Goal: Task Accomplishment & Management: Manage account settings

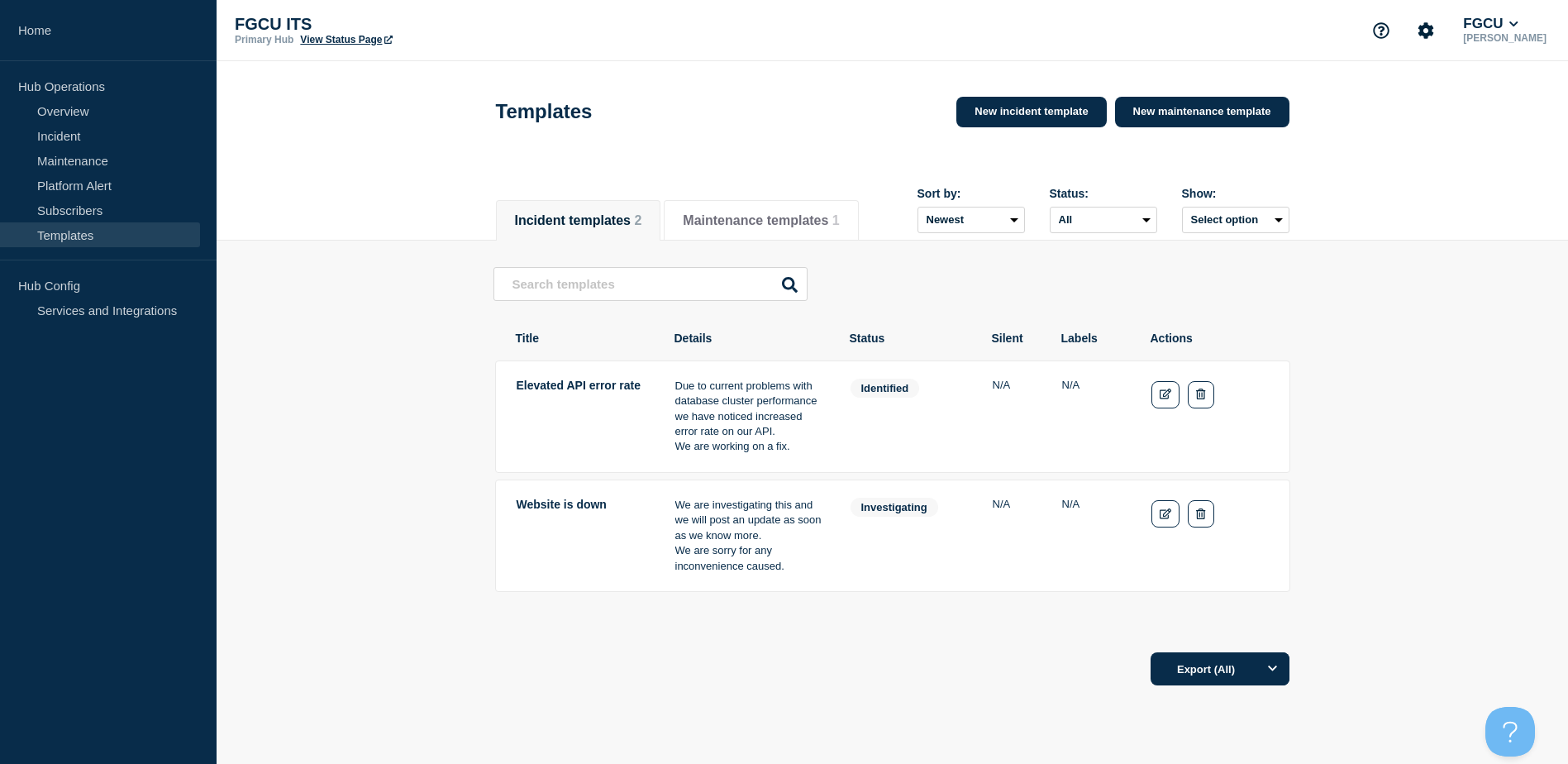
click at [1382, 416] on main "Elevated API error rate Due to current problems with database cluster performan…" at bounding box center [892, 441] width 1351 height 400
click at [823, 213] on button "Maintenance templates 1" at bounding box center [760, 220] width 156 height 15
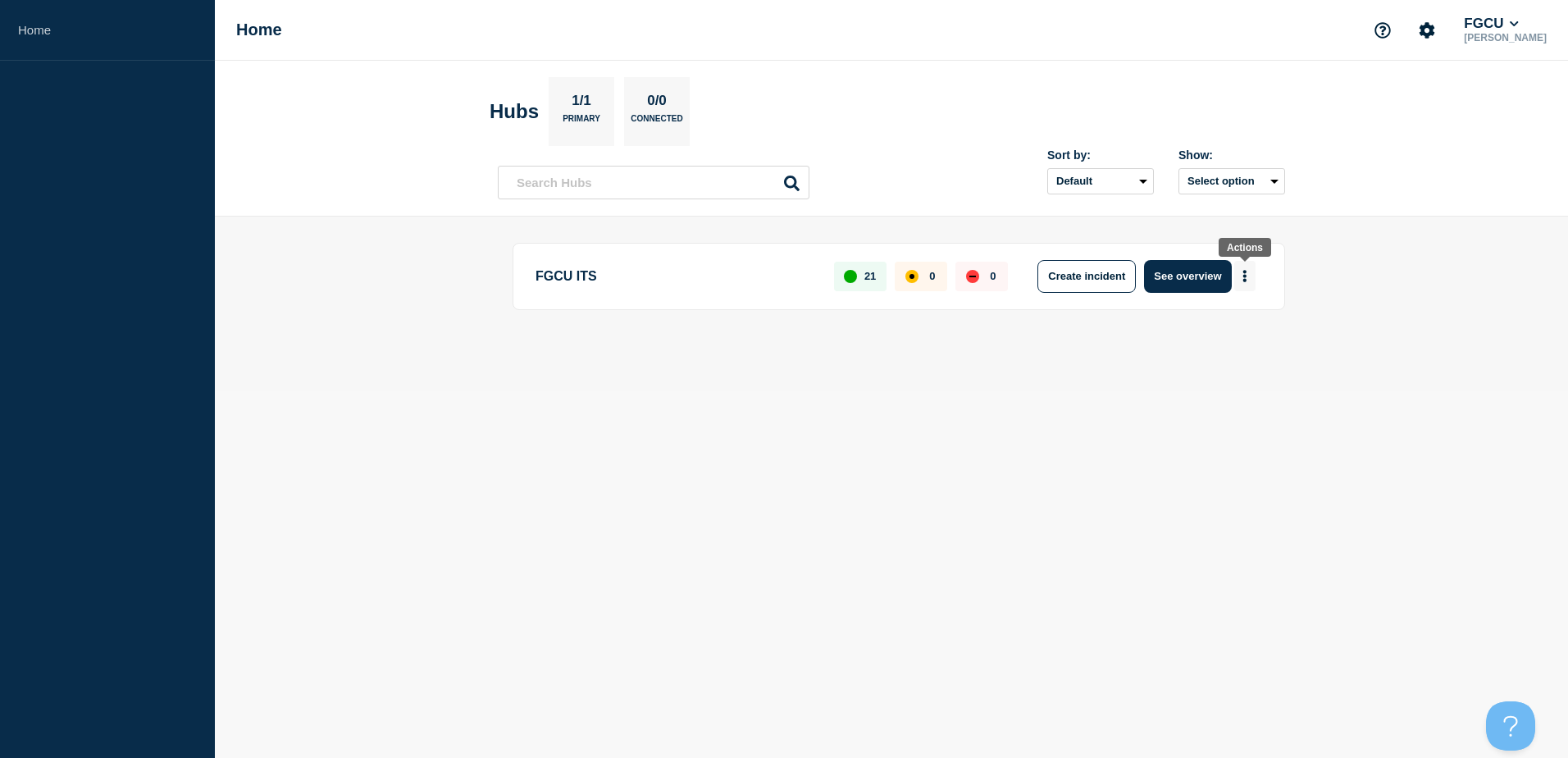
click at [1237, 283] on button "More actions" at bounding box center [1245, 276] width 22 height 30
click at [1337, 270] on main "FGCU ITS 21 0 0 Create incident See overview" at bounding box center [891, 303] width 1353 height 175
click at [1194, 282] on button "See overview" at bounding box center [1187, 276] width 87 height 33
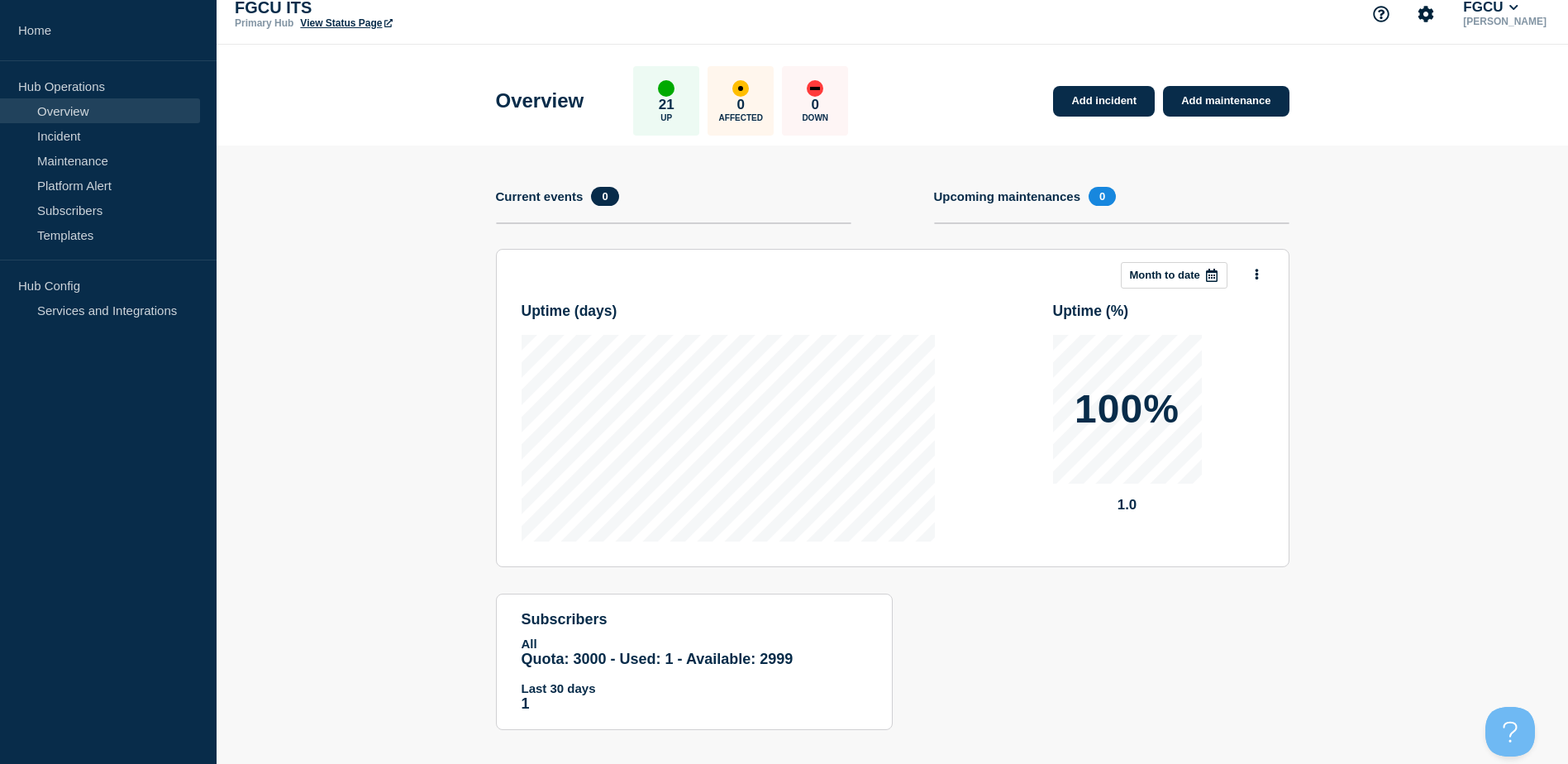
scroll to position [32, 0]
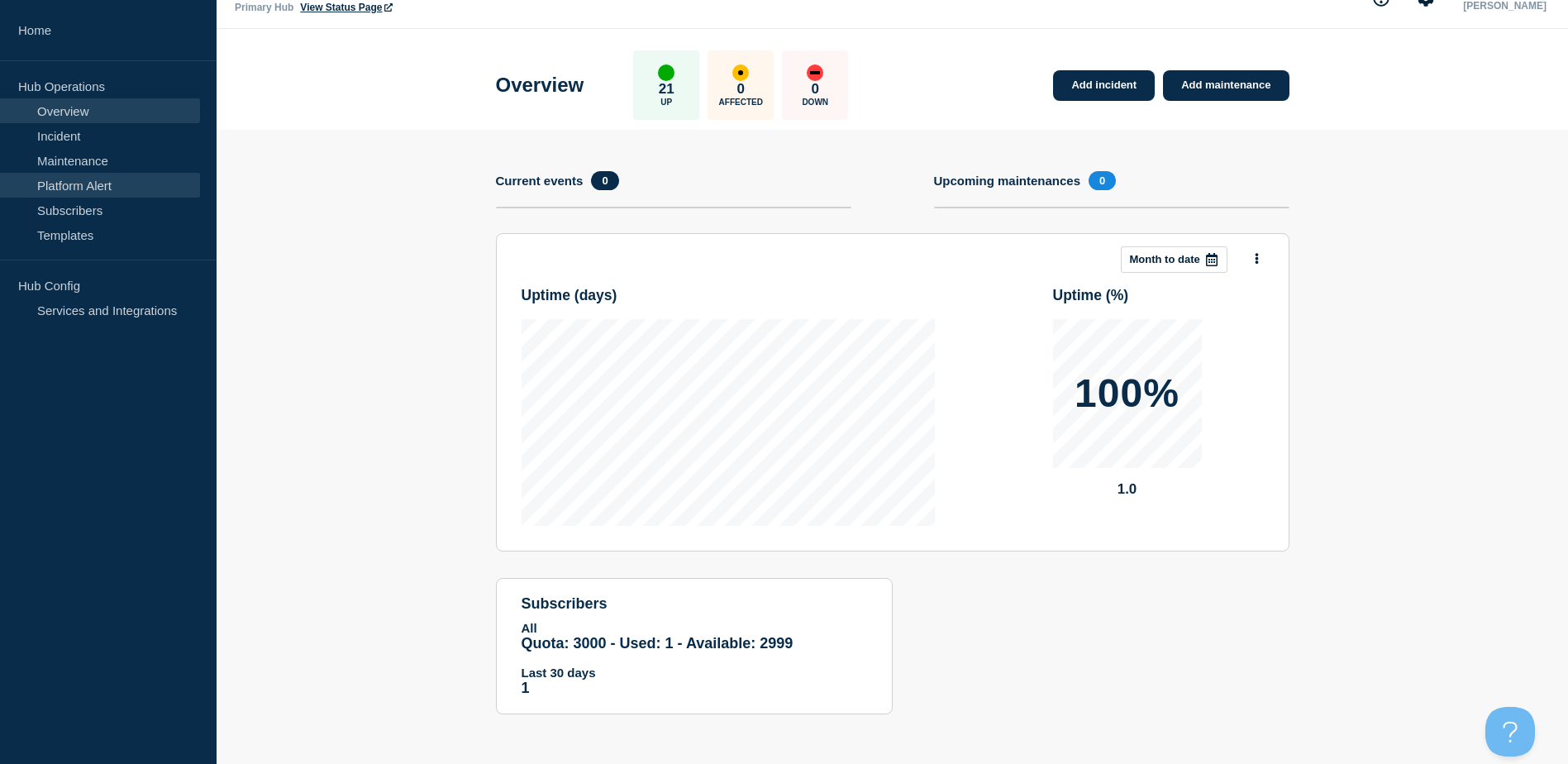
click at [91, 180] on link "Platform Alert" at bounding box center [100, 185] width 200 height 25
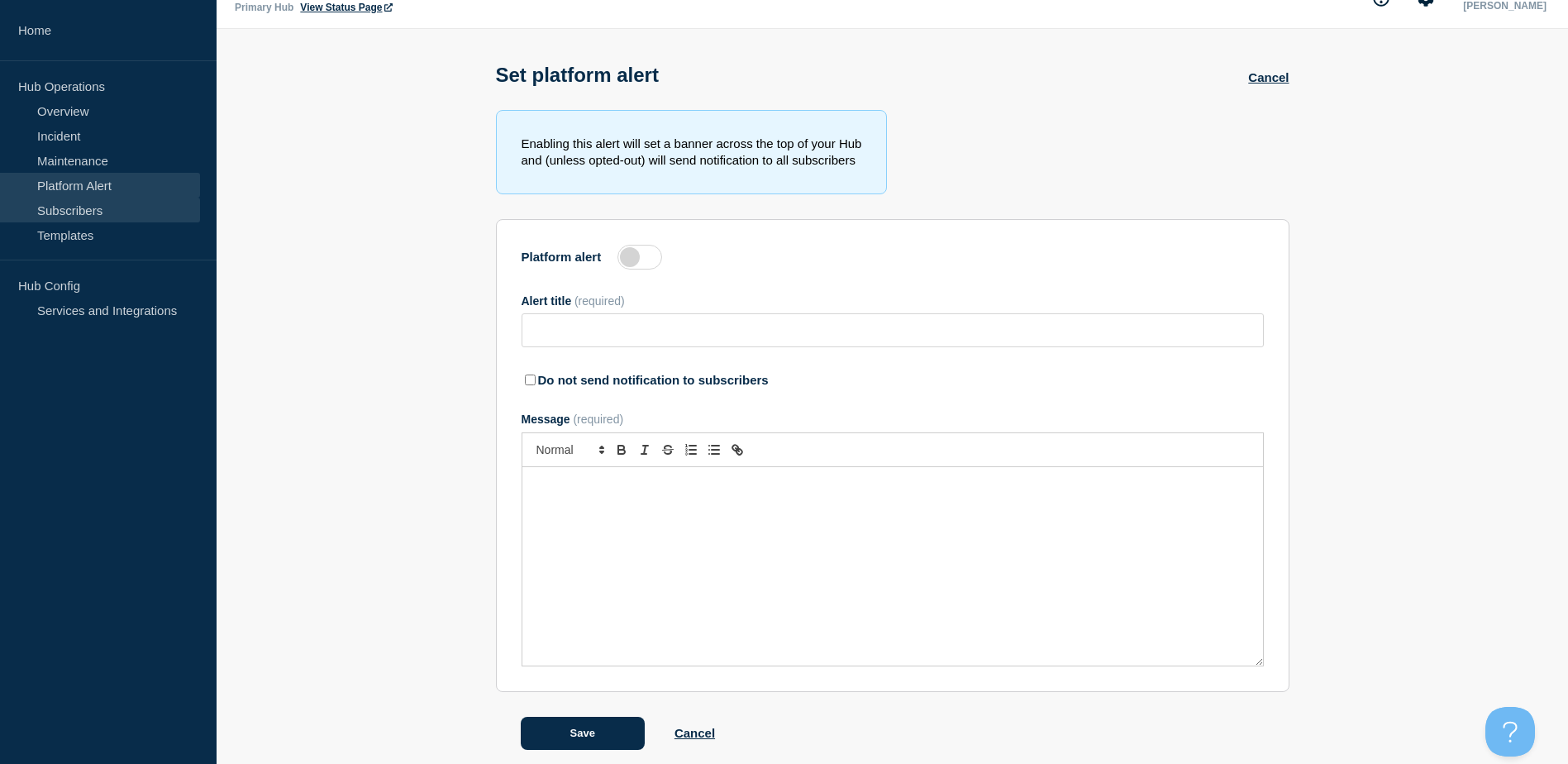
click at [114, 213] on link "Subscribers" at bounding box center [100, 209] width 200 height 25
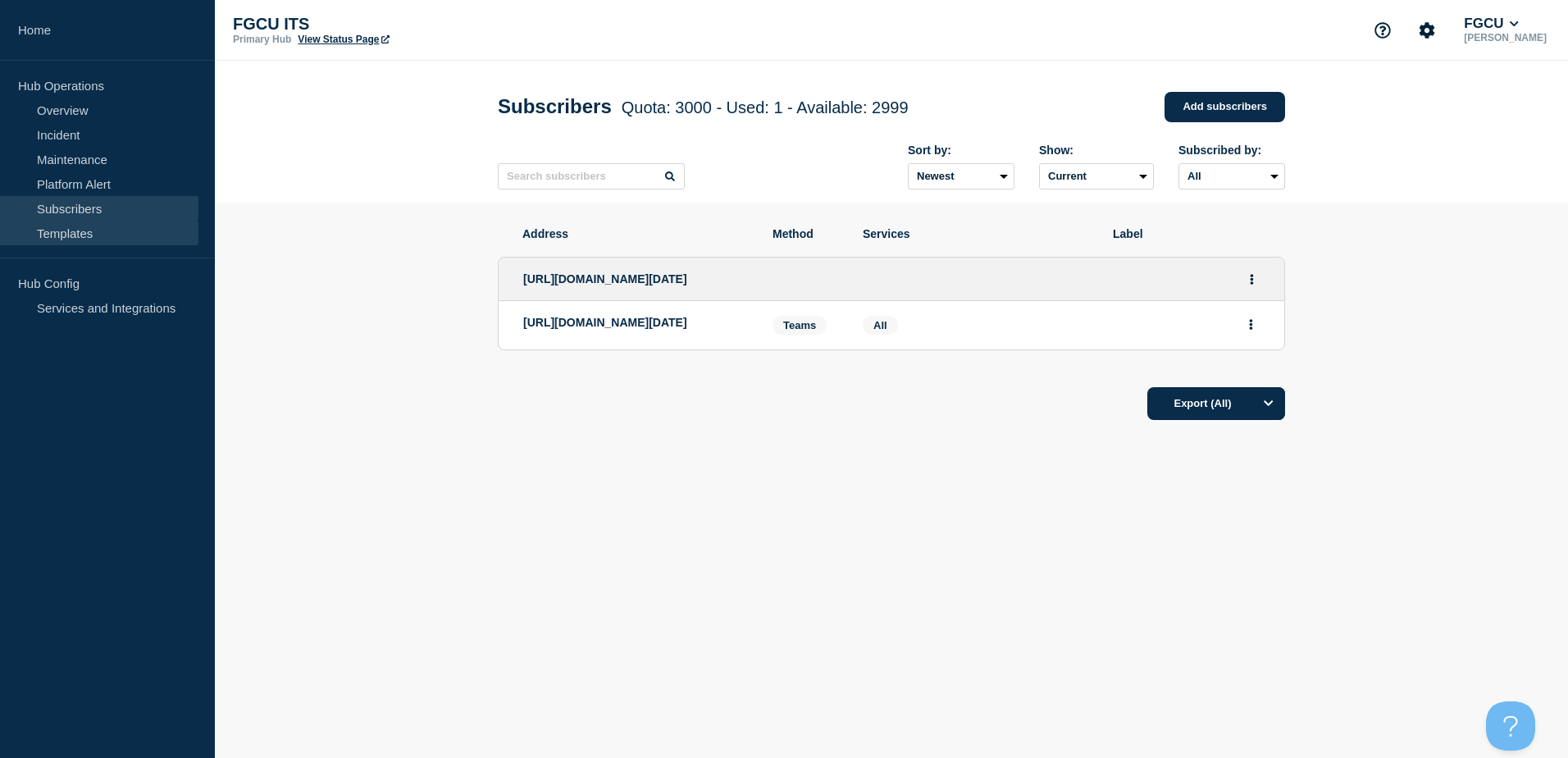
click at [122, 234] on link "Templates" at bounding box center [99, 233] width 198 height 24
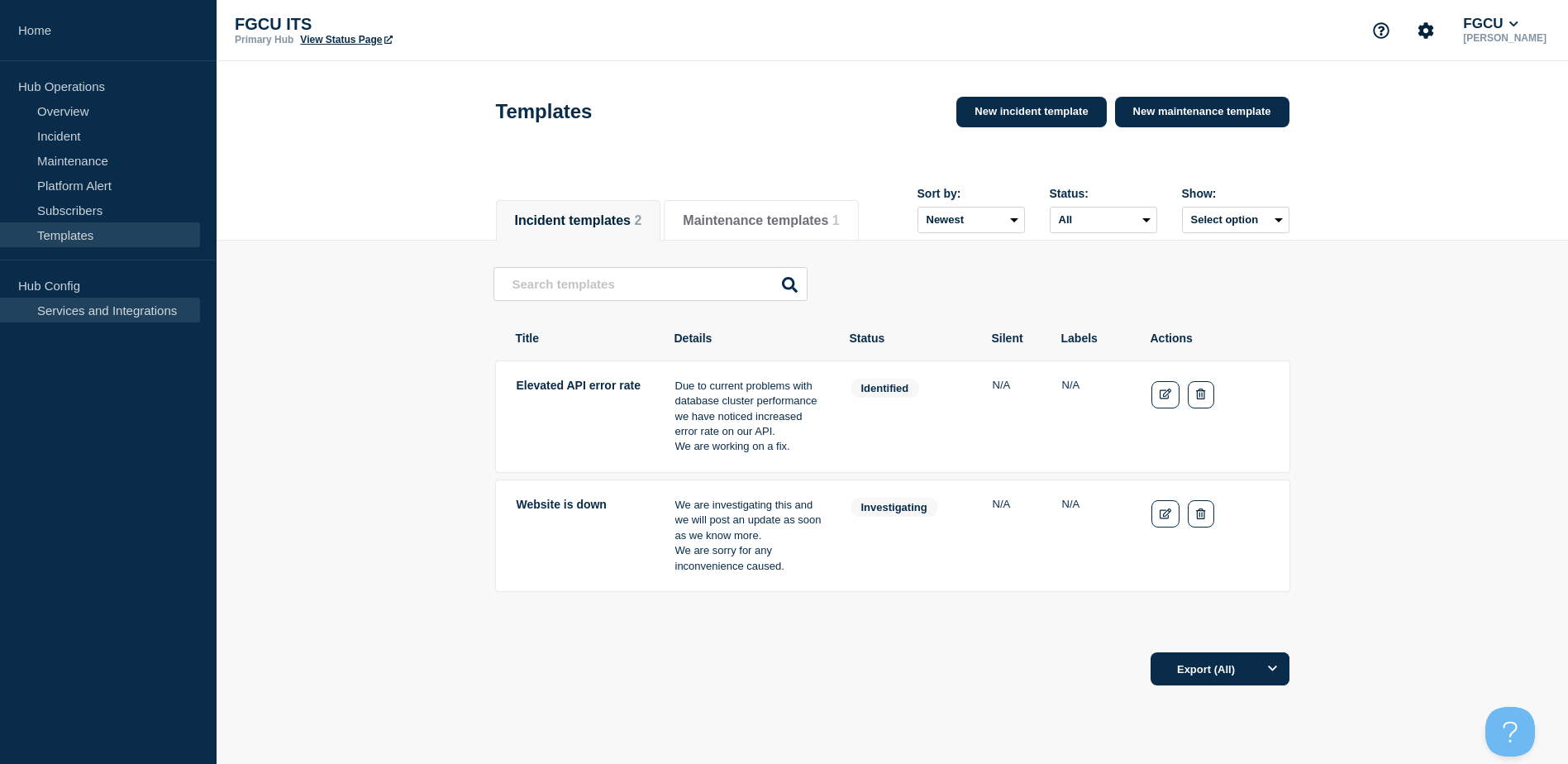
click at [135, 311] on link "Services and Integrations" at bounding box center [100, 310] width 200 height 25
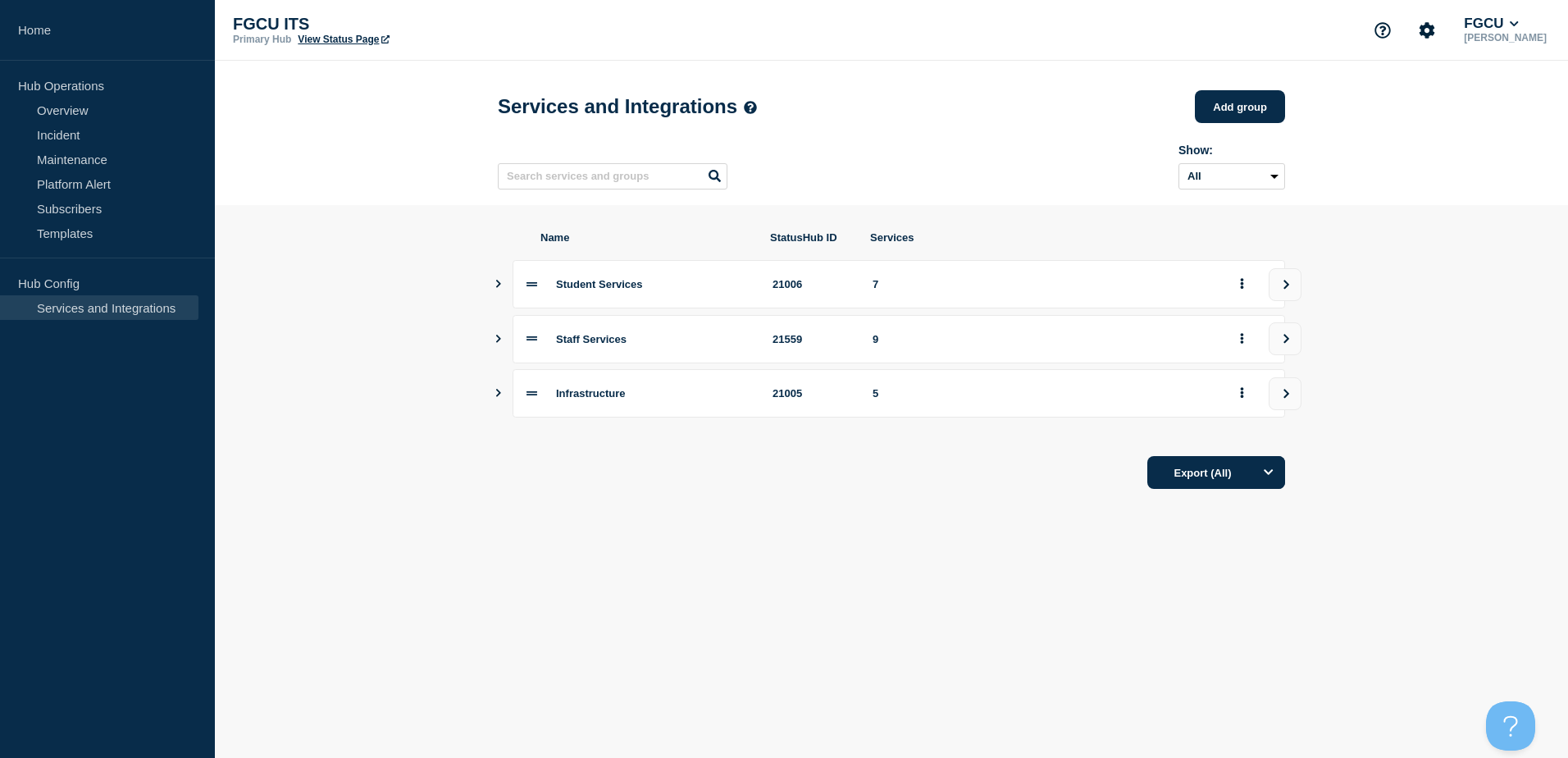
click at [499, 288] on icon "Show services" at bounding box center [498, 283] width 10 height 8
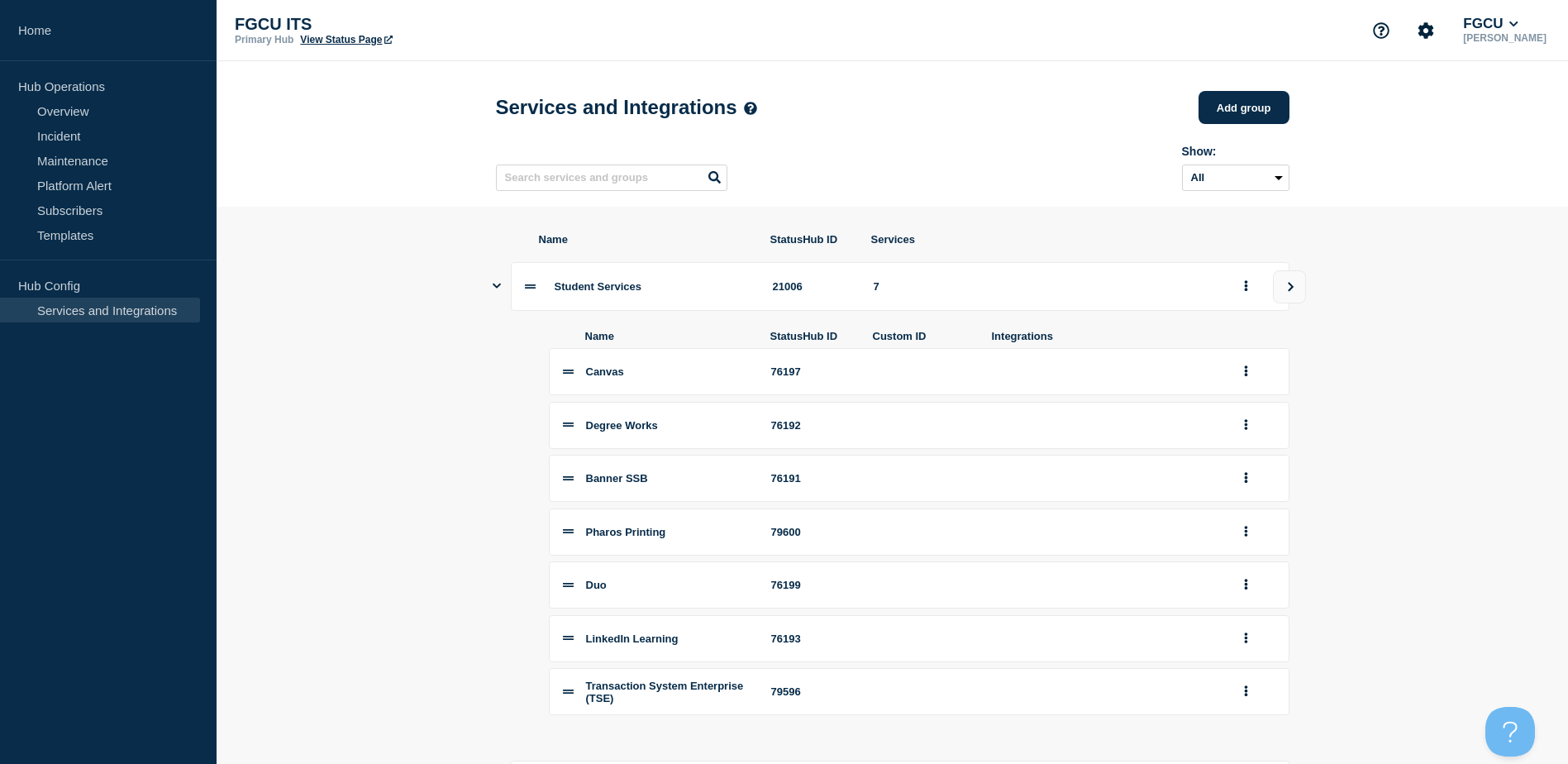
scroll to position [237, 0]
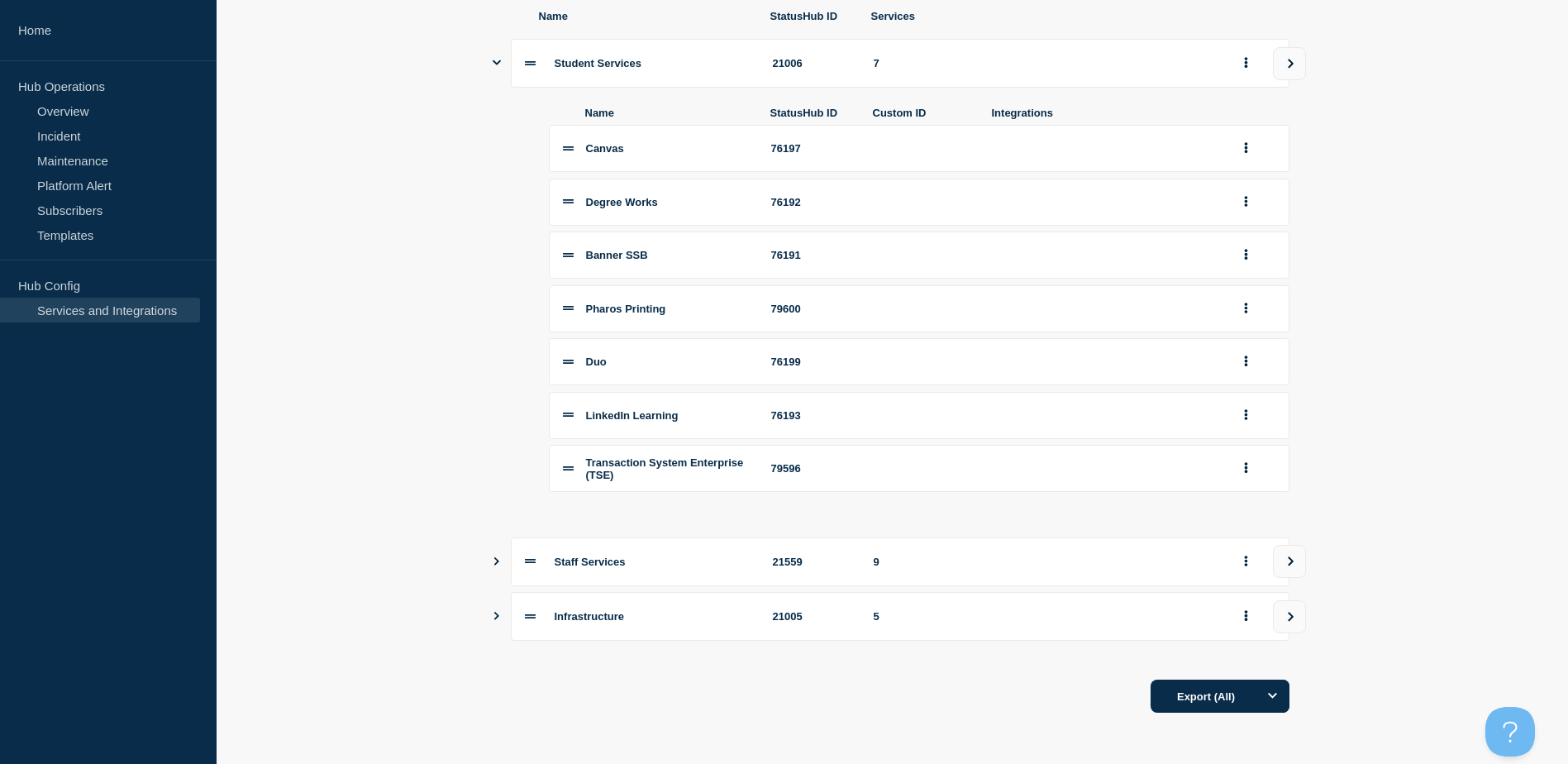
click at [494, 560] on icon "Show services" at bounding box center [496, 561] width 11 height 8
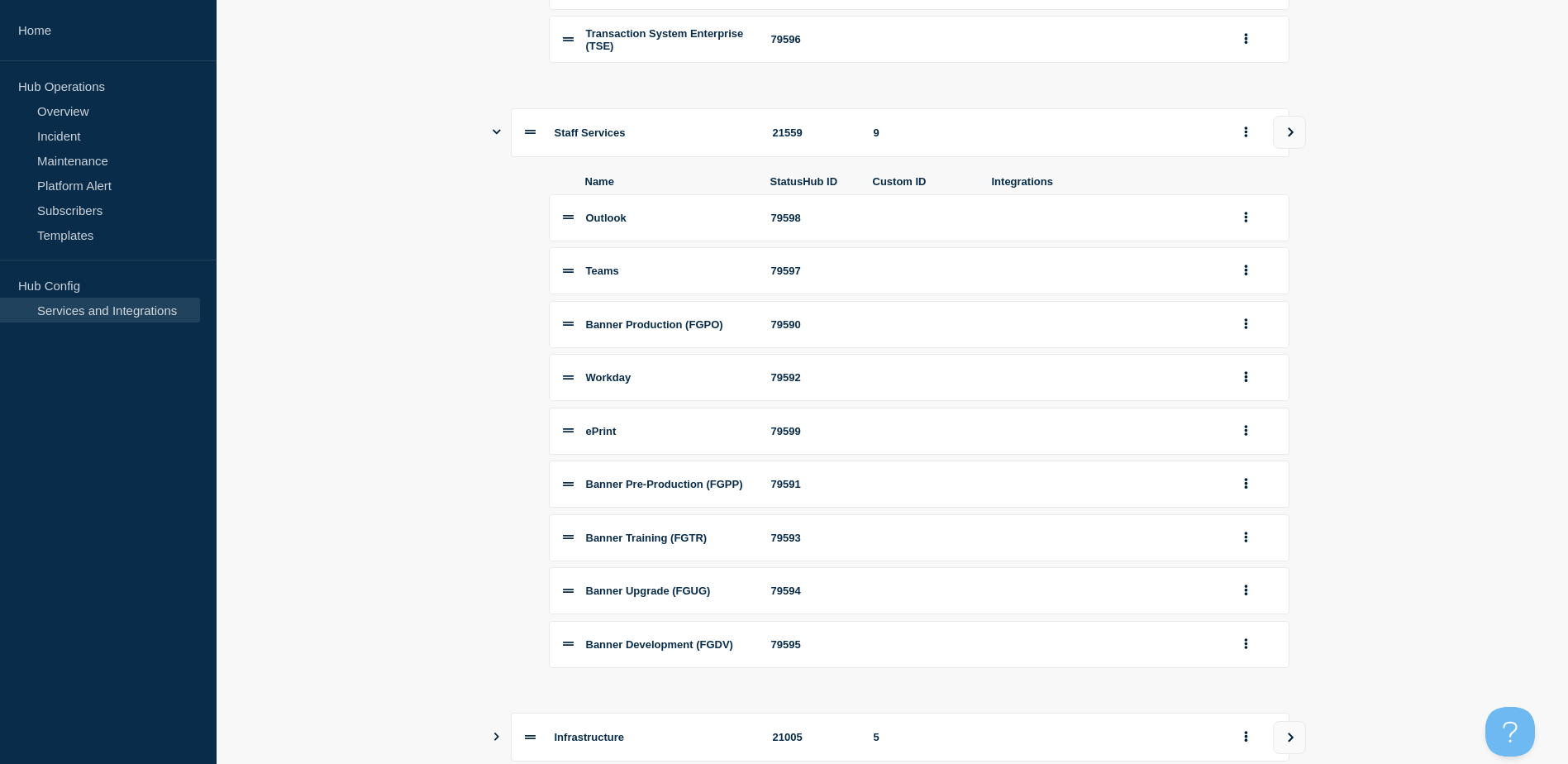
scroll to position [796, 0]
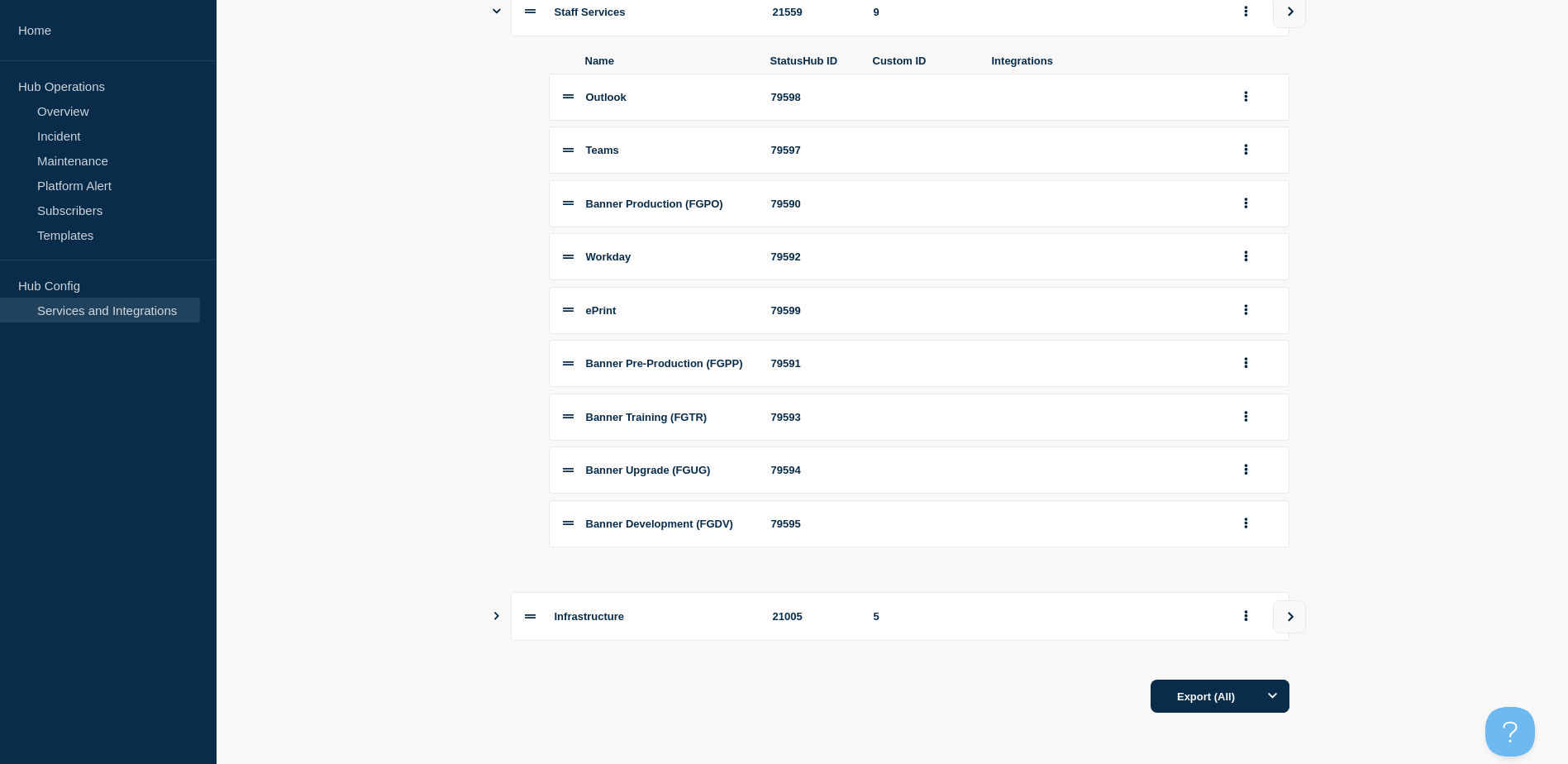
click at [499, 621] on button "Show services" at bounding box center [496, 616] width 8 height 49
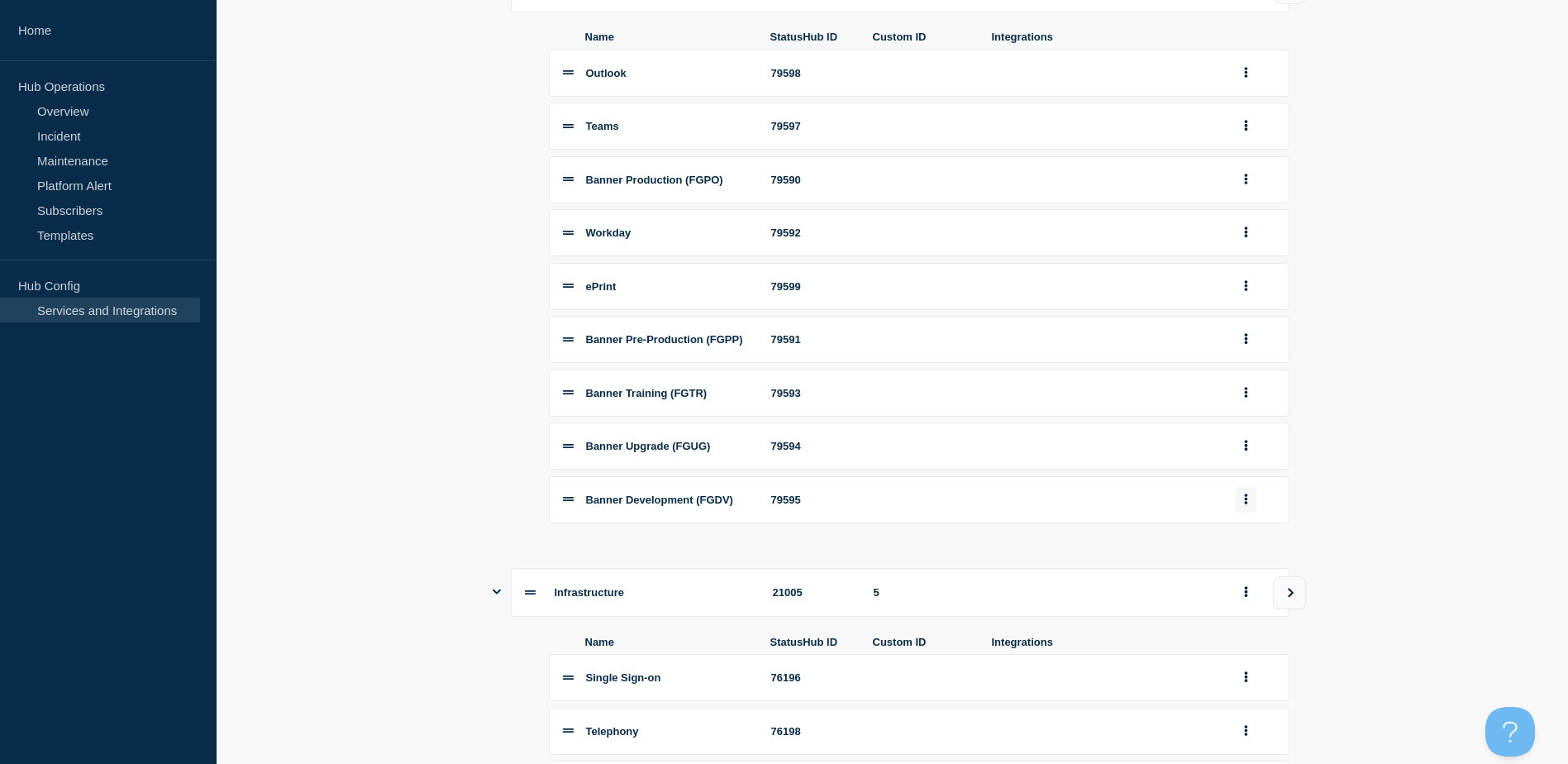
click at [1249, 513] on button "group actions" at bounding box center [1246, 499] width 21 height 25
click at [1264, 570] on button "Delete" at bounding box center [1255, 557] width 82 height 25
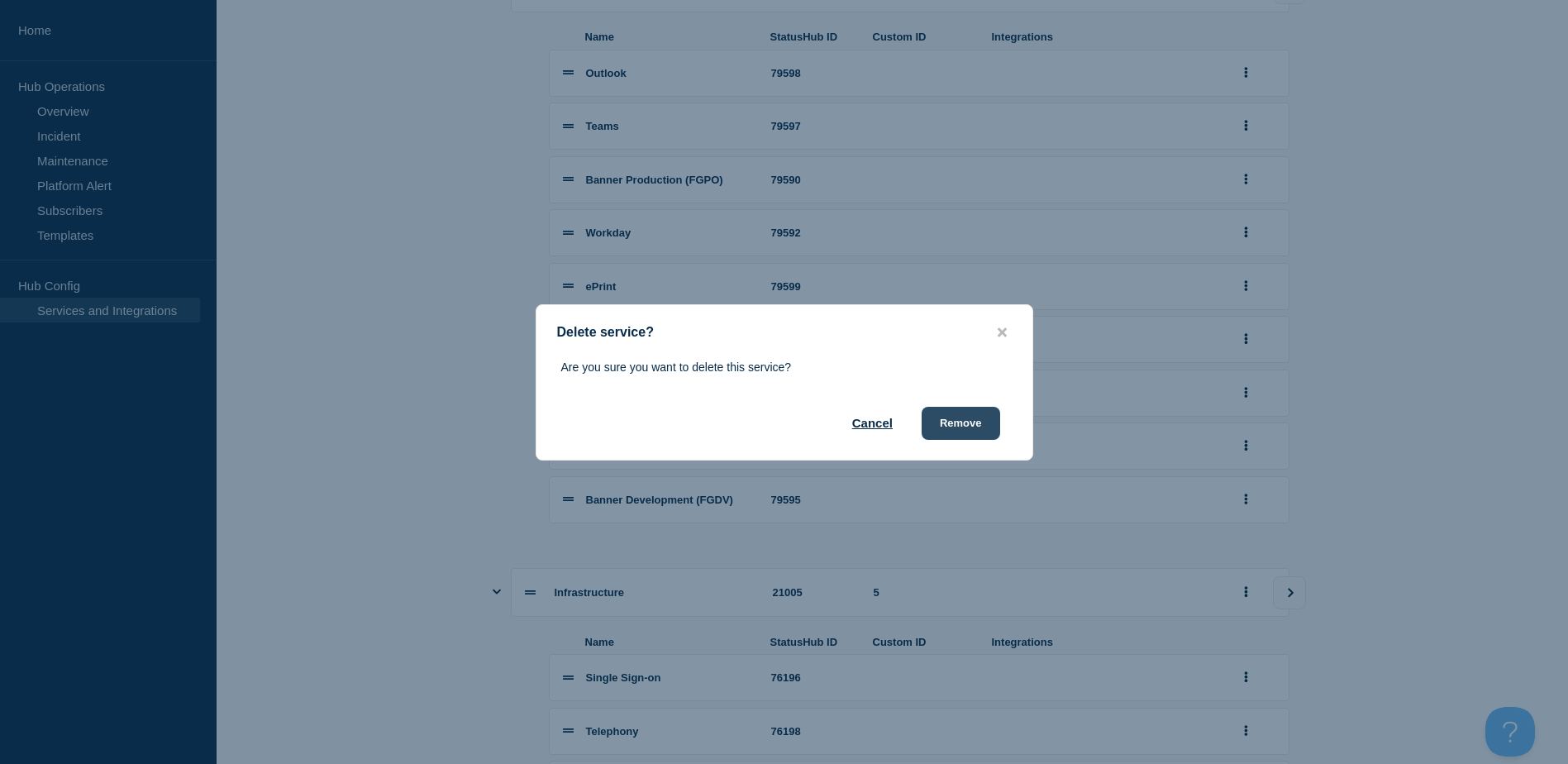
click at [966, 416] on button "Remove" at bounding box center [961, 423] width 79 height 33
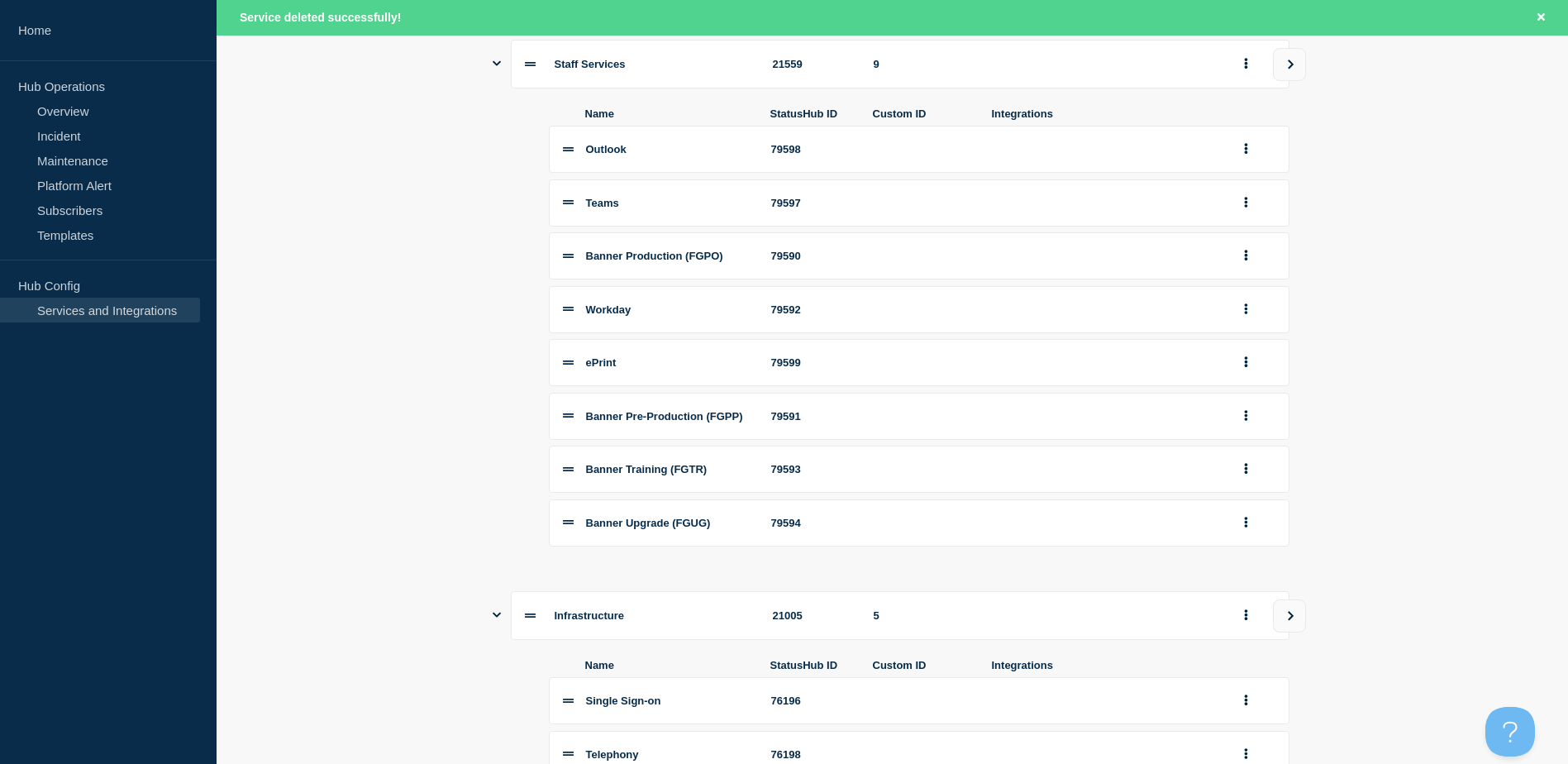
scroll to position [714, 0]
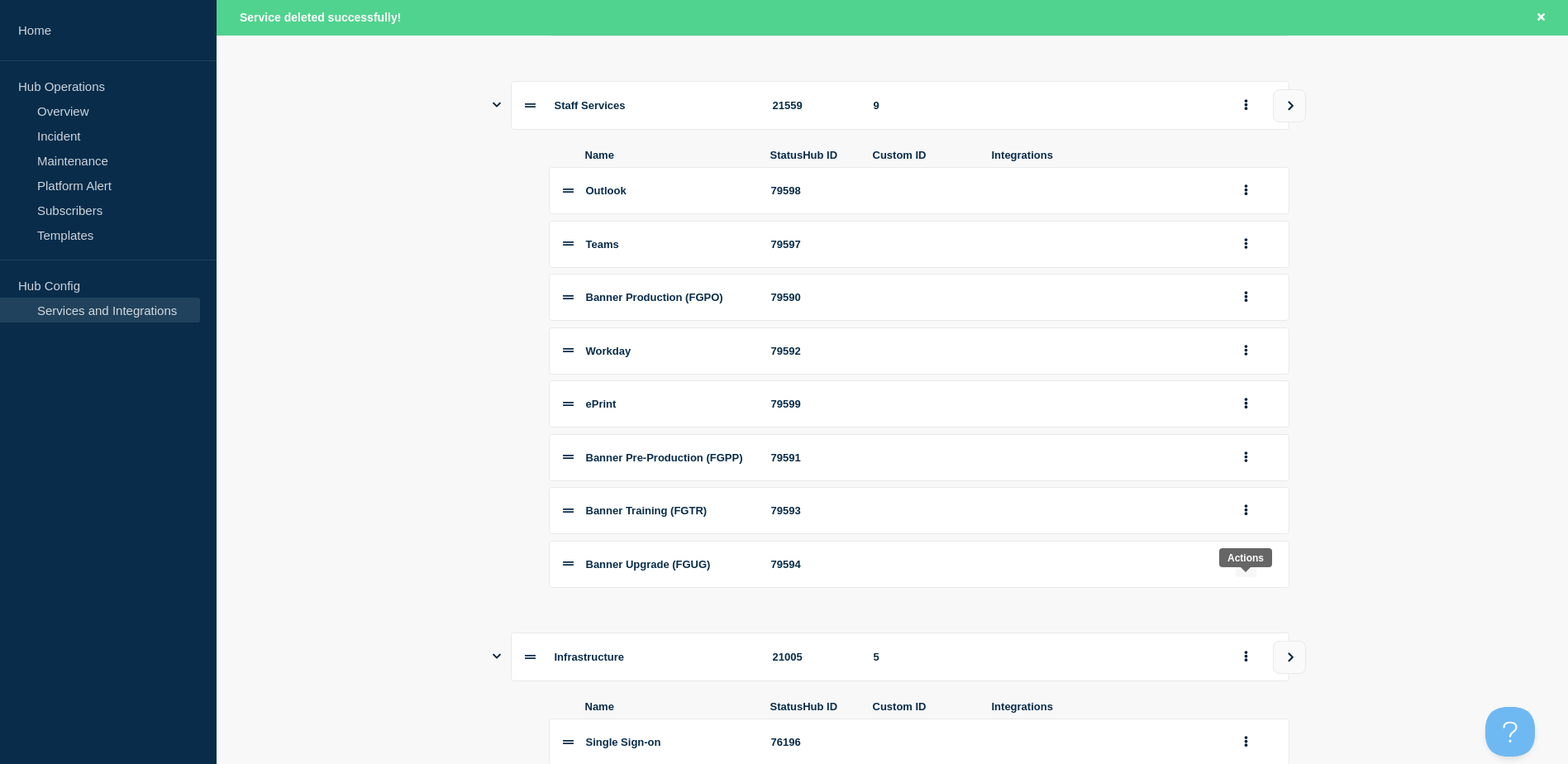
click at [1249, 577] on button "group actions" at bounding box center [1246, 563] width 21 height 25
click at [1244, 633] on button "Delete" at bounding box center [1255, 619] width 82 height 25
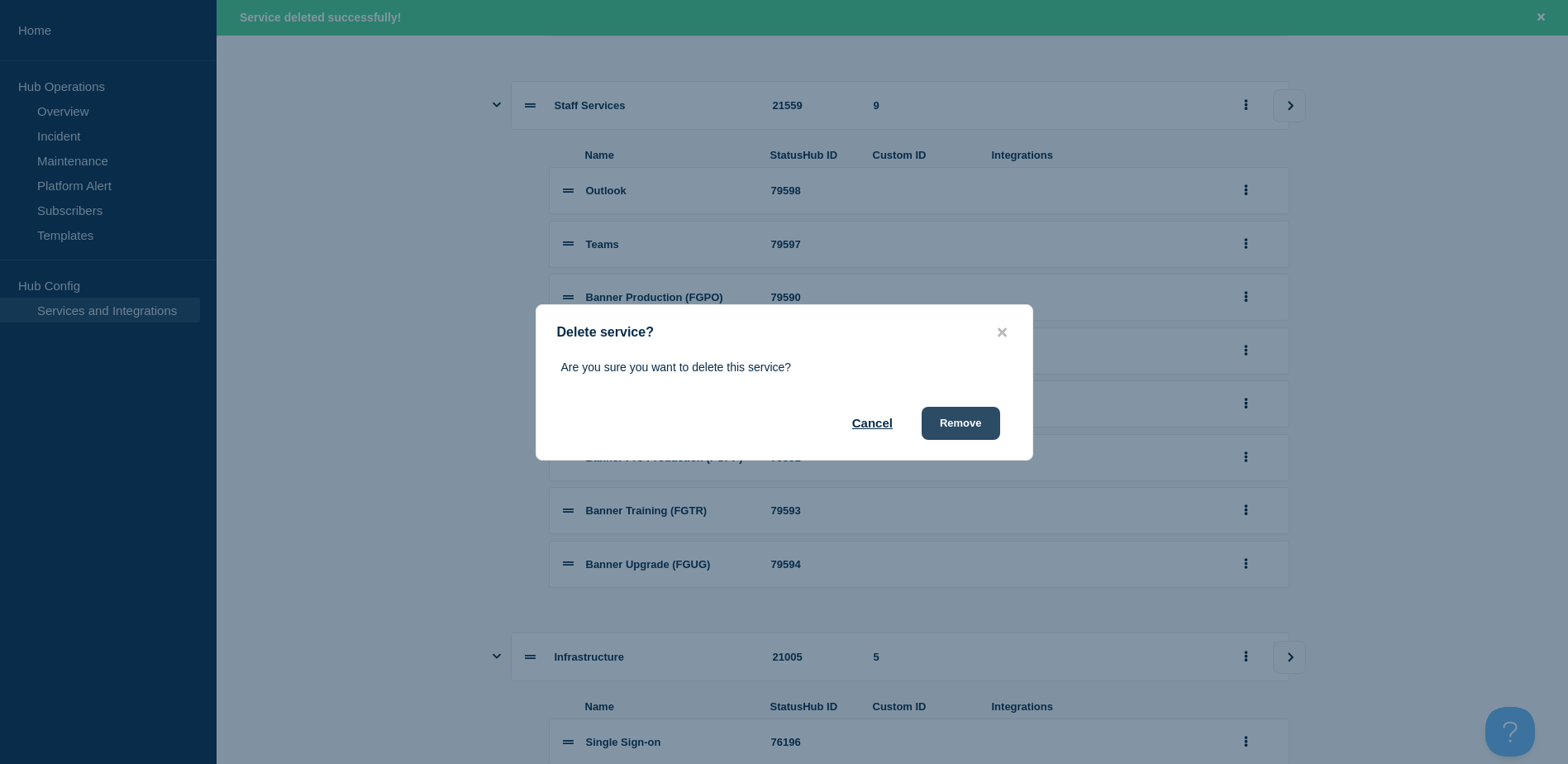
click at [971, 422] on button "Remove" at bounding box center [961, 423] width 79 height 33
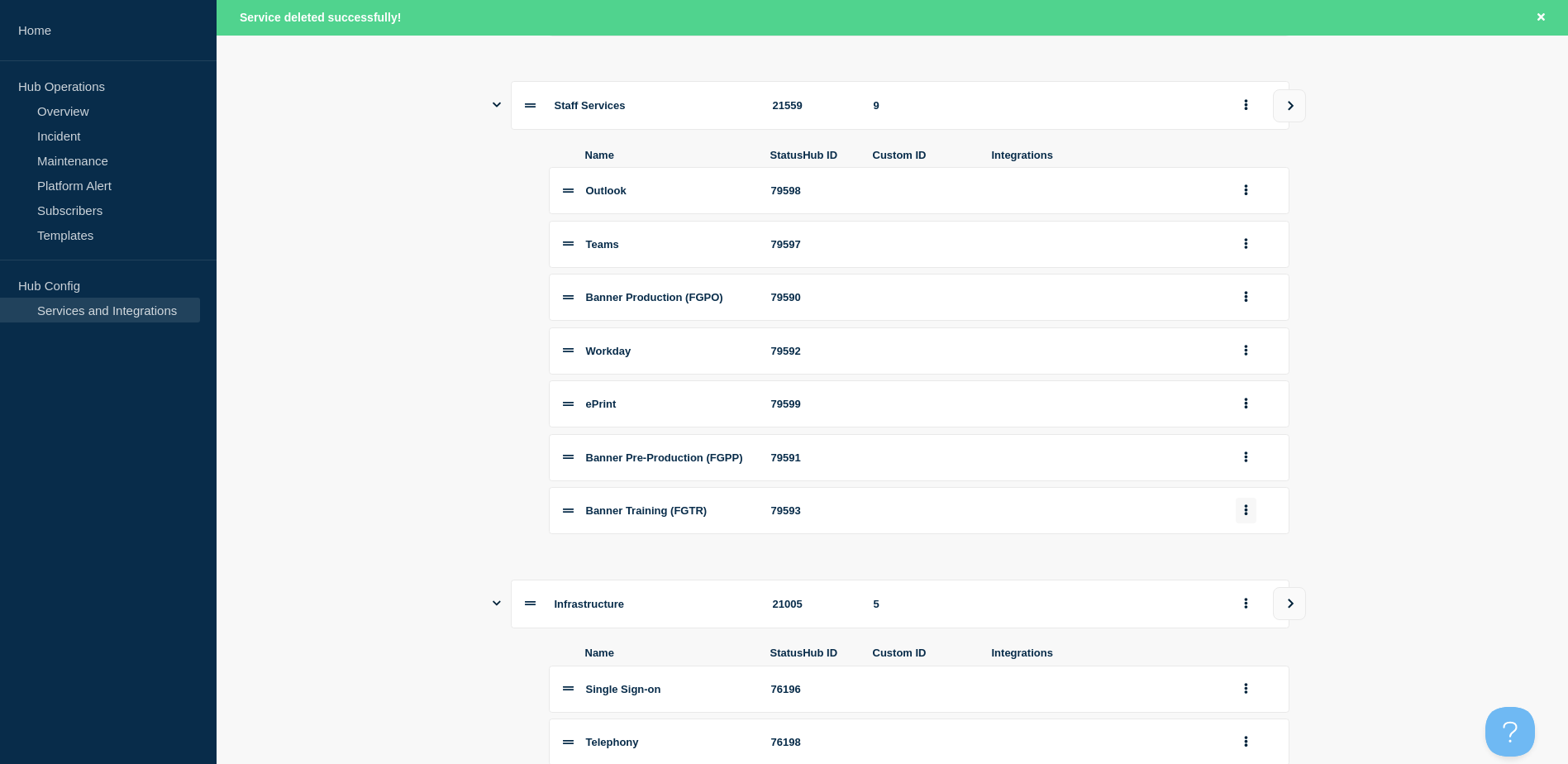
click at [1248, 523] on button "group actions" at bounding box center [1246, 510] width 21 height 25
click at [1253, 578] on button "Delete" at bounding box center [1255, 565] width 82 height 25
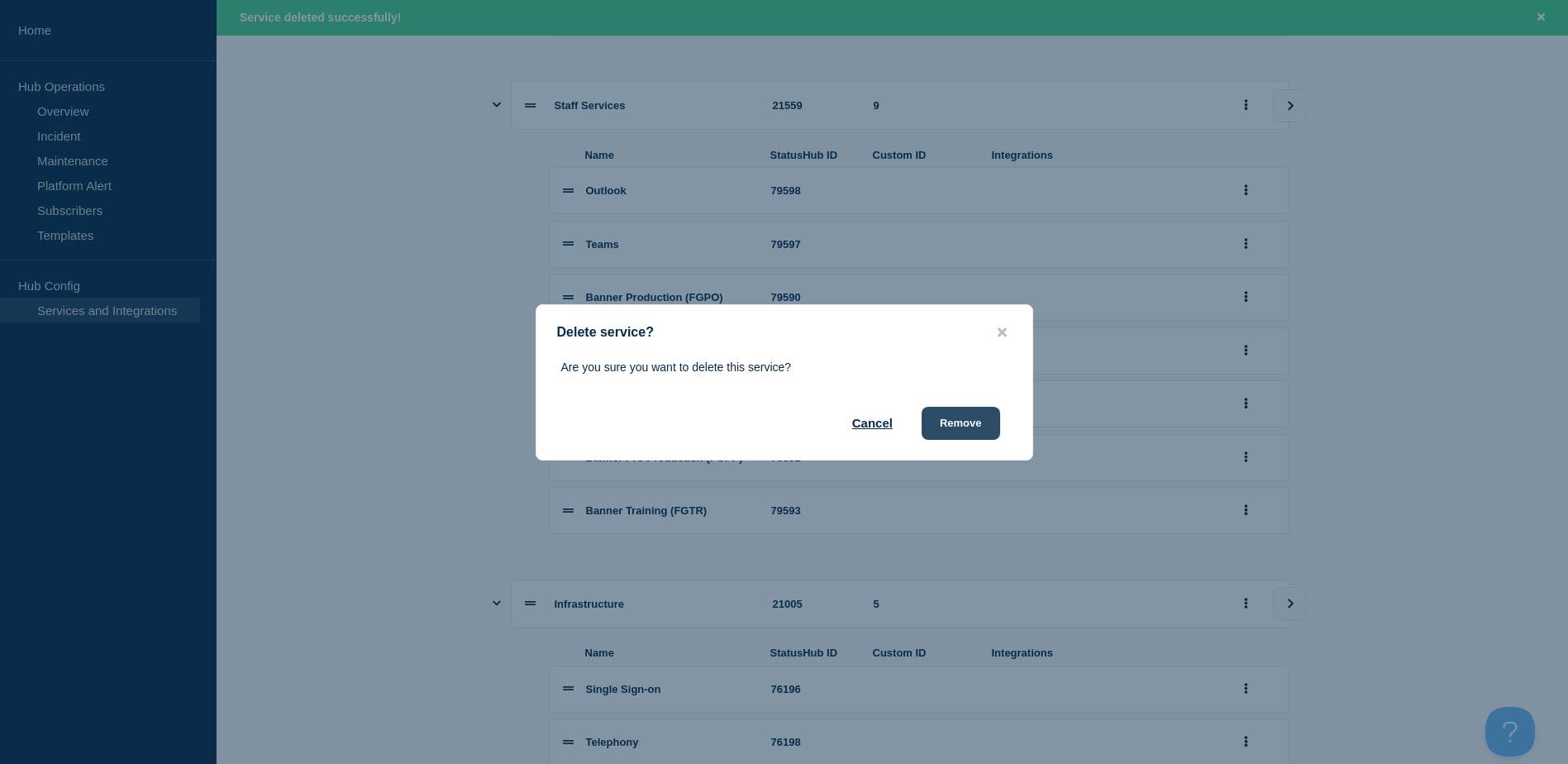
click at [971, 430] on button "Remove" at bounding box center [961, 423] width 79 height 33
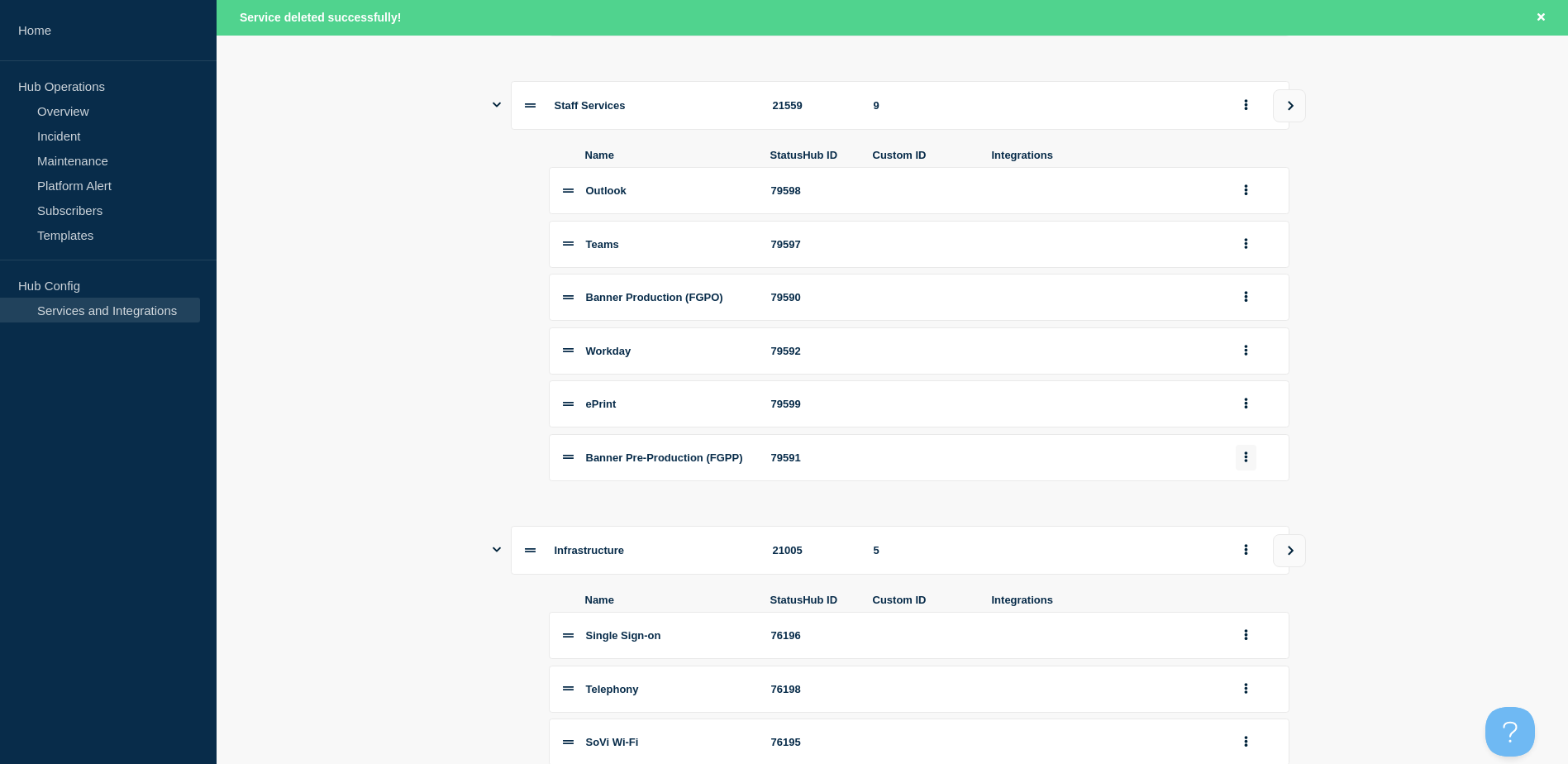
click at [1249, 470] on button "group actions" at bounding box center [1246, 457] width 21 height 25
click at [1249, 528] on button "Delete" at bounding box center [1255, 515] width 82 height 25
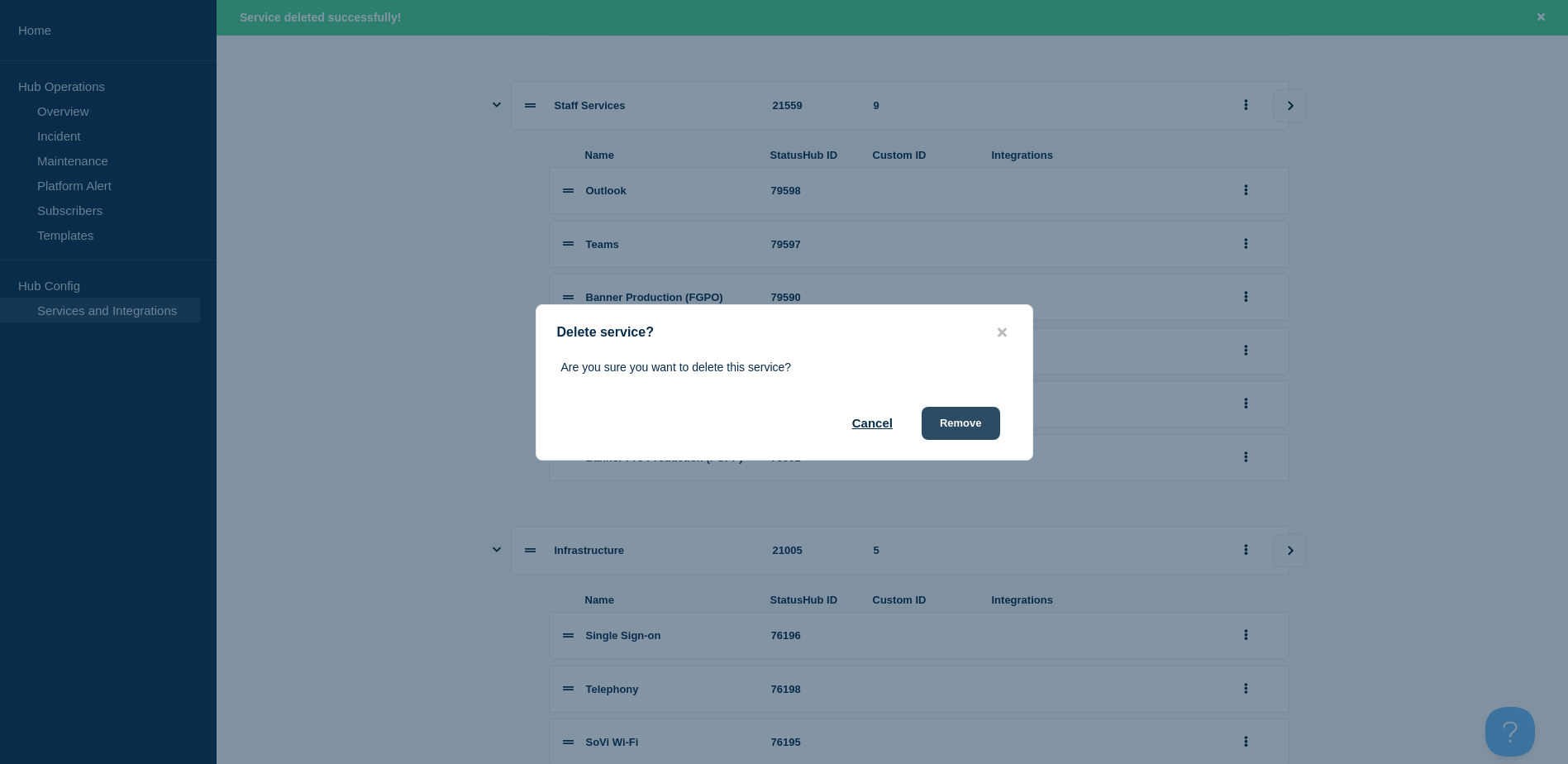
click at [959, 424] on button "Remove" at bounding box center [961, 423] width 79 height 33
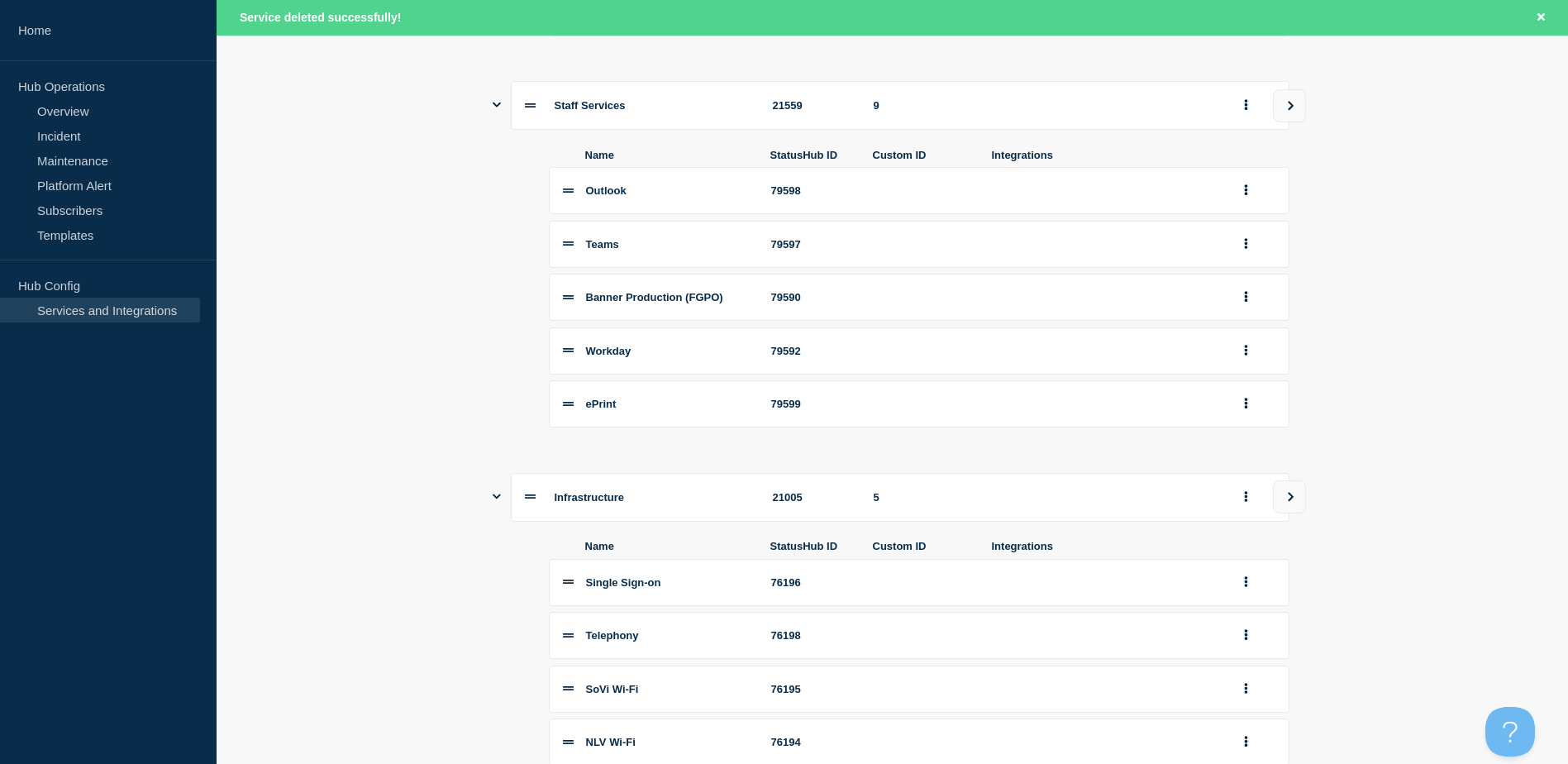
scroll to position [632, 0]
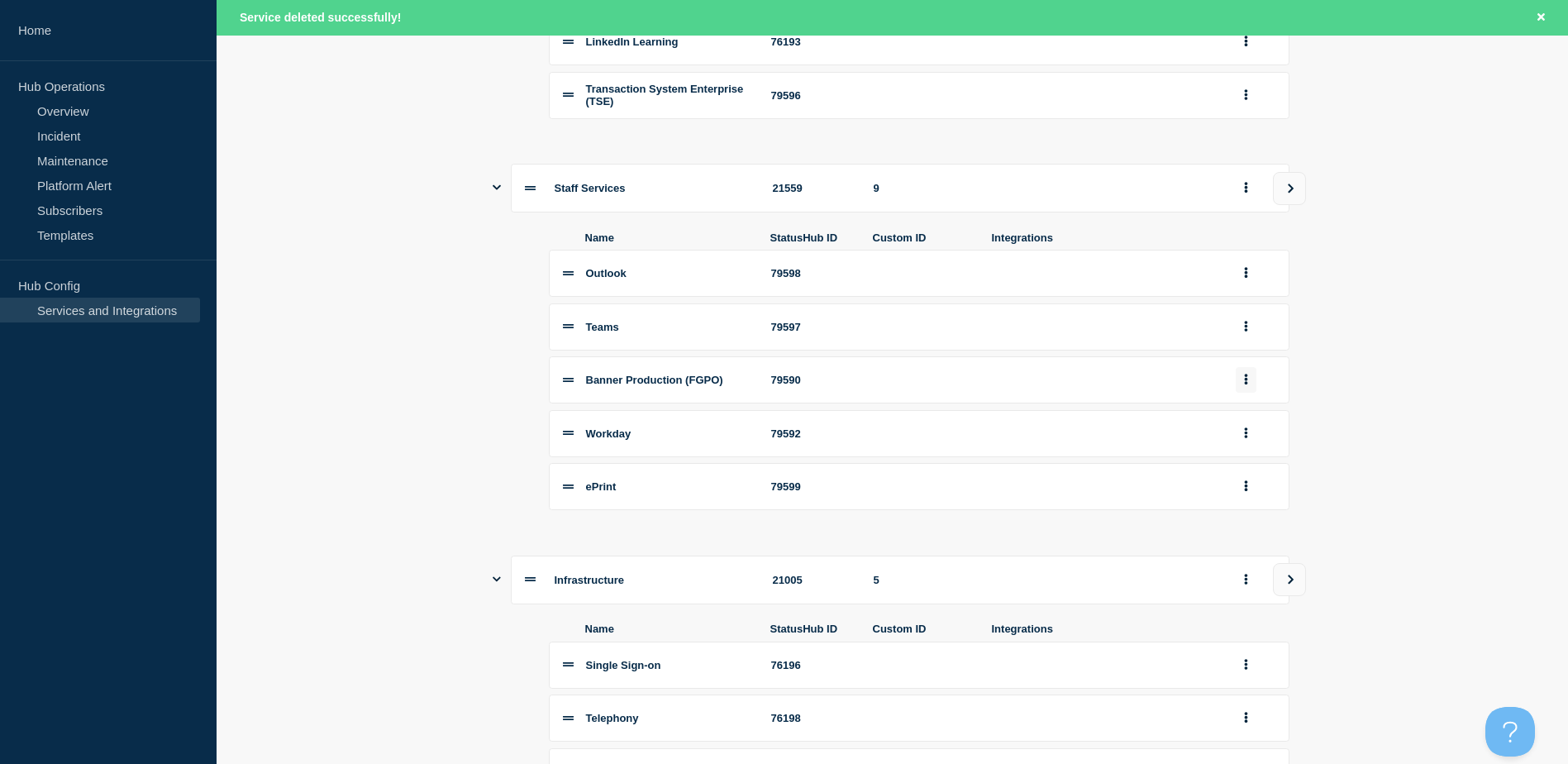
click at [1247, 386] on icon "group actions" at bounding box center [1246, 379] width 4 height 11
click at [1240, 422] on button "Edit" at bounding box center [1255, 409] width 82 height 25
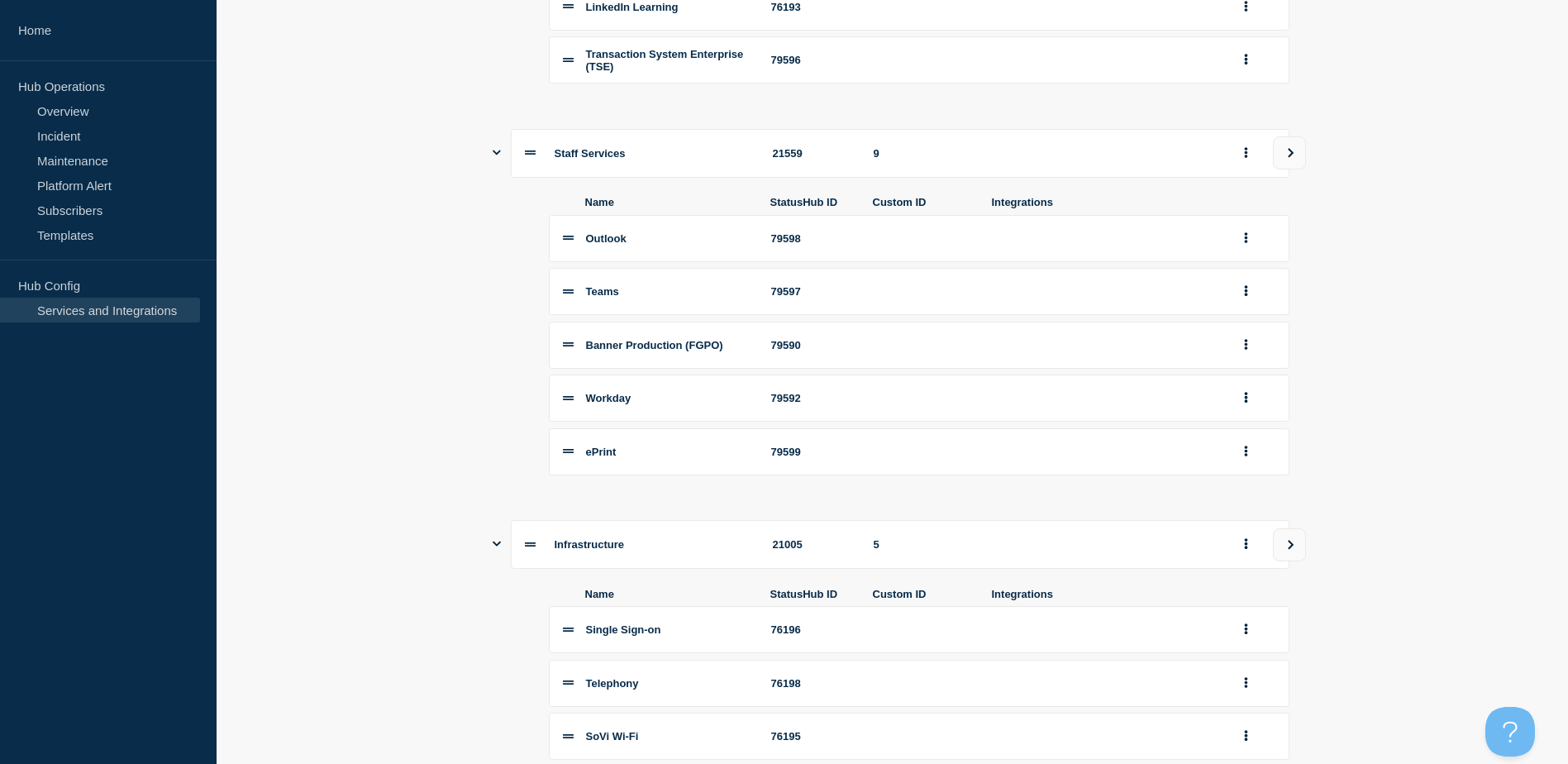
scroll to position [596, 0]
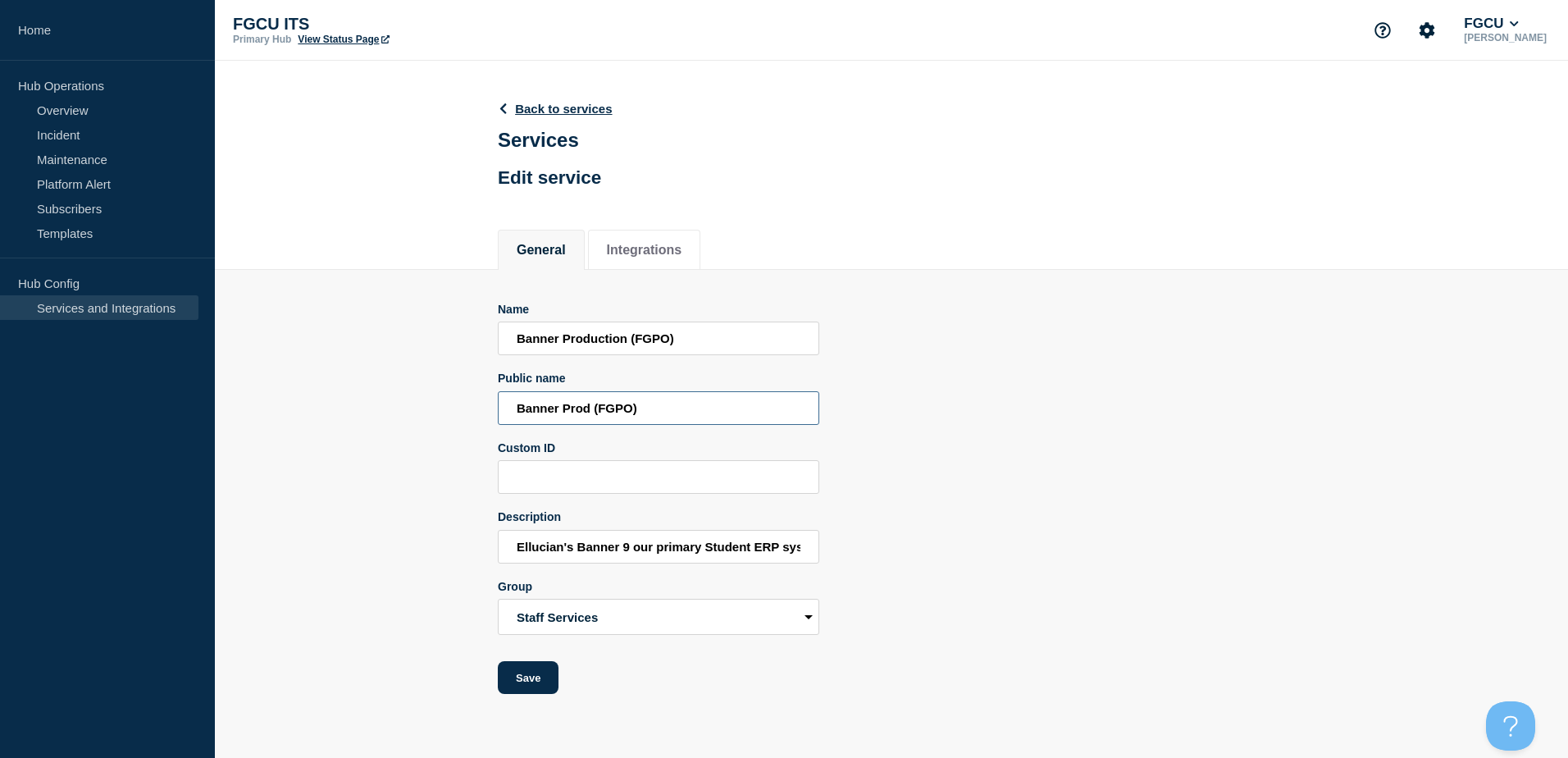
drag, startPoint x: 649, startPoint y: 416, endPoint x: 592, endPoint y: 422, distance: 57.3
click at [592, 422] on input "Banner Prod (FGPO)" at bounding box center [659, 408] width 322 height 34
type input "Banner Prod"
drag, startPoint x: 698, startPoint y: 341, endPoint x: 562, endPoint y: 349, distance: 136.2
click at [562, 349] on input "Banner Production (FGPO)" at bounding box center [659, 338] width 322 height 34
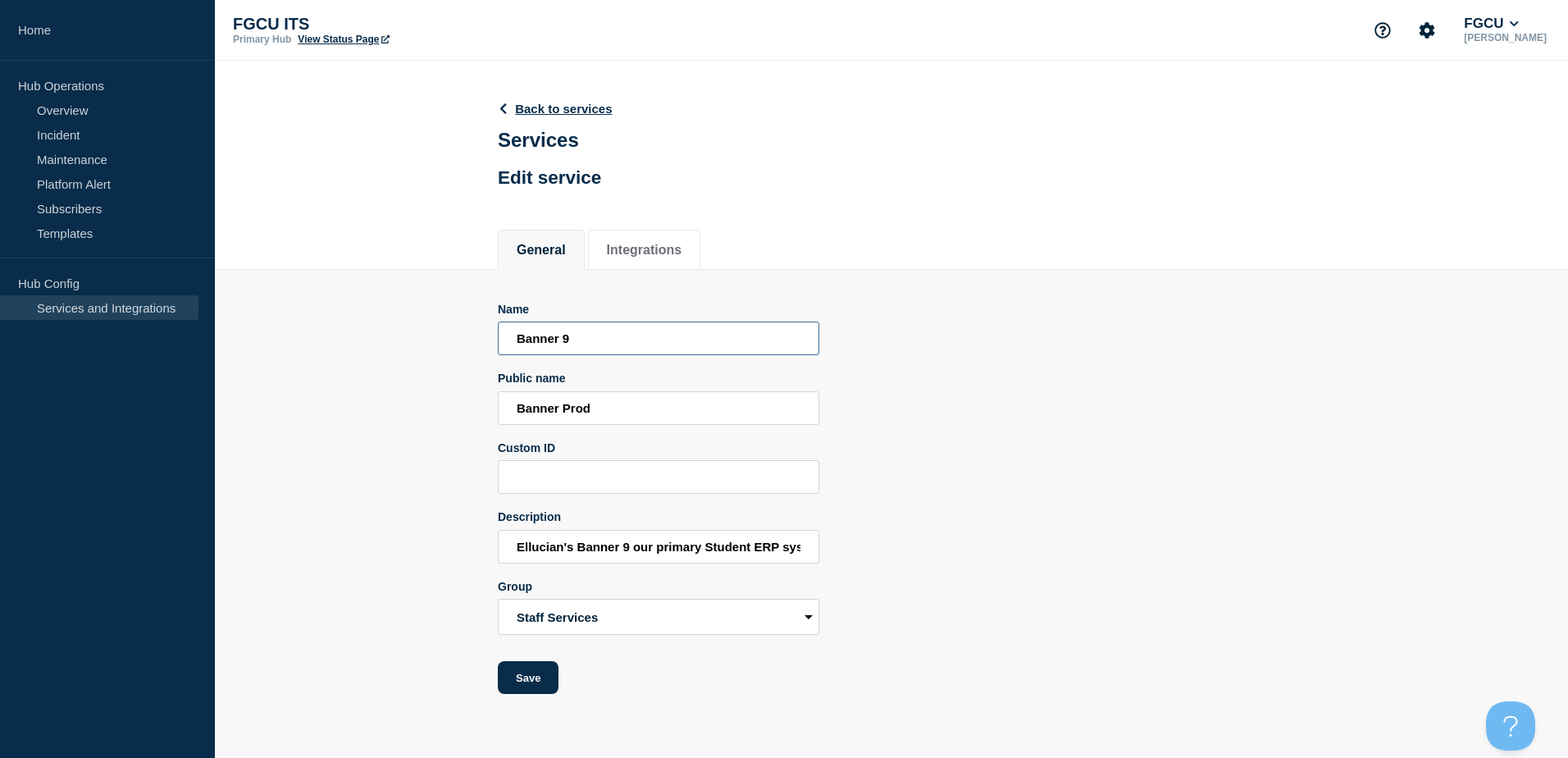
type input "Banner 9"
drag, startPoint x: 605, startPoint y: 415, endPoint x: 562, endPoint y: 422, distance: 43.6
click at [562, 422] on input "Banner Prod" at bounding box center [659, 408] width 322 height 34
type input "Banner 9 Production"
click at [682, 249] on button "Integrations" at bounding box center [644, 249] width 76 height 15
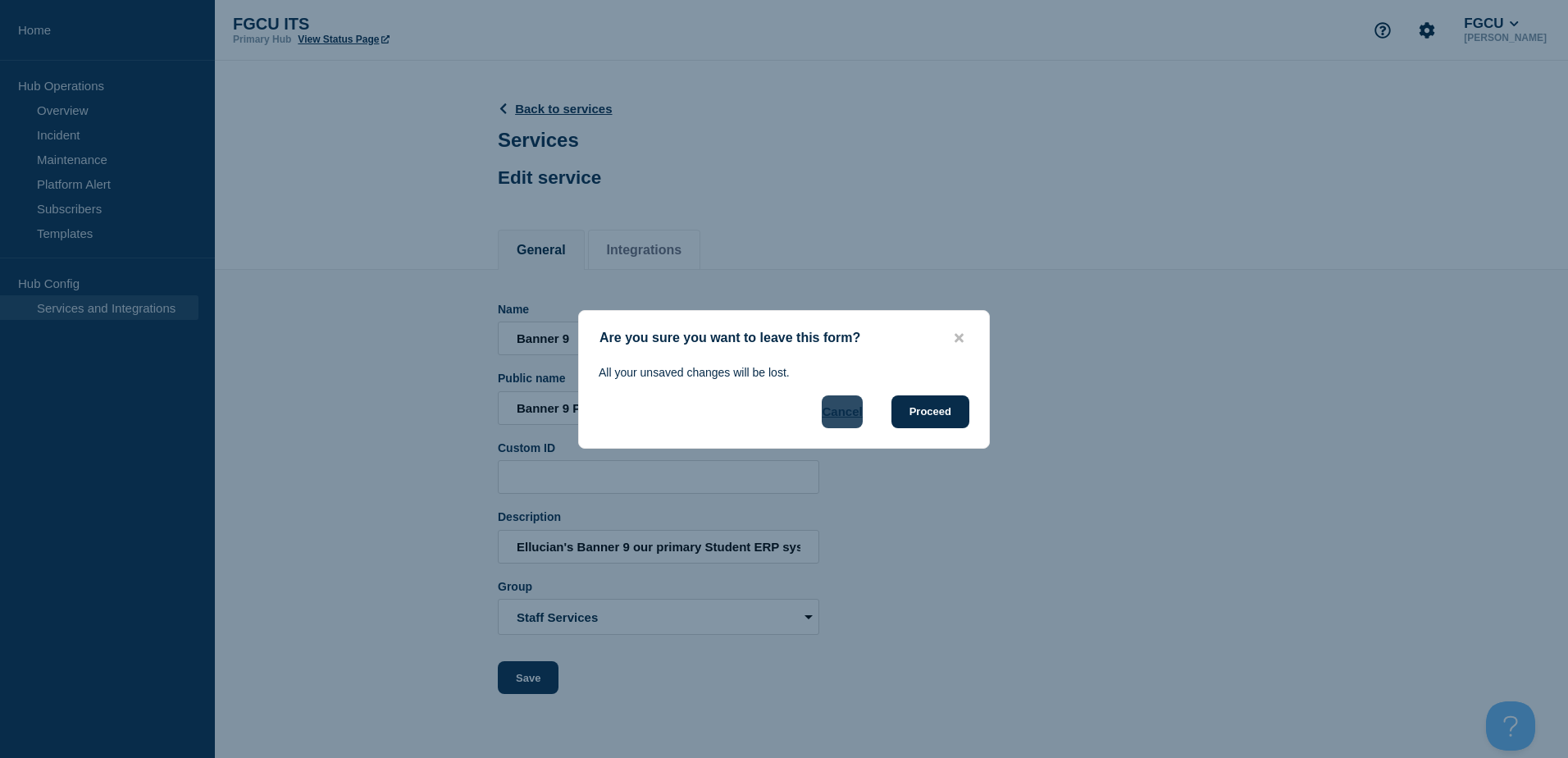
click at [847, 415] on button "Cancel" at bounding box center [841, 412] width 40 height 33
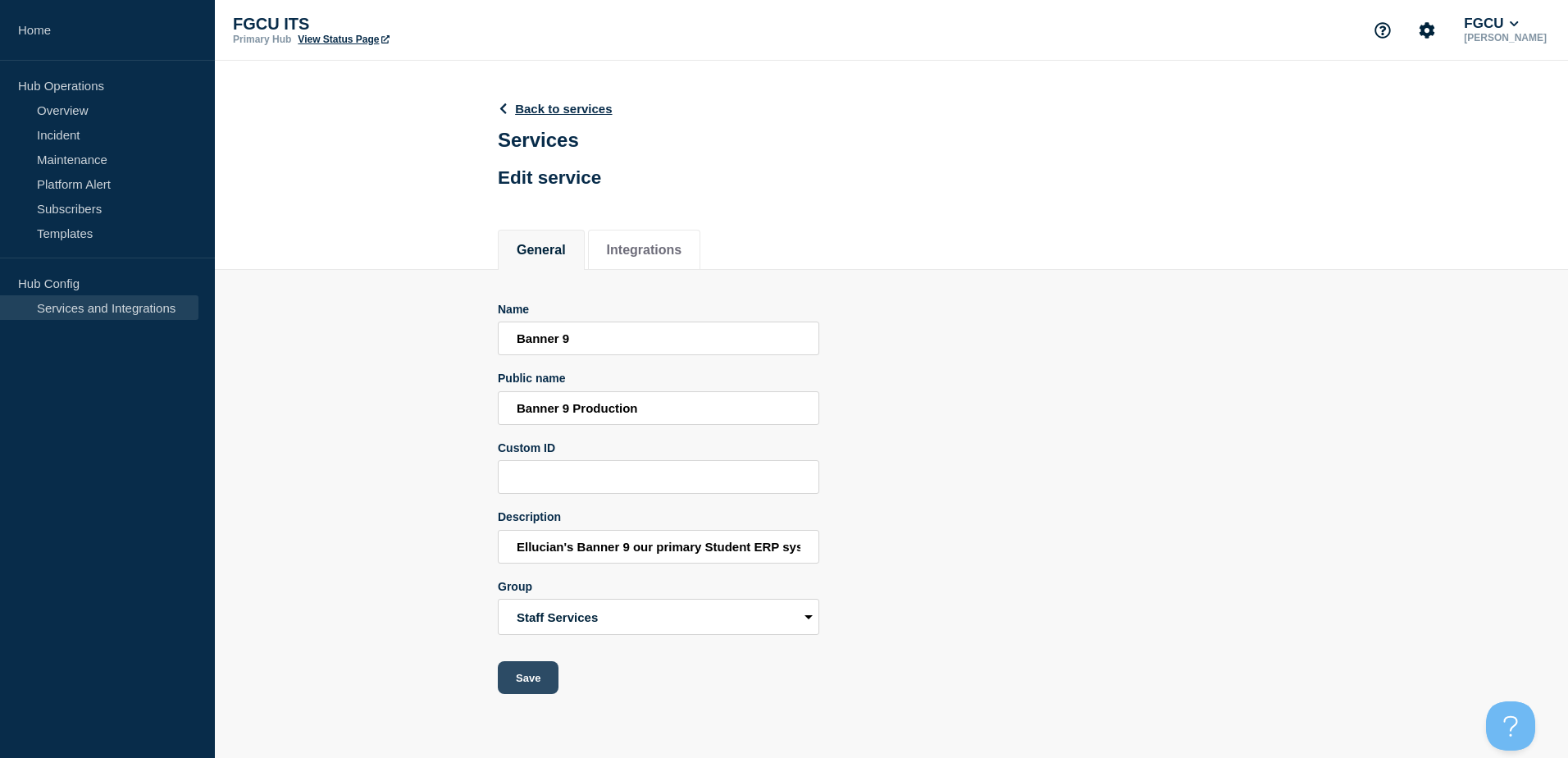
click at [517, 691] on button "Save" at bounding box center [528, 677] width 61 height 33
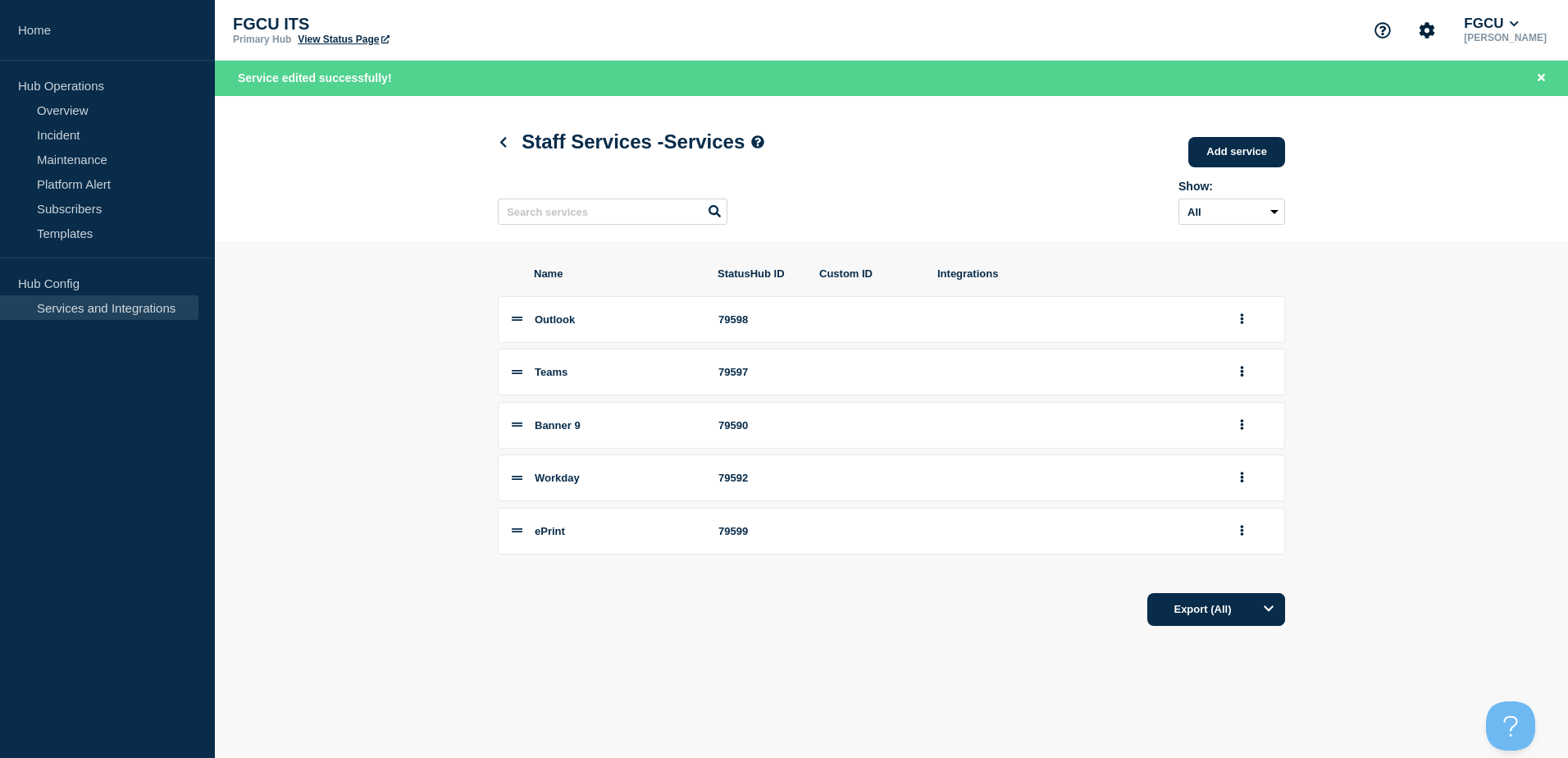
click at [509, 432] on li "Banner 9 79590" at bounding box center [892, 425] width 787 height 47
click at [553, 431] on span "Banner 9" at bounding box center [557, 425] width 46 height 12
click at [1217, 149] on link "Add service" at bounding box center [1236, 152] width 96 height 30
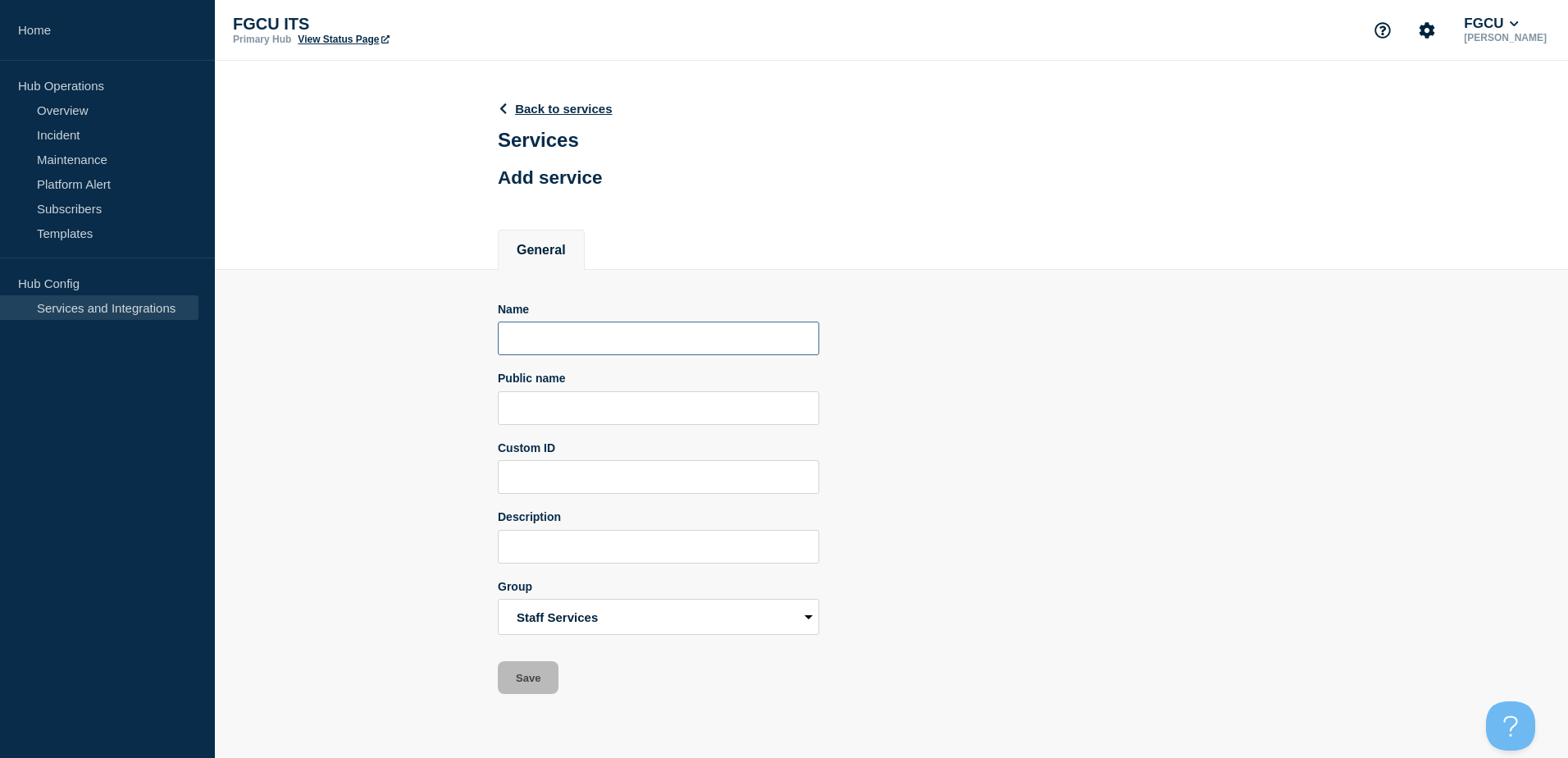
click at [561, 336] on input "Name" at bounding box center [659, 338] width 322 height 34
type input "Self Service Banner"
click at [663, 413] on input "Public name" at bounding box center [659, 408] width 322 height 34
drag, startPoint x: 643, startPoint y: 345, endPoint x: 456, endPoint y: 338, distance: 187.1
click at [456, 338] on section "Name Self Service Banner Public name Custom ID Description Group Student Servic…" at bounding box center [891, 482] width 1353 height 425
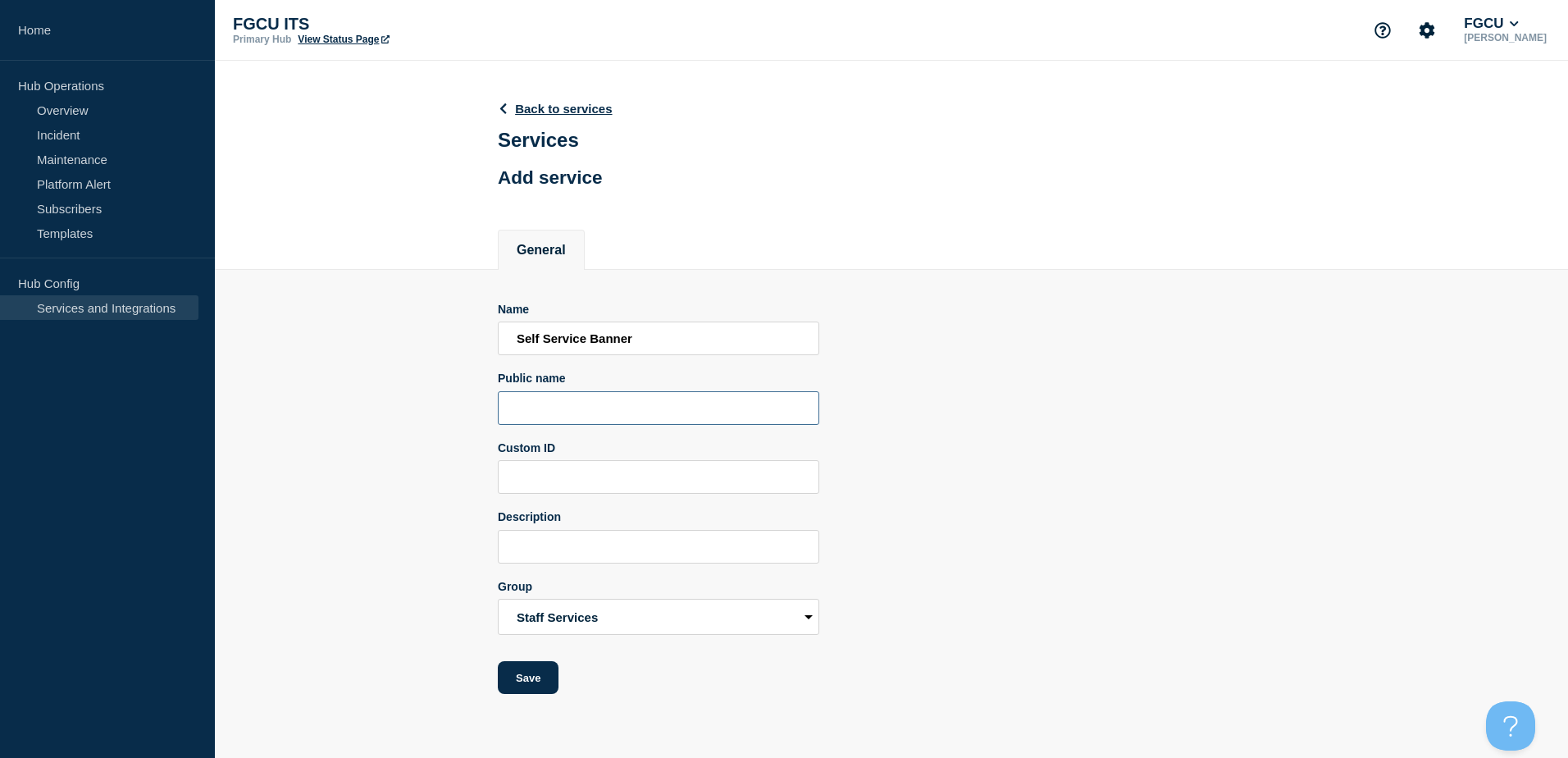
click at [613, 416] on input "Public name" at bounding box center [659, 408] width 322 height 34
paste input "Self Service Banner"
type input "Self Service Banner"
click at [524, 676] on button "Save" at bounding box center [528, 677] width 61 height 33
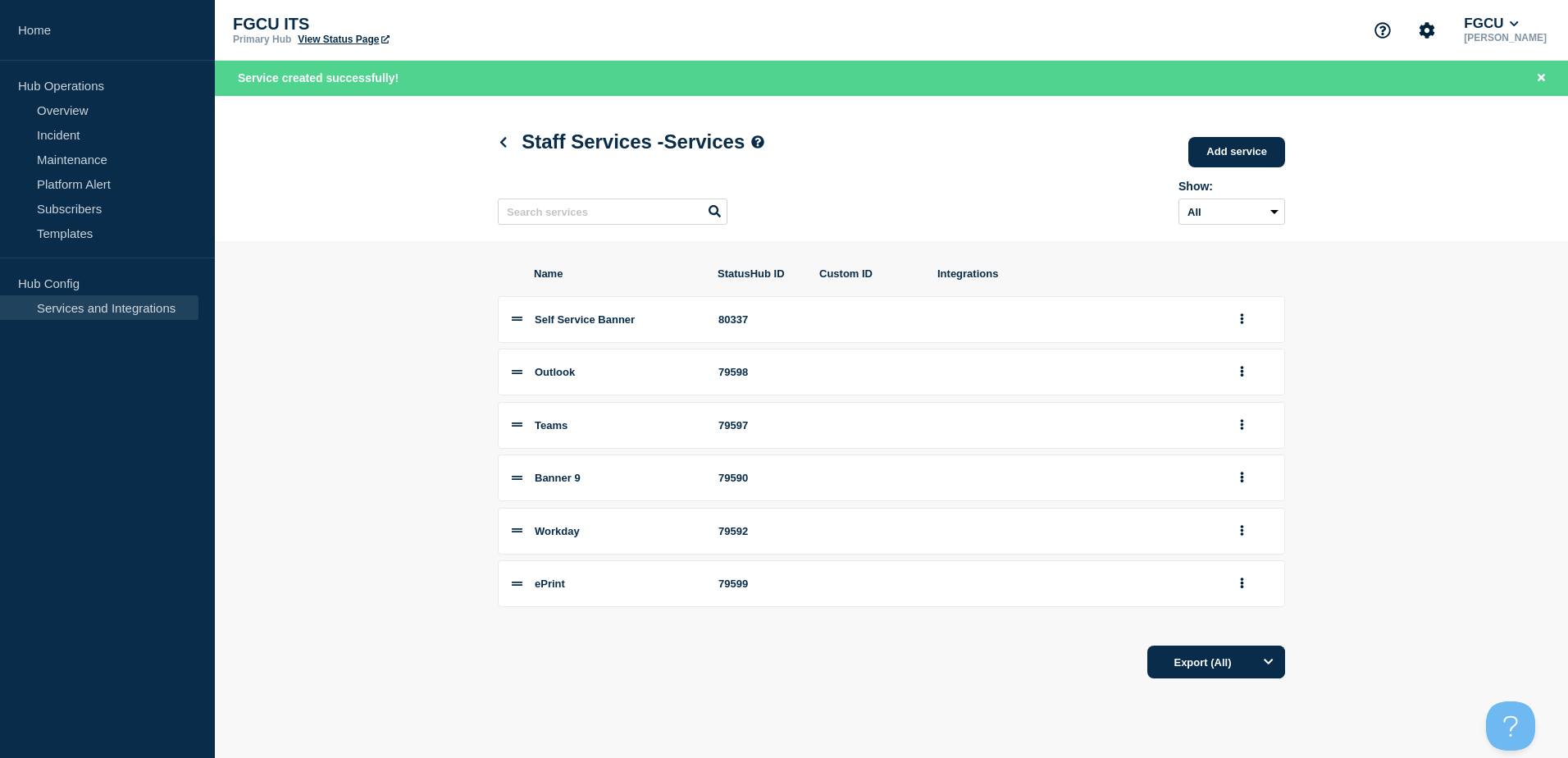
click at [520, 480] on icon at bounding box center [517, 477] width 10 height 4
click at [1236, 476] on button "group actions" at bounding box center [1242, 477] width 21 height 25
click at [1246, 511] on button "Edit" at bounding box center [1251, 507] width 82 height 25
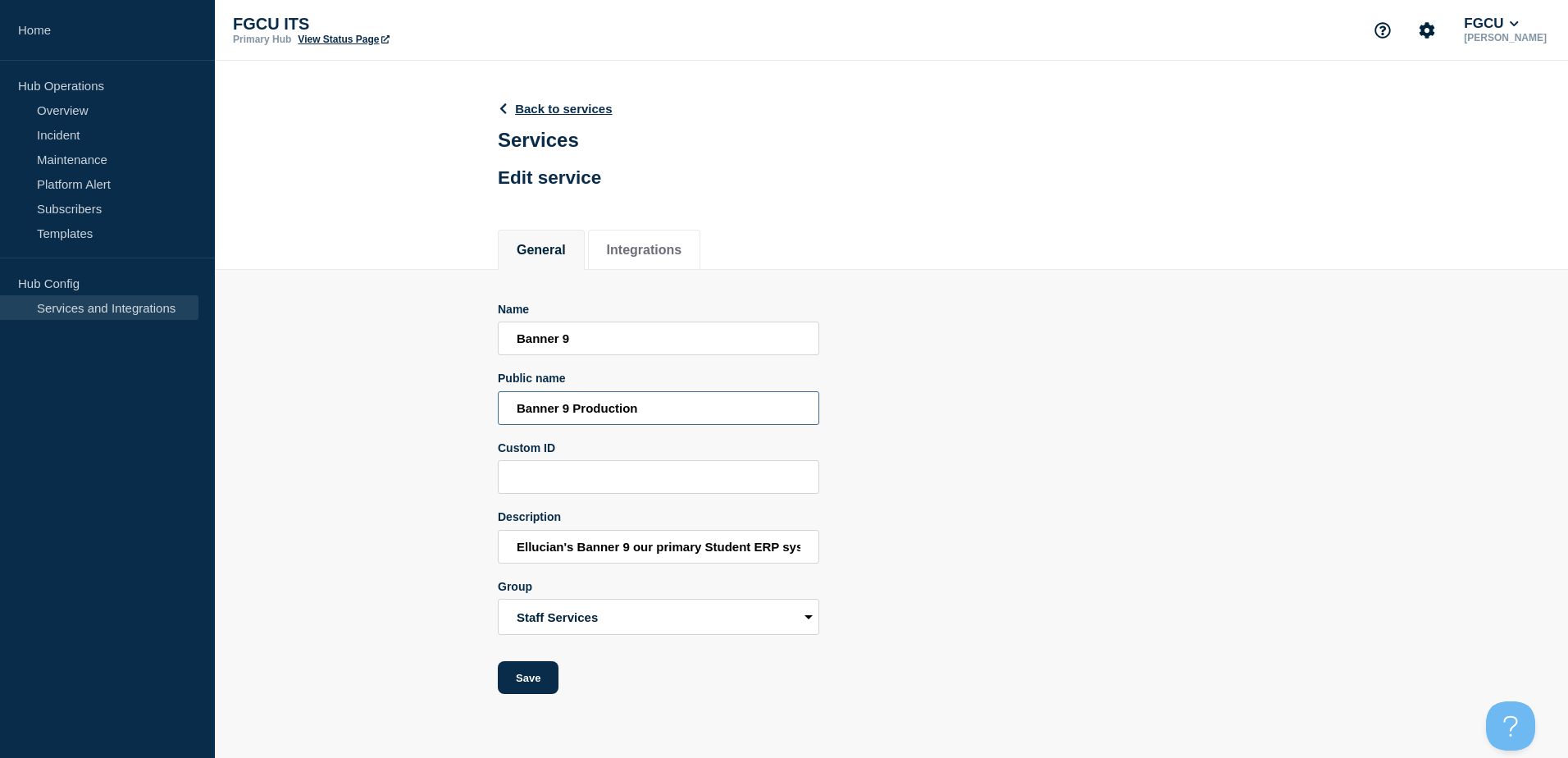
drag, startPoint x: 651, startPoint y: 413, endPoint x: 454, endPoint y: 428, distance: 197.6
click at [454, 428] on section "Name Banner 9 Public name Banner 9 Production Custom ID Description Ellucian's …" at bounding box center [891, 482] width 1353 height 425
drag, startPoint x: 734, startPoint y: 556, endPoint x: 473, endPoint y: 538, distance: 261.6
click at [473, 538] on section "Name Banner 9 Public name Banner 9 Production Custom ID Description Ellucian's …" at bounding box center [891, 482] width 1353 height 425
click at [651, 551] on input "Ellucian's Banner 9 our primary Student ERP system." at bounding box center [659, 546] width 322 height 34
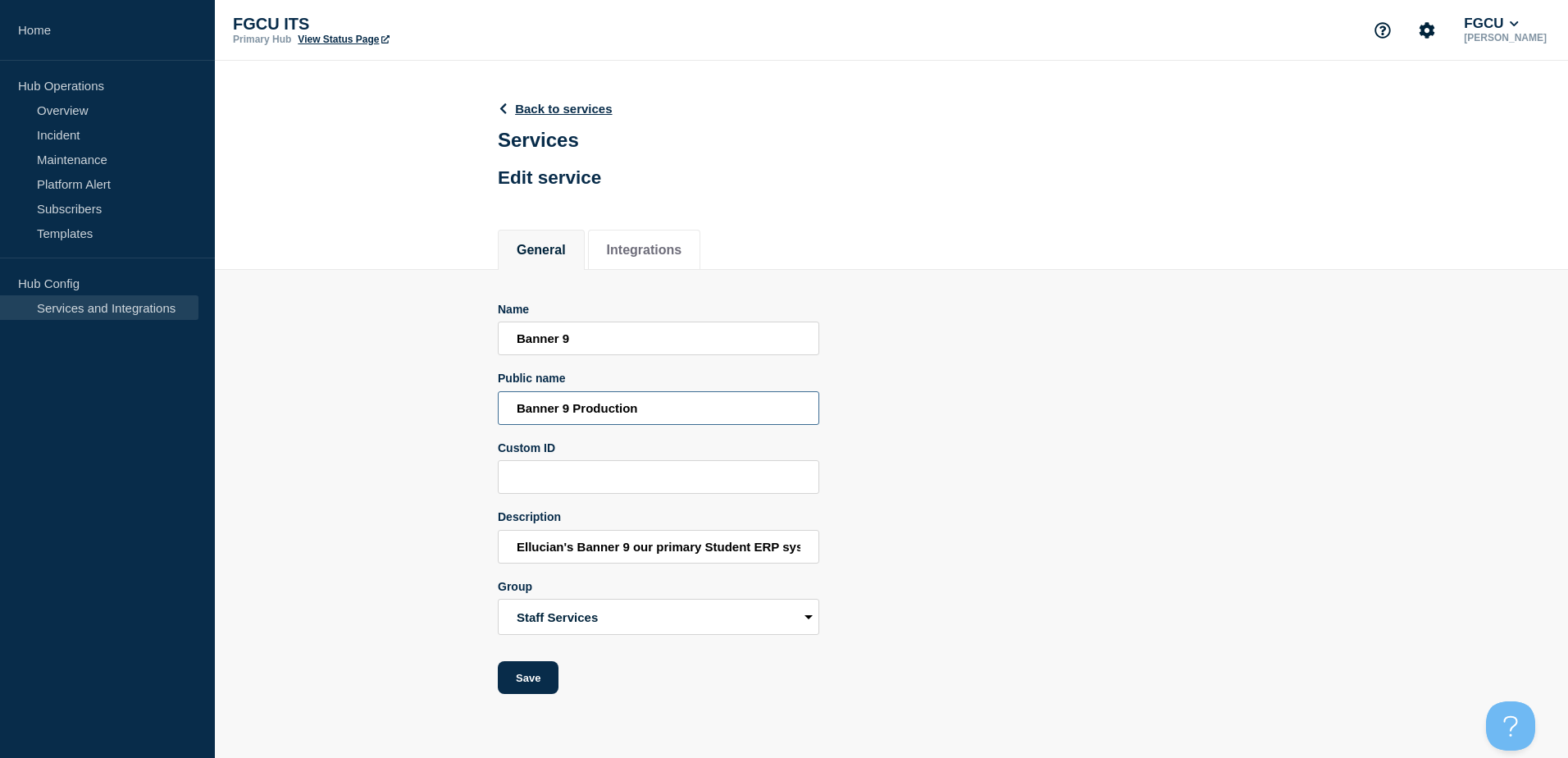
drag, startPoint x: 659, startPoint y: 416, endPoint x: 571, endPoint y: 425, distance: 88.5
click at [571, 425] on input "Banner 9 Production" at bounding box center [659, 408] width 322 height 34
type input "Banner 9"
click at [530, 691] on button "Save" at bounding box center [528, 677] width 61 height 33
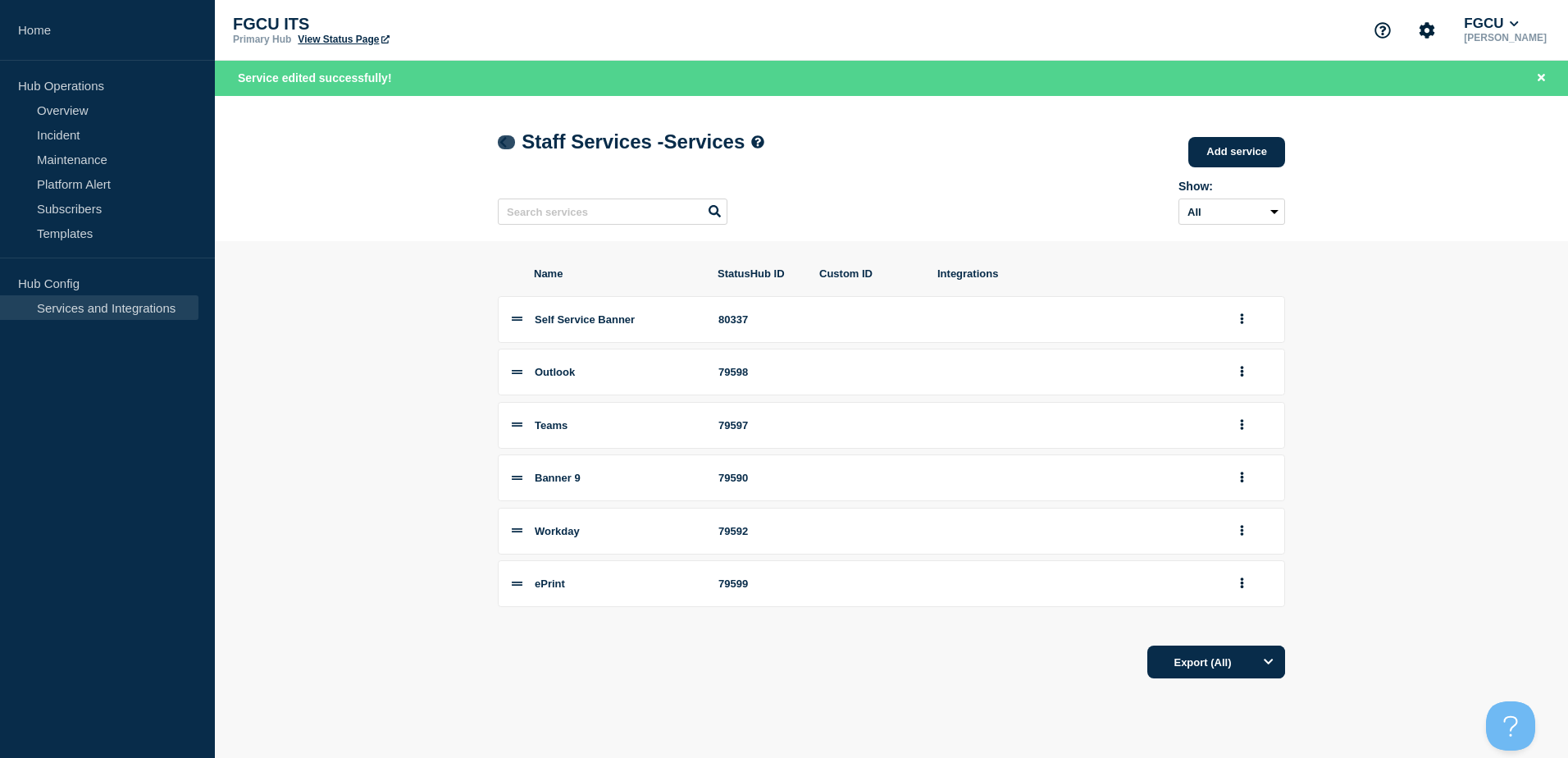
click at [502, 145] on icon at bounding box center [503, 143] width 7 height 10
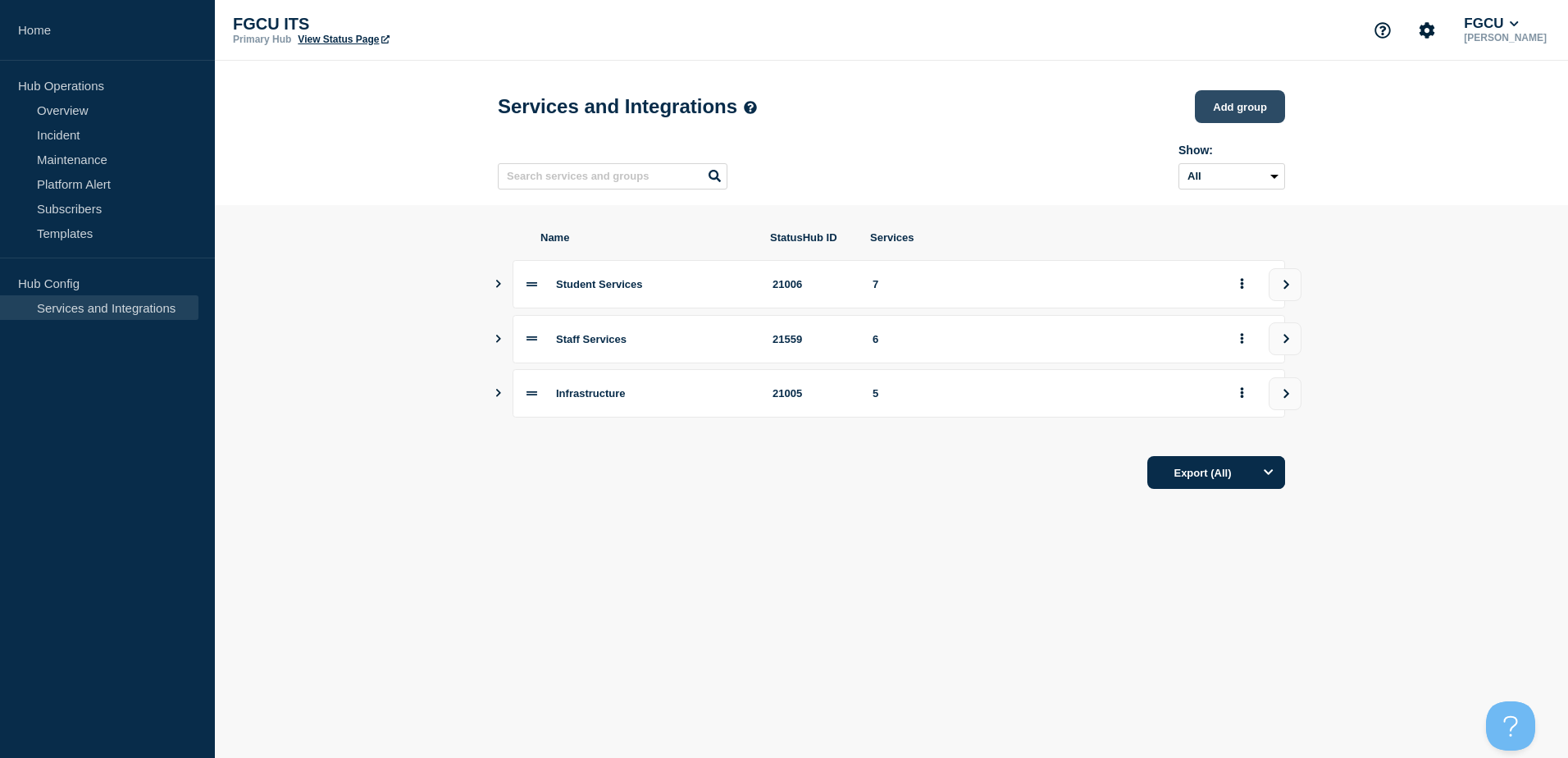
click at [1221, 120] on button "Add group" at bounding box center [1240, 107] width 90 height 33
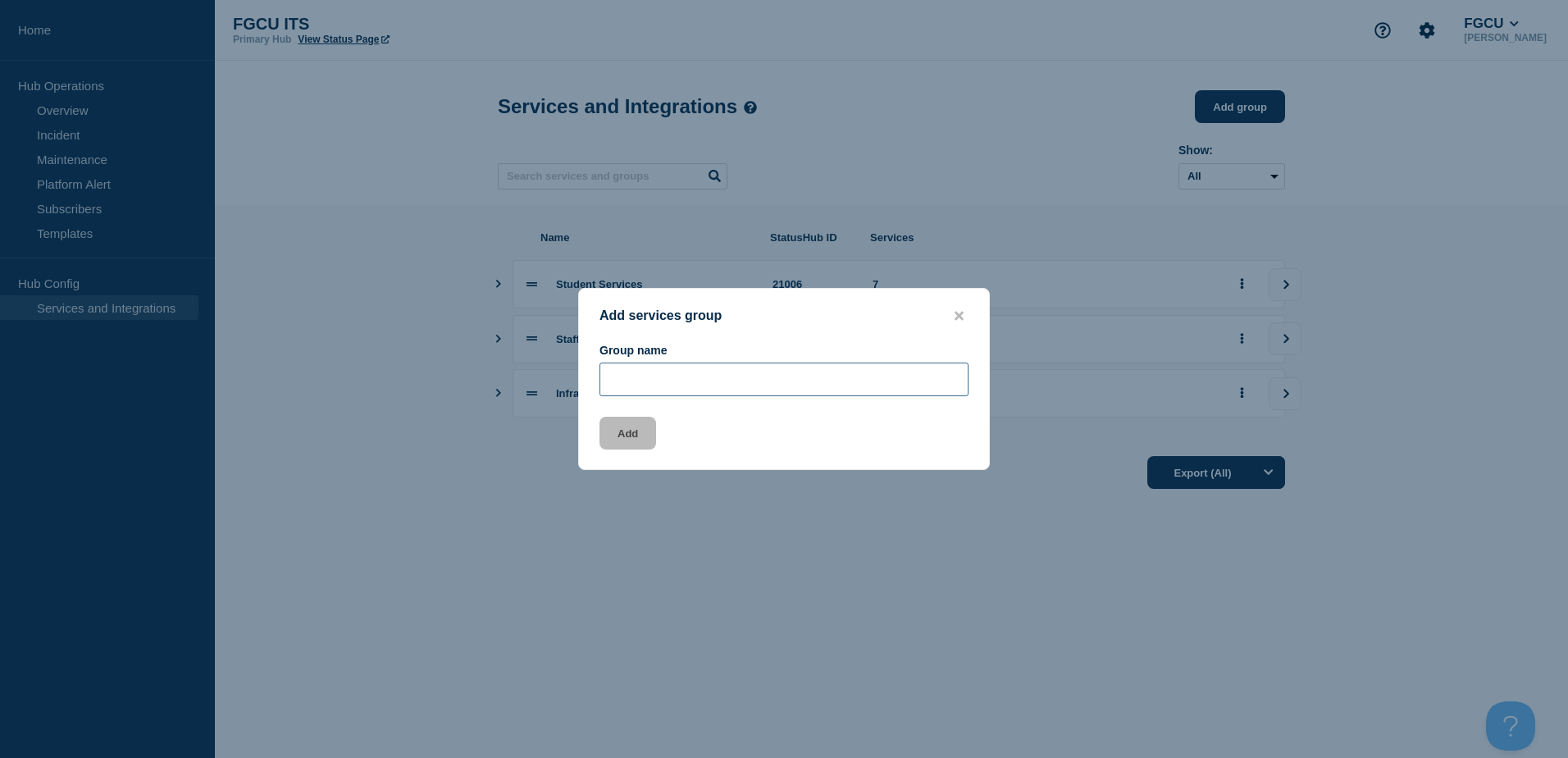
click at [666, 389] on input "Group name" at bounding box center [784, 379] width 369 height 34
type input "Accounts & Access"
click at [642, 436] on button "Add" at bounding box center [628, 433] width 56 height 33
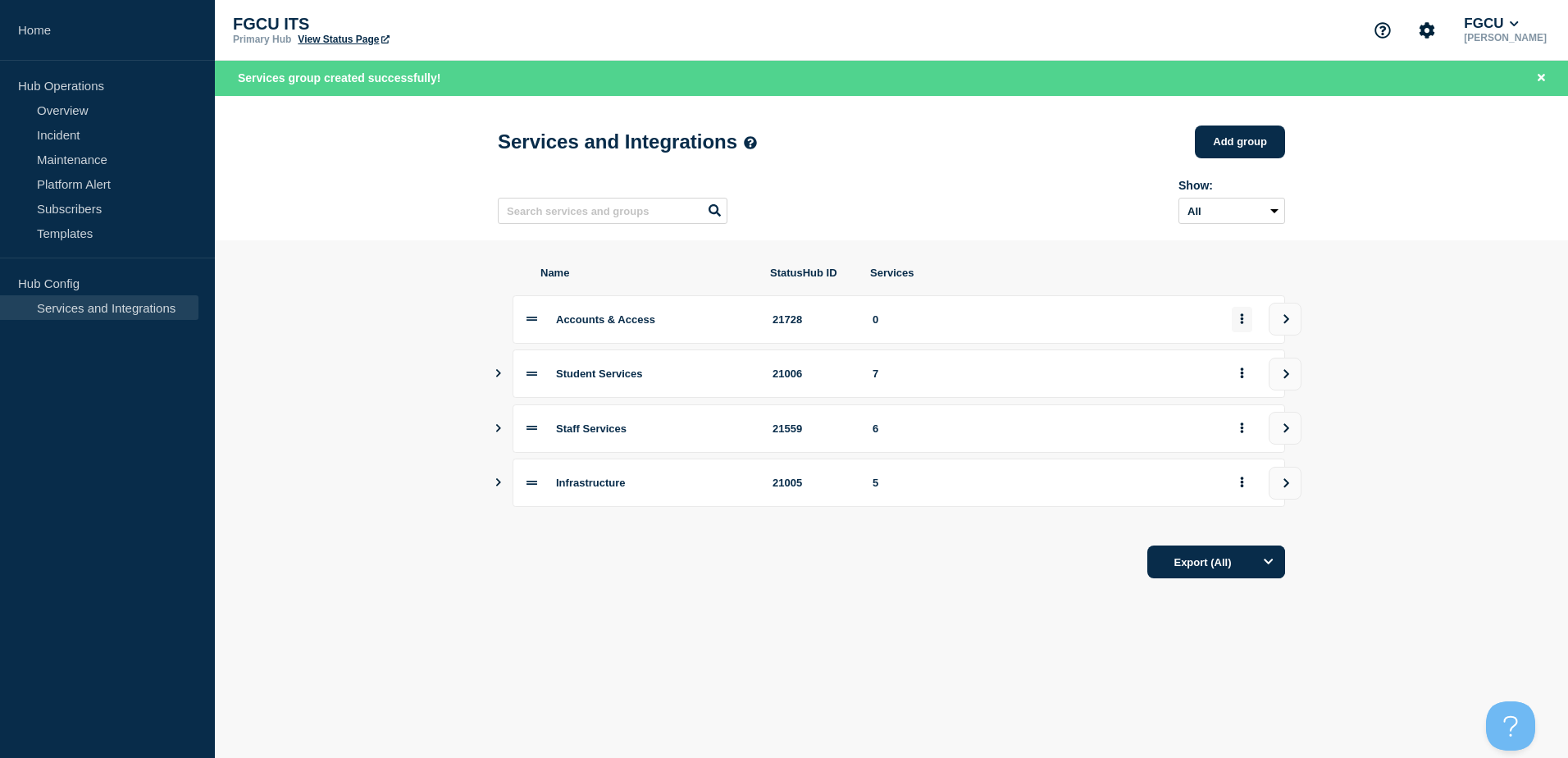
click at [1244, 328] on button "group actions" at bounding box center [1242, 319] width 21 height 25
click at [1239, 356] on button "Edit" at bounding box center [1251, 355] width 82 height 25
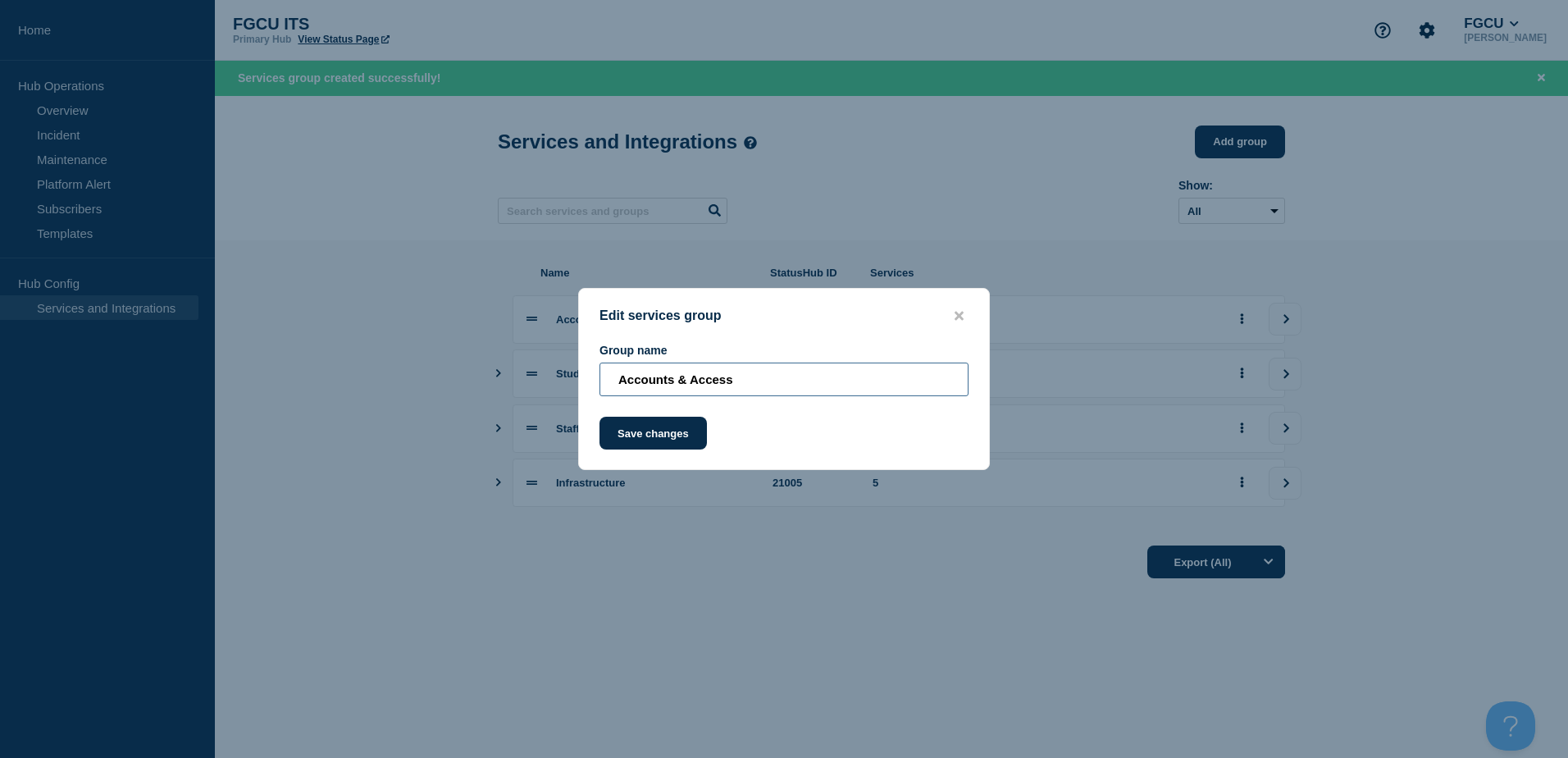
drag, startPoint x: 687, startPoint y: 381, endPoint x: 677, endPoint y: 381, distance: 10.0
click at [677, 381] on input "Accounts & Access" at bounding box center [784, 379] width 369 height 34
type input "Accounts and Access"
click at [668, 432] on button "Save changes" at bounding box center [654, 433] width 108 height 33
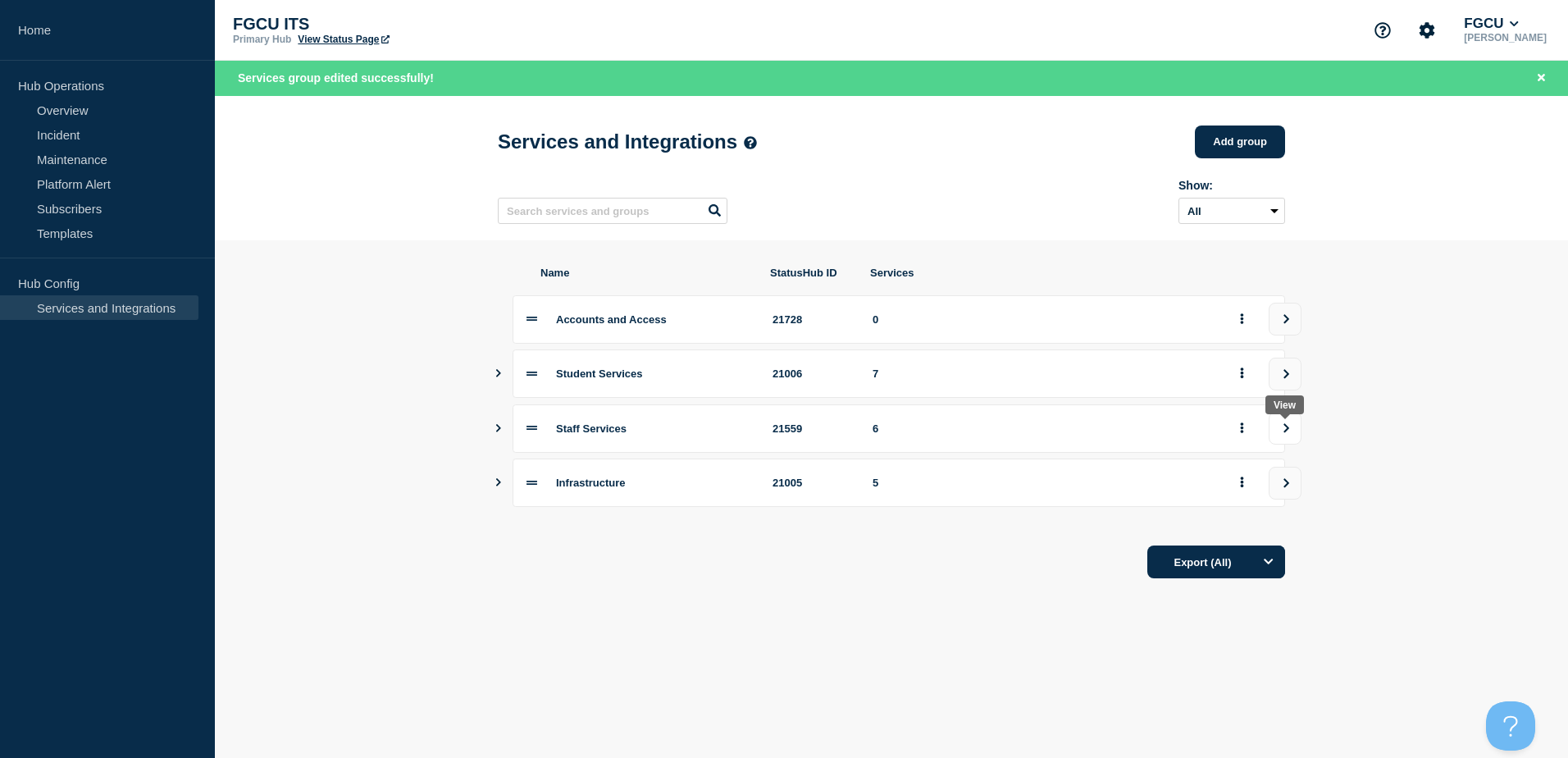
click at [1284, 433] on icon "view group" at bounding box center [1286, 428] width 10 height 10
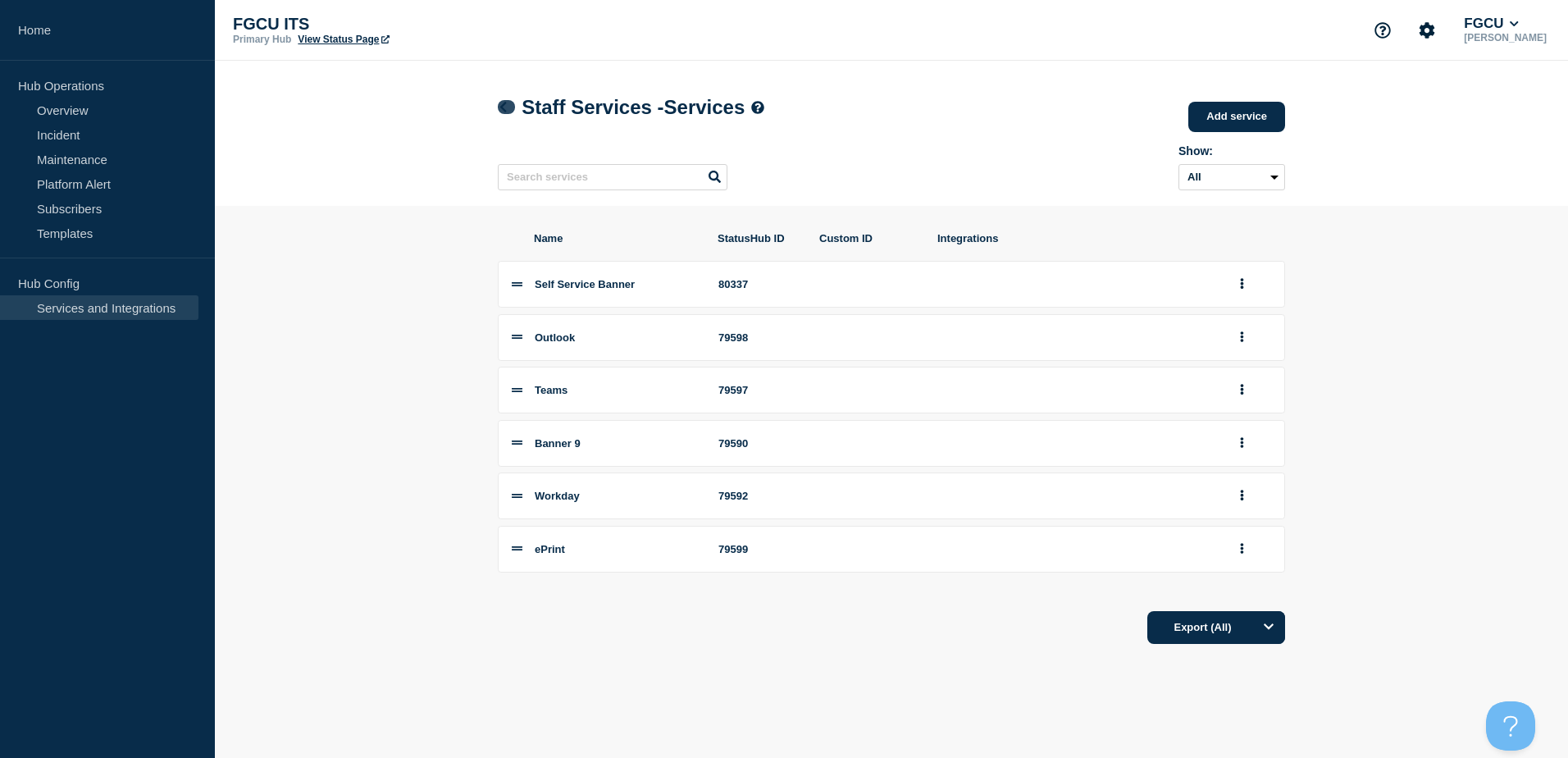
click at [499, 112] on icon at bounding box center [503, 107] width 12 height 10
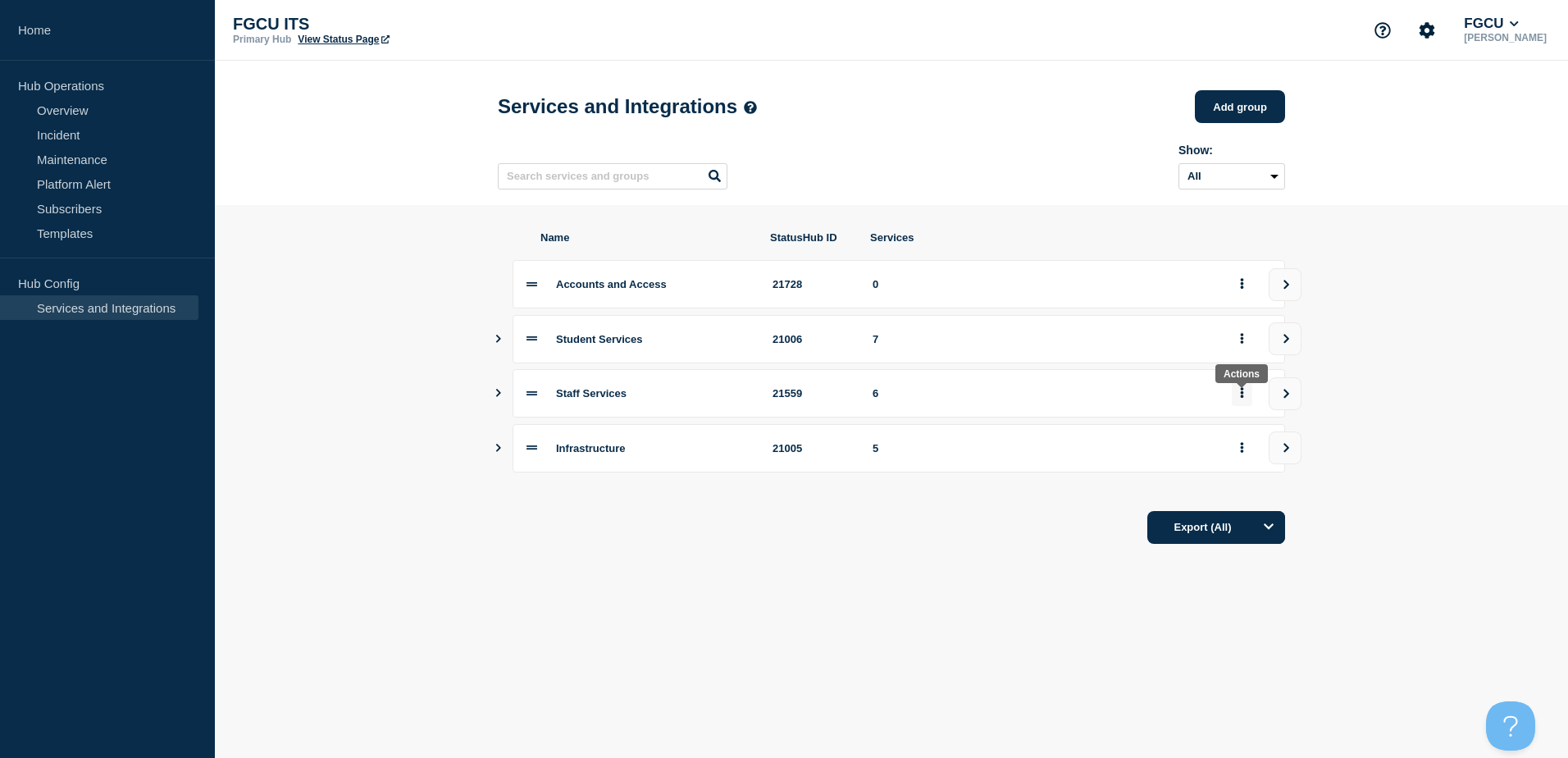
click at [1237, 401] on button "group actions" at bounding box center [1242, 393] width 21 height 25
click at [1233, 426] on button "Edit" at bounding box center [1251, 429] width 82 height 25
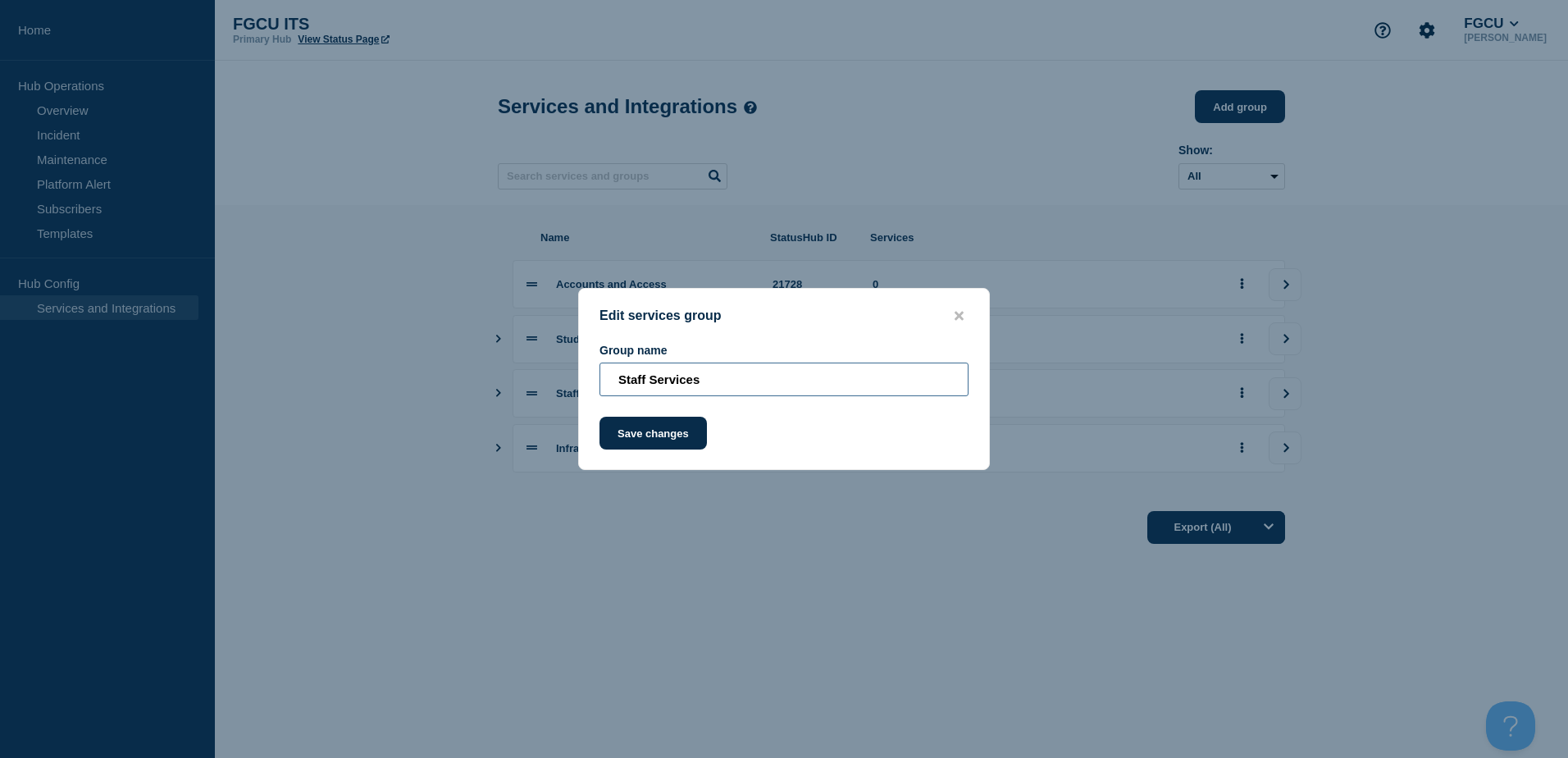
drag, startPoint x: 714, startPoint y: 384, endPoint x: 149, endPoint y: 414, distance: 565.8
click at [149, 414] on div "Edit services group Group name Staff Services Save changes" at bounding box center [784, 379] width 1568 height 758
type input "Administrative and Business"
click at [674, 428] on button "Save changes" at bounding box center [654, 433] width 108 height 33
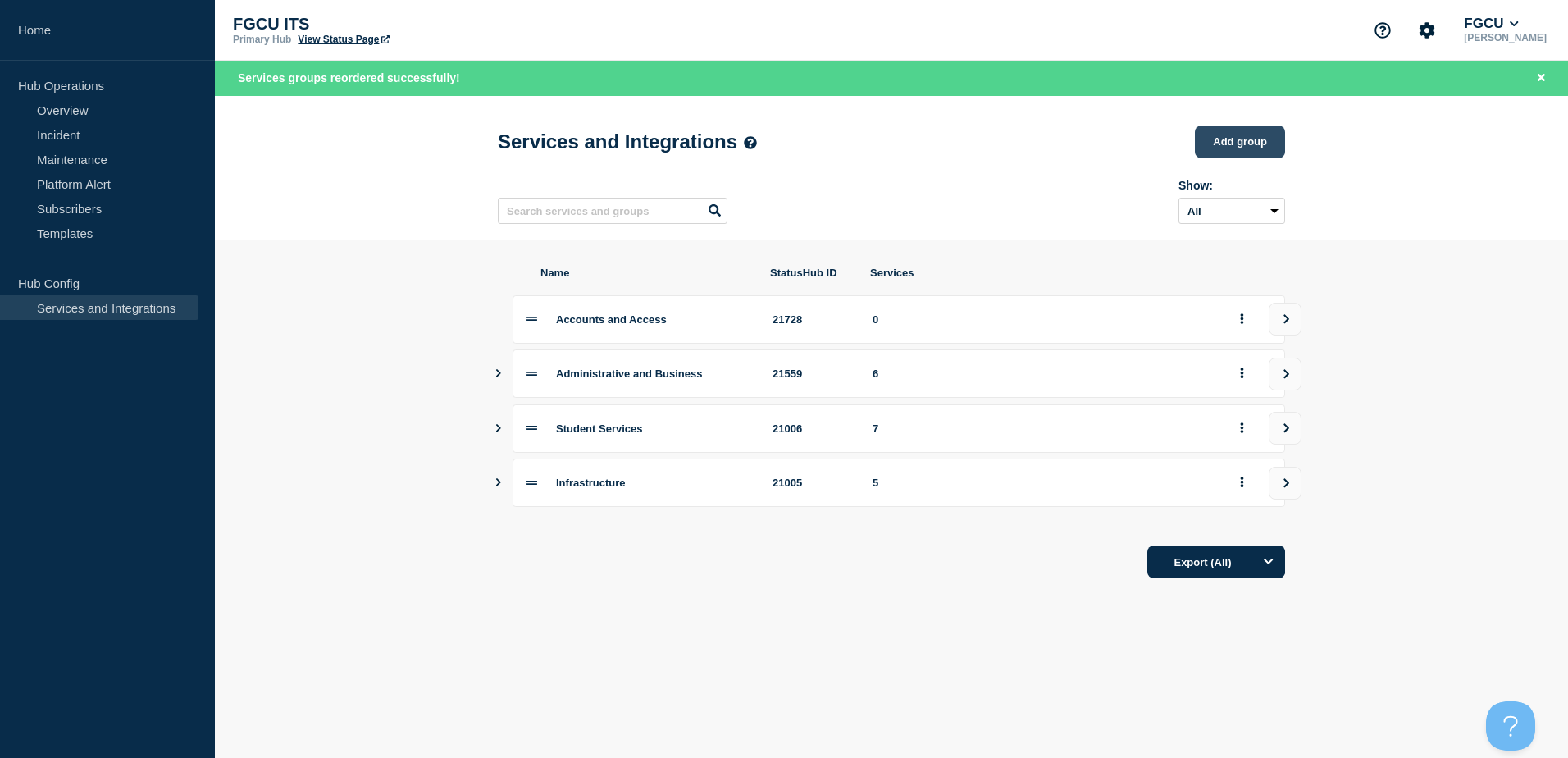
click at [1252, 149] on button "Add group" at bounding box center [1240, 142] width 90 height 33
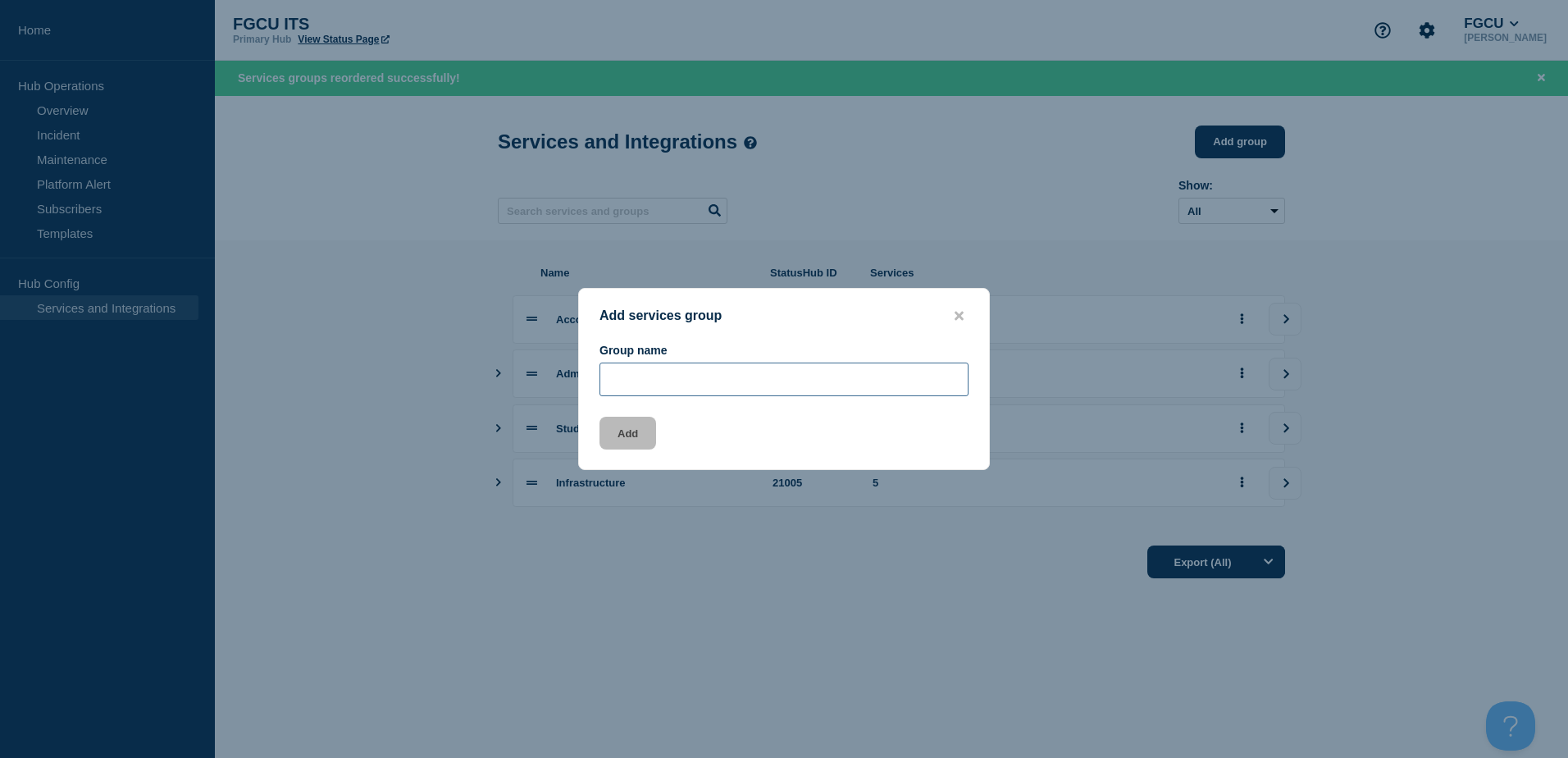
click at [775, 376] on input "Group name" at bounding box center [784, 379] width 369 height 34
click at [681, 387] on input "Collaboration and Commuincation" at bounding box center [784, 379] width 369 height 34
click at [840, 385] on input "Collaboration and Communication" at bounding box center [784, 379] width 369 height 34
type input "Collaboration and Communication"
click at [640, 434] on button "Add" at bounding box center [628, 433] width 56 height 33
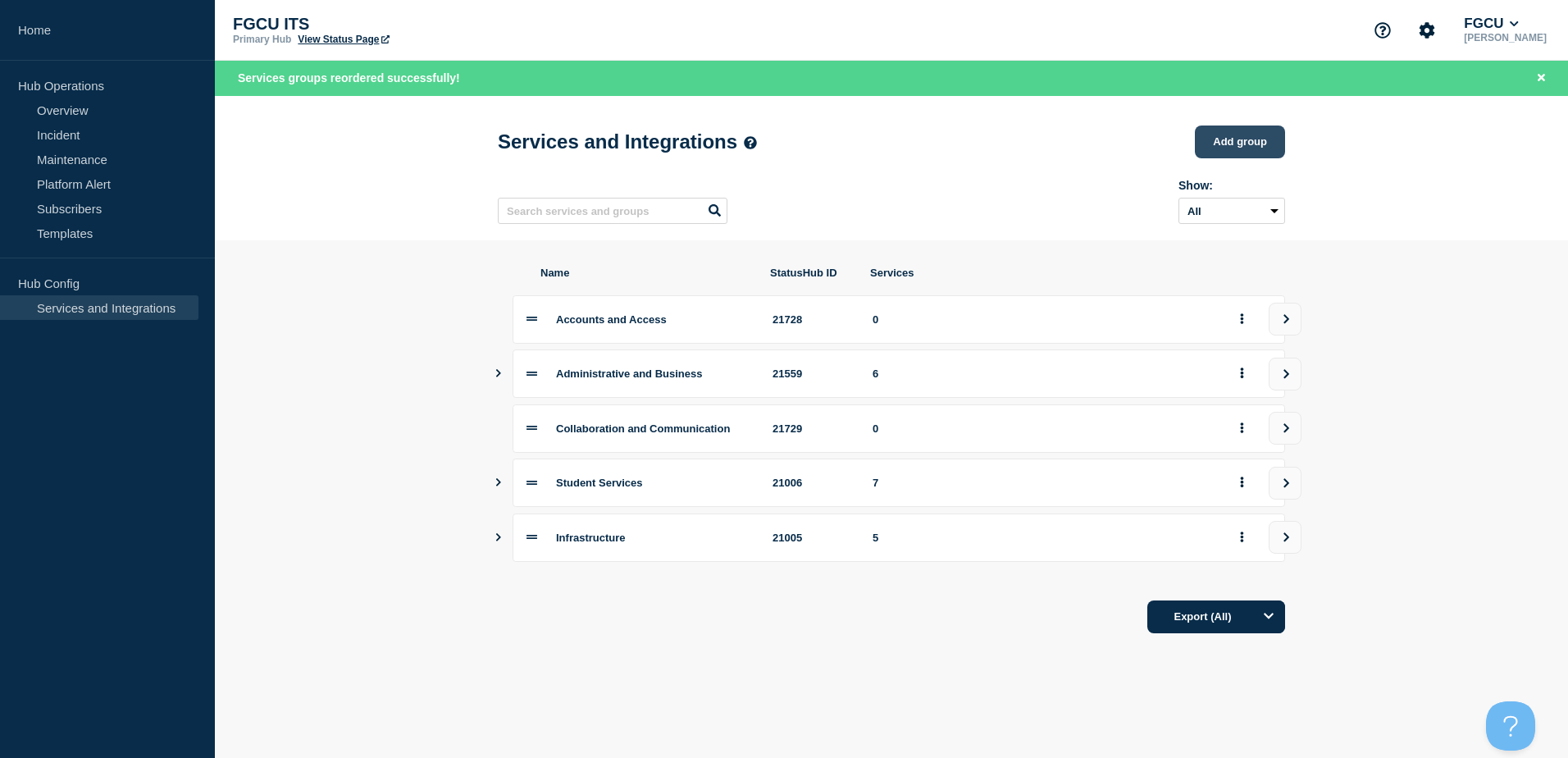
click at [1245, 136] on button "Add group" at bounding box center [1240, 142] width 90 height 33
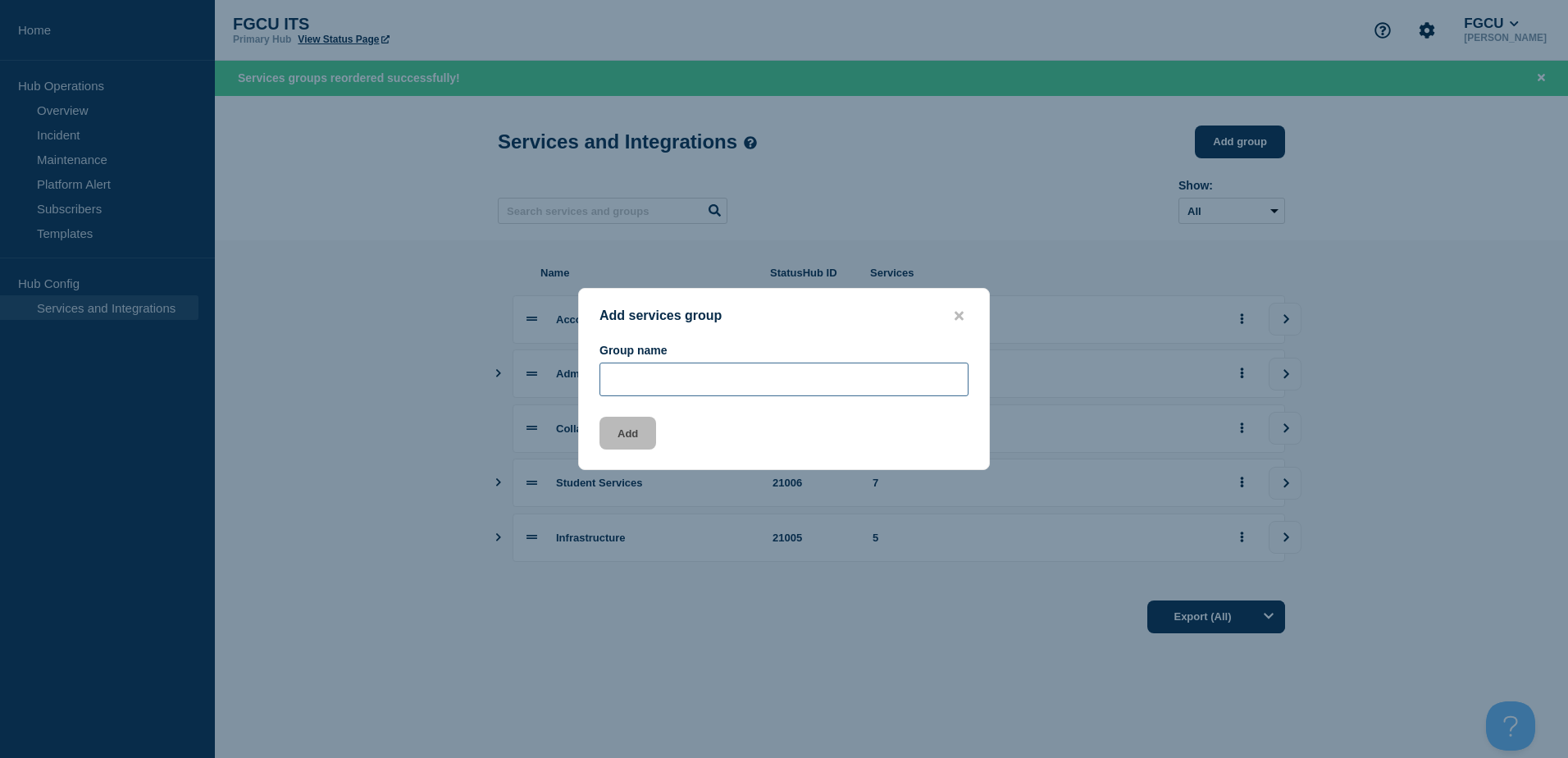
click at [639, 376] on input "Group name" at bounding box center [784, 379] width 369 height 34
type input "Security and Compliance"
click at [956, 314] on icon "close button" at bounding box center [959, 316] width 9 height 9
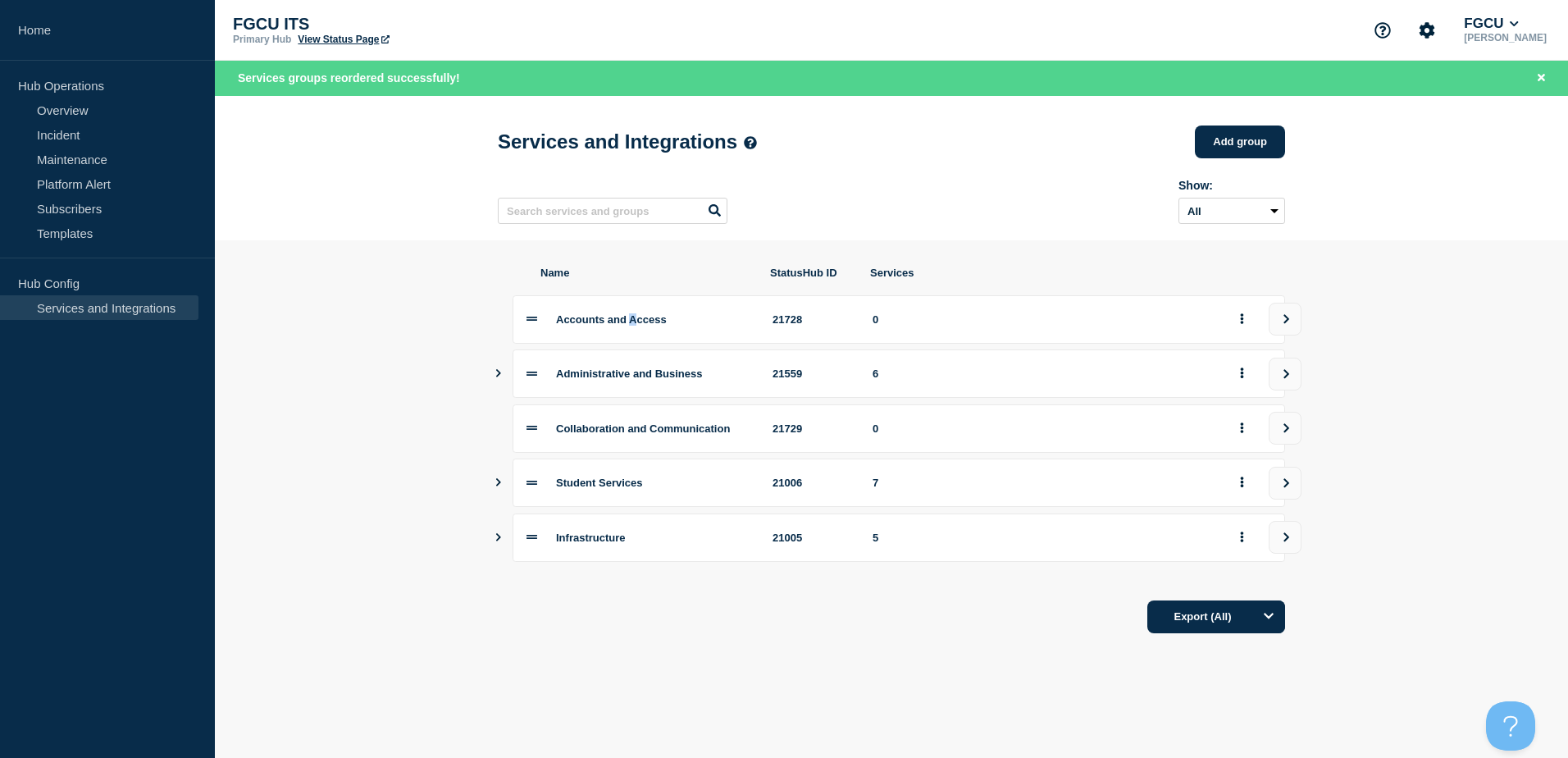
click at [643, 326] on span "Accounts and Access" at bounding box center [611, 319] width 110 height 12
drag, startPoint x: 643, startPoint y: 332, endPoint x: 560, endPoint y: 331, distance: 83.0
click at [560, 326] on span "Accounts and Access" at bounding box center [611, 319] width 110 height 12
click at [496, 384] on button "Show services" at bounding box center [498, 374] width 8 height 49
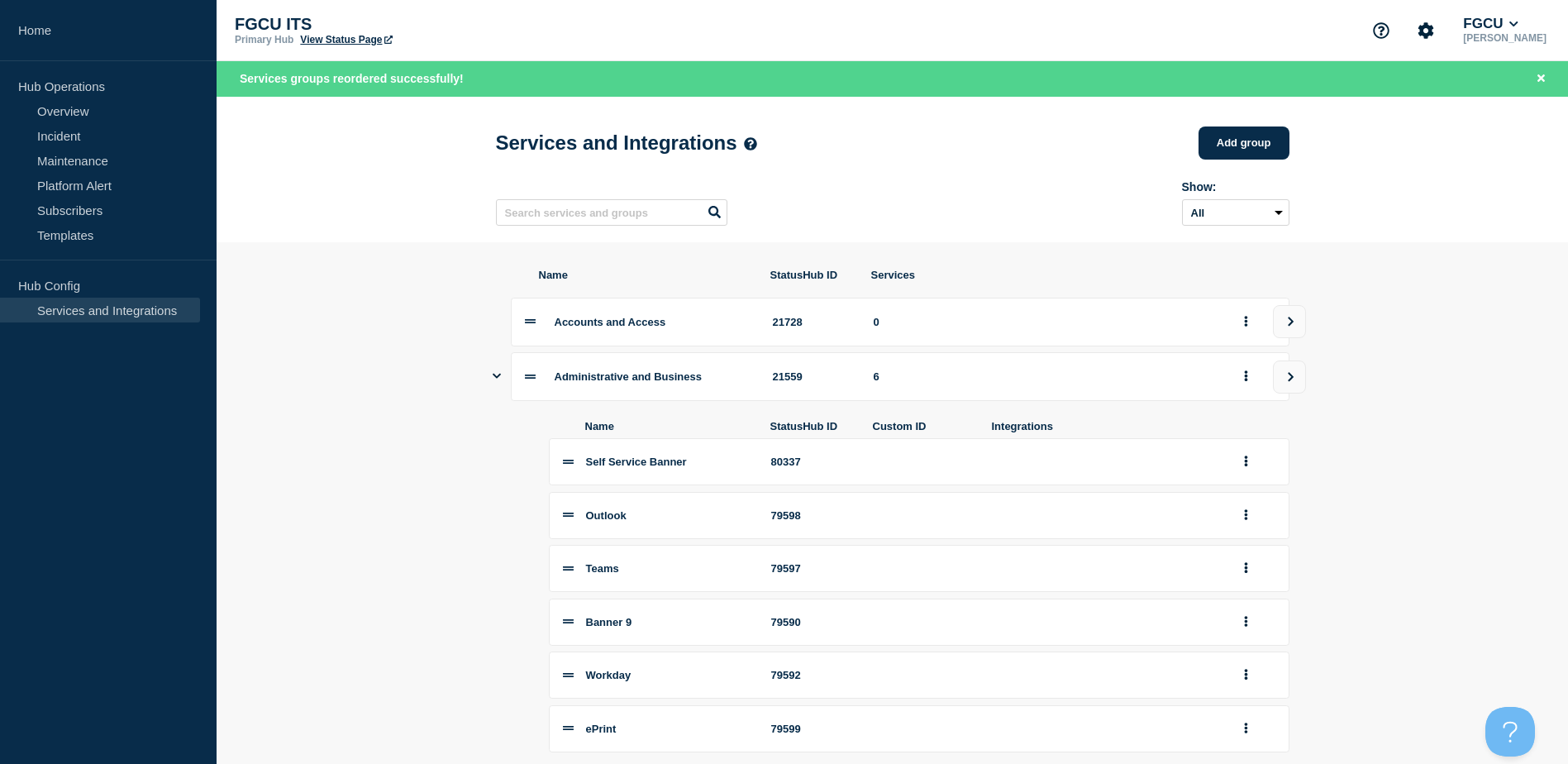
click at [495, 378] on icon "Show services" at bounding box center [496, 376] width 8 height 11
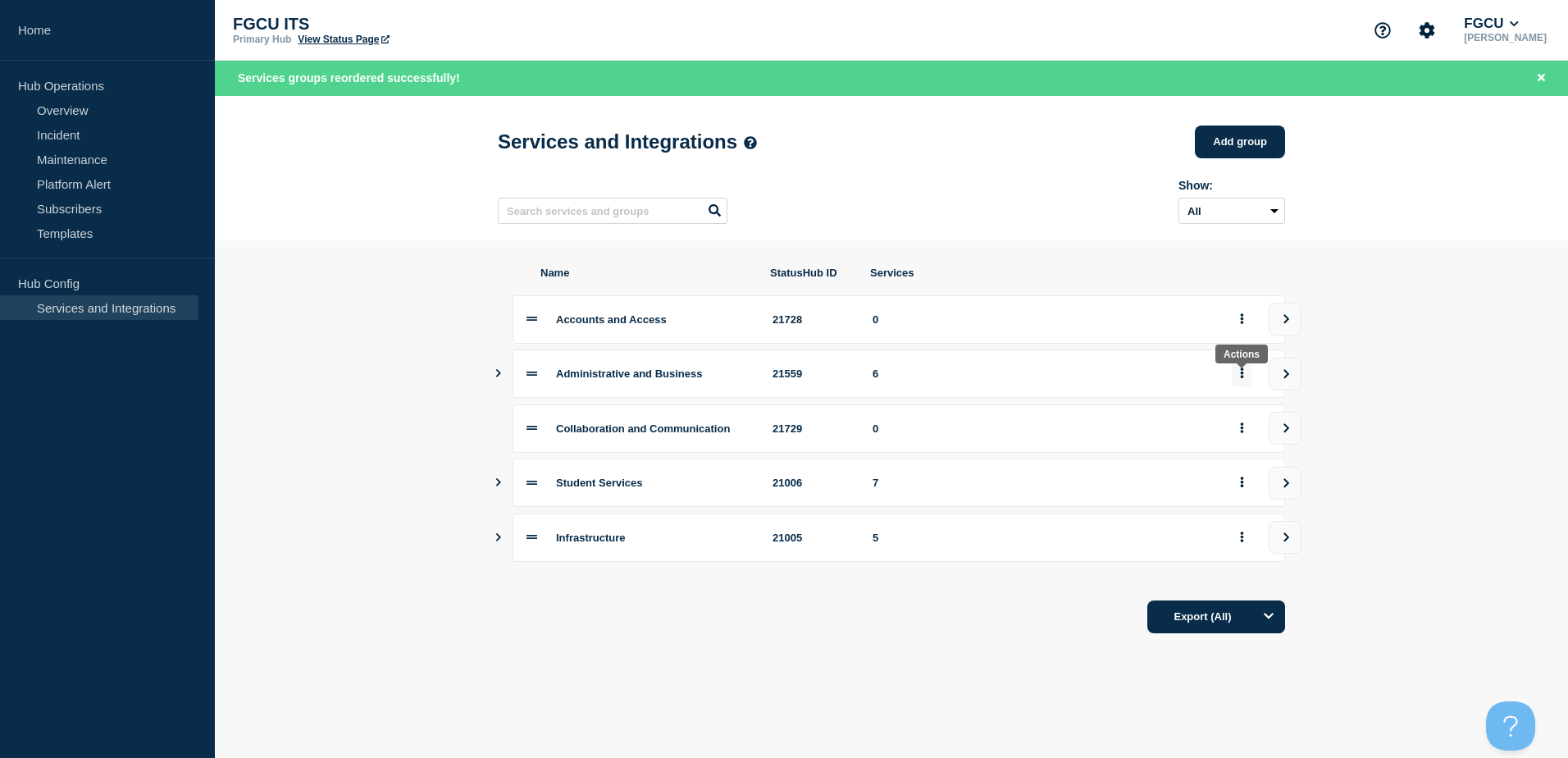
click at [1241, 378] on icon "group actions" at bounding box center [1241, 373] width 4 height 10
click at [1240, 409] on button "Edit" at bounding box center [1251, 409] width 82 height 25
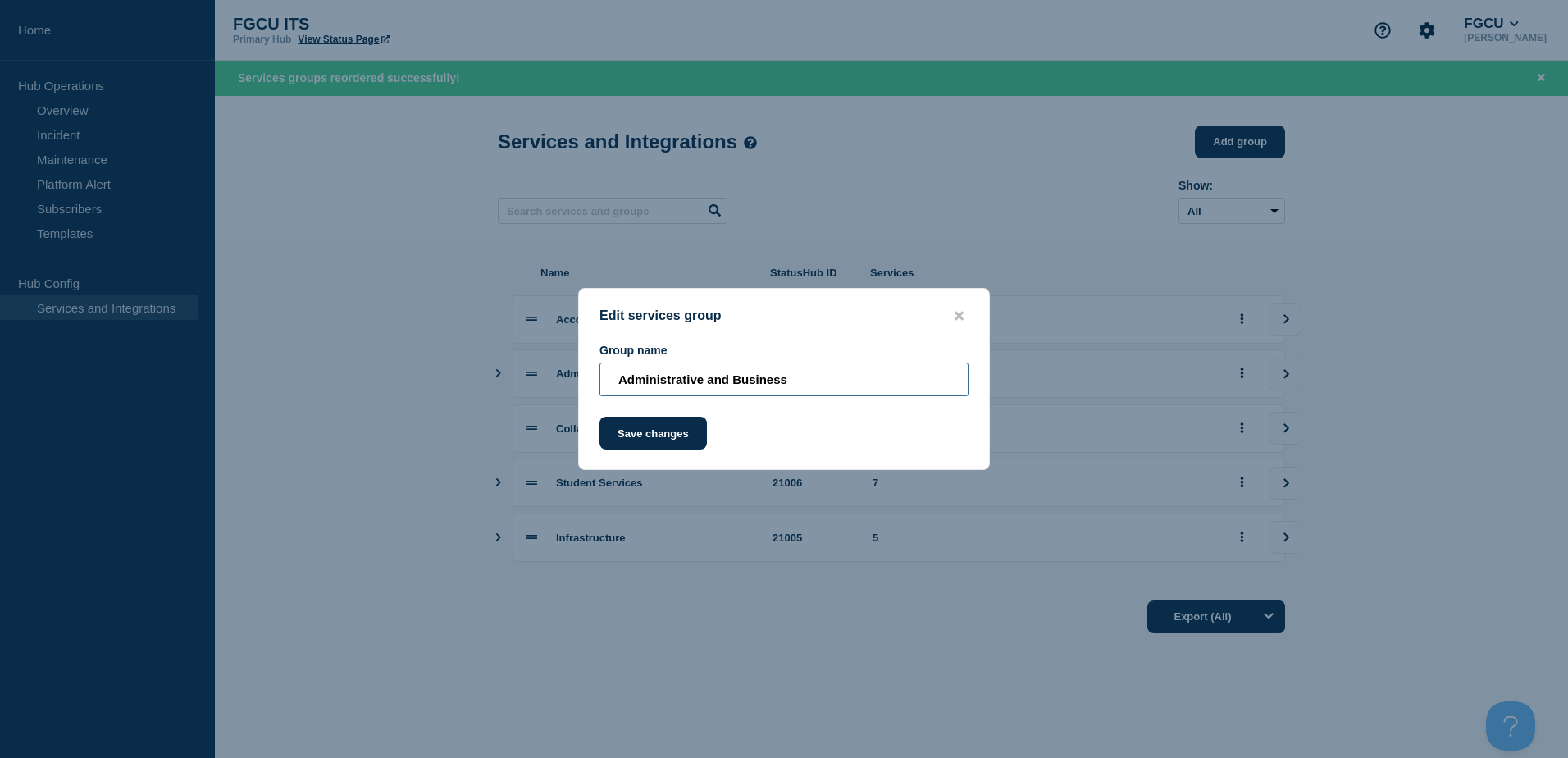
click at [825, 390] on input "Administrative and Business" at bounding box center [784, 379] width 369 height 34
click at [818, 387] on input "Administrative and Business Services" at bounding box center [784, 379] width 369 height 34
click at [818, 386] on input "Administrative and Business Services" at bounding box center [784, 379] width 369 height 34
type input "Administrative and Business"
click at [681, 434] on button "Save changes" at bounding box center [654, 433] width 108 height 33
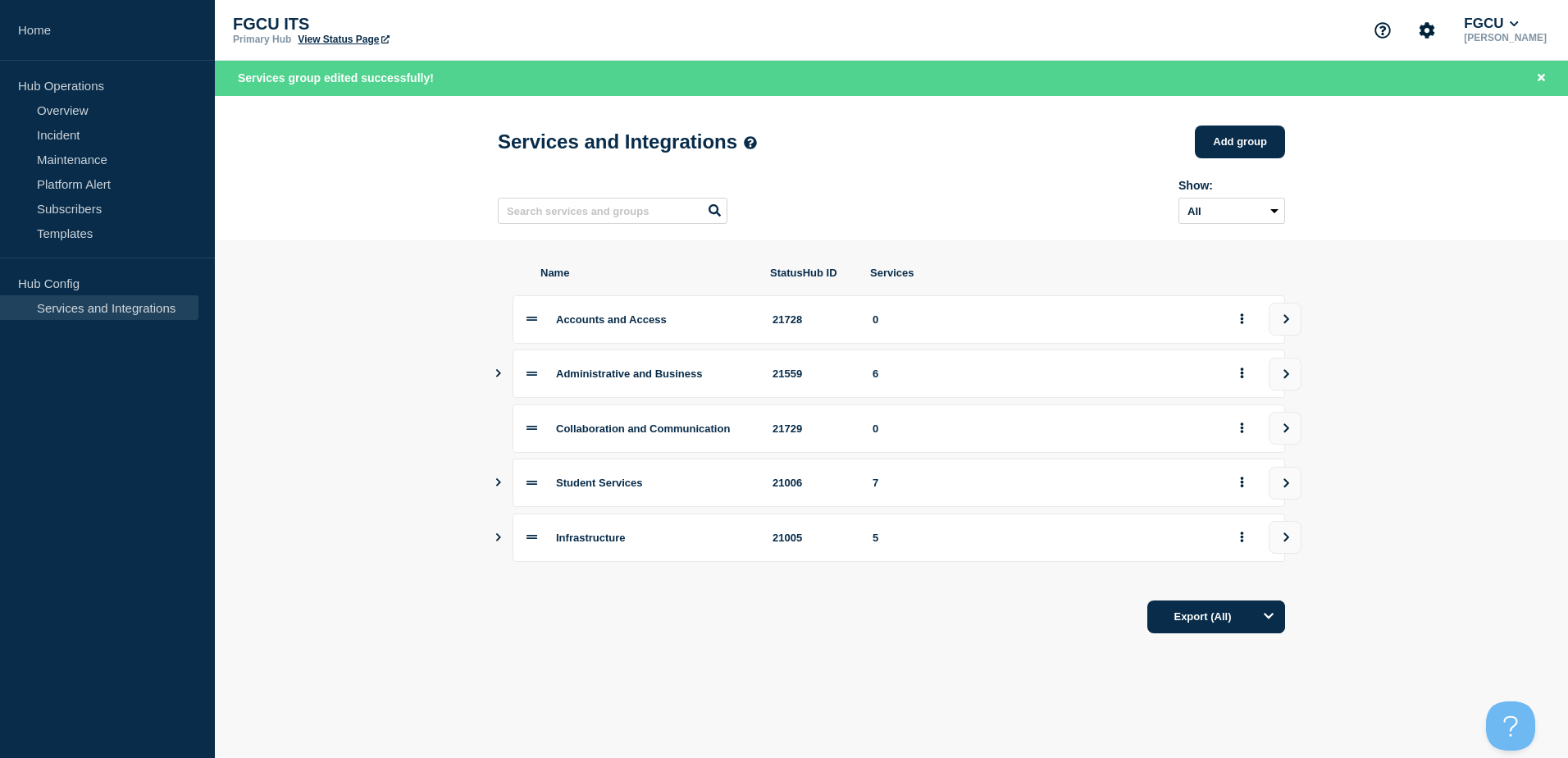
click at [499, 377] on icon "Show services" at bounding box center [499, 373] width 5 height 8
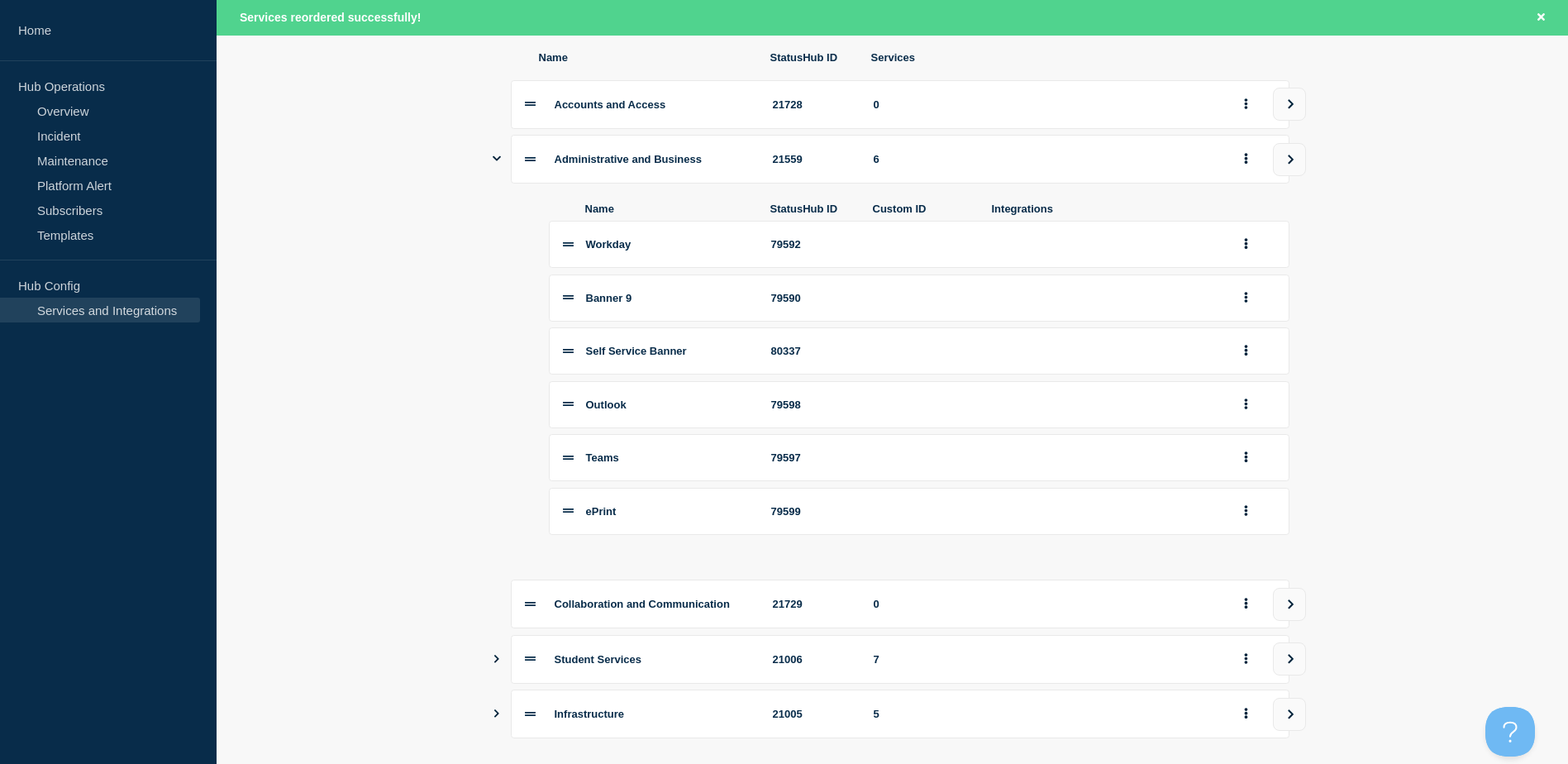
scroll to position [248, 0]
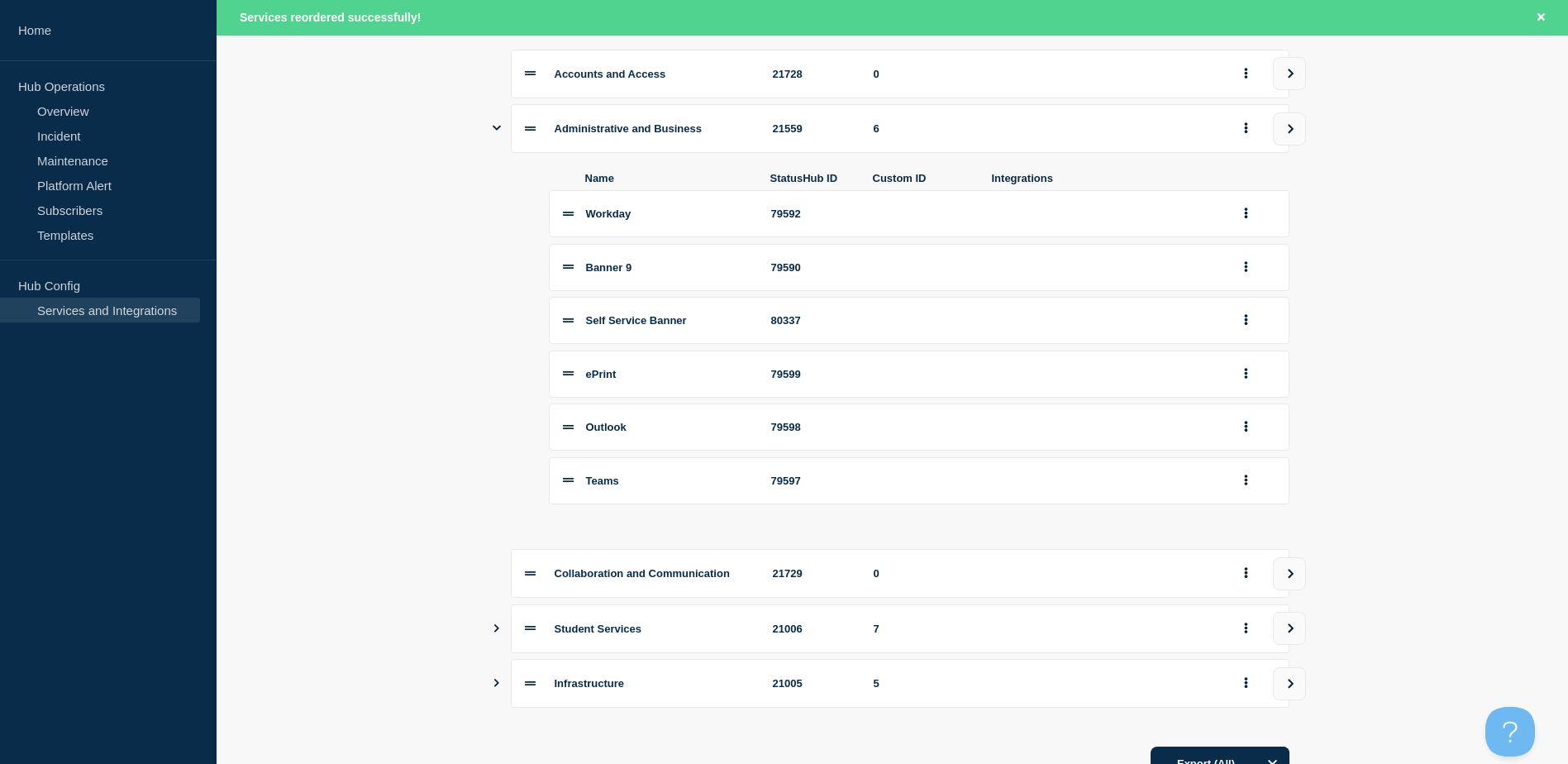
click at [503, 432] on div "Name StatusHub ID Custom ID Integrations Workday 79592 Banner 9 79590 Self Serv…" at bounding box center [893, 339] width 794 height 371
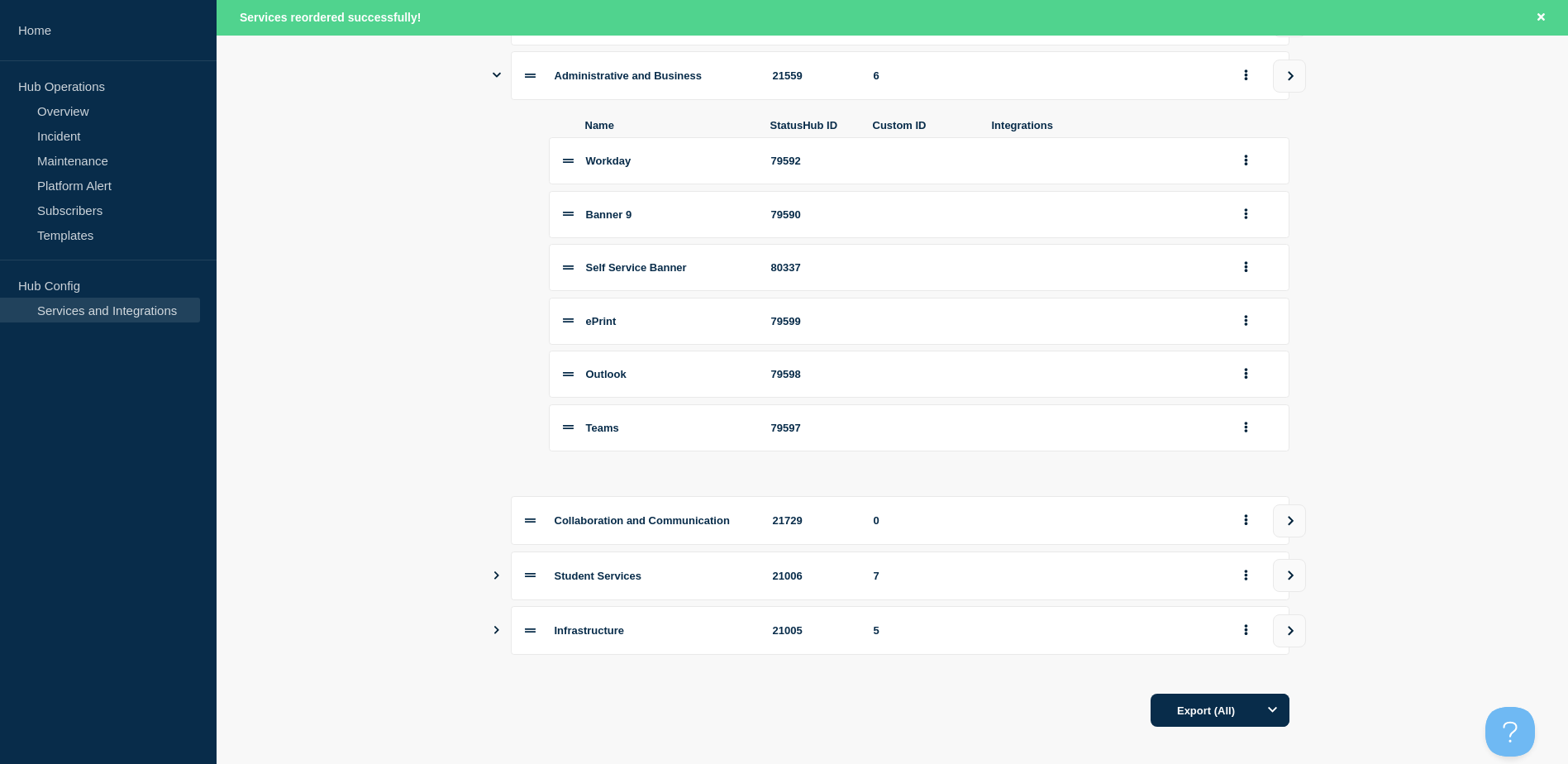
scroll to position [327, 0]
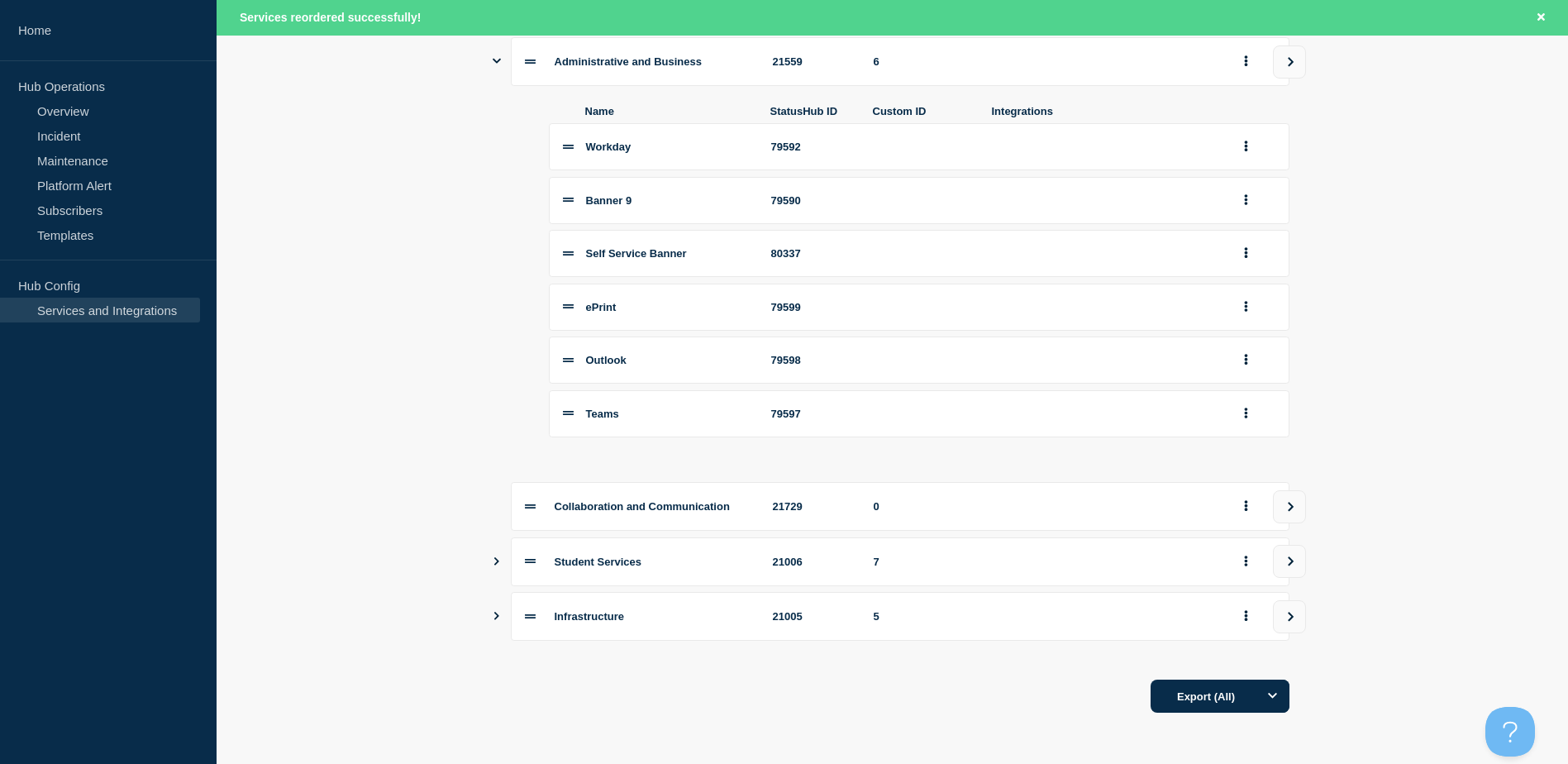
click at [497, 561] on icon "Show services" at bounding box center [497, 561] width 5 height 8
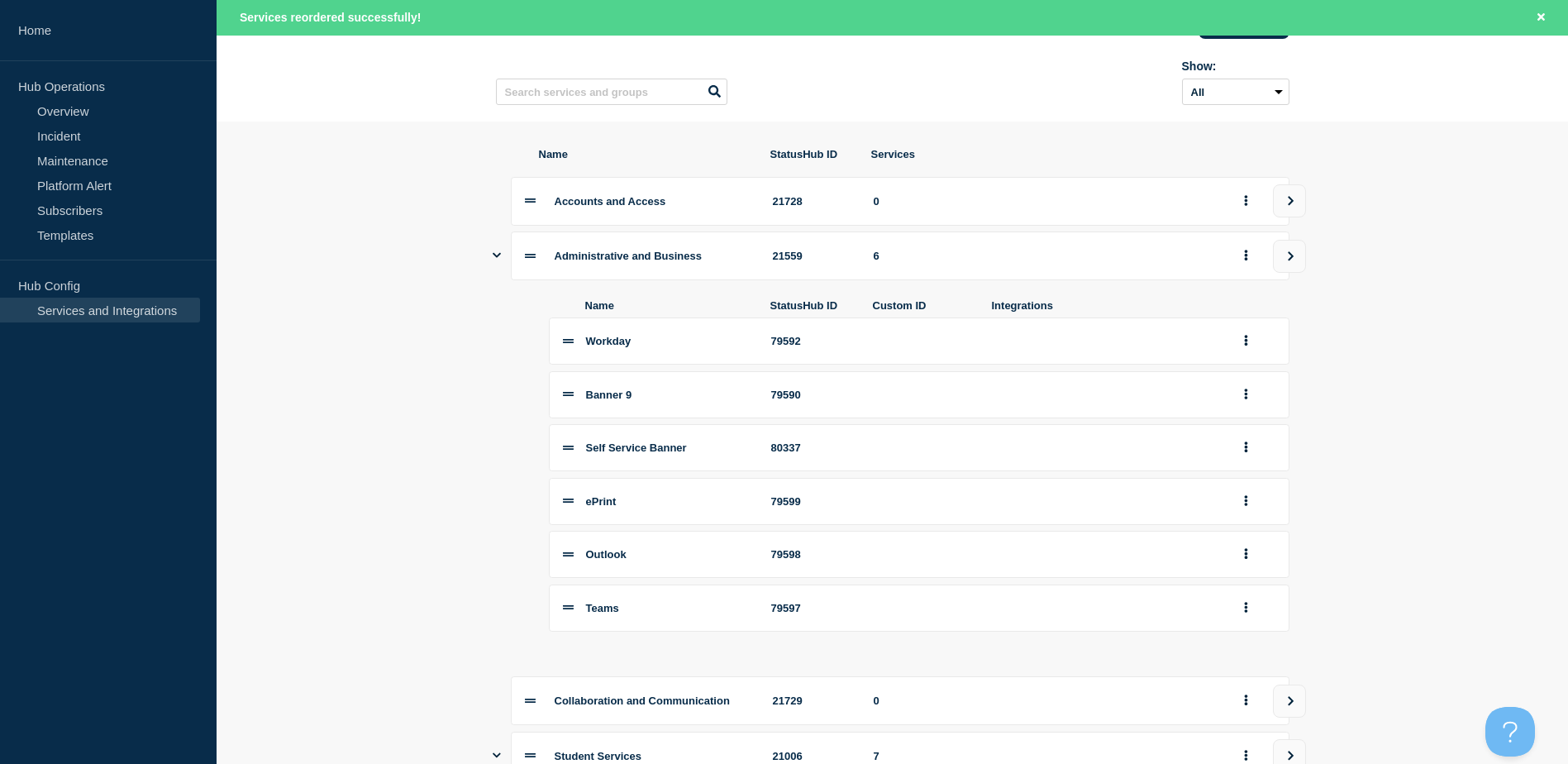
scroll to position [79, 0]
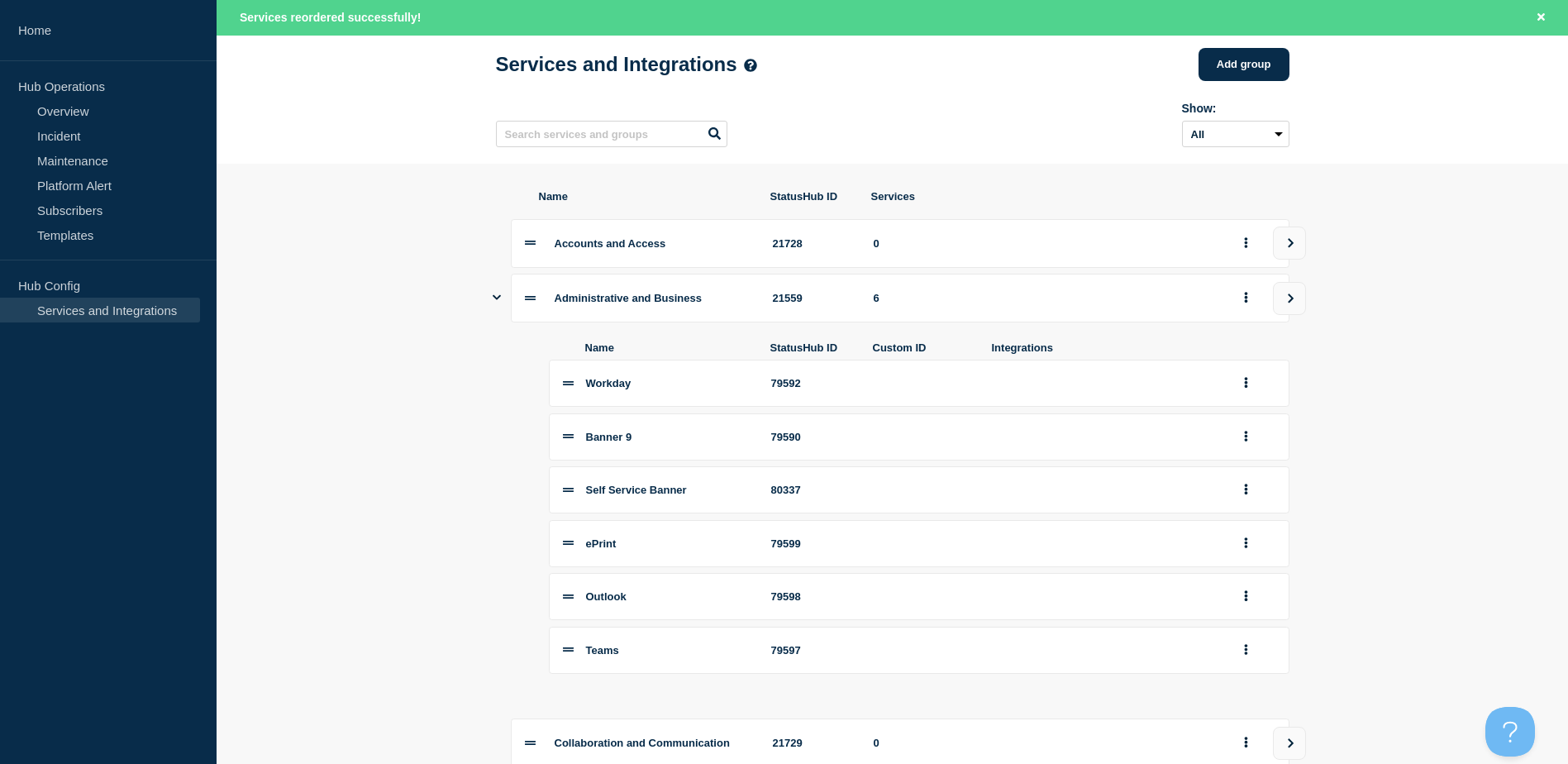
click at [533, 248] on icon at bounding box center [530, 243] width 11 height 11
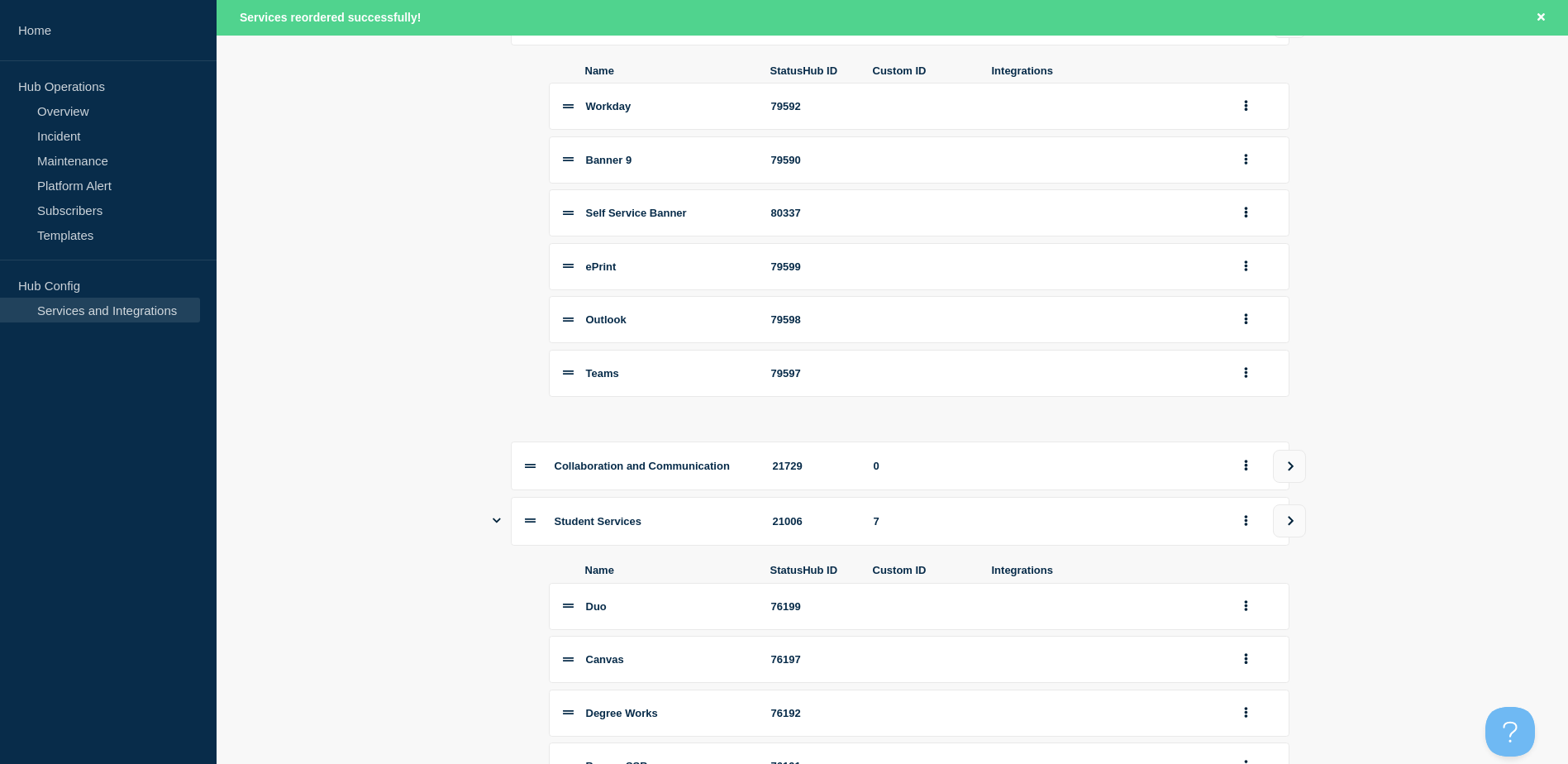
scroll to position [327, 0]
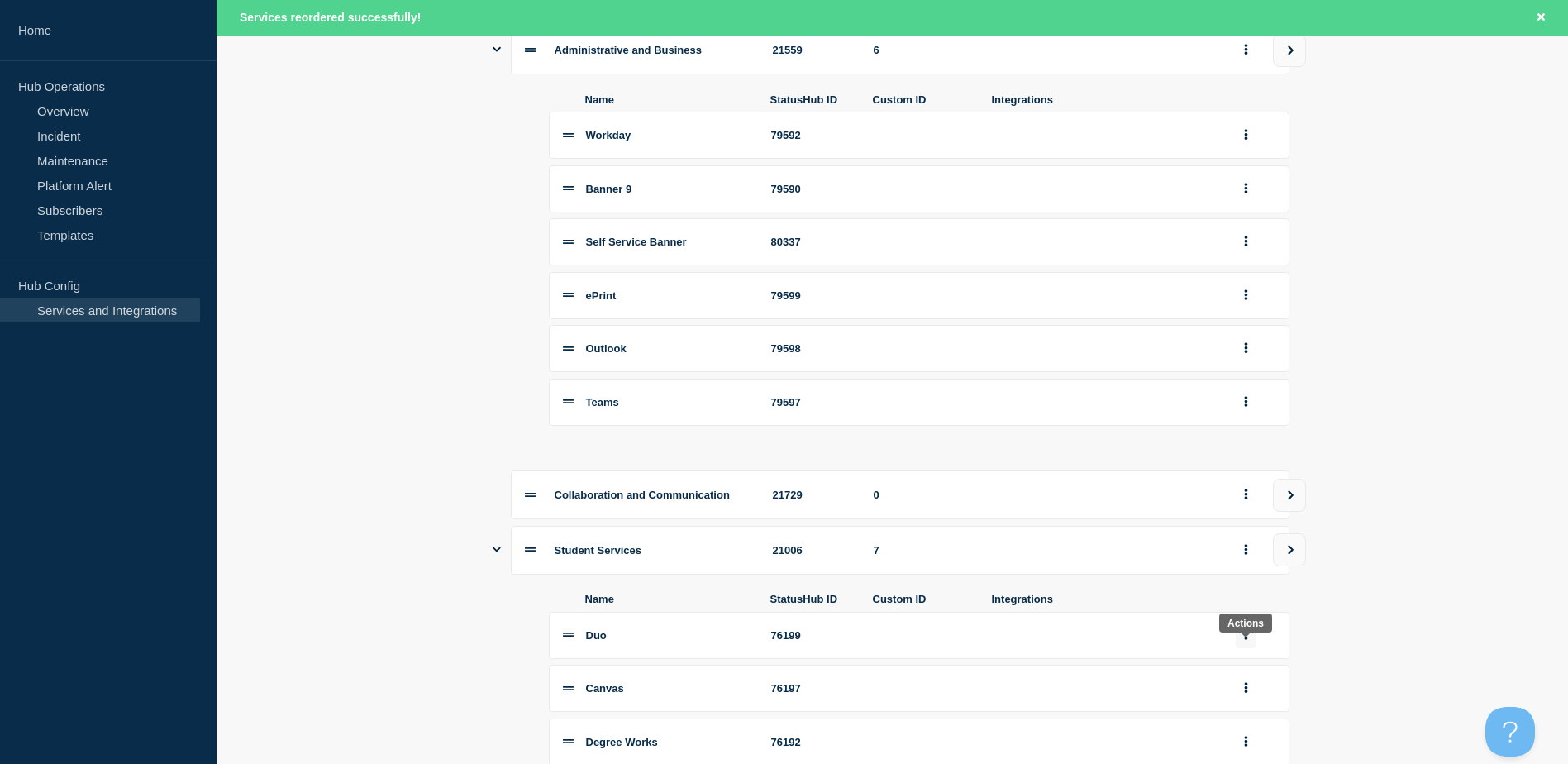
click at [1240, 648] on button "group actions" at bounding box center [1246, 634] width 21 height 25
click at [1236, 500] on button "Edit" at bounding box center [1255, 488] width 82 height 25
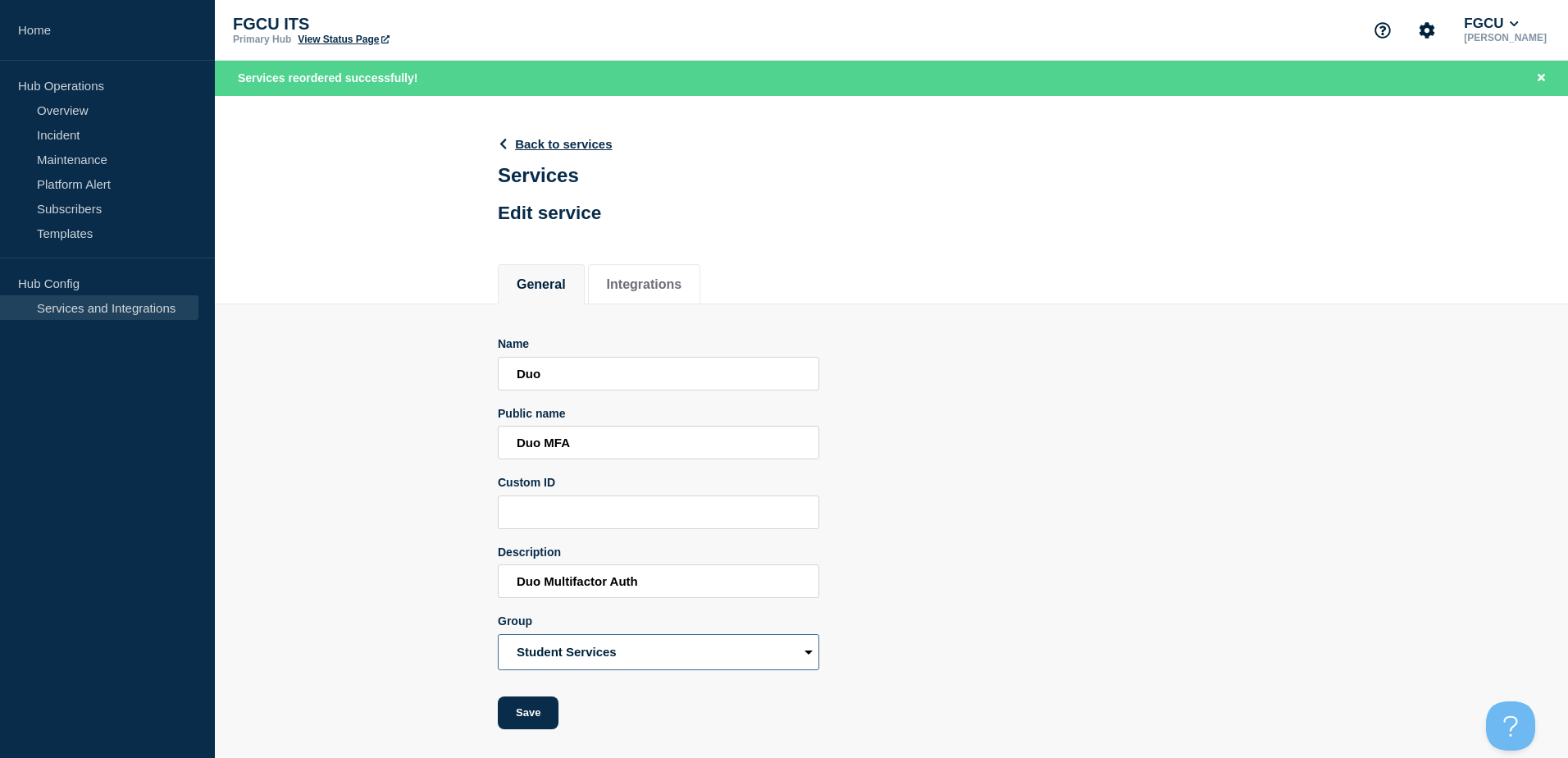
click at [667, 660] on select "Accounts and Access Administrative and Business Collaboration and Communication…" at bounding box center [659, 652] width 322 height 37
select select "21728"
click at [498, 637] on select "Accounts and Access Administrative and Business Collaboration and Communication…" at bounding box center [659, 652] width 322 height 37
click at [535, 718] on button "Save" at bounding box center [528, 713] width 61 height 33
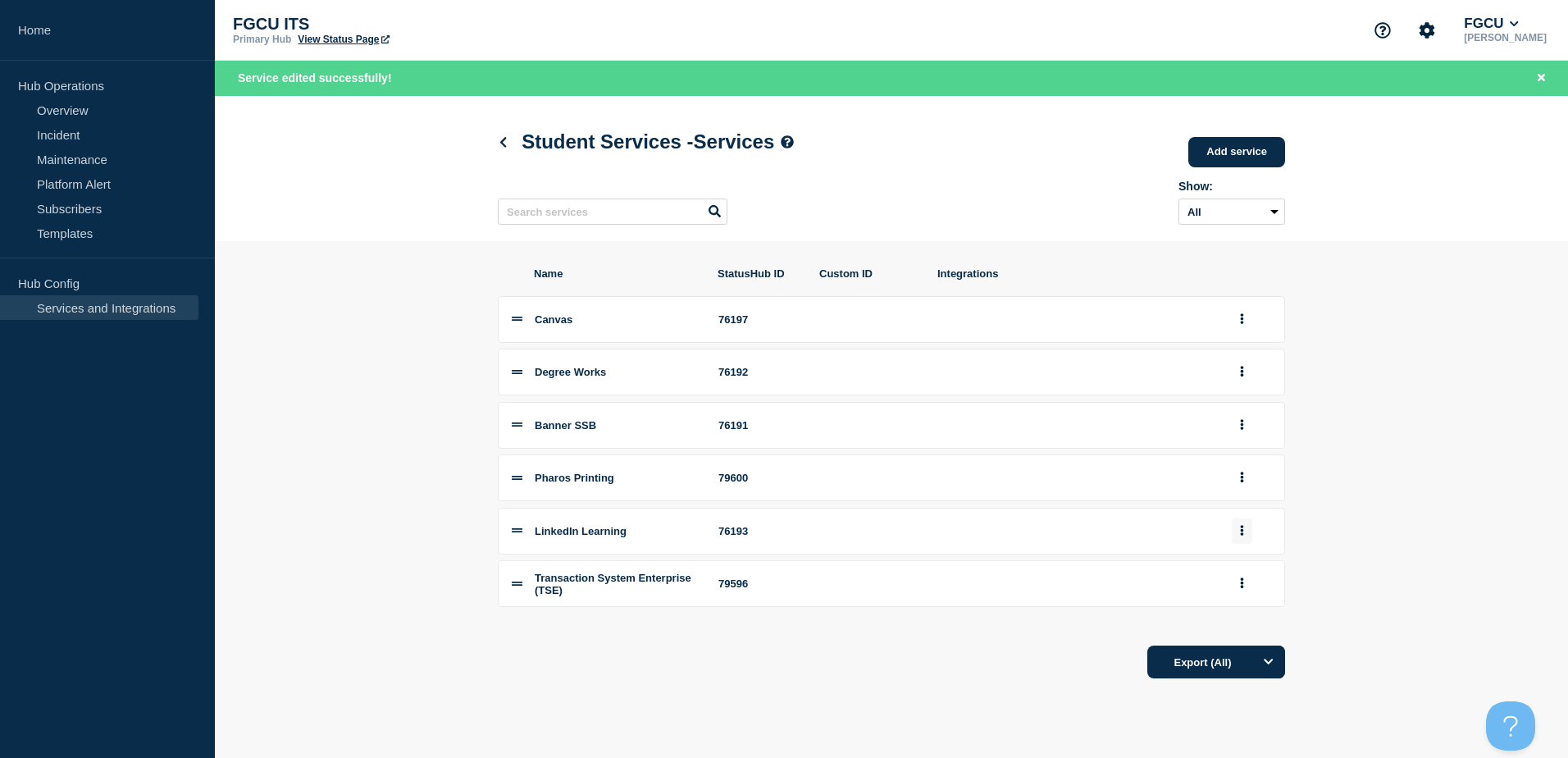
click at [1239, 534] on icon "group actions" at bounding box center [1241, 530] width 4 height 10
click at [860, 678] on div "Export (All)" at bounding box center [892, 656] width 787 height 47
click at [507, 143] on icon at bounding box center [503, 143] width 12 height 10
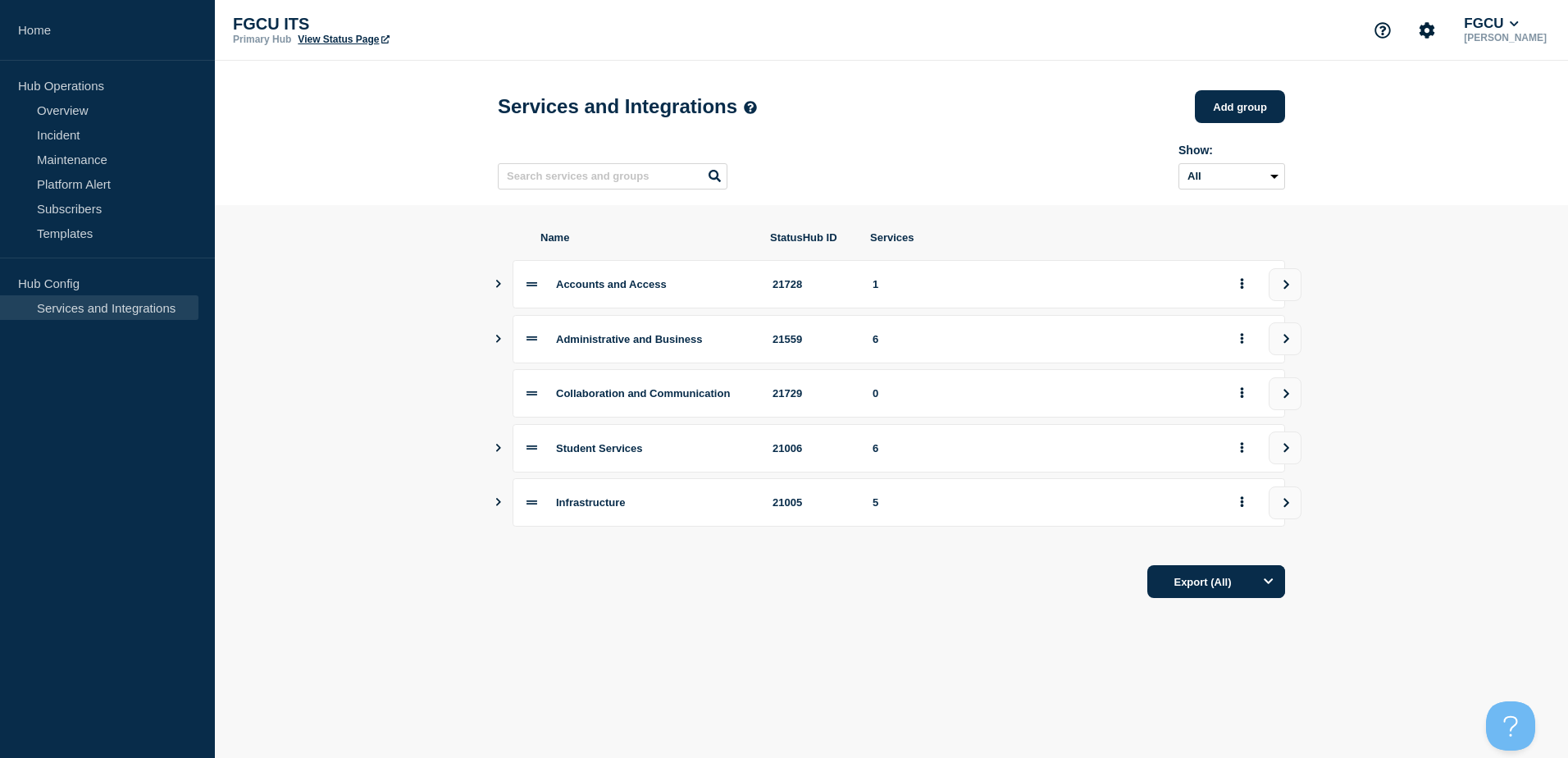
click at [528, 453] on icon at bounding box center [532, 448] width 10 height 10
click at [496, 452] on icon "Show services" at bounding box center [498, 447] width 10 height 8
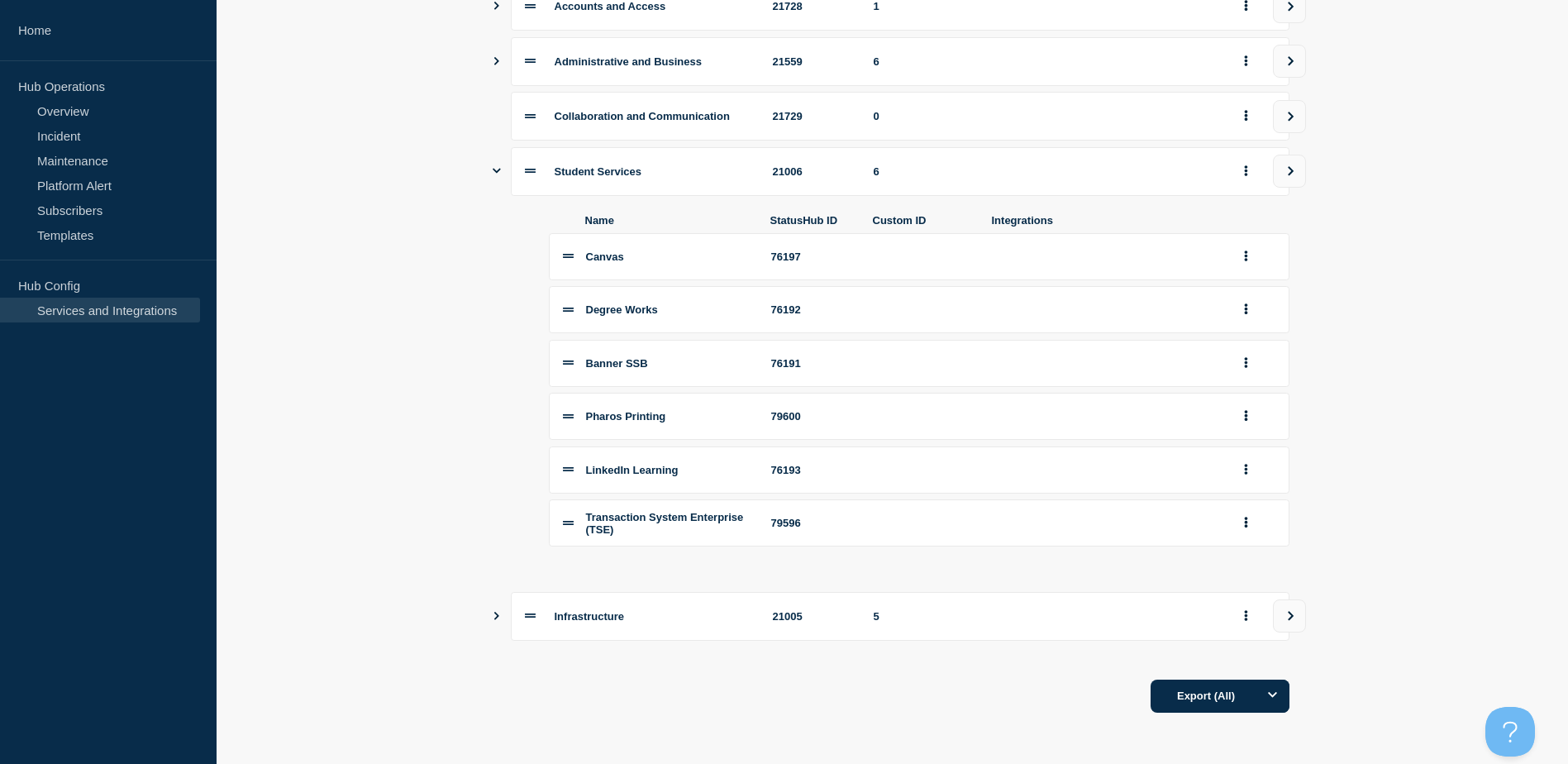
scroll to position [213, 0]
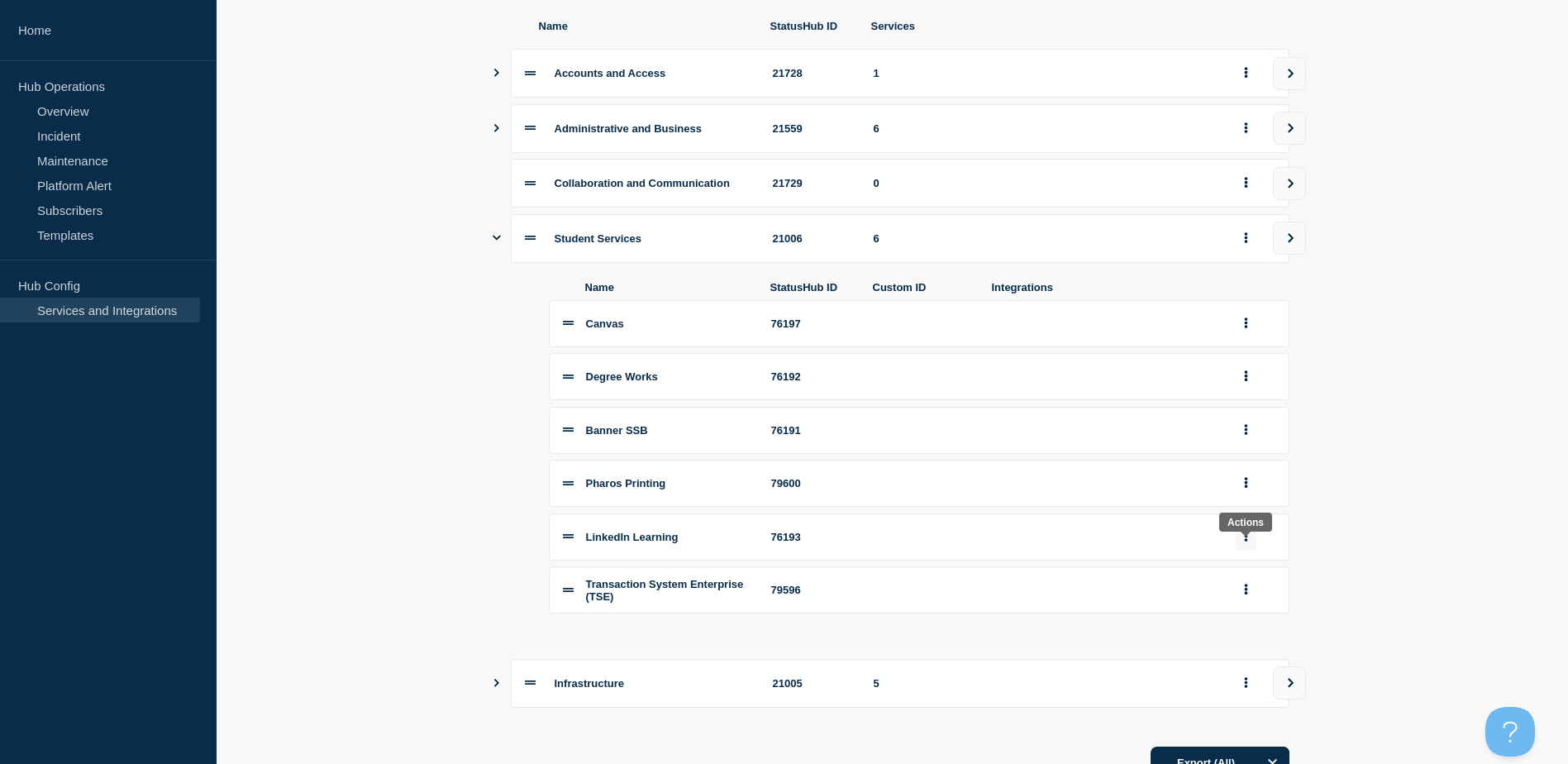
click at [1246, 541] on icon "group actions" at bounding box center [1246, 536] width 4 height 11
click at [1244, 575] on button "Edit" at bounding box center [1255, 566] width 82 height 25
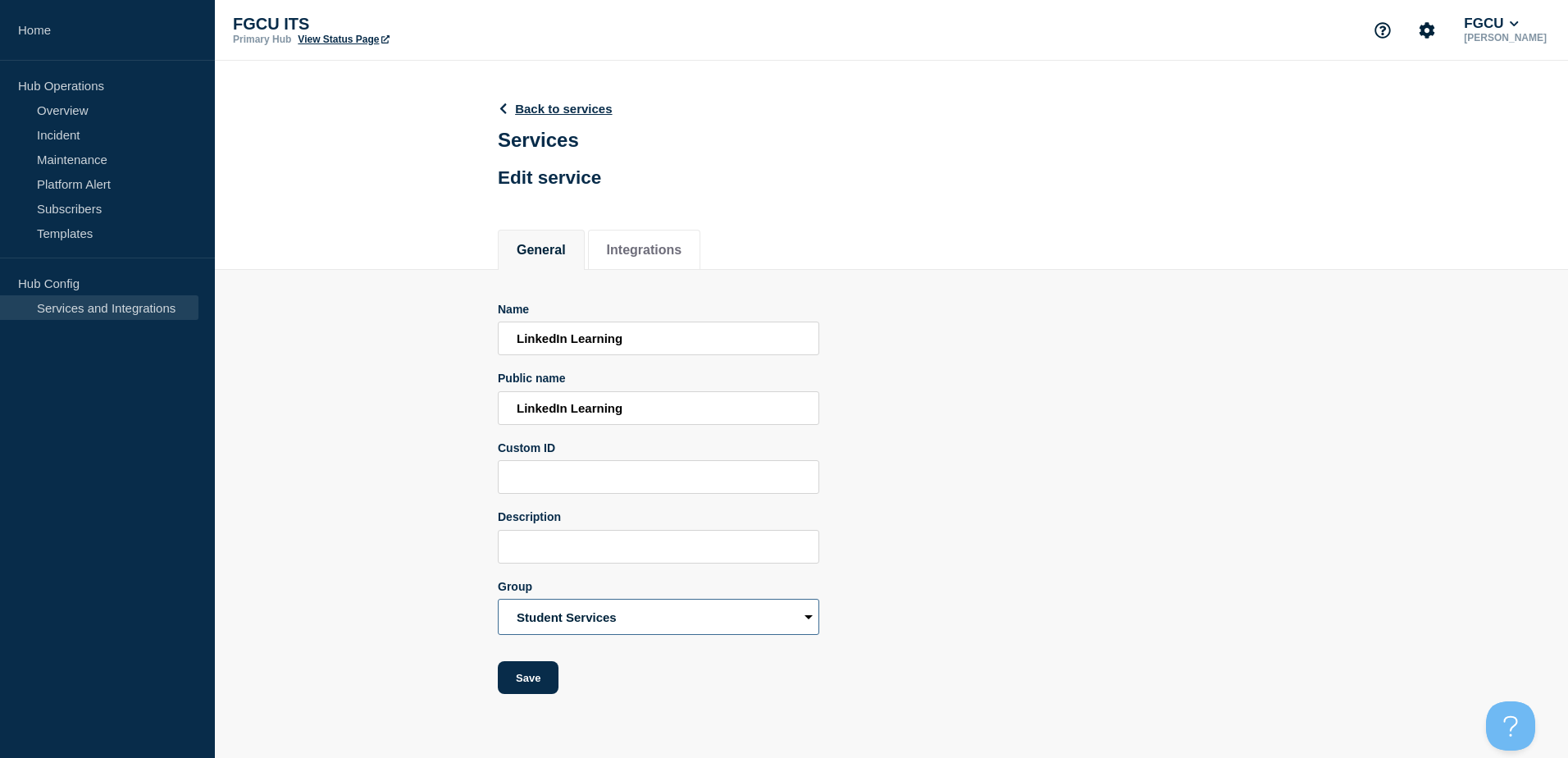
click at [721, 627] on select "Accounts and Access Administrative and Business Collaboration and Communication…" at bounding box center [659, 617] width 322 height 37
select select "21559"
click at [498, 602] on select "Accounts and Access Administrative and Business Collaboration and Communication…" at bounding box center [659, 617] width 322 height 37
click at [544, 680] on button "Save" at bounding box center [528, 677] width 61 height 33
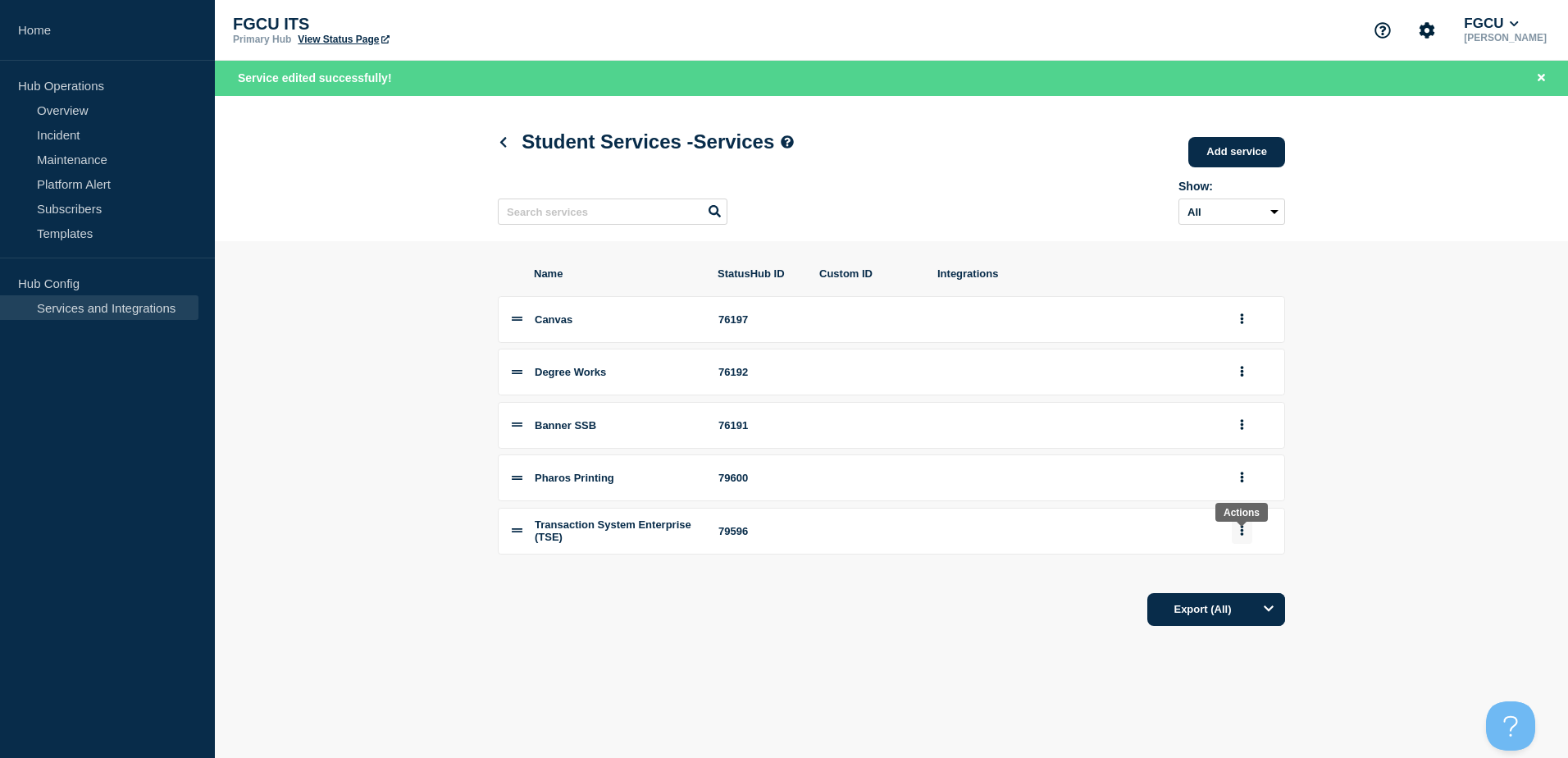
click at [1239, 532] on button "group actions" at bounding box center [1242, 530] width 21 height 25
click at [1033, 596] on div "Export (All)" at bounding box center [892, 604] width 787 height 47
click at [502, 142] on icon at bounding box center [503, 143] width 7 height 10
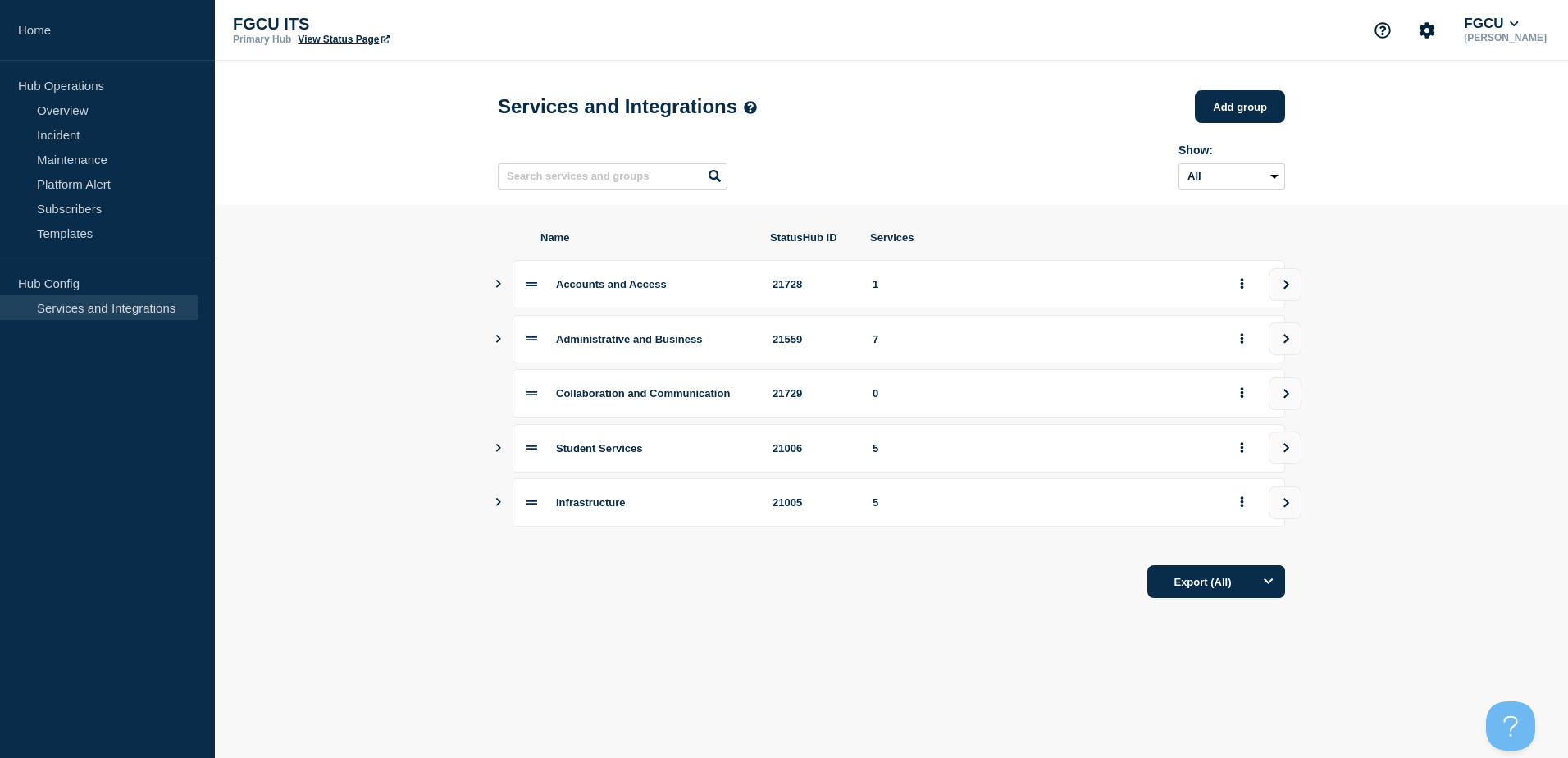
click at [529, 453] on icon at bounding box center [532, 448] width 10 height 10
click at [498, 461] on button "Show services" at bounding box center [498, 449] width 8 height 49
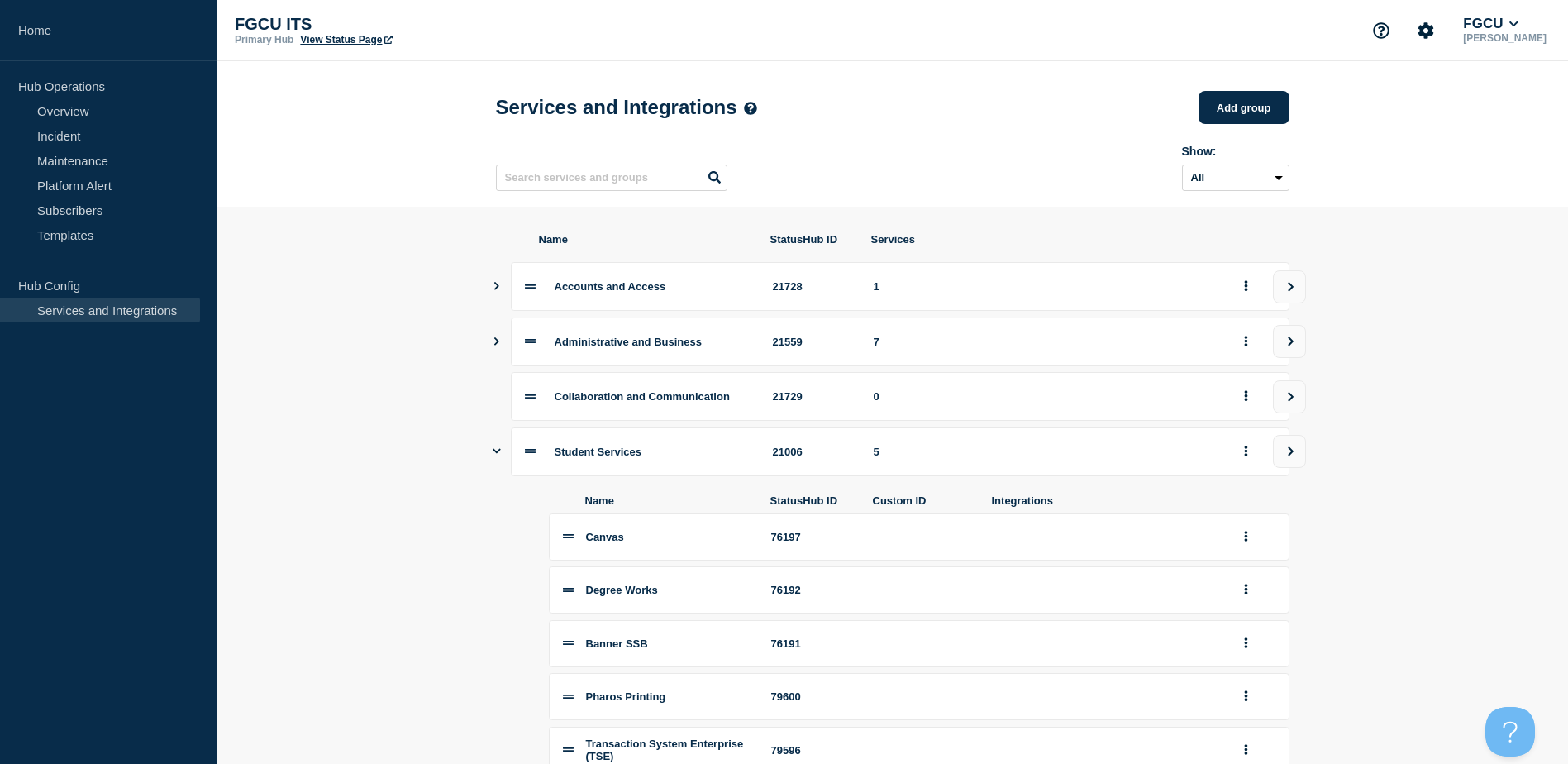
scroll to position [242, 0]
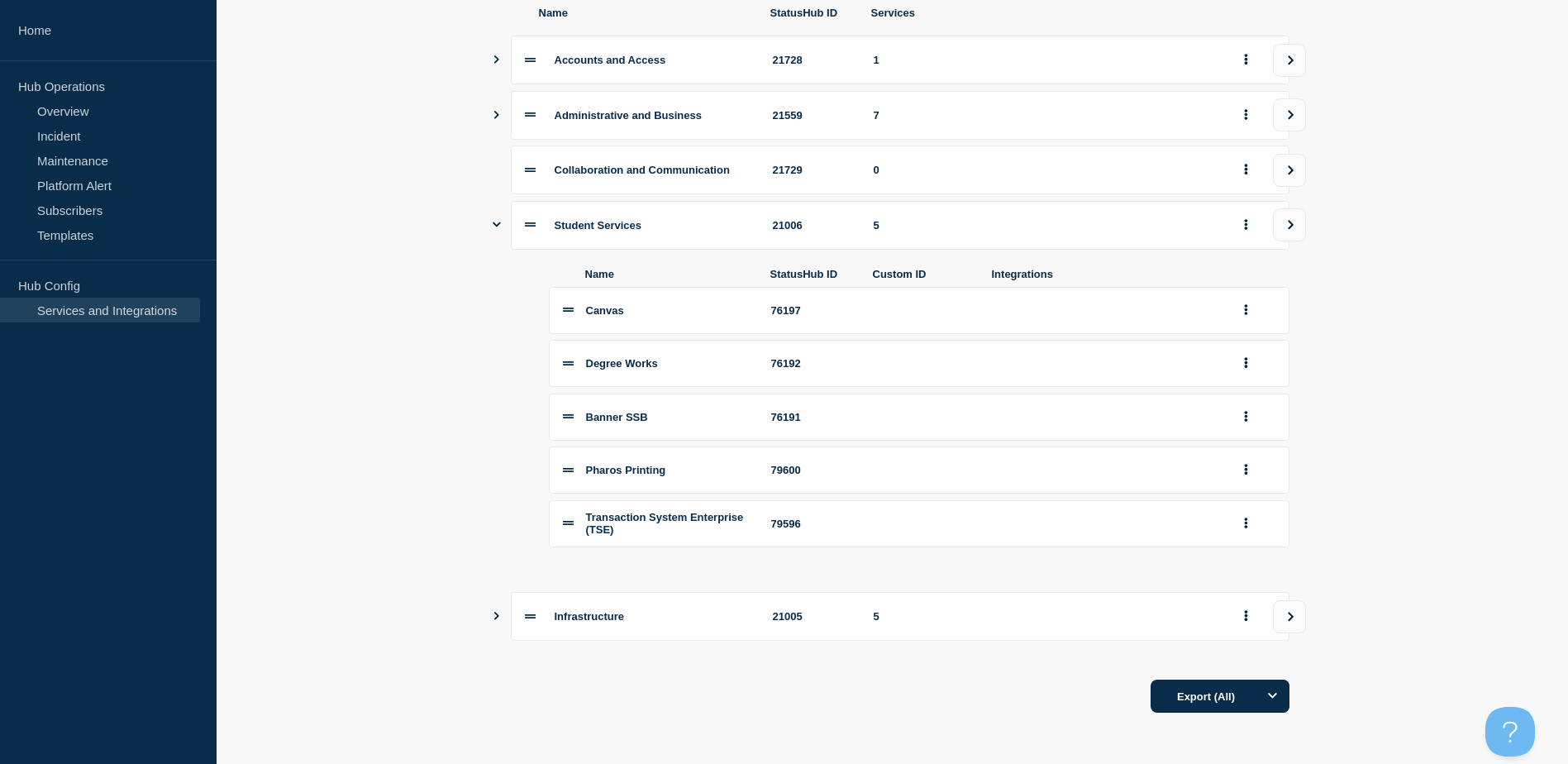
click at [495, 612] on icon "Show services" at bounding box center [497, 615] width 5 height 8
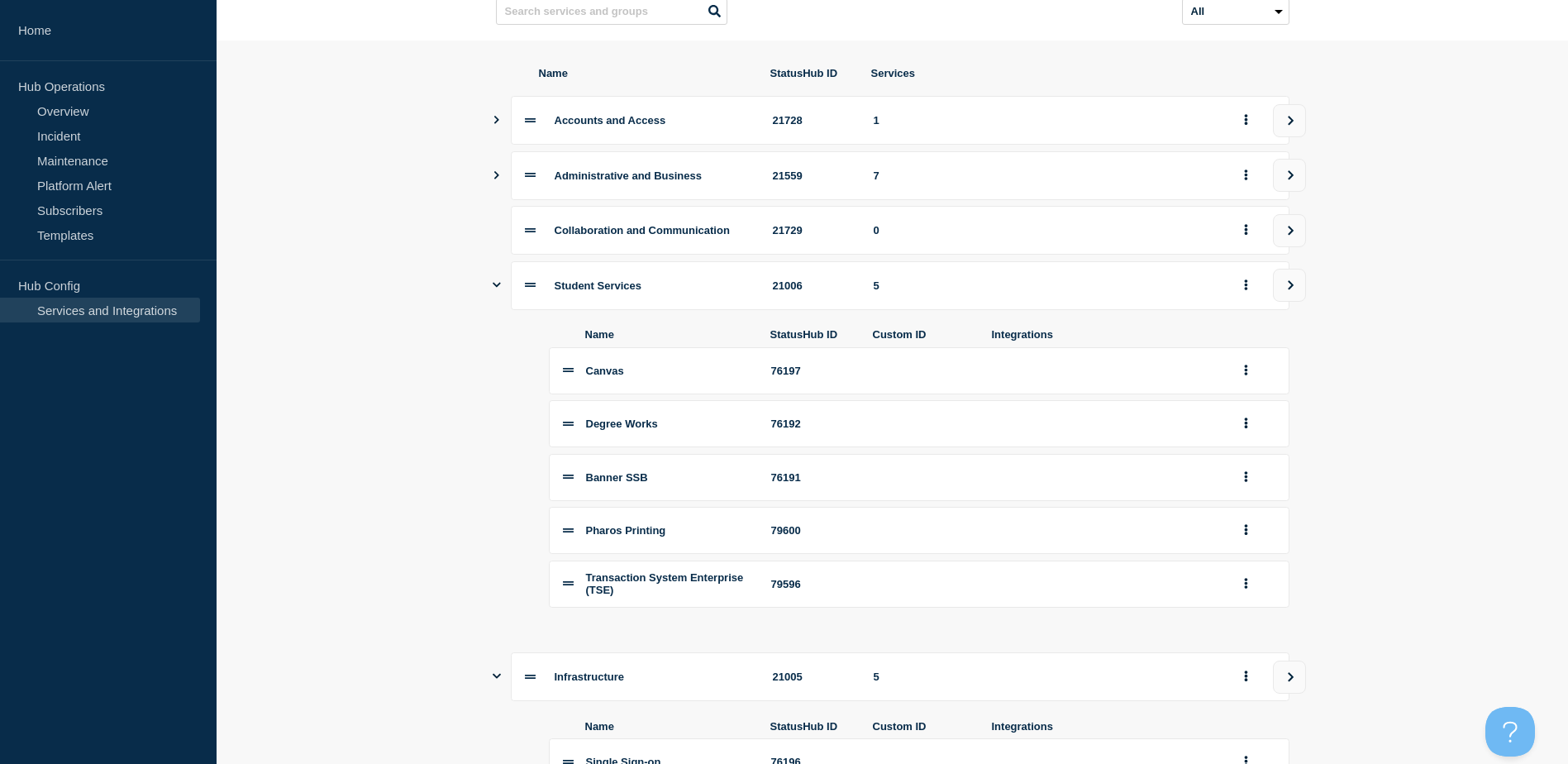
scroll to position [159, 0]
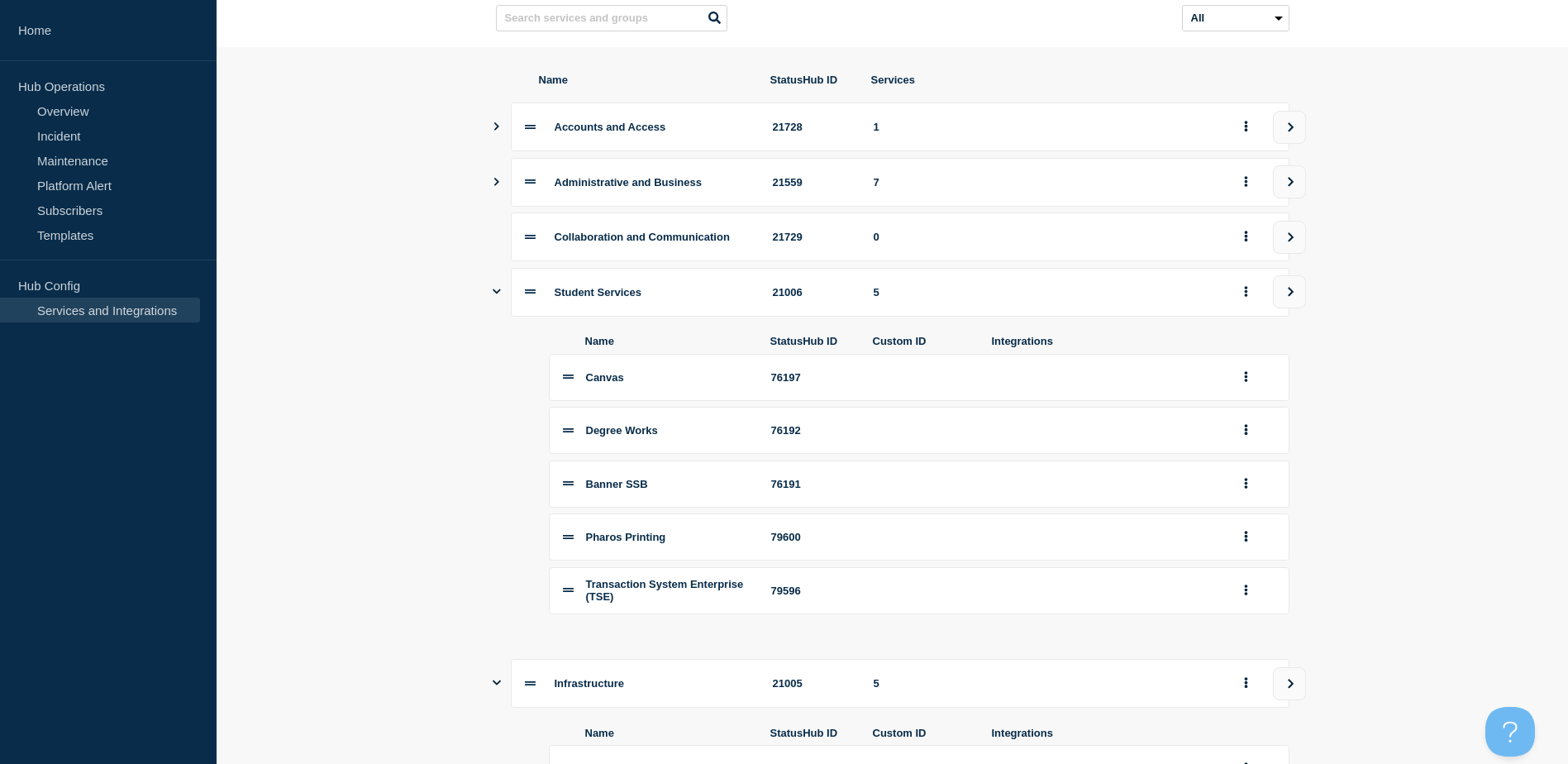
click at [496, 186] on icon "Show services" at bounding box center [496, 181] width 11 height 8
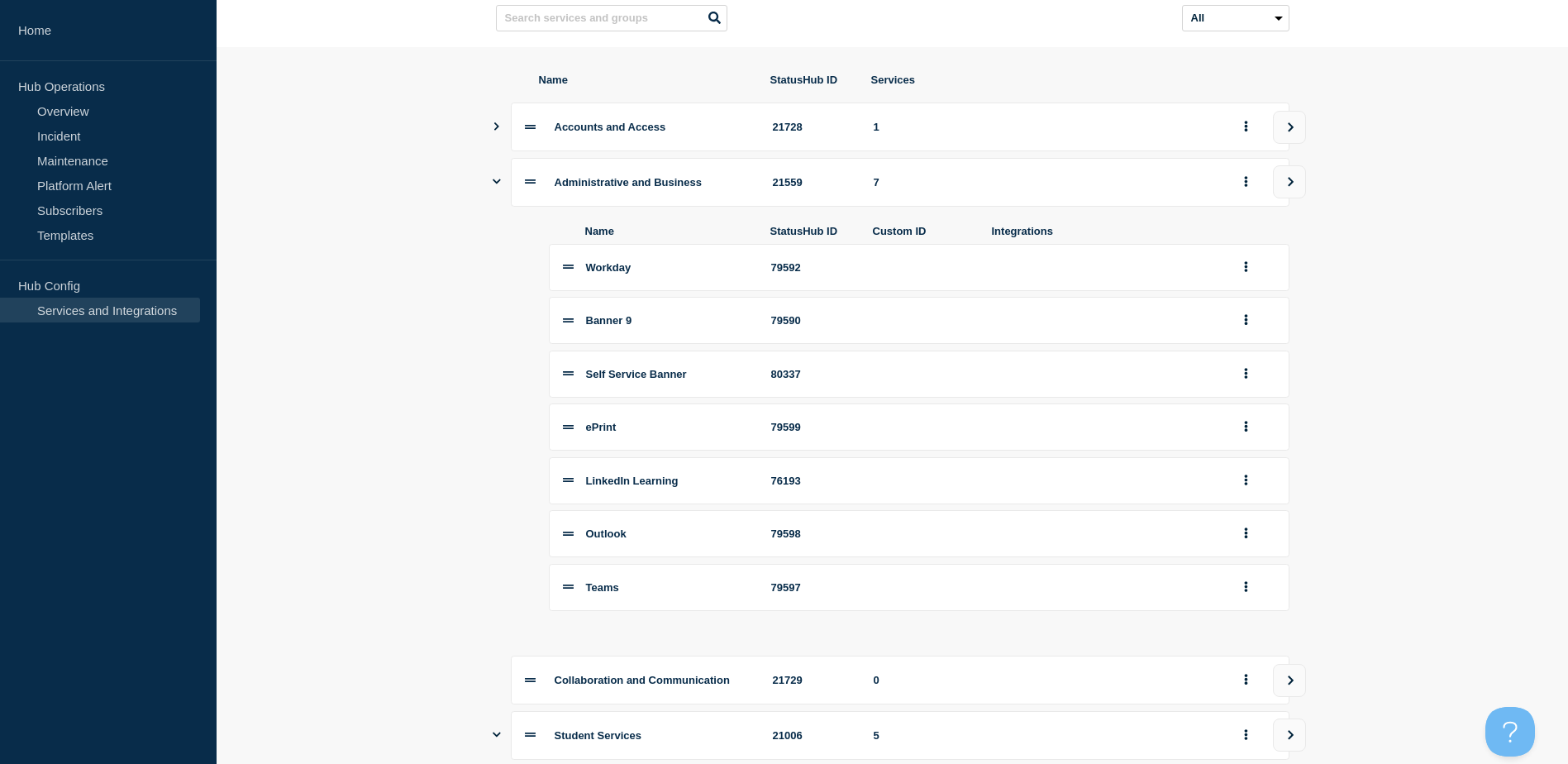
scroll to position [242, 0]
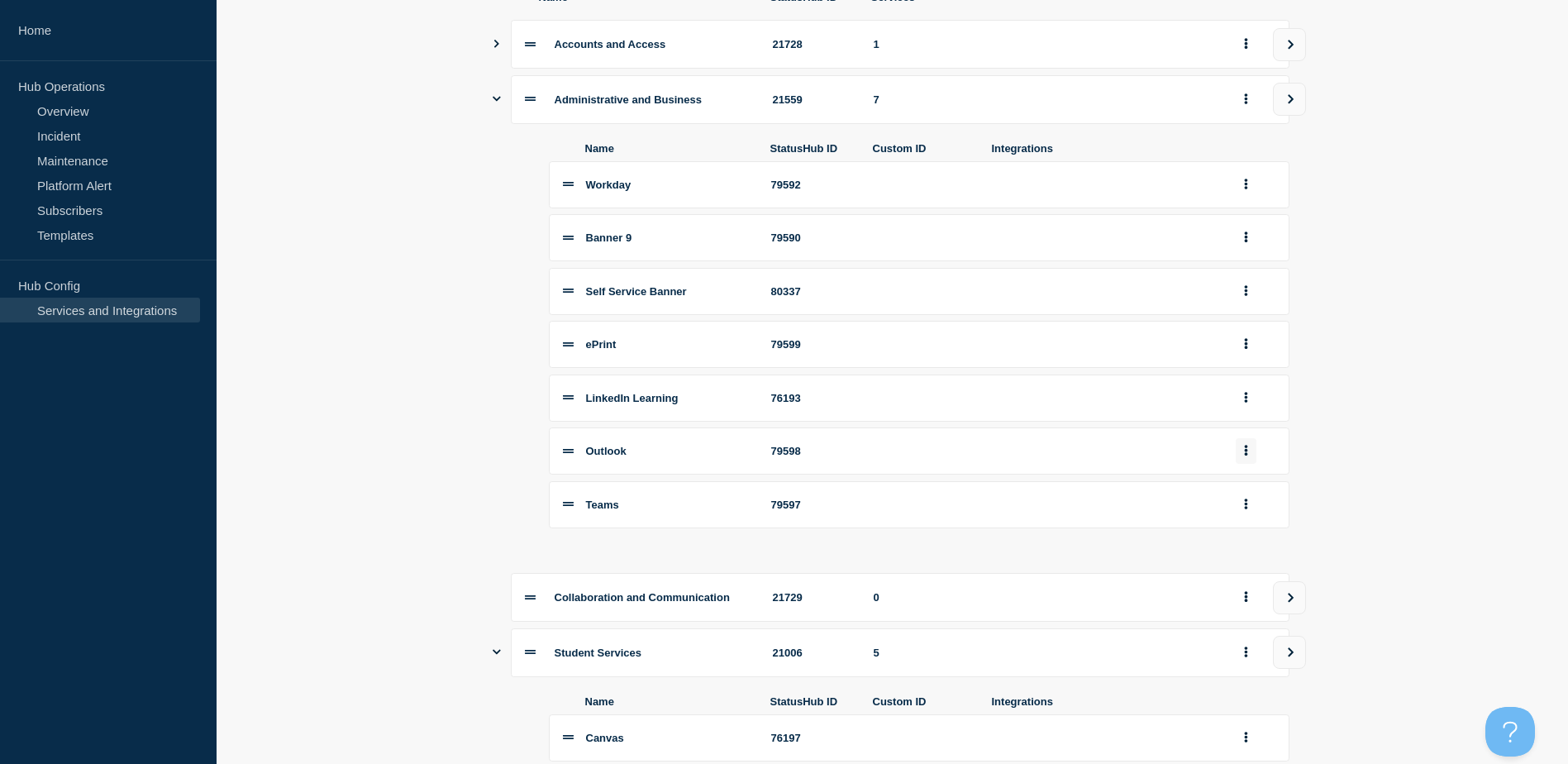
click at [1240, 462] on button "group actions" at bounding box center [1246, 450] width 21 height 25
click at [1247, 492] on button "Edit" at bounding box center [1255, 480] width 82 height 25
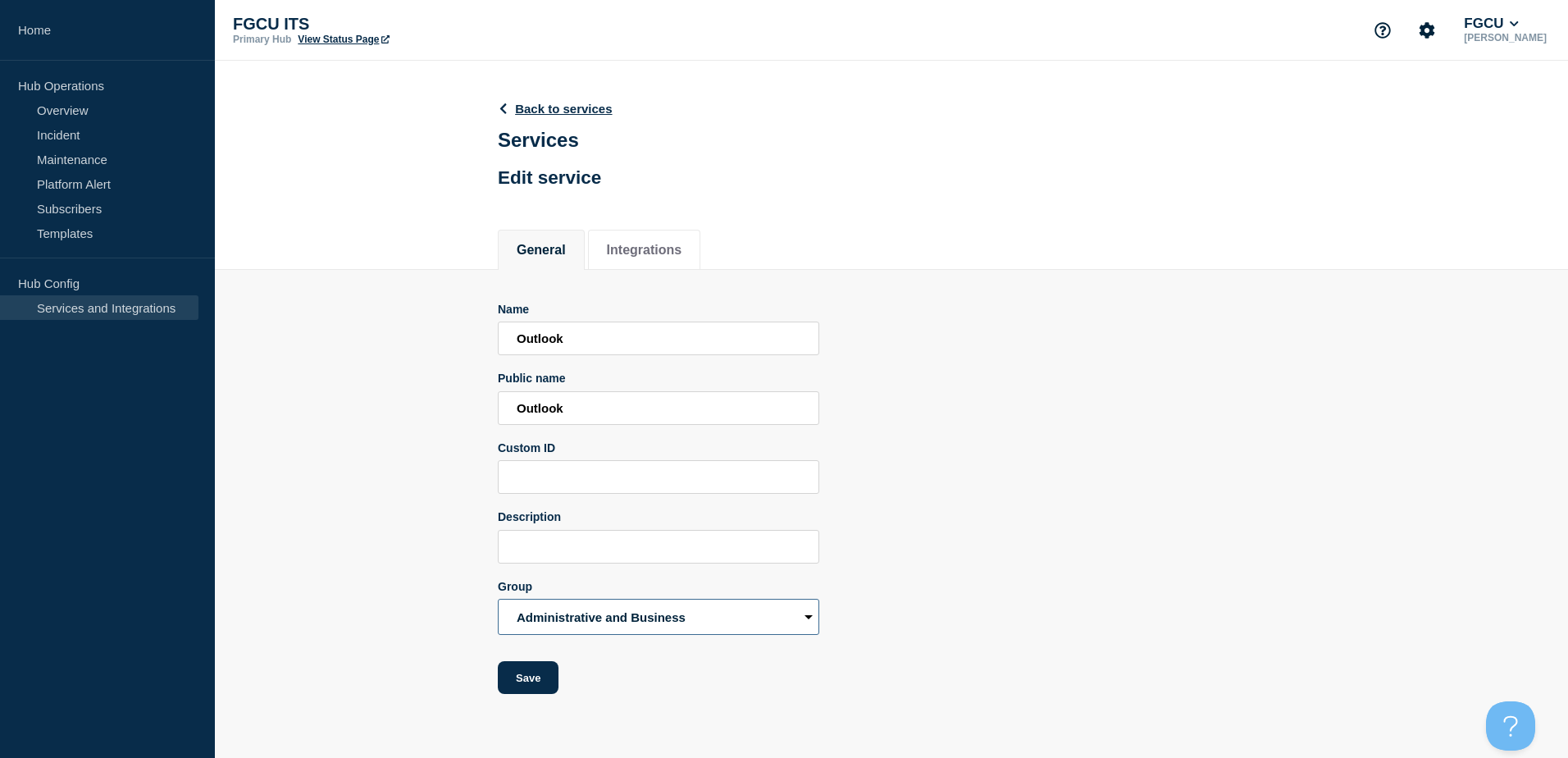
click at [654, 612] on select "Accounts and Access Administrative and Business Collaboration and Communication…" at bounding box center [659, 617] width 322 height 37
select select "21729"
click at [498, 602] on select "Accounts and Access Administrative and Business Collaboration and Communication…" at bounding box center [659, 617] width 322 height 37
click at [515, 682] on button "Save" at bounding box center [528, 677] width 61 height 33
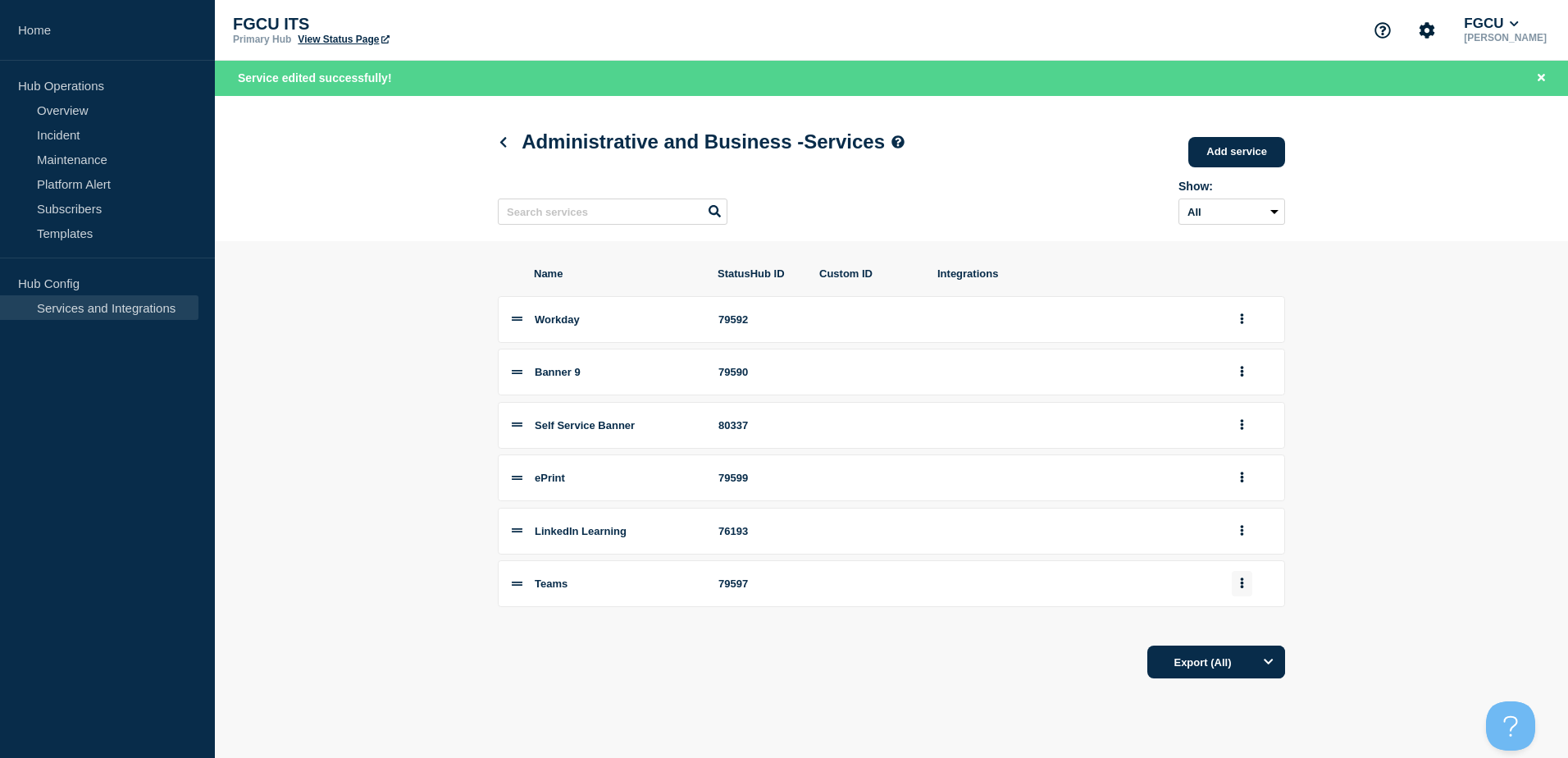
click at [1243, 587] on icon "group actions" at bounding box center [1241, 582] width 4 height 10
click at [1228, 622] on button "Edit" at bounding box center [1251, 613] width 82 height 25
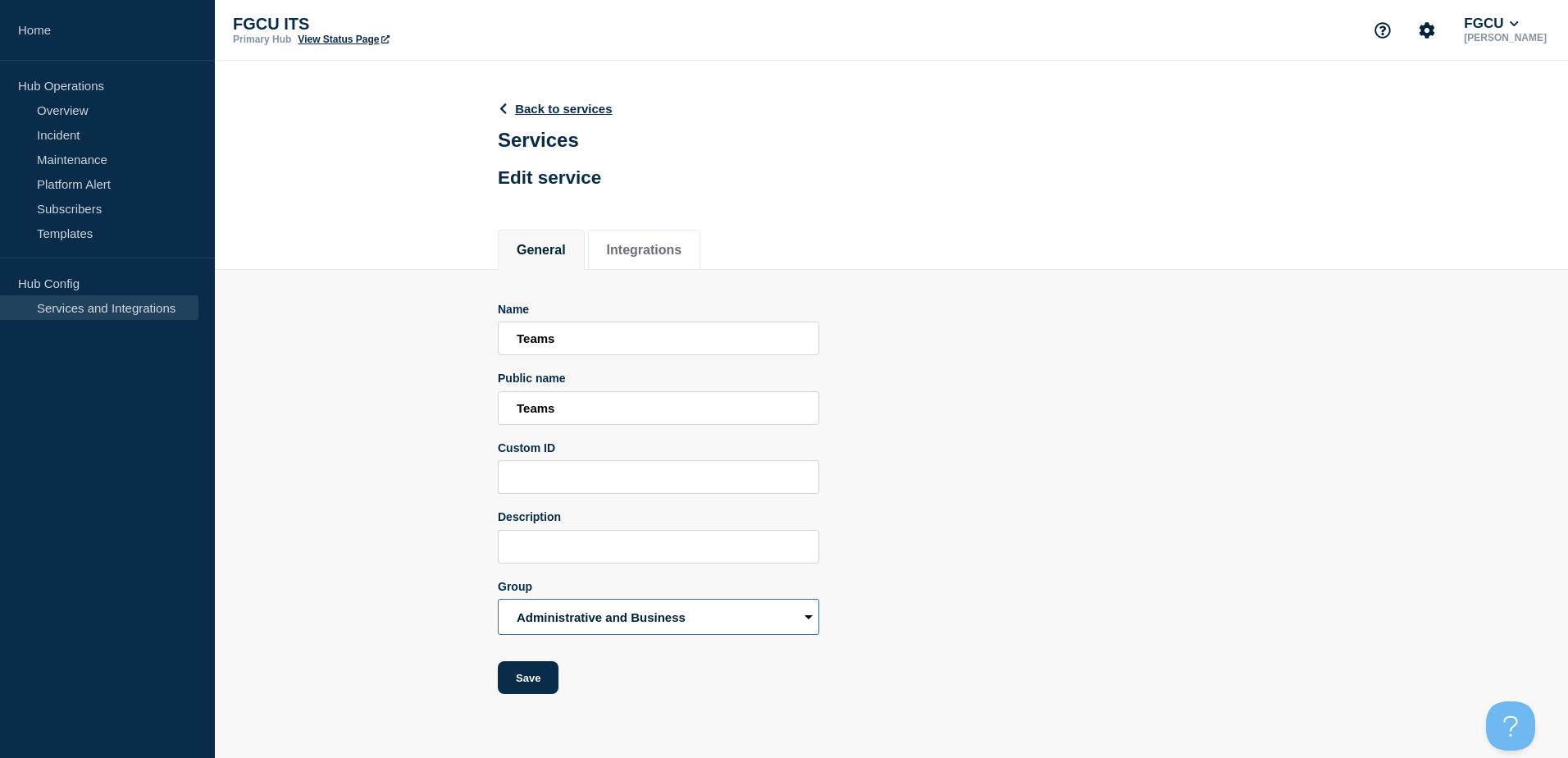
click at [636, 619] on select "Accounts and Access Administrative and Business Collaboration and Communication…" at bounding box center [659, 617] width 322 height 37
select select "21729"
click at [498, 602] on select "Accounts and Access Administrative and Business Collaboration and Communication…" at bounding box center [659, 617] width 322 height 37
click at [528, 687] on button "Save" at bounding box center [528, 677] width 61 height 33
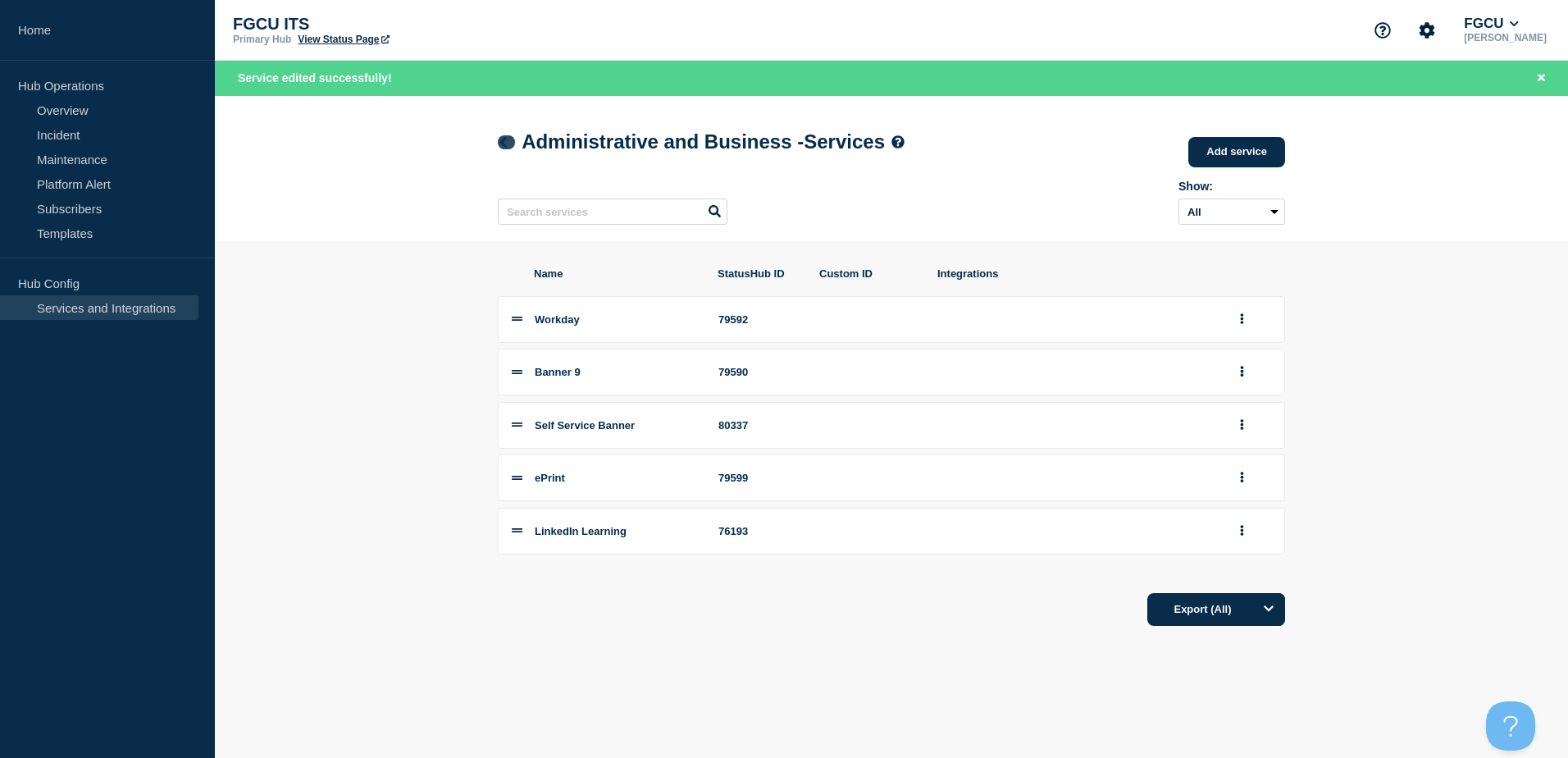
click at [507, 143] on icon at bounding box center [503, 143] width 12 height 10
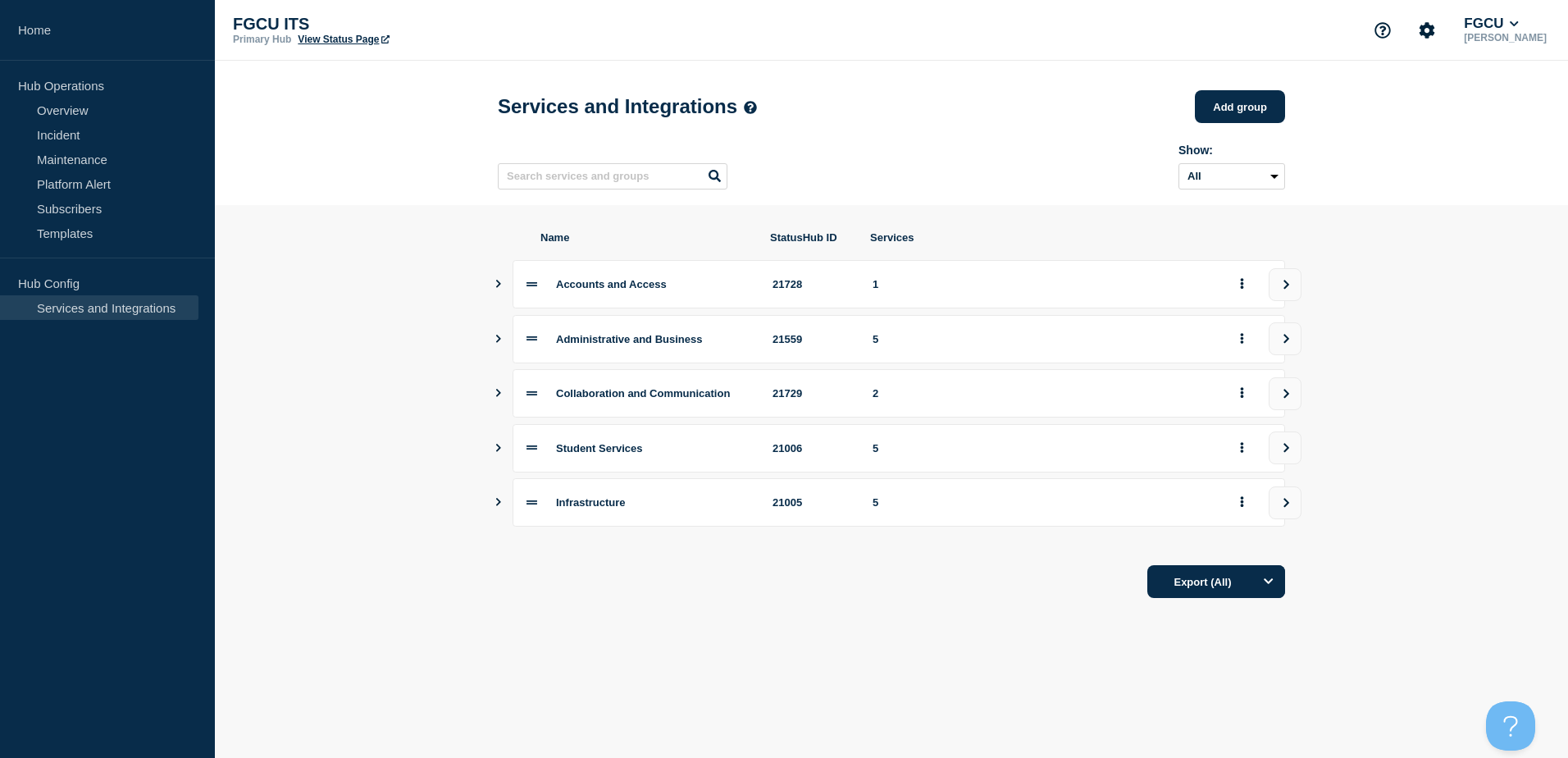
click at [495, 342] on icon "Show services" at bounding box center [498, 338] width 10 height 8
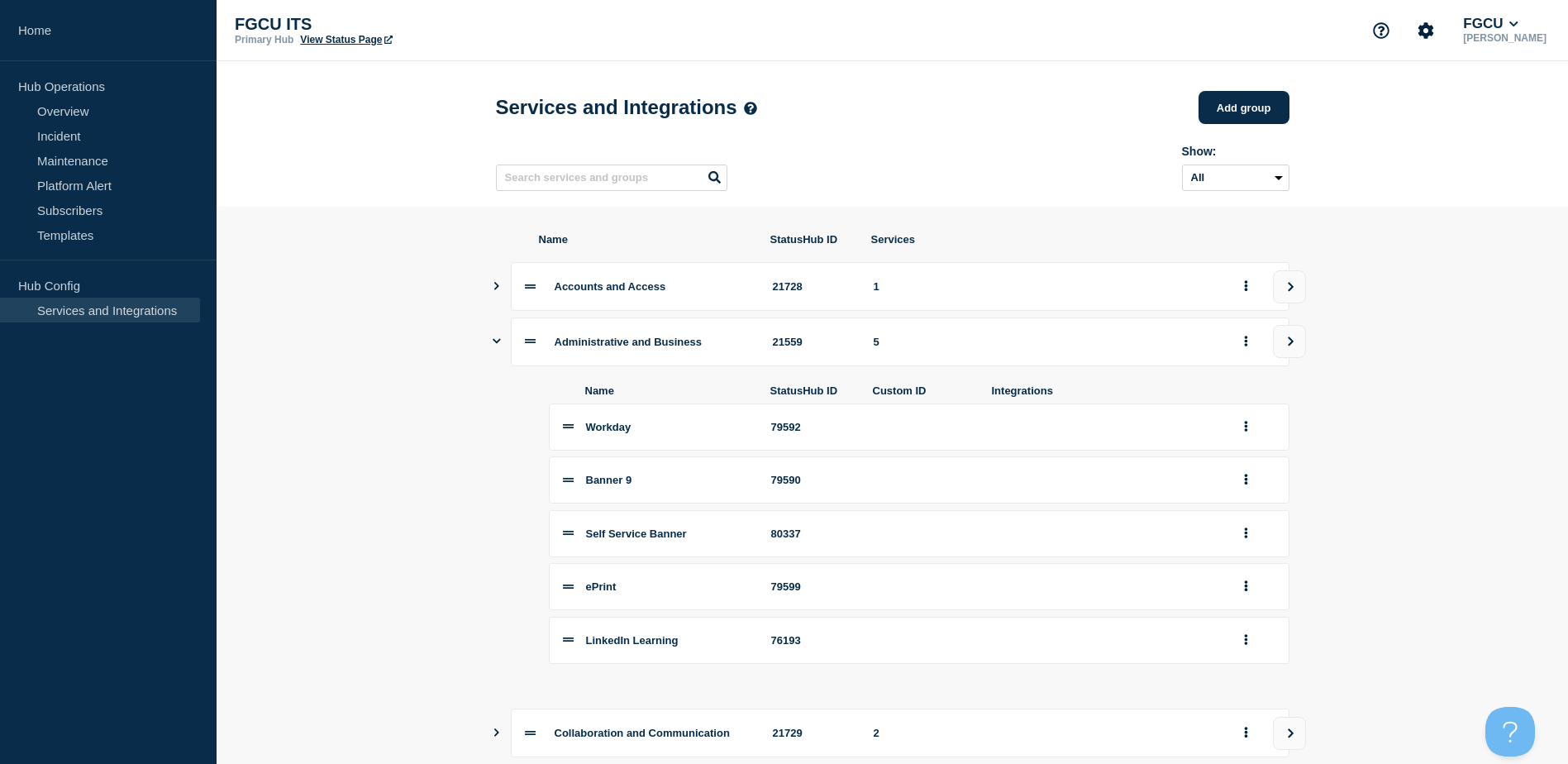
click at [498, 346] on icon "Show services" at bounding box center [496, 341] width 8 height 11
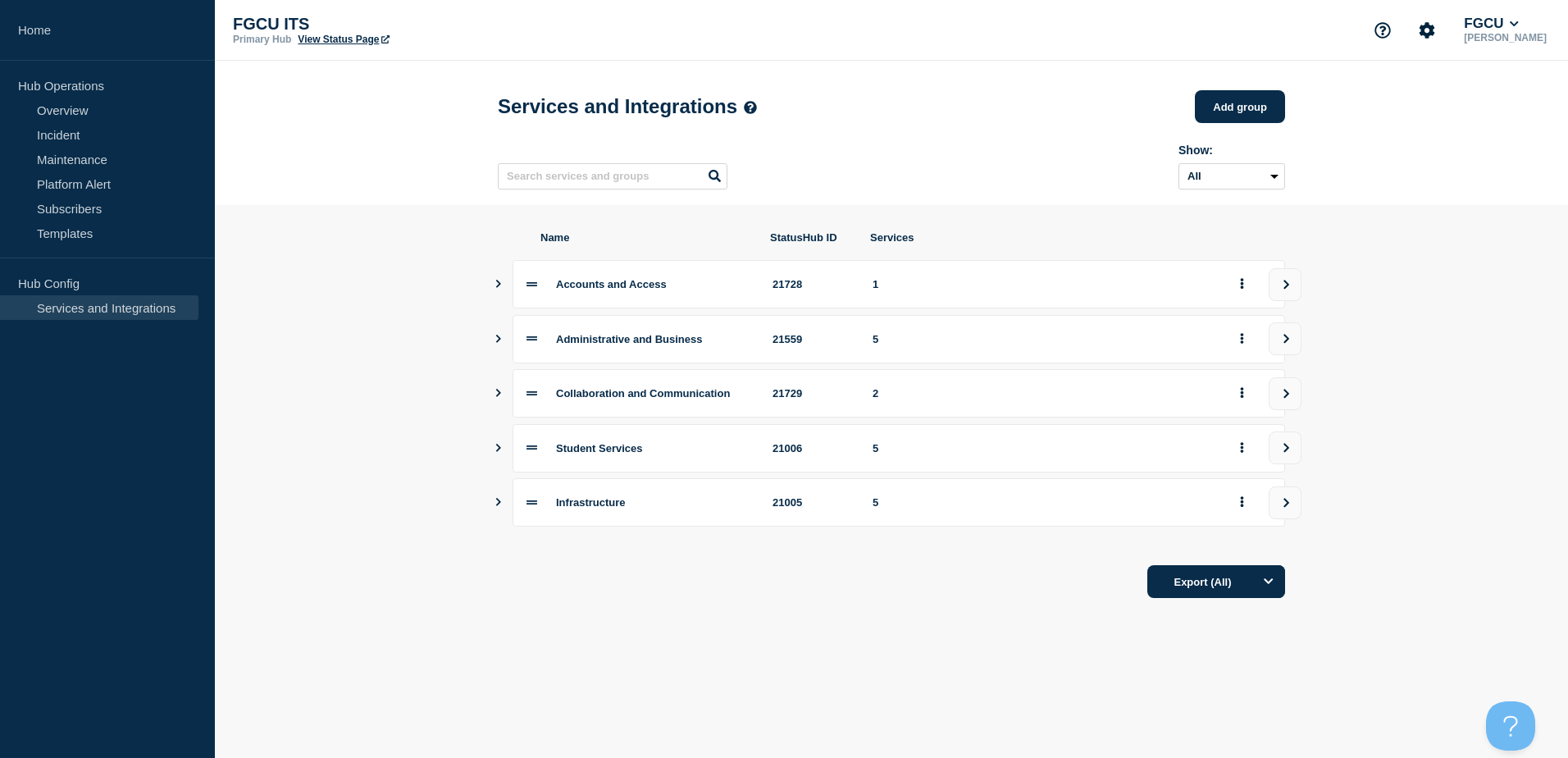
click at [498, 396] on button "Show services" at bounding box center [498, 394] width 8 height 49
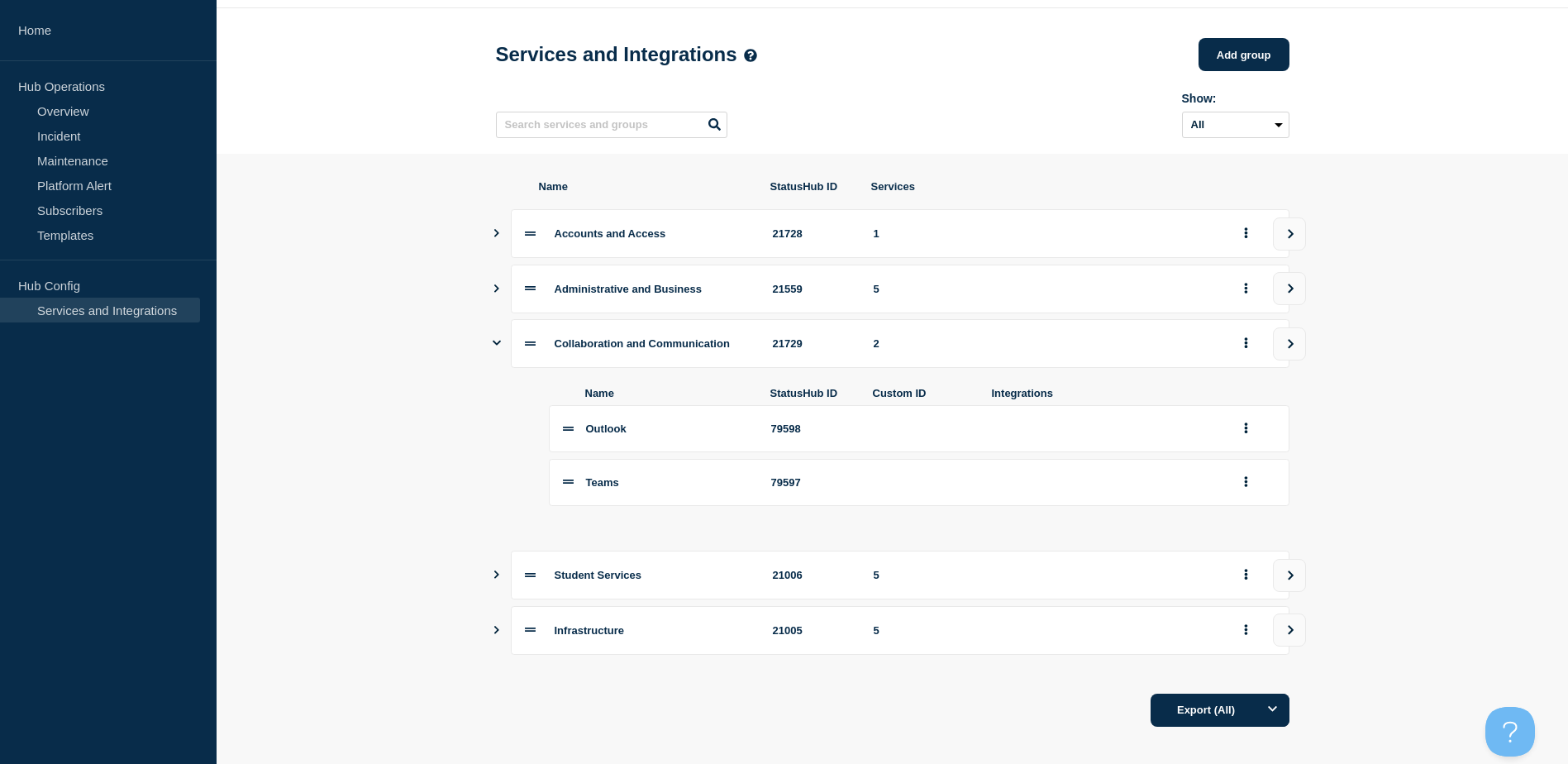
scroll to position [79, 0]
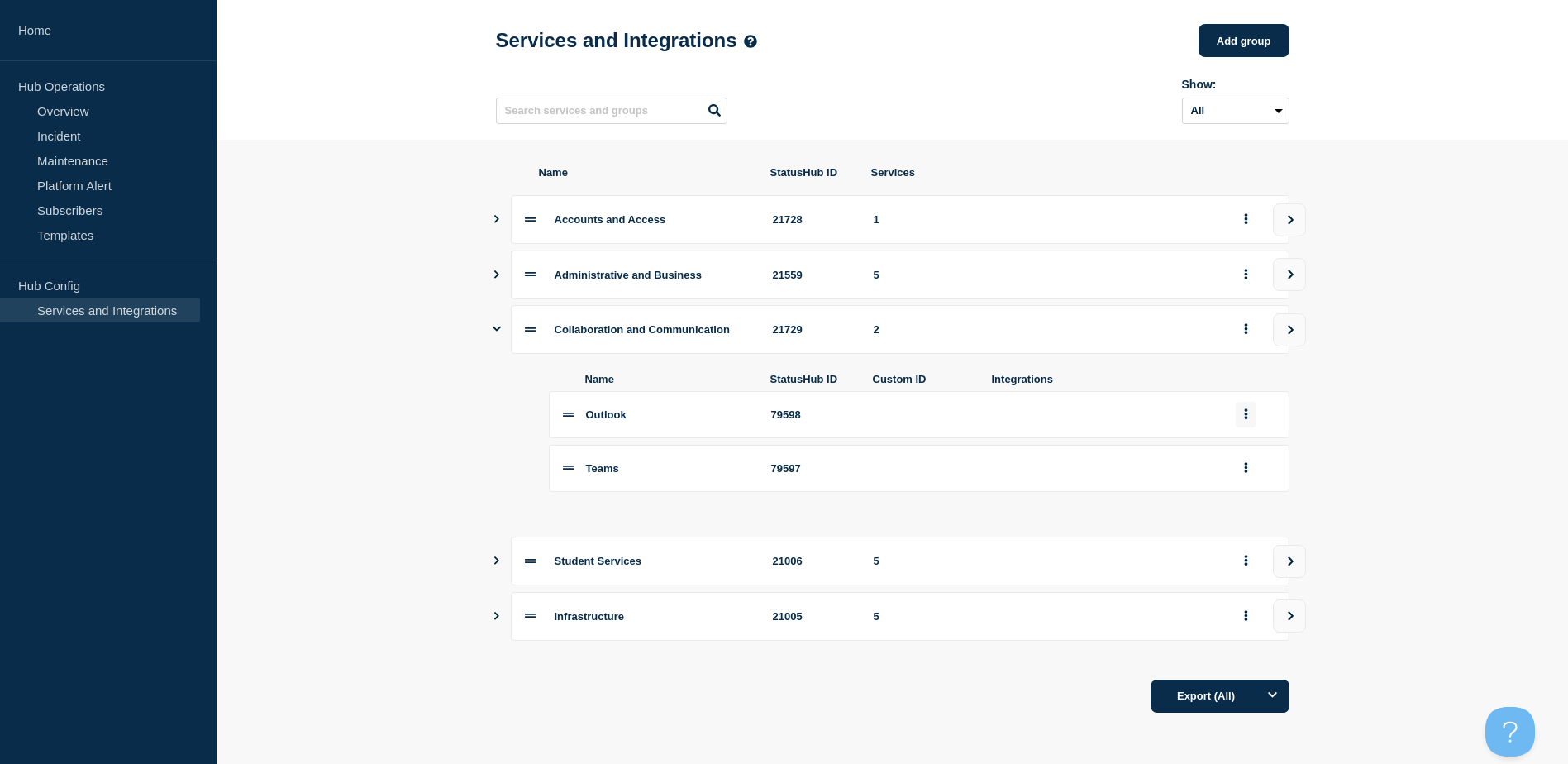
click at [1250, 416] on button "group actions" at bounding box center [1246, 414] width 21 height 25
click at [1240, 444] on button "Edit" at bounding box center [1255, 443] width 82 height 25
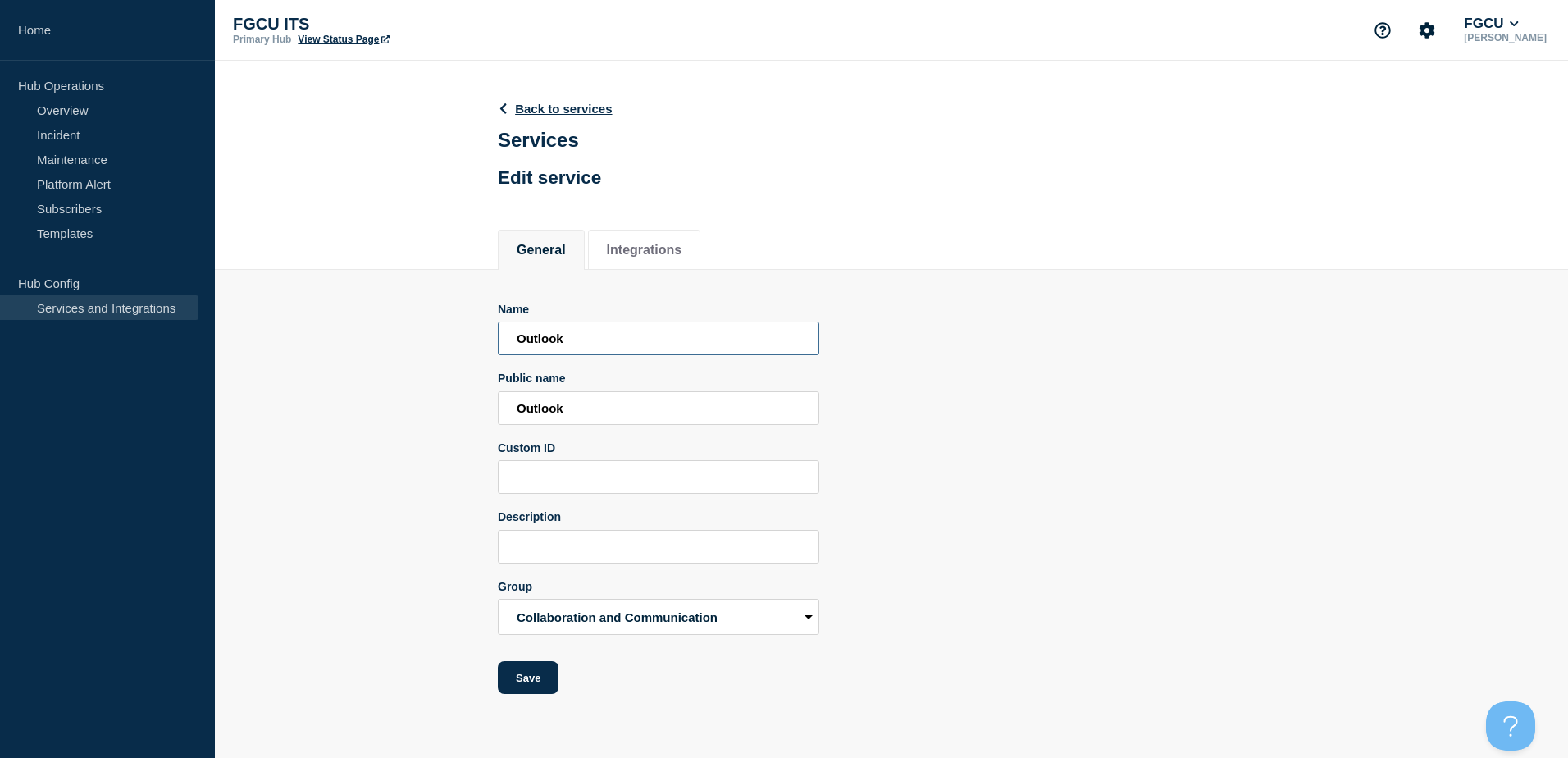
drag, startPoint x: 578, startPoint y: 351, endPoint x: 471, endPoint y: 348, distance: 107.0
click at [471, 348] on section "Name Outlook Public name Outlook Custom ID Description Group Accounts and Acces…" at bounding box center [891, 482] width 1353 height 425
drag, startPoint x: 622, startPoint y: 346, endPoint x: 428, endPoint y: 344, distance: 194.0
click at [428, 344] on section "Name Email (Outlook) Public name Outlook Custom ID Description Group Accounts a…" at bounding box center [891, 482] width 1353 height 425
type input "Email (Outlook)"
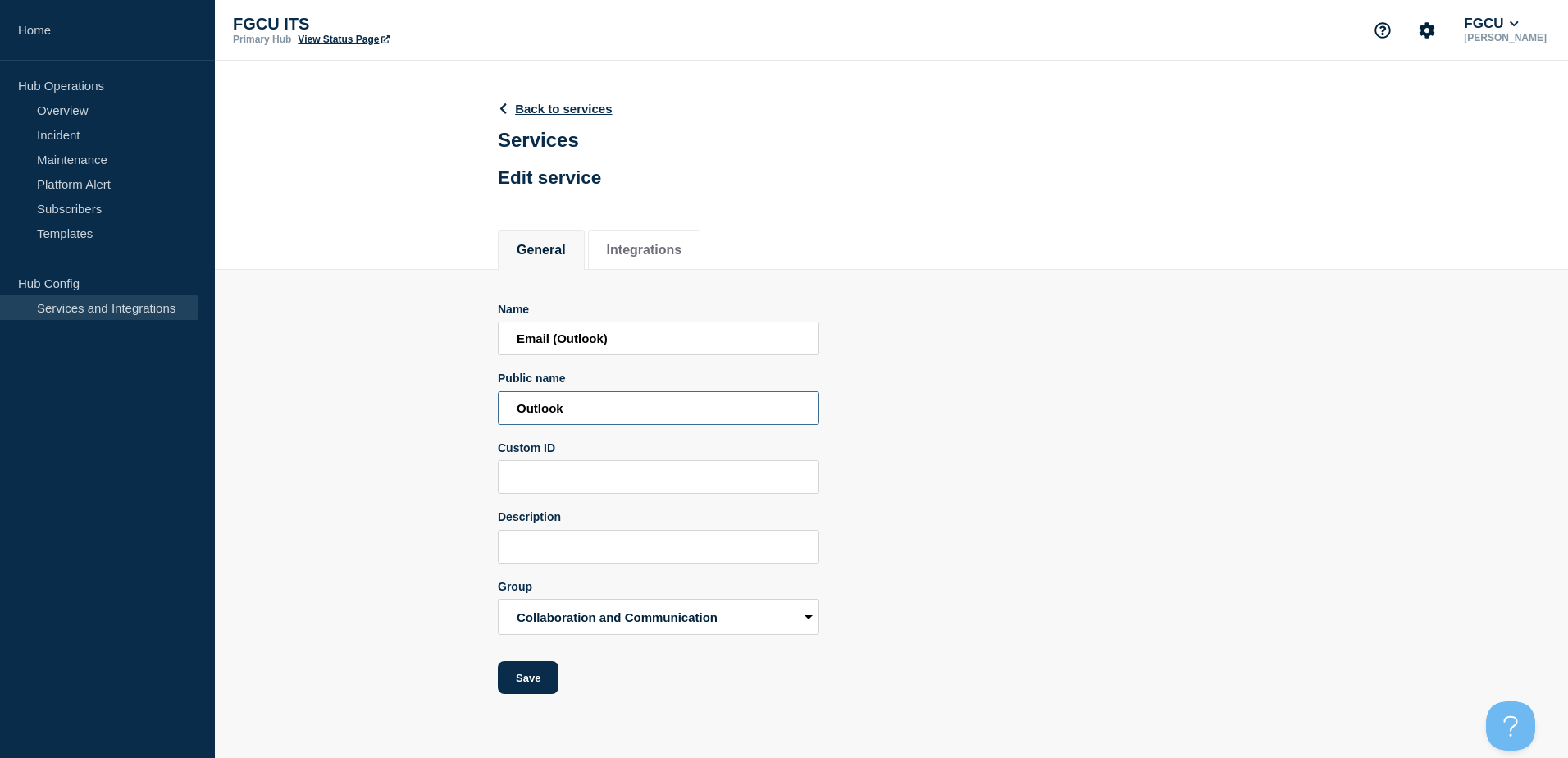
click at [589, 402] on input "Outlook" at bounding box center [659, 408] width 322 height 34
drag, startPoint x: 597, startPoint y: 405, endPoint x: 393, endPoint y: 409, distance: 204.0
click at [393, 409] on section "Name Email (Outlook) Public name Outlook Custom ID Description Group Accounts a…" at bounding box center [891, 482] width 1353 height 425
paste input "Email (Outlook)"
click at [547, 685] on button "Save" at bounding box center [528, 677] width 61 height 33
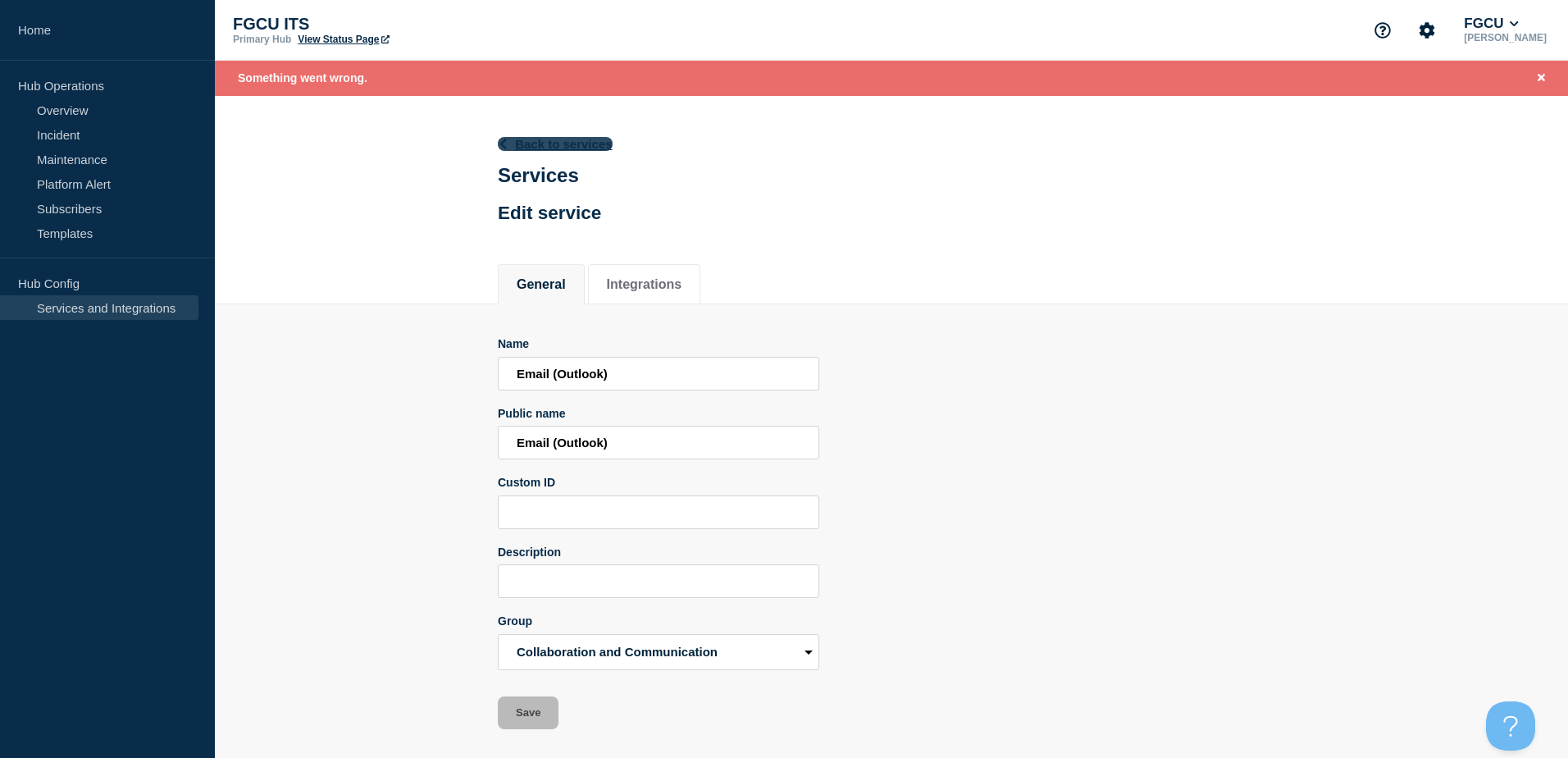
click at [586, 144] on link "Back to services" at bounding box center [555, 144] width 115 height 14
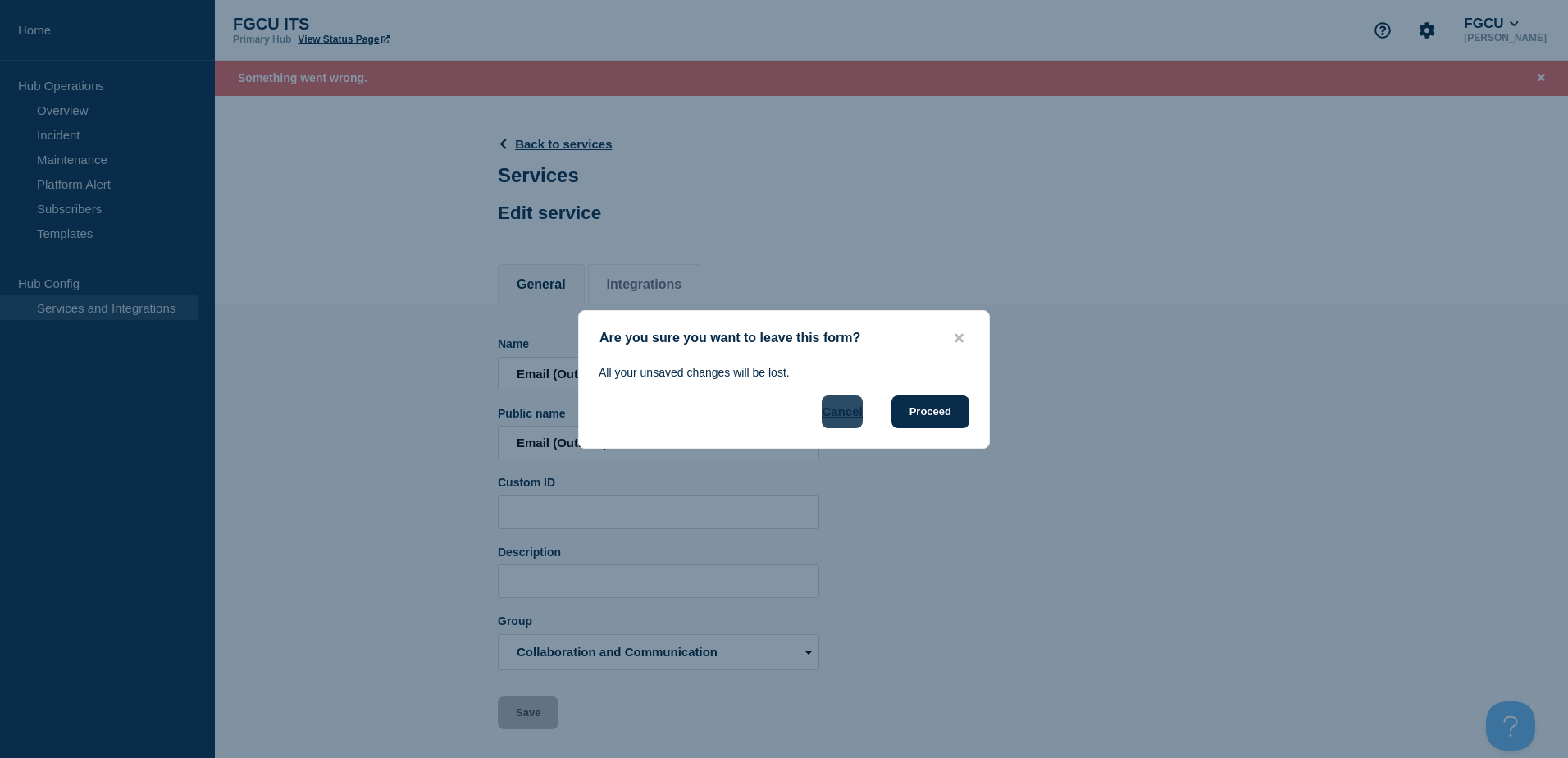
click at [847, 413] on button "Cancel" at bounding box center [841, 412] width 40 height 33
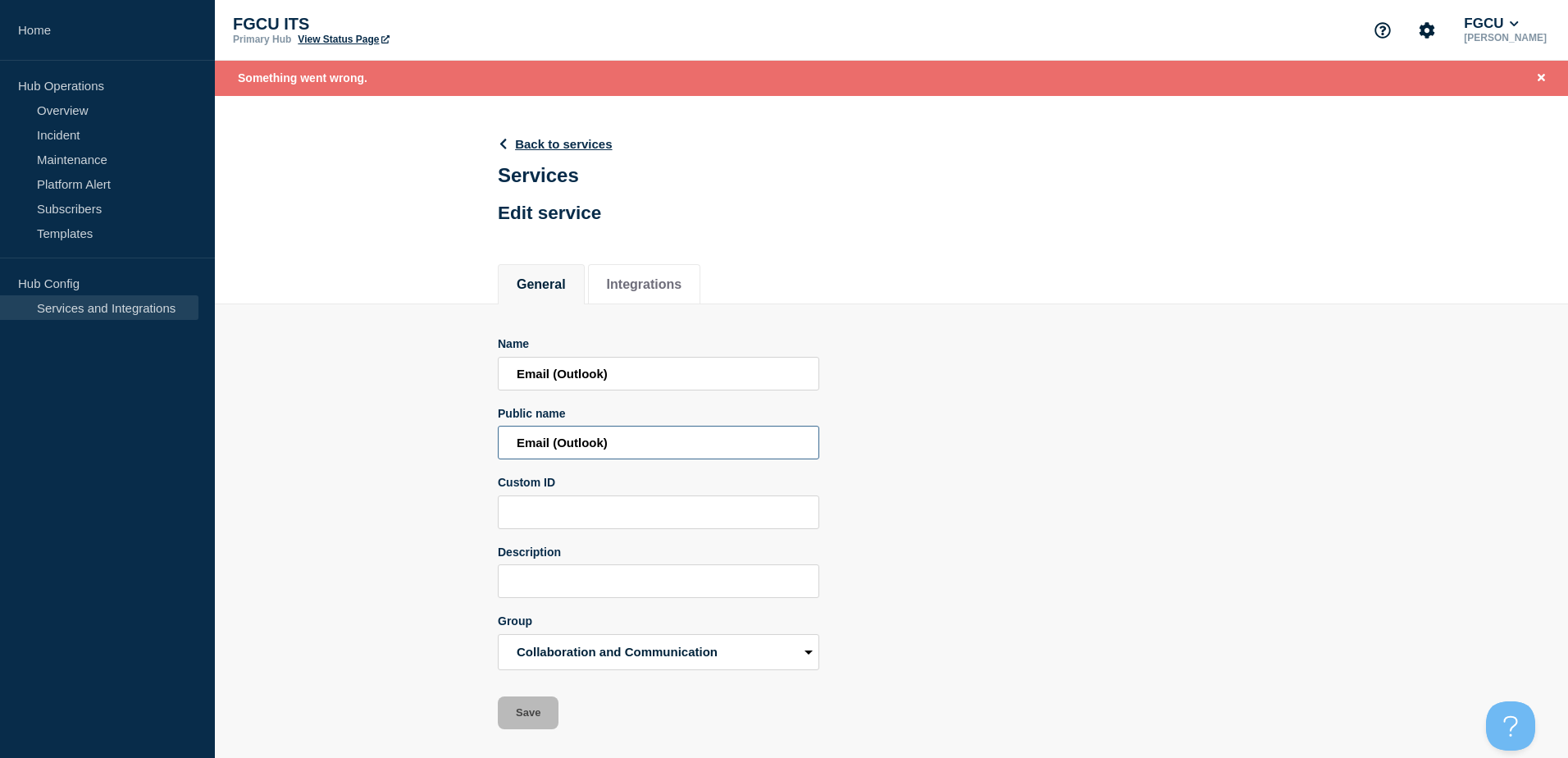
click at [631, 437] on input "Email (Outlook)" at bounding box center [659, 442] width 322 height 34
click at [559, 441] on input "Email (Outlook" at bounding box center [659, 442] width 322 height 34
type input "Email Outlook"
click at [557, 382] on input "Email (Outlook)" at bounding box center [659, 373] width 322 height 34
click at [605, 376] on input "Email Outlook)" at bounding box center [659, 373] width 322 height 34
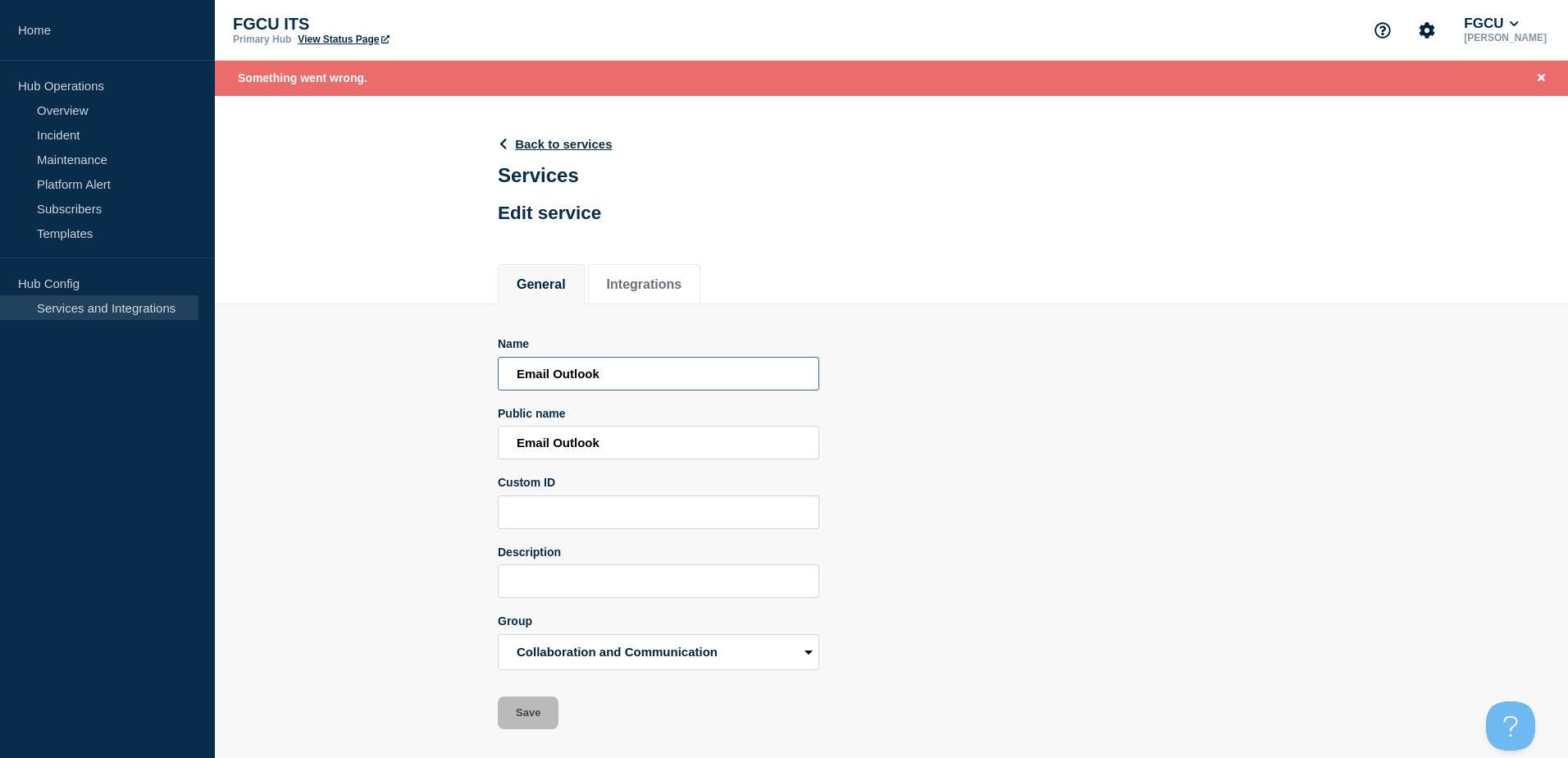
type input "Email Outlook"
click at [647, 276] on li "Integrations" at bounding box center [644, 284] width 113 height 40
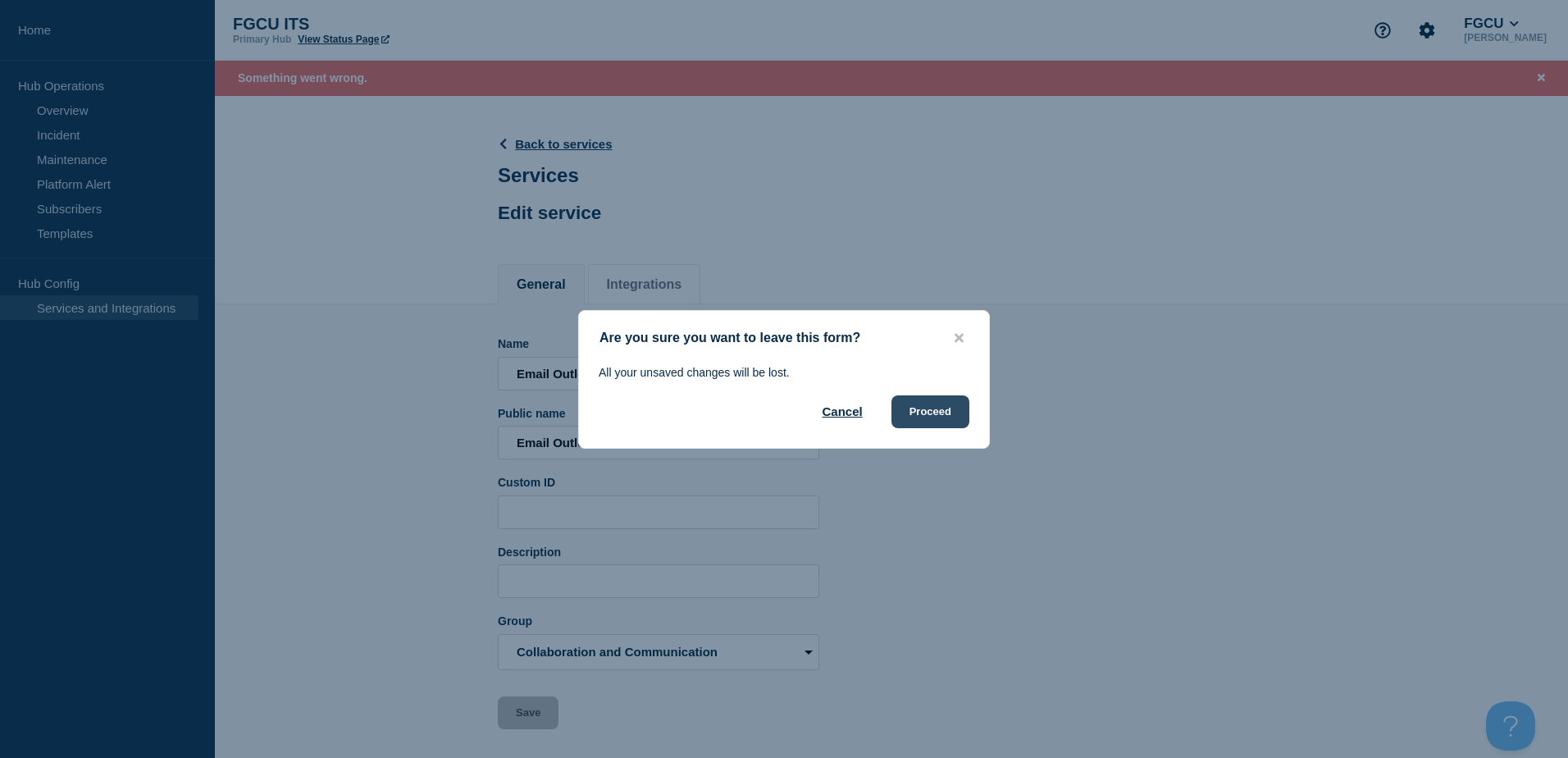
click at [911, 413] on button "Proceed" at bounding box center [930, 412] width 78 height 33
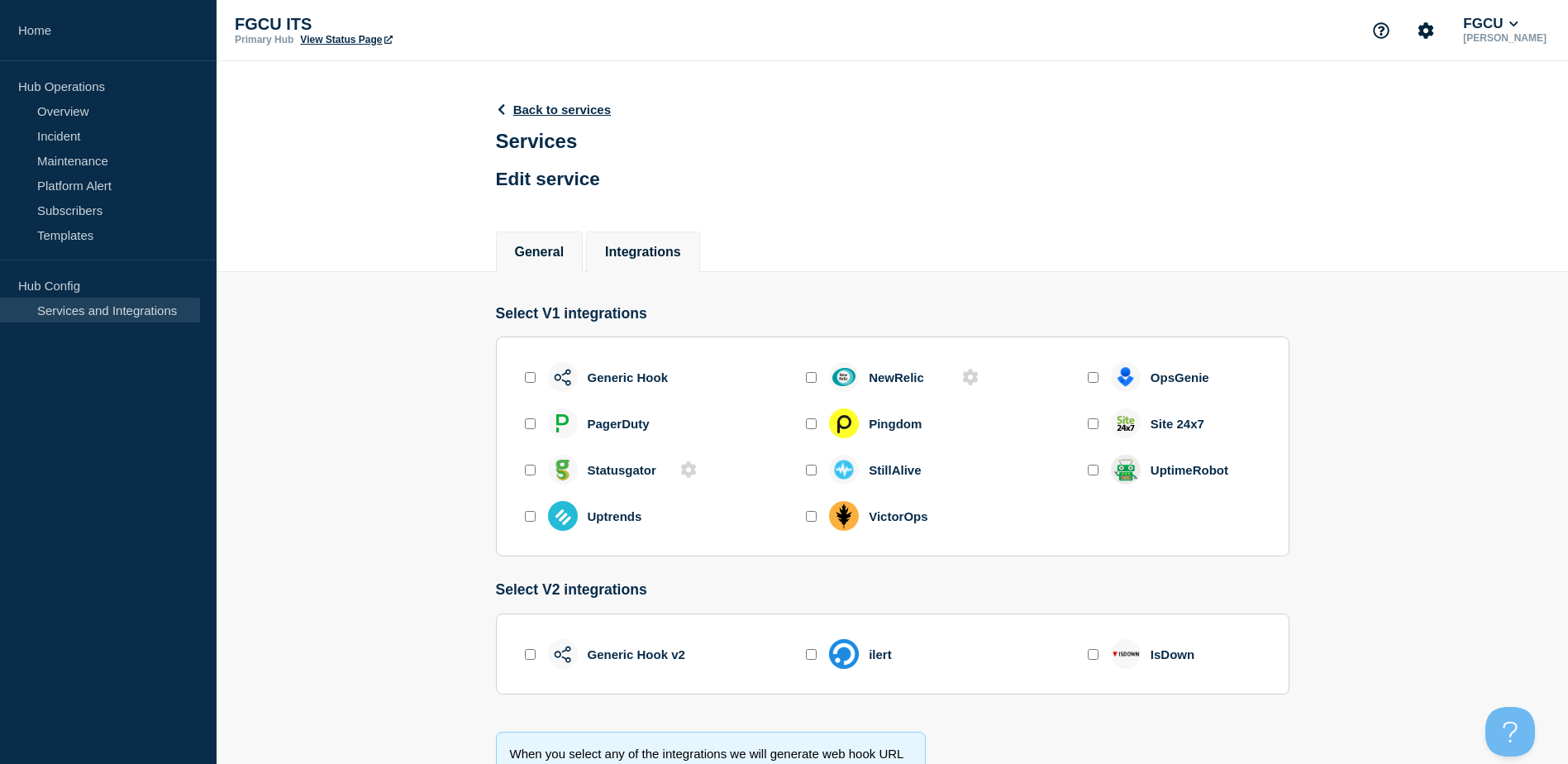
click at [577, 250] on li "General" at bounding box center [540, 251] width 88 height 40
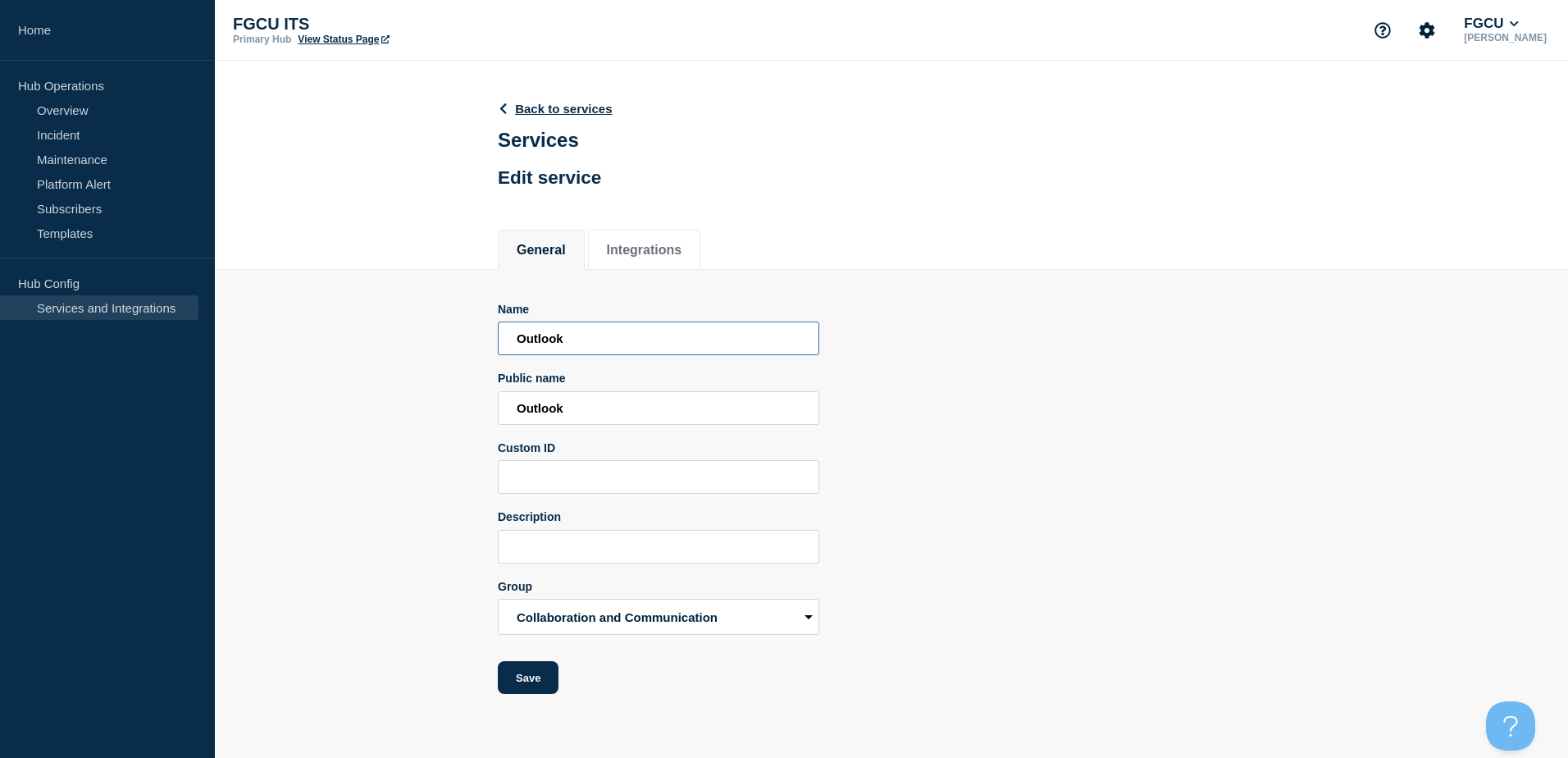
drag, startPoint x: 631, startPoint y: 341, endPoint x: 408, endPoint y: 342, distance: 223.0
click at [408, 342] on section "Name Outlook Public name Outlook Custom ID Description Group Accounts and Acces…" at bounding box center [891, 482] width 1353 height 425
type input "Email (Outlook)"
click at [588, 549] on input "Description" at bounding box center [659, 546] width 322 height 34
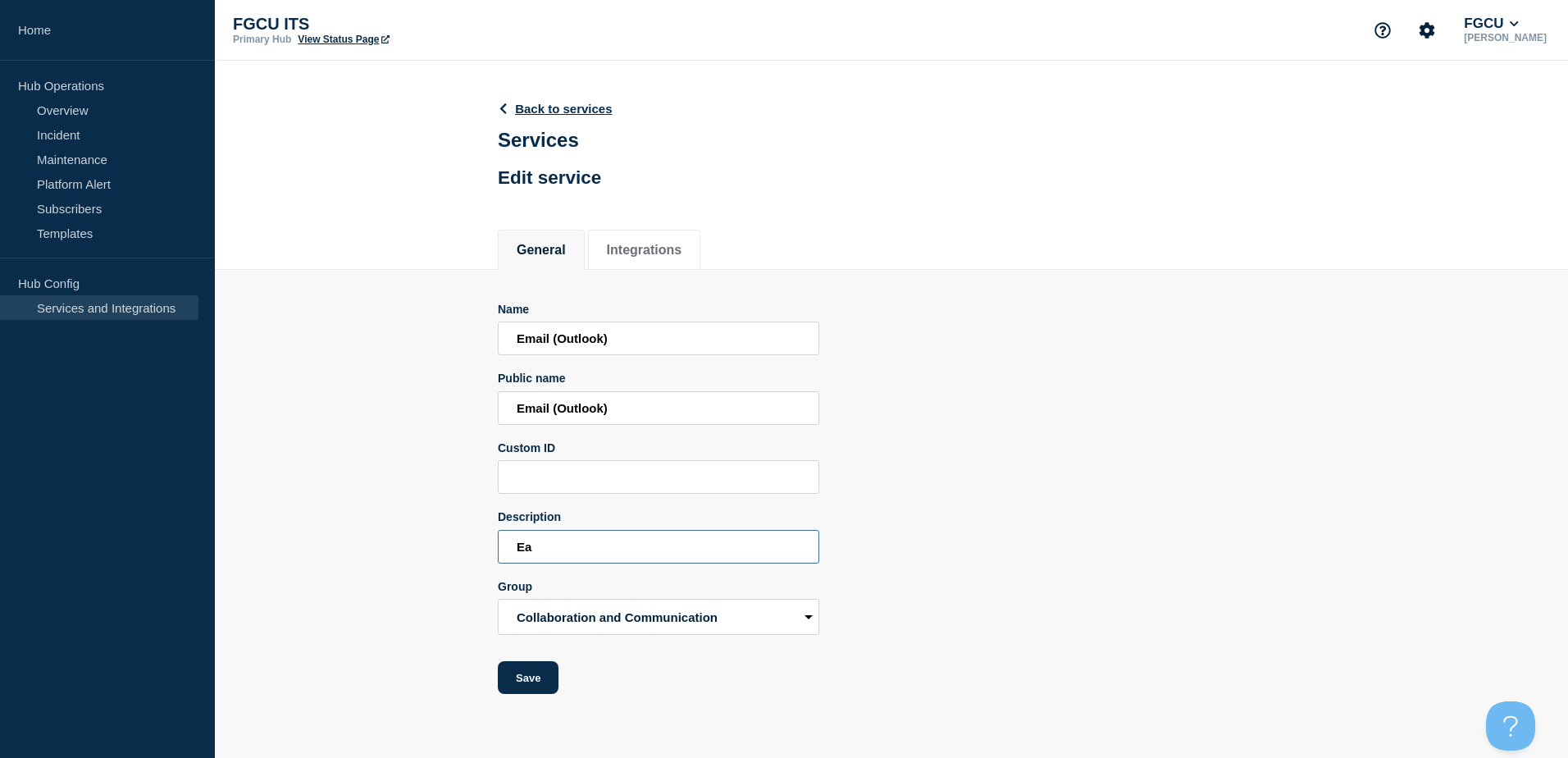
type input "E"
type input "Email services."
click at [541, 686] on button "Save" at bounding box center [528, 677] width 61 height 33
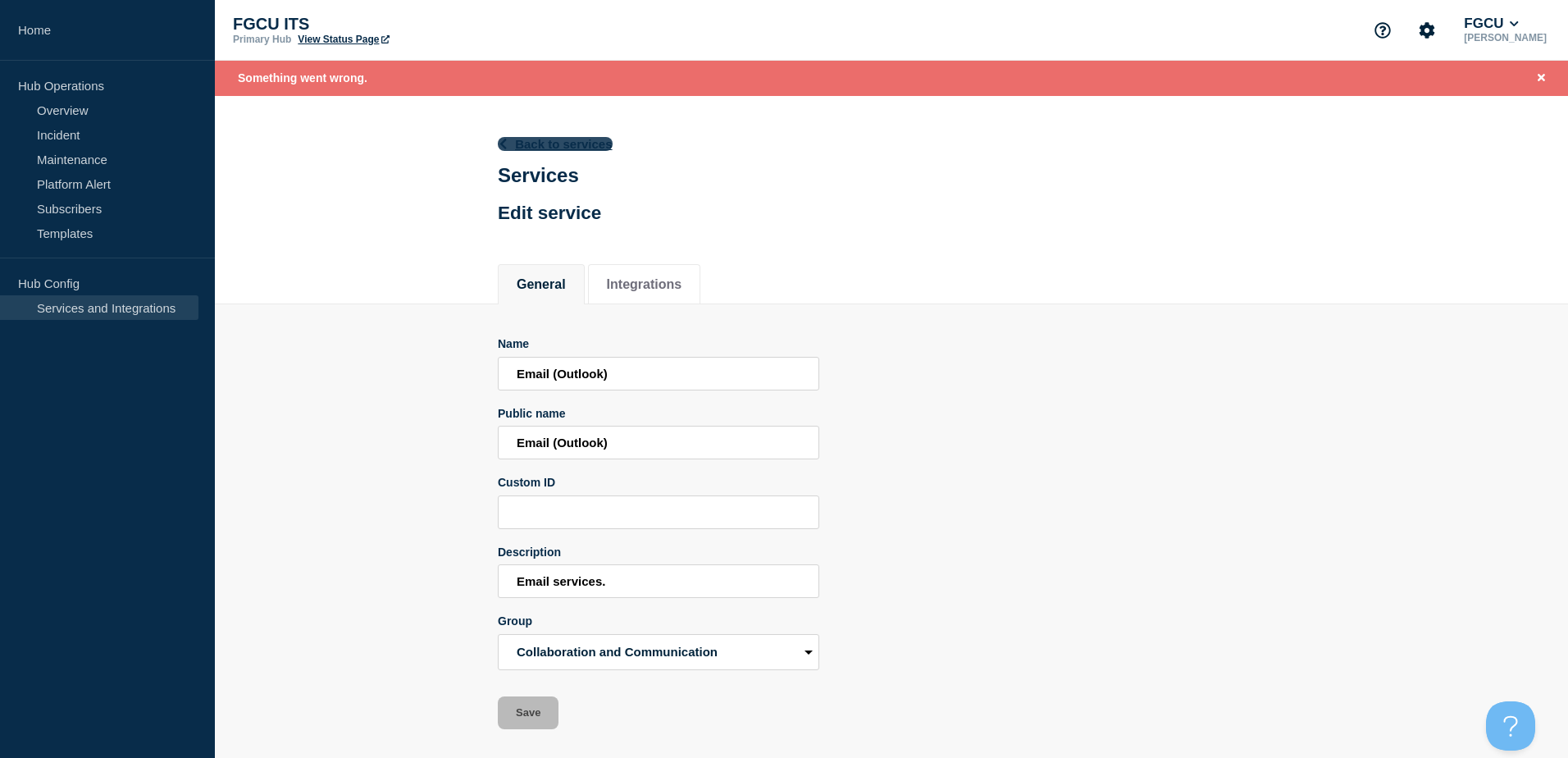
click at [568, 142] on link "Back to services" at bounding box center [555, 144] width 115 height 14
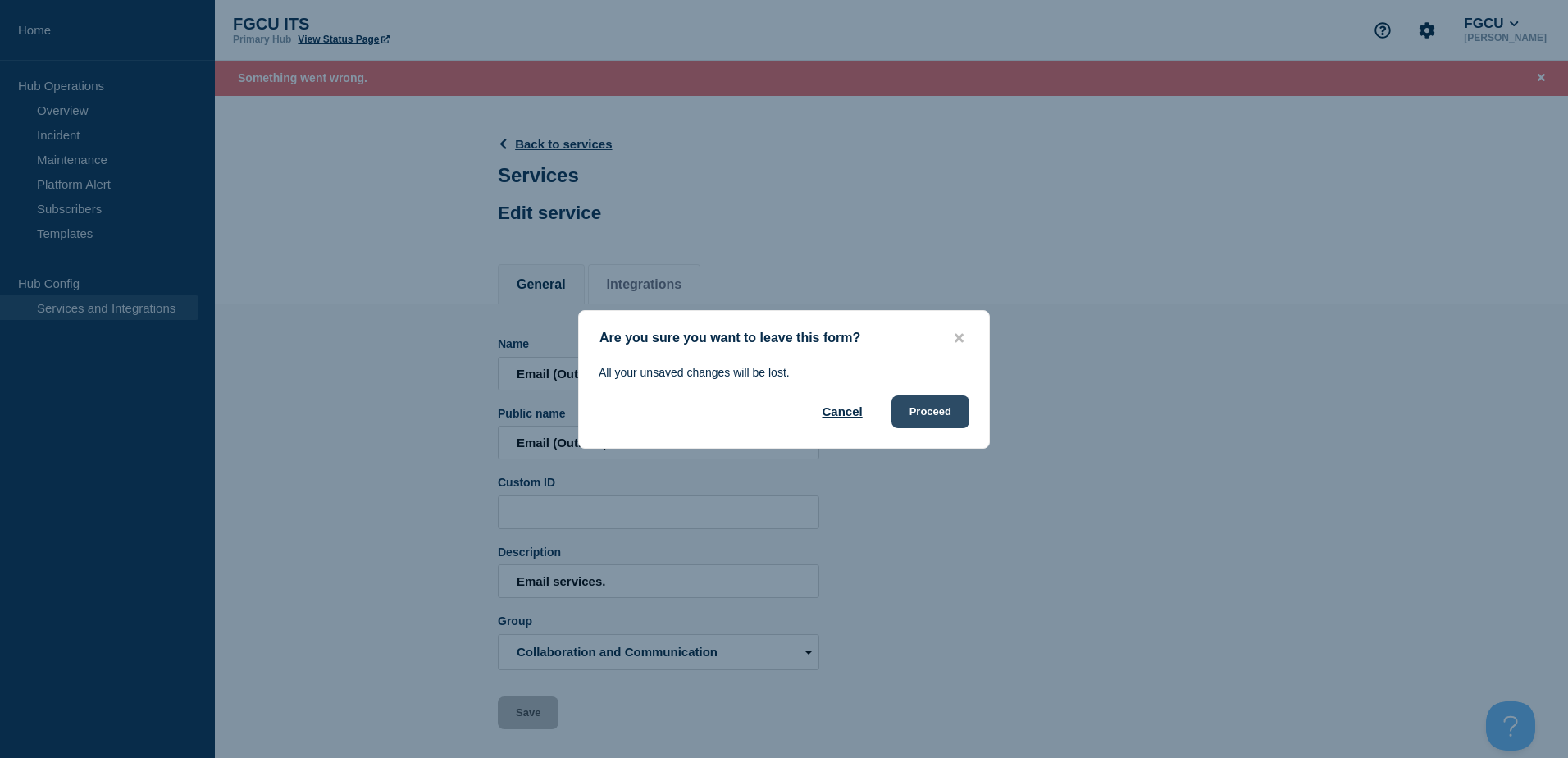
click at [935, 408] on button "Proceed" at bounding box center [930, 412] width 78 height 33
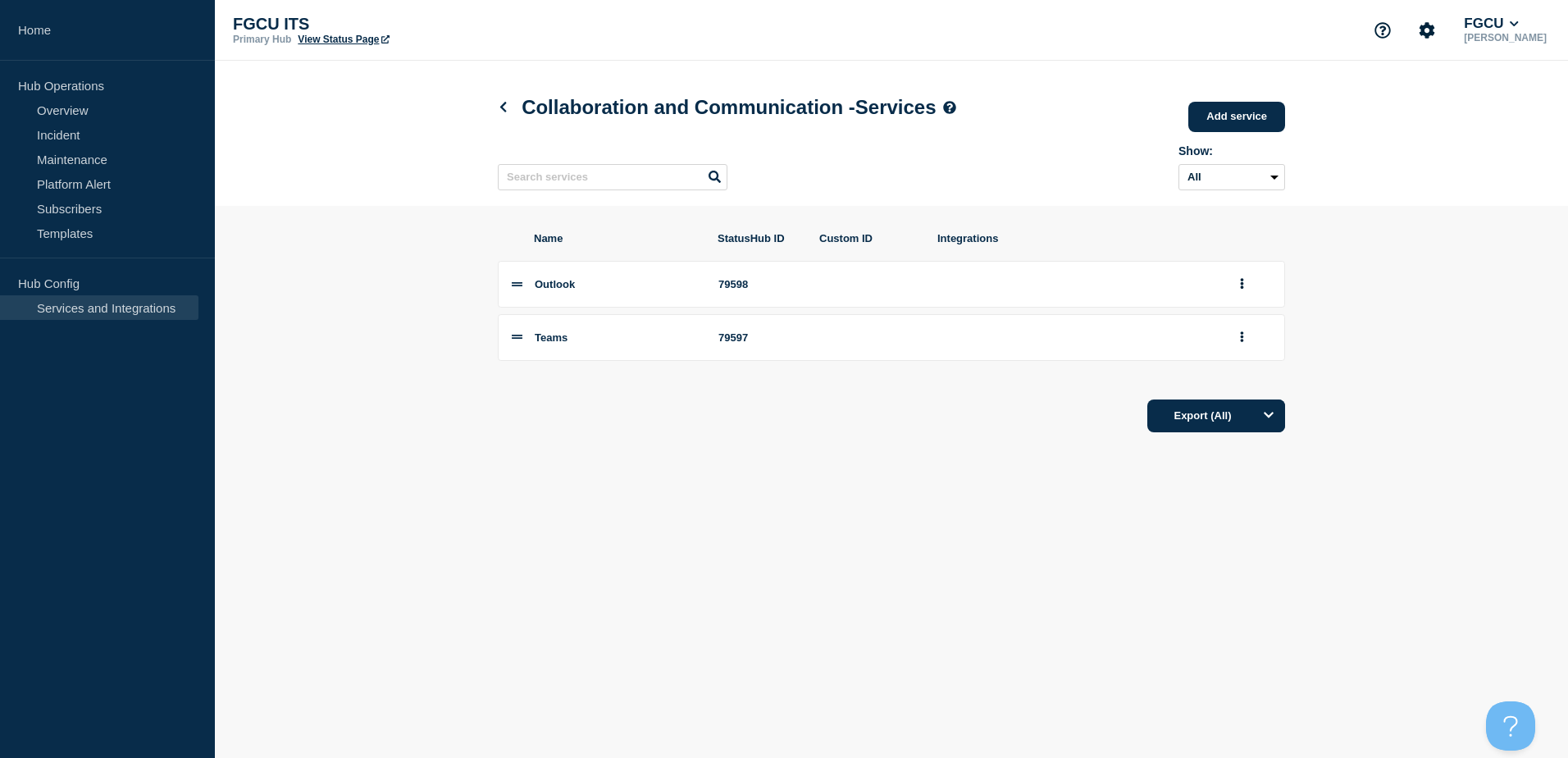
click at [743, 542] on body "Home Hub Operations Overview Incident Maintenance Platform Alert Subscribers Te…" at bounding box center [784, 379] width 1568 height 758
click at [500, 112] on icon at bounding box center [503, 107] width 12 height 10
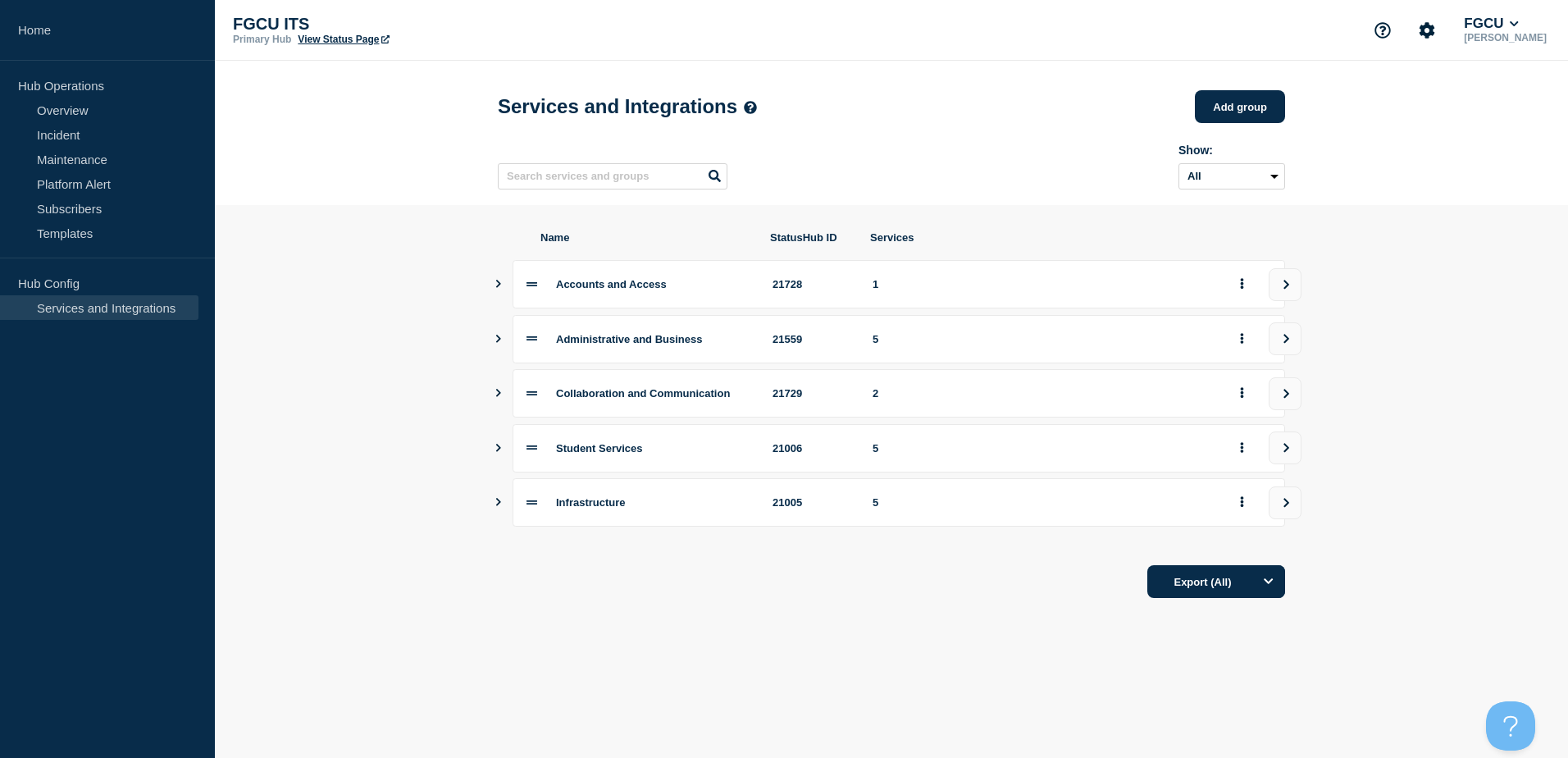
click at [530, 396] on icon at bounding box center [532, 393] width 10 height 4
click at [496, 397] on icon "Show services" at bounding box center [498, 392] width 10 height 8
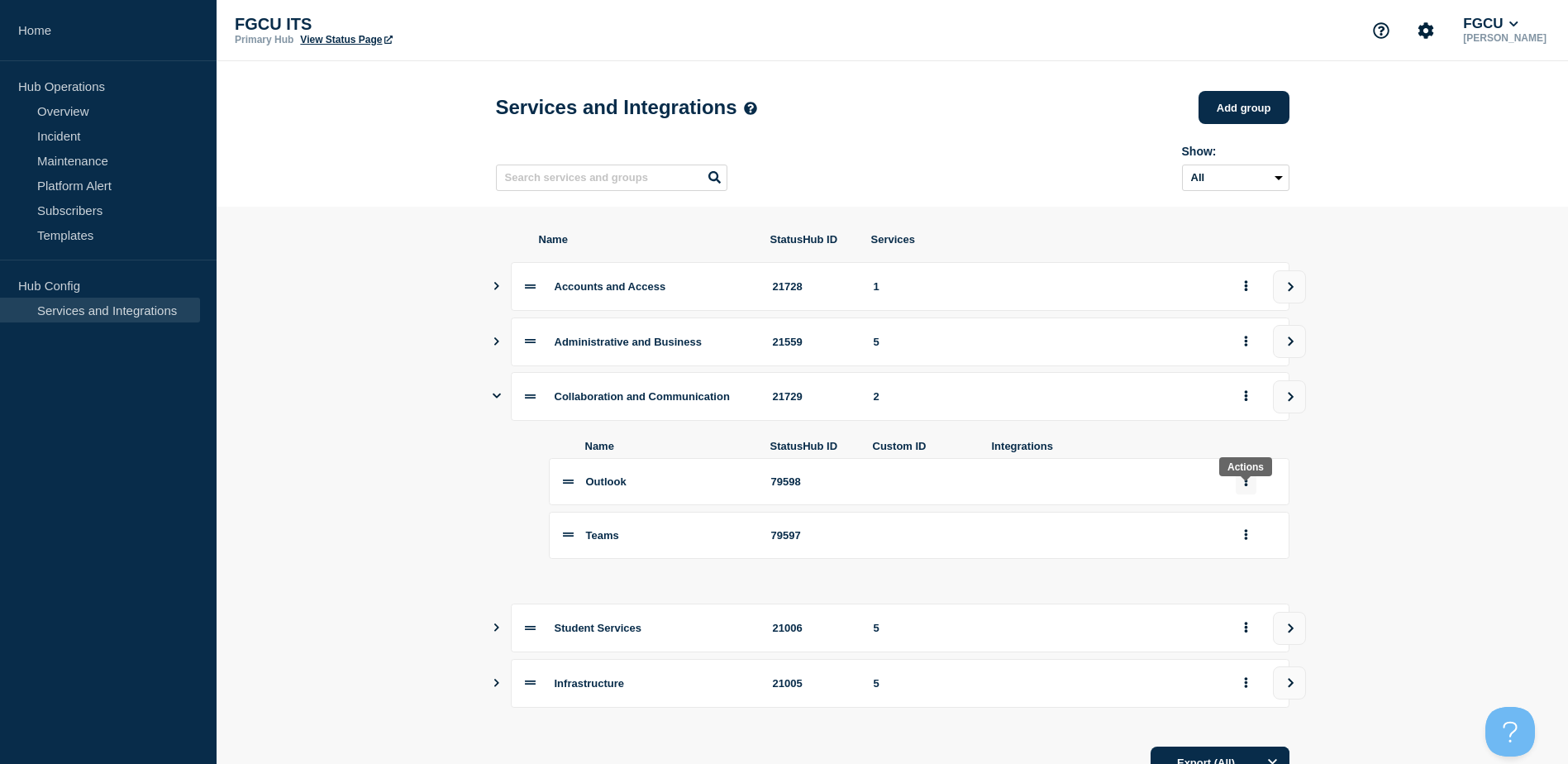
click at [1242, 494] on button "group actions" at bounding box center [1246, 481] width 21 height 25
click at [1258, 524] on button "Edit" at bounding box center [1255, 511] width 82 height 25
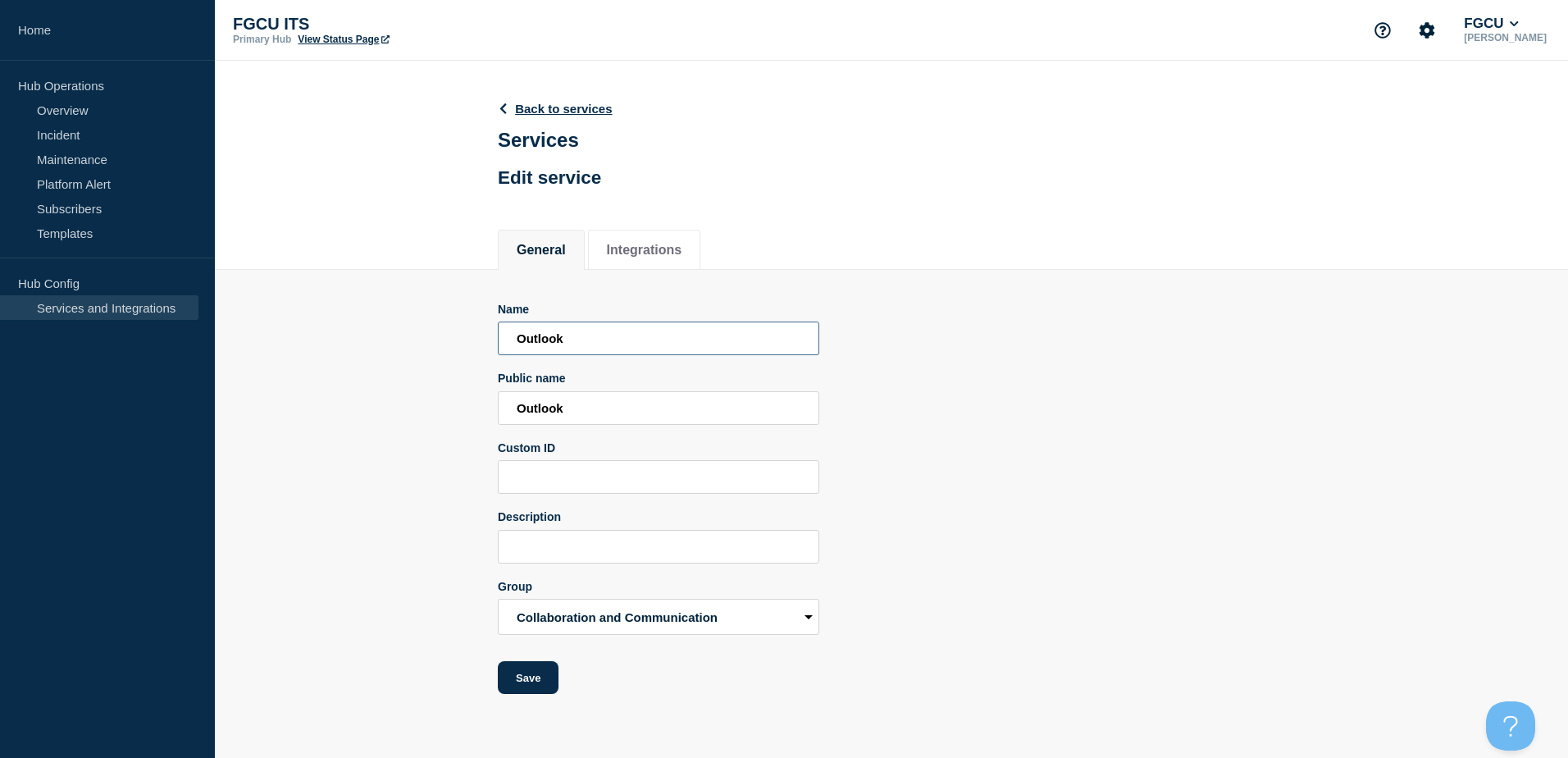
drag, startPoint x: 645, startPoint y: 349, endPoint x: 316, endPoint y: 332, distance: 329.4
click at [317, 332] on section "Name Outlook Public name Outlook Custom ID Description Group Accounts and Acces…" at bounding box center [891, 482] width 1353 height 425
type input "Email"
click at [532, 408] on input "Outlook" at bounding box center [659, 408] width 322 height 34
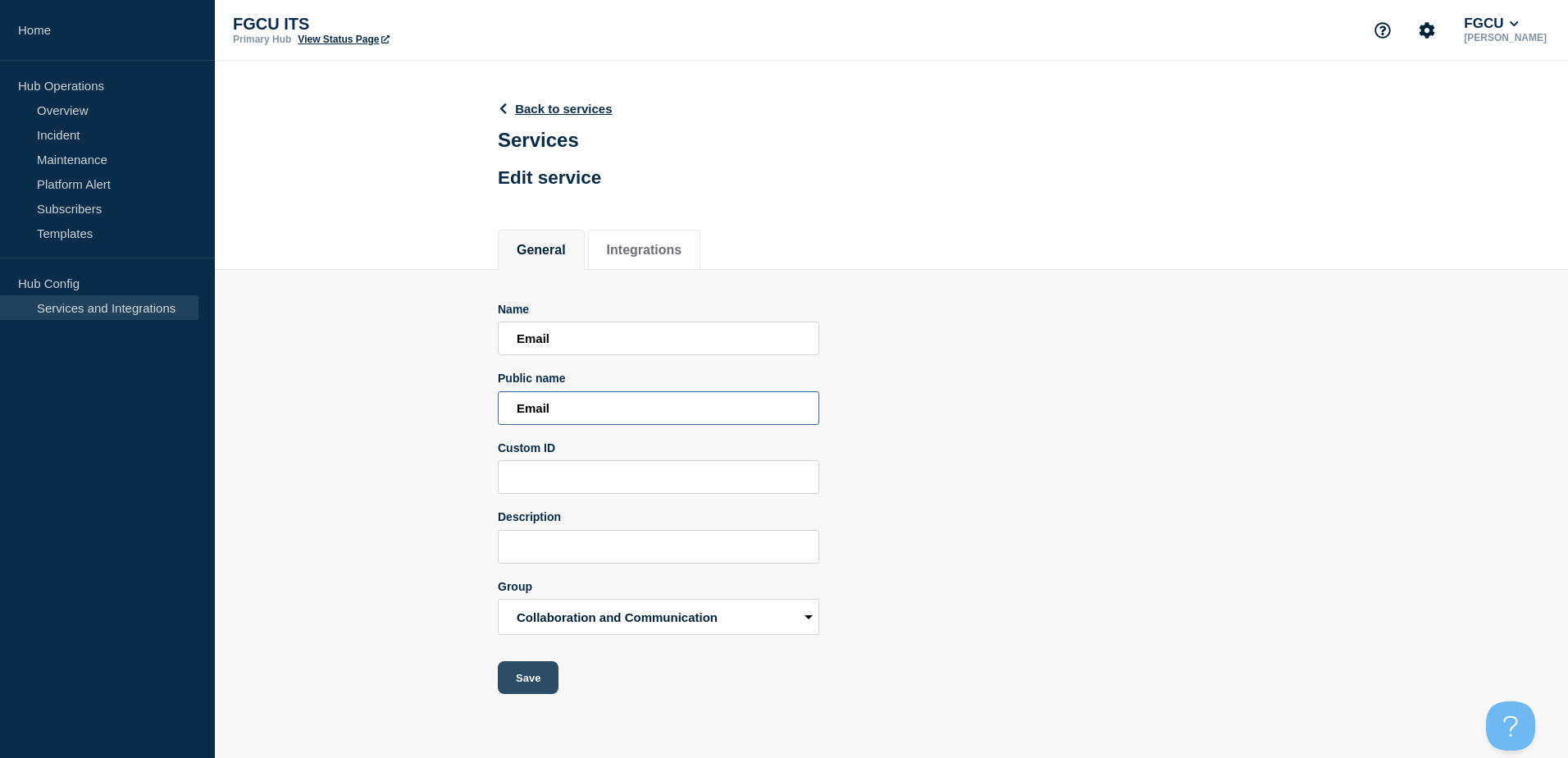
type input "Email"
click at [532, 674] on button "Save" at bounding box center [528, 677] width 61 height 33
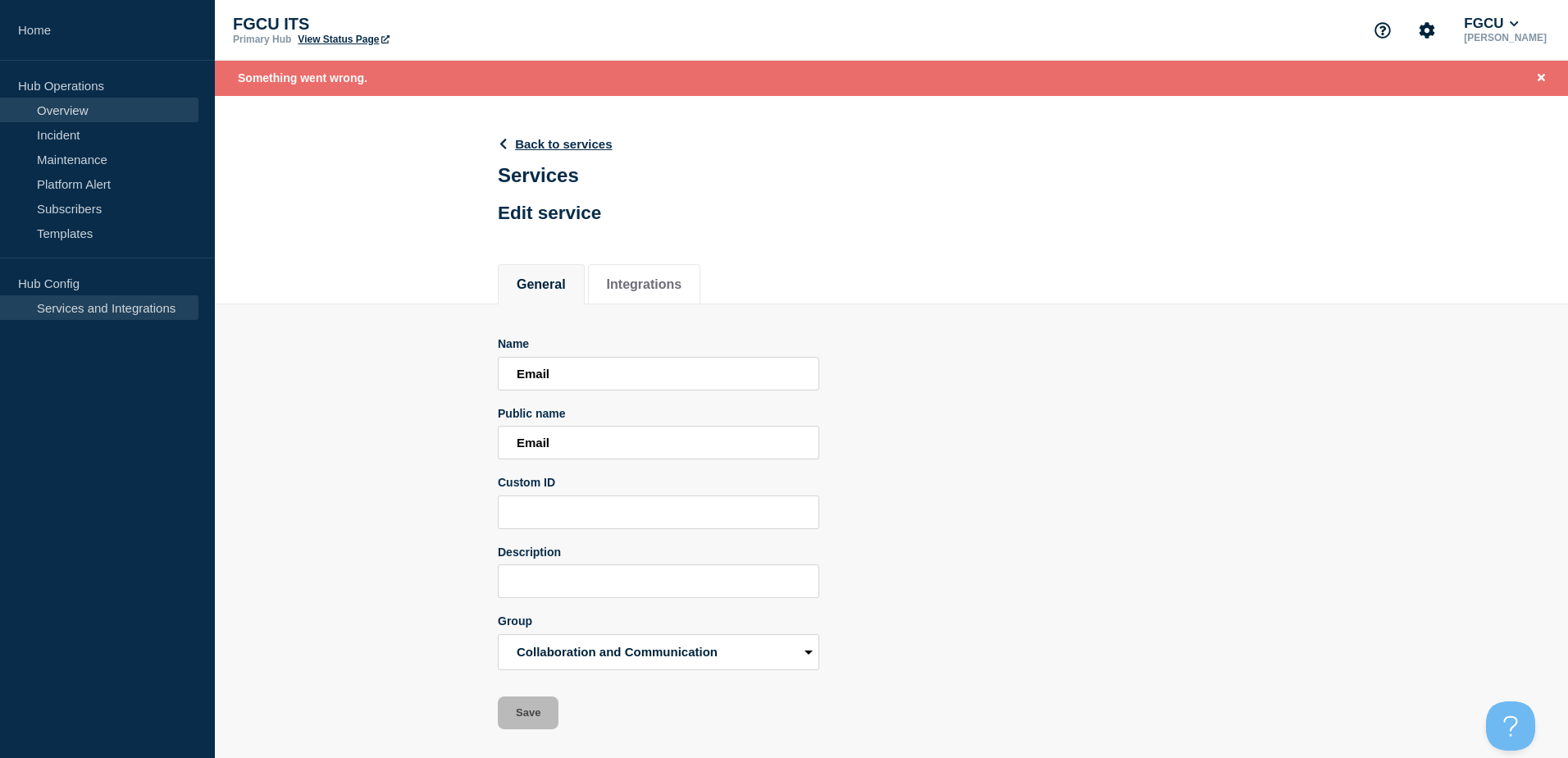
click at [70, 108] on link "Overview" at bounding box center [99, 110] width 198 height 24
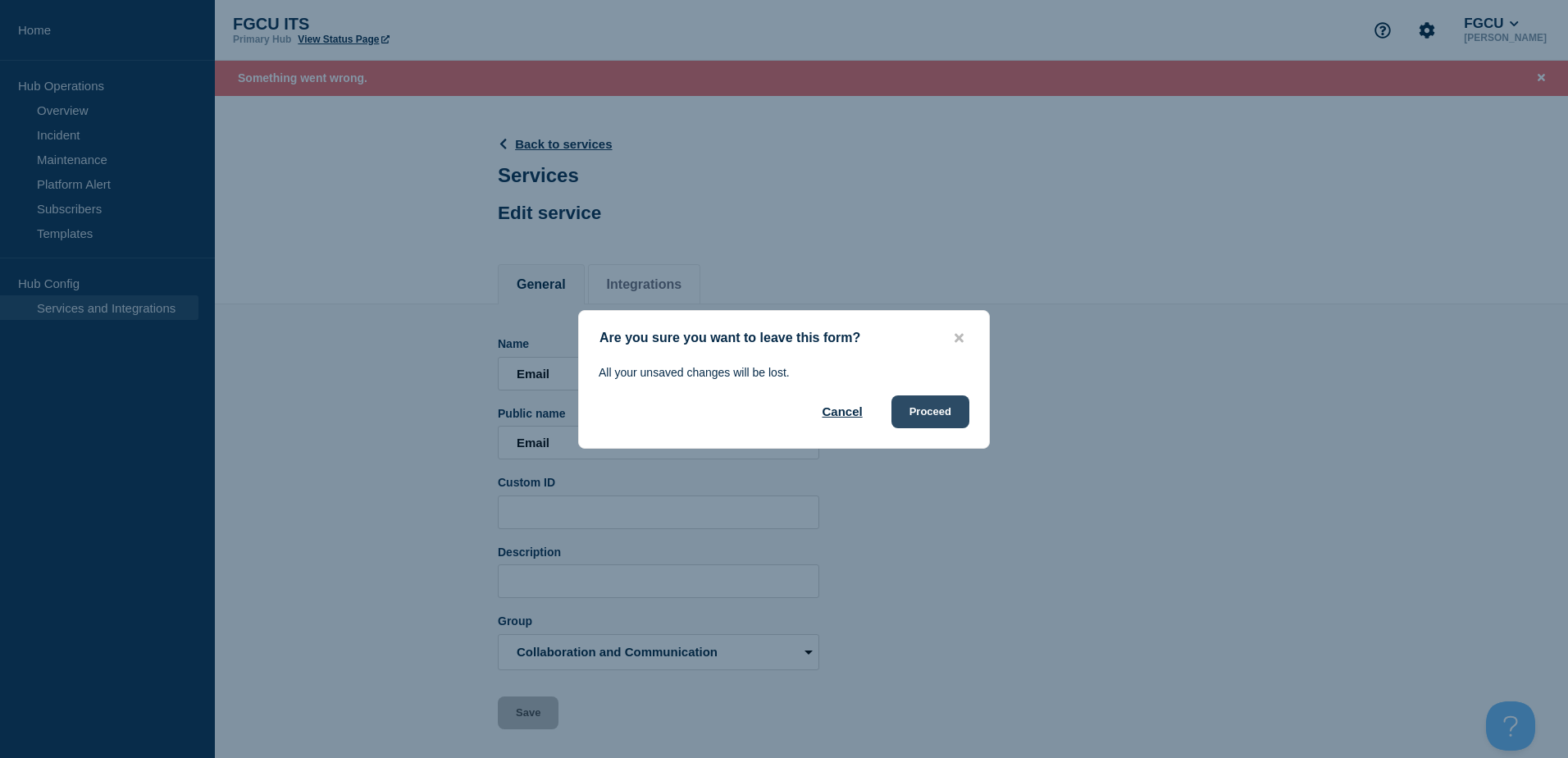
click at [927, 418] on button "Proceed" at bounding box center [930, 412] width 78 height 33
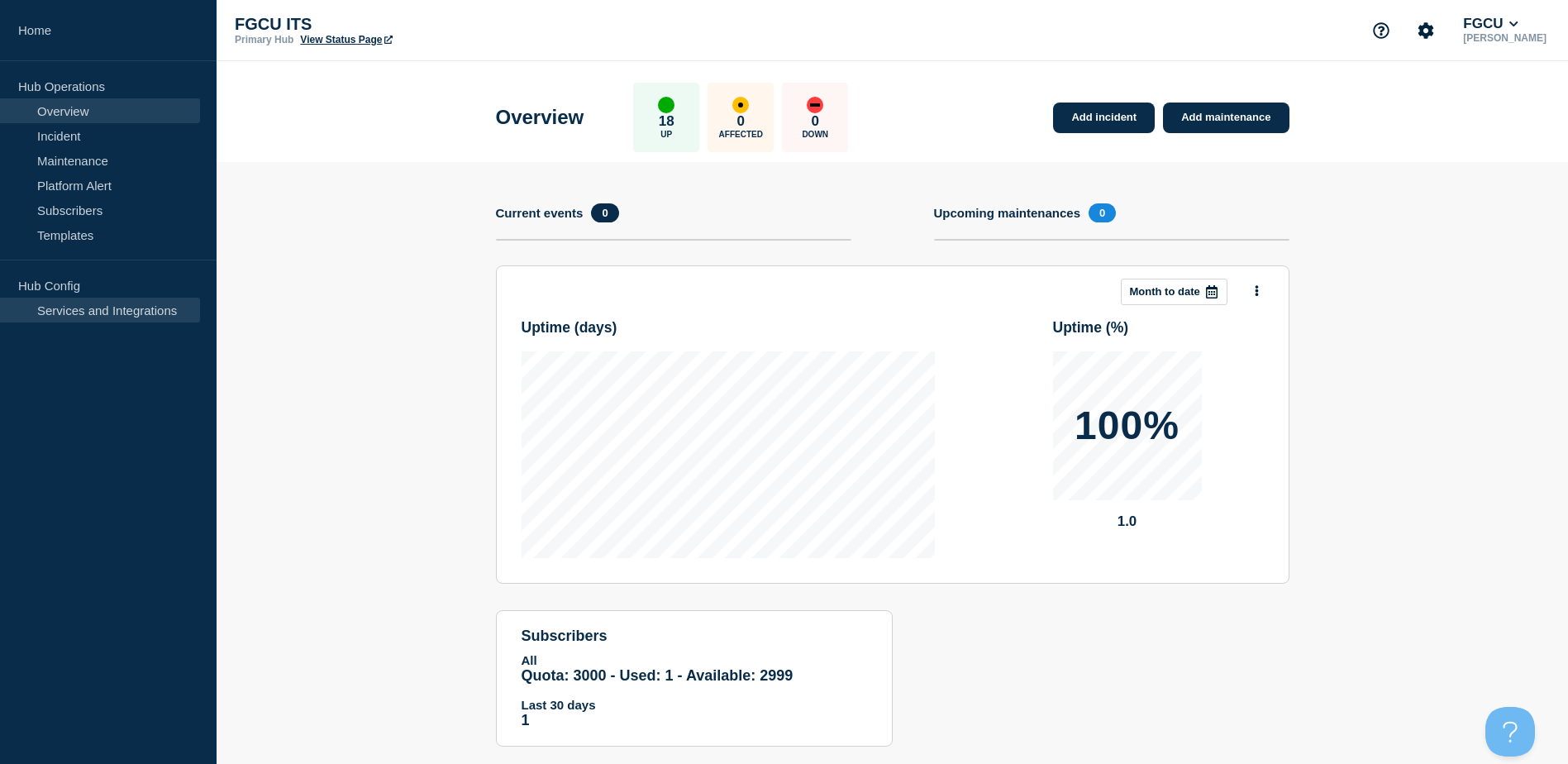
click at [146, 310] on link "Services and Integrations" at bounding box center [100, 310] width 200 height 25
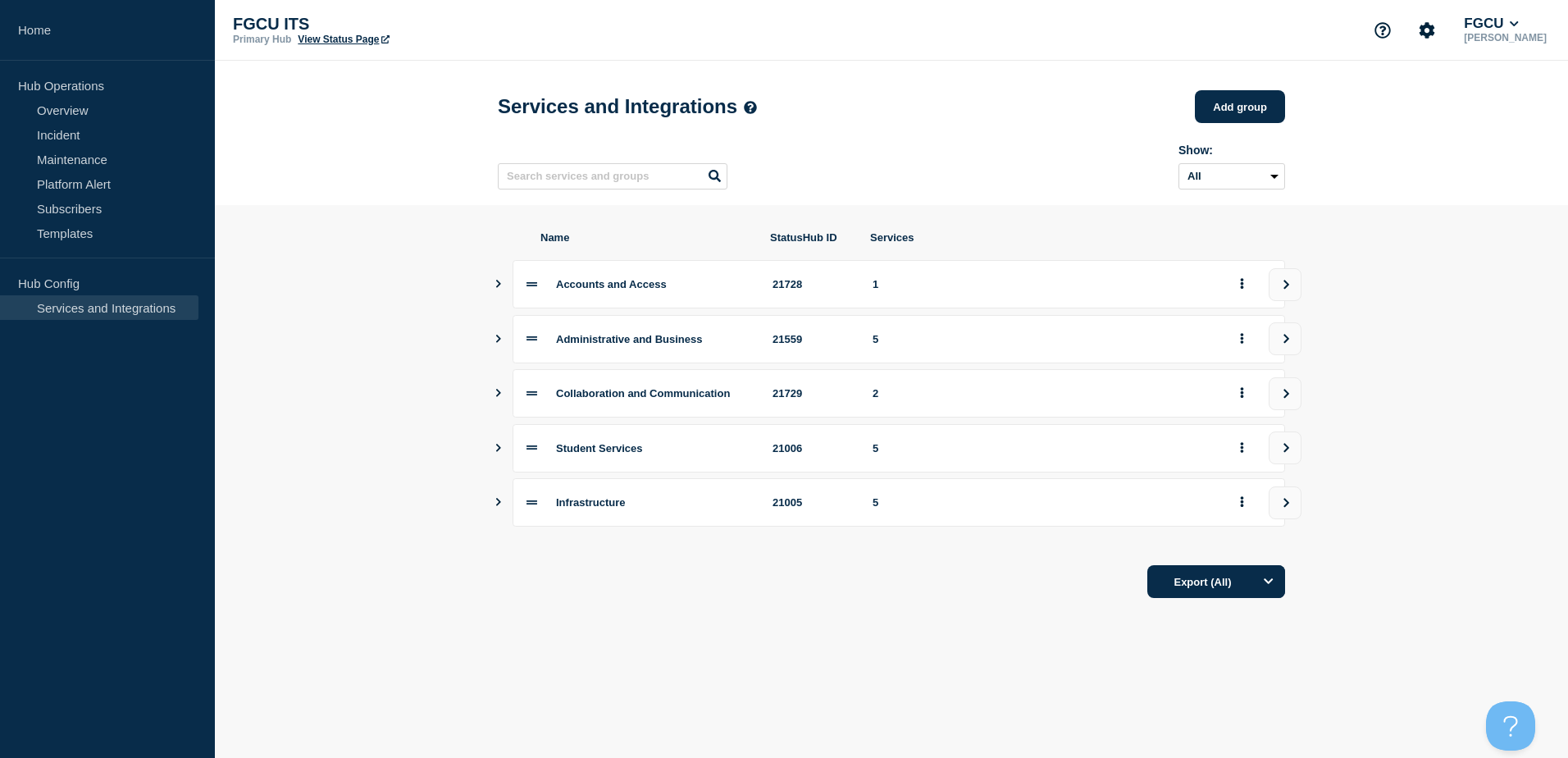
click at [496, 397] on icon "Show services" at bounding box center [498, 392] width 10 height 8
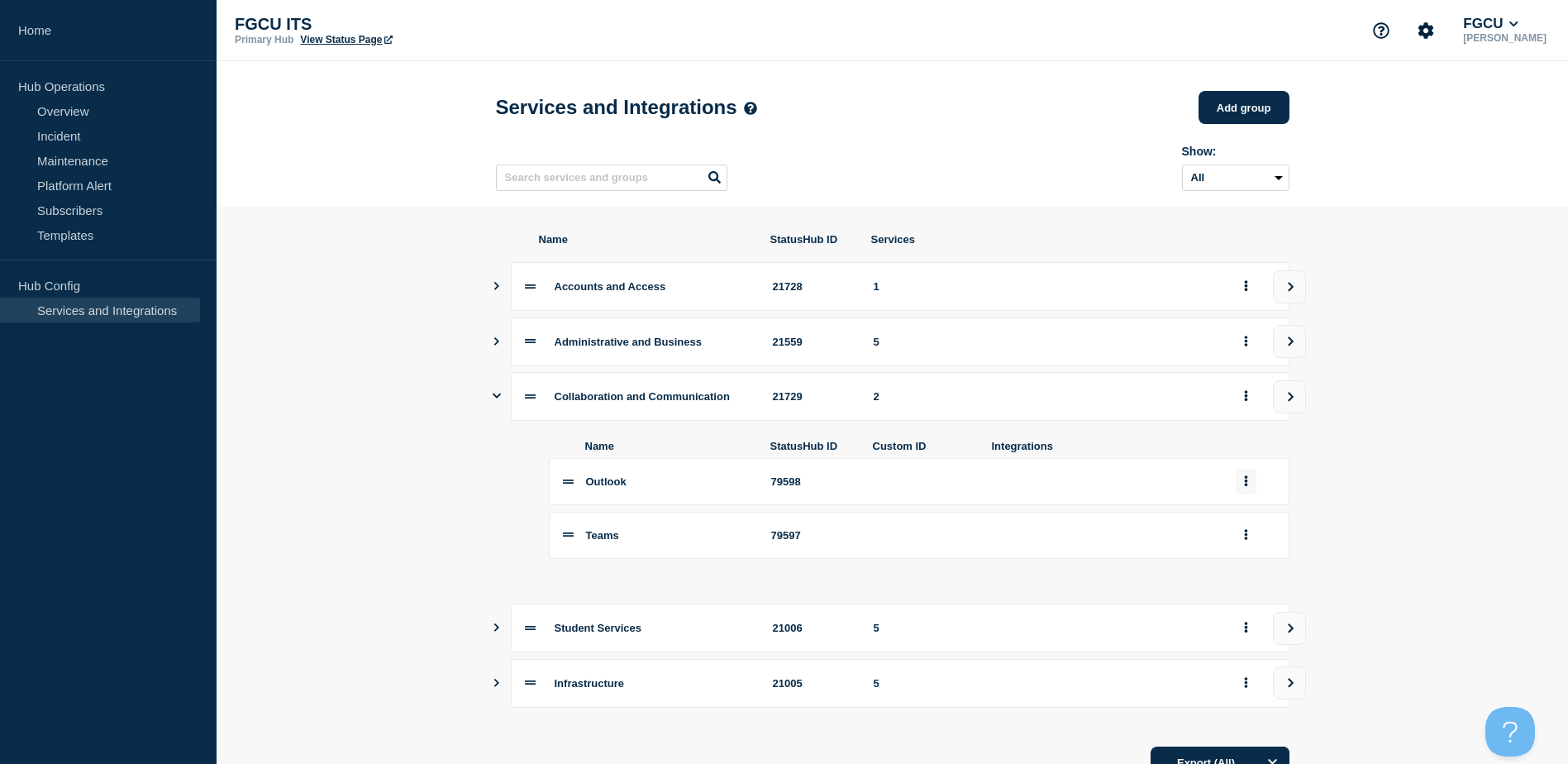
click at [1250, 492] on button "group actions" at bounding box center [1246, 481] width 21 height 25
click at [1249, 524] on button "Edit" at bounding box center [1255, 511] width 82 height 25
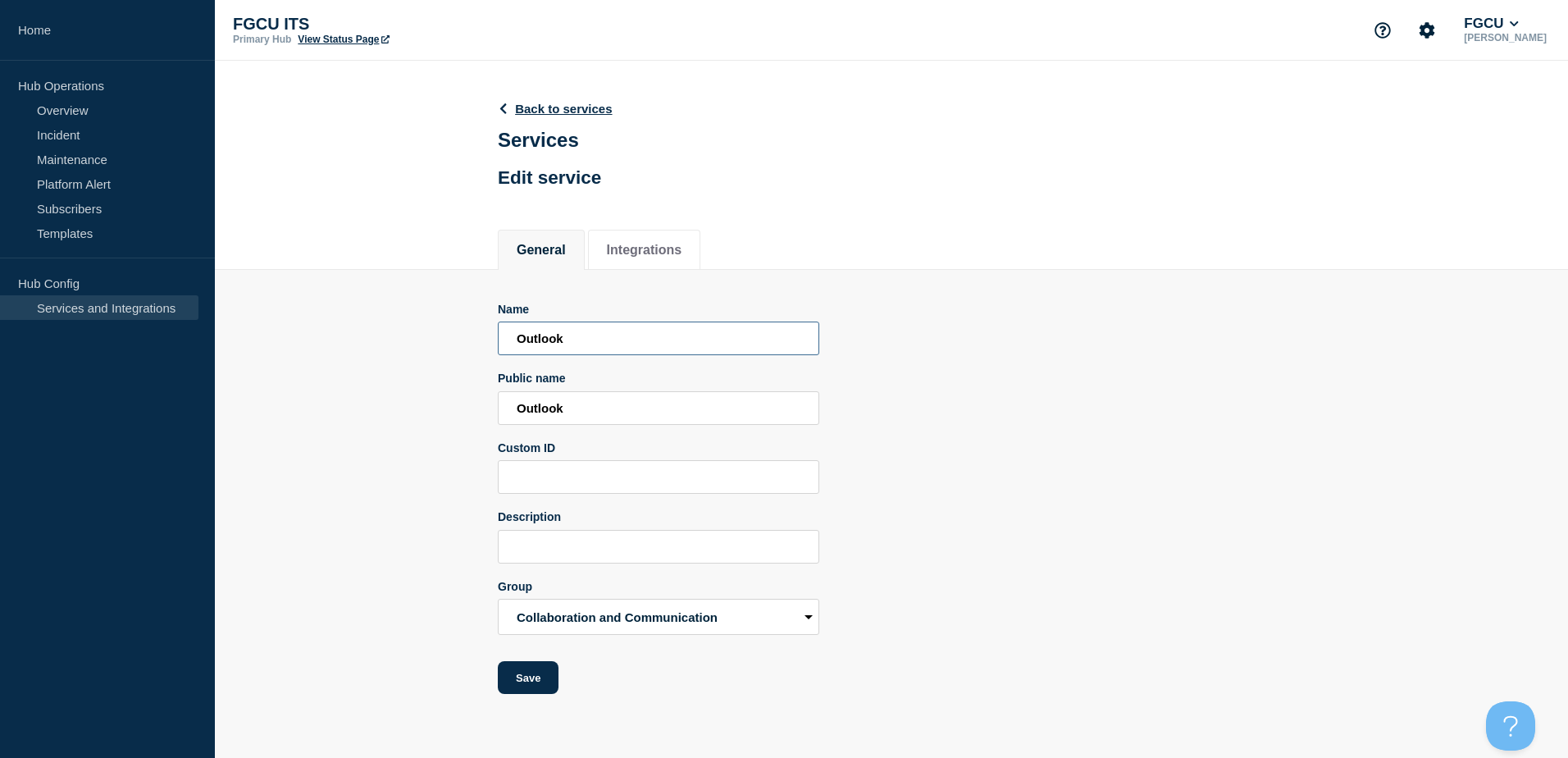
drag, startPoint x: 587, startPoint y: 347, endPoint x: 164, endPoint y: 353, distance: 423.0
click at [164, 353] on div "Home Hub Operations Overview Incident Maintenance Platform Alert Subscribers Te…" at bounding box center [784, 359] width 1568 height 718
type input "Email"
click at [511, 679] on button "Save" at bounding box center [528, 677] width 61 height 33
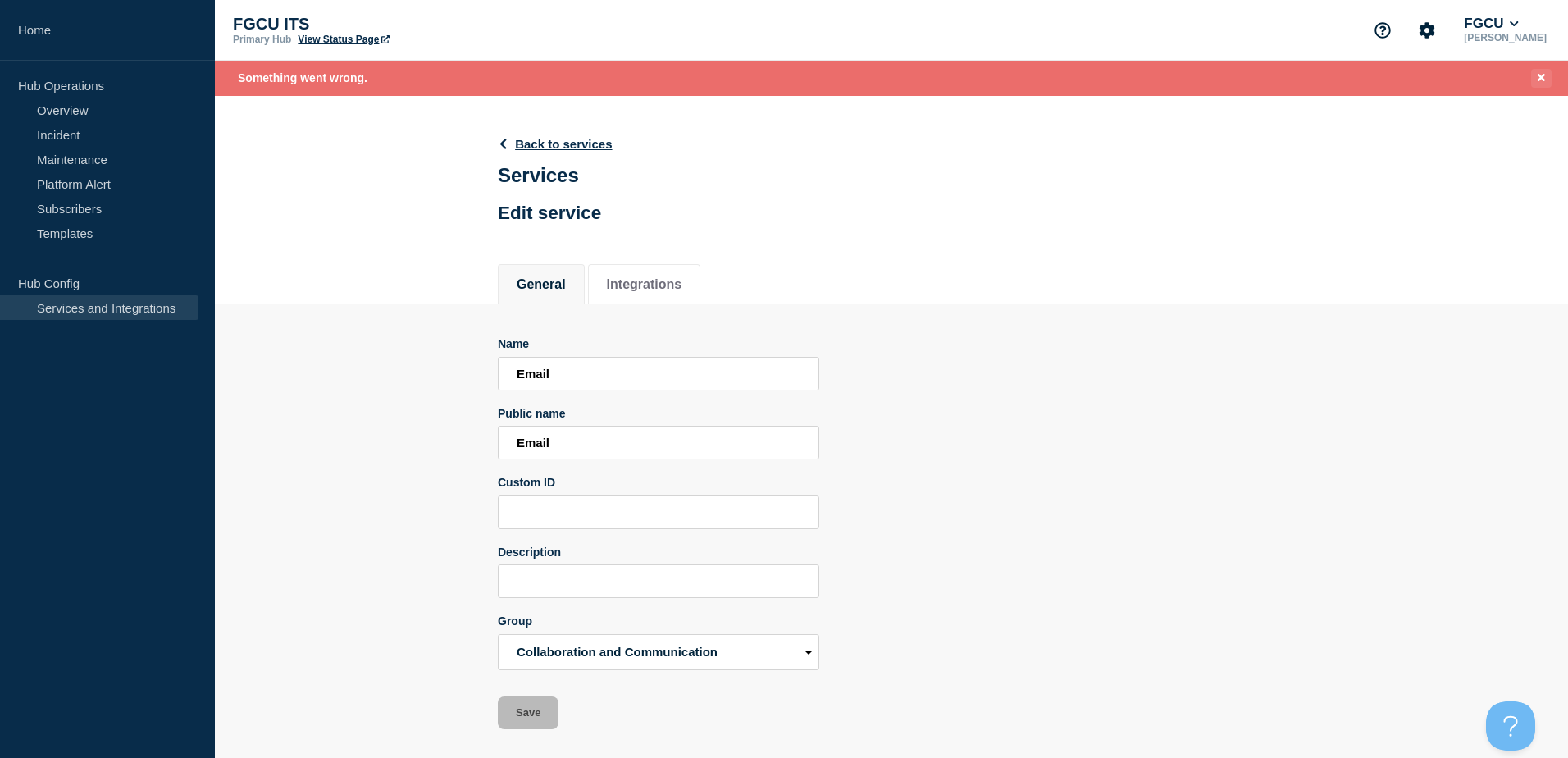
click at [1544, 75] on icon "Close banner" at bounding box center [1541, 77] width 7 height 7
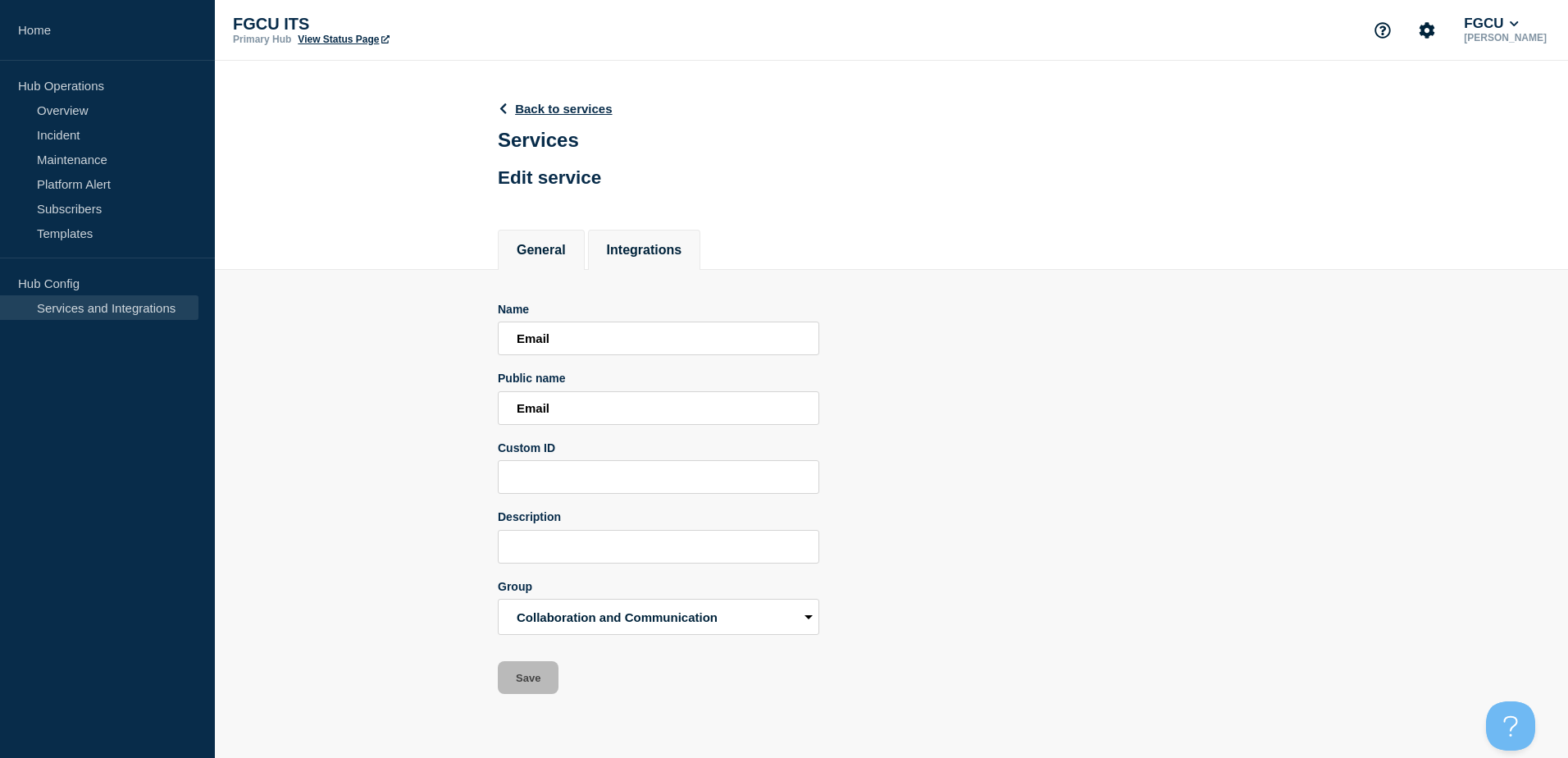
click at [661, 249] on button "Integrations" at bounding box center [644, 249] width 76 height 15
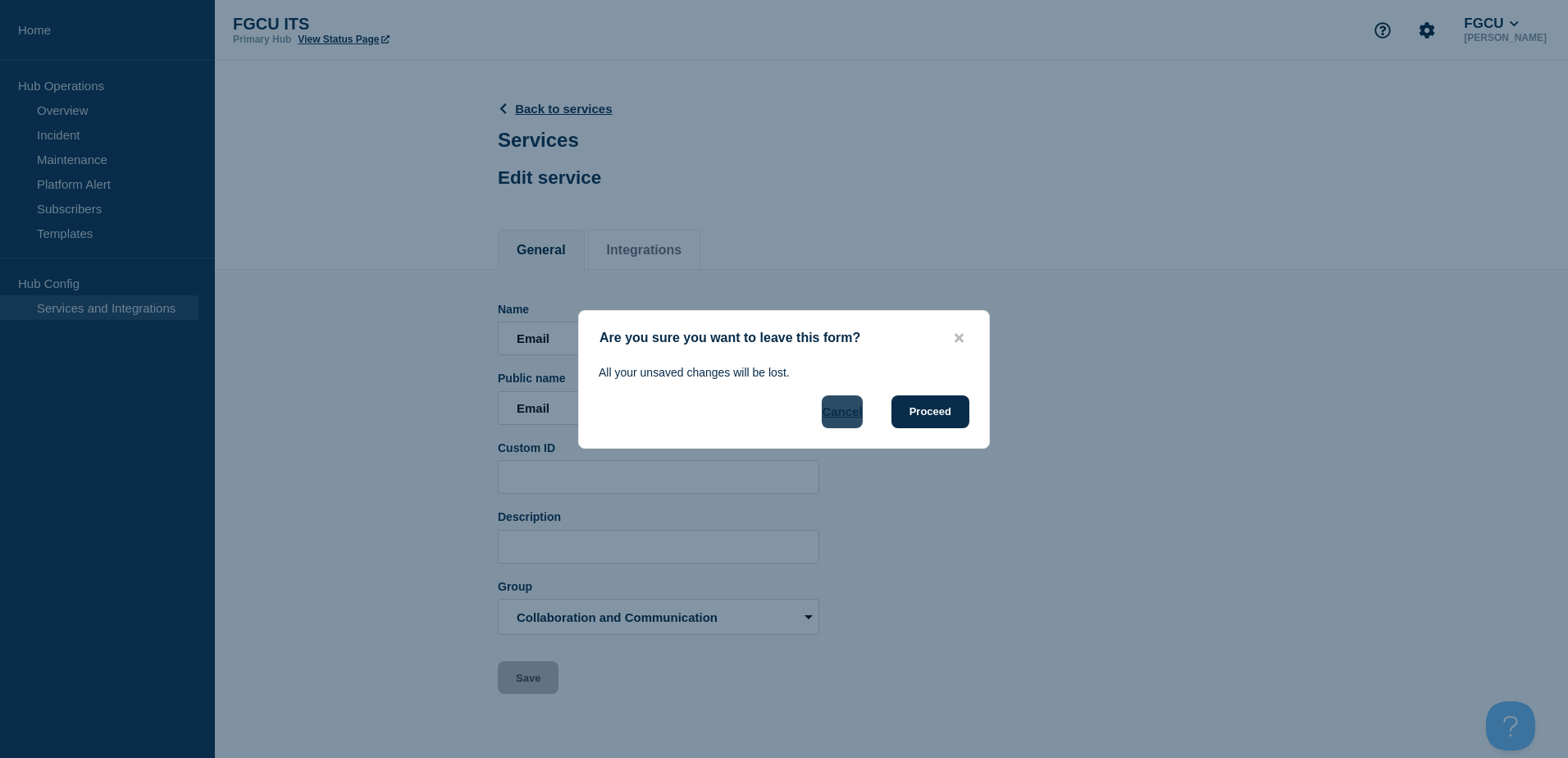
click at [854, 419] on button "Cancel" at bounding box center [841, 412] width 40 height 33
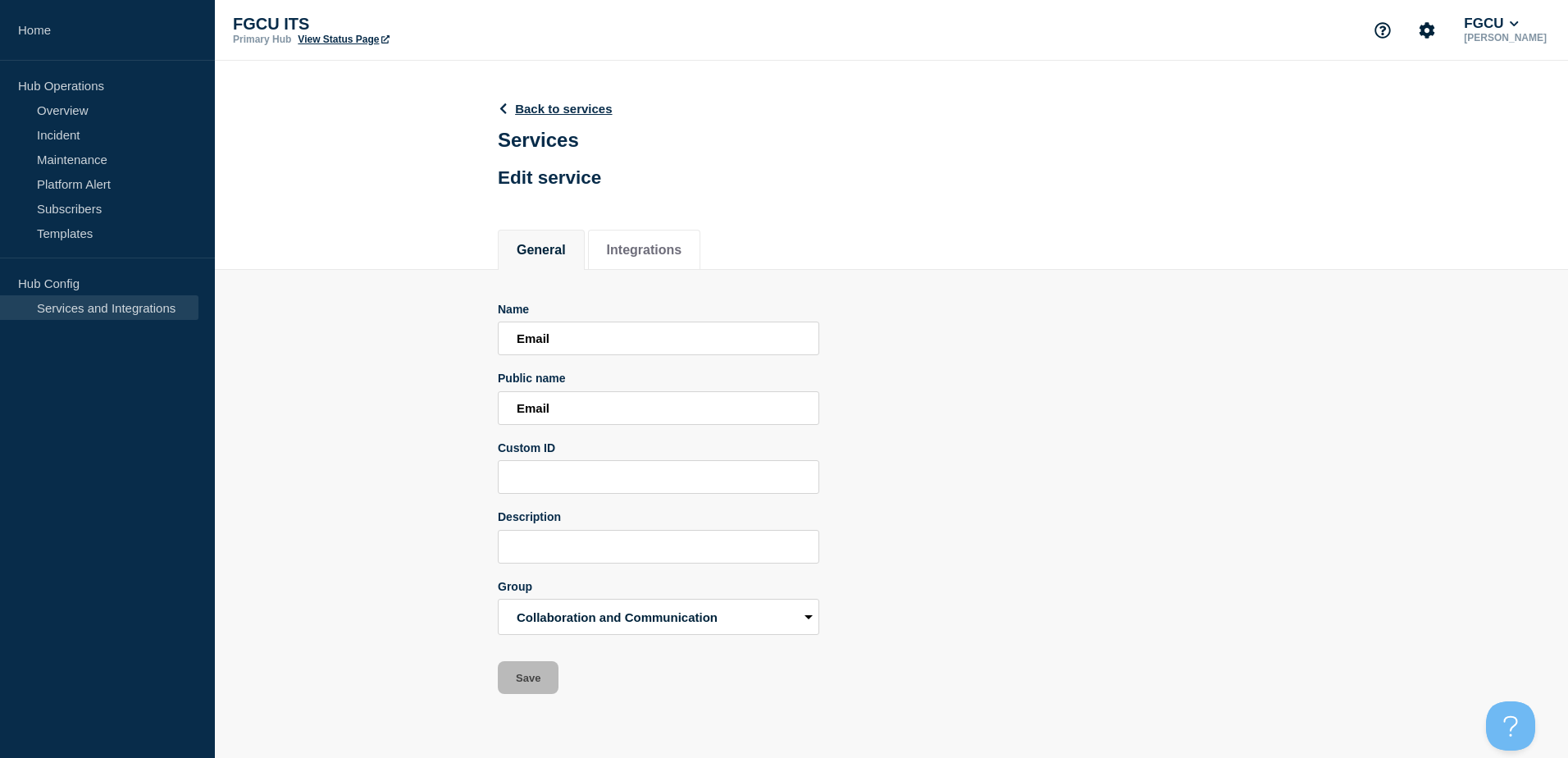
click at [566, 248] on button "General" at bounding box center [541, 249] width 50 height 15
click at [555, 100] on header "Back to services Services Edit service" at bounding box center [555, 143] width 115 height 122
click at [545, 108] on link "Back to services" at bounding box center [555, 109] width 115 height 14
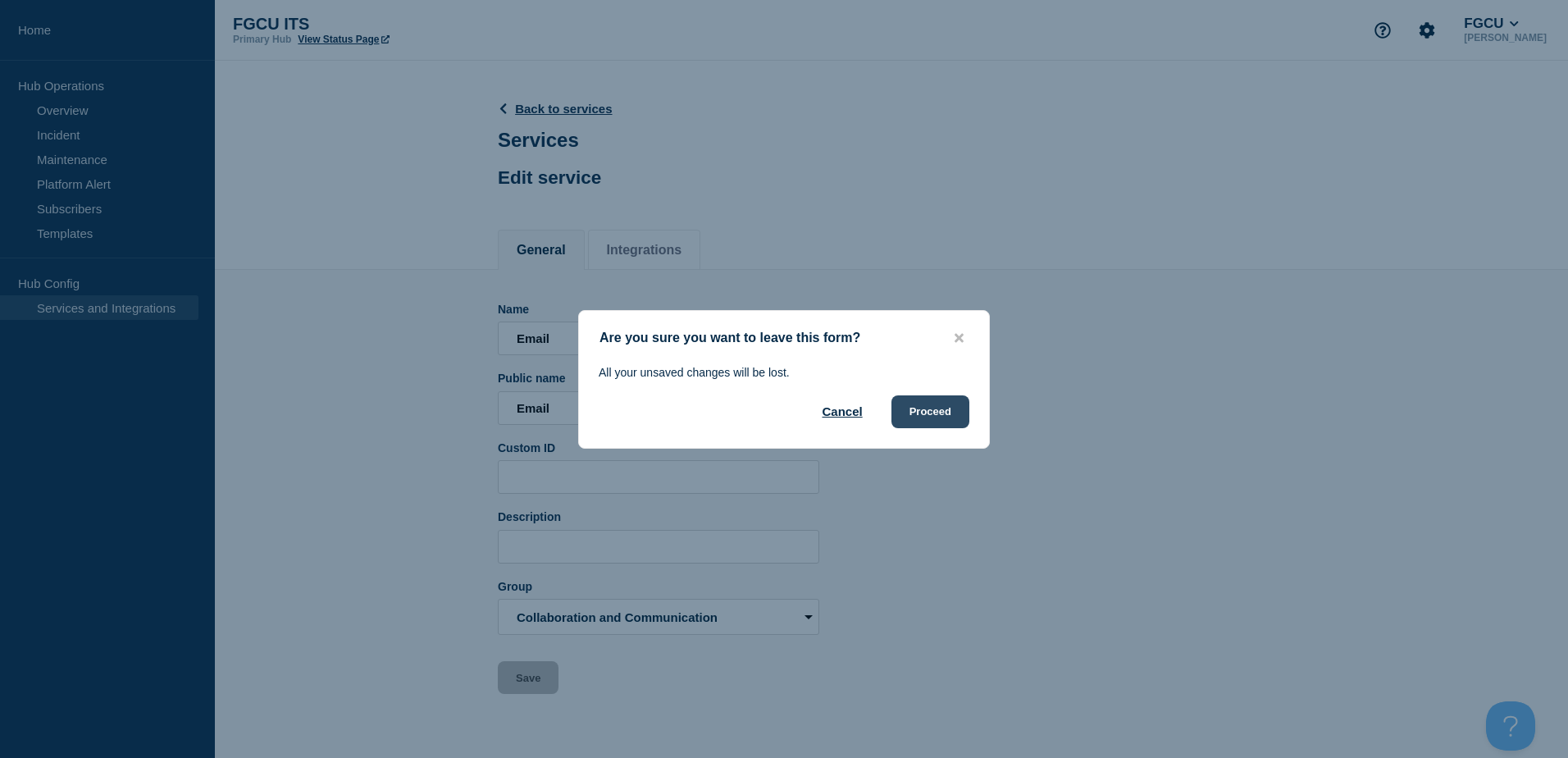
click at [947, 419] on button "Proceed" at bounding box center [930, 412] width 78 height 33
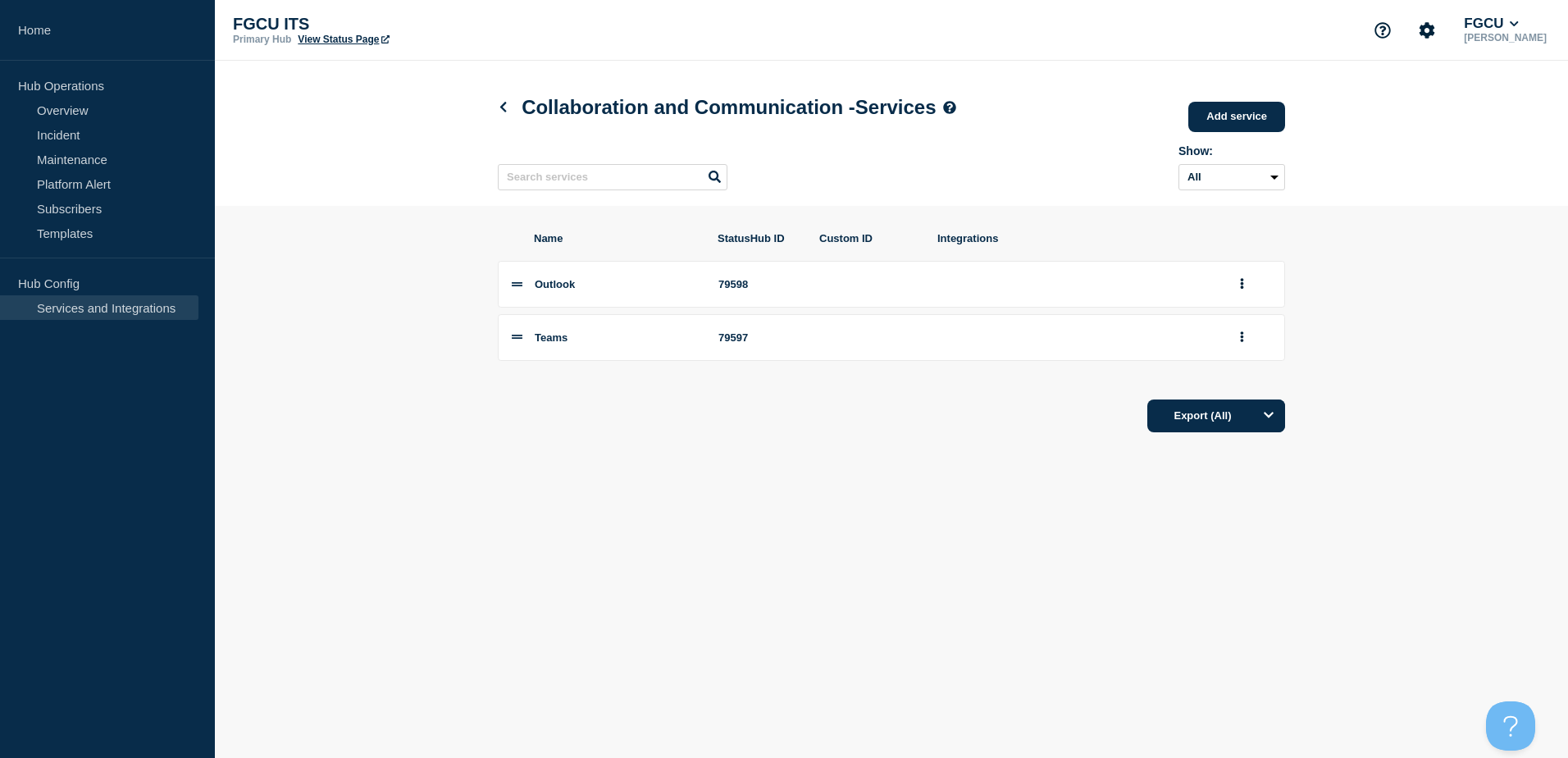
drag, startPoint x: 877, startPoint y: 532, endPoint x: 1150, endPoint y: 389, distance: 308.2
click at [877, 532] on body "Home Hub Operations Overview Incident Maintenance Platform Alert Subscribers Te…" at bounding box center [784, 379] width 1568 height 758
click at [1247, 290] on button "group actions" at bounding box center [1242, 283] width 21 height 25
click at [1237, 352] on button "Delete" at bounding box center [1251, 338] width 82 height 25
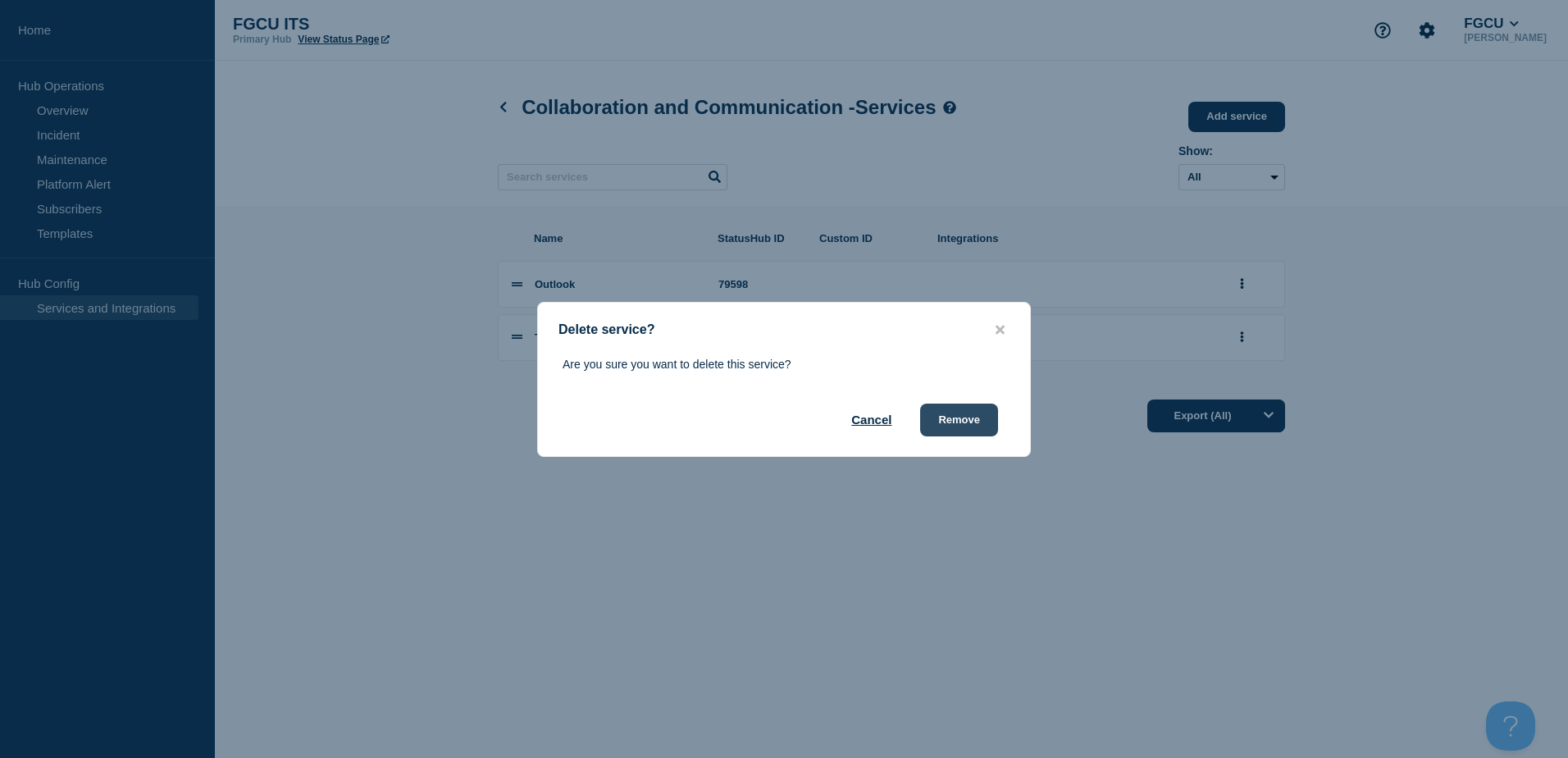
click at [940, 419] on button "Remove" at bounding box center [960, 420] width 78 height 33
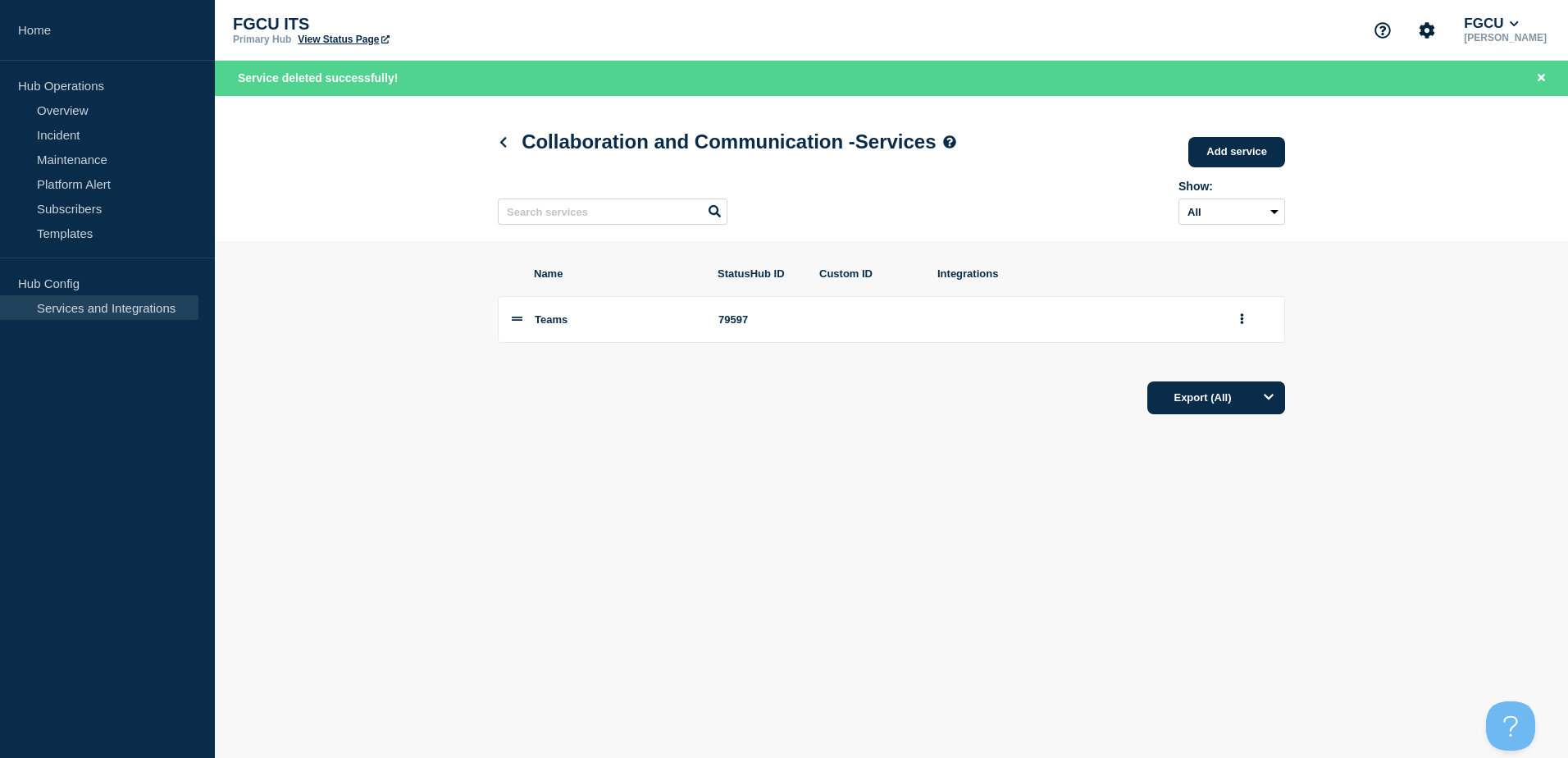
drag, startPoint x: 817, startPoint y: 483, endPoint x: 920, endPoint y: 410, distance: 126.2
click at [820, 482] on body "Home Hub Operations Overview Incident Maintenance Platform Alert Subscribers Te…" at bounding box center [784, 379] width 1568 height 758
click at [1251, 146] on link "Add service" at bounding box center [1236, 152] width 96 height 30
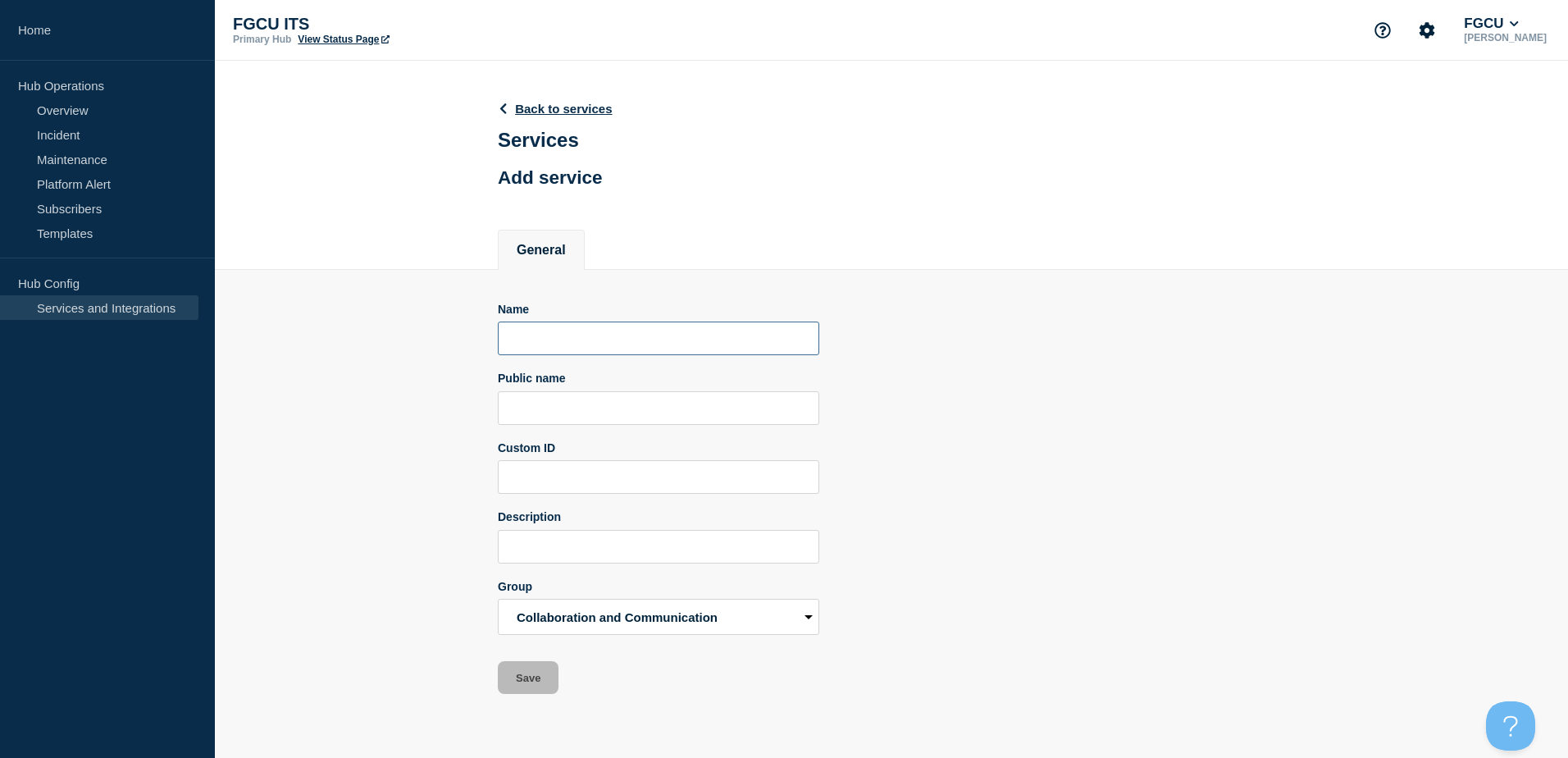
click at [581, 340] on input "Name" at bounding box center [659, 338] width 322 height 34
type input "Email"
click at [584, 341] on input "Email" at bounding box center [659, 338] width 322 height 34
type input "Email (Outlook)"
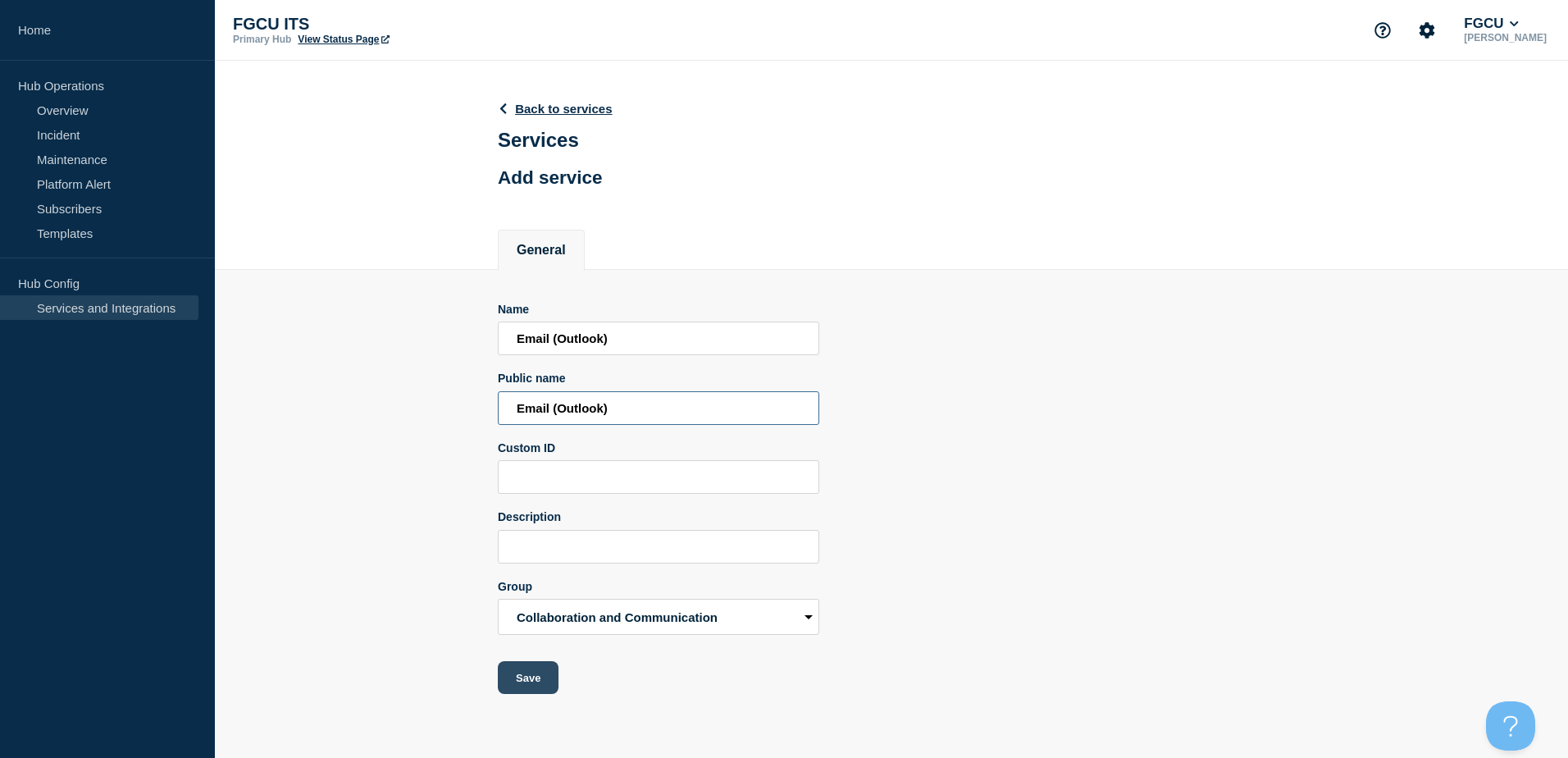
type input "Email (Outlook)"
click at [539, 682] on button "Save" at bounding box center [528, 677] width 61 height 33
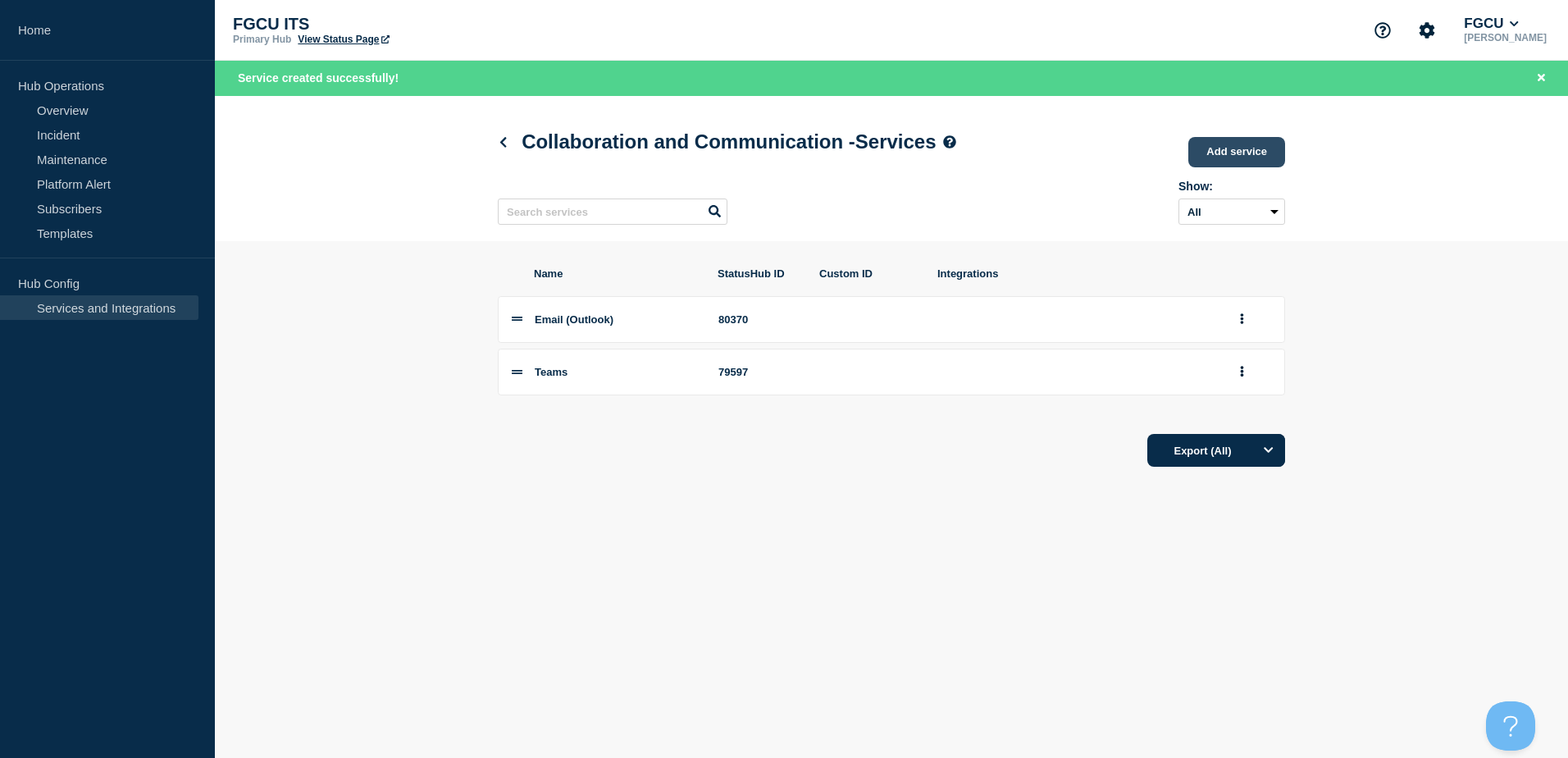
click at [1241, 154] on link "Add service" at bounding box center [1236, 152] width 96 height 30
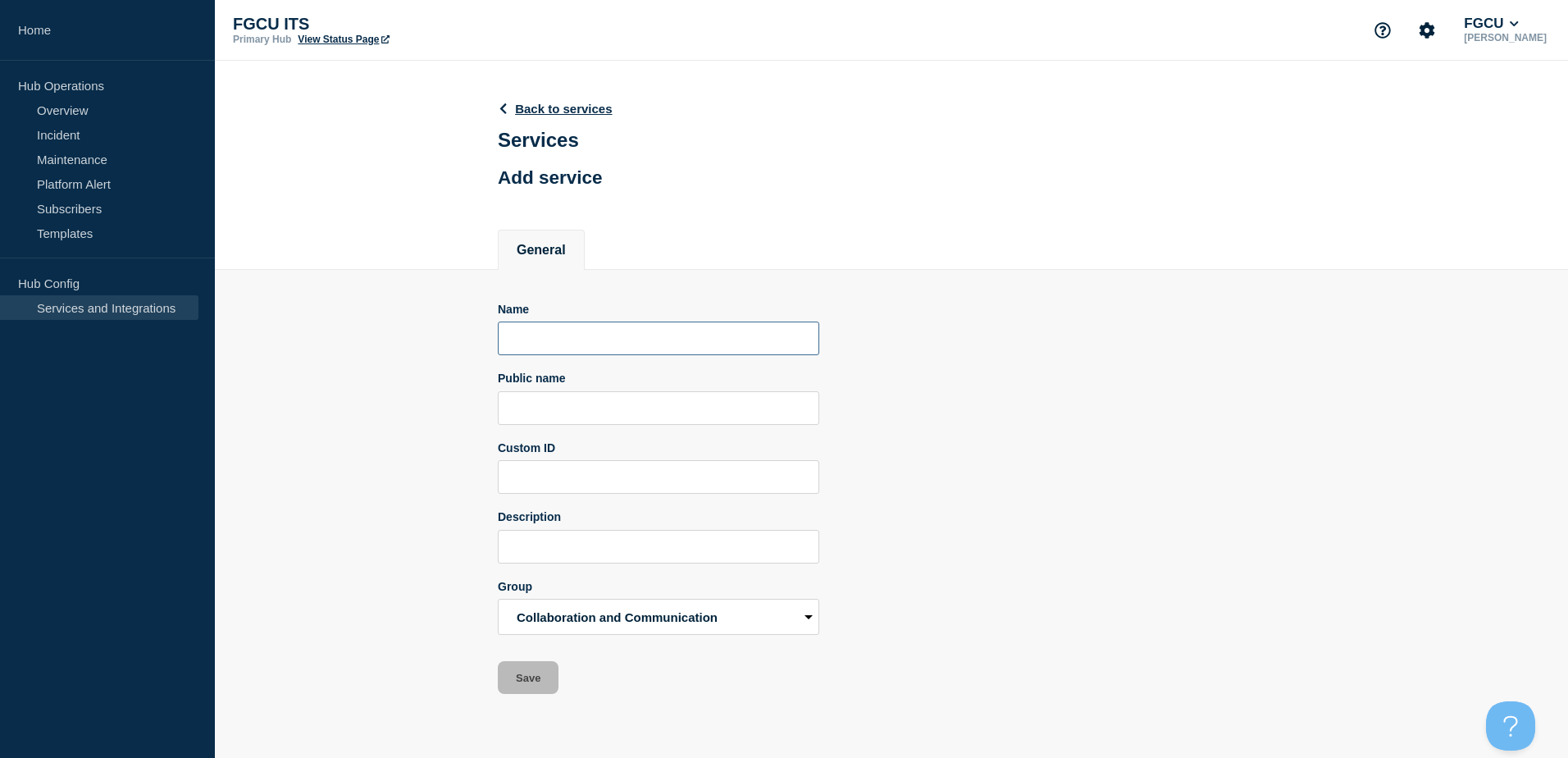
click at [579, 353] on input "Name" at bounding box center [659, 338] width 322 height 34
click at [629, 355] on input "Name" at bounding box center [659, 338] width 322 height 34
type input "z"
type input "Zoom"
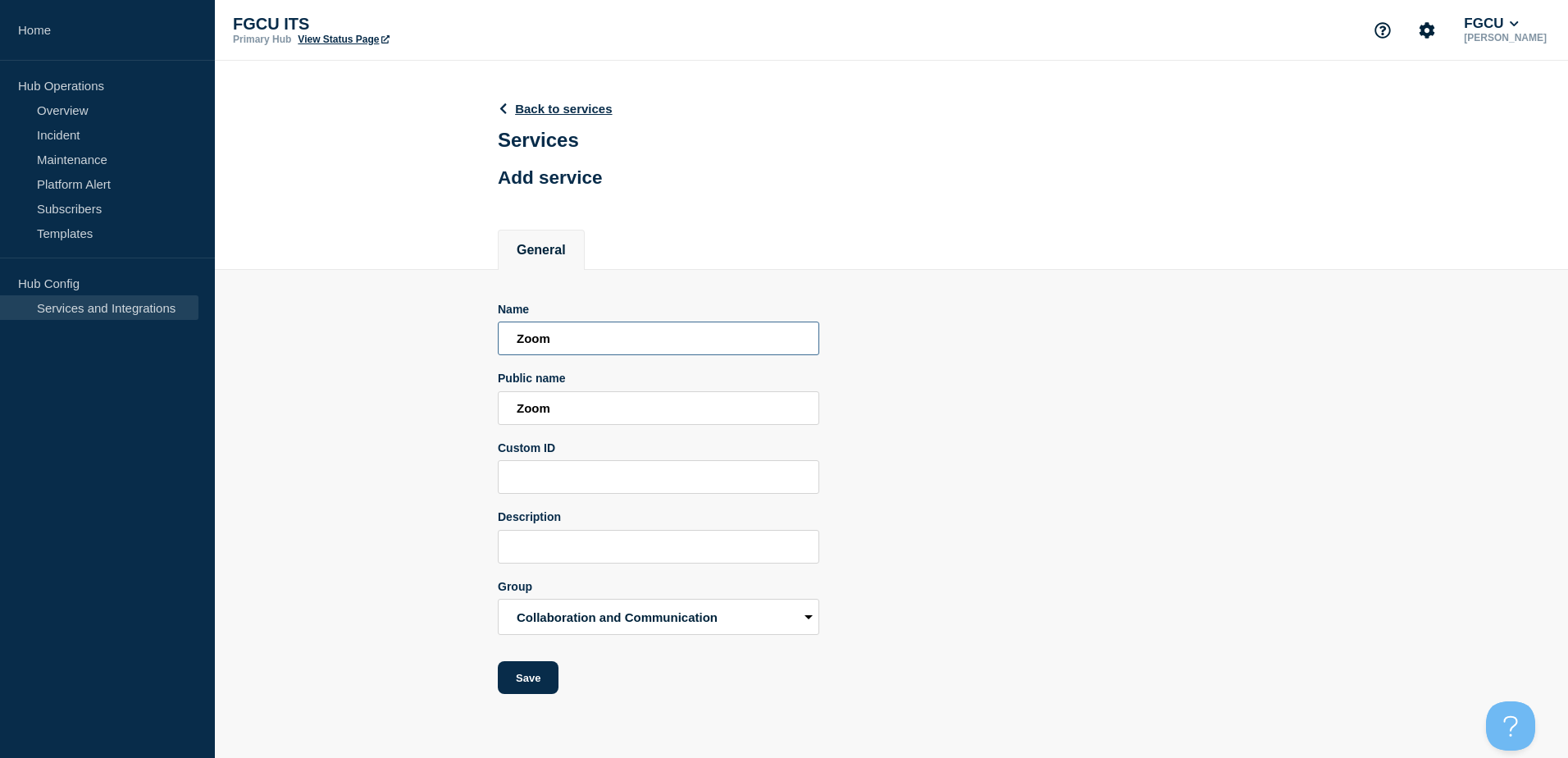
drag, startPoint x: 597, startPoint y: 343, endPoint x: 236, endPoint y: 355, distance: 361.2
click at [236, 355] on section "Name Zoom Public name Zoom Custom ID Description Group Accounts and Access Admi…" at bounding box center [891, 482] width 1353 height 425
type input "T"
click at [548, 335] on input "Telephony" at bounding box center [659, 338] width 322 height 34
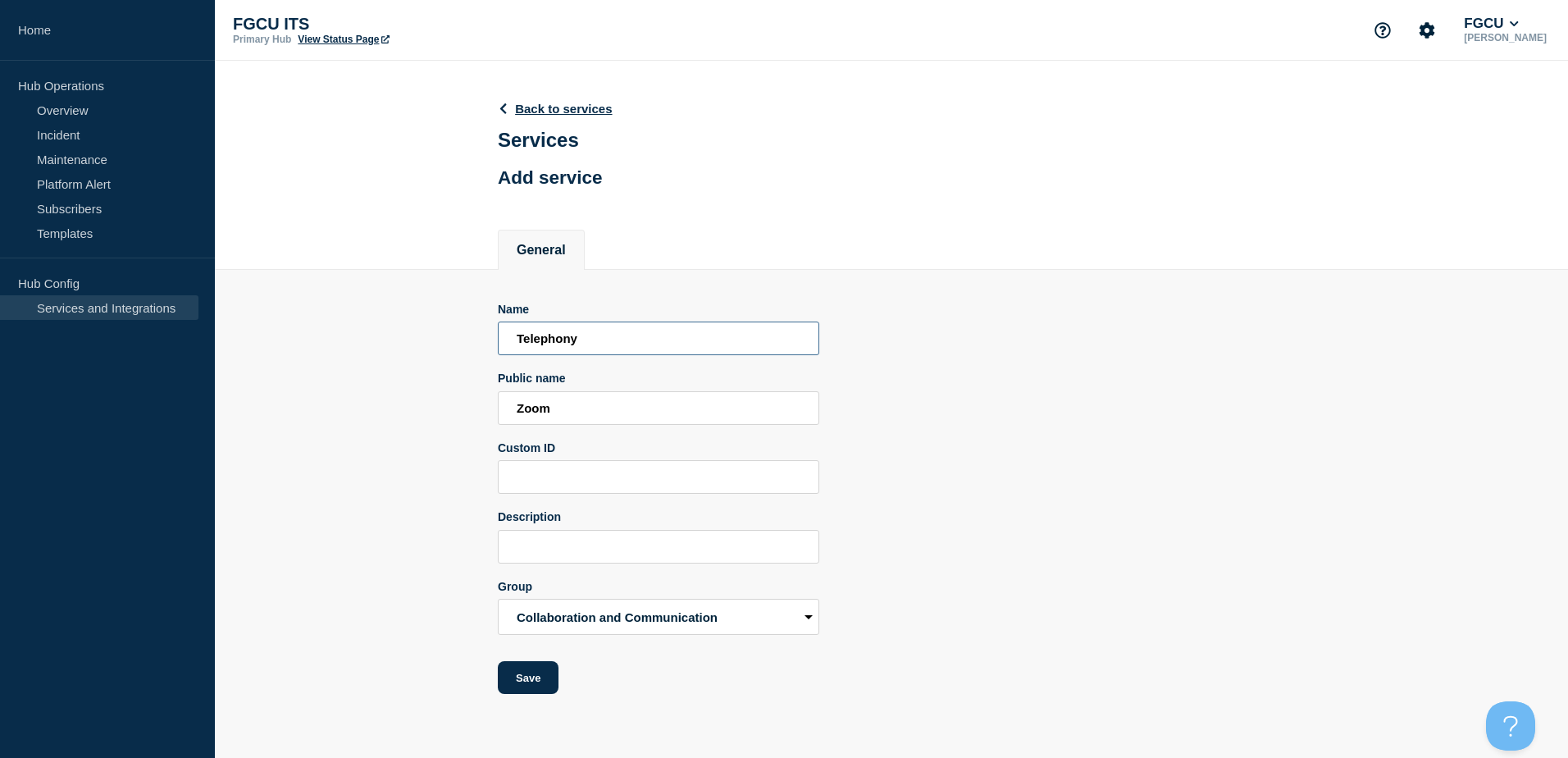
type input "Telephony"
click at [522, 415] on input "Zoom" at bounding box center [659, 408] width 322 height 34
paste input "Telephony"
type input "Telephony"
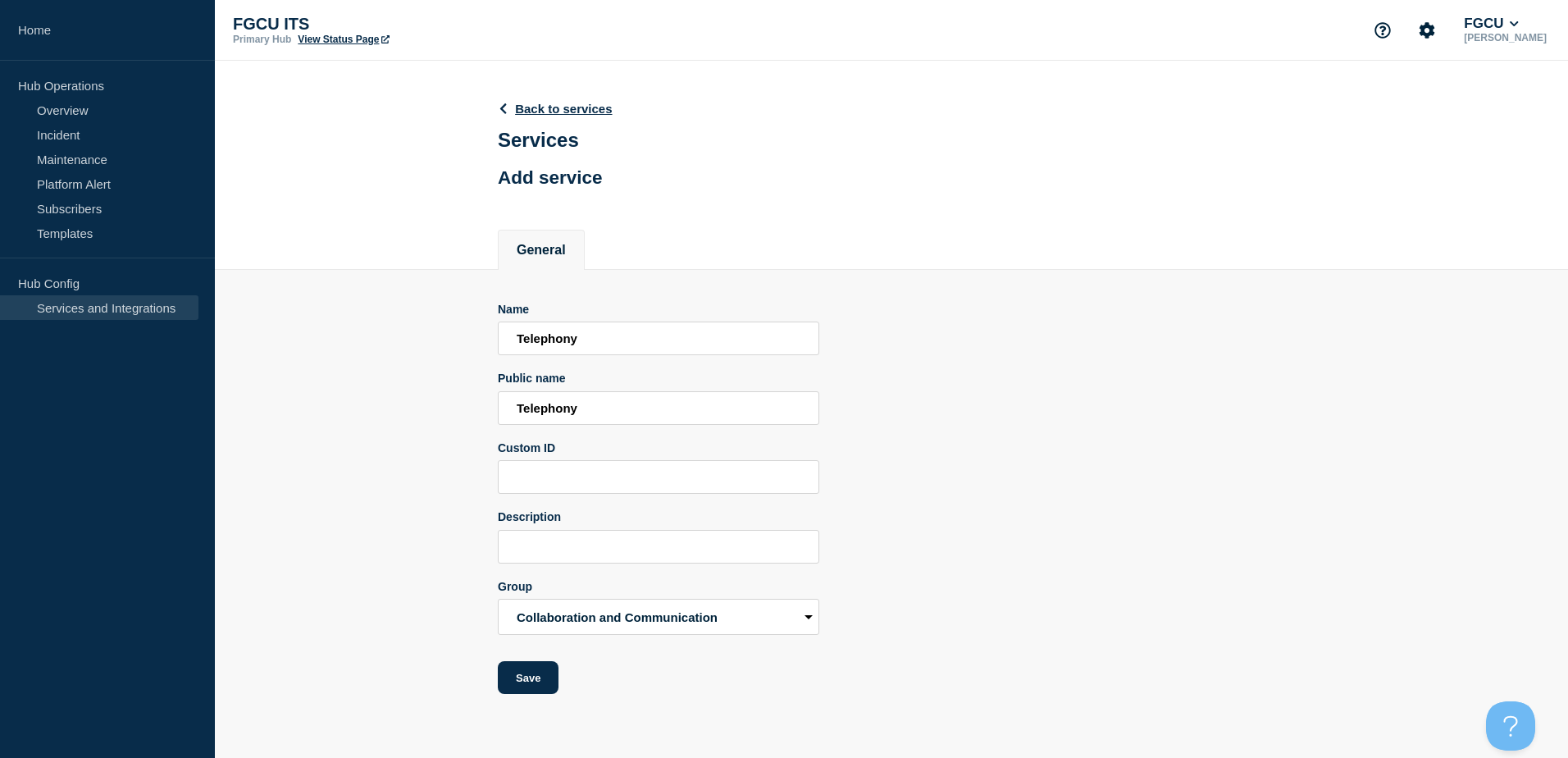
drag, startPoint x: 1021, startPoint y: 512, endPoint x: 1023, endPoint y: 522, distance: 10.2
click at [1022, 517] on div "Name Telephony Public name Telephony Custom ID Description Group Accounts and A…" at bounding box center [892, 498] width 787 height 392
click at [532, 551] on input "Description" at bounding box center [659, 546] width 322 height 34
type input "T"
type input "On-campus telephone system."
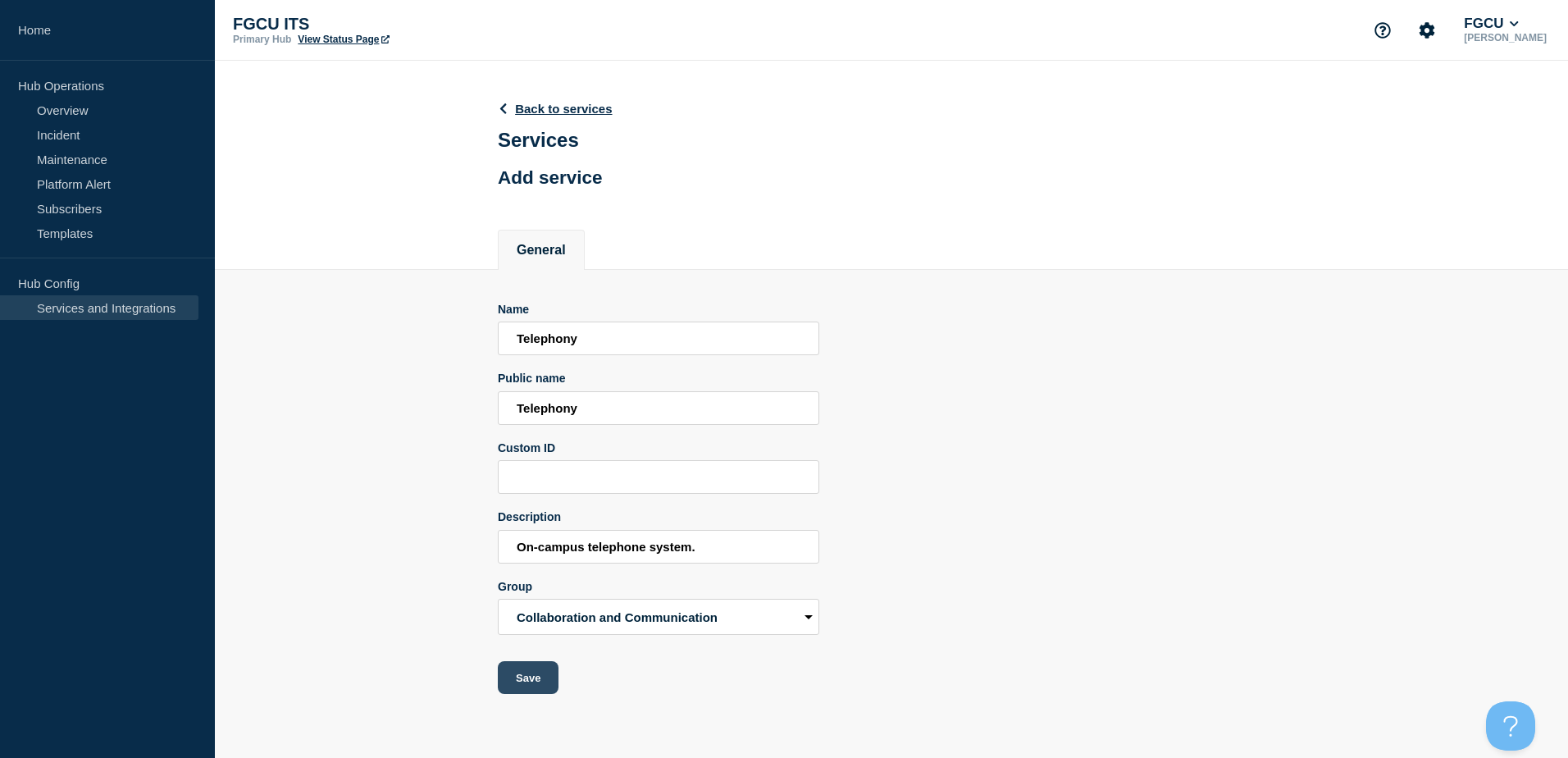
click at [543, 678] on button "Save" at bounding box center [528, 677] width 61 height 33
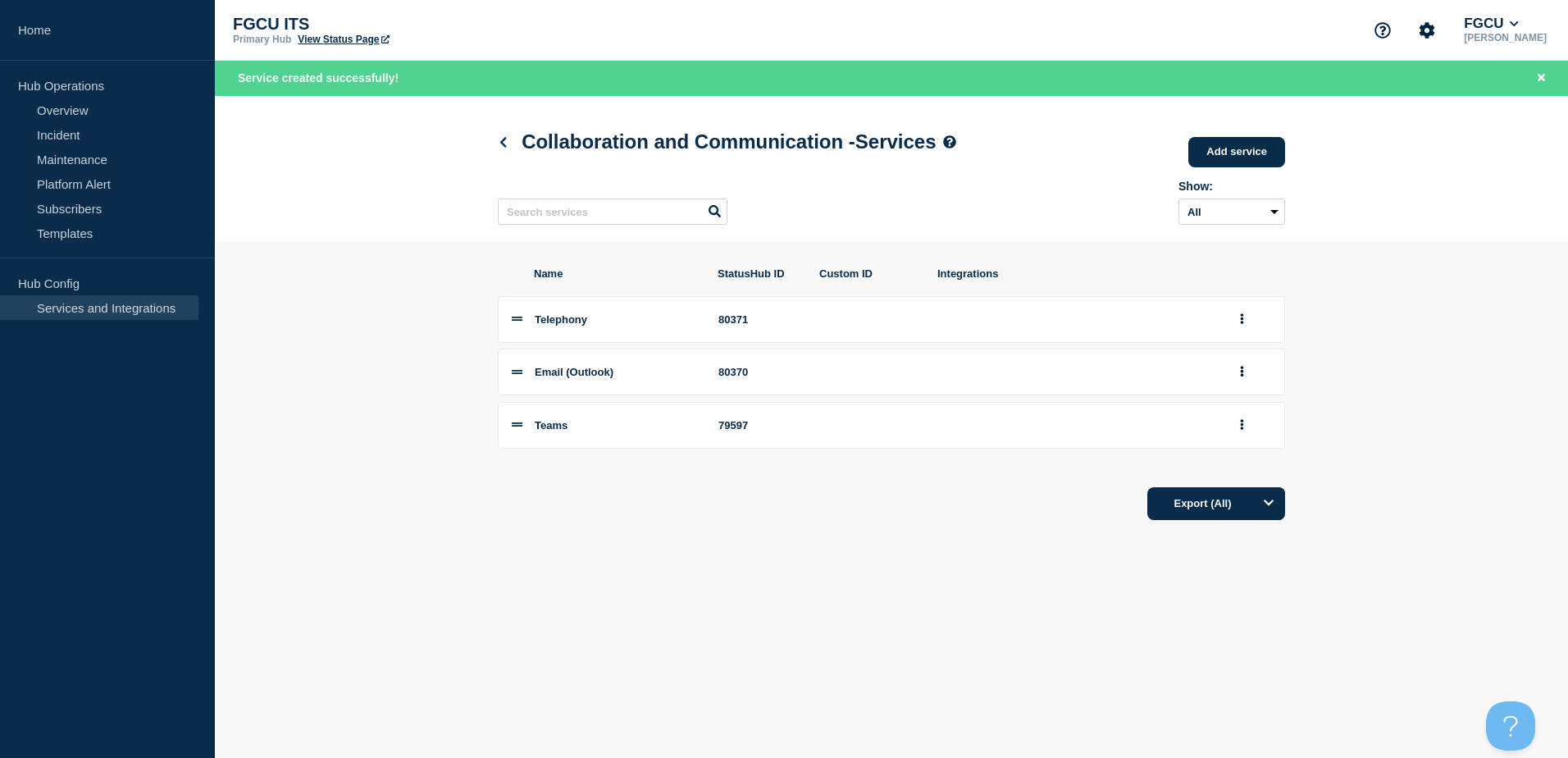
click at [774, 600] on body "Home Hub Operations Overview Incident Maintenance Platform Alert Subscribers Te…" at bounding box center [784, 379] width 1568 height 758
click at [1228, 156] on link "Add service" at bounding box center [1236, 152] width 96 height 30
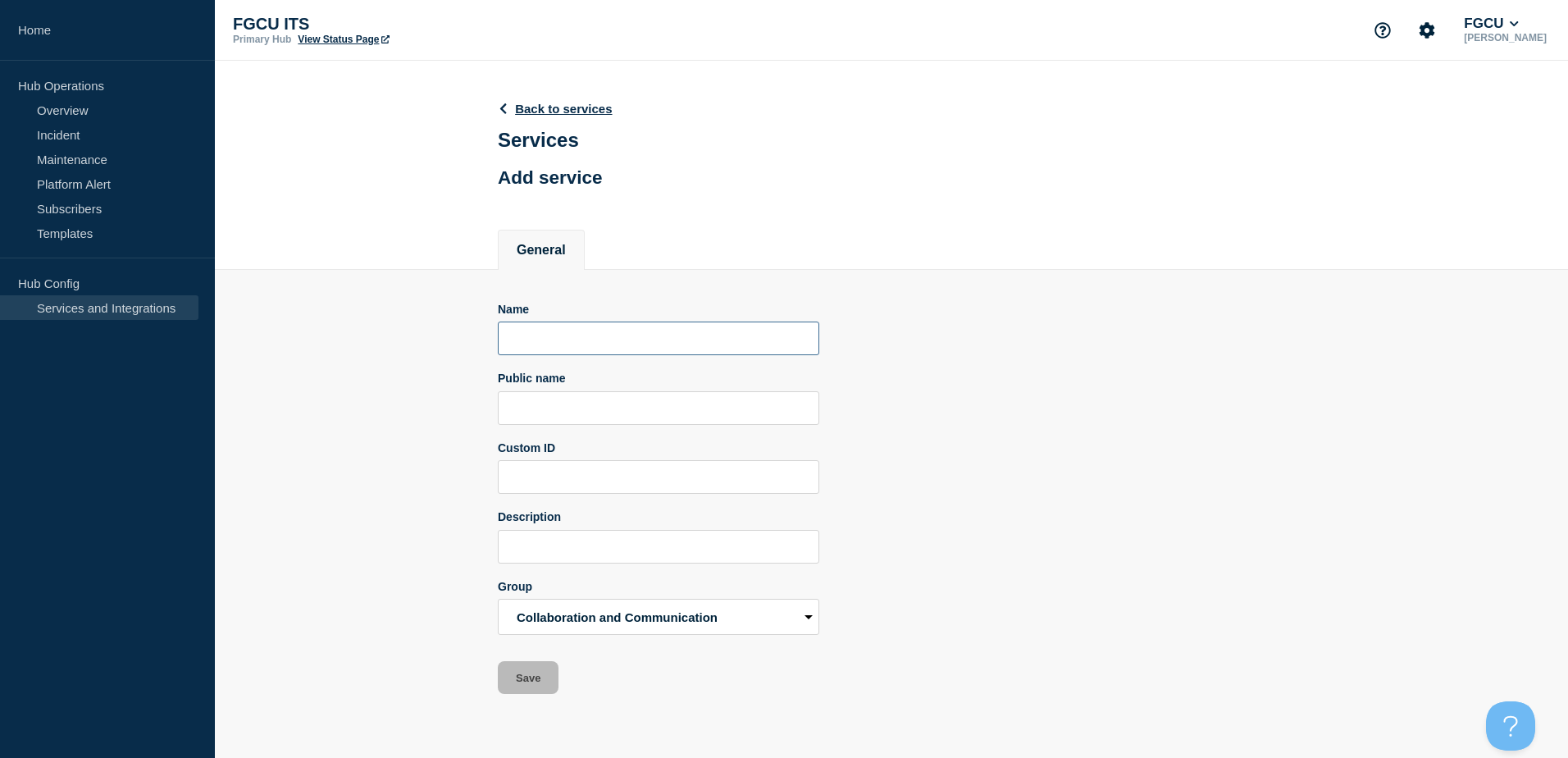
click at [522, 351] on input "Name" at bounding box center [659, 338] width 322 height 34
drag, startPoint x: 625, startPoint y: 340, endPoint x: 302, endPoint y: 318, distance: 323.7
click at [302, 318] on section "Name FGCU Website Public name Custom ID Description Group Accounts and Access A…" at bounding box center [891, 482] width 1353 height 425
type input "FGCU Website"
click at [594, 413] on input "Public name" at bounding box center [659, 408] width 322 height 34
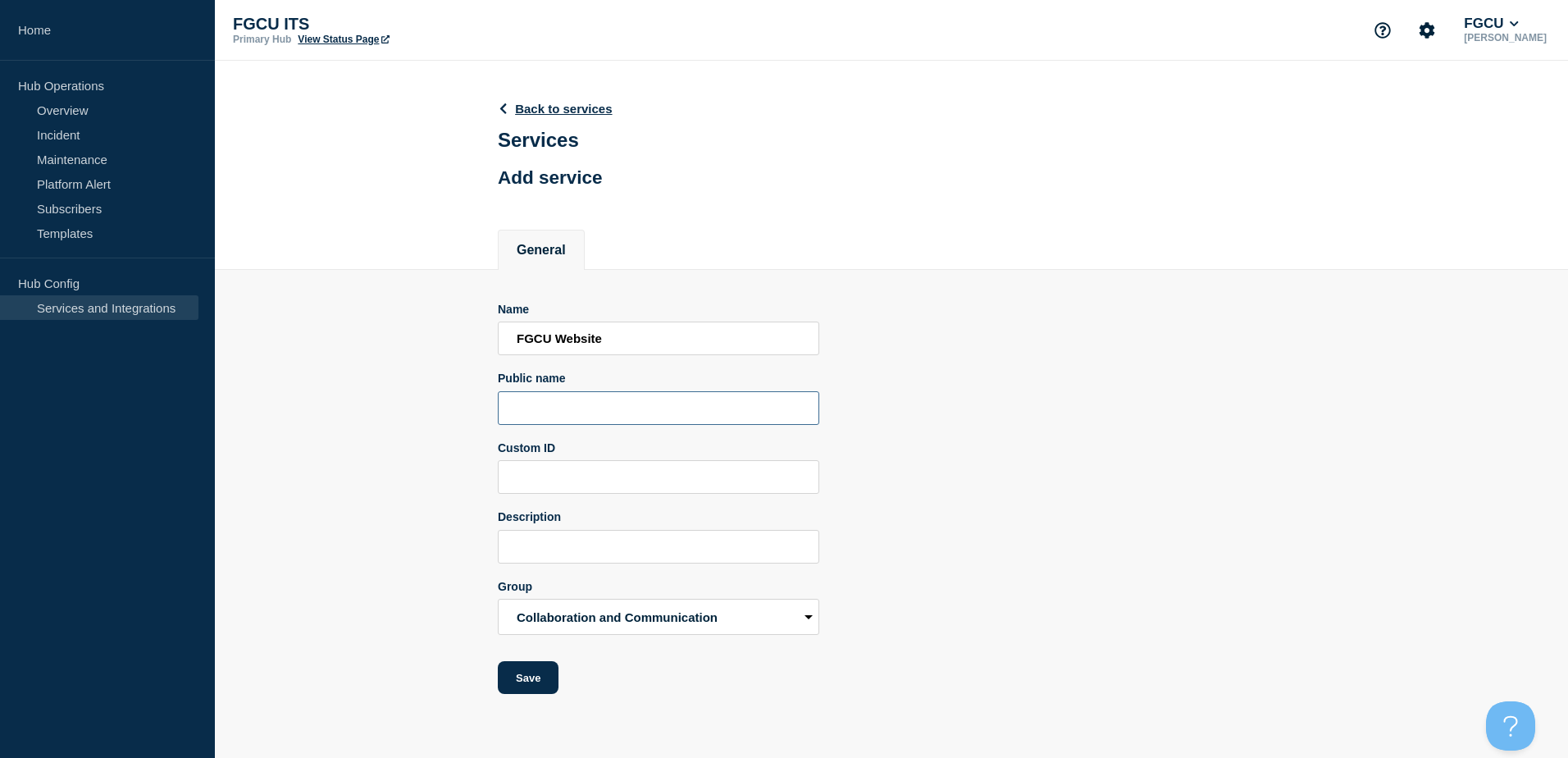
paste input "FGCU Website"
type input "FGCU Website"
click at [404, 628] on section "Name FGCU Website Public name FGCU Website Custom ID Description Group Accounts…" at bounding box center [891, 482] width 1353 height 425
click at [534, 677] on button "Save" at bounding box center [528, 677] width 61 height 33
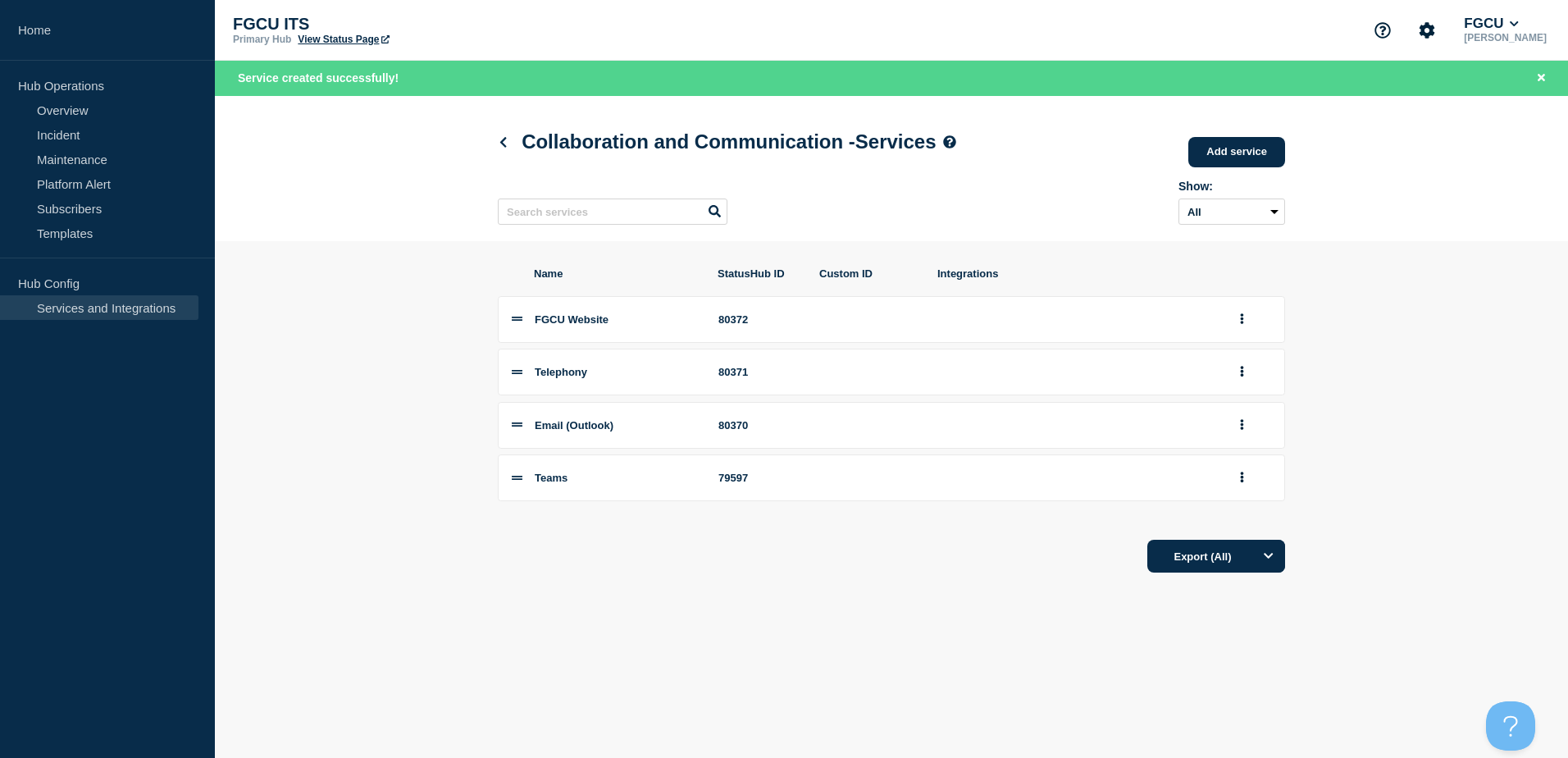
click at [753, 591] on div "Name StatusHub ID Custom ID Integrations FGCU Website 80372 Telephony 80371 Ema…" at bounding box center [892, 420] width 787 height 358
drag, startPoint x: 524, startPoint y: 429, endPoint x: 517, endPoint y: 384, distance: 45.5
click at [517, 384] on div "FGCU Website 80372 Telephony 80371 Email (Outlook) 80370 Teams 79597" at bounding box center [892, 399] width 787 height 206
drag, startPoint x: 517, startPoint y: 384, endPoint x: 526, endPoint y: 442, distance: 58.7
click at [526, 442] on li "Email (Outlook) 80370" at bounding box center [892, 425] width 787 height 47
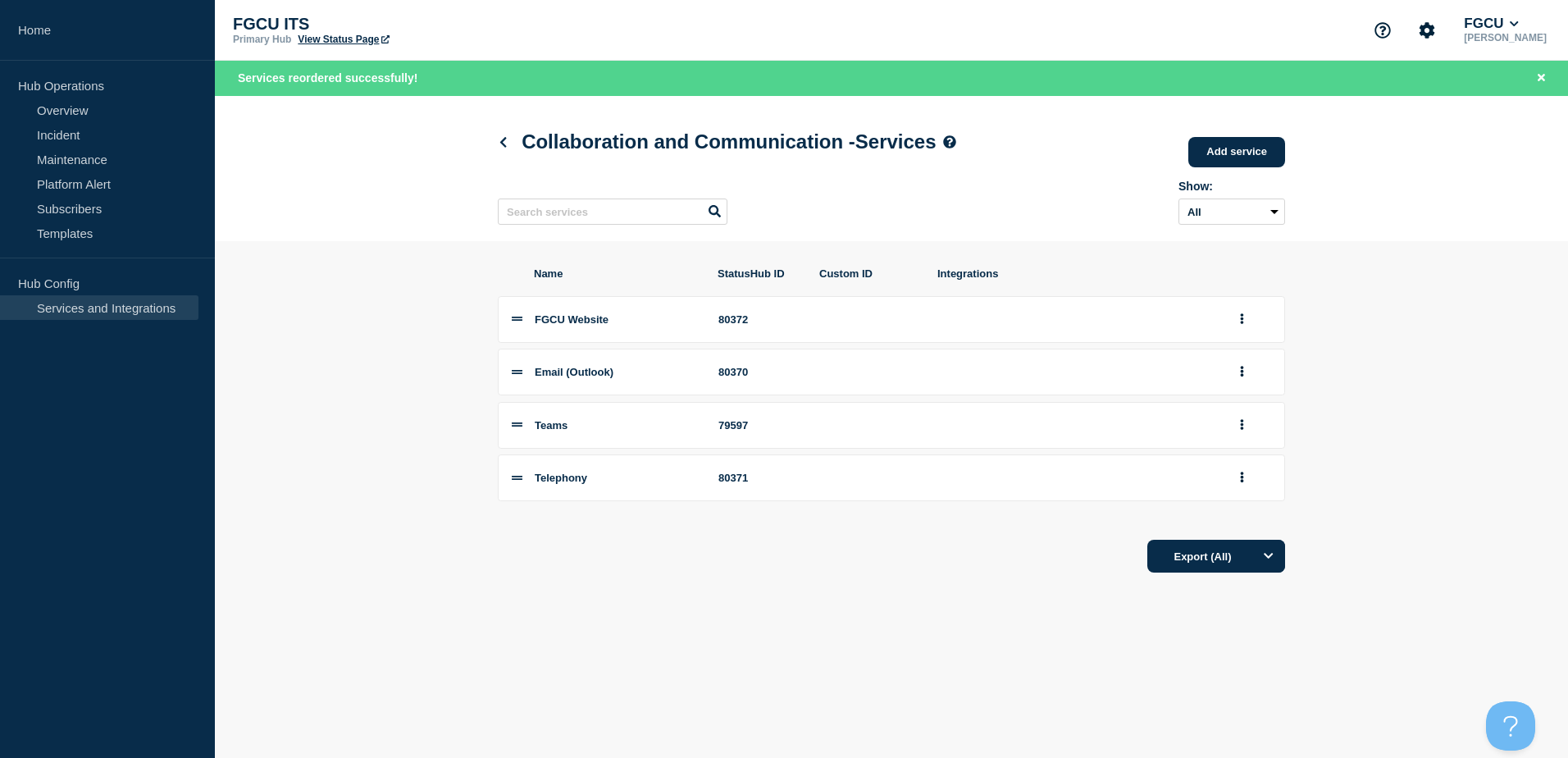
click at [135, 307] on link "Services and Integrations" at bounding box center [99, 308] width 198 height 24
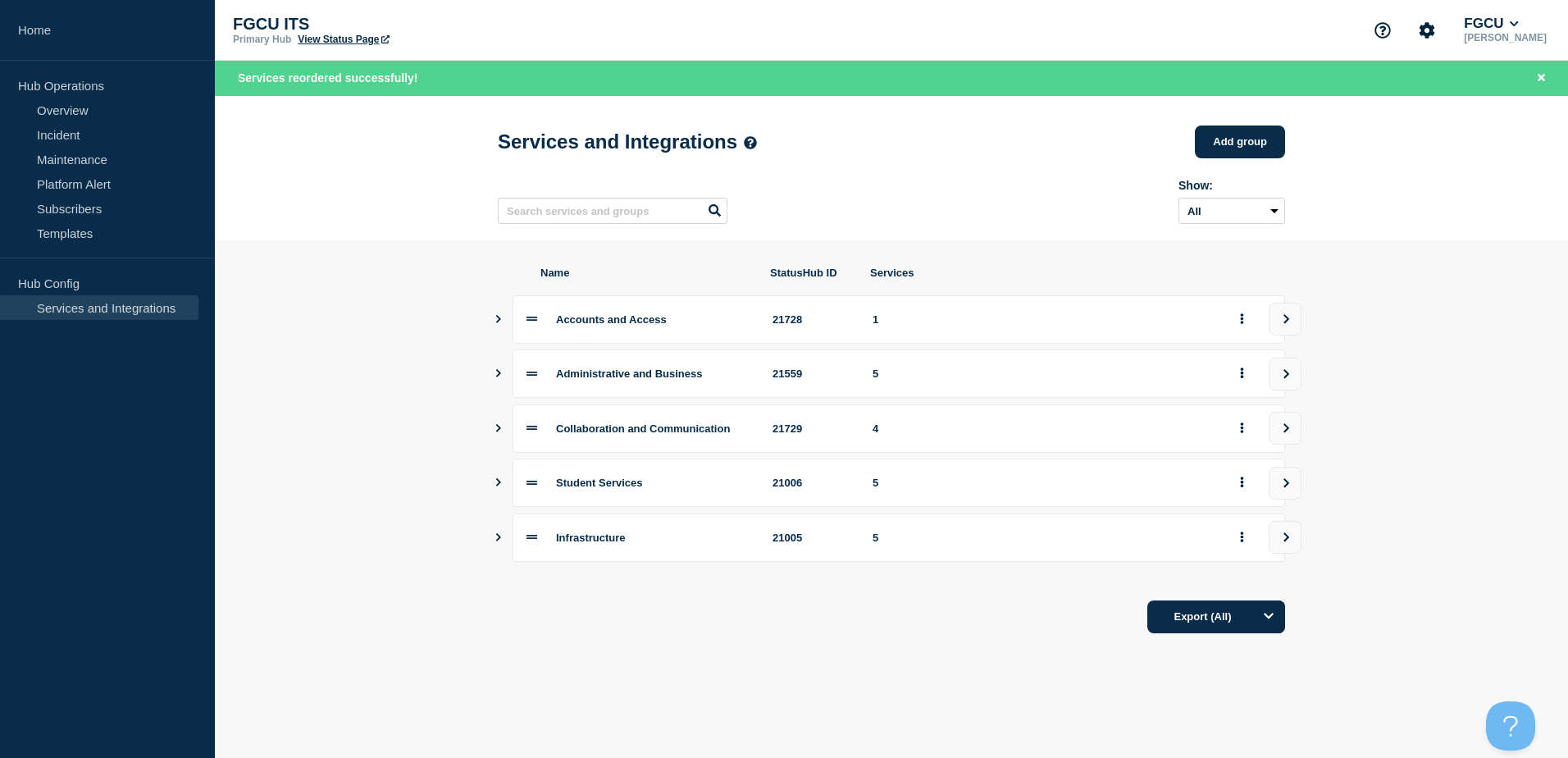
click at [495, 323] on icon "Show services" at bounding box center [498, 318] width 10 height 8
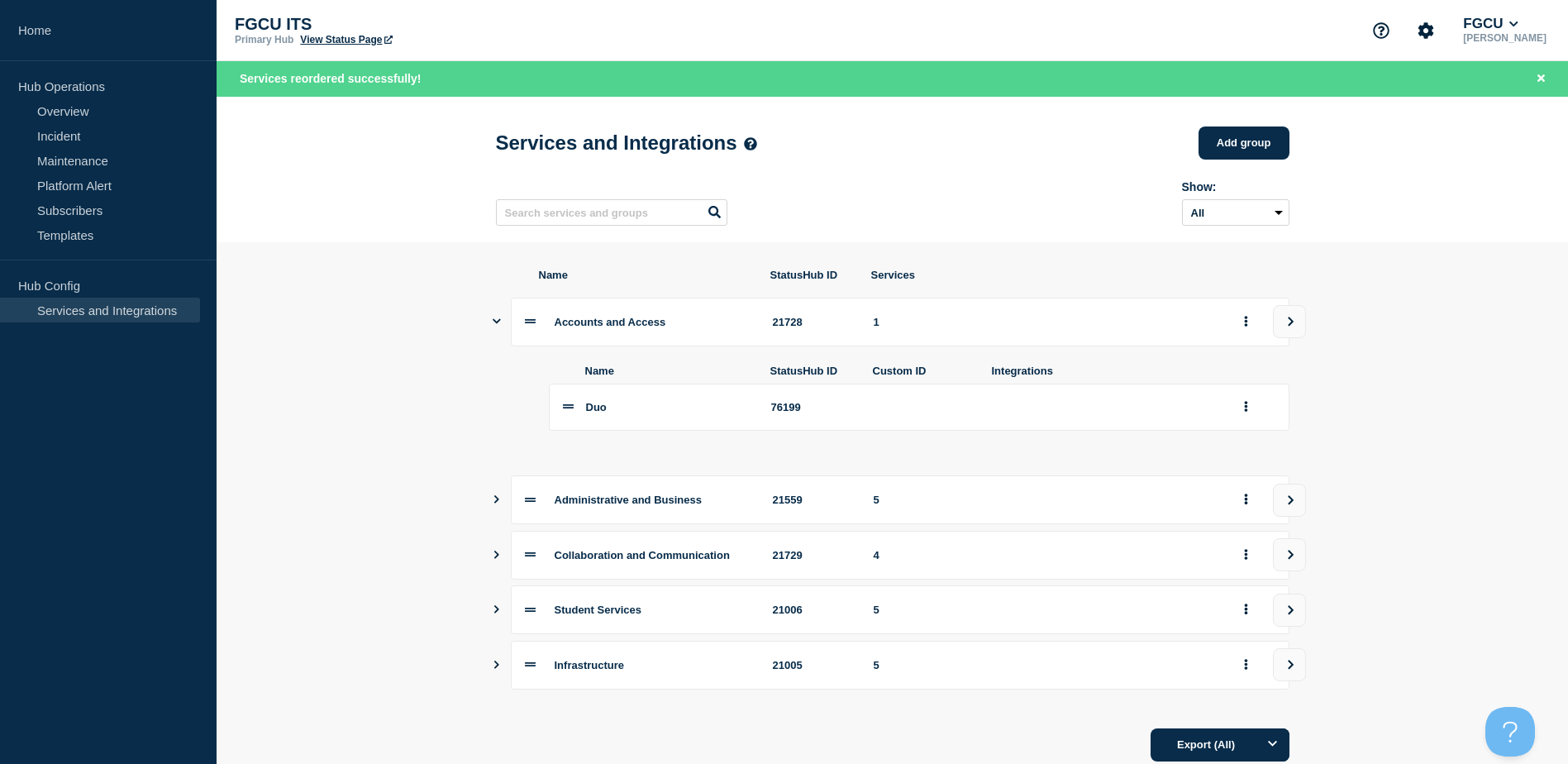
scroll to position [60, 0]
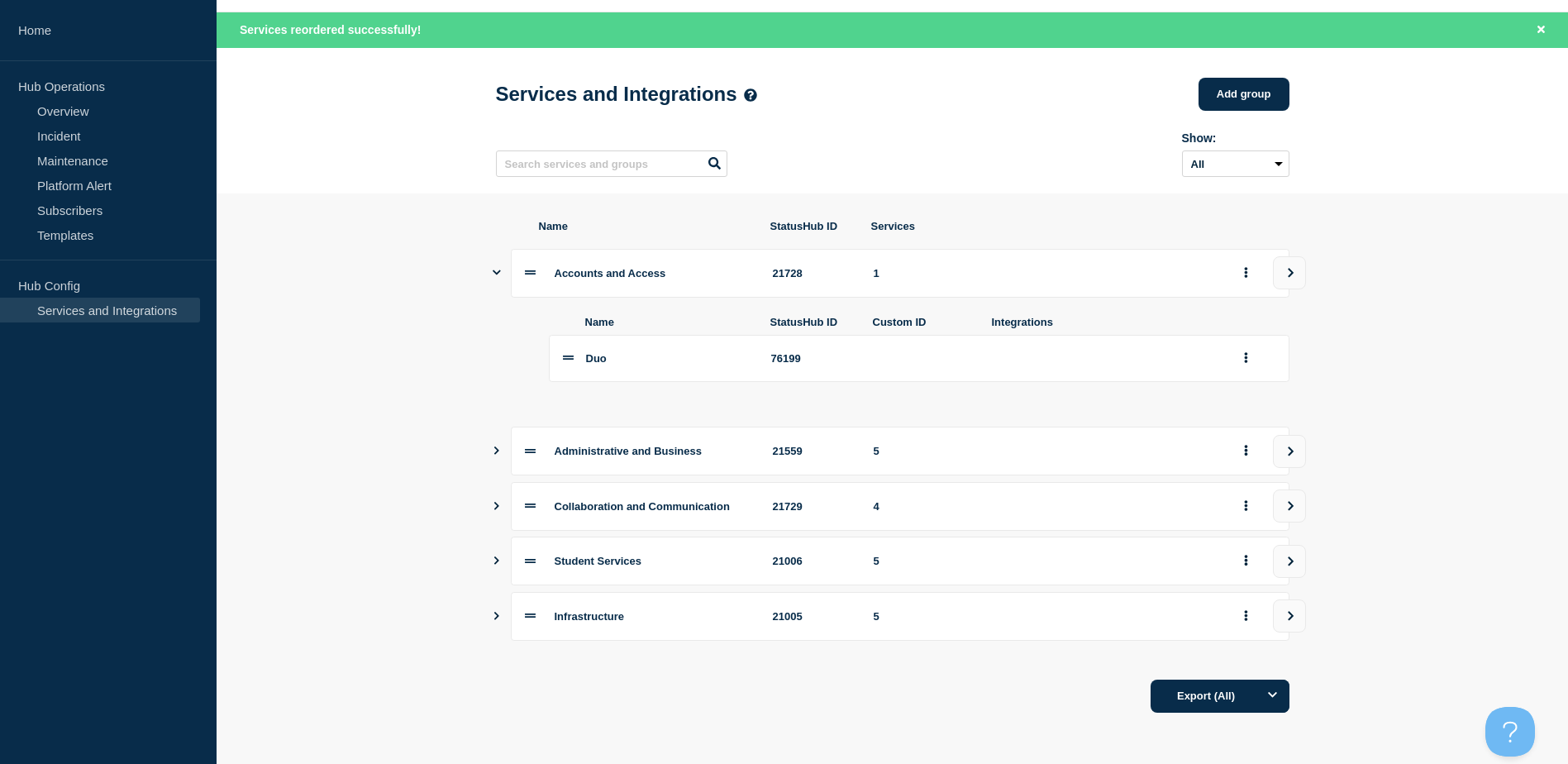
click at [497, 446] on icon "Show services" at bounding box center [497, 449] width 5 height 8
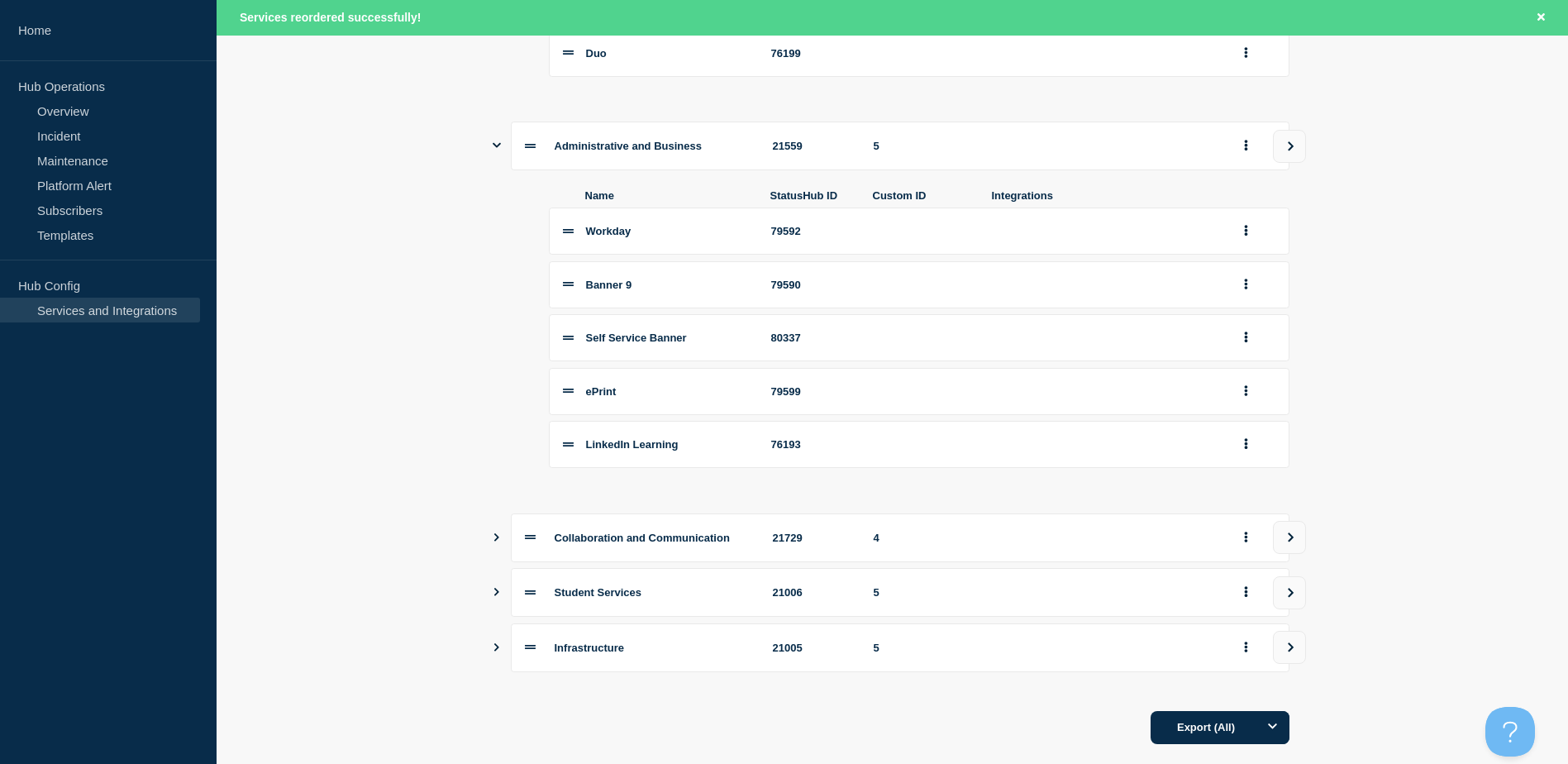
scroll to position [400, 0]
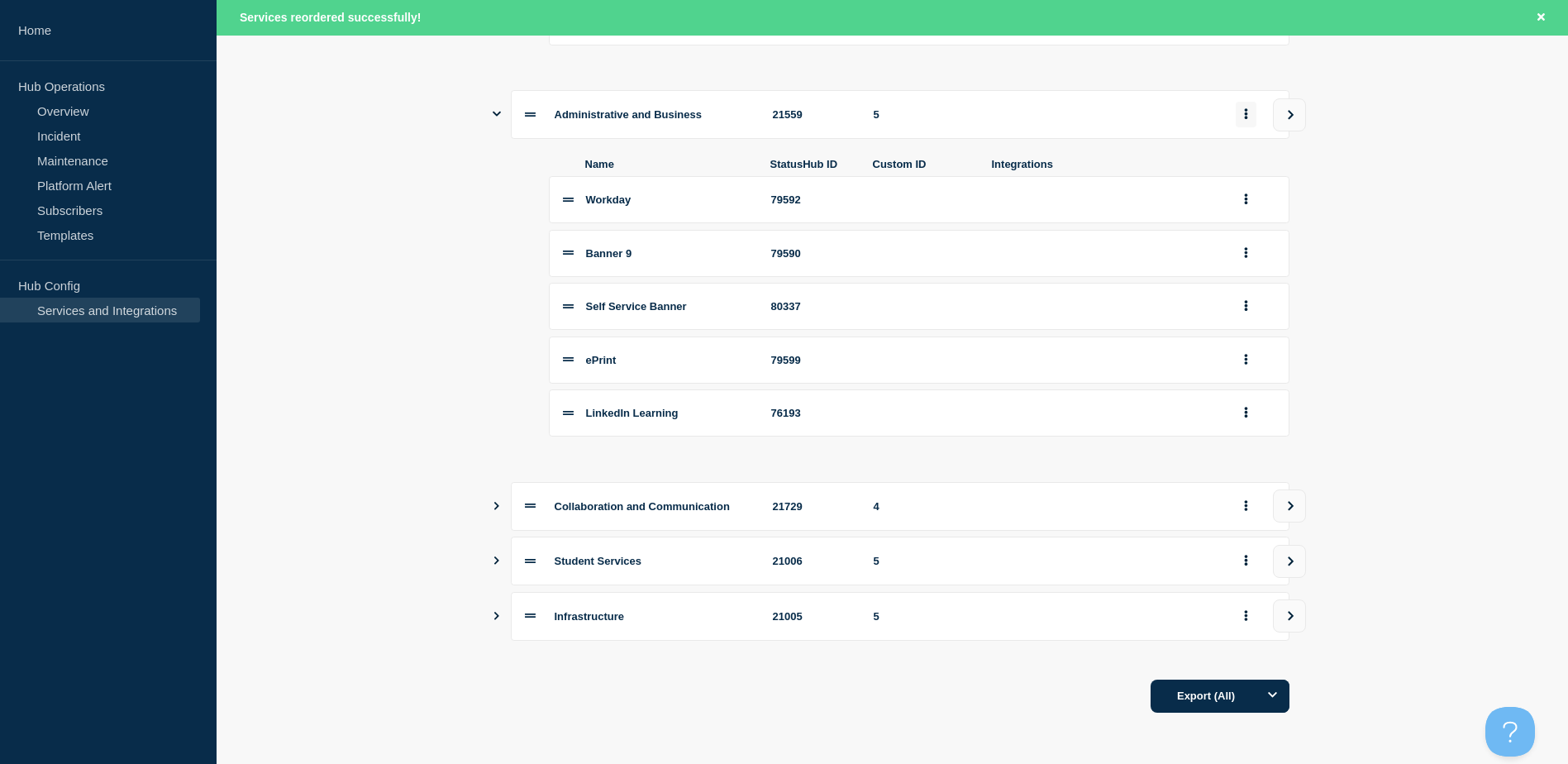
click at [1247, 110] on icon "group actions" at bounding box center [1246, 114] width 4 height 11
click at [1381, 271] on section "Name StatusHub ID Services Accounts and Access 21728 1 Name StatusHub ID Custom…" at bounding box center [892, 298] width 1351 height 882
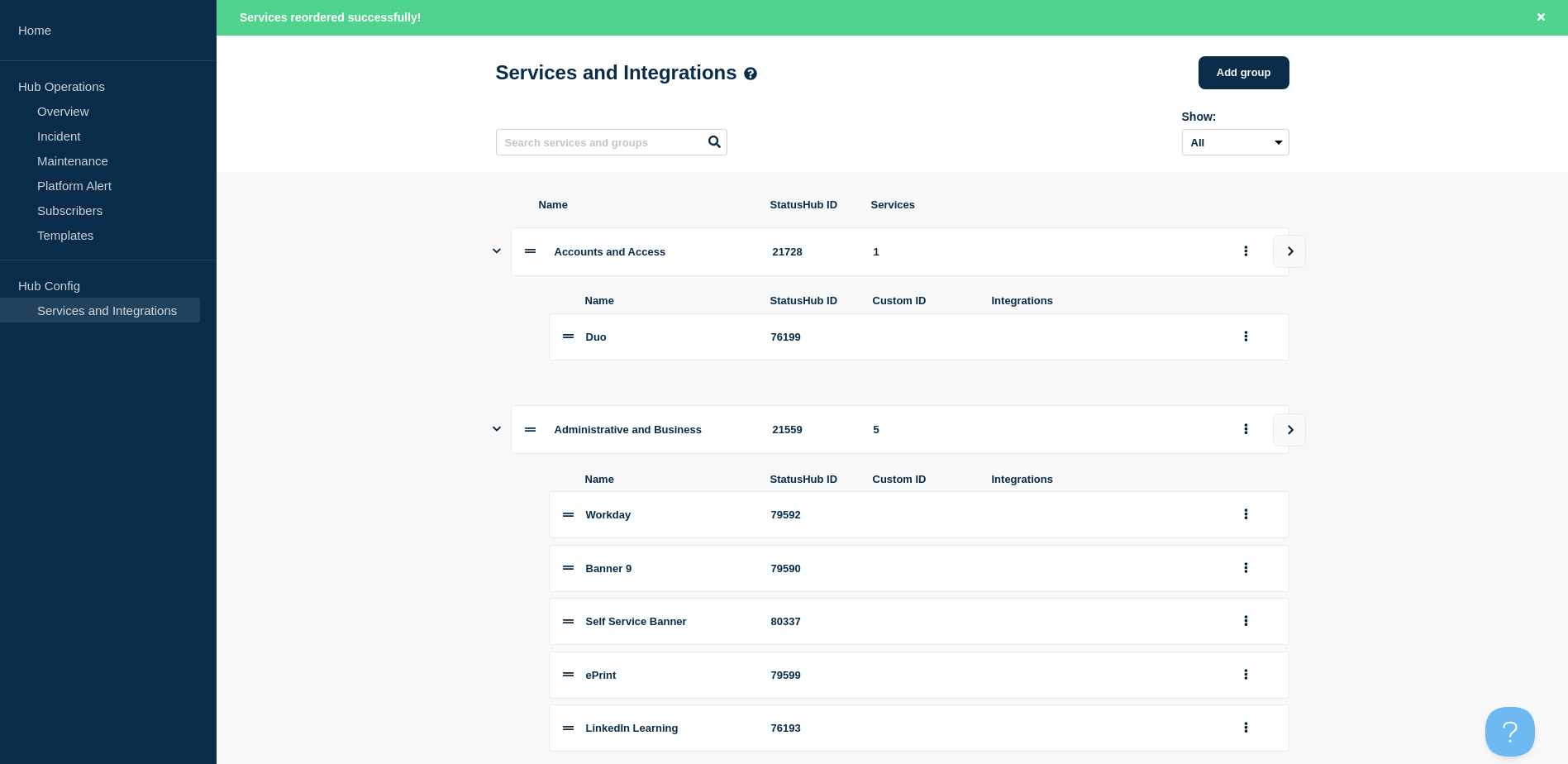
scroll to position [68, 0]
click at [1279, 439] on button "view group" at bounding box center [1289, 432] width 33 height 33
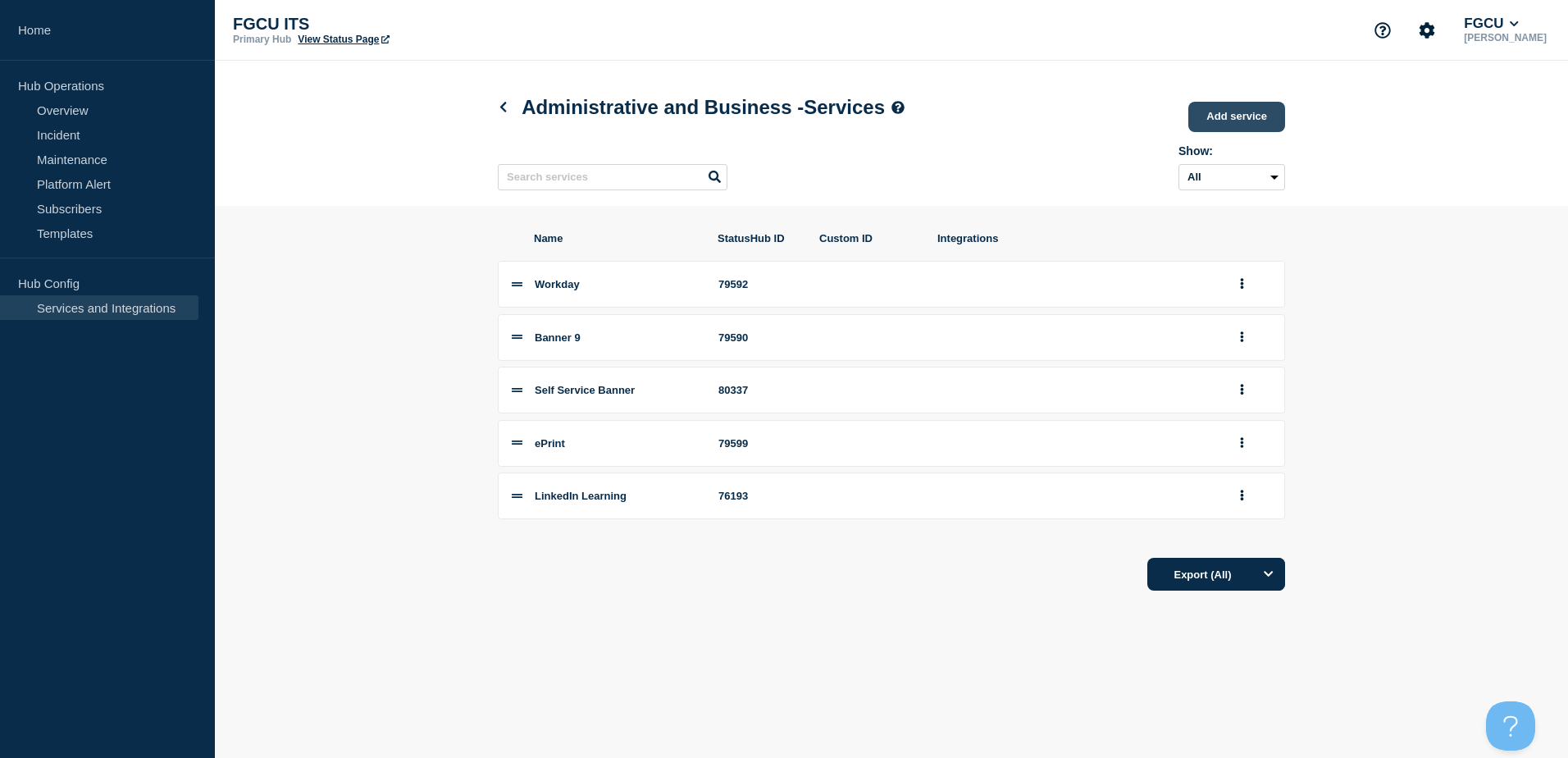
click at [1232, 119] on link "Add service" at bounding box center [1236, 116] width 96 height 30
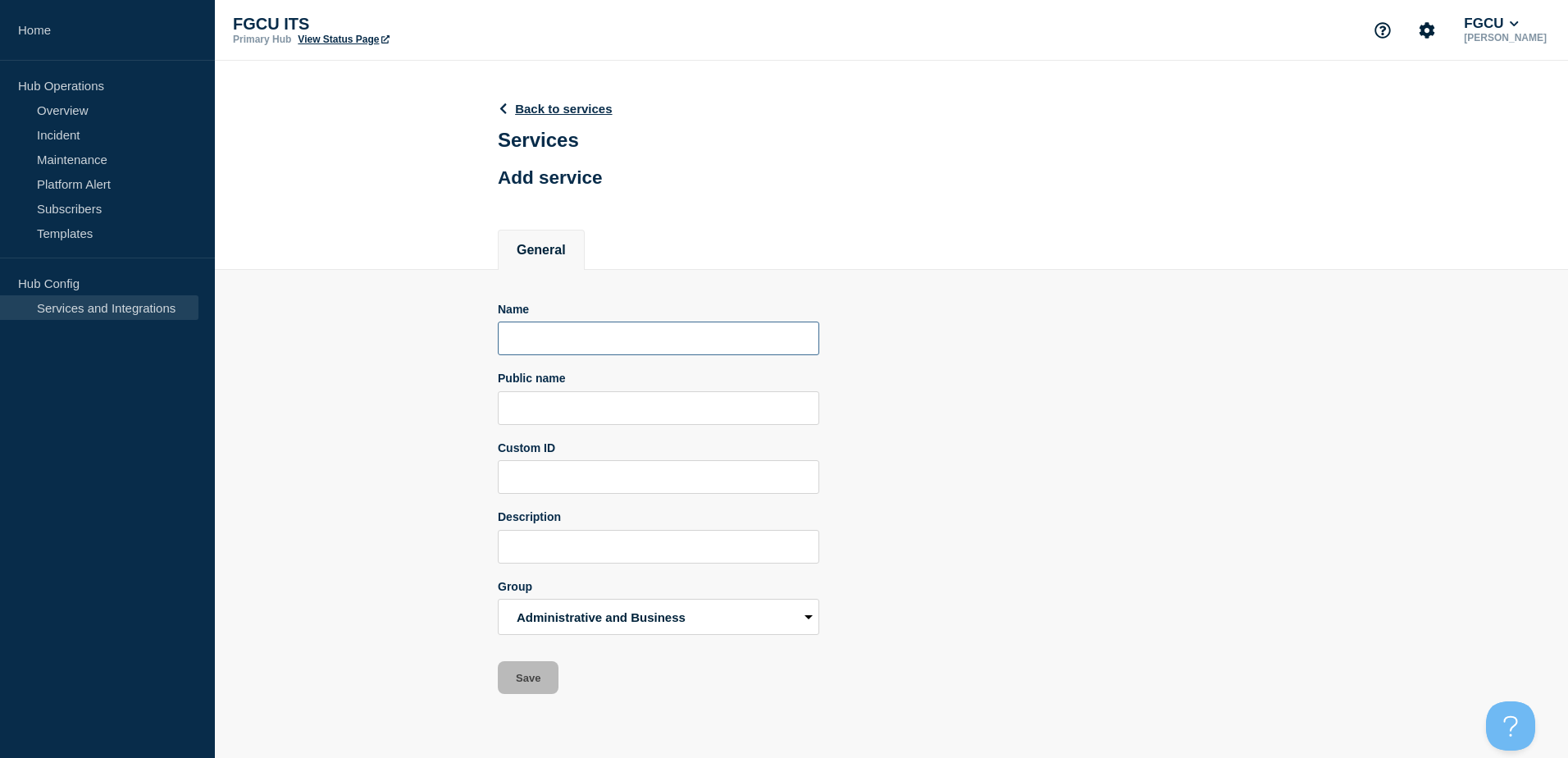
click at [552, 332] on input "Name" at bounding box center [659, 338] width 322 height 34
type input "Data Reporting Services"
click at [623, 410] on input "Public name" at bounding box center [659, 408] width 322 height 34
drag, startPoint x: 674, startPoint y: 342, endPoint x: 449, endPoint y: 338, distance: 225.0
click at [449, 338] on section "Name Data Reporting Services Public name Custom ID Description Group Accounts a…" at bounding box center [891, 482] width 1353 height 425
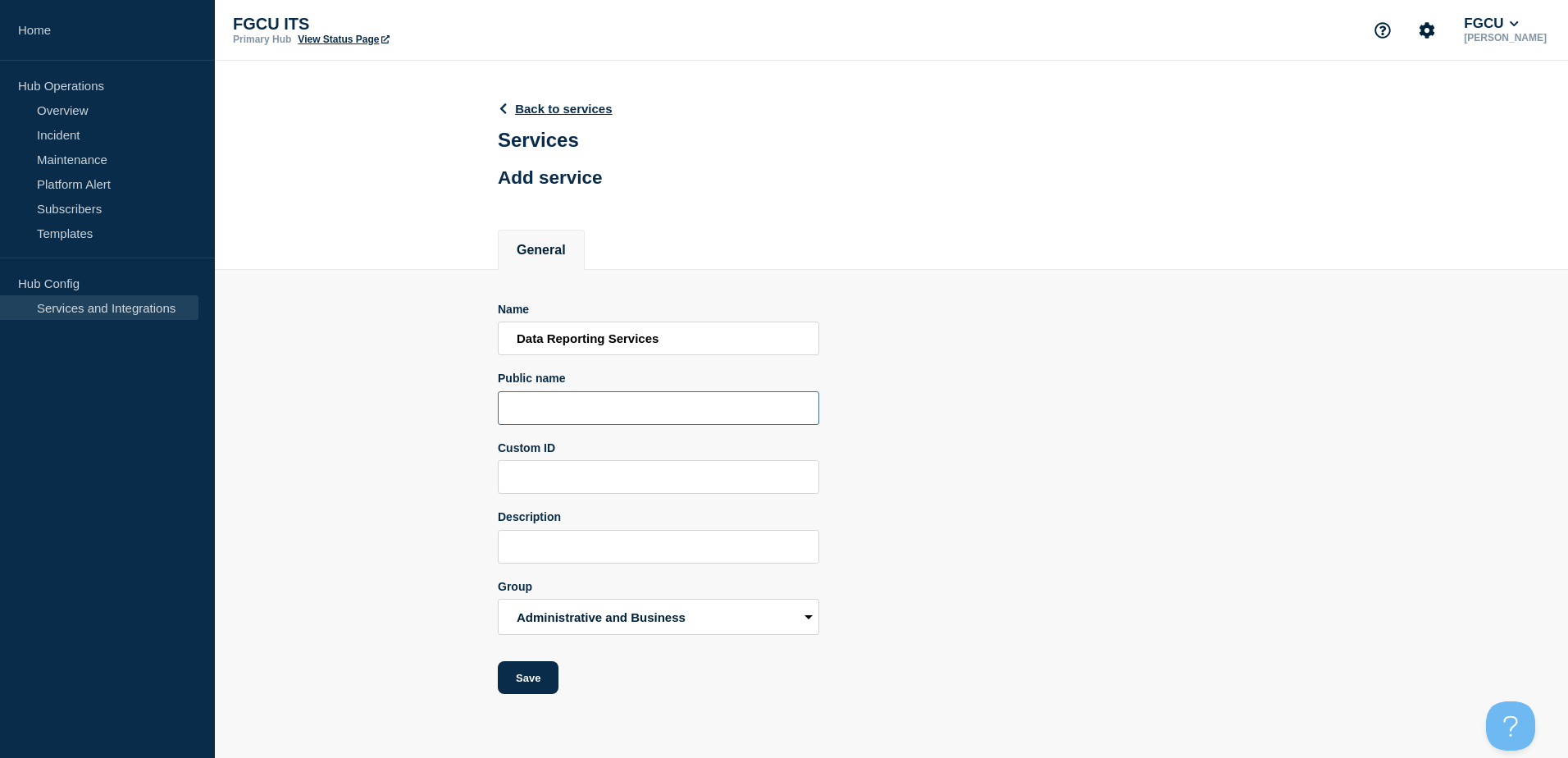
click at [648, 406] on input "Public name" at bounding box center [659, 408] width 322 height 34
paste input "Data Reporting Services"
type input "Data Reporting Services"
click at [599, 551] on input "Description" at bounding box center [659, 546] width 322 height 34
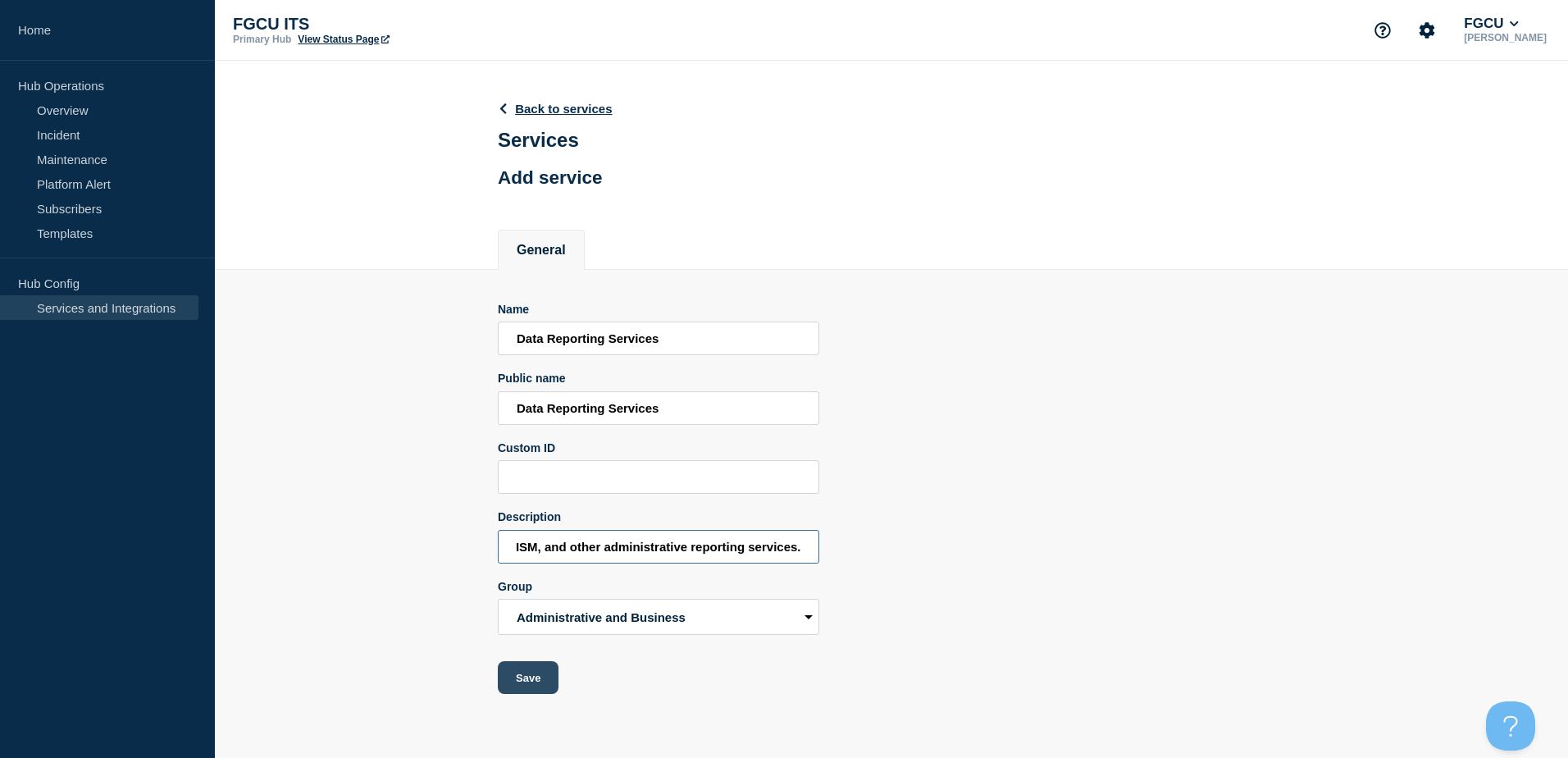
type input "Tableau, Cognos, PRISM, and other administrative reporting services."
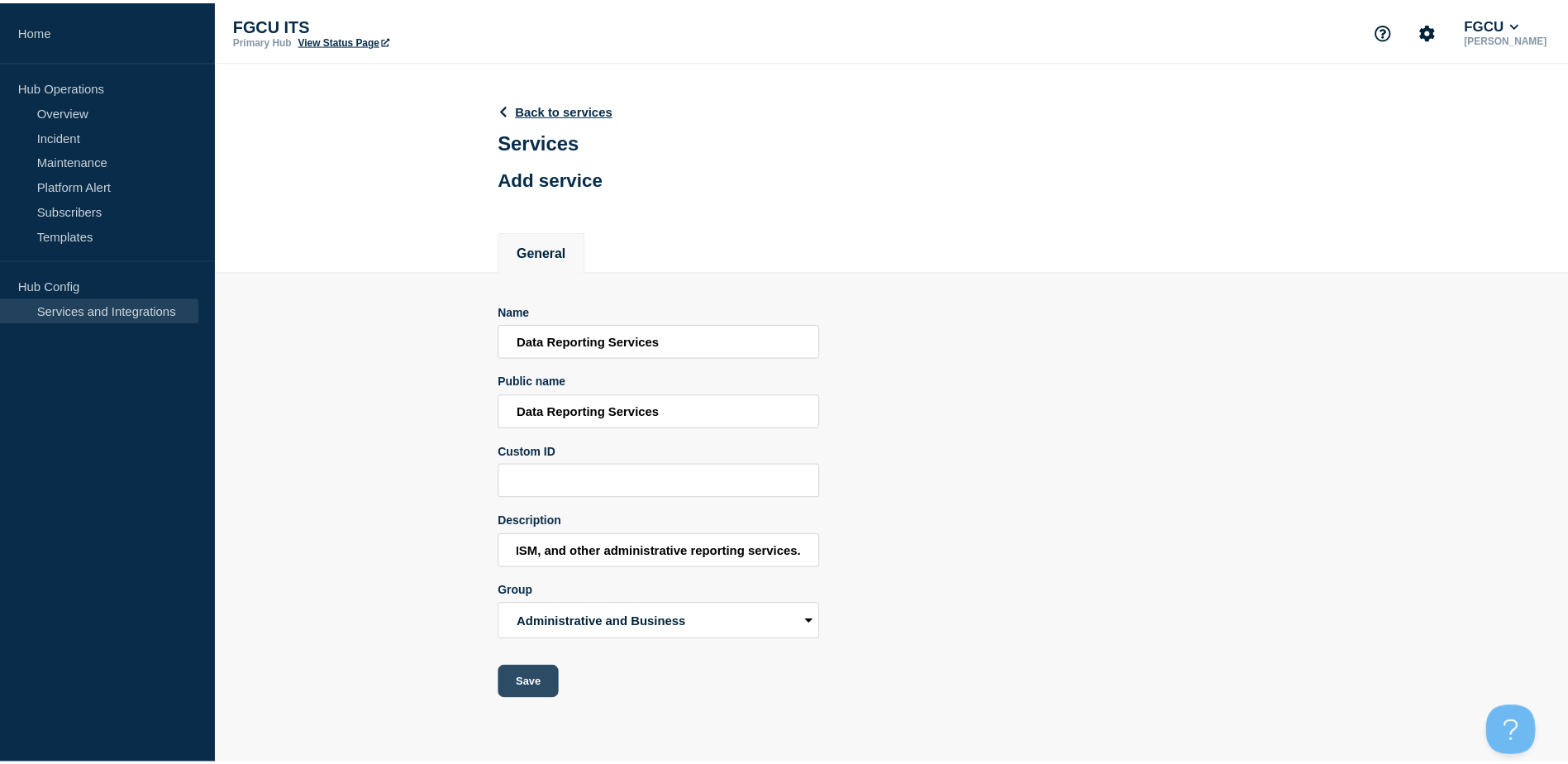
scroll to position [0, 0]
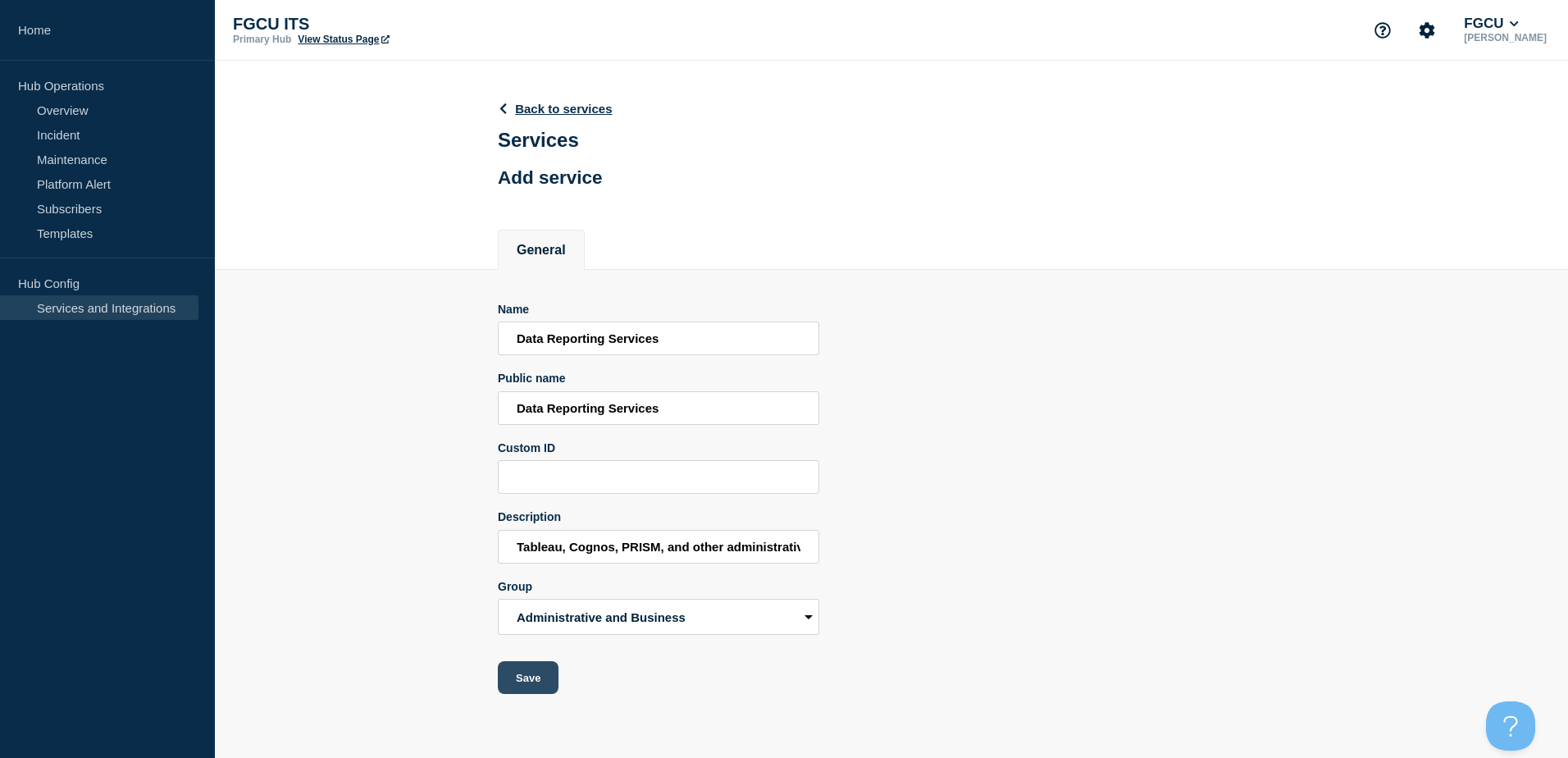
click at [537, 677] on button "Save" at bounding box center [528, 677] width 61 height 33
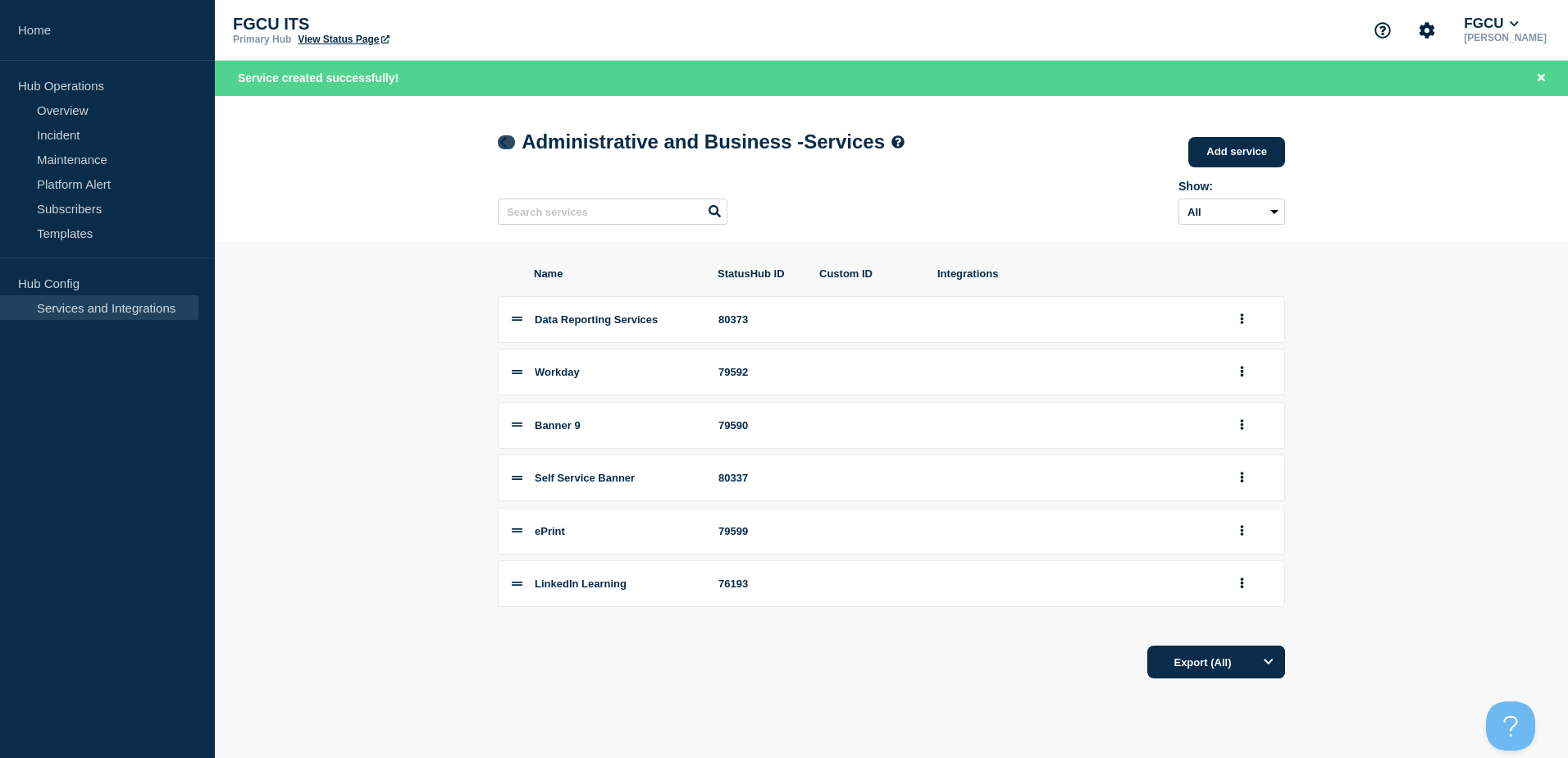
click at [502, 139] on icon at bounding box center [503, 143] width 12 height 10
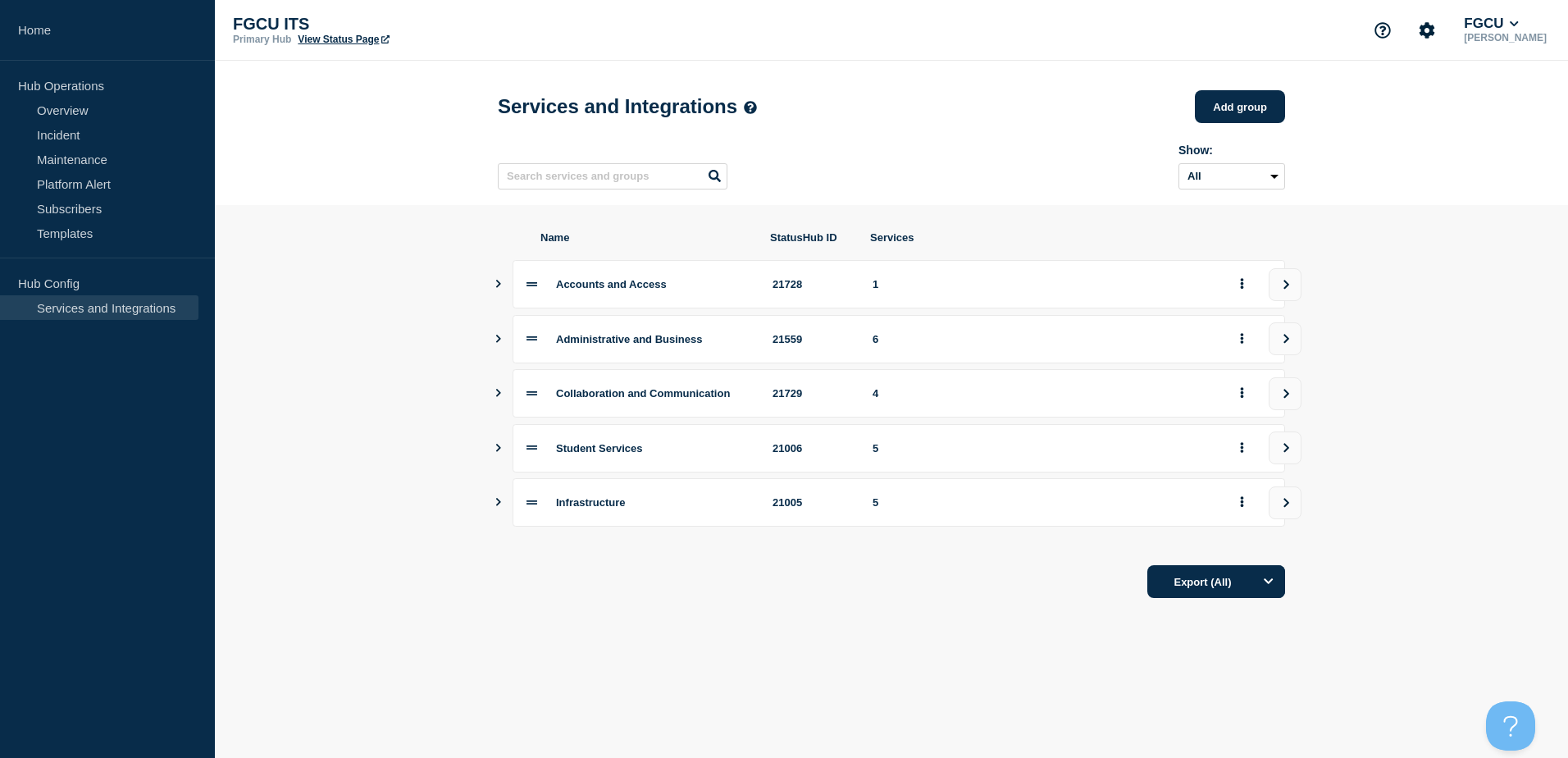
click at [499, 506] on icon "Show services" at bounding box center [499, 502] width 5 height 8
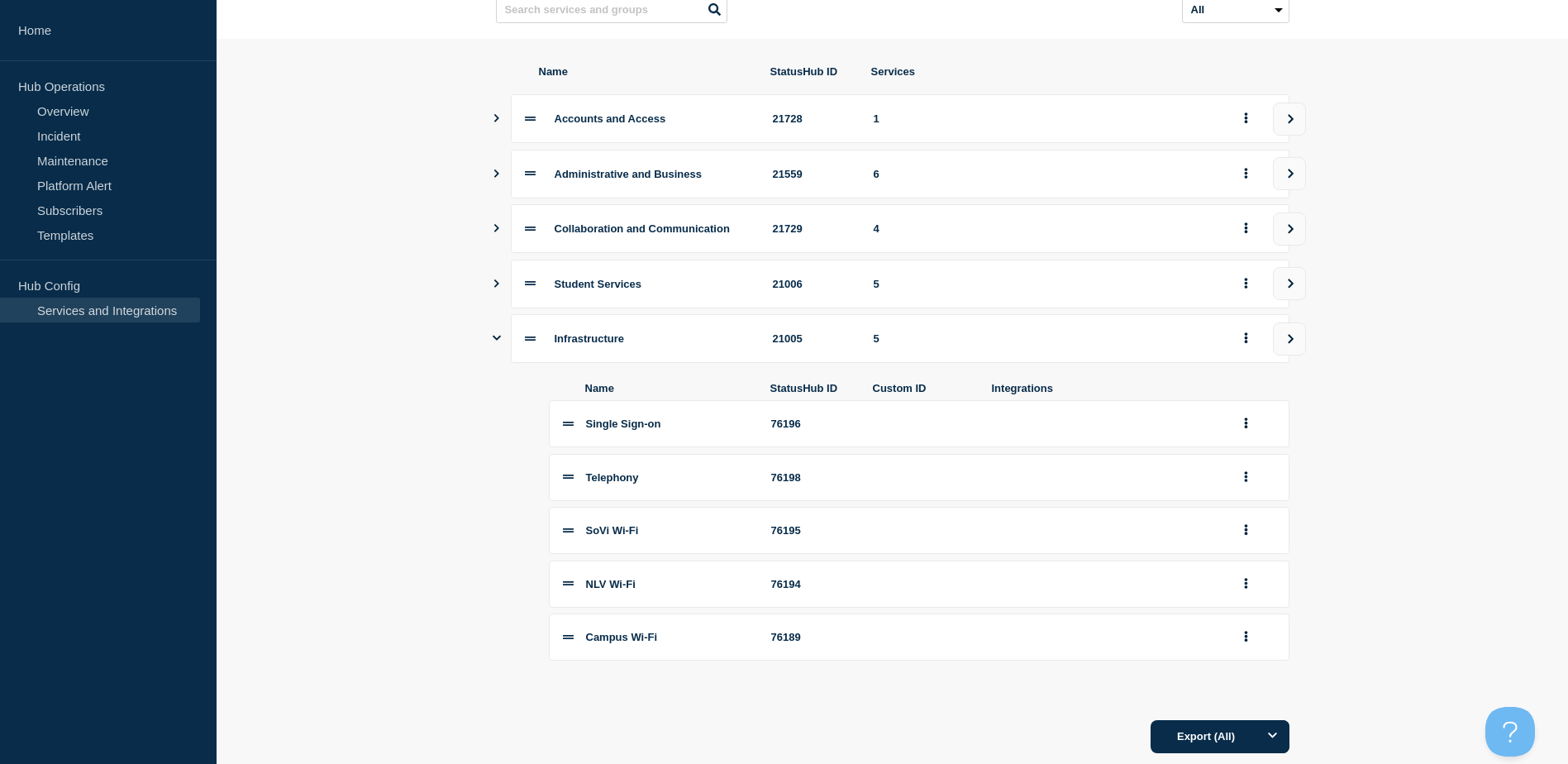
scroll to position [138, 0]
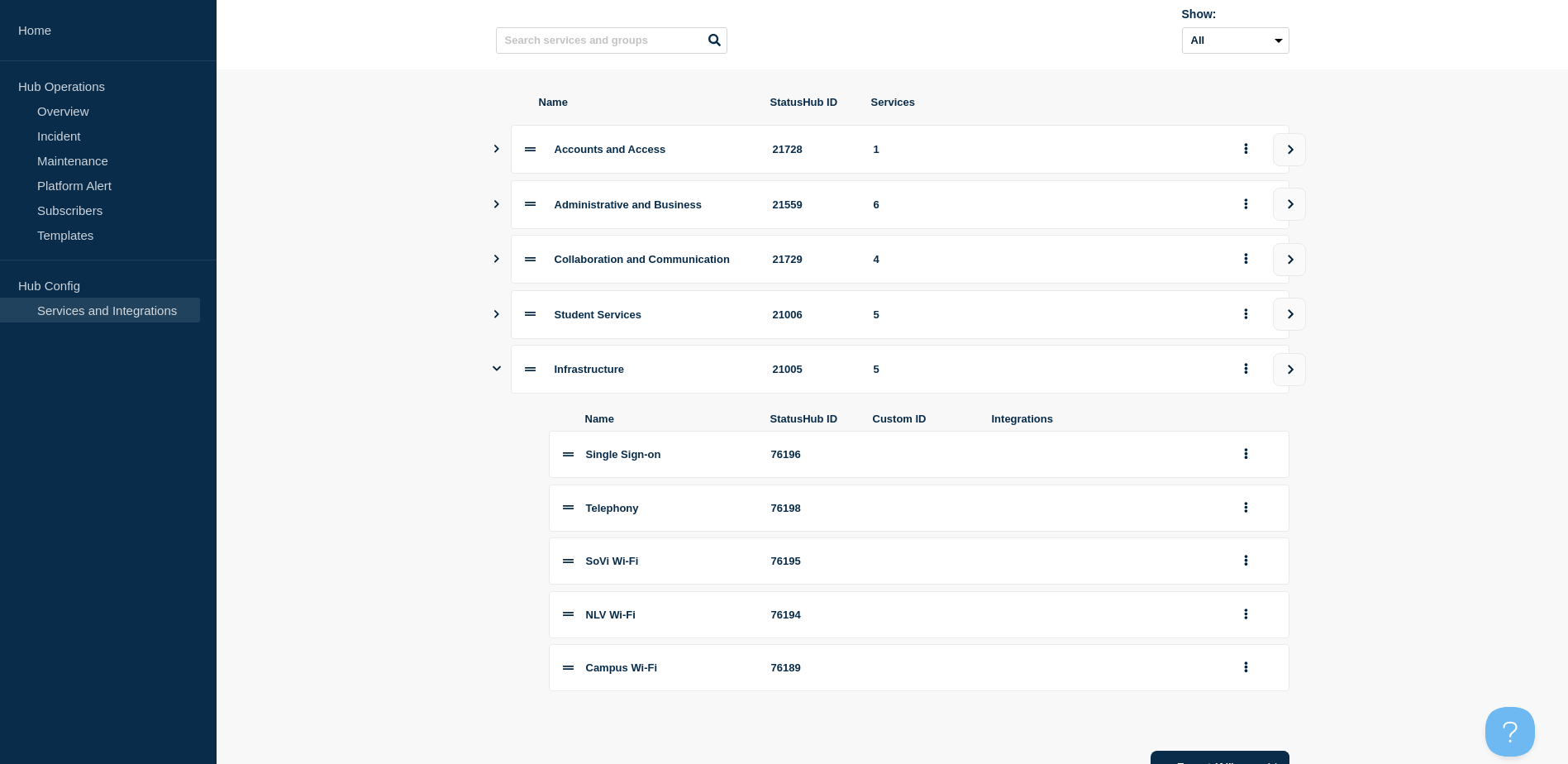
click at [491, 160] on section "Name StatusHub ID Services Accounts and Access 21728 1 Administrative and Busin…" at bounding box center [892, 439] width 1351 height 740
click at [498, 153] on icon "Show services" at bounding box center [496, 148] width 11 height 8
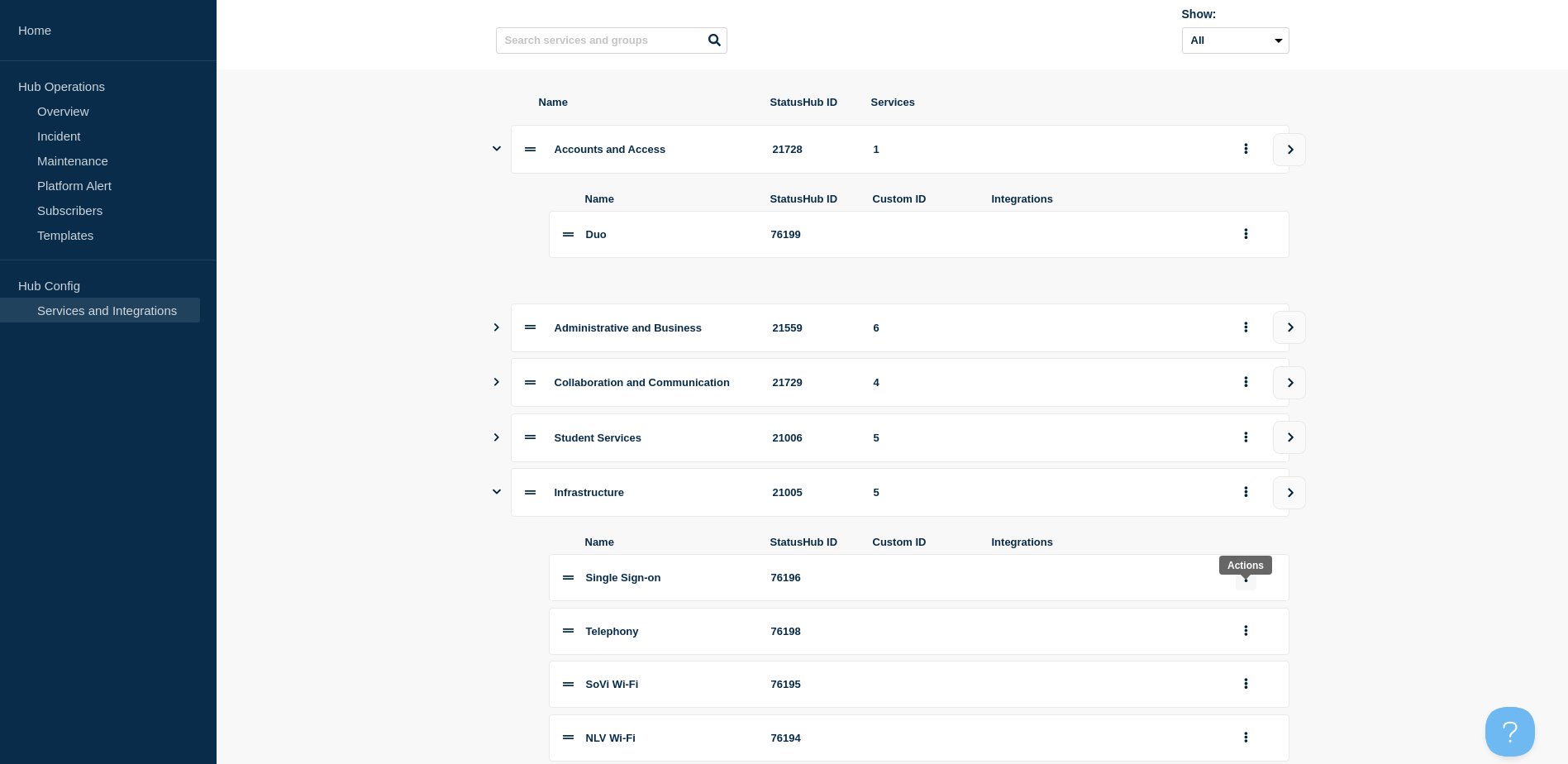
click at [1248, 589] on button "group actions" at bounding box center [1246, 577] width 21 height 25
click at [1263, 646] on button "Delete" at bounding box center [1255, 633] width 82 height 25
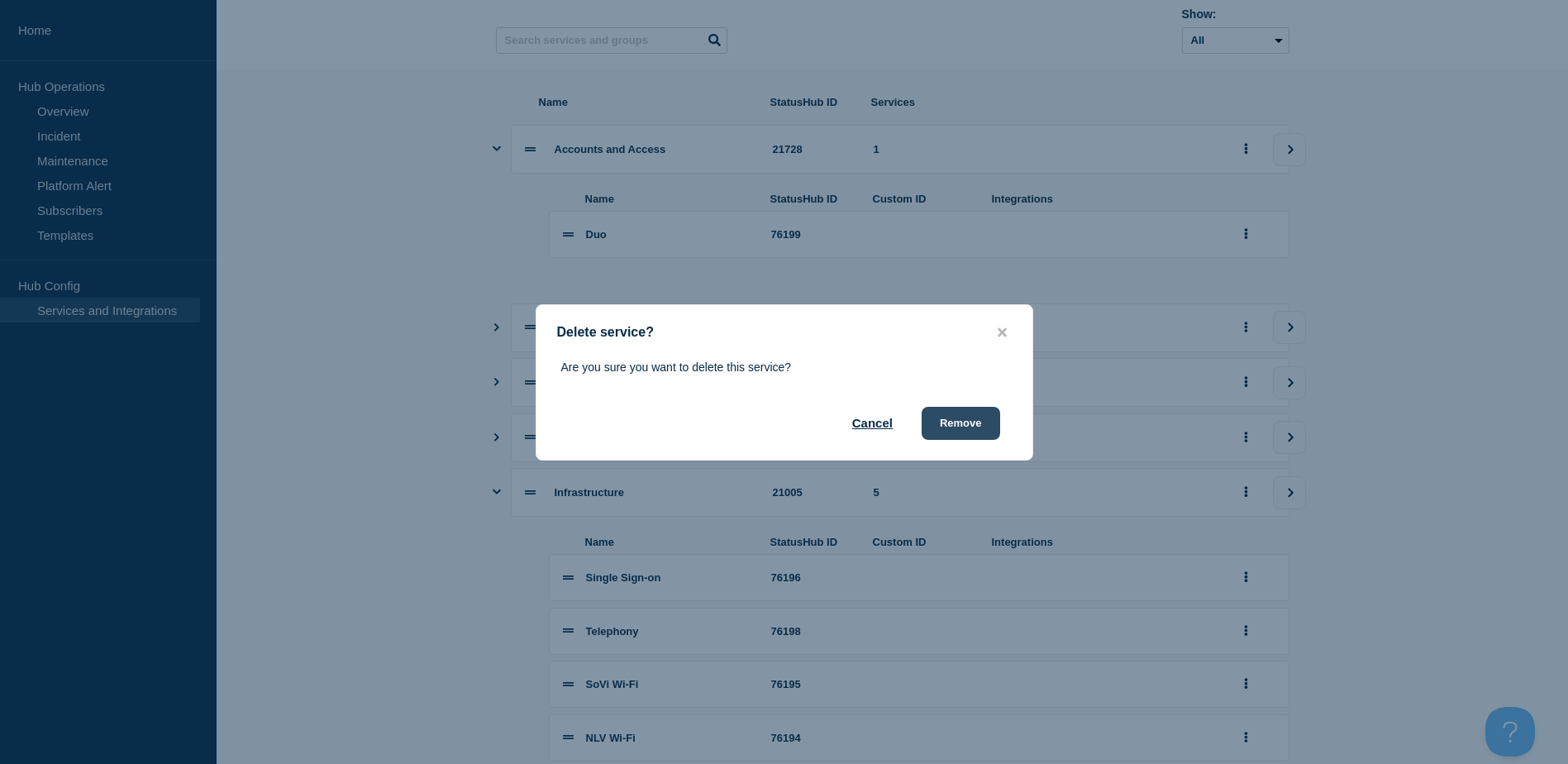
click at [956, 425] on button "Remove" at bounding box center [961, 423] width 79 height 33
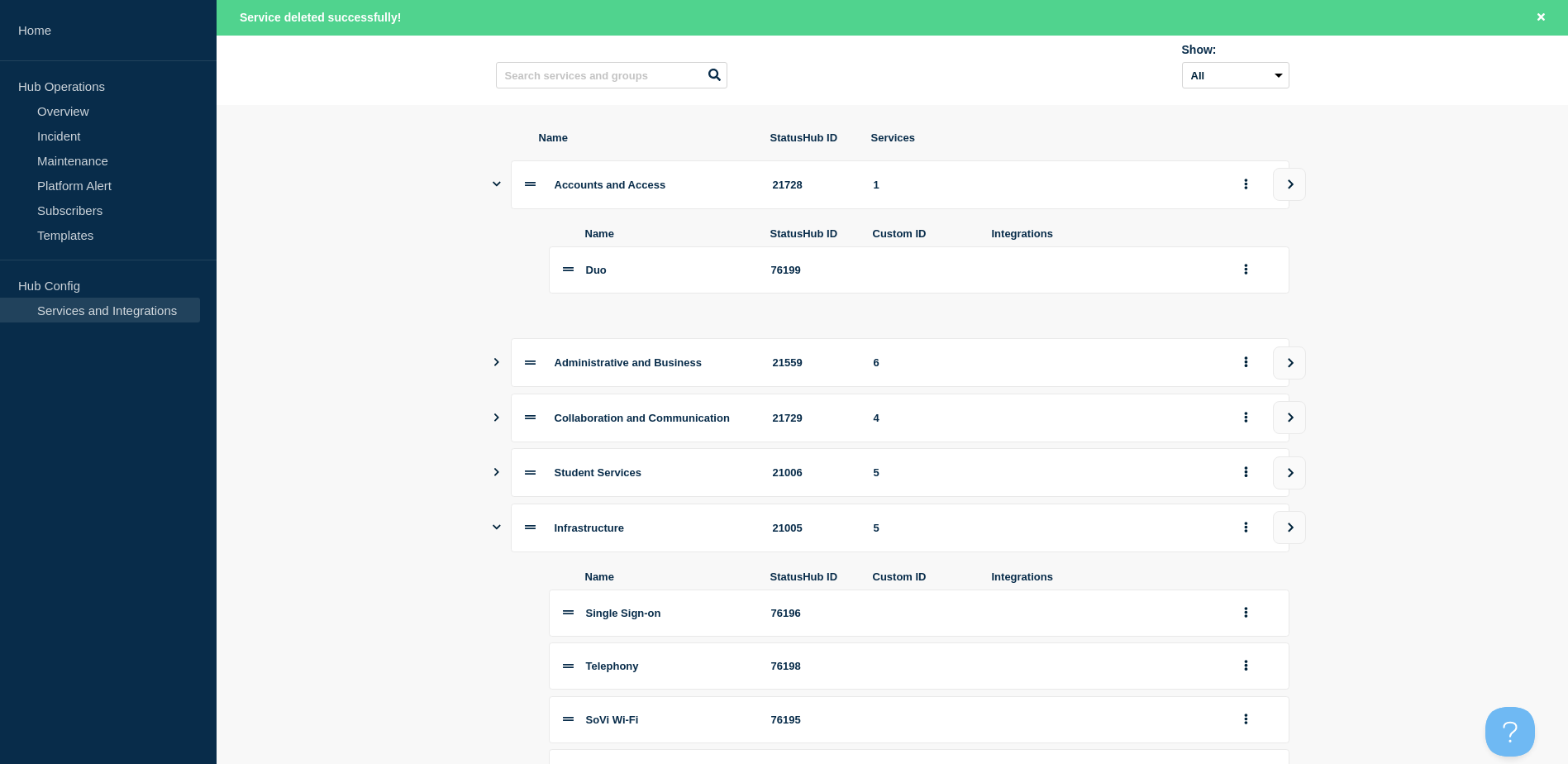
scroll to position [172, 0]
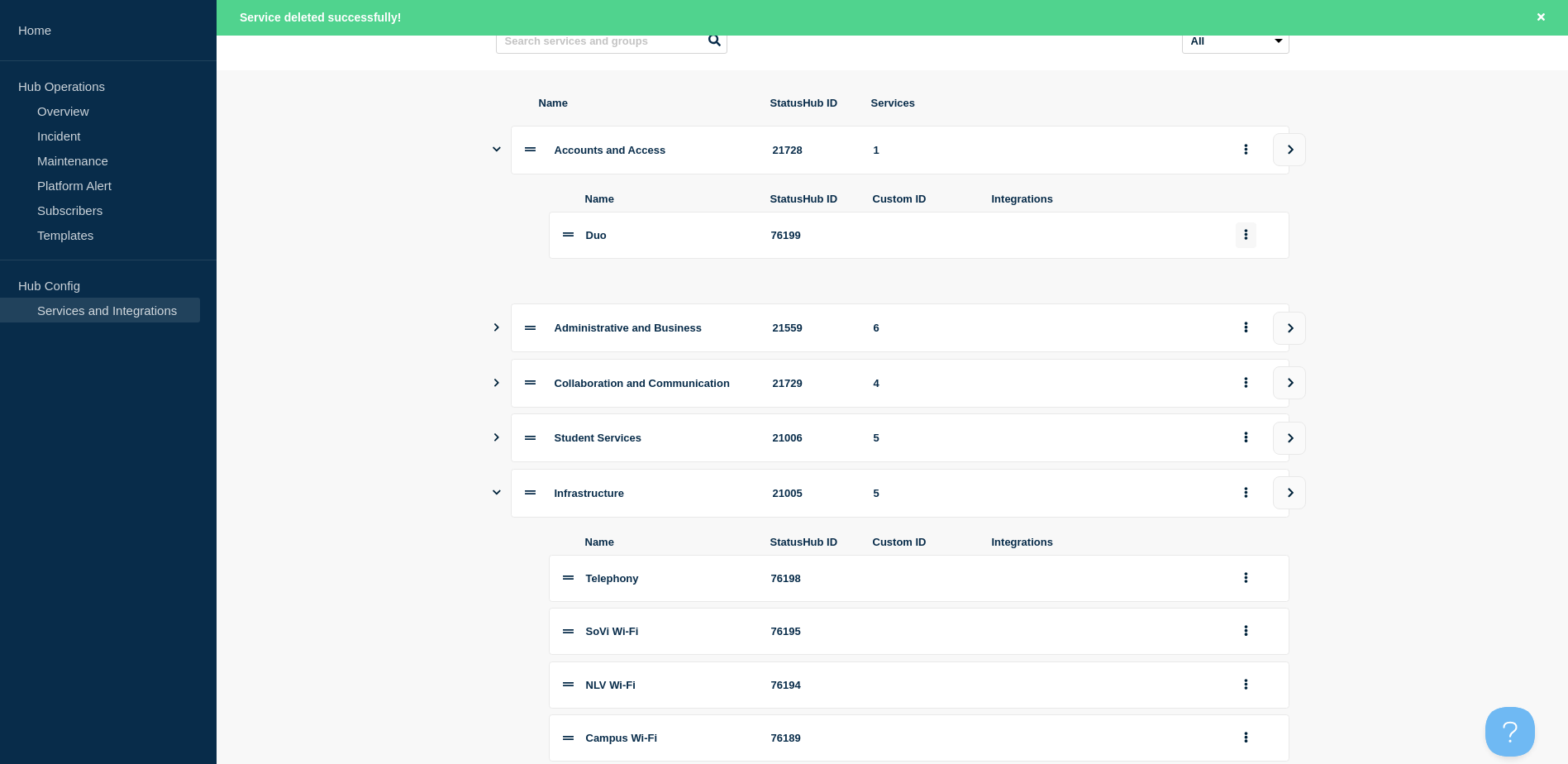
click at [1249, 246] on button "group actions" at bounding box center [1246, 235] width 21 height 25
click at [1254, 278] on button "Edit" at bounding box center [1255, 265] width 82 height 25
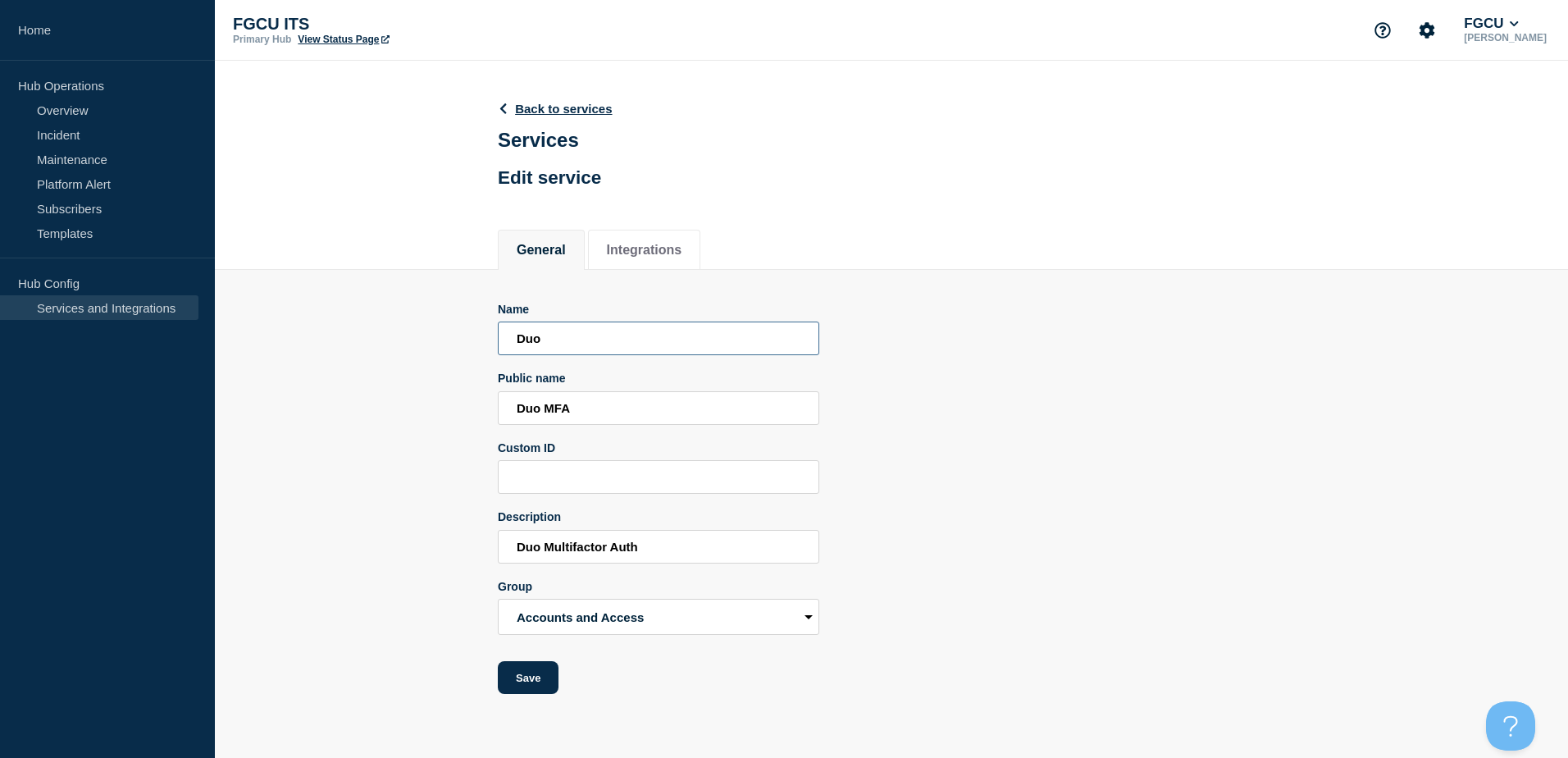
click at [515, 343] on input "Duo" at bounding box center [659, 338] width 322 height 34
type input "MFA (Duo)"
drag, startPoint x: 578, startPoint y: 413, endPoint x: 414, endPoint y: 413, distance: 164.0
click at [414, 413] on section "Name MFA (Duo) Public name Duo MFA Custom ID Description Duo Multifactor Auth G…" at bounding box center [891, 482] width 1353 height 425
type input "m"
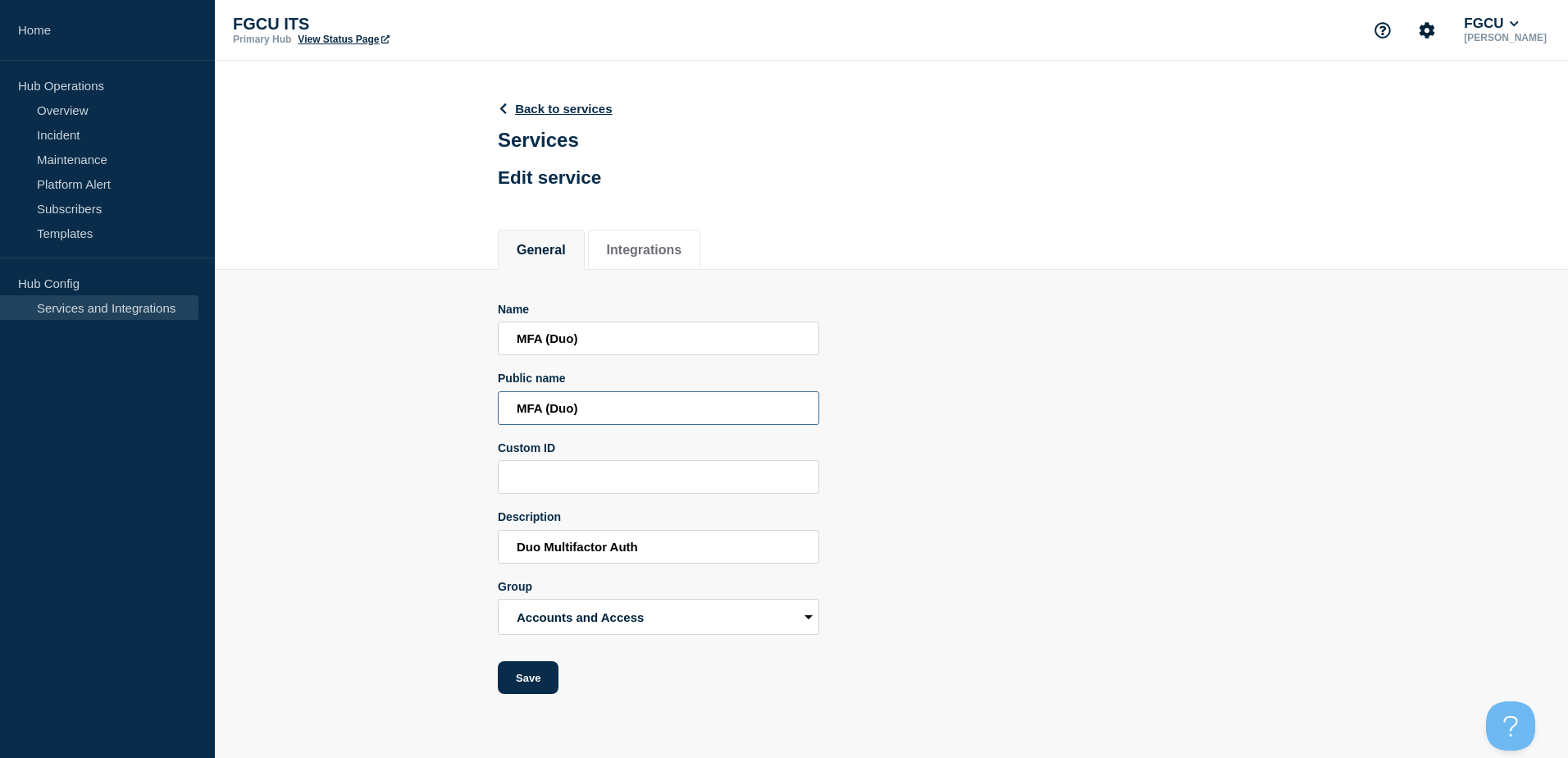
type input "MFA (Duo)"
click at [676, 550] on input "Duo Multifactor Auth" at bounding box center [659, 546] width 322 height 34
type input "Duo Multifactor Authentication."
click at [533, 678] on button "Save" at bounding box center [528, 677] width 61 height 33
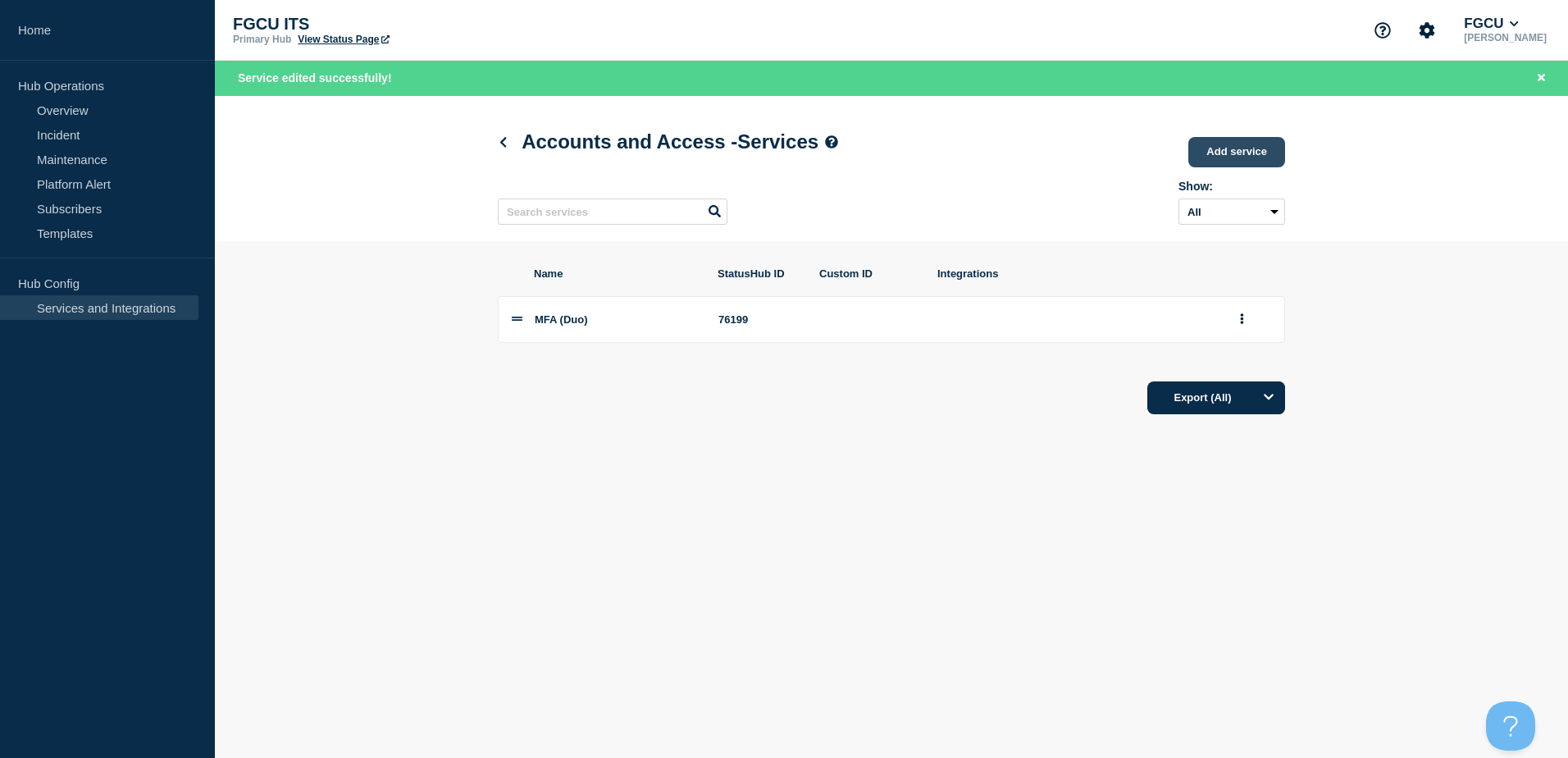
click at [1253, 152] on link "Add service" at bounding box center [1236, 152] width 96 height 30
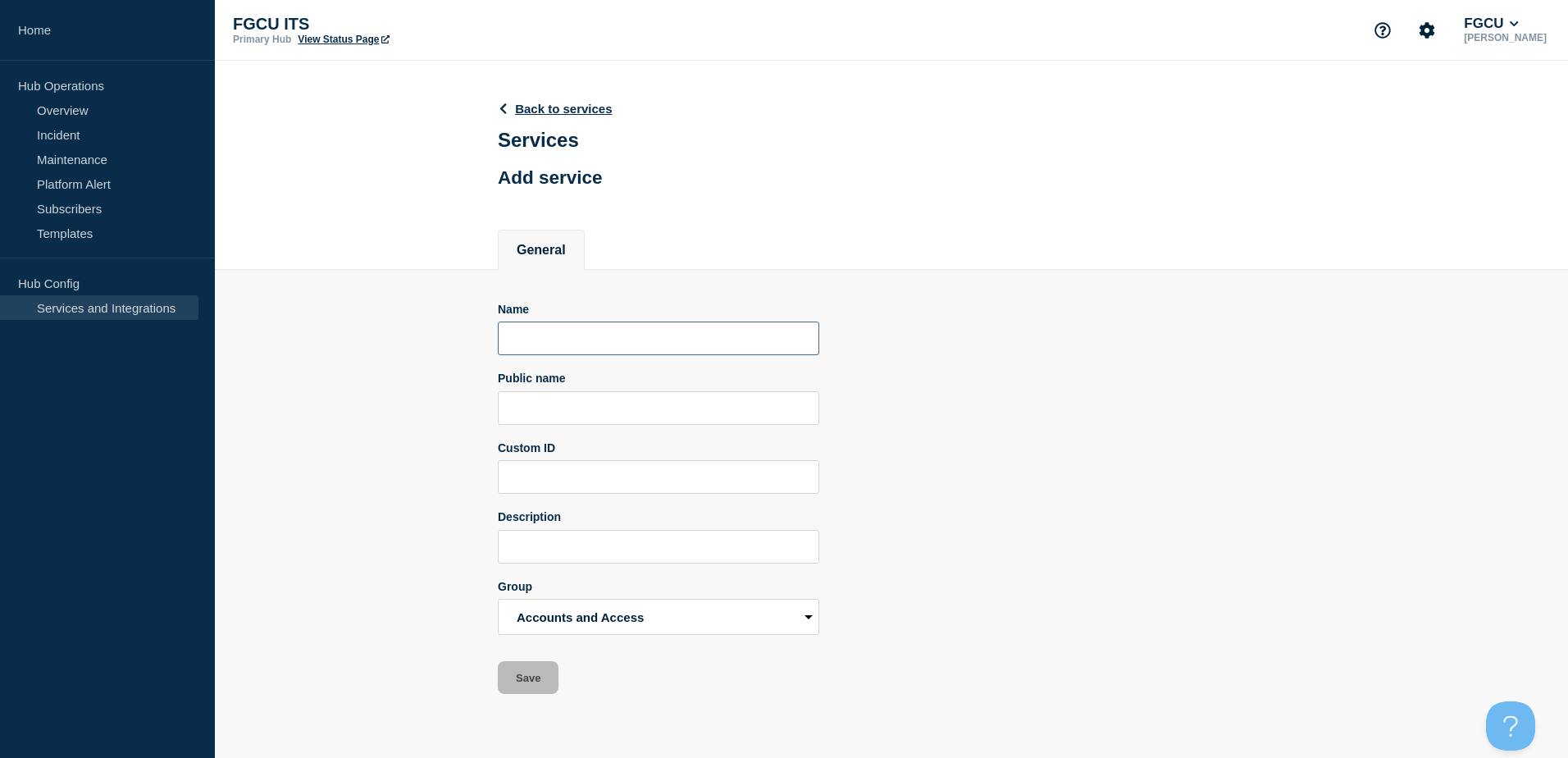
click at [554, 336] on input "Name" at bounding box center [659, 338] width 322 height 34
drag, startPoint x: 621, startPoint y: 342, endPoint x: 495, endPoint y: 327, distance: 126.9
click at [495, 327] on section "Name Transact (TSE) Public name Custom ID Description Group Accounts and Access…" at bounding box center [891, 482] width 1353 height 425
type input "Transact (TSE)"
click at [549, 406] on input "Public name" at bounding box center [659, 408] width 322 height 34
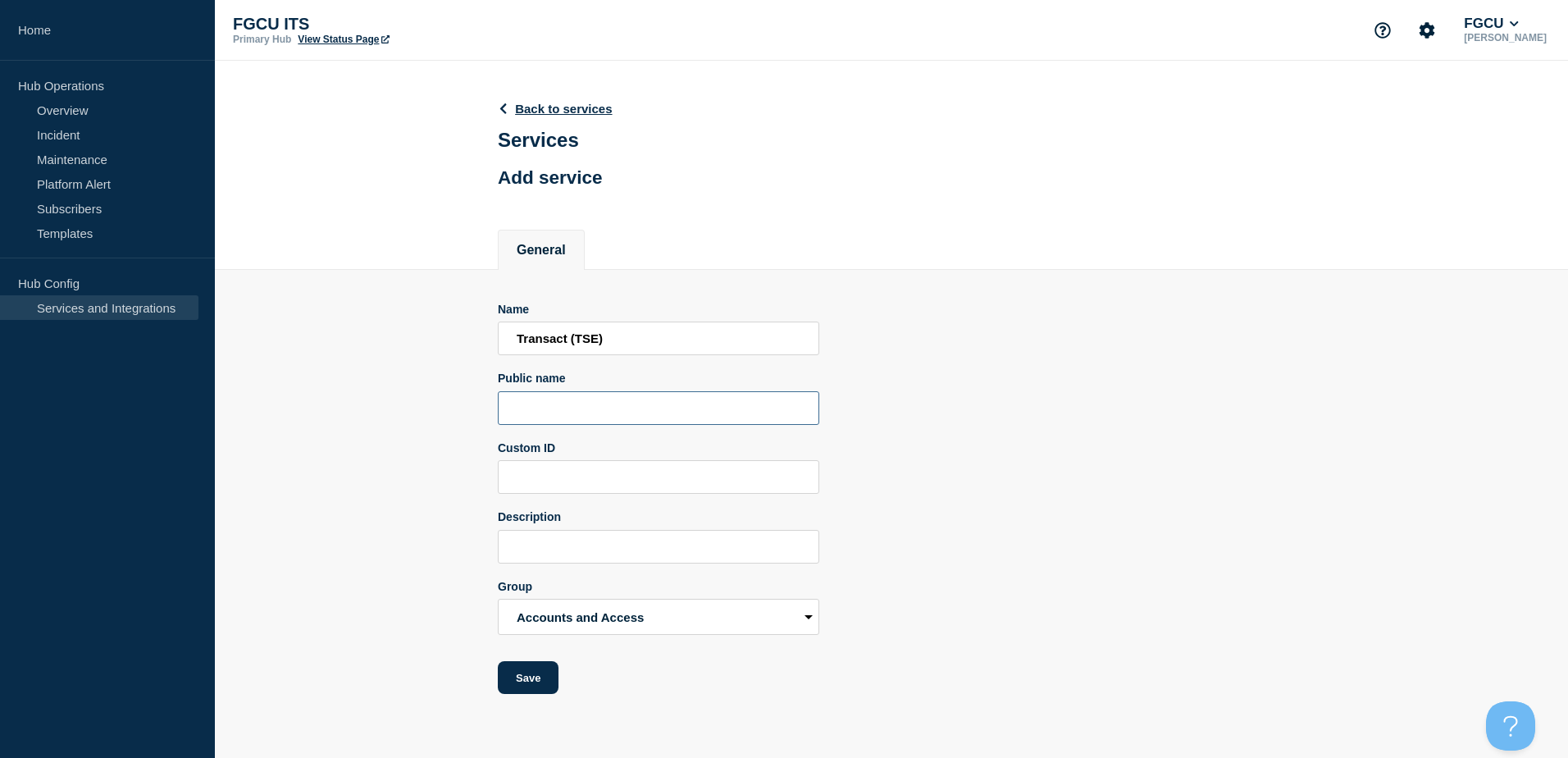
paste input "Transact (TSE)"
type input "Transact (TSE)"
click at [618, 540] on input "Description" at bounding box center [659, 546] width 322 height 34
click at [543, 684] on button "Save" at bounding box center [528, 677] width 61 height 33
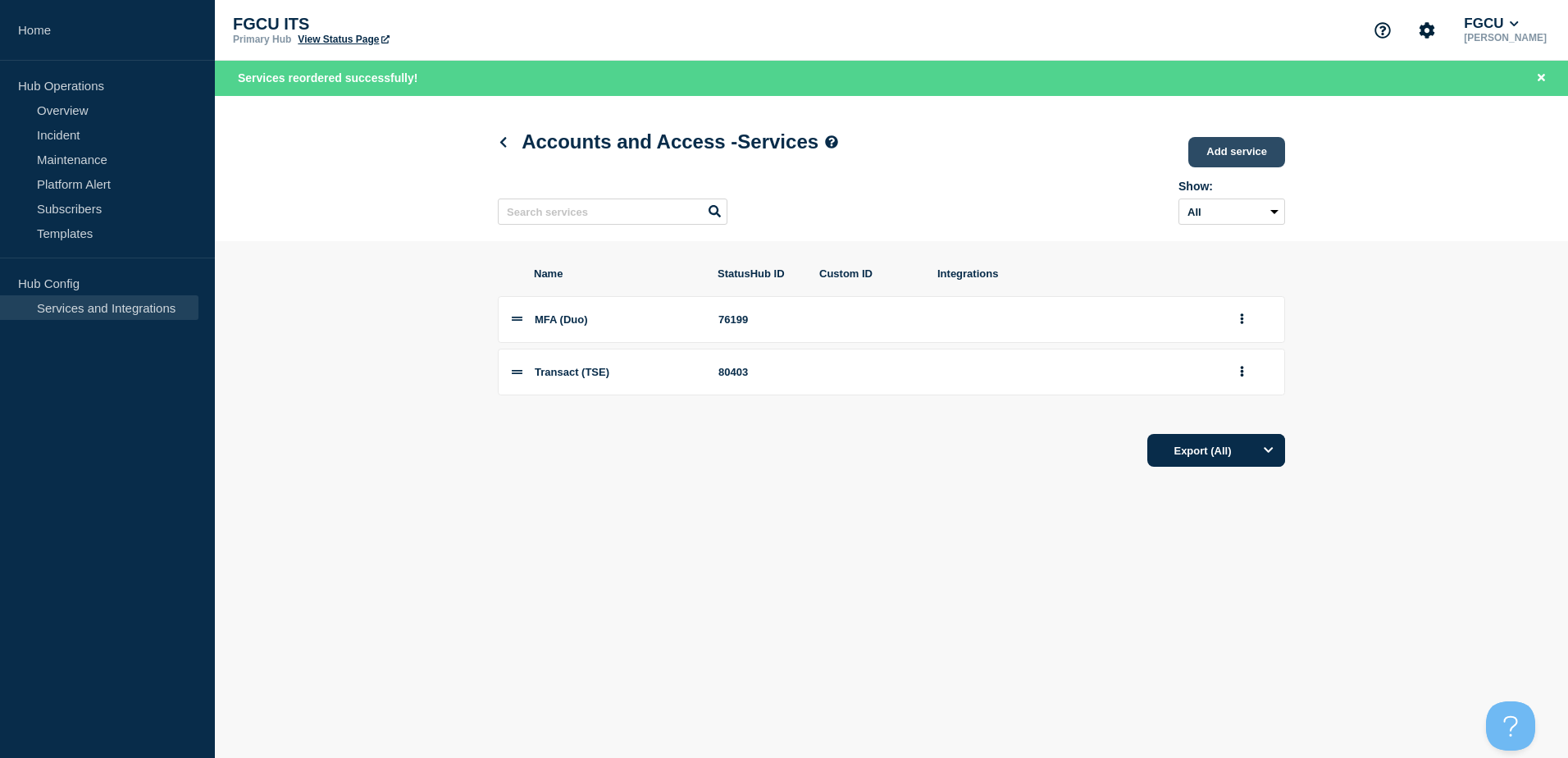
click at [1239, 152] on link "Add service" at bounding box center [1236, 152] width 96 height 30
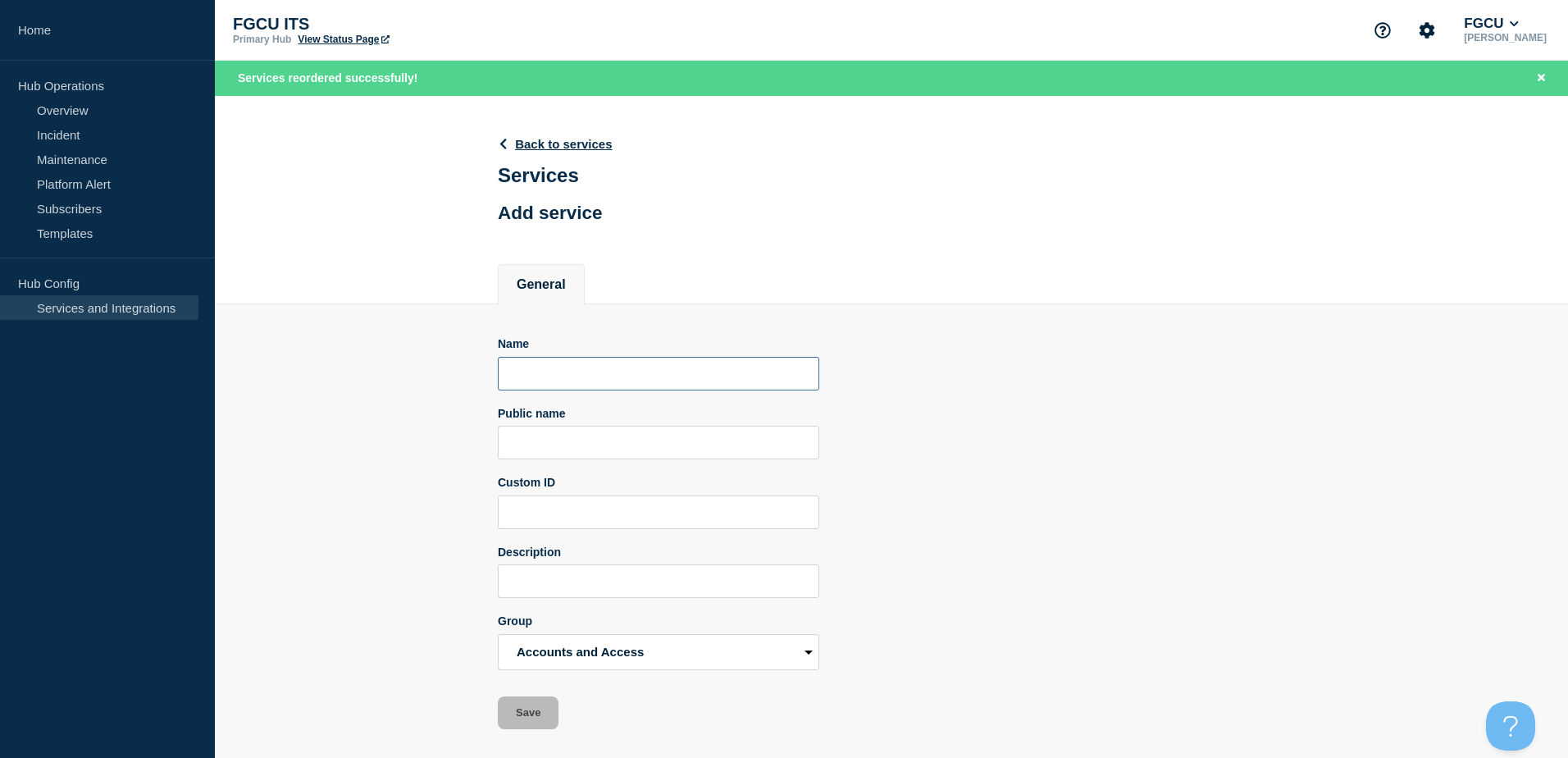
click at [536, 377] on input "Name" at bounding box center [659, 373] width 322 height 34
type input "m"
type input "MyFGCU"
click at [622, 443] on input "Public name" at bounding box center [659, 442] width 322 height 34
drag, startPoint x: 629, startPoint y: 370, endPoint x: 408, endPoint y: 379, distance: 221.2
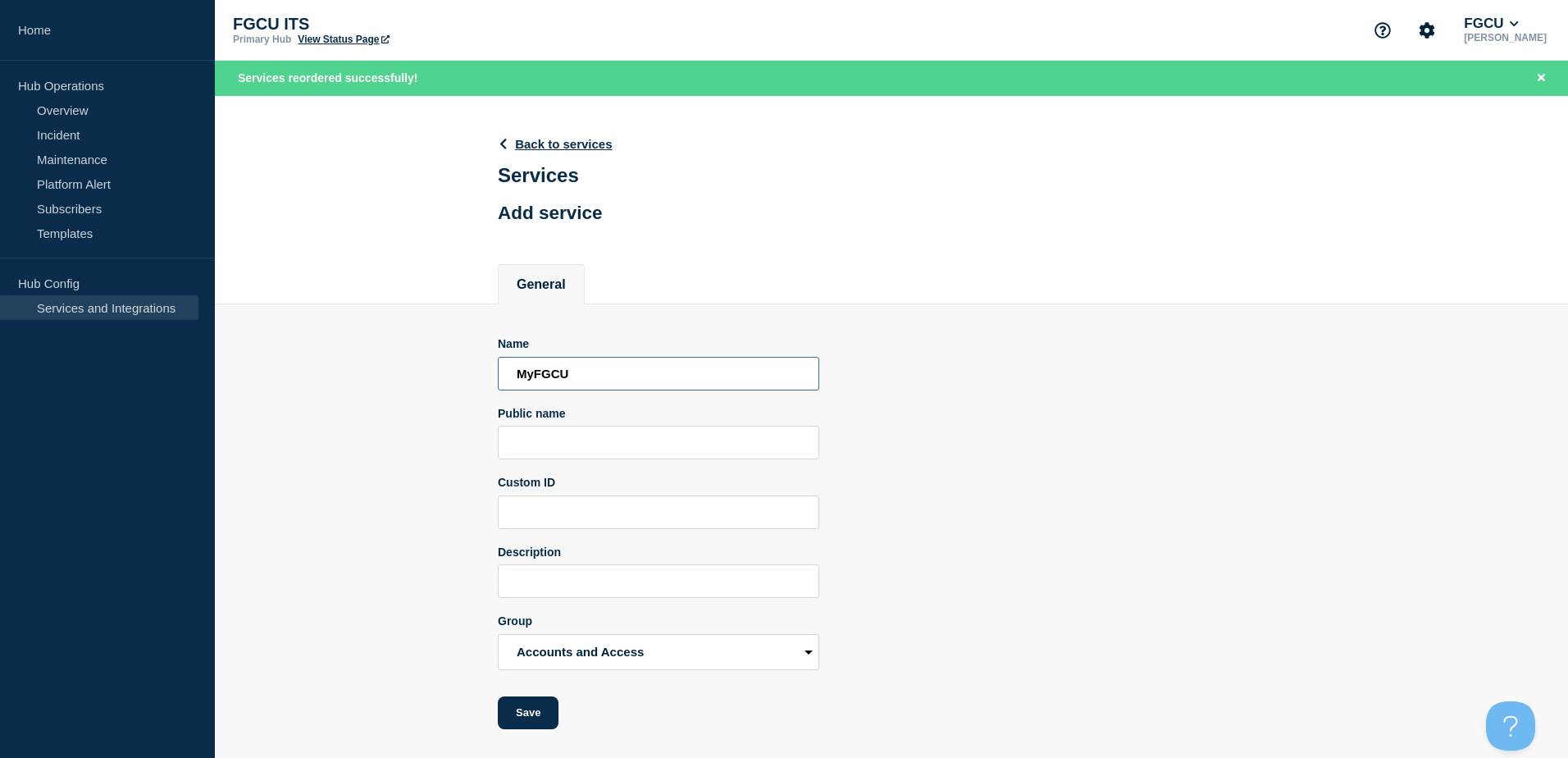
click at [413, 378] on section "Name MyFGCU Public name Custom ID Description Group Accounts and Access Adminis…" at bounding box center [891, 516] width 1353 height 425
click at [569, 456] on input "Public name" at bounding box center [659, 442] width 322 height 34
paste input "MyFGCU"
type input "MyFGCU"
click at [542, 710] on button "Save" at bounding box center [528, 713] width 61 height 33
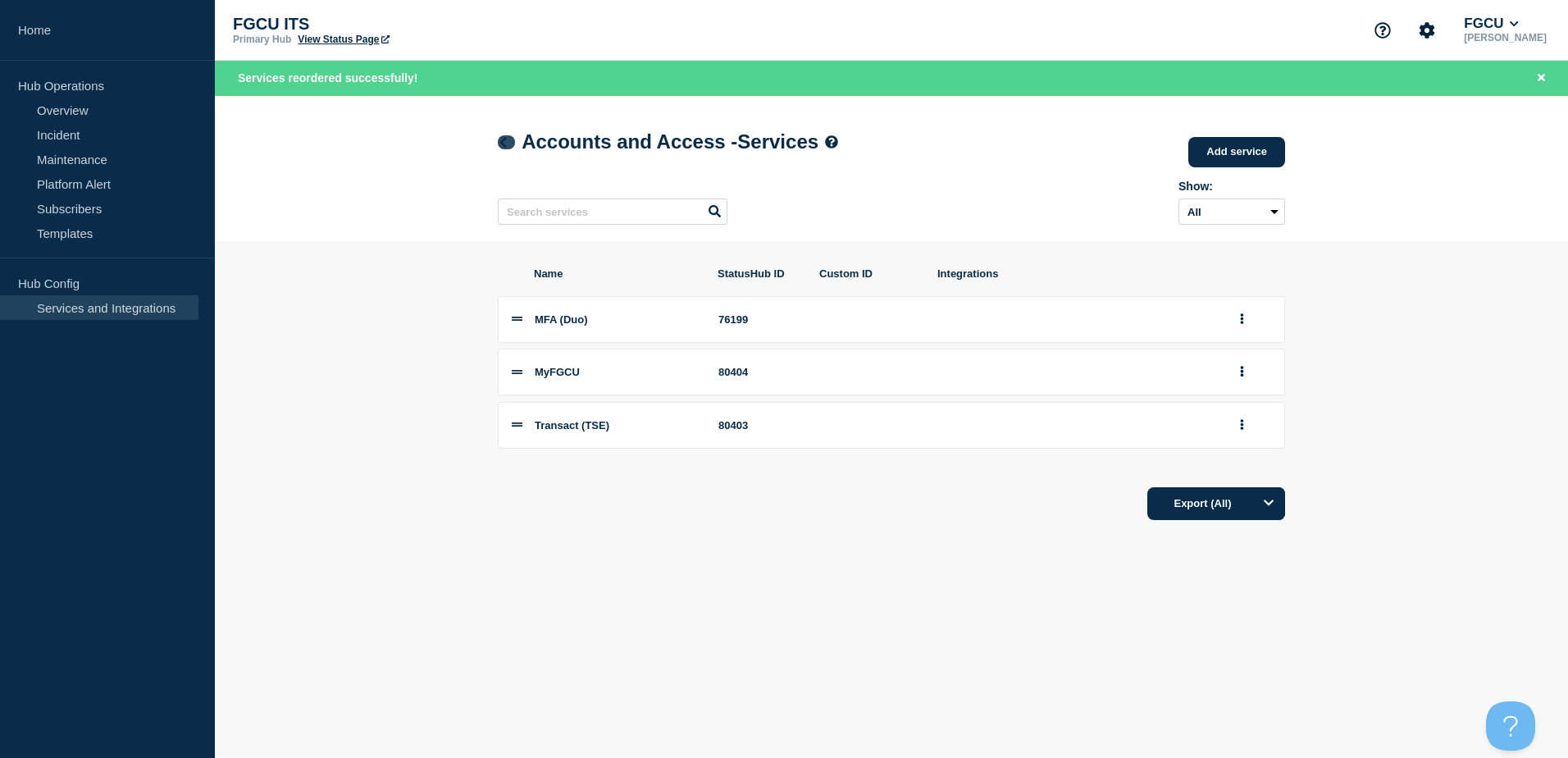
click at [502, 145] on icon at bounding box center [503, 143] width 7 height 10
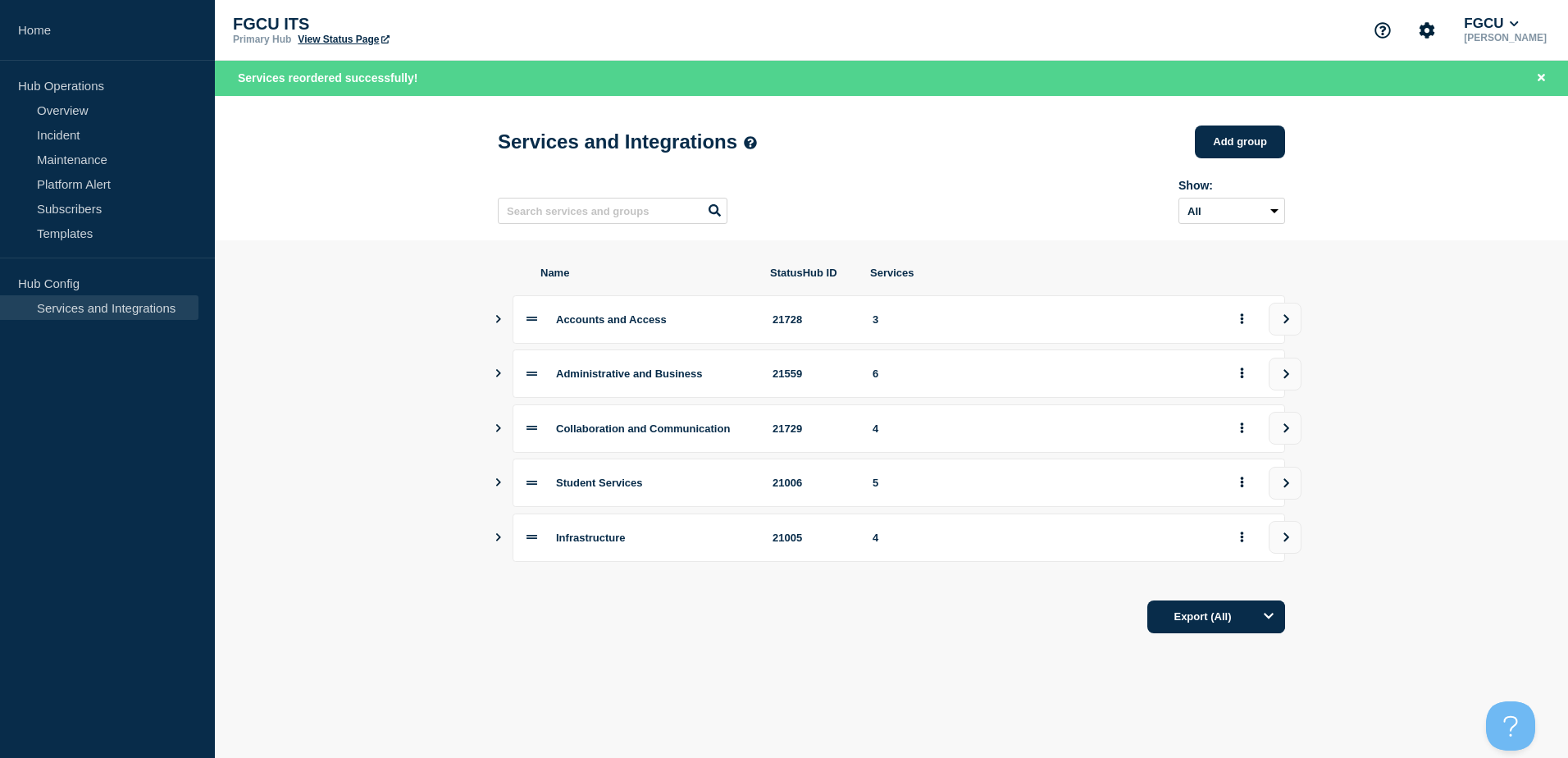
click at [500, 432] on icon "Show services" at bounding box center [499, 428] width 5 height 8
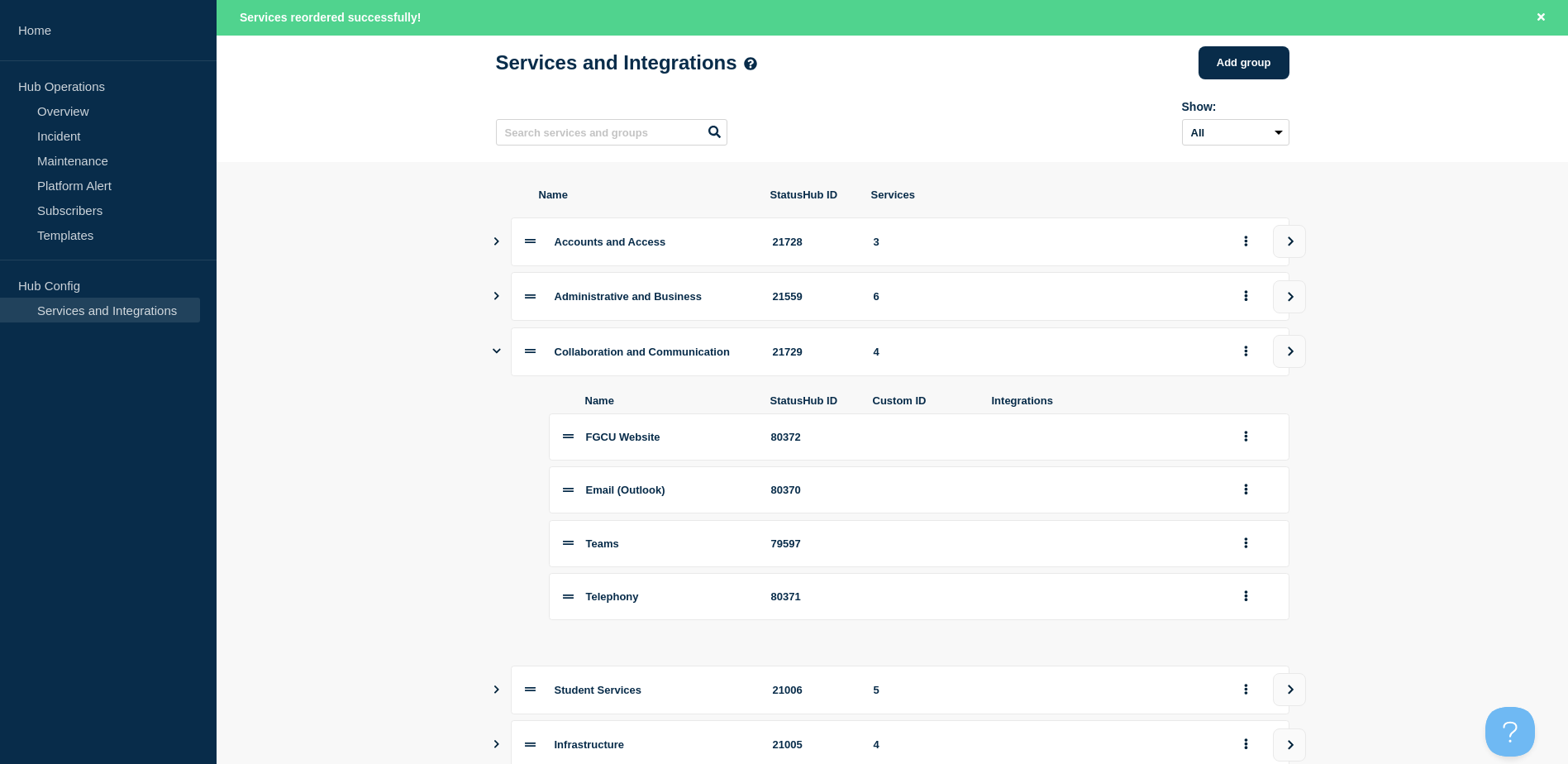
scroll to position [54, 0]
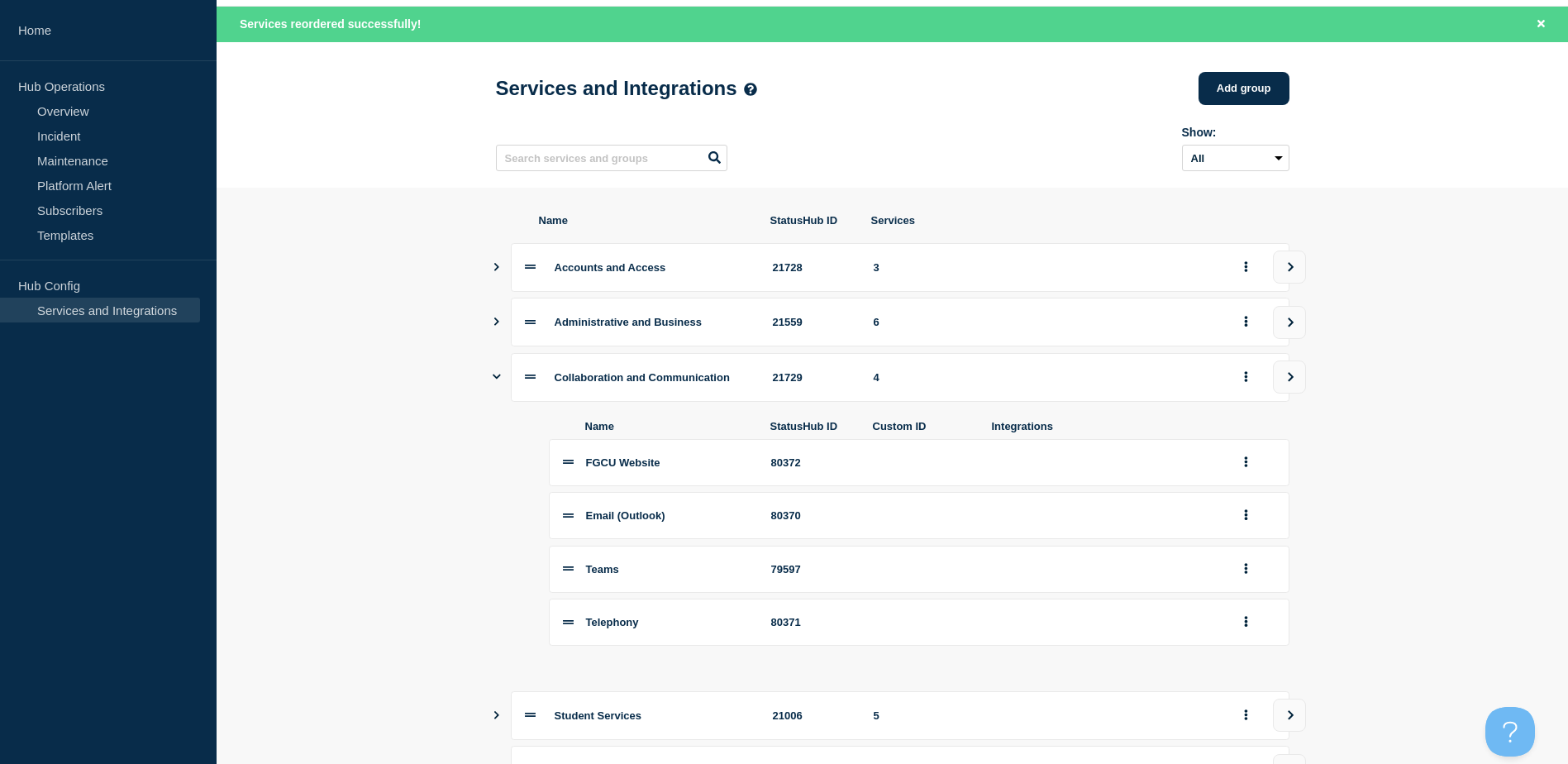
click at [498, 270] on icon "Show services" at bounding box center [496, 266] width 11 height 8
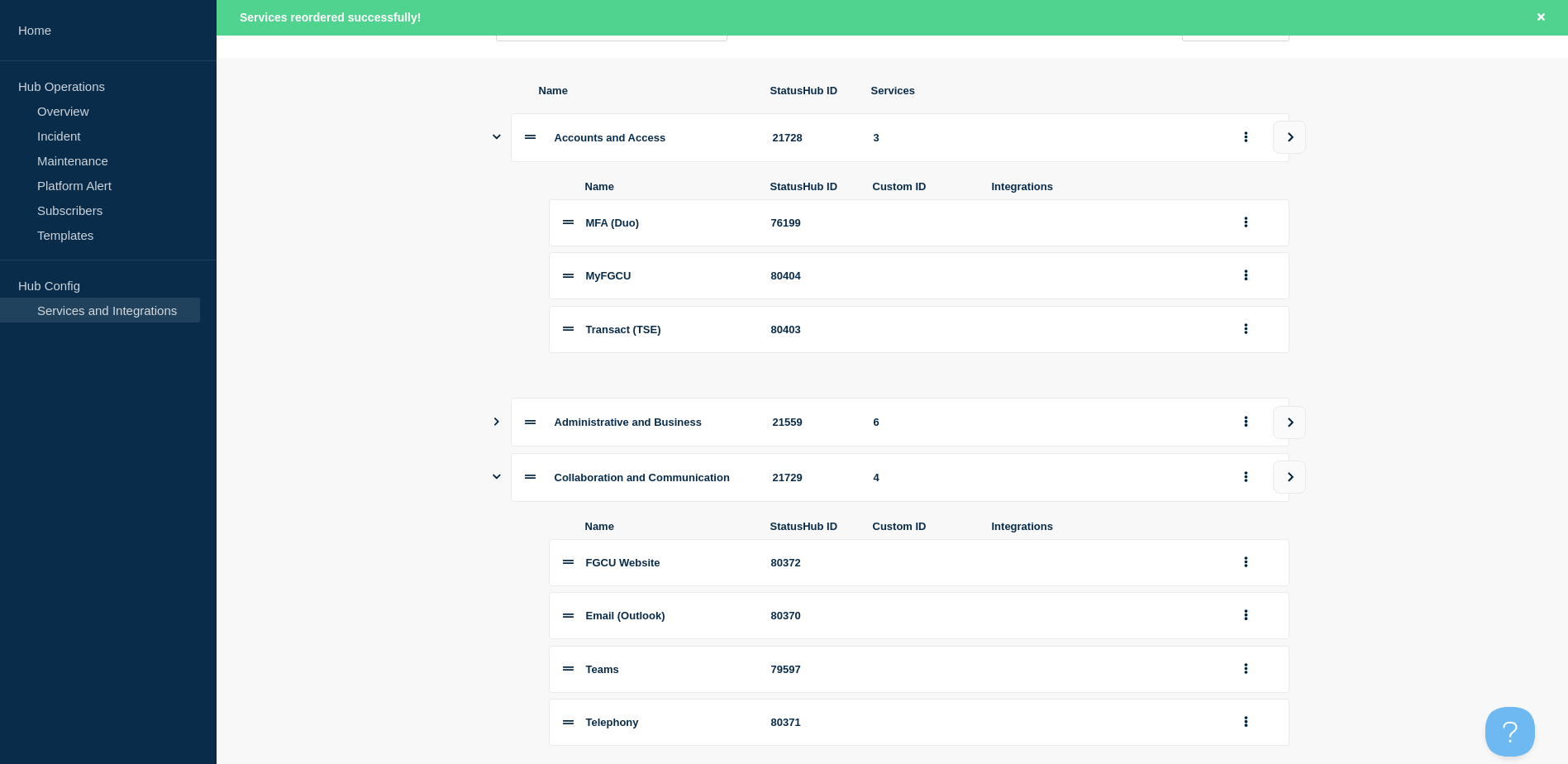
scroll to position [220, 0]
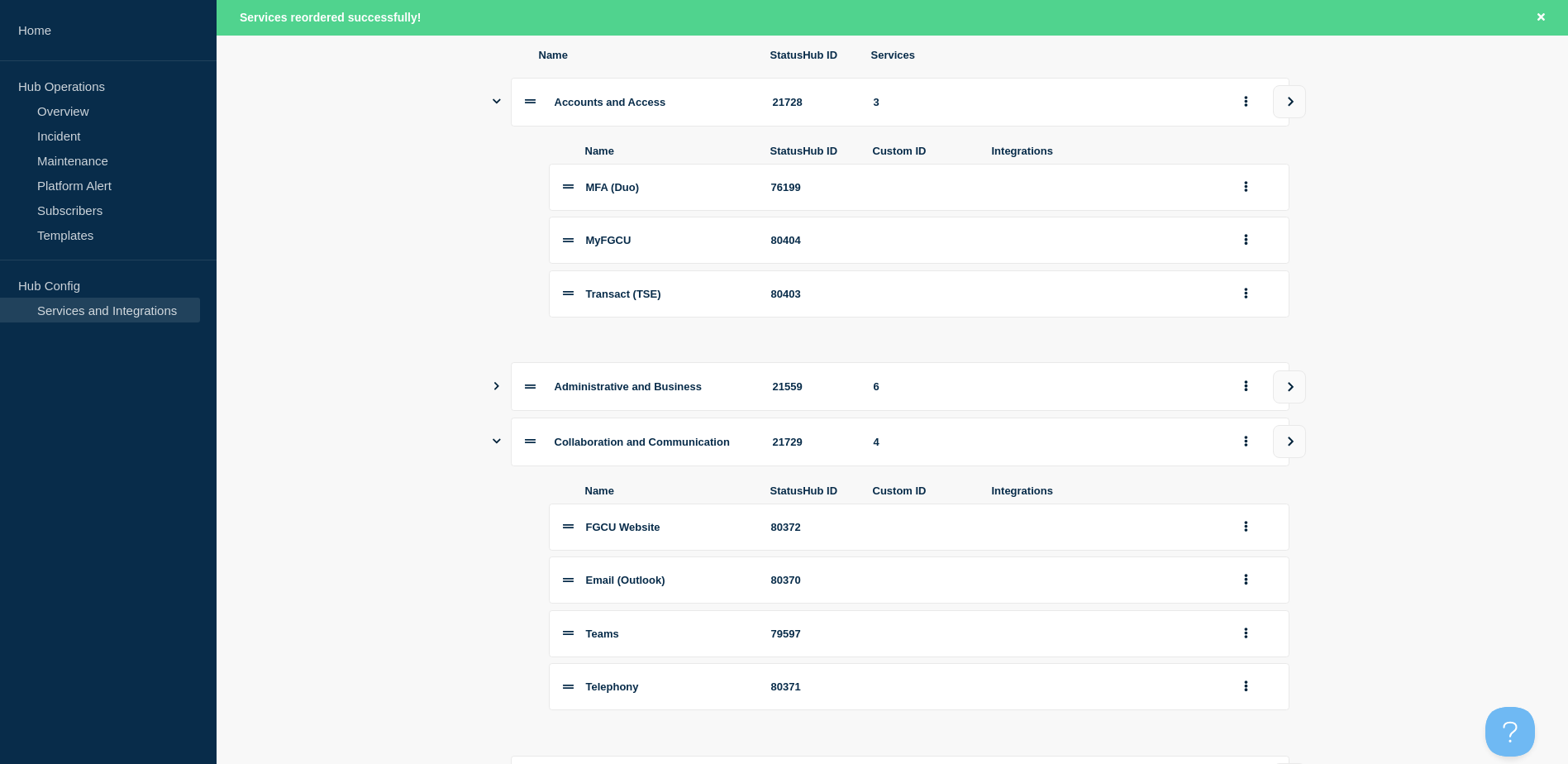
click at [497, 390] on icon "Show services" at bounding box center [496, 386] width 11 height 8
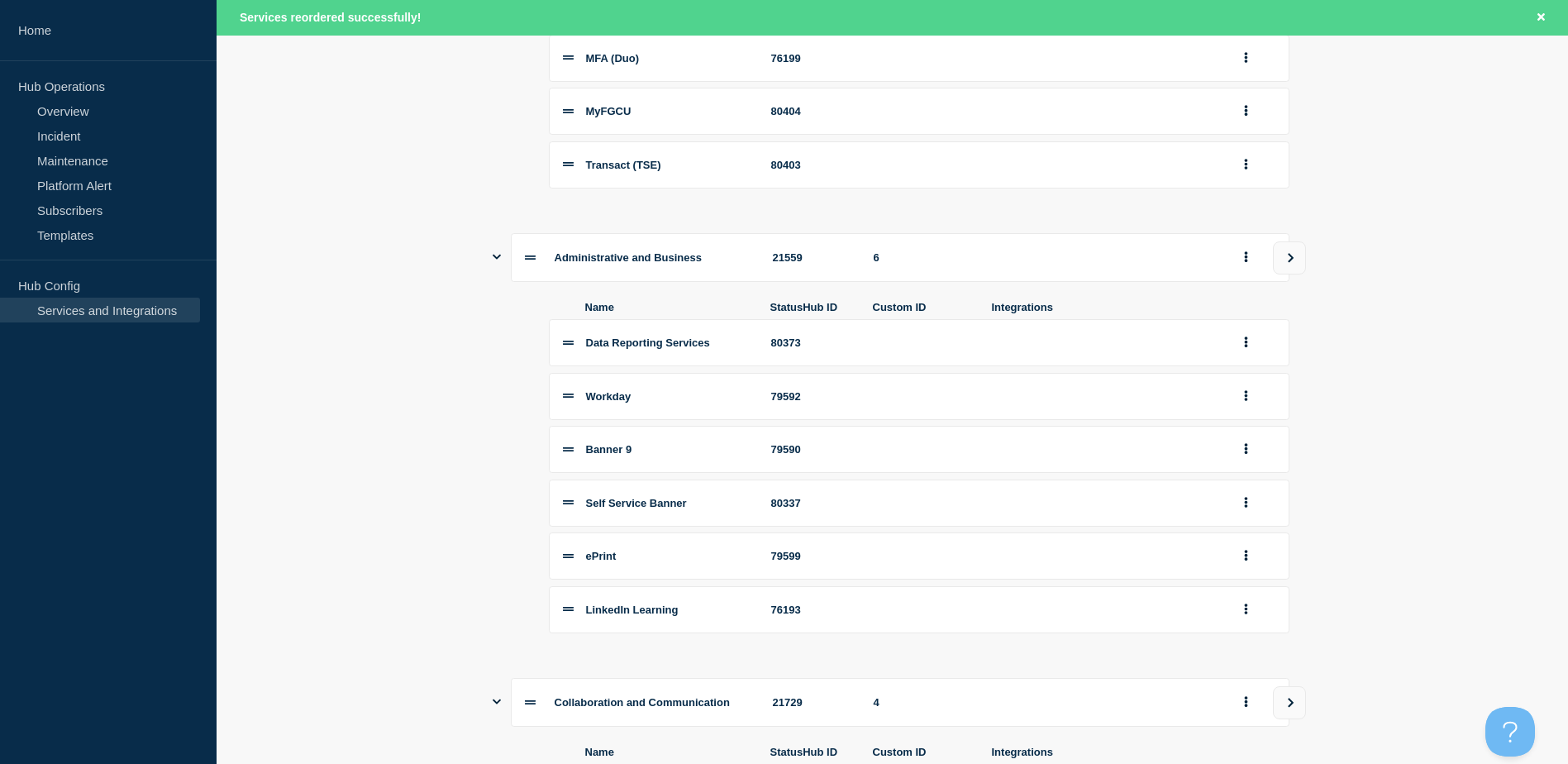
scroll to position [386, 0]
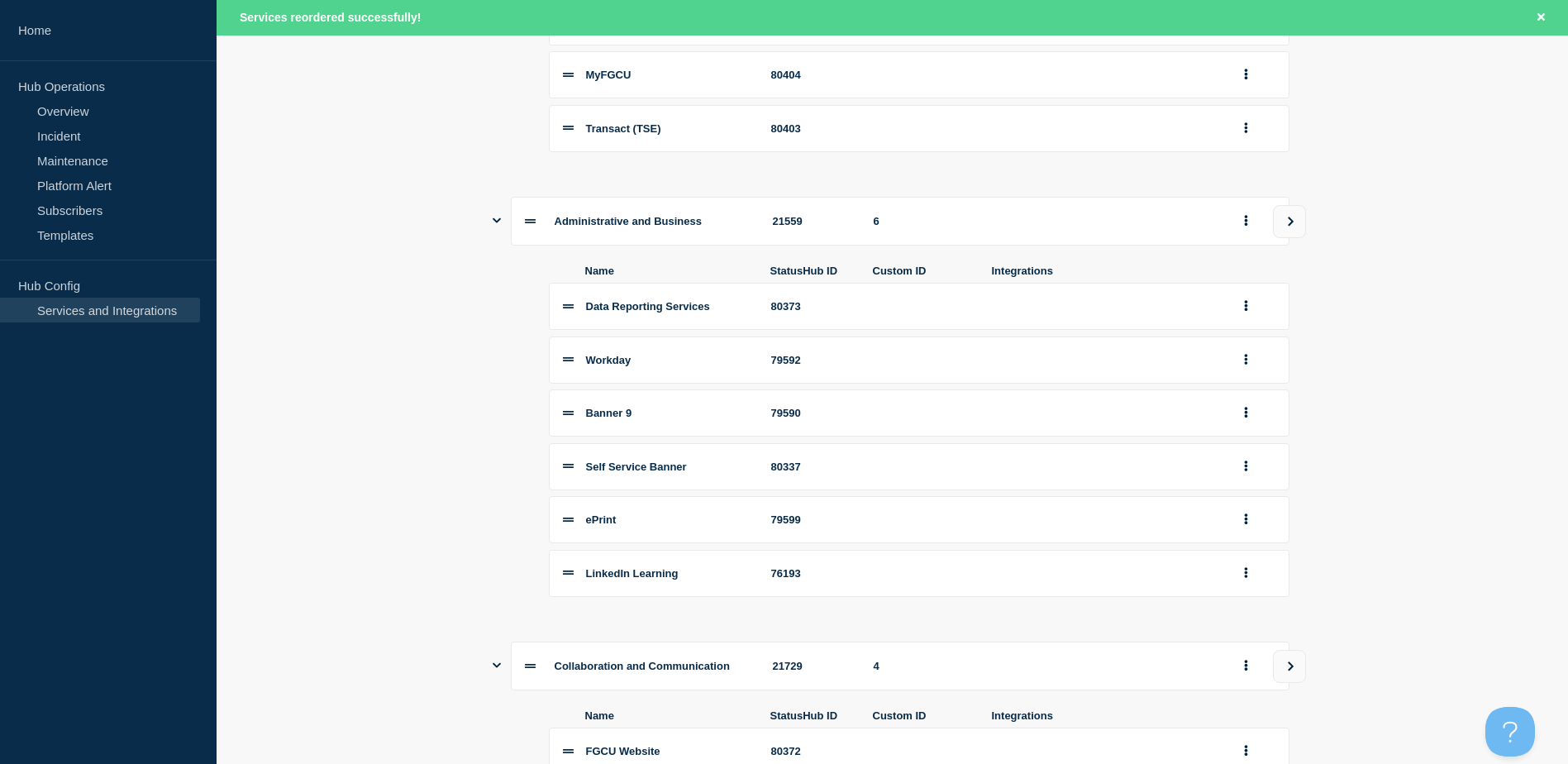
click at [493, 226] on icon "Show services" at bounding box center [496, 220] width 8 height 11
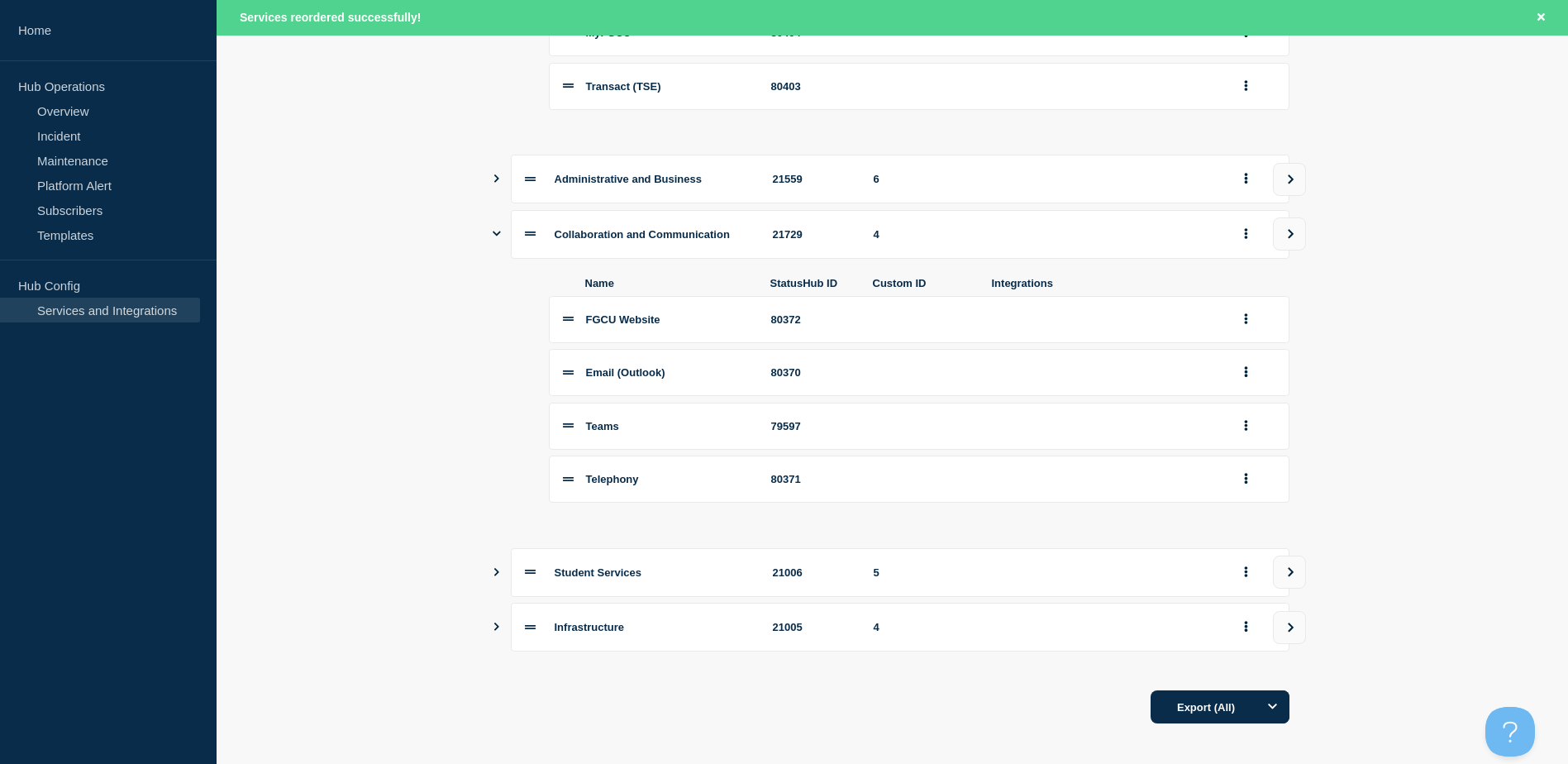
scroll to position [452, 0]
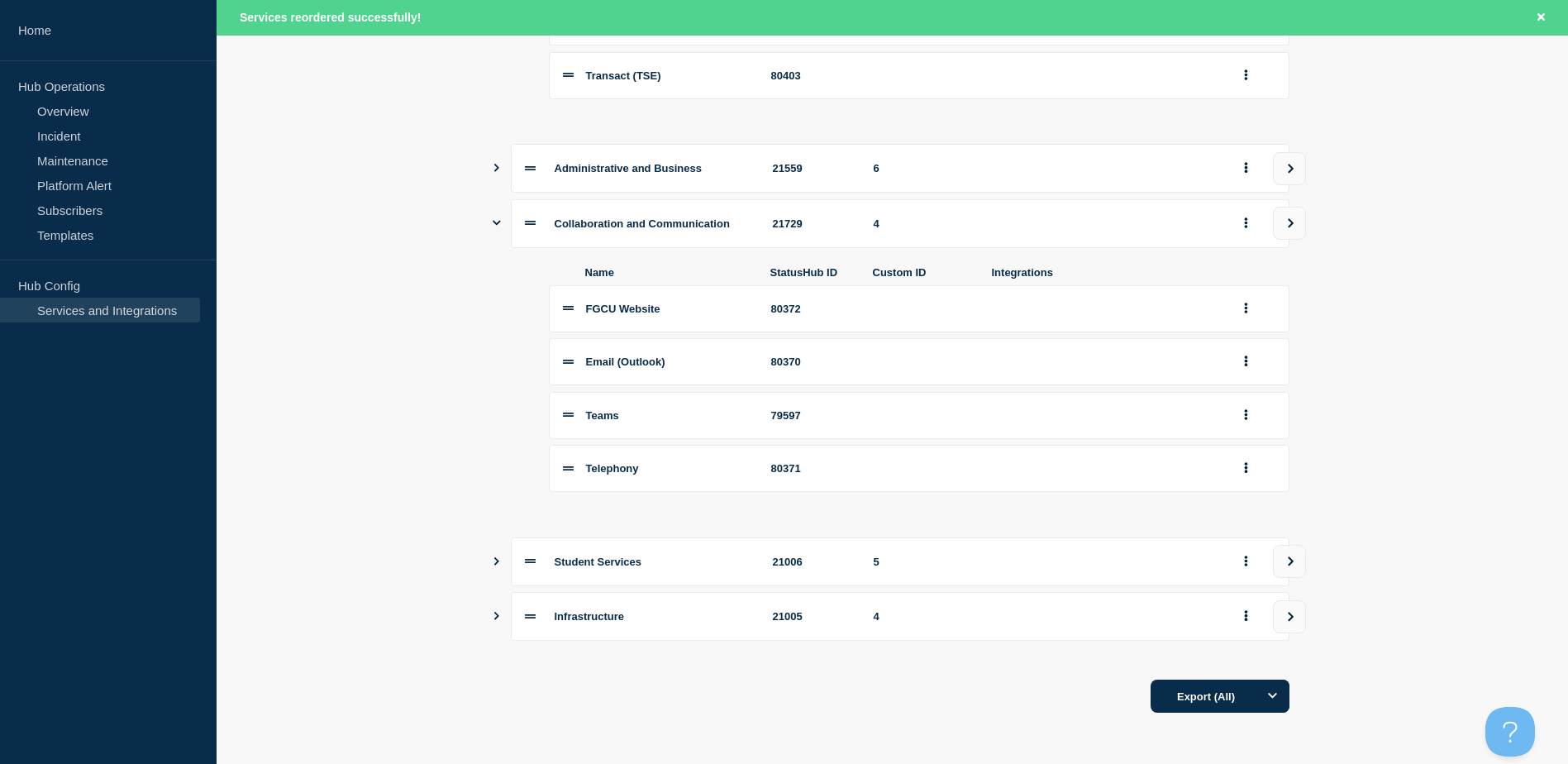
click at [501, 615] on icon "Show services" at bounding box center [496, 615] width 11 height 8
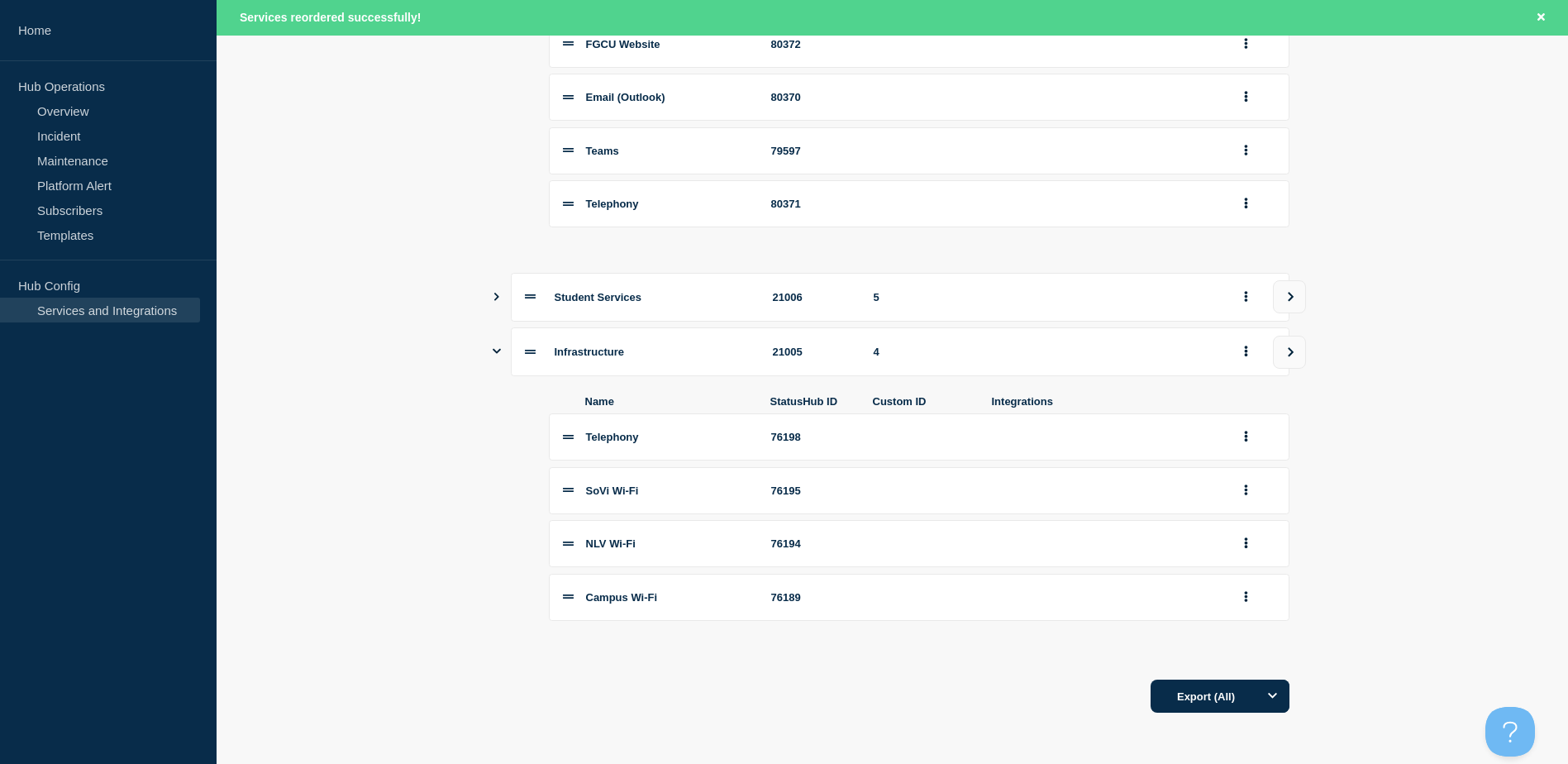
scroll to position [719, 0]
click at [1242, 435] on button "group actions" at bounding box center [1246, 436] width 21 height 25
click at [1251, 490] on button "Delete" at bounding box center [1255, 492] width 82 height 25
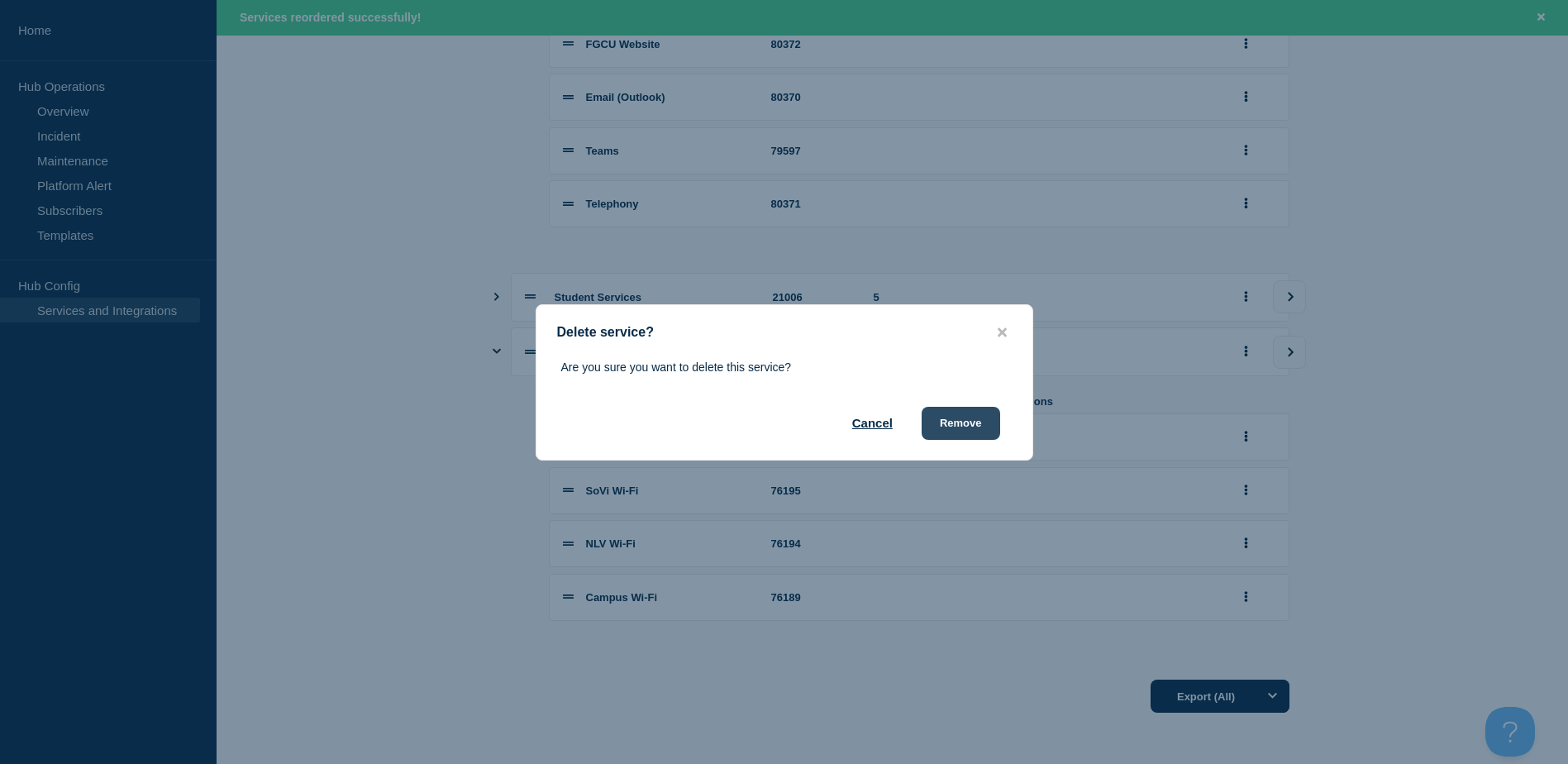
click at [985, 430] on button "Remove" at bounding box center [961, 423] width 79 height 33
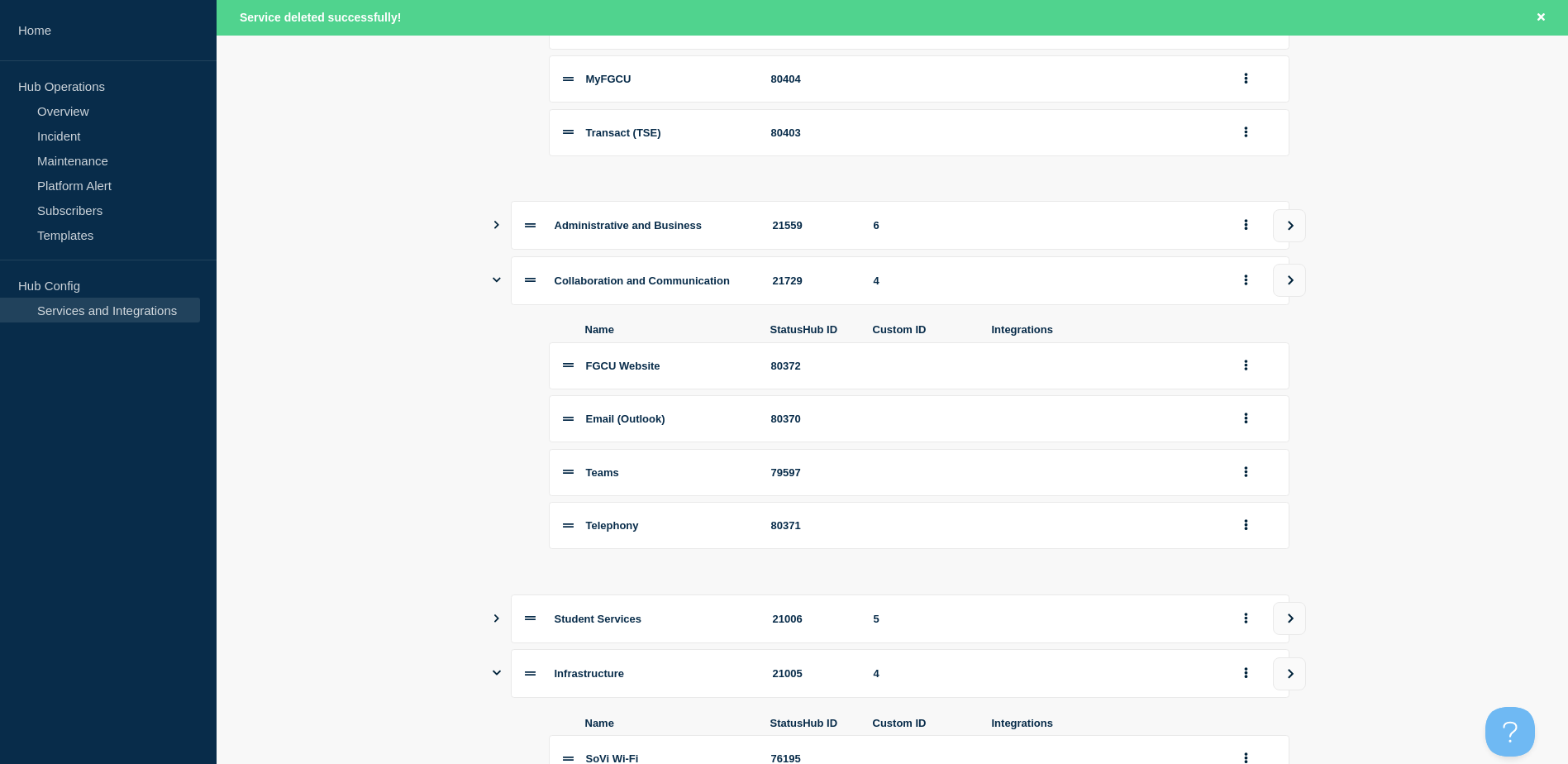
scroll to position [418, 0]
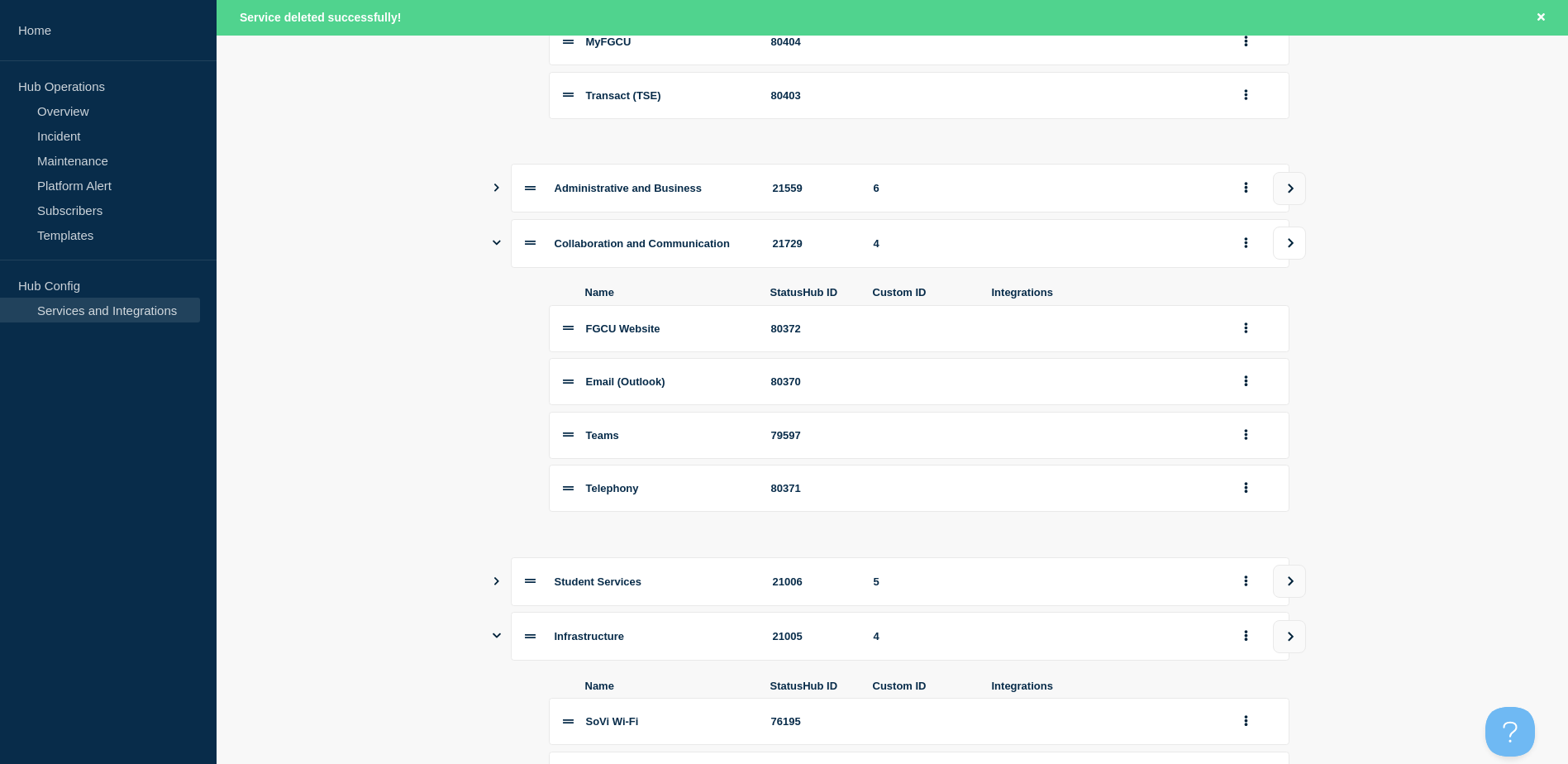
click at [1290, 247] on icon "view group" at bounding box center [1290, 243] width 6 height 9
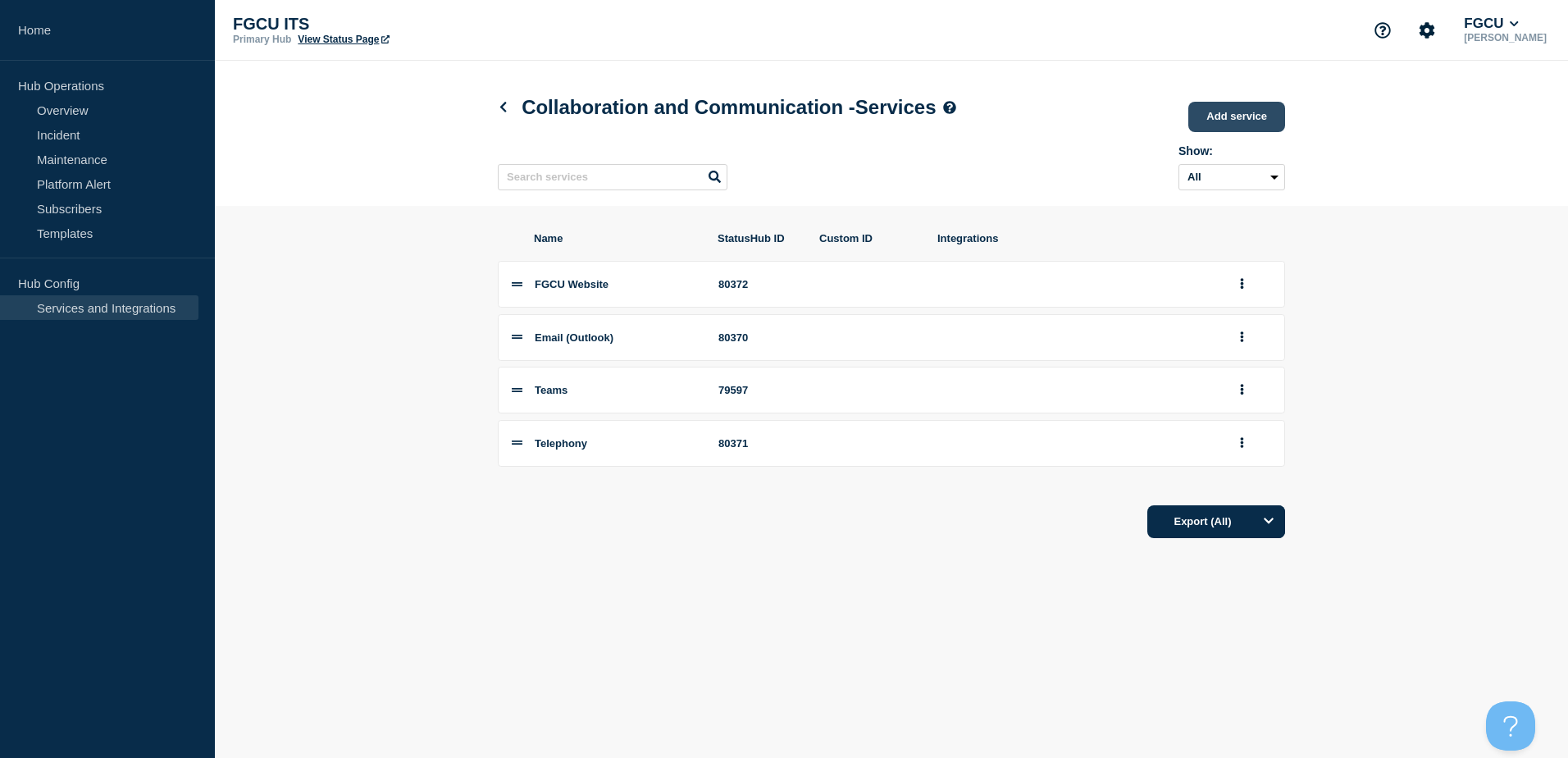
click at [1232, 123] on link "Add service" at bounding box center [1236, 116] width 96 height 30
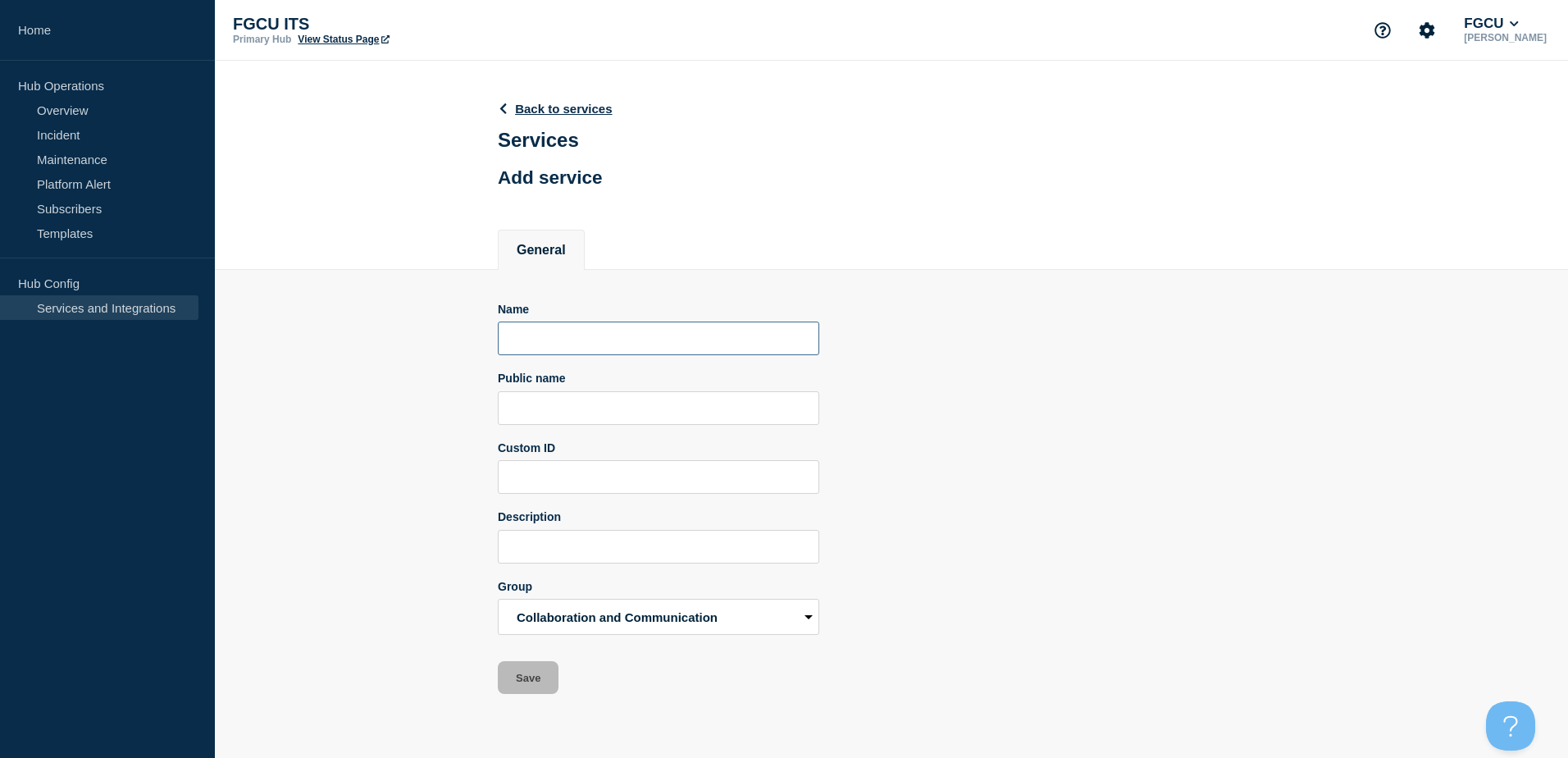
click at [619, 349] on input "Name" at bounding box center [659, 338] width 322 height 34
drag, startPoint x: 674, startPoint y: 341, endPoint x: 361, endPoint y: 343, distance: 313.0
click at [361, 343] on section "Name Mailing List/Listserve Public name Custom ID Description Group Accounts an…" at bounding box center [891, 482] width 1353 height 425
click at [676, 341] on input "Mailing List/Listserv" at bounding box center [659, 338] width 322 height 34
drag, startPoint x: 716, startPoint y: 347, endPoint x: 351, endPoint y: 336, distance: 365.2
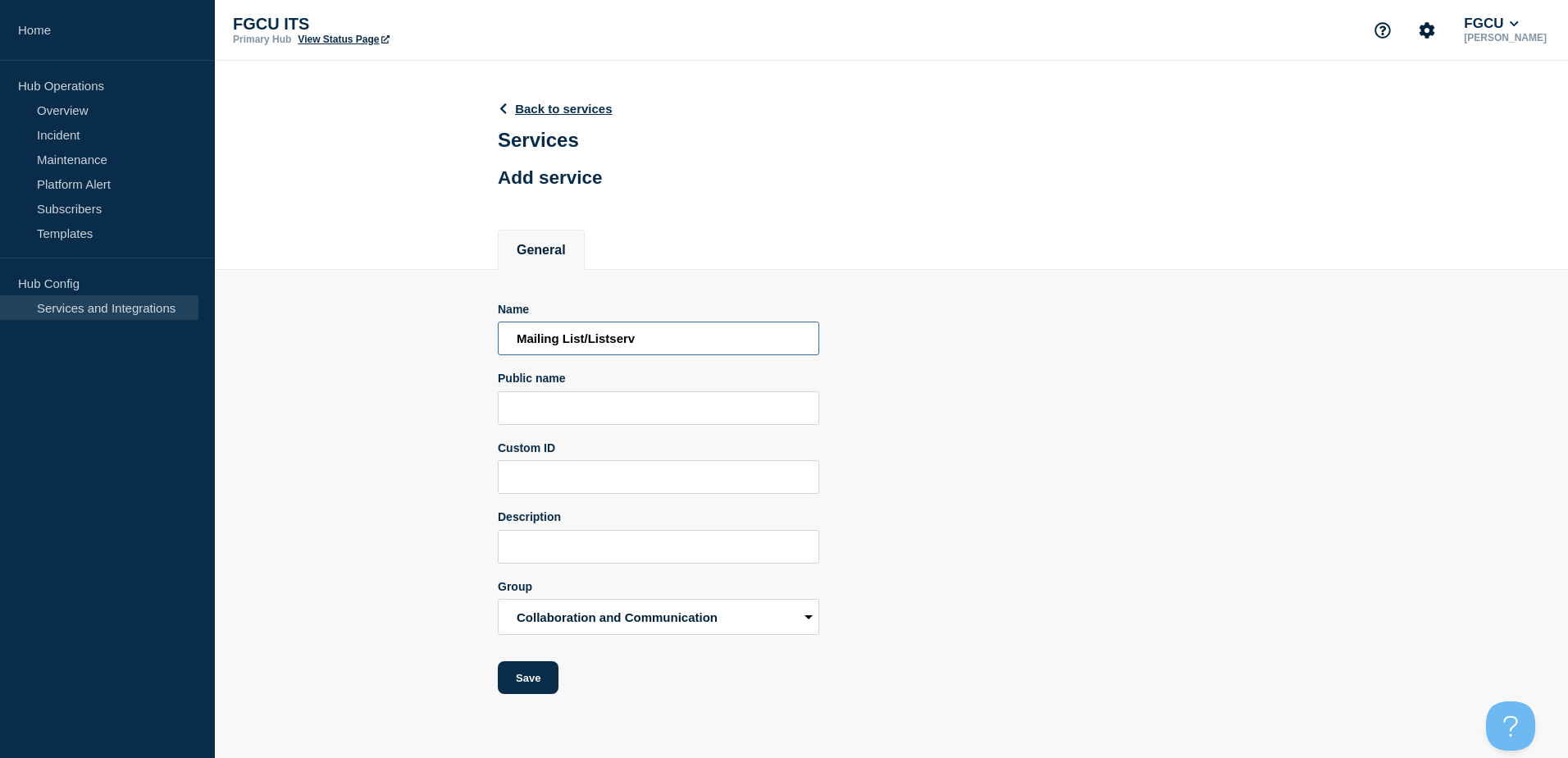
click at [351, 336] on section "Name Mailing List/Listserv Public name Custom ID Description Group Accounts and…" at bounding box center [891, 482] width 1353 height 425
type input "Mailing List/Listserv"
click at [561, 409] on input "Public name" at bounding box center [659, 408] width 322 height 34
paste input "Mailing List/Listserv"
type input "Mailing List/Listserv"
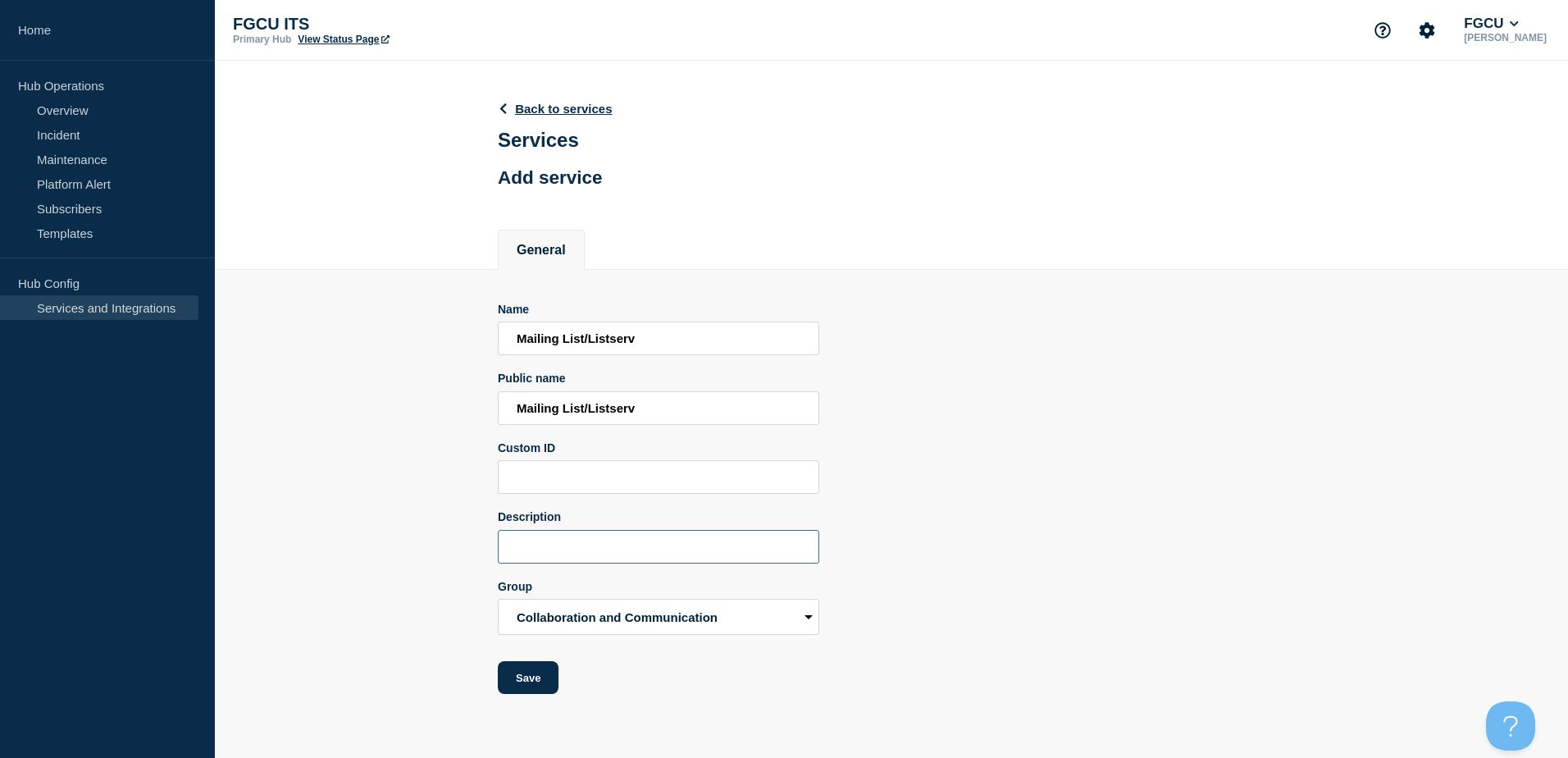
click at [603, 544] on input "Description" at bounding box center [659, 546] width 322 height 34
click at [620, 552] on input "Description" at bounding box center [659, 546] width 322 height 34
type input "M"
click at [754, 549] on input "Mailing lists created for closed group email communications" at bounding box center [659, 546] width 322 height 34
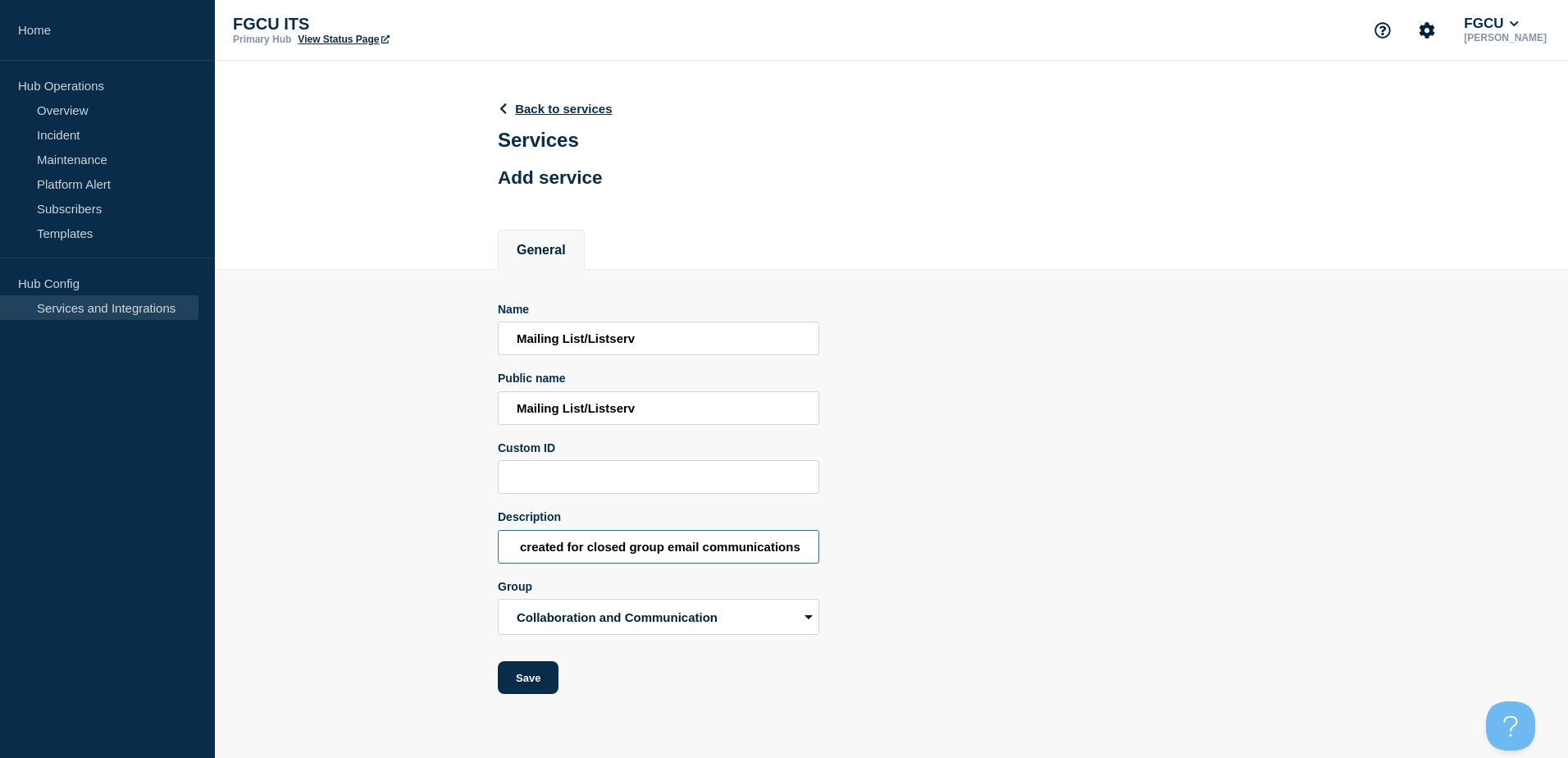
click at [754, 549] on input "Mailing lists created for closed group email communications" at bounding box center [659, 546] width 322 height 34
type input "Mailing lists created for closed group email discussions for FGCU department an…"
click at [939, 599] on div "Name Mailing List/Listserv Public name Mailing List/Listserv Custom ID Descript…" at bounding box center [892, 498] width 787 height 392
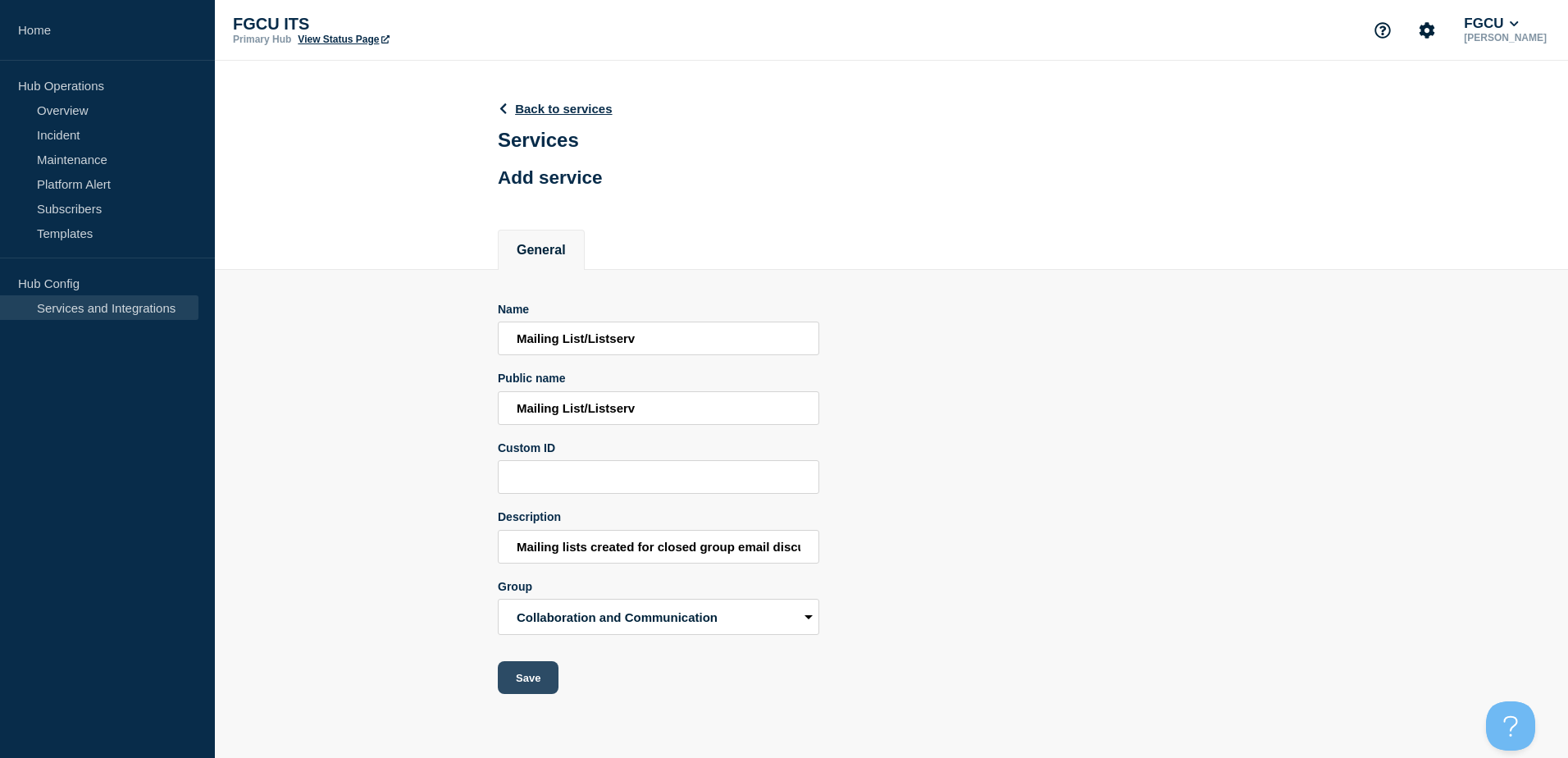
click at [529, 687] on button "Save" at bounding box center [528, 677] width 61 height 33
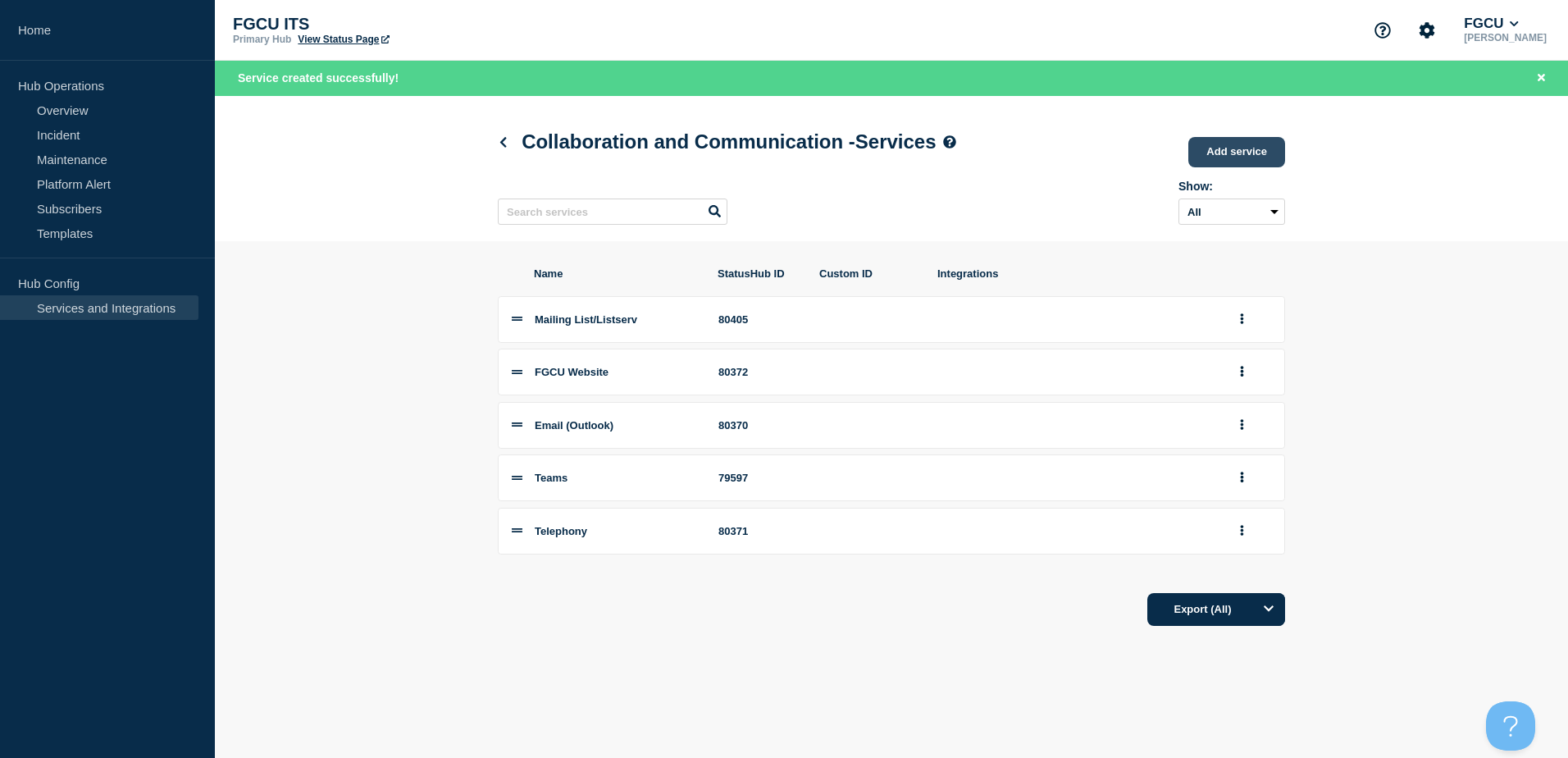
click at [1264, 156] on link "Add service" at bounding box center [1236, 152] width 96 height 30
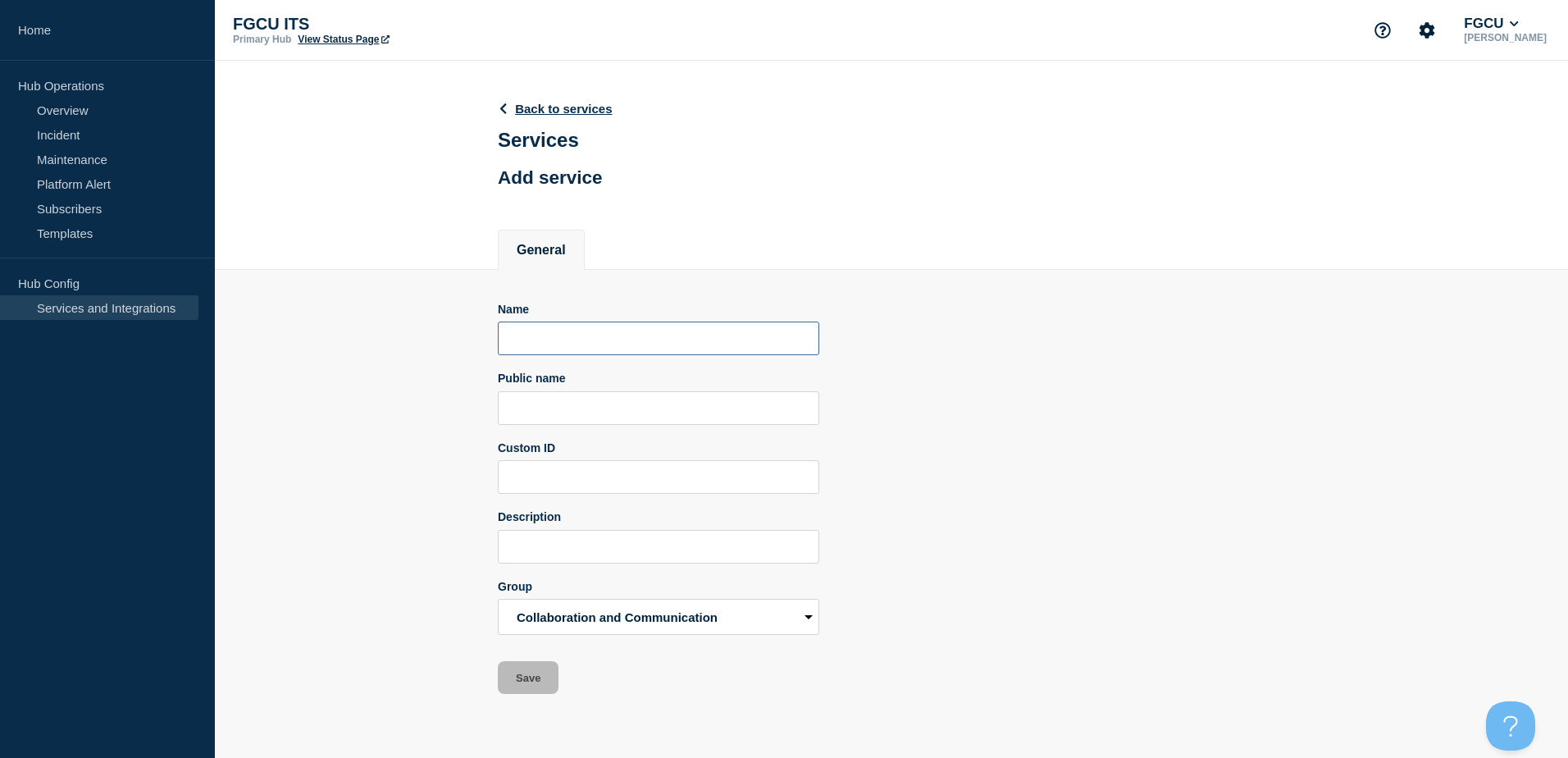
click at [577, 345] on input "Name" at bounding box center [659, 338] width 322 height 34
drag, startPoint x: 635, startPoint y: 348, endPoint x: 464, endPoint y: 347, distance: 171.0
click at [464, 347] on section "Name Events Calendar Public name Custom ID Description Group Accounts and Acces…" at bounding box center [891, 482] width 1353 height 425
type input "Events Calendar"
click at [600, 415] on input "Public name" at bounding box center [659, 408] width 322 height 34
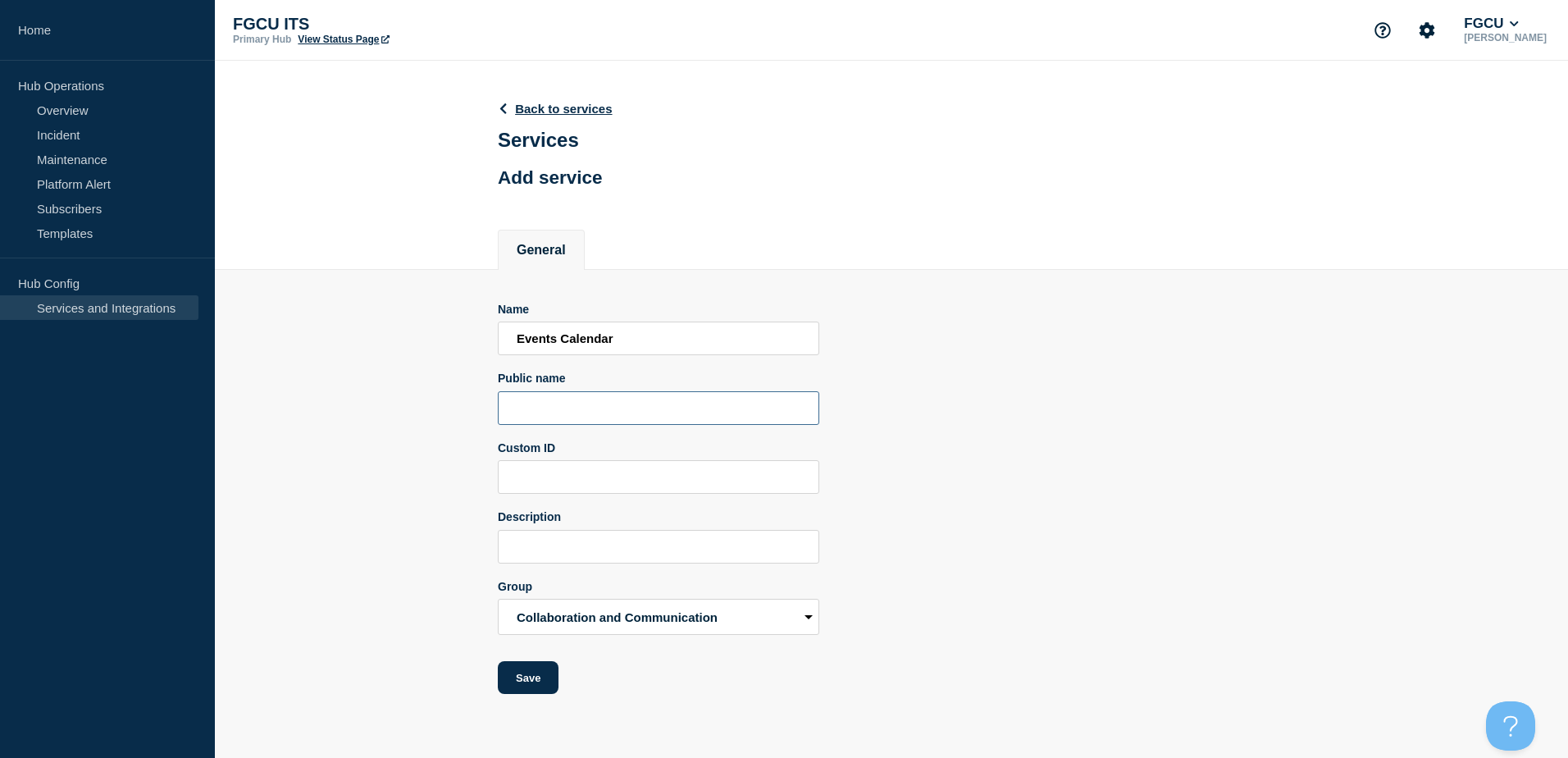
paste input "Events Calendar"
type input "Events Calendar"
click at [920, 529] on div "Name Events Calendar Public name Events Calendar Custom ID Description Group Ac…" at bounding box center [892, 498] width 787 height 392
click at [589, 552] on input "Description" at bounding box center [659, 546] width 322 height 34
paste input "Events Calendar"
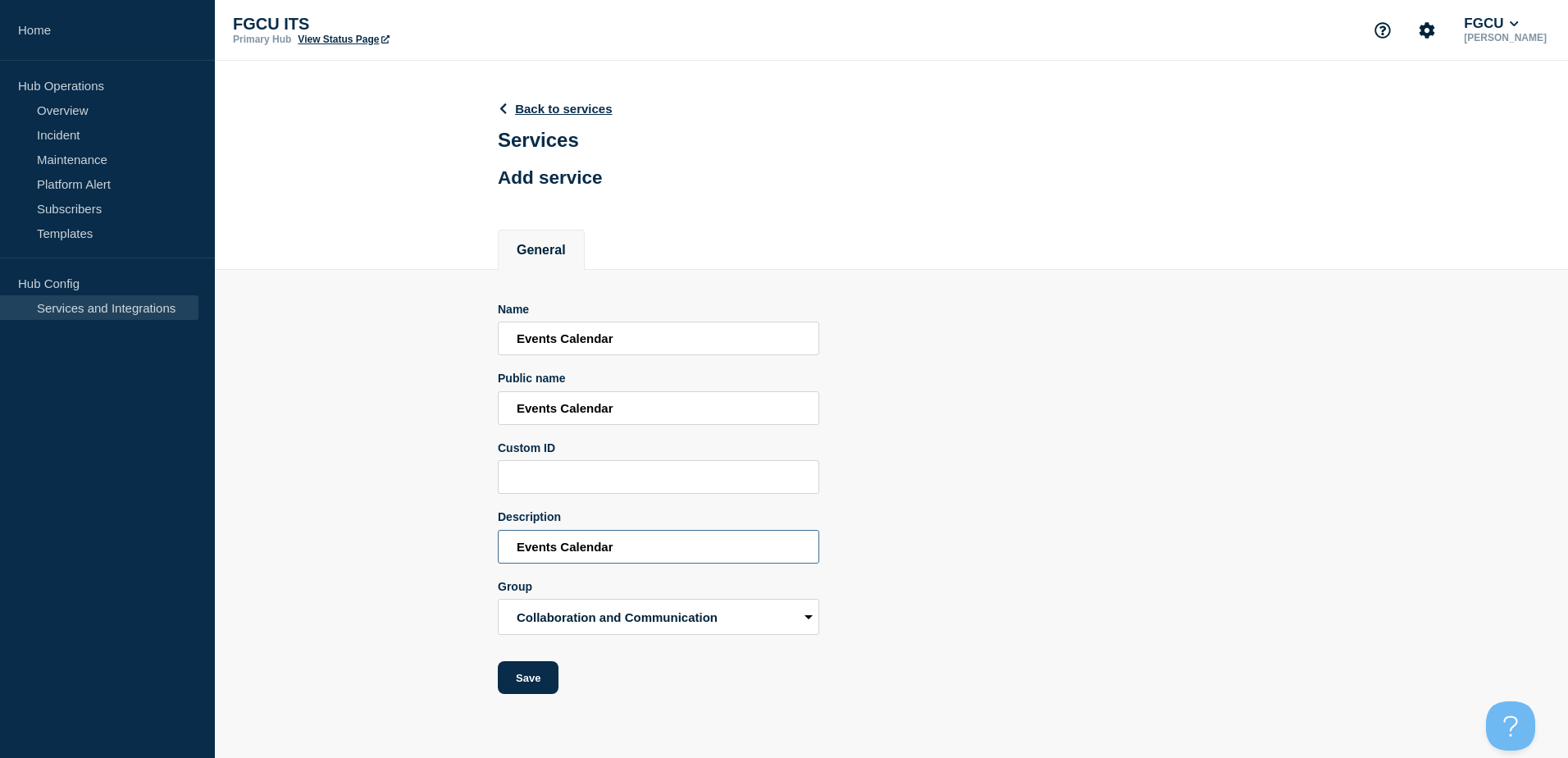
click at [520, 554] on input "Events Calendar" at bounding box center [659, 546] width 322 height 34
type input "Campus Events Calendar"
click at [537, 674] on button "Save" at bounding box center [528, 677] width 61 height 33
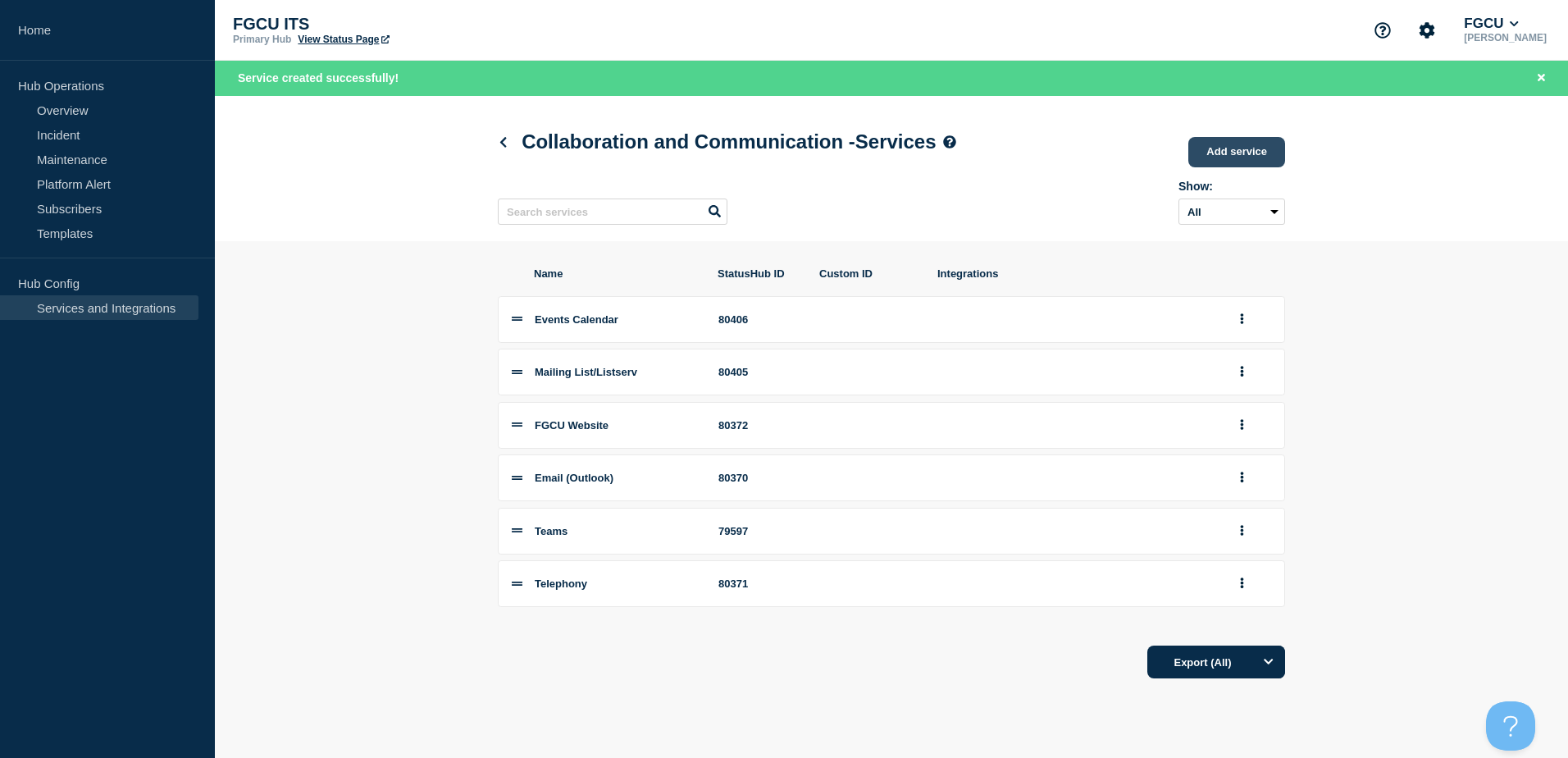
click at [1224, 153] on link "Add service" at bounding box center [1236, 152] width 96 height 30
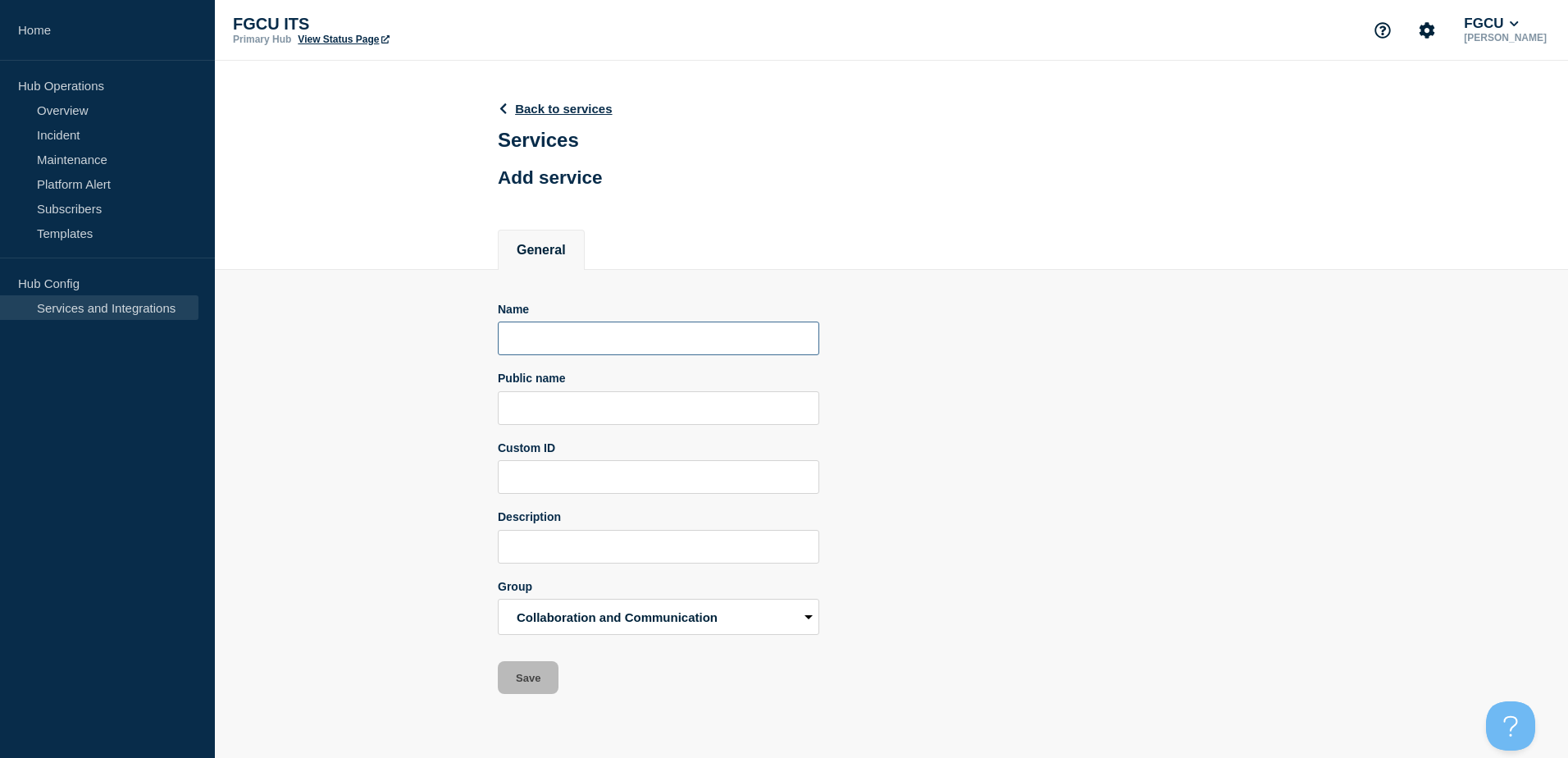
click at [612, 350] on input "Name" at bounding box center [659, 338] width 322 height 34
drag, startPoint x: 705, startPoint y: 342, endPoint x: 411, endPoint y: 362, distance: 294.7
click at [411, 362] on section "Name Microsoft OneDrive for Business Public name Custom ID Description Group Ac…" at bounding box center [891, 482] width 1353 height 425
type input "Microsoft OneDrive for Business"
click at [609, 425] on input "Public name" at bounding box center [659, 408] width 322 height 34
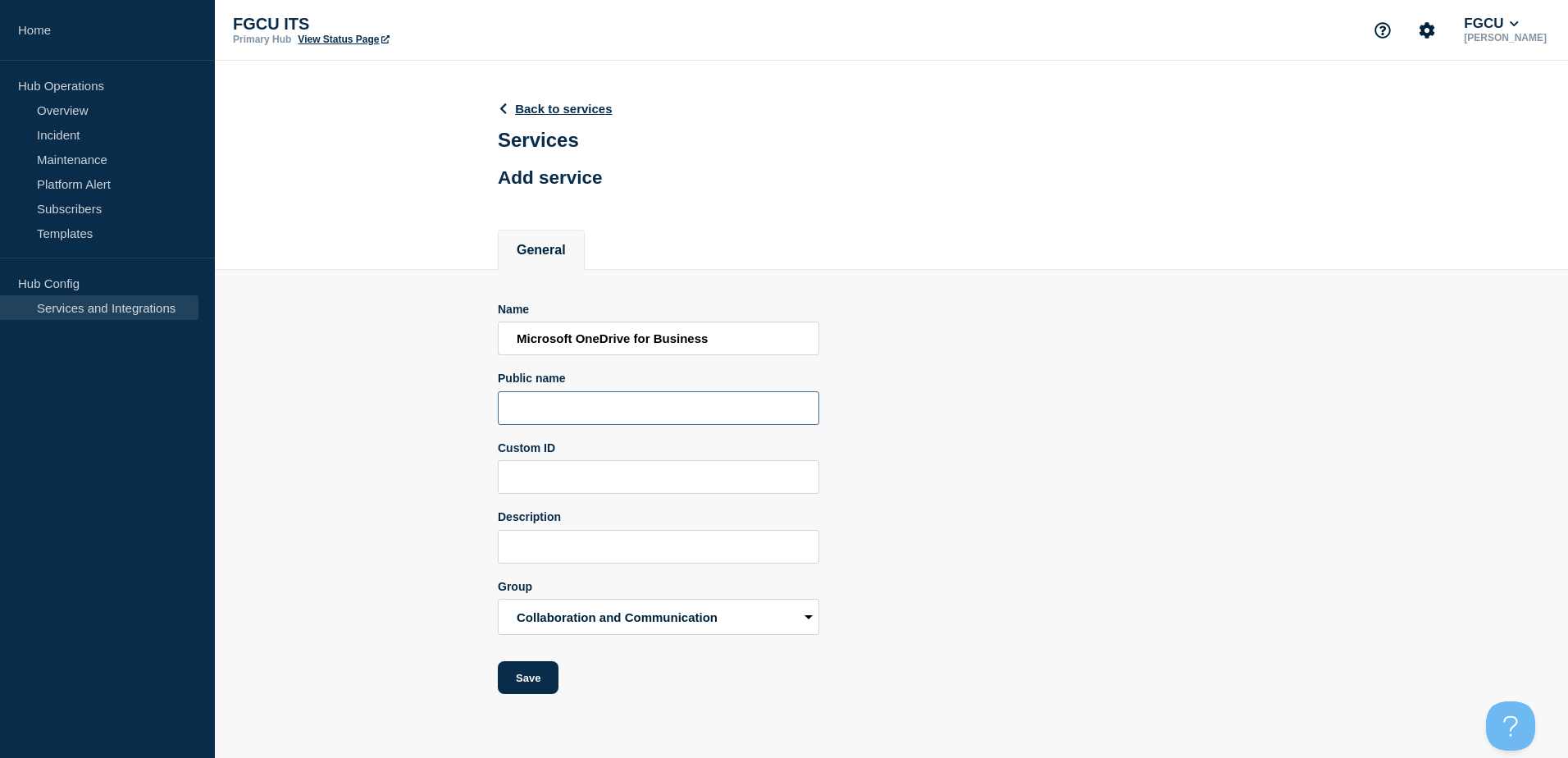
paste input "Microsoft OneDrive for Business"
type input "Microsoft OneDrive for Business"
click at [585, 552] on input "Description" at bounding box center [659, 546] width 322 height 34
paste input "Microsoft OneDrive for Business"
click at [746, 558] on input "Microsoft OneDrive for Business" at bounding box center [659, 546] width 322 height 34
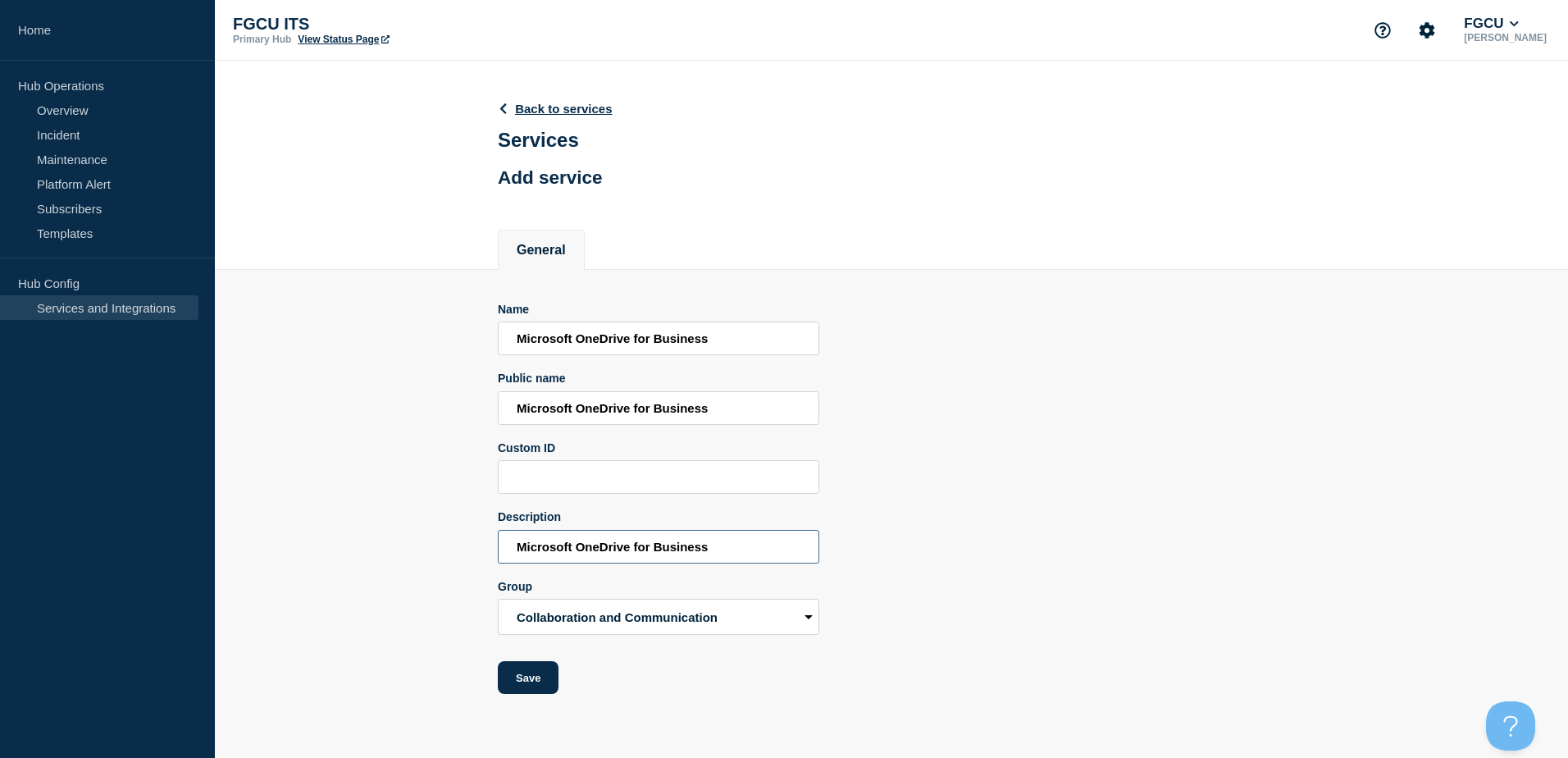
drag, startPoint x: 745, startPoint y: 556, endPoint x: 578, endPoint y: 554, distance: 167.0
click at [578, 554] on input "Microsoft OneDrive for Business" at bounding box center [659, 546] width 322 height 34
click at [648, 550] on input "Microsoft hosted" at bounding box center [659, 546] width 322 height 34
drag, startPoint x: 666, startPoint y: 545, endPoint x: 63, endPoint y: 558, distance: 603.1
click at [70, 561] on div "Home Hub Operations Overview Incident Maintenance Platform Alert Subscribers Te…" at bounding box center [784, 359] width 1568 height 718
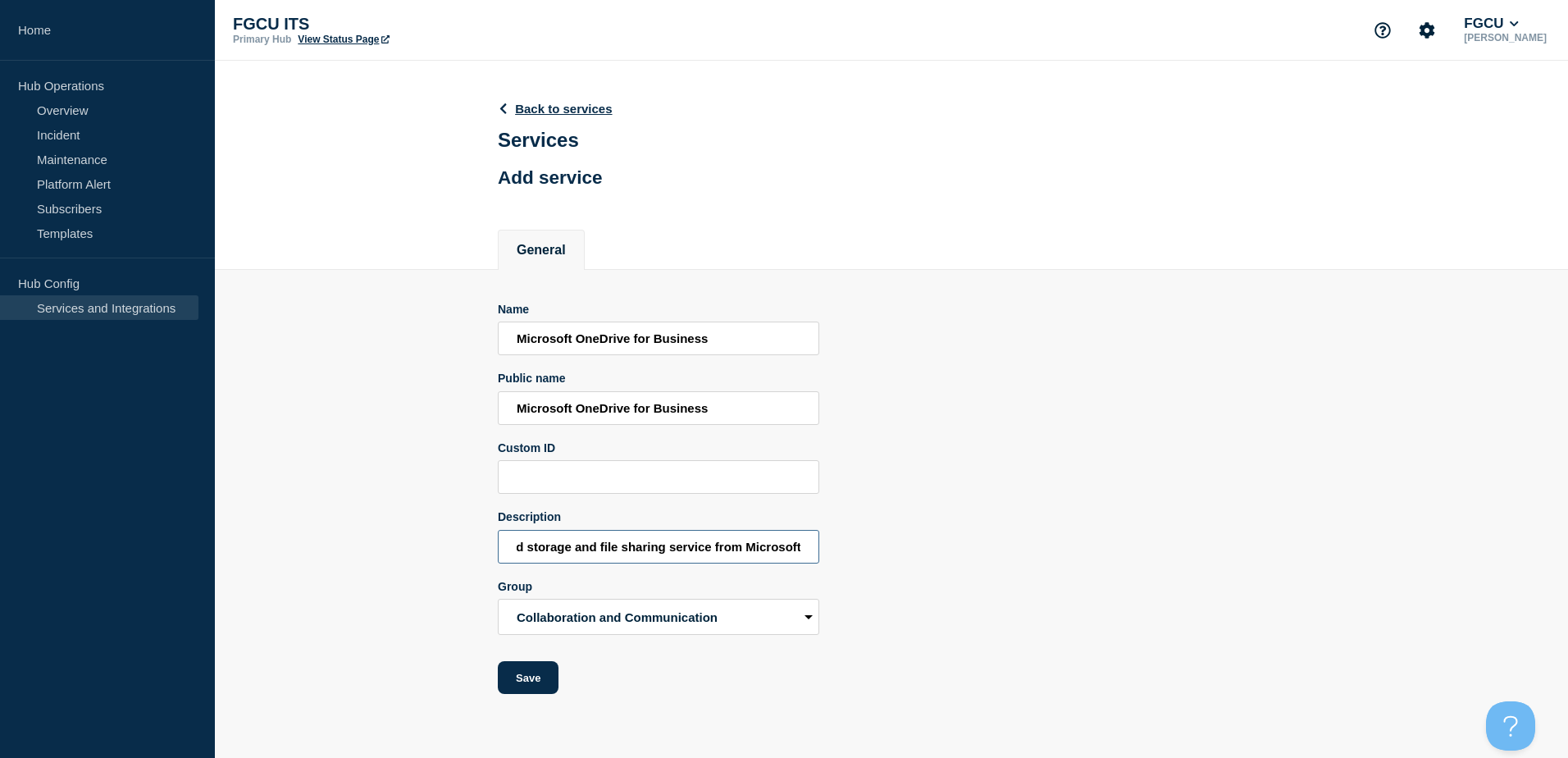
scroll to position [0, 189]
type input "OneDrive for business is a cloud storage and file sharing service from Microsof…"
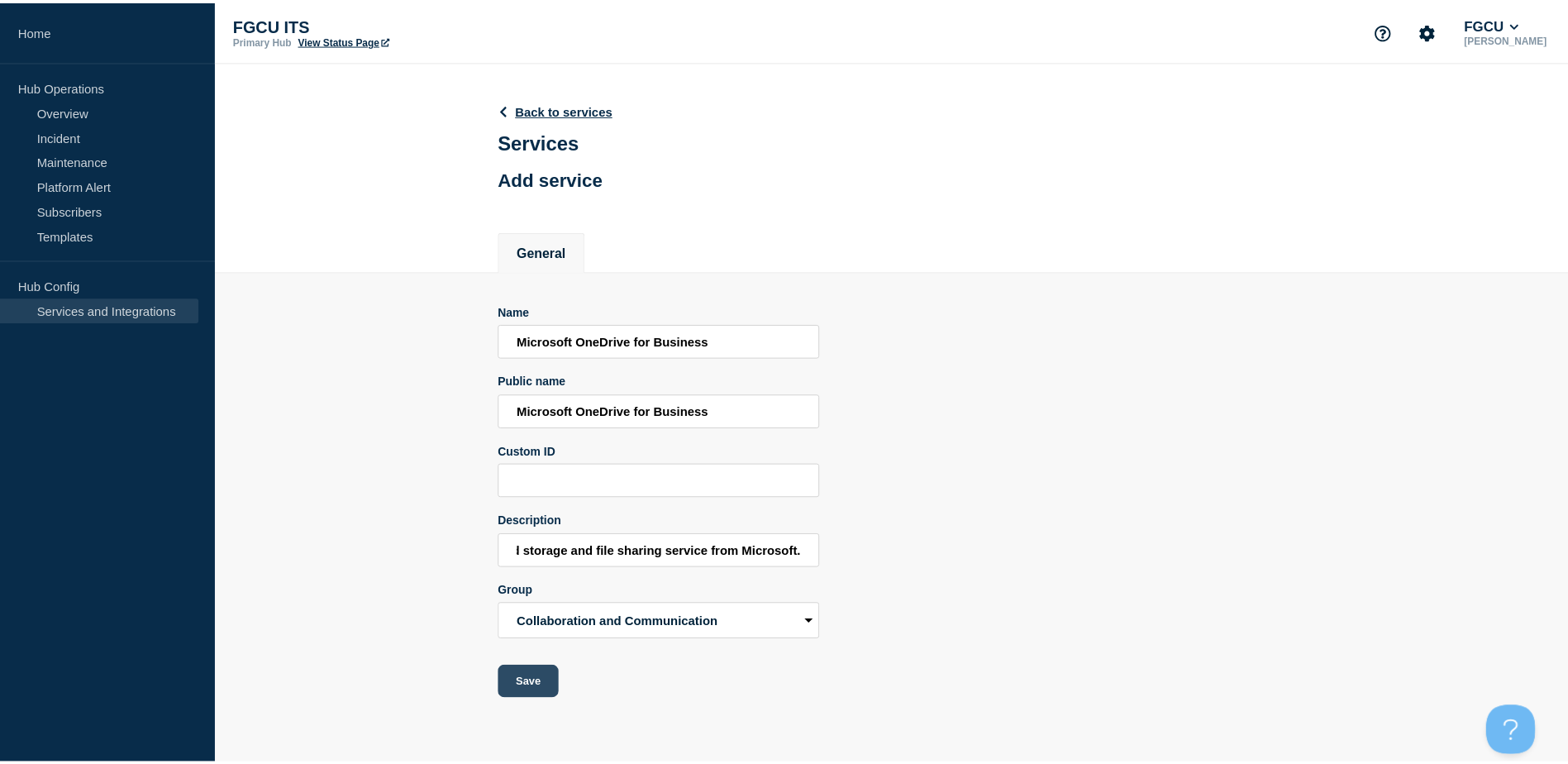
scroll to position [0, 0]
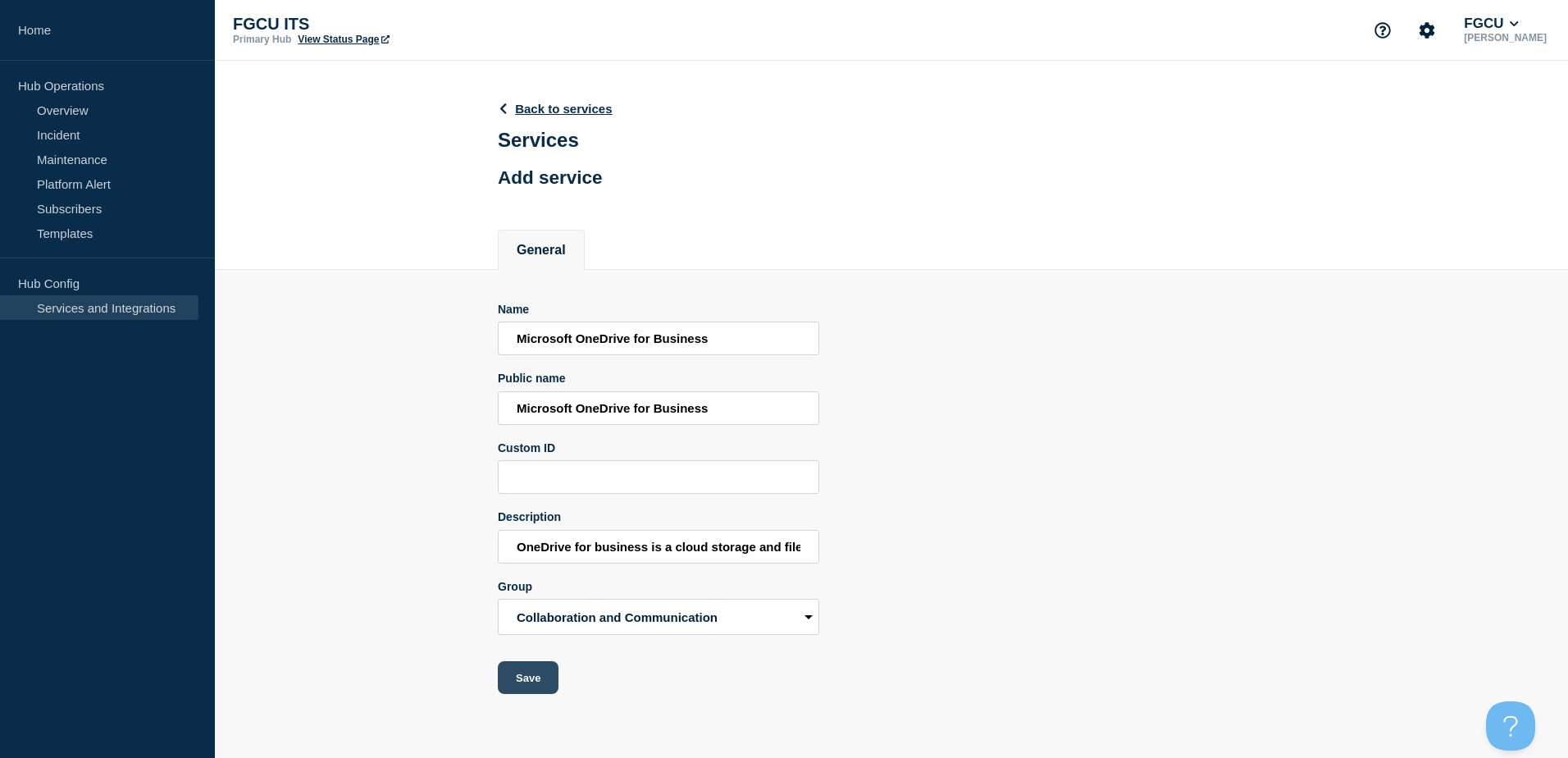
click at [546, 678] on button "Save" at bounding box center [528, 677] width 61 height 33
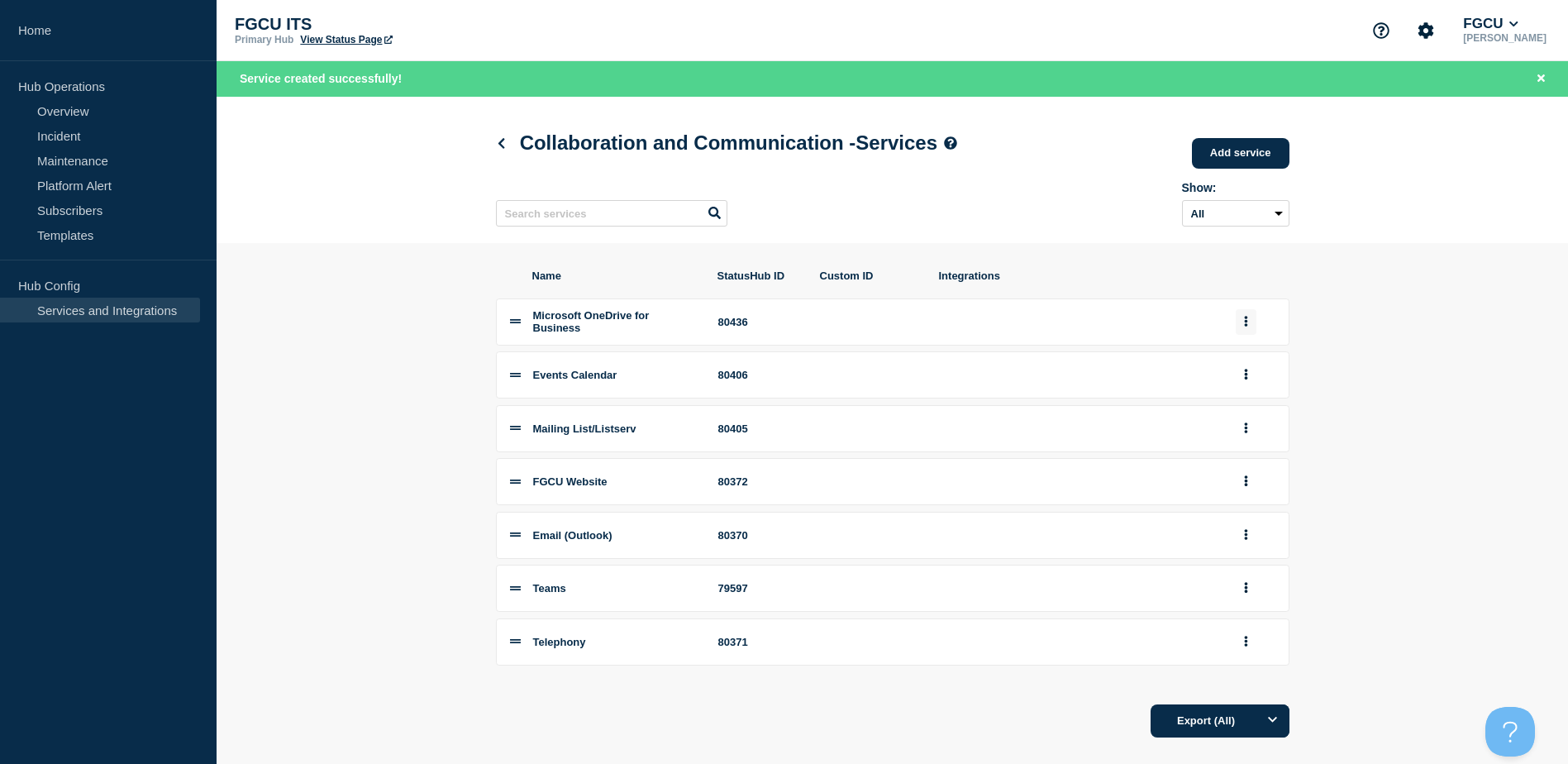
click at [1254, 325] on button "group actions" at bounding box center [1246, 322] width 21 height 25
click at [1248, 357] on button "Edit" at bounding box center [1255, 354] width 82 height 25
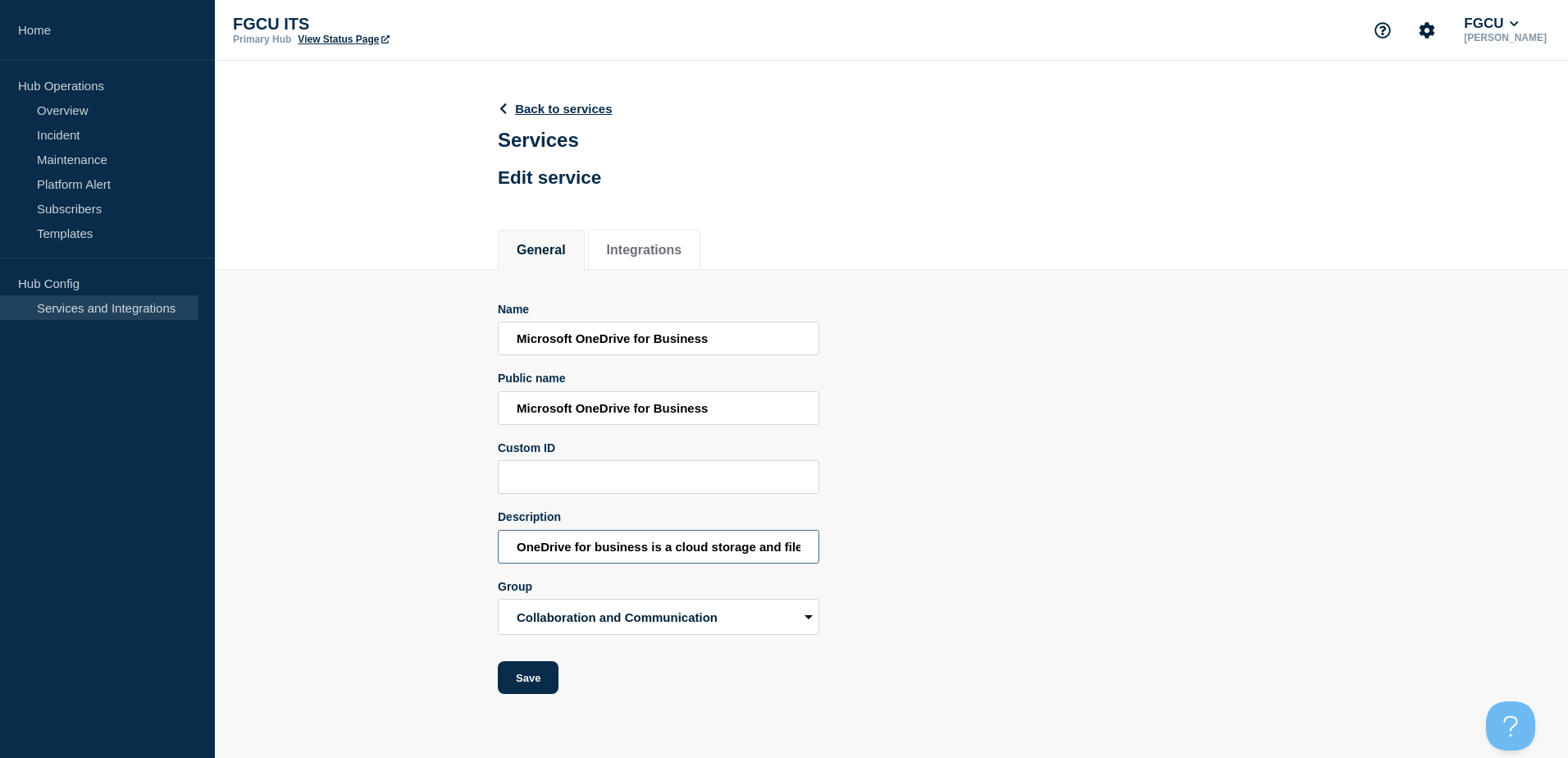
click at [601, 557] on input "OneDrive for business is a cloud storage and file sharing service from Microsof…" at bounding box center [659, 546] width 322 height 34
type input "OneDrive for Business is a cloud storage and file sharing service from Microsof…"
click at [522, 682] on button "Save" at bounding box center [528, 677] width 61 height 33
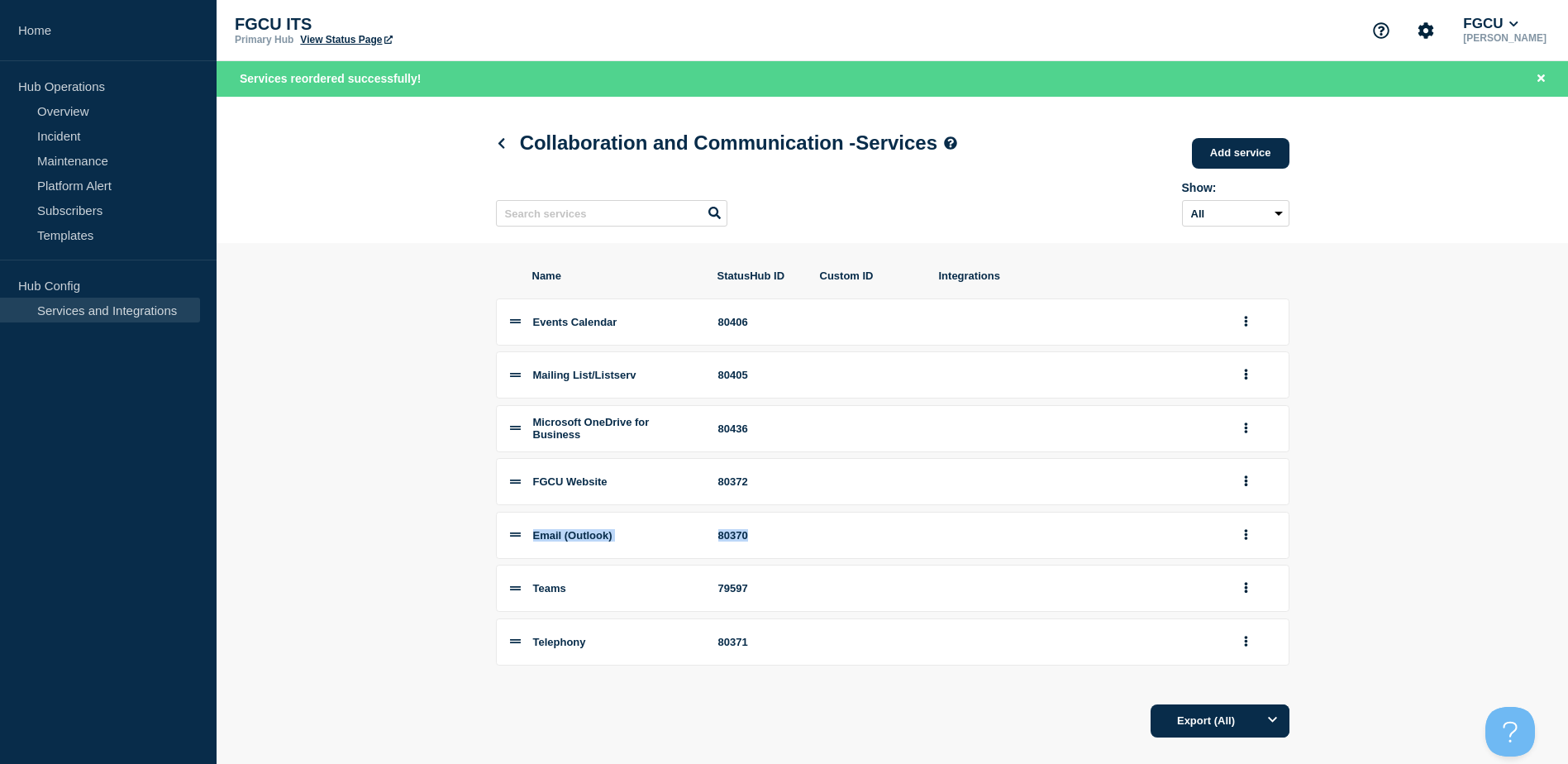
drag, startPoint x: 516, startPoint y: 605, endPoint x: 507, endPoint y: 538, distance: 67.6
click at [507, 538] on div "Events Calendar 80406 Mailing List/Listserv 80405 Microsoft OneDrive for Busine…" at bounding box center [893, 482] width 794 height 367
drag, startPoint x: 507, startPoint y: 538, endPoint x: 514, endPoint y: 592, distance: 54.5
click at [514, 592] on icon at bounding box center [515, 588] width 11 height 11
click at [1246, 548] on button "group actions" at bounding box center [1246, 534] width 21 height 25
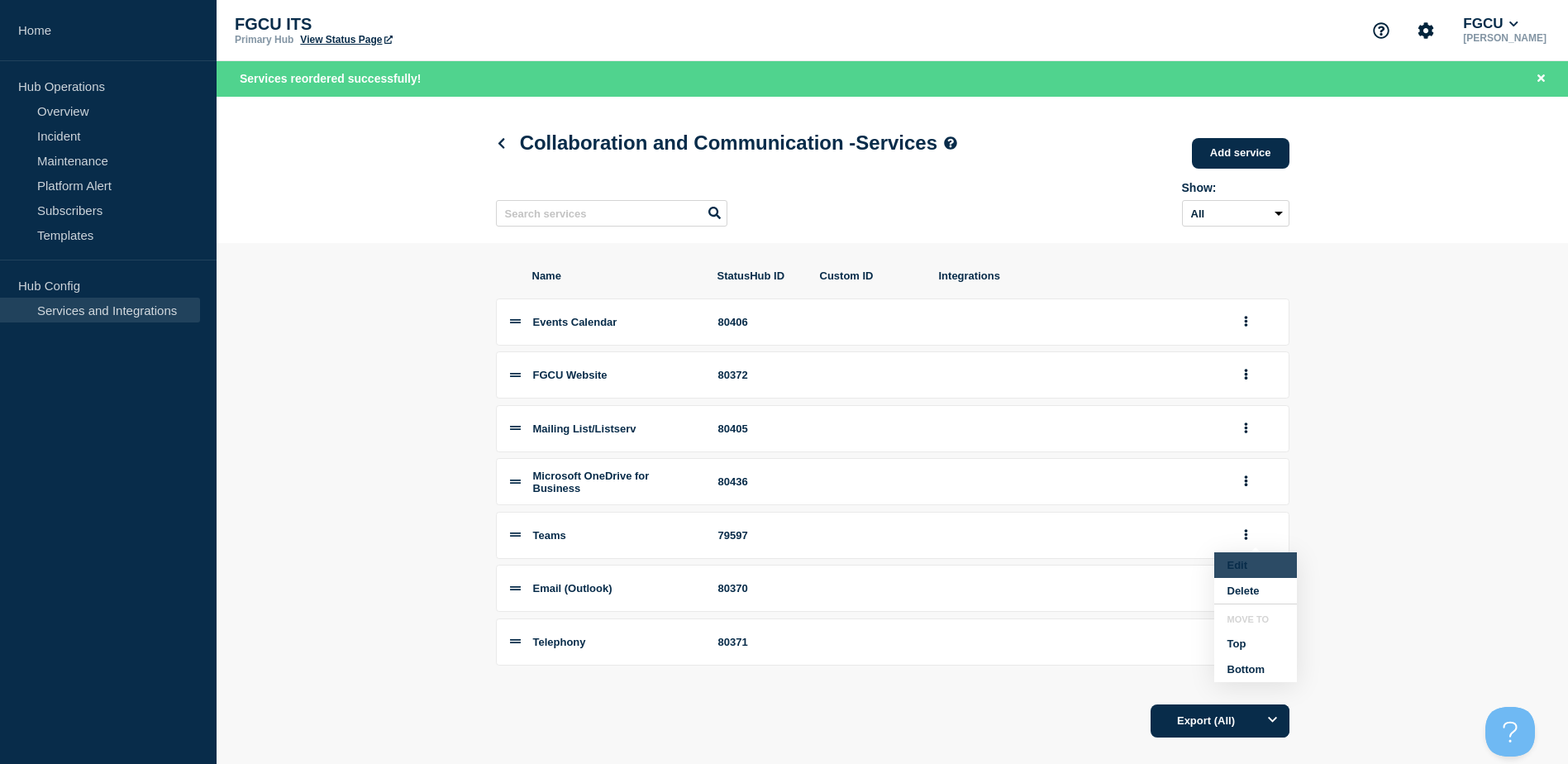
click at [1249, 567] on button "Edit" at bounding box center [1255, 564] width 82 height 25
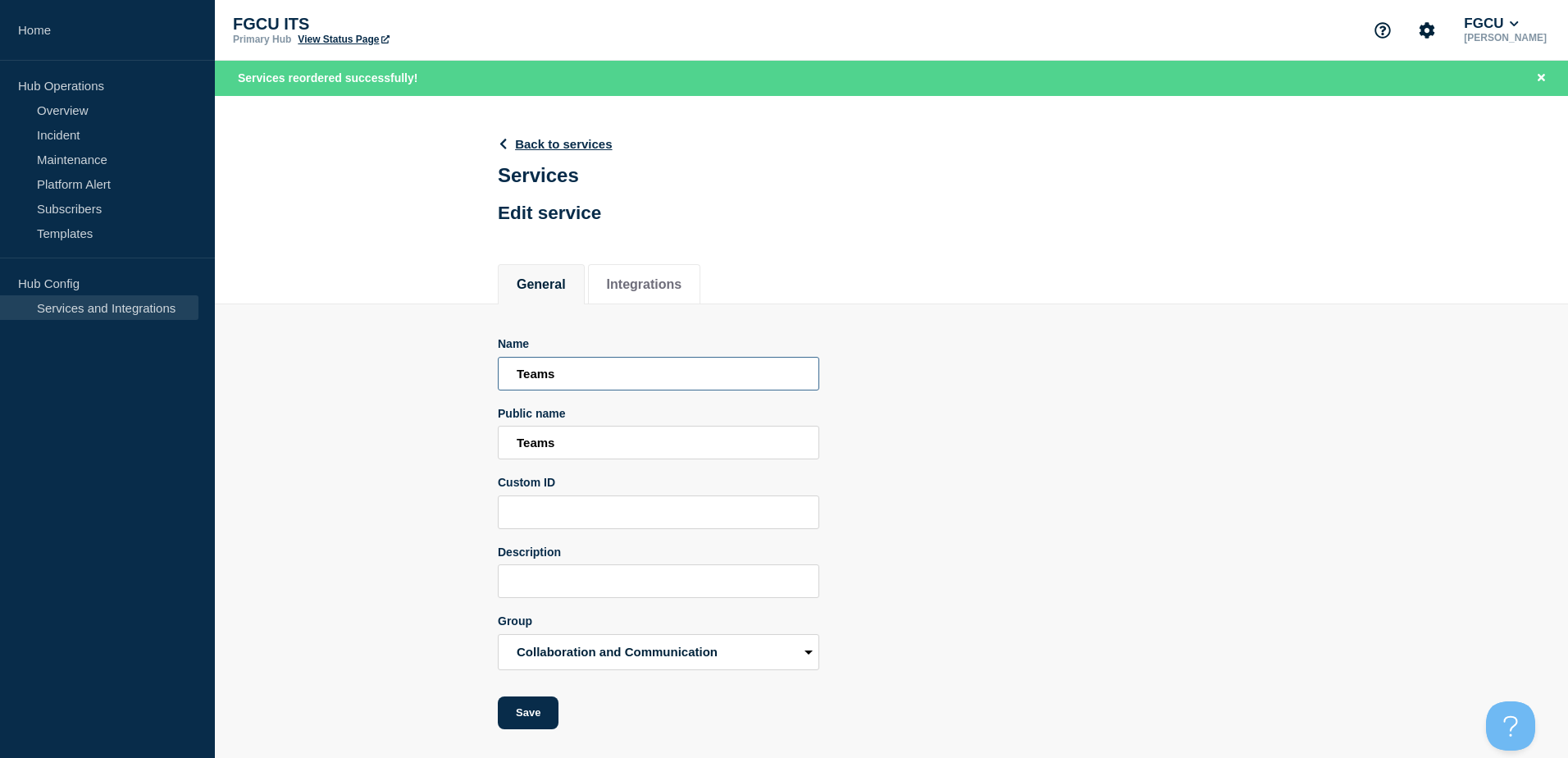
click at [517, 382] on input "Teams" at bounding box center [659, 373] width 322 height 34
click at [622, 372] on input "MicrosoftTeams" at bounding box center [659, 373] width 322 height 34
drag, startPoint x: 652, startPoint y: 387, endPoint x: 441, endPoint y: 386, distance: 211.0
click at [439, 385] on section "Name MicrosoftTeams Public name Teams Custom ID Description Group Accounts and …" at bounding box center [891, 516] width 1353 height 425
type input "MicrosoftTeams"
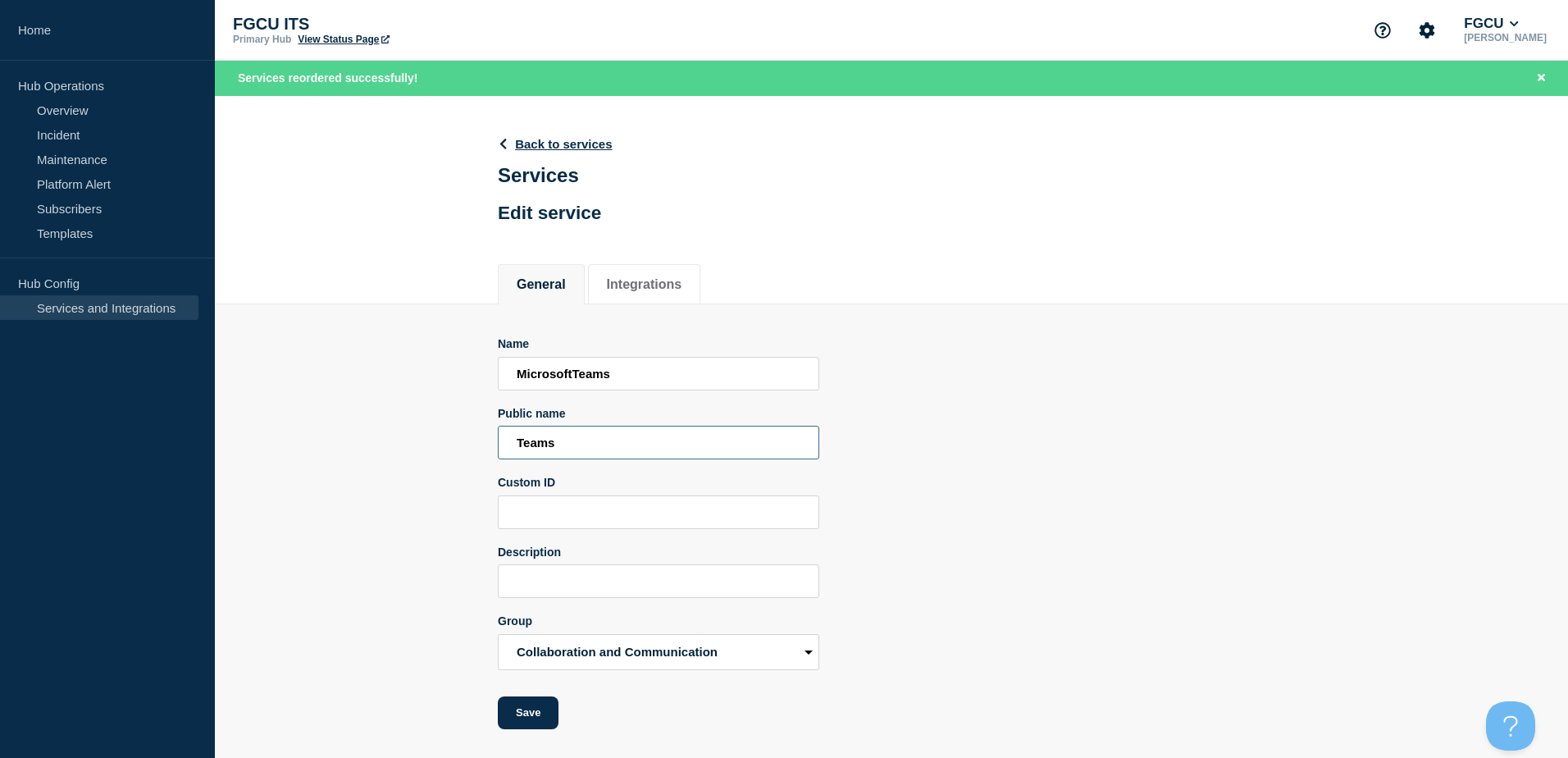
click at [618, 436] on input "Teams" at bounding box center [659, 442] width 322 height 34
drag, startPoint x: 621, startPoint y: 447, endPoint x: 238, endPoint y: 442, distance: 383.0
click at [223, 436] on section "Name MicrosoftTeams Public name Teams Custom ID Description Group Accounts and …" at bounding box center [891, 516] width 1353 height 425
paste input "Microsoft"
type input "MicrosoftTeams"
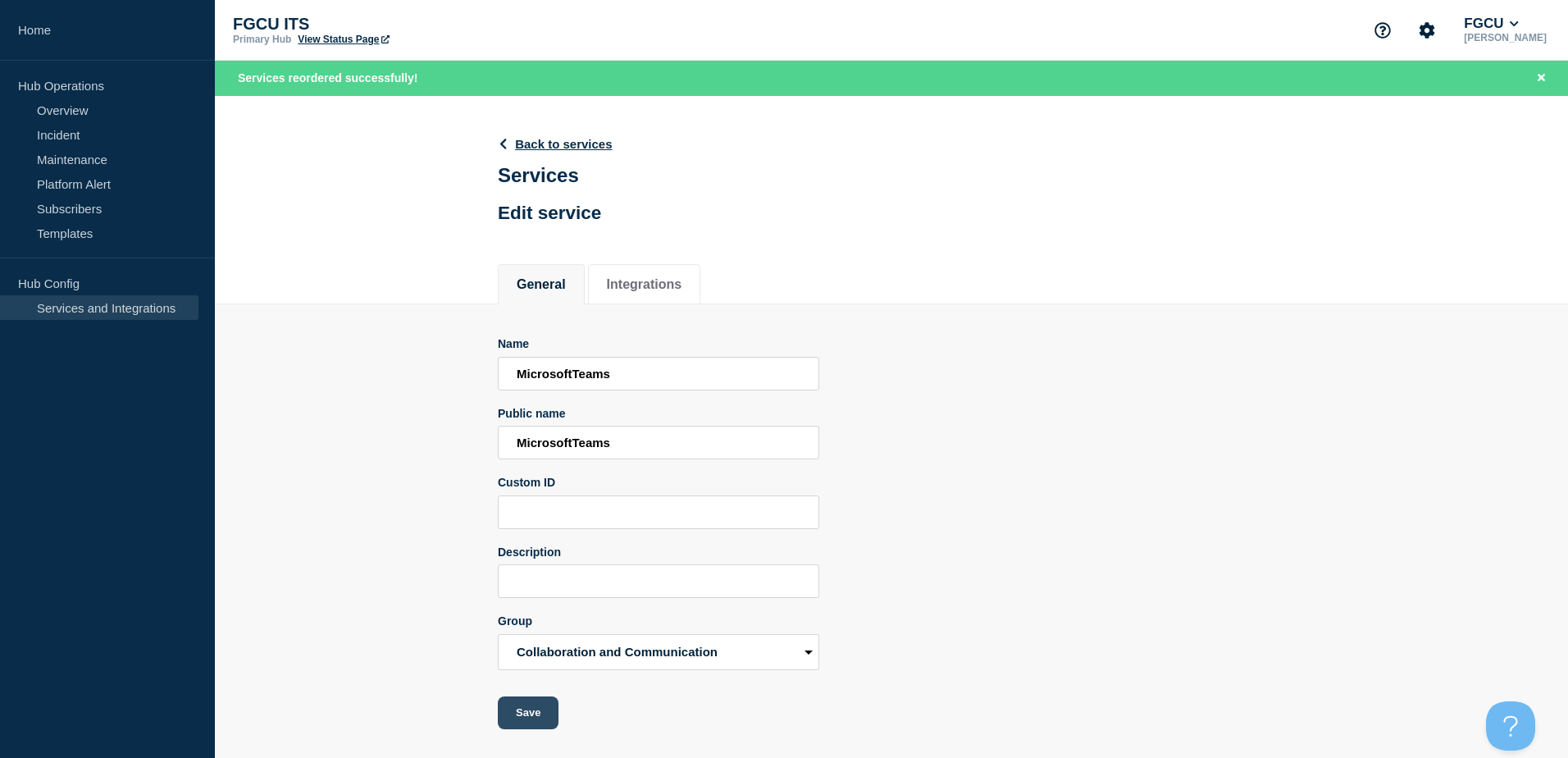
click at [542, 713] on button "Save" at bounding box center [528, 713] width 61 height 33
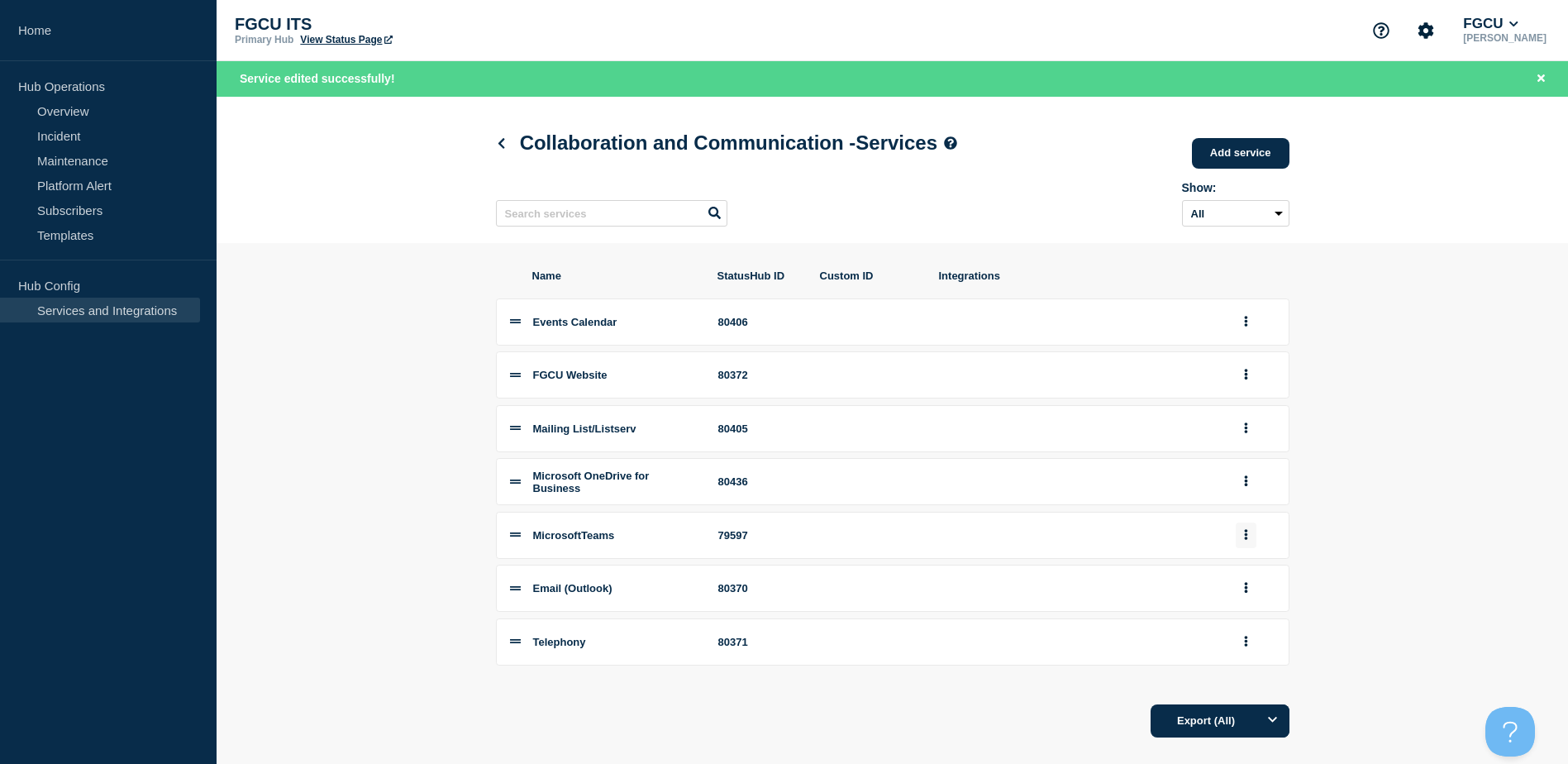
click at [1240, 541] on button "group actions" at bounding box center [1246, 534] width 21 height 25
click at [1243, 573] on button "Edit" at bounding box center [1255, 564] width 82 height 25
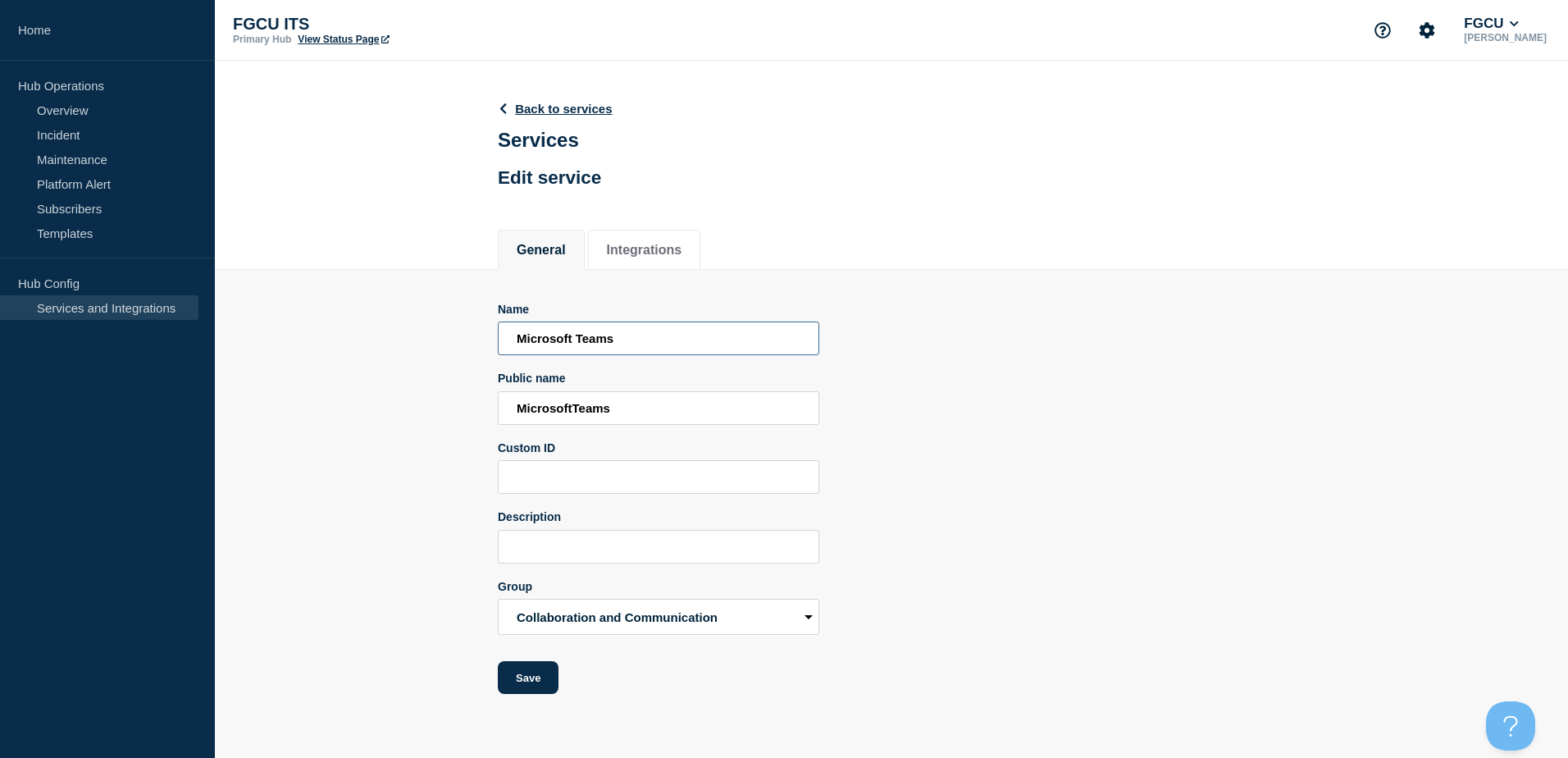
type input "Microsoft Teams"
click at [929, 454] on div "Name Microsoft Teams Public name Microsoft Teams Custom ID Description Group Ac…" at bounding box center [892, 498] width 787 height 392
click at [529, 684] on button "Save" at bounding box center [528, 677] width 61 height 33
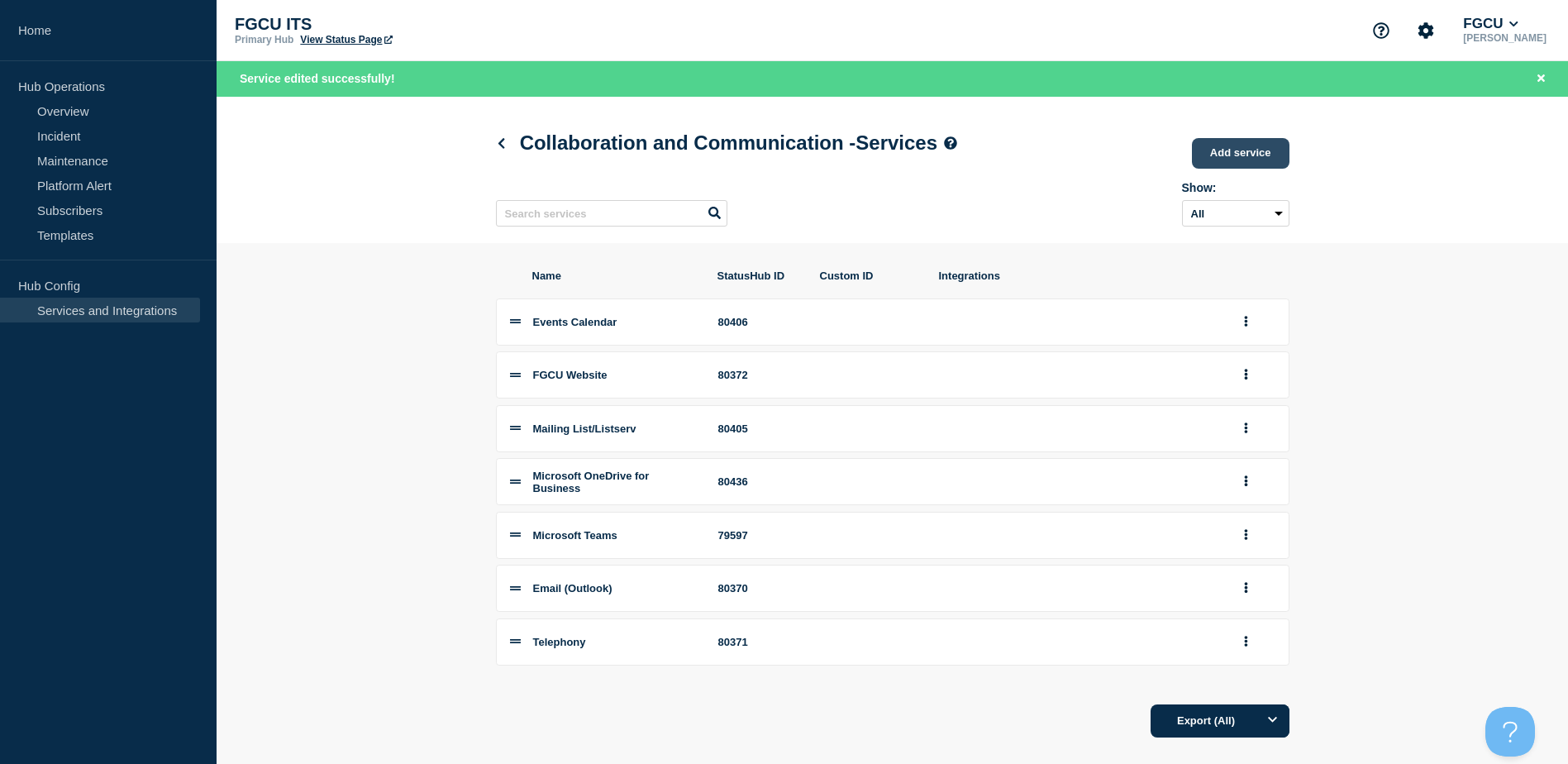
click at [1263, 145] on link "Add service" at bounding box center [1240, 153] width 97 height 31
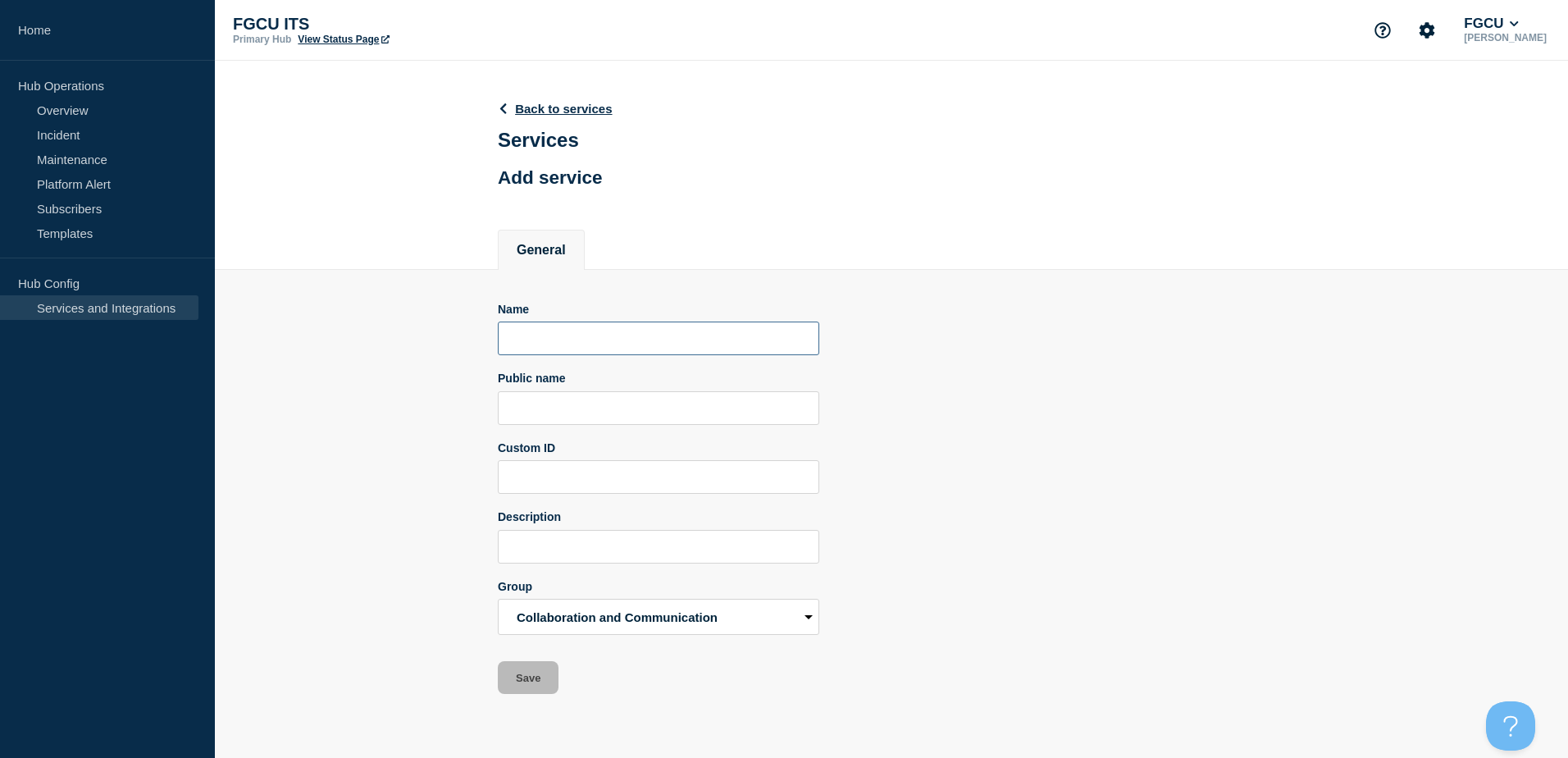
click at [565, 351] on input "Name" at bounding box center [659, 338] width 322 height 34
click at [661, 347] on input "FGCU Share Drives" at bounding box center [659, 338] width 322 height 34
drag, startPoint x: 1133, startPoint y: 379, endPoint x: 1007, endPoint y: 388, distance: 126.3
click at [1128, 382] on div "Name FGCU Share Drive Public name Custom ID Description Group Accounts and Acce…" at bounding box center [892, 498] width 787 height 392
click at [592, 339] on input "FGCU Share Drive" at bounding box center [659, 338] width 322 height 34
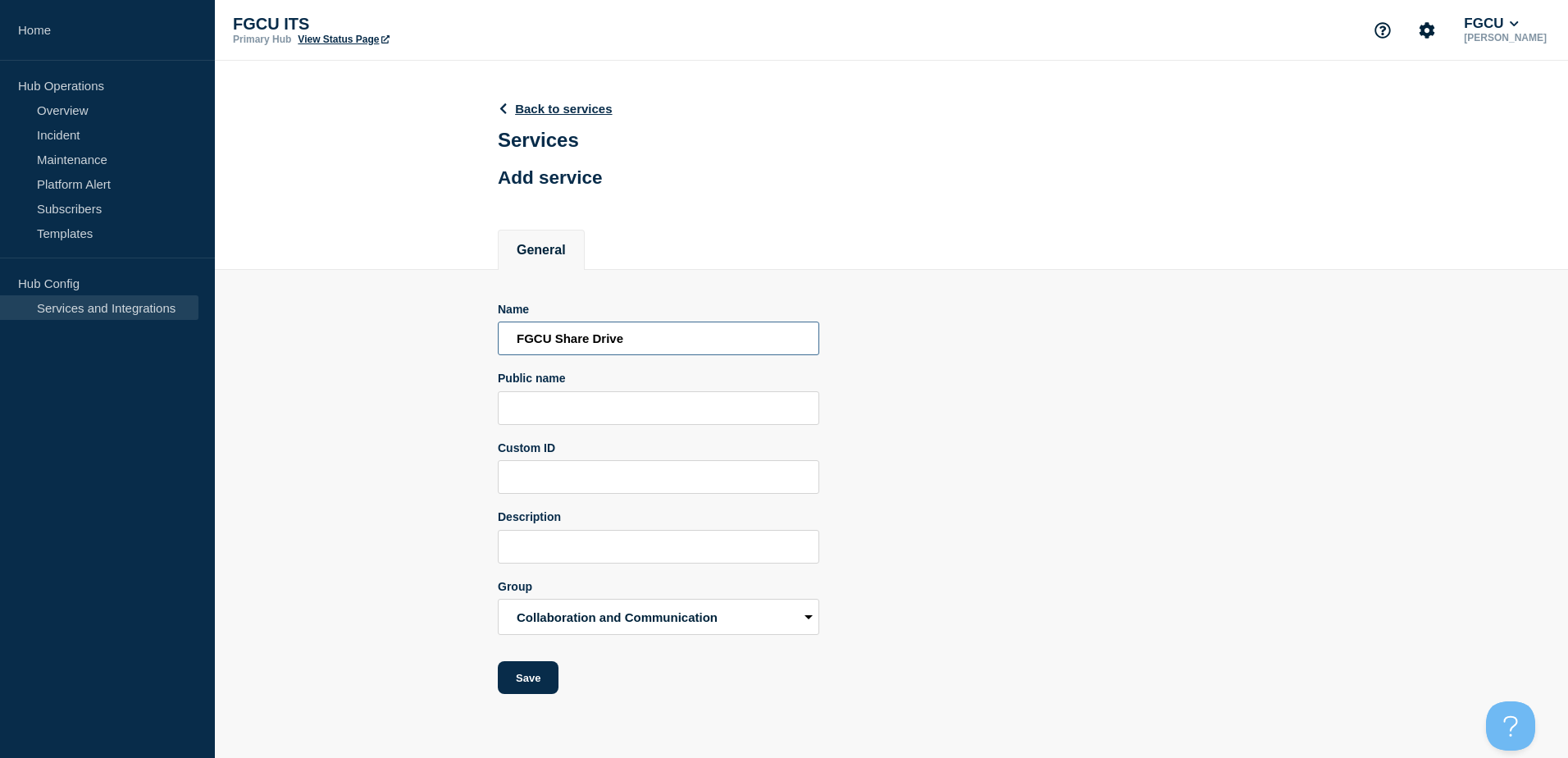
click at [647, 345] on input "FGCU Share Drive" at bounding box center [659, 338] width 322 height 34
type input "FGCU Share Drives"
click at [1036, 373] on div "Name FGCU Share Drives Public name Custom ID Description Group Accounts and Acc…" at bounding box center [892, 498] width 787 height 392
drag, startPoint x: 688, startPoint y: 344, endPoint x: 341, endPoint y: 329, distance: 347.3
click at [339, 329] on section "Name FGCU Share Drives Public name Custom ID Description Group Accounts and Acc…" at bounding box center [891, 482] width 1353 height 425
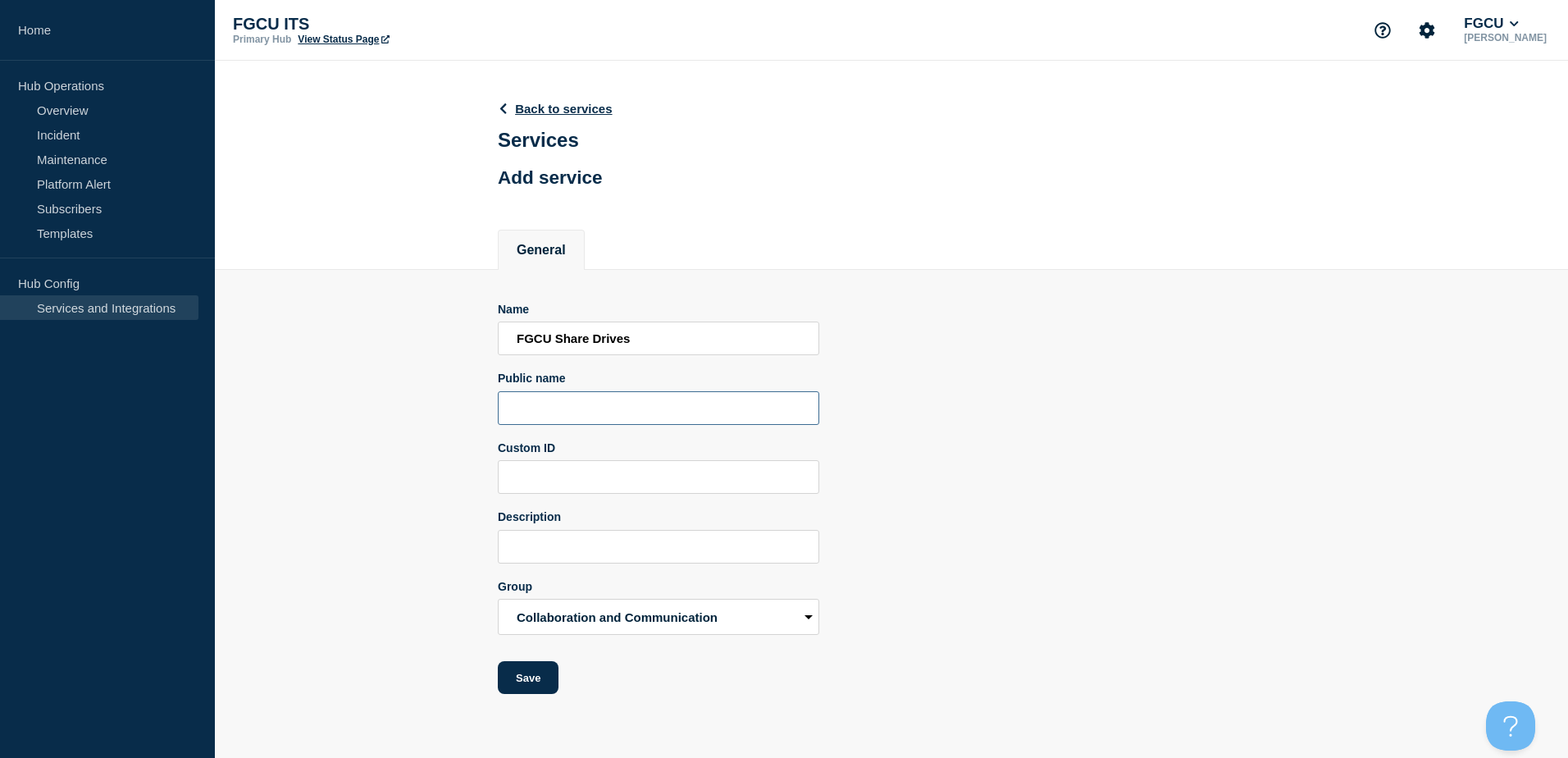
click at [593, 422] on input "Public name" at bounding box center [659, 408] width 322 height 34
paste input "FGCU Share Drives"
type input "FGCU Share Drives"
click at [592, 547] on input "Description" at bounding box center [659, 546] width 322 height 34
paste input "FGCU Share Drives"
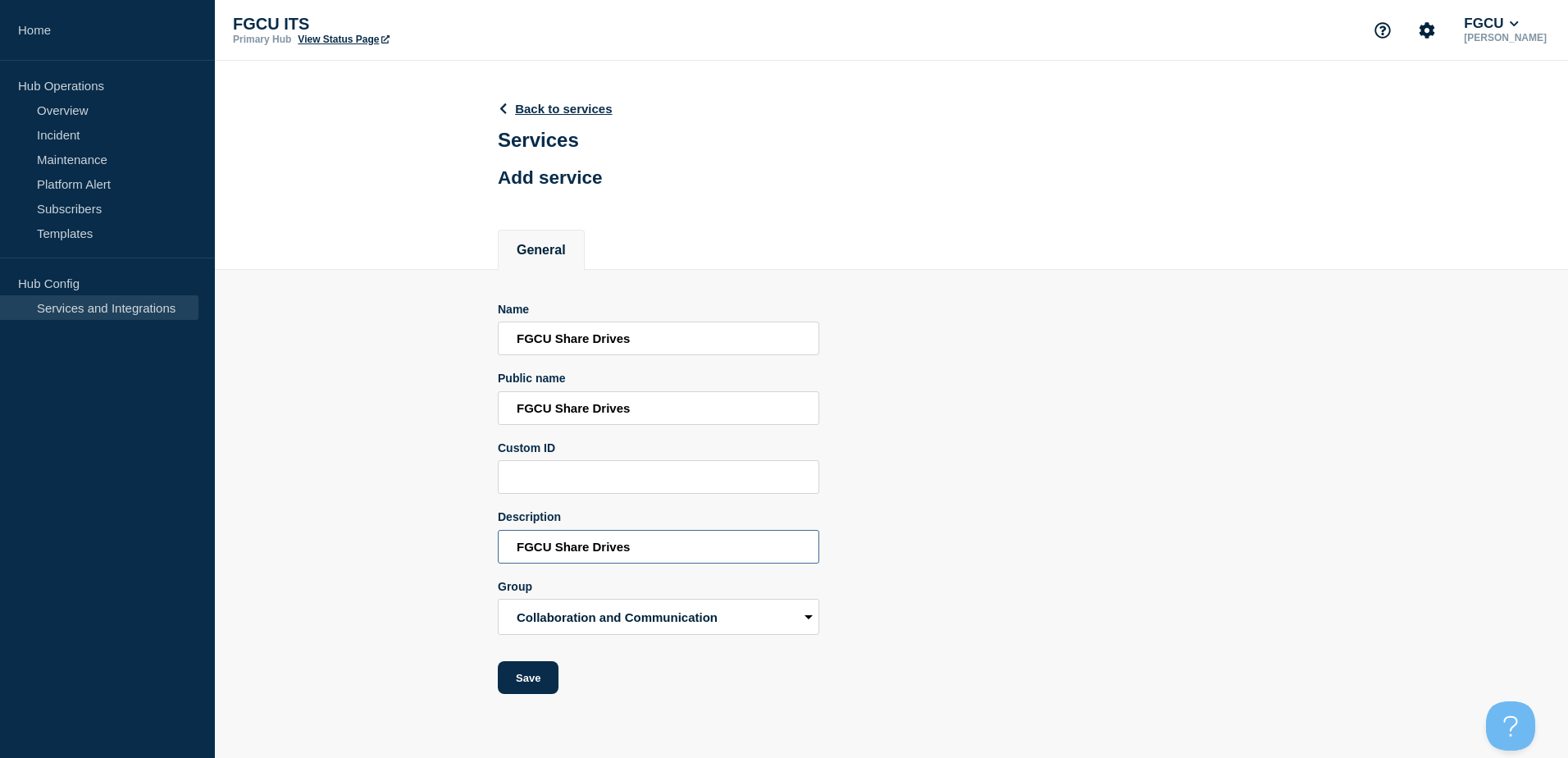
type input "FGCU Share Drives"
click at [587, 342] on input "FGCU Share Drives" at bounding box center [659, 338] width 322 height 34
type input "FGCU Shared Drives"
click at [588, 412] on input "FGCU Share Drives" at bounding box center [659, 408] width 322 height 34
type input "FGCU Shared Drives"
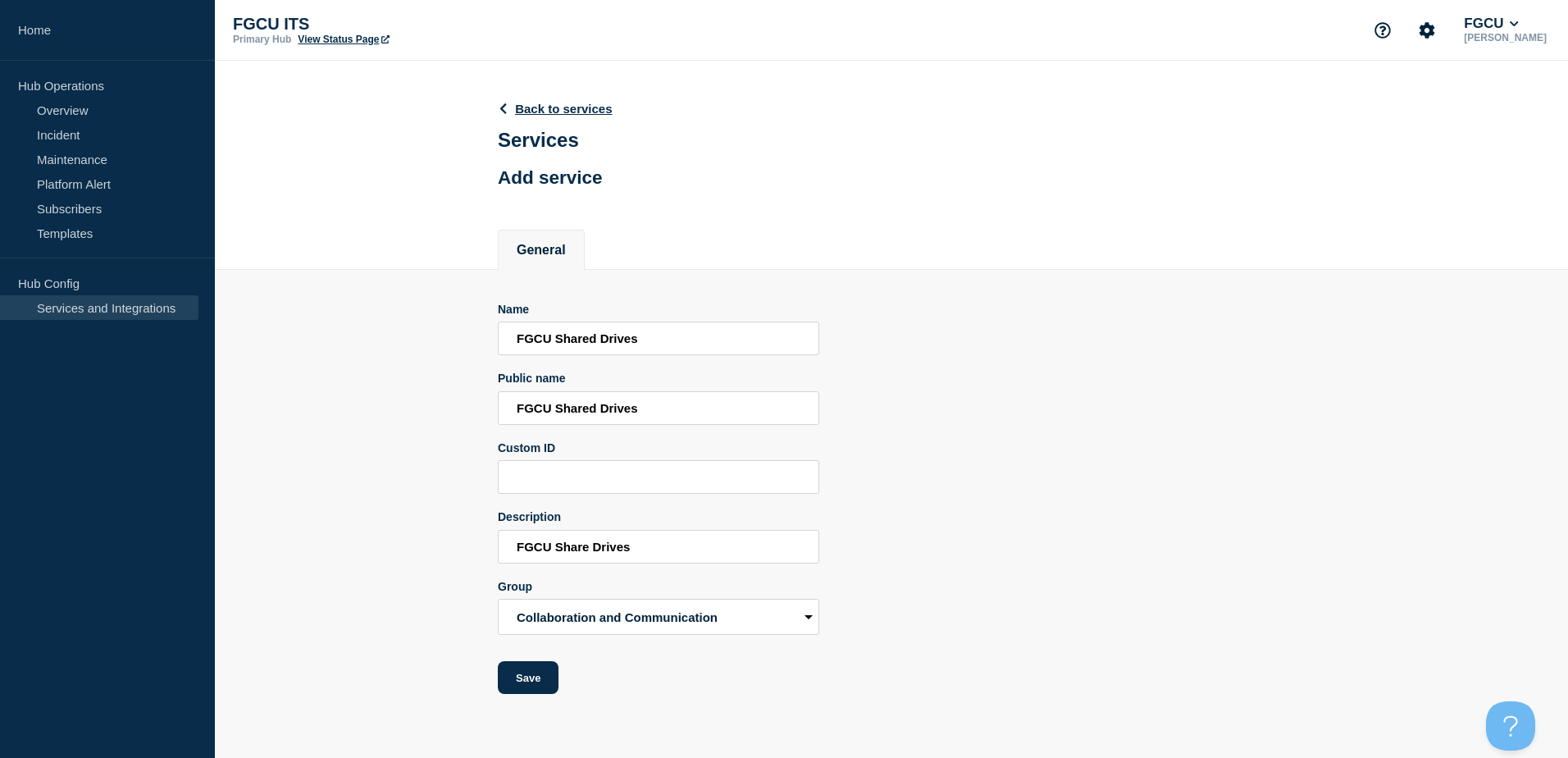
click at [1027, 458] on div "Name FGCU Shared Drives Public name FGCU Shared Drives Custom ID Description FG…" at bounding box center [892, 498] width 787 height 392
click at [585, 549] on input "FGCU Share Drives" at bounding box center [659, 546] width 322 height 34
type input "FGCU Shared Drives"
click at [544, 677] on button "Save" at bounding box center [528, 677] width 61 height 33
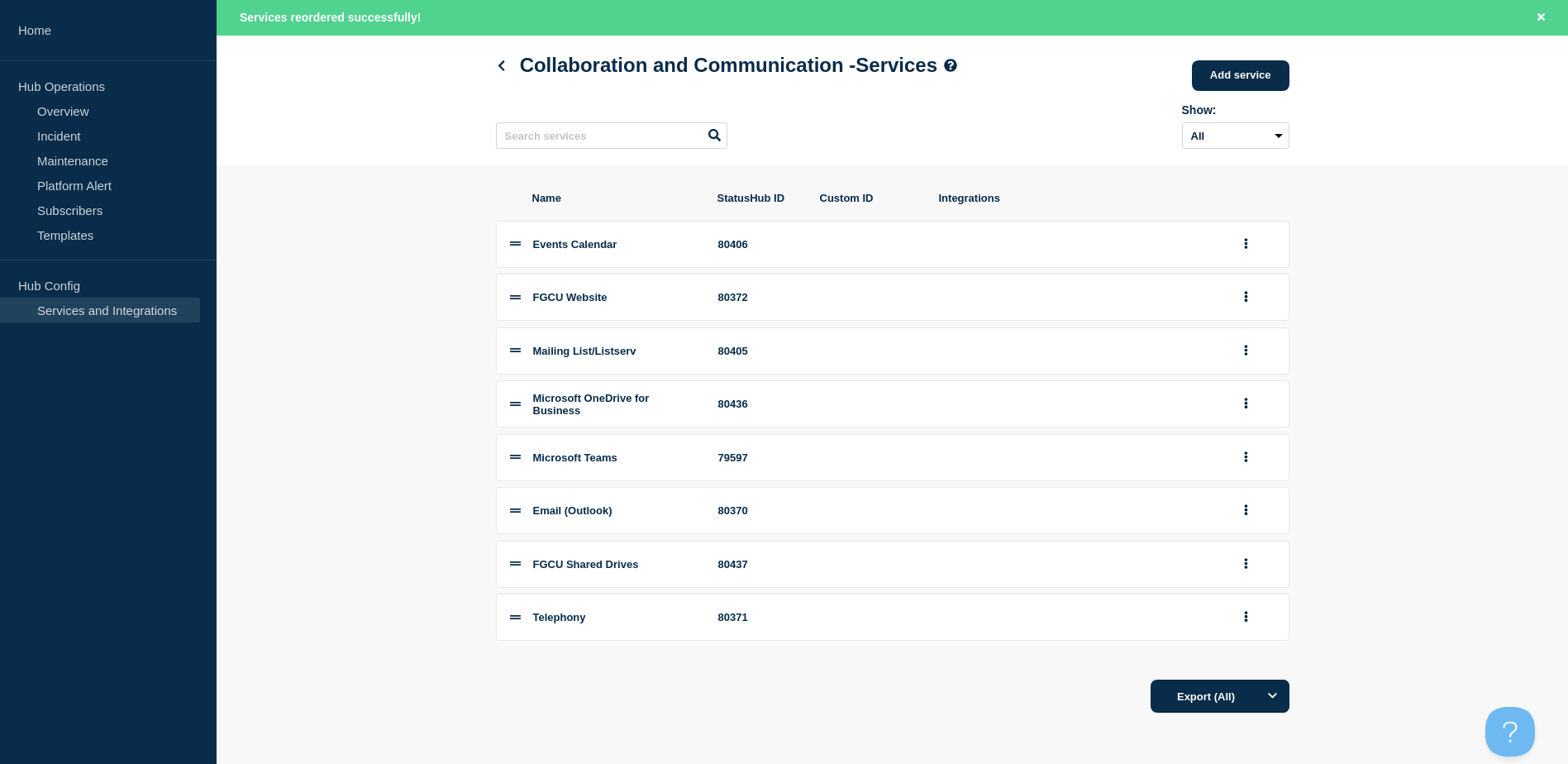
scroll to position [88, 0]
click at [1244, 60] on link "Add service" at bounding box center [1240, 75] width 97 height 31
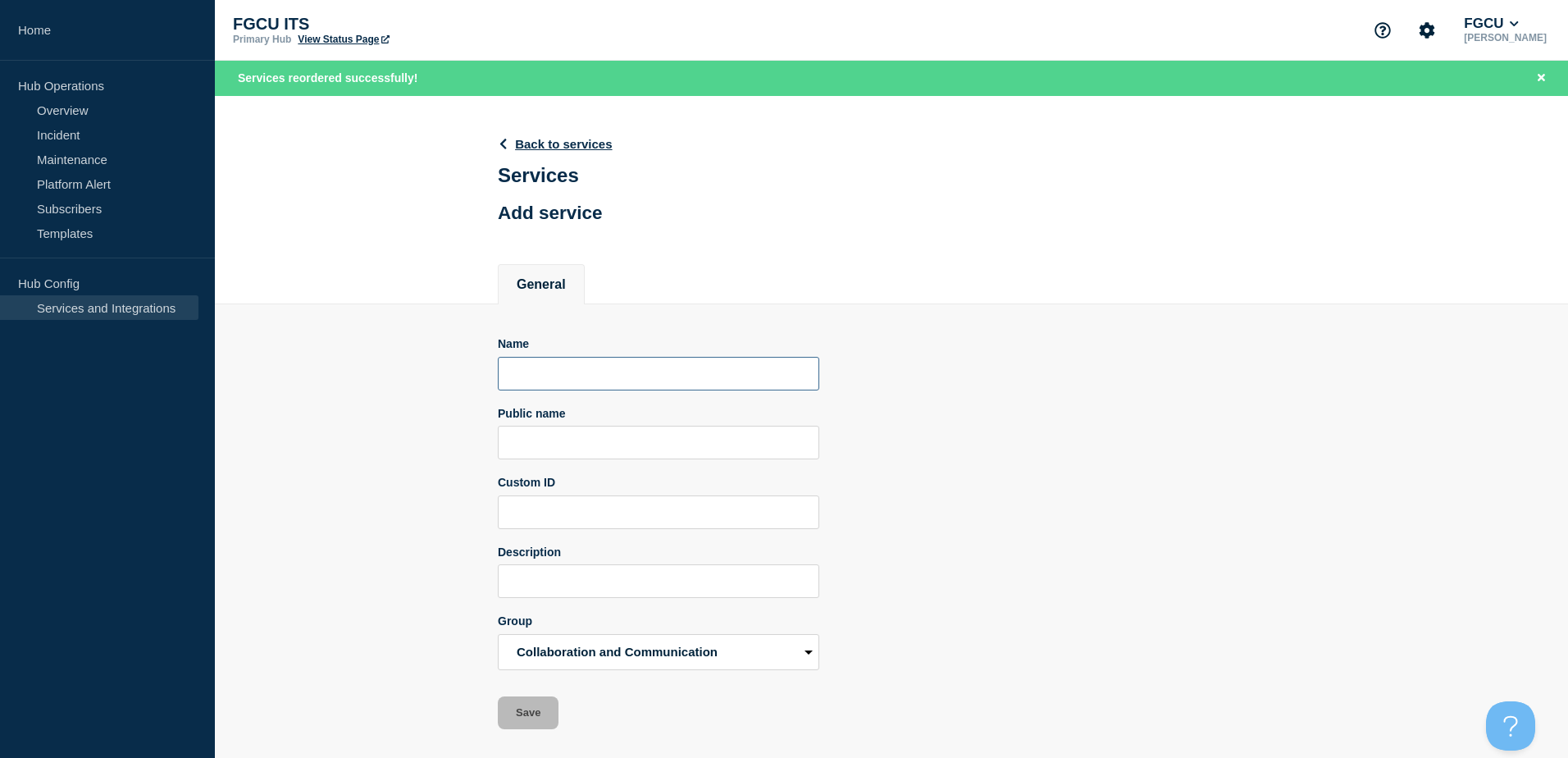
click at [586, 380] on input "Name" at bounding box center [659, 373] width 322 height 34
drag, startPoint x: 575, startPoint y: 381, endPoint x: 428, endPoint y: 374, distance: 147.2
click at [428, 374] on section "Name Office 365 Public name Custom ID Description Group Accounts and Access Adm…" at bounding box center [891, 516] width 1353 height 425
type input "Office 365"
click at [571, 449] on input "Public name" at bounding box center [659, 442] width 322 height 34
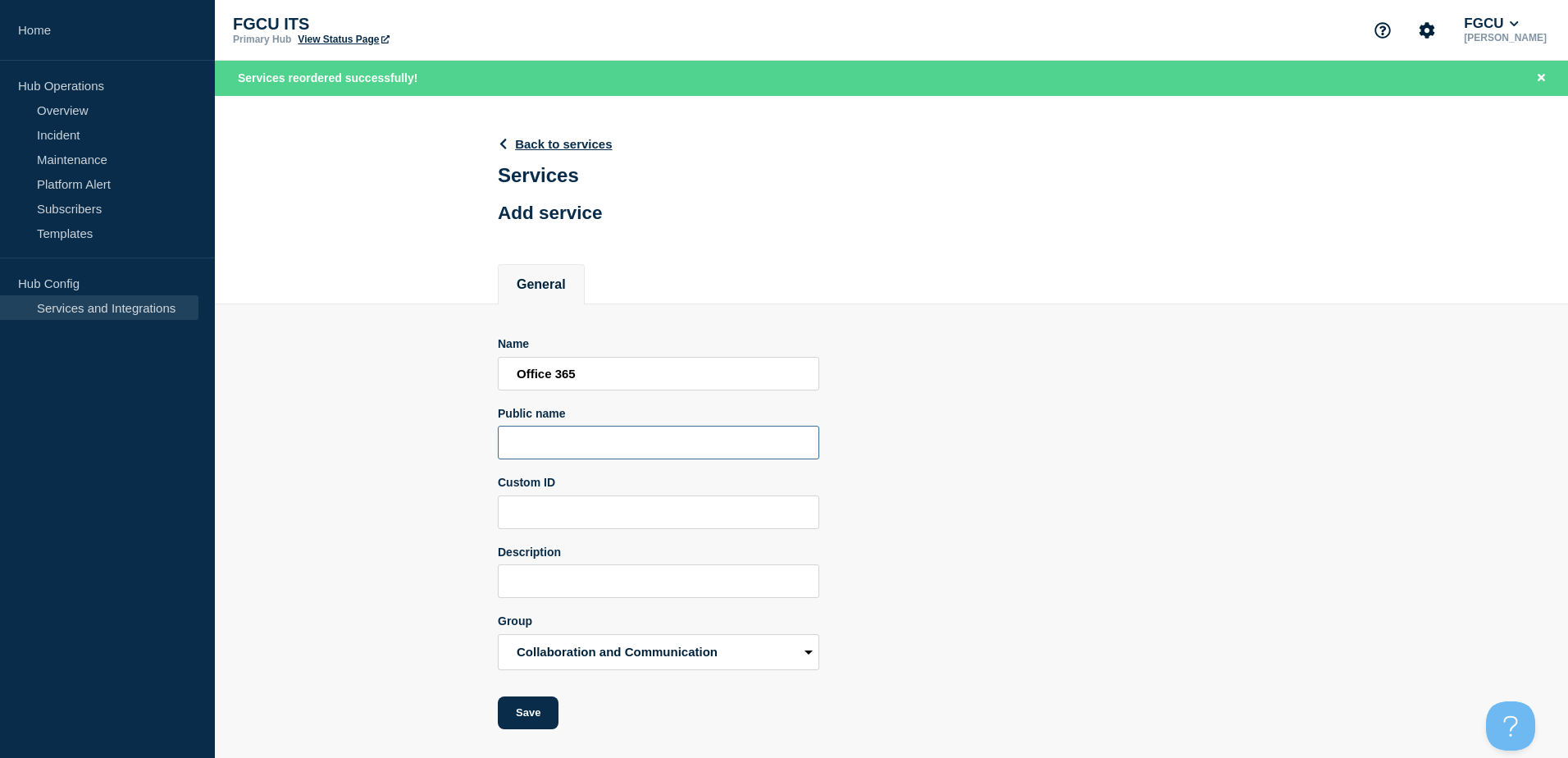
paste input "Office 365"
type input "Office 365"
click at [524, 709] on button "Save" at bounding box center [528, 713] width 61 height 33
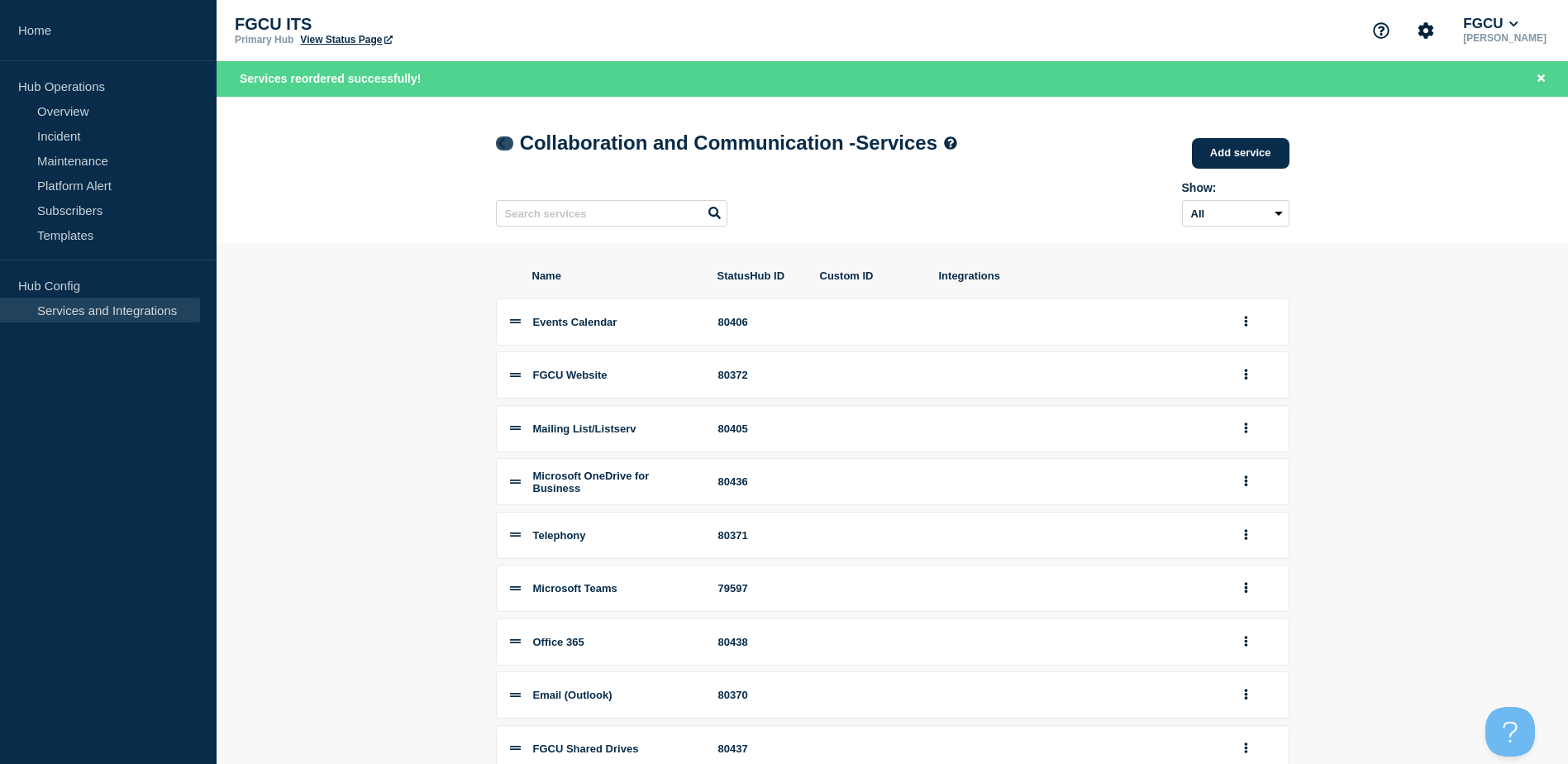
click at [498, 145] on icon at bounding box center [501, 144] width 12 height 11
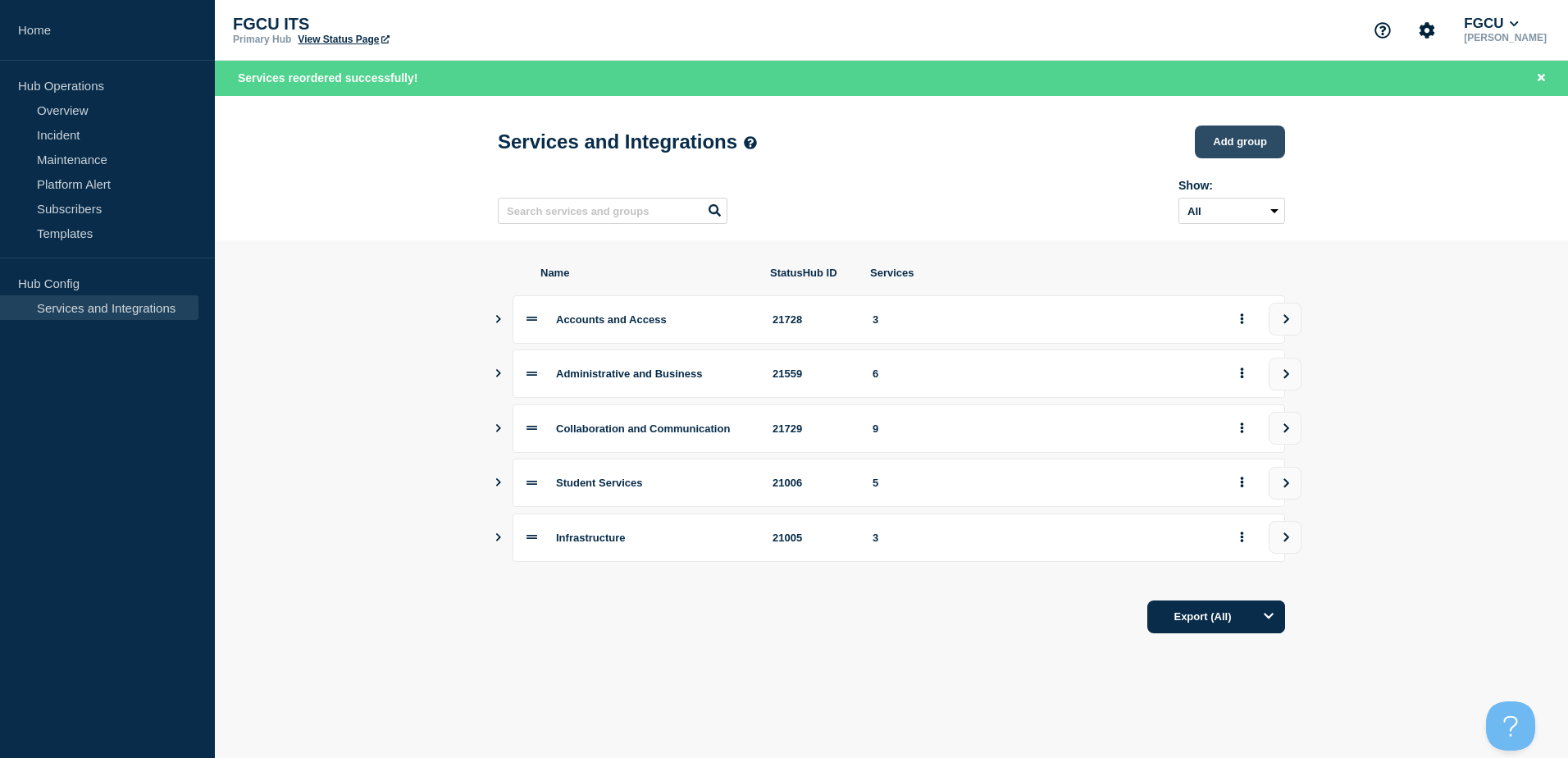
click at [1240, 152] on button "Add group" at bounding box center [1240, 142] width 90 height 33
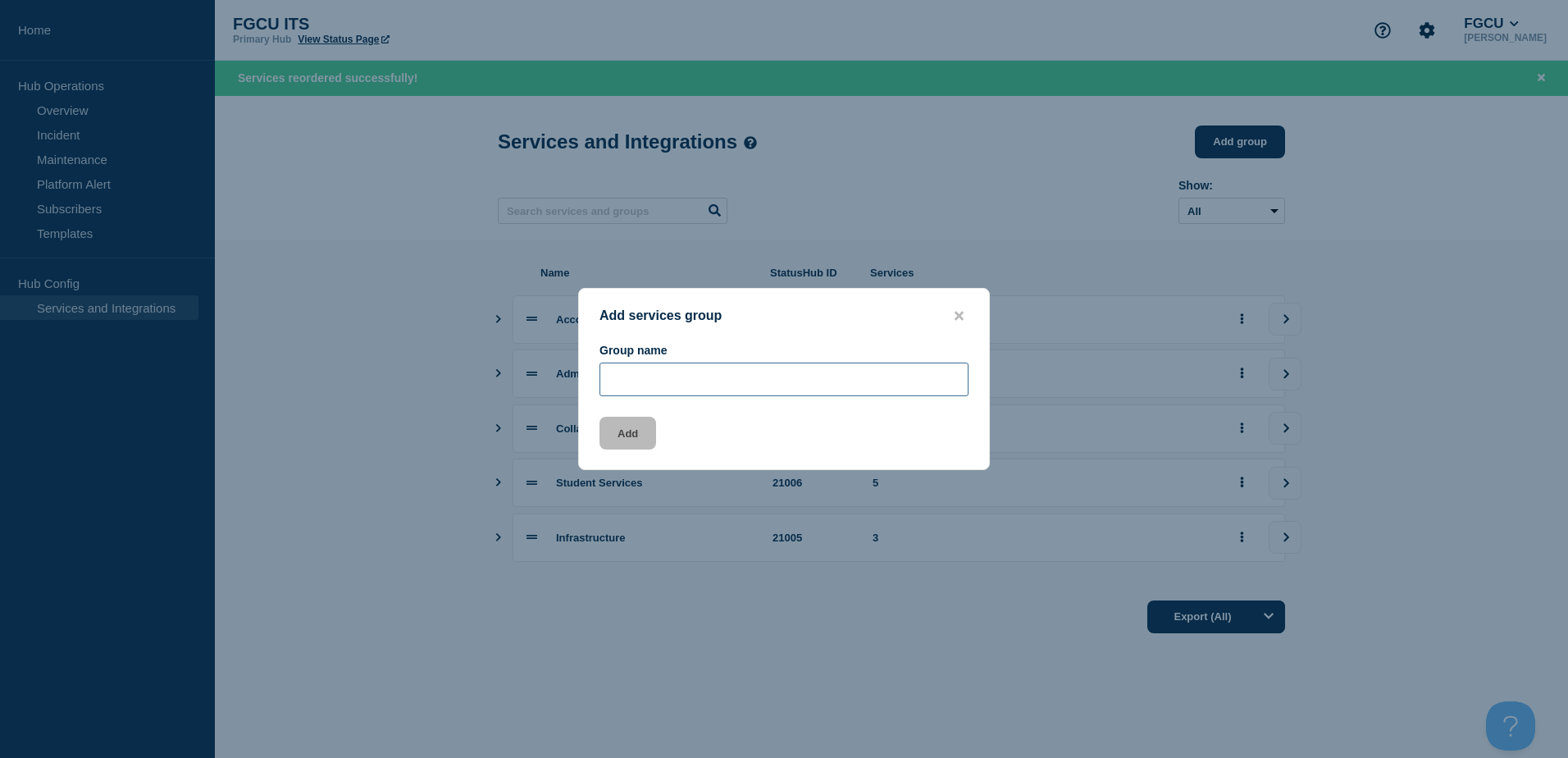
click at [830, 382] on input "Group name" at bounding box center [784, 379] width 369 height 34
type input "Professional Services"
click at [621, 427] on button "Add" at bounding box center [628, 433] width 56 height 33
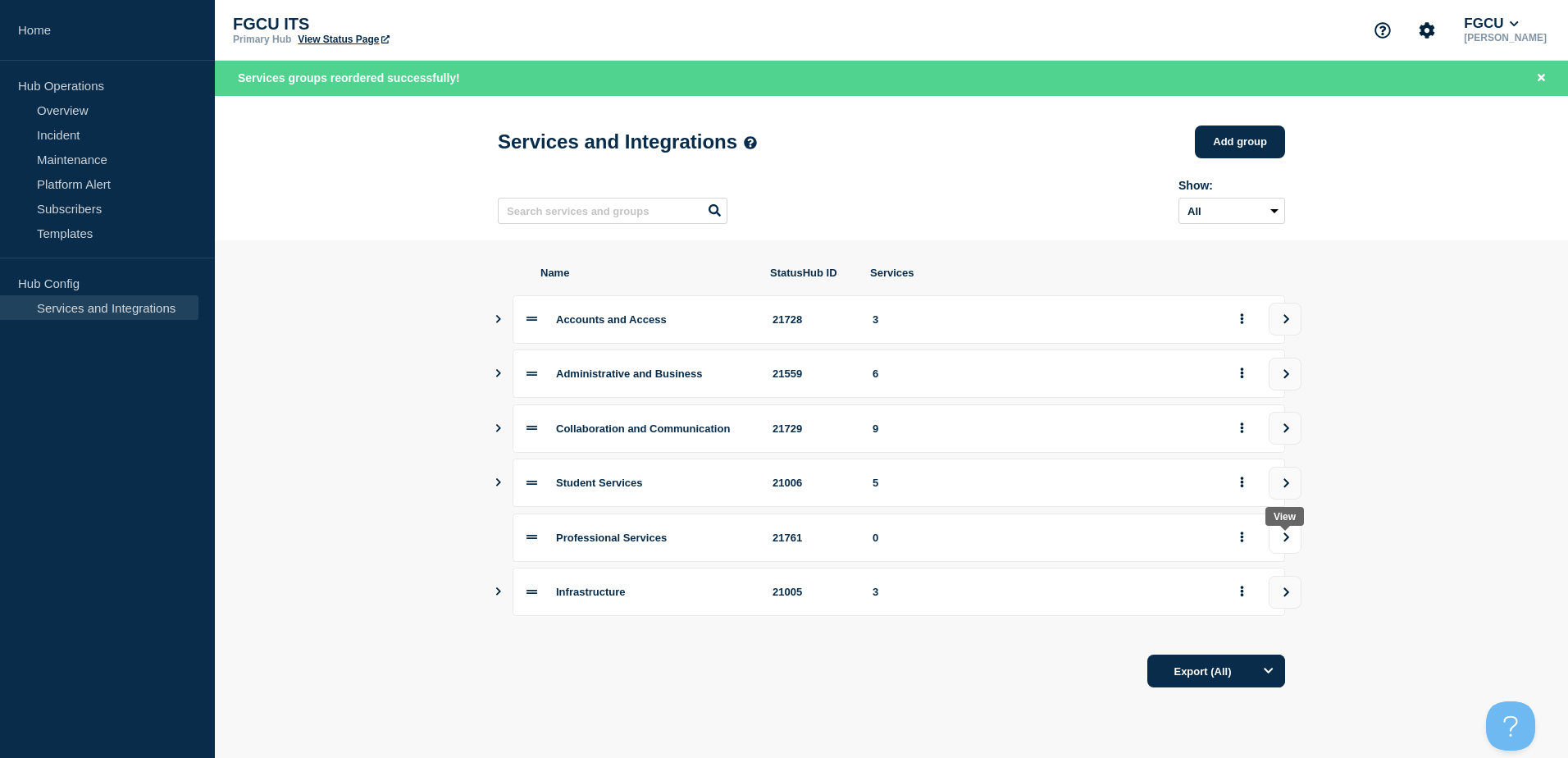
click at [1278, 548] on button "view group" at bounding box center [1285, 537] width 33 height 33
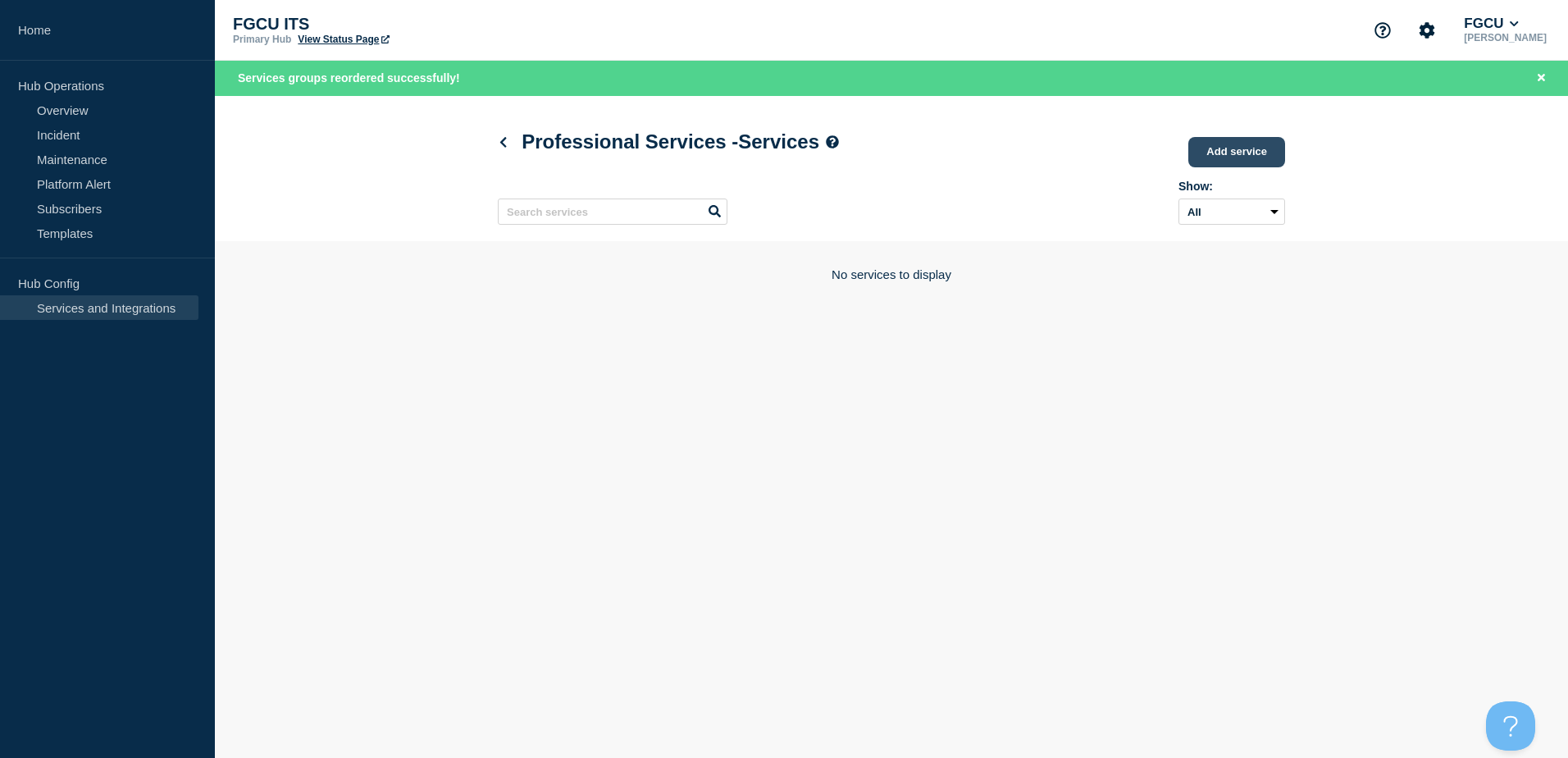
click at [1226, 156] on link "Add service" at bounding box center [1236, 152] width 96 height 30
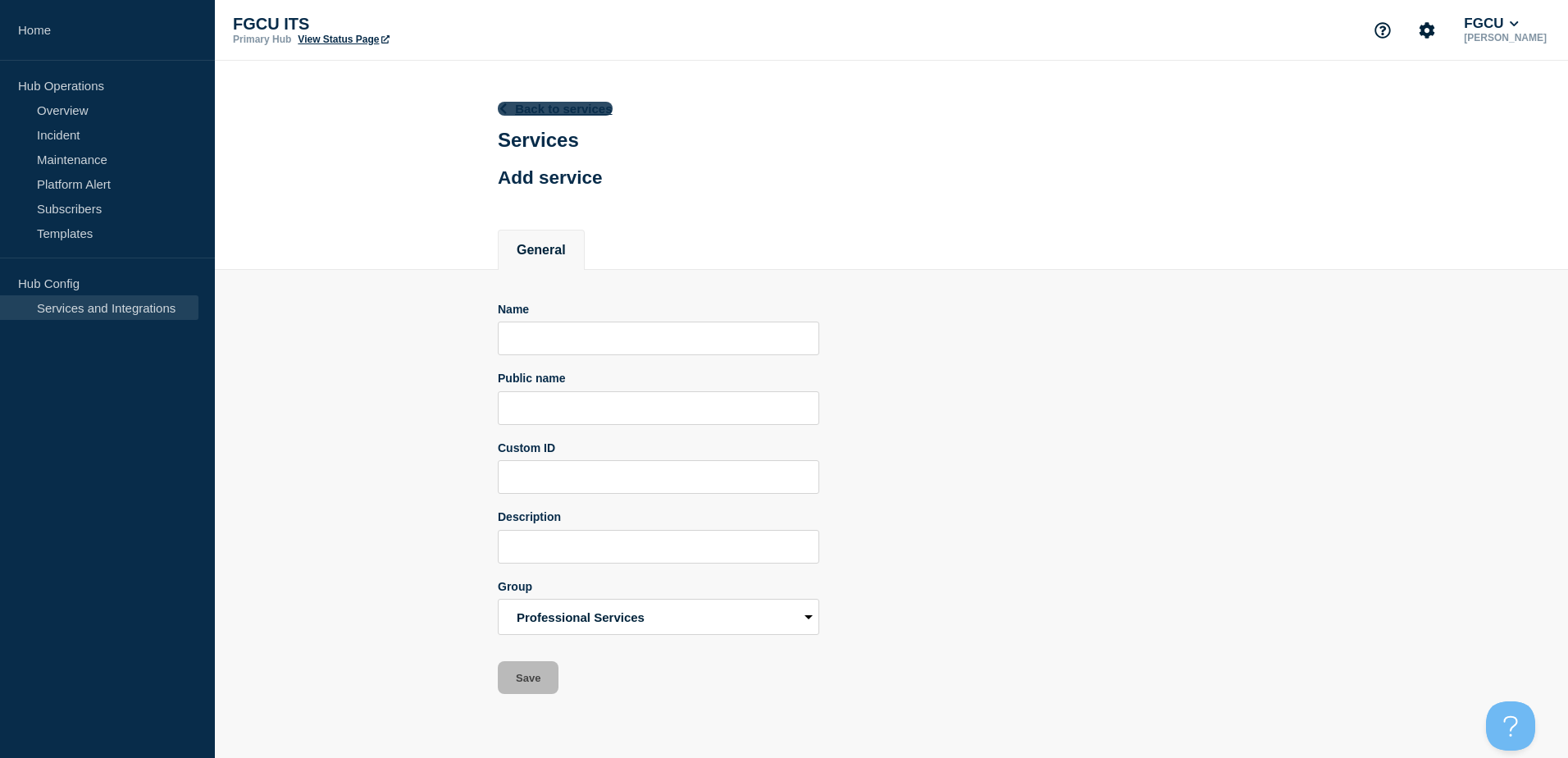
click at [516, 103] on link "Back to services" at bounding box center [555, 109] width 115 height 14
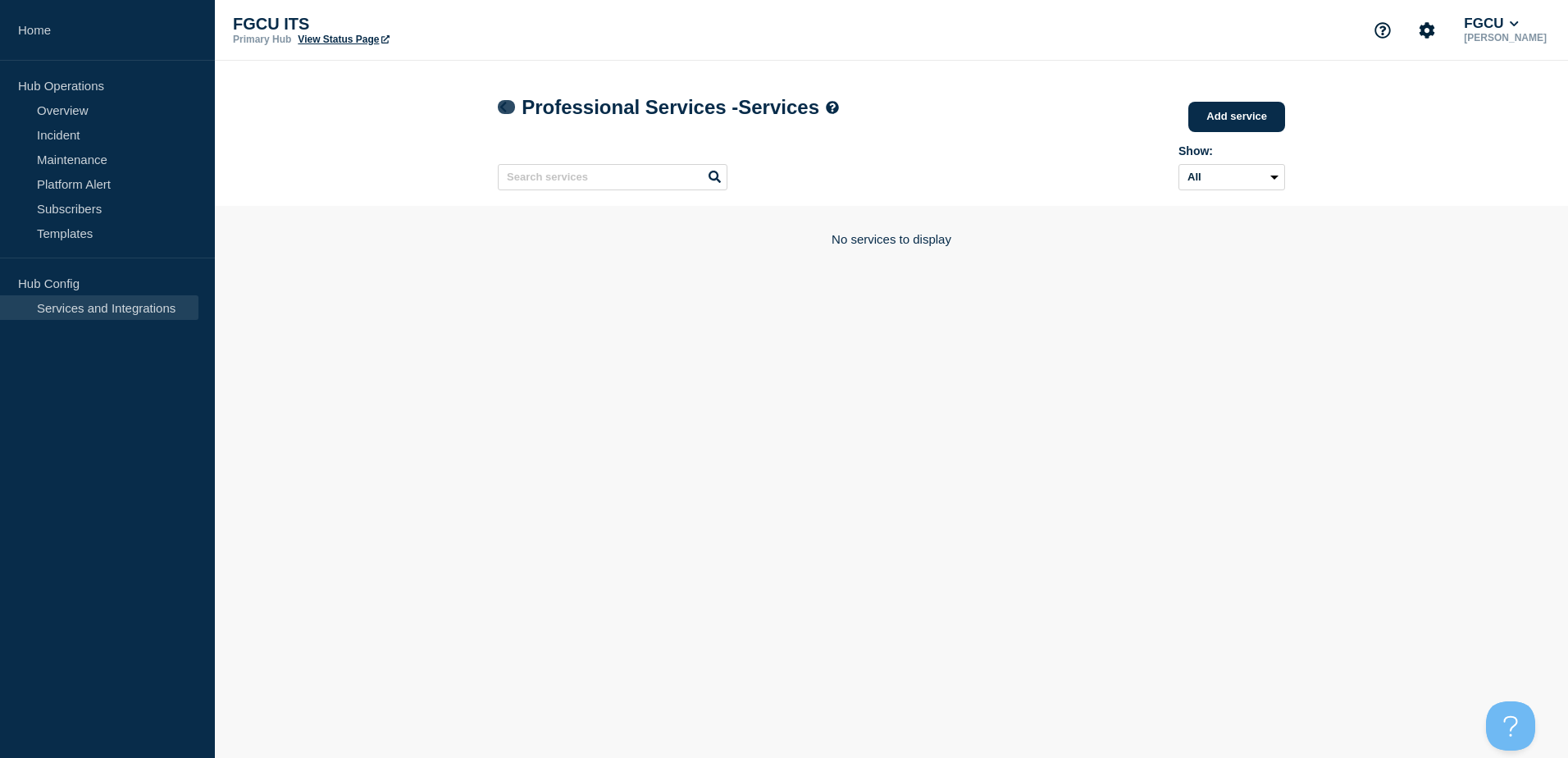
click at [500, 110] on icon at bounding box center [503, 107] width 12 height 10
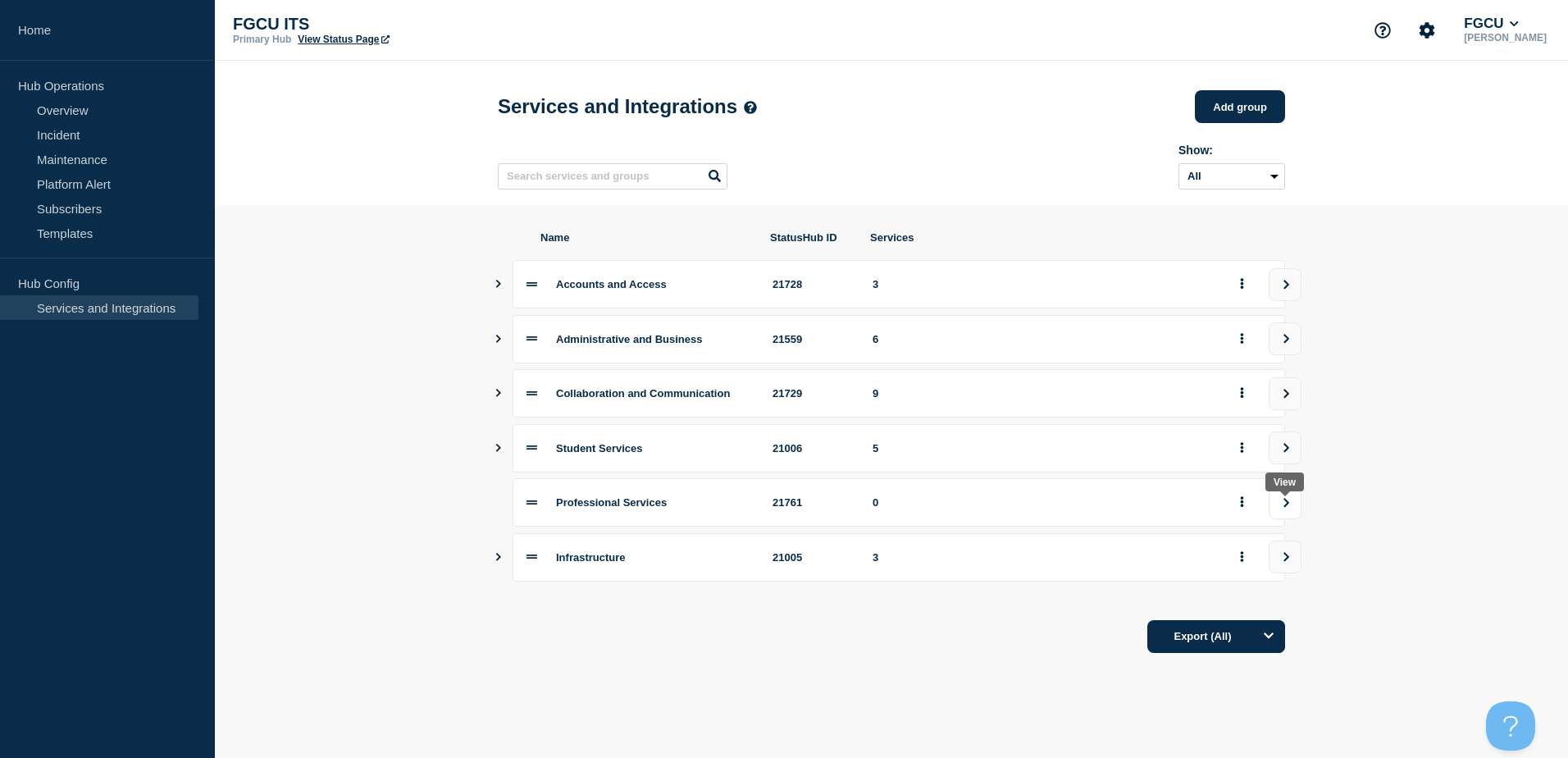
click at [1289, 507] on icon "view group" at bounding box center [1286, 502] width 10 height 10
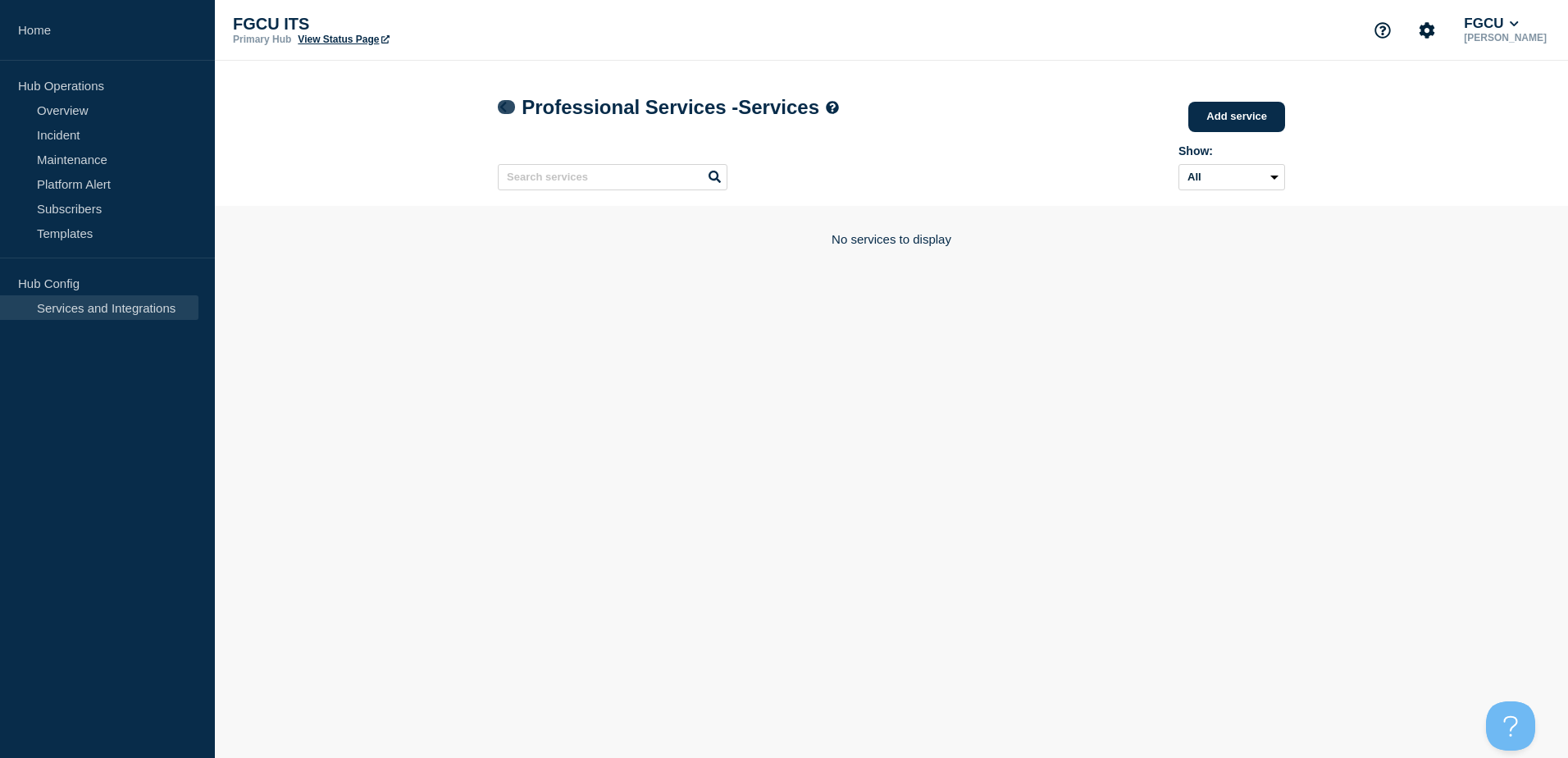
click at [500, 106] on icon at bounding box center [503, 107] width 12 height 10
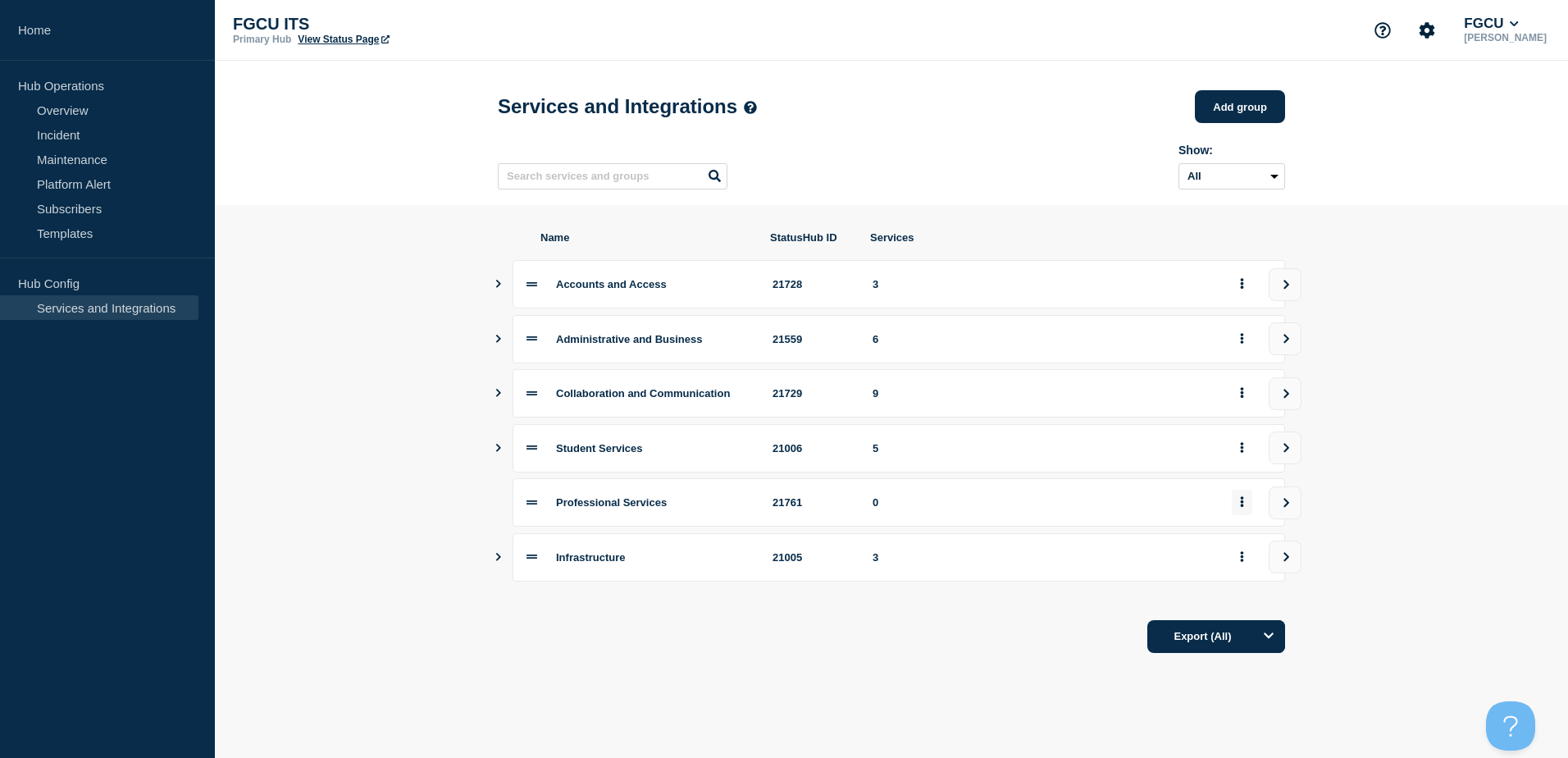
click at [1240, 507] on icon "group actions" at bounding box center [1241, 502] width 4 height 10
click at [1246, 567] on button "Delete" at bounding box center [1251, 566] width 82 height 25
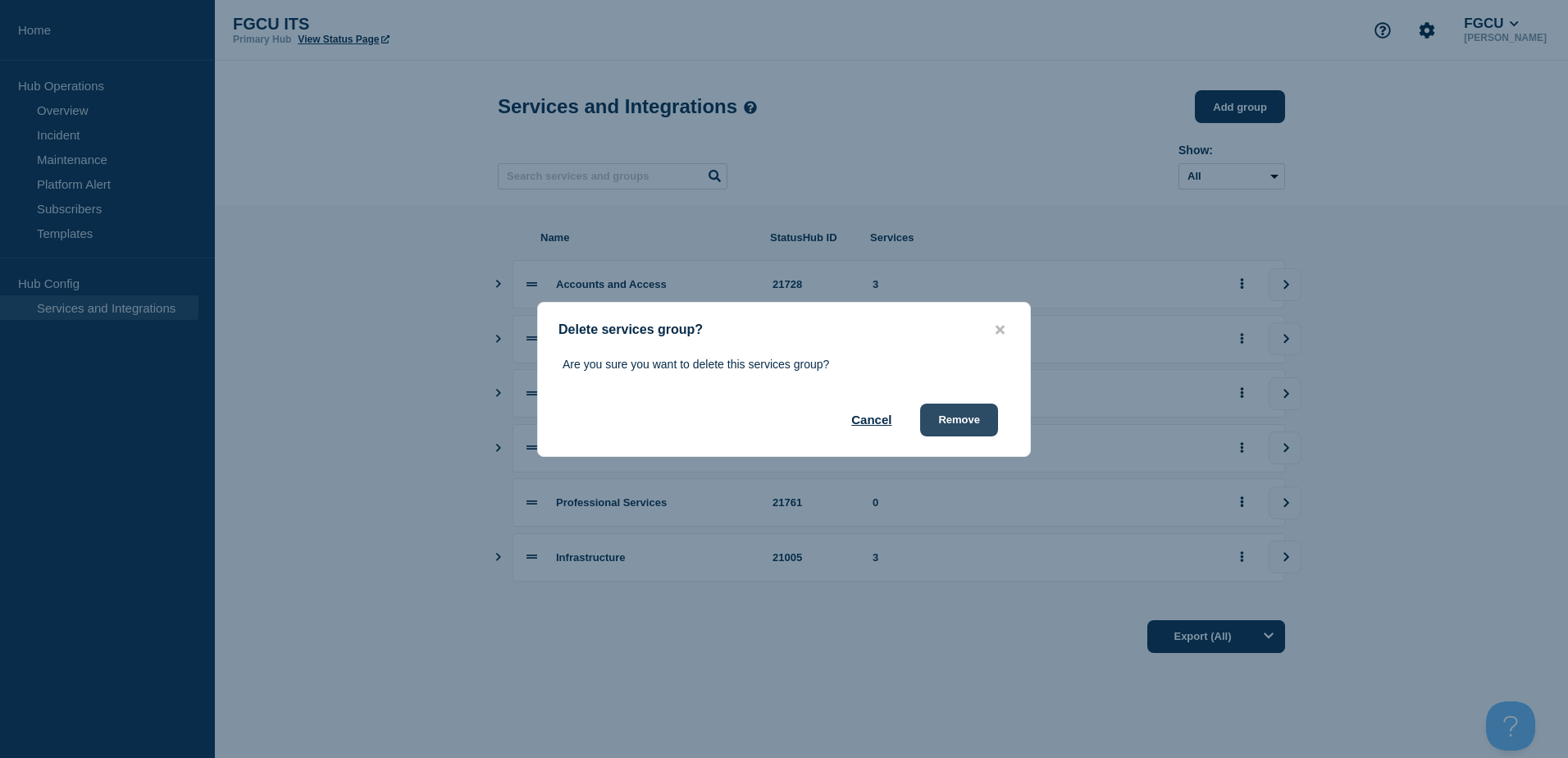
click at [957, 424] on button "Remove" at bounding box center [960, 420] width 78 height 33
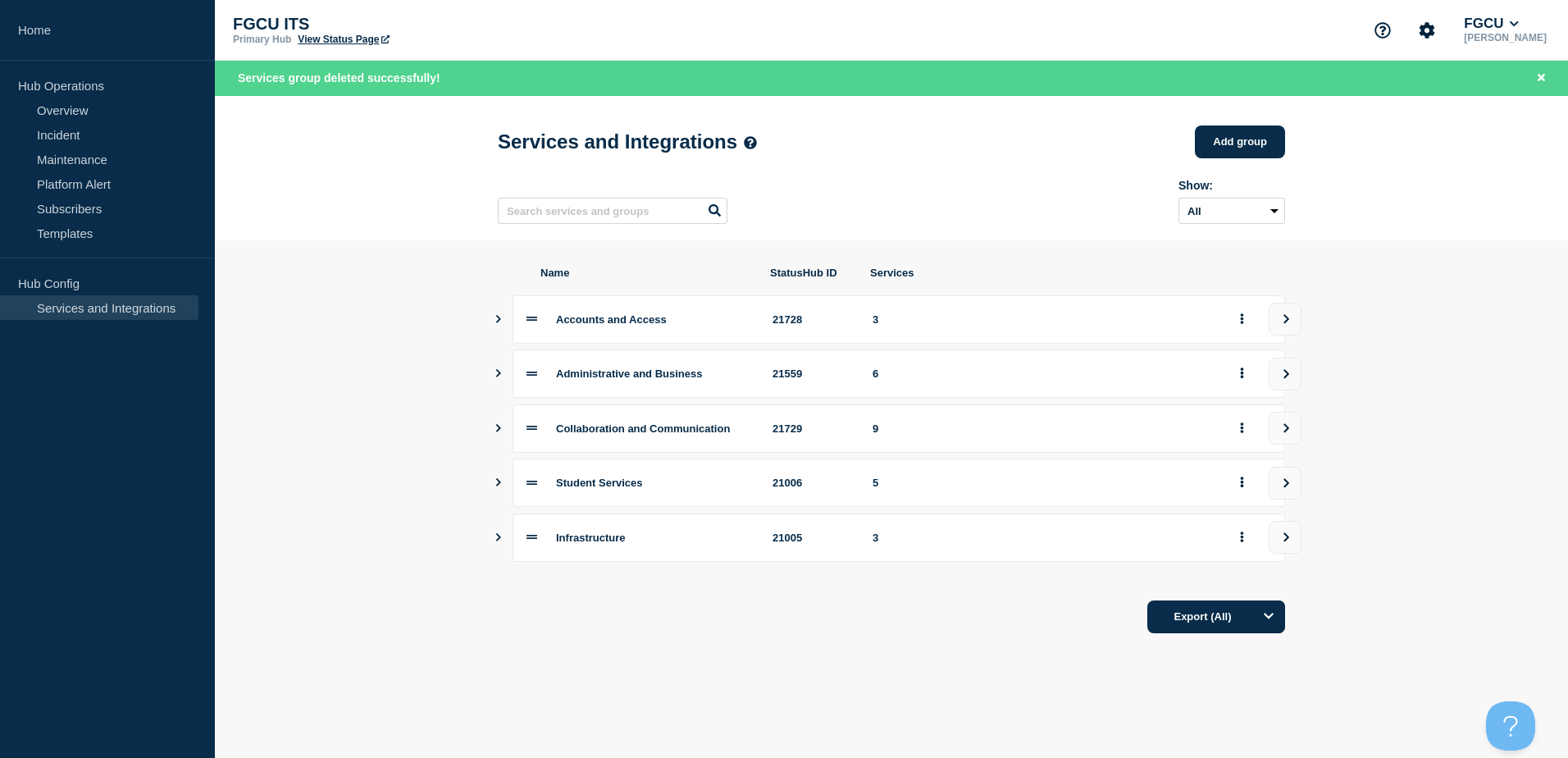
click at [497, 542] on icon "Show services" at bounding box center [498, 536] width 10 height 8
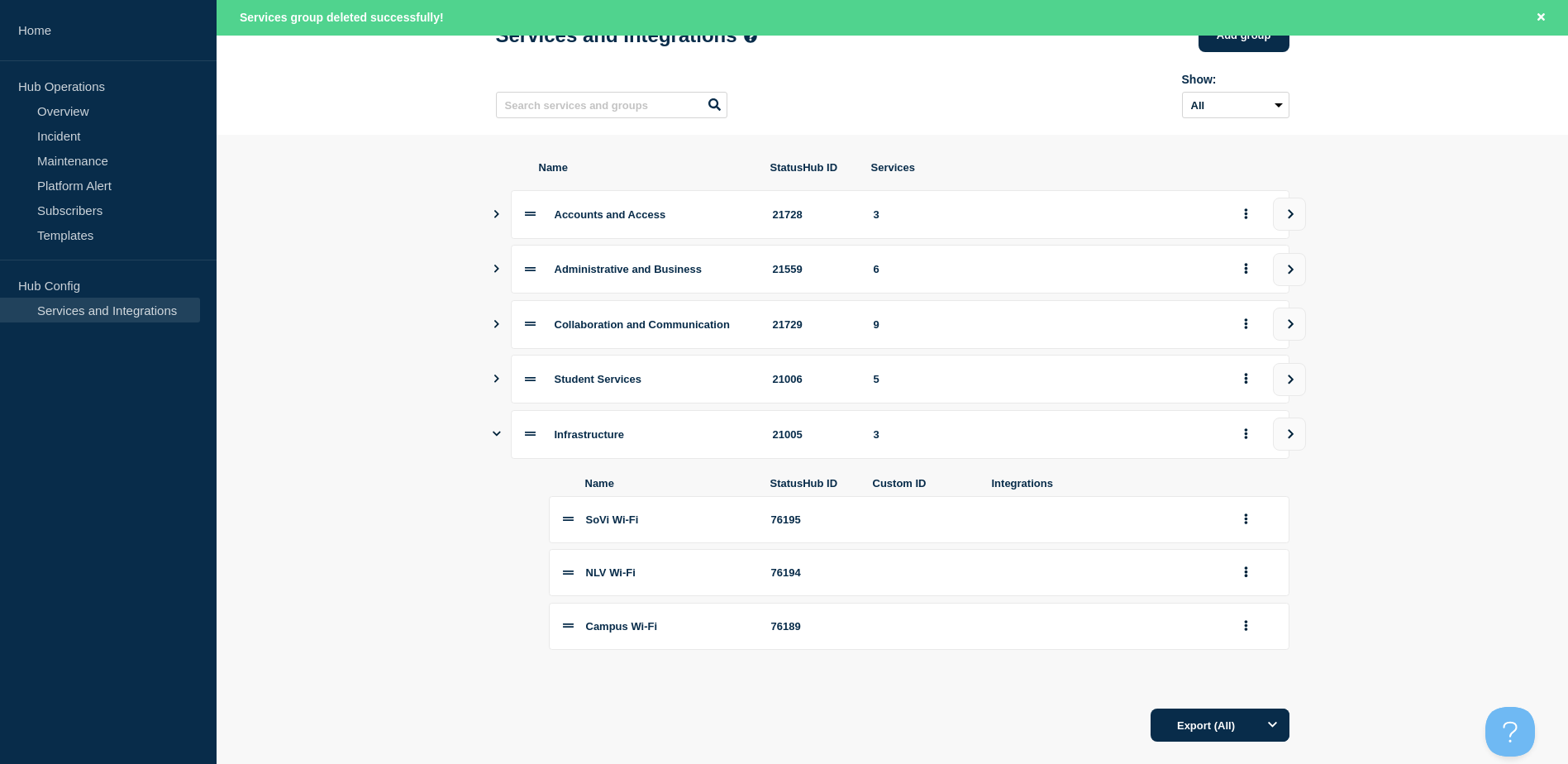
scroll to position [148, 0]
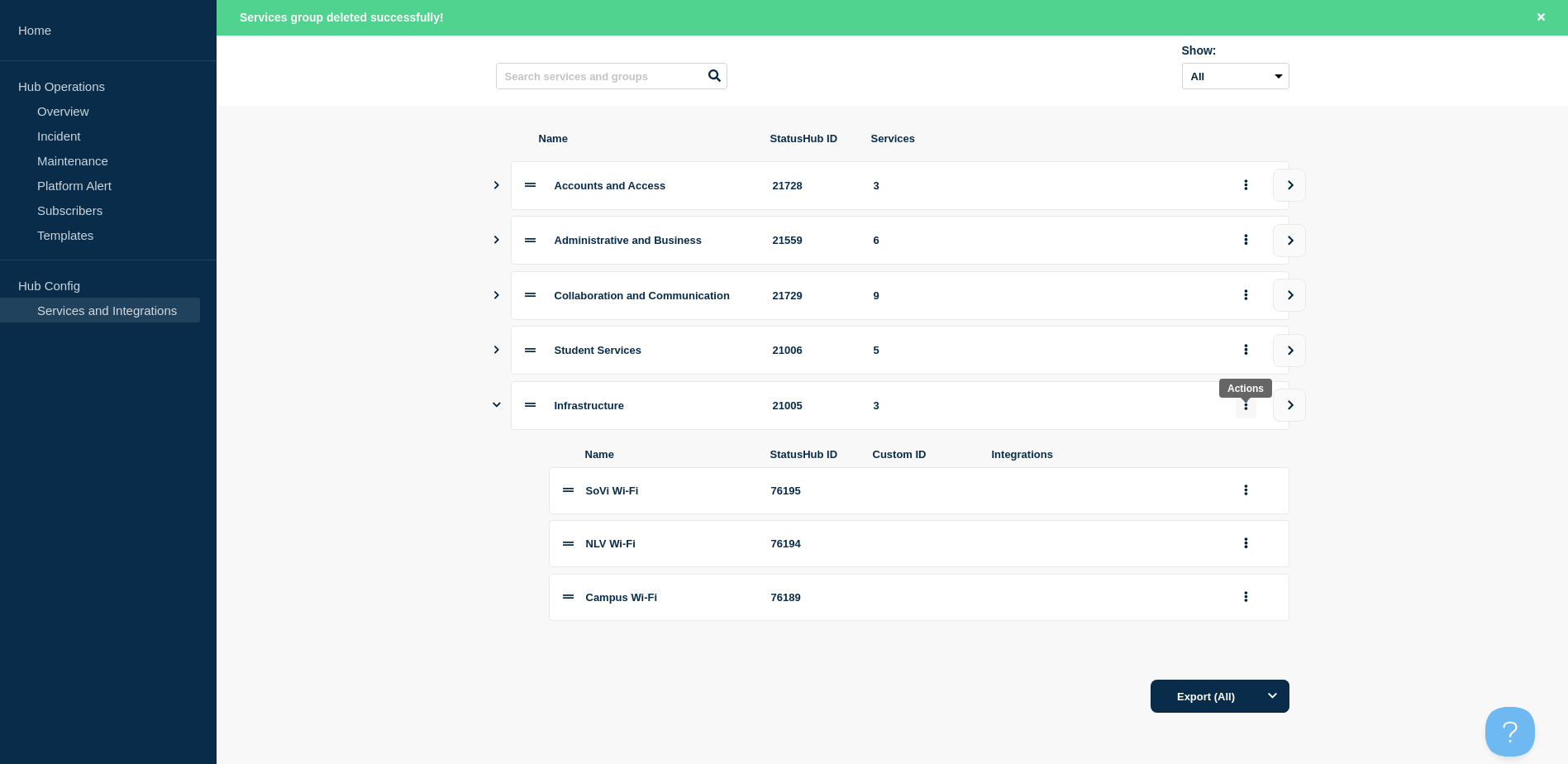
click at [1246, 402] on icon "group actions" at bounding box center [1246, 405] width 4 height 11
click at [1262, 432] on button "Edit" at bounding box center [1255, 443] width 82 height 25
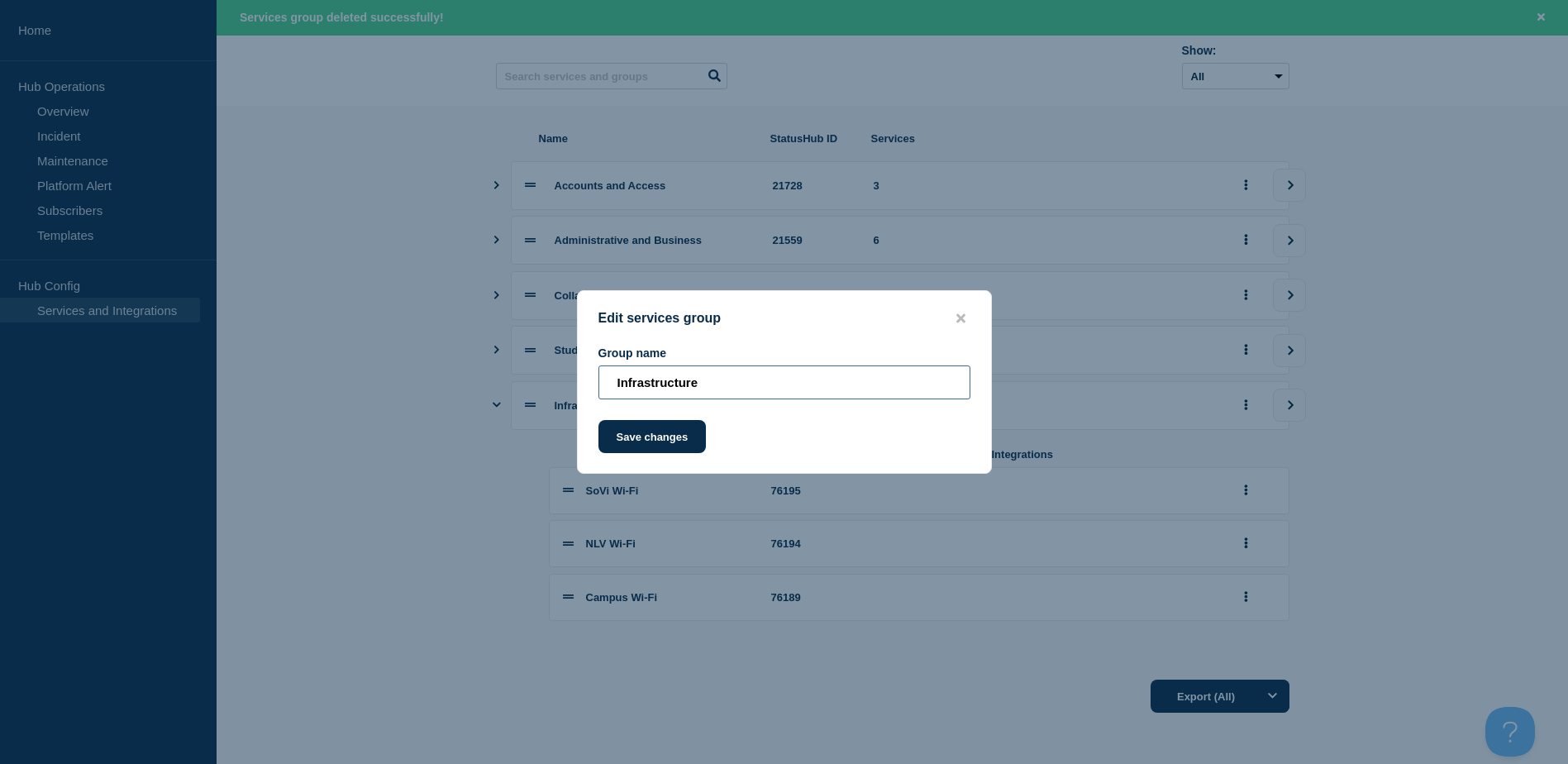
drag, startPoint x: 726, startPoint y: 386, endPoint x: 392, endPoint y: 385, distance: 334.0
click at [392, 385] on div "Edit services group Group name Infrastructure Save changes" at bounding box center [784, 382] width 1568 height 764
type input "Wi-Fi Connectivity"
click at [644, 434] on button "Save changes" at bounding box center [653, 436] width 109 height 33
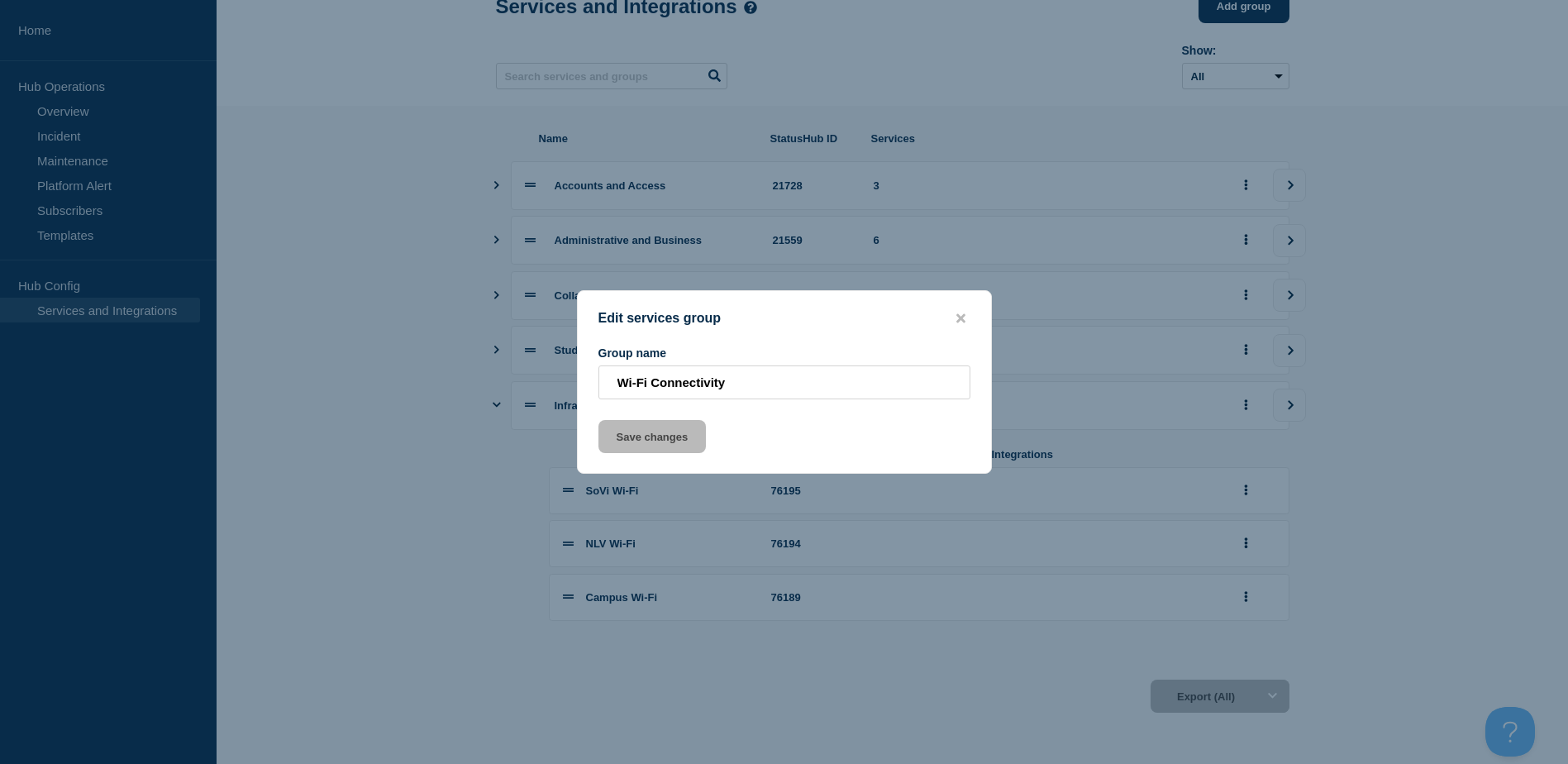
scroll to position [0, 0]
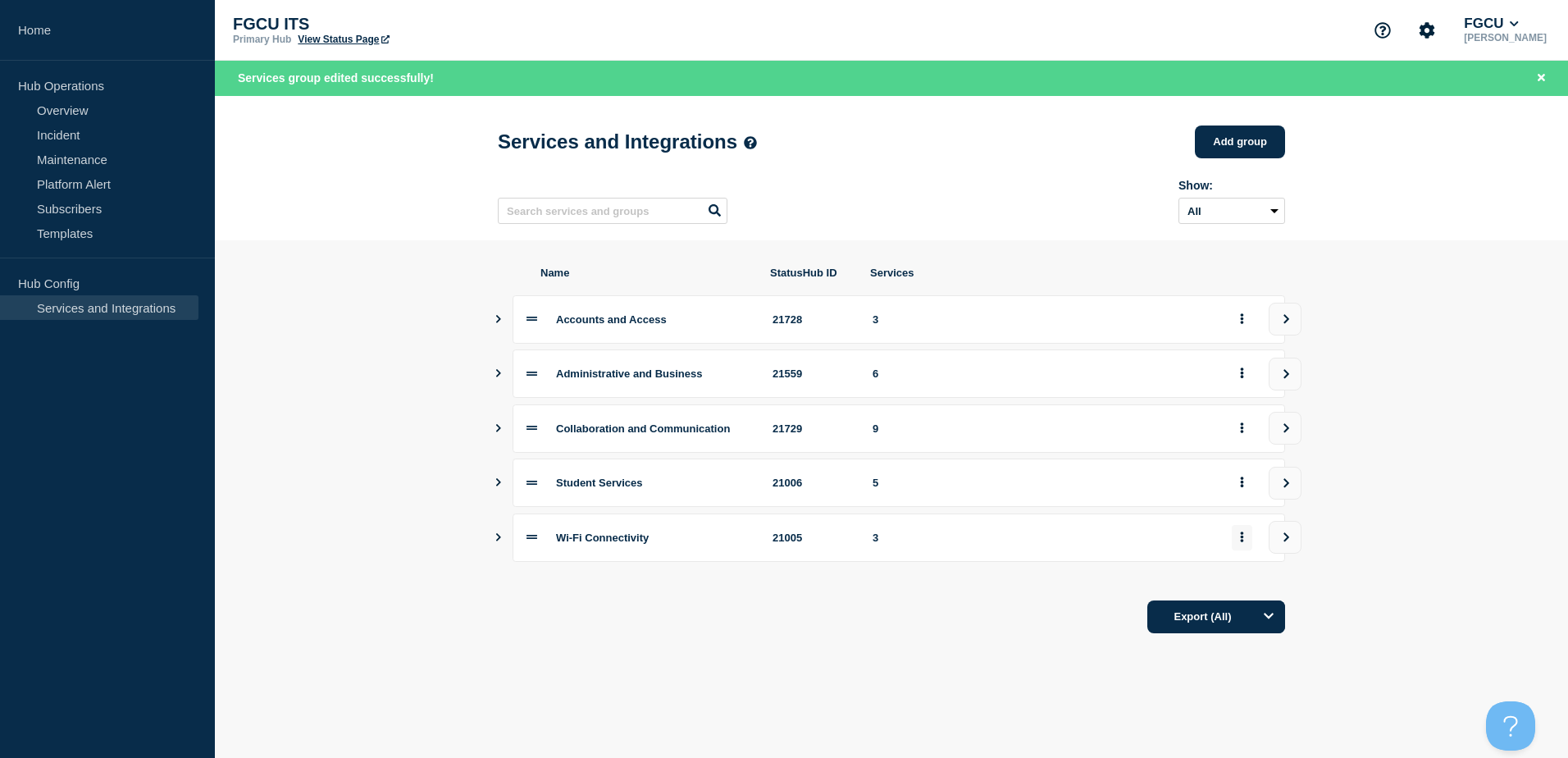
click at [1243, 542] on icon "group actions" at bounding box center [1242, 536] width 3 height 10
click at [1246, 579] on button "Edit" at bounding box center [1251, 575] width 82 height 25
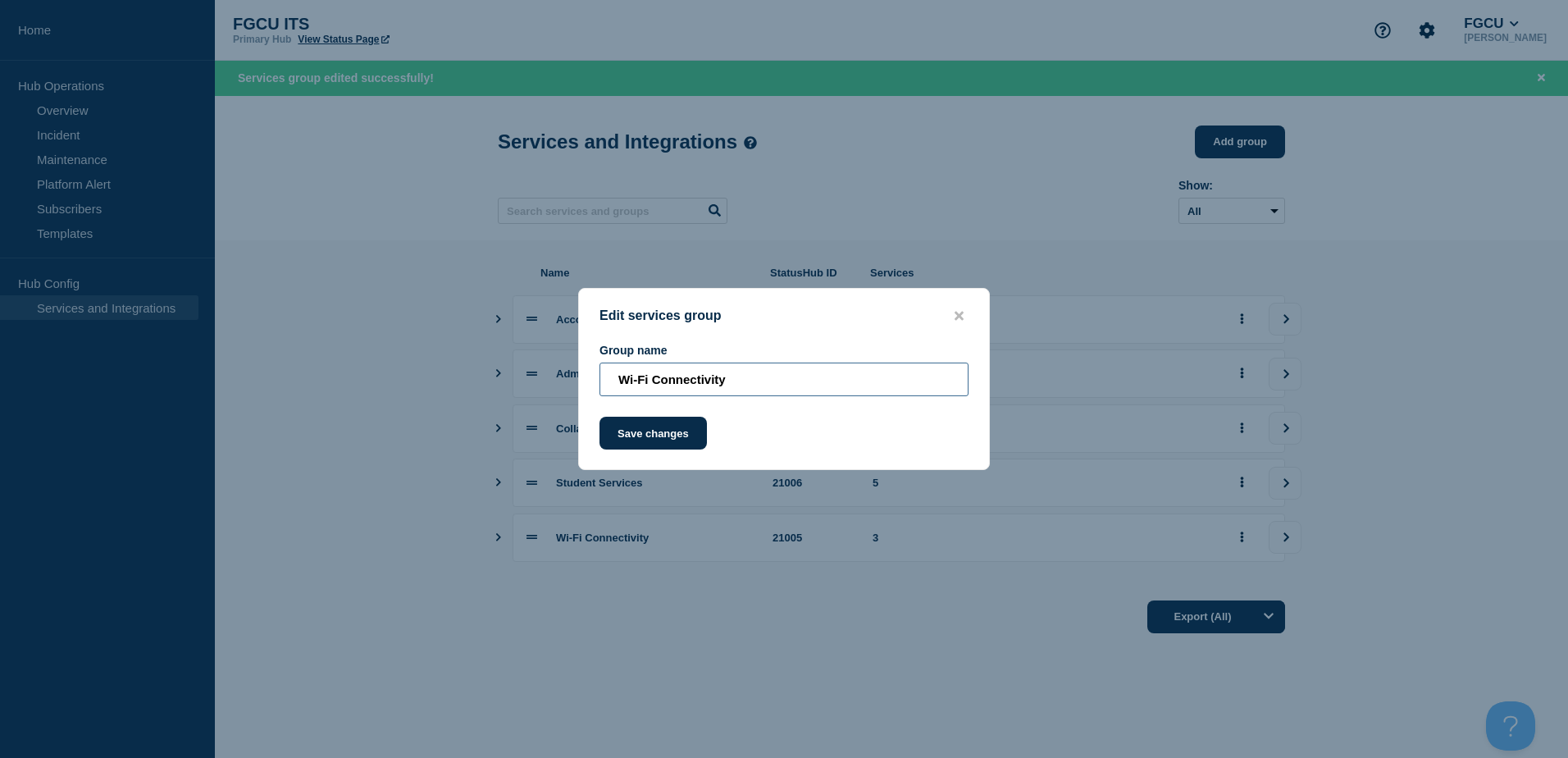
click at [651, 382] on input "Wi-Fi Connectivity" at bounding box center [784, 379] width 369 height 34
type input "Wi-Fi and Connectivity"
click at [663, 440] on button "Save changes" at bounding box center [654, 433] width 108 height 33
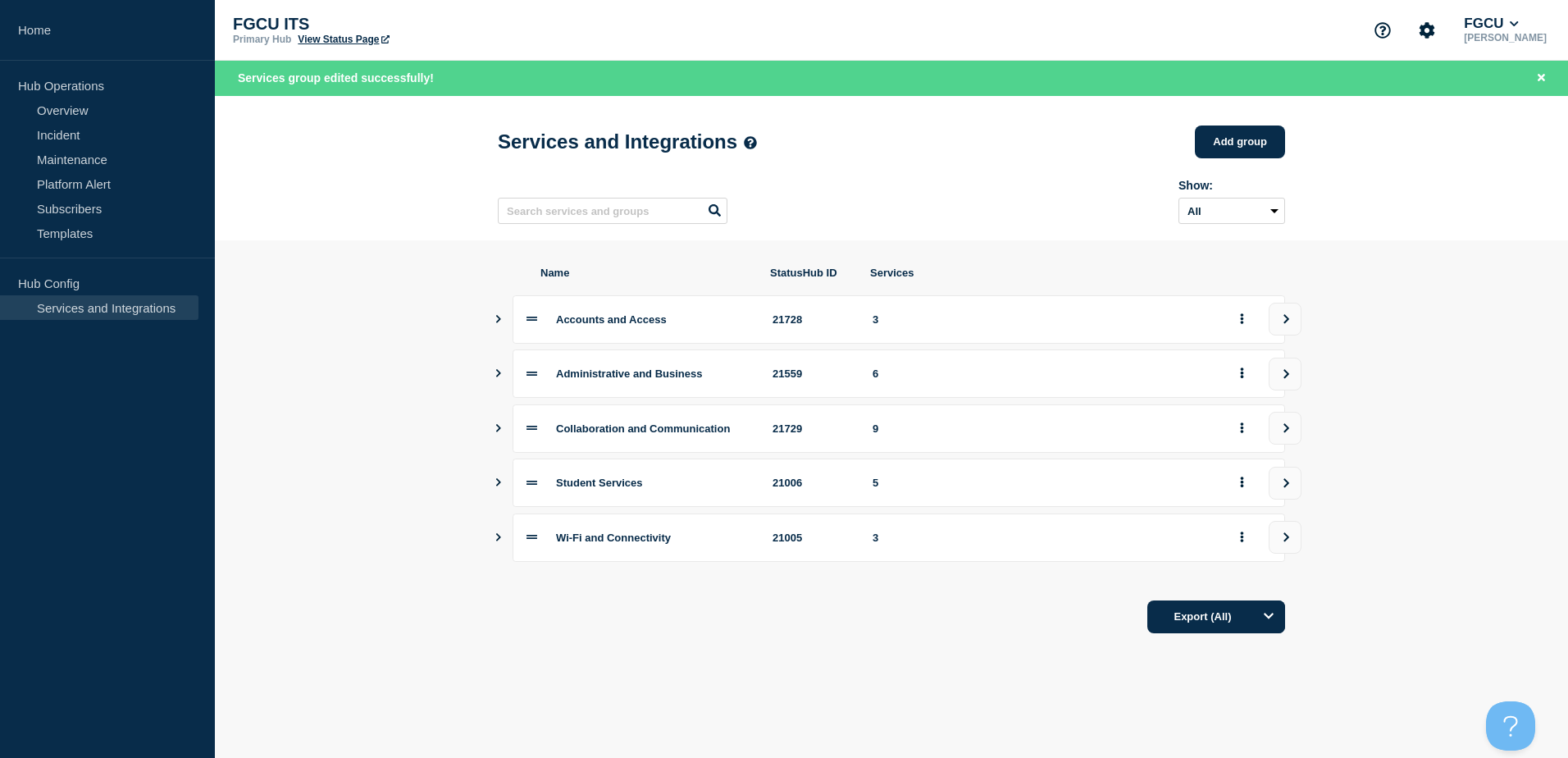
click at [495, 542] on icon "Show services" at bounding box center [498, 536] width 10 height 8
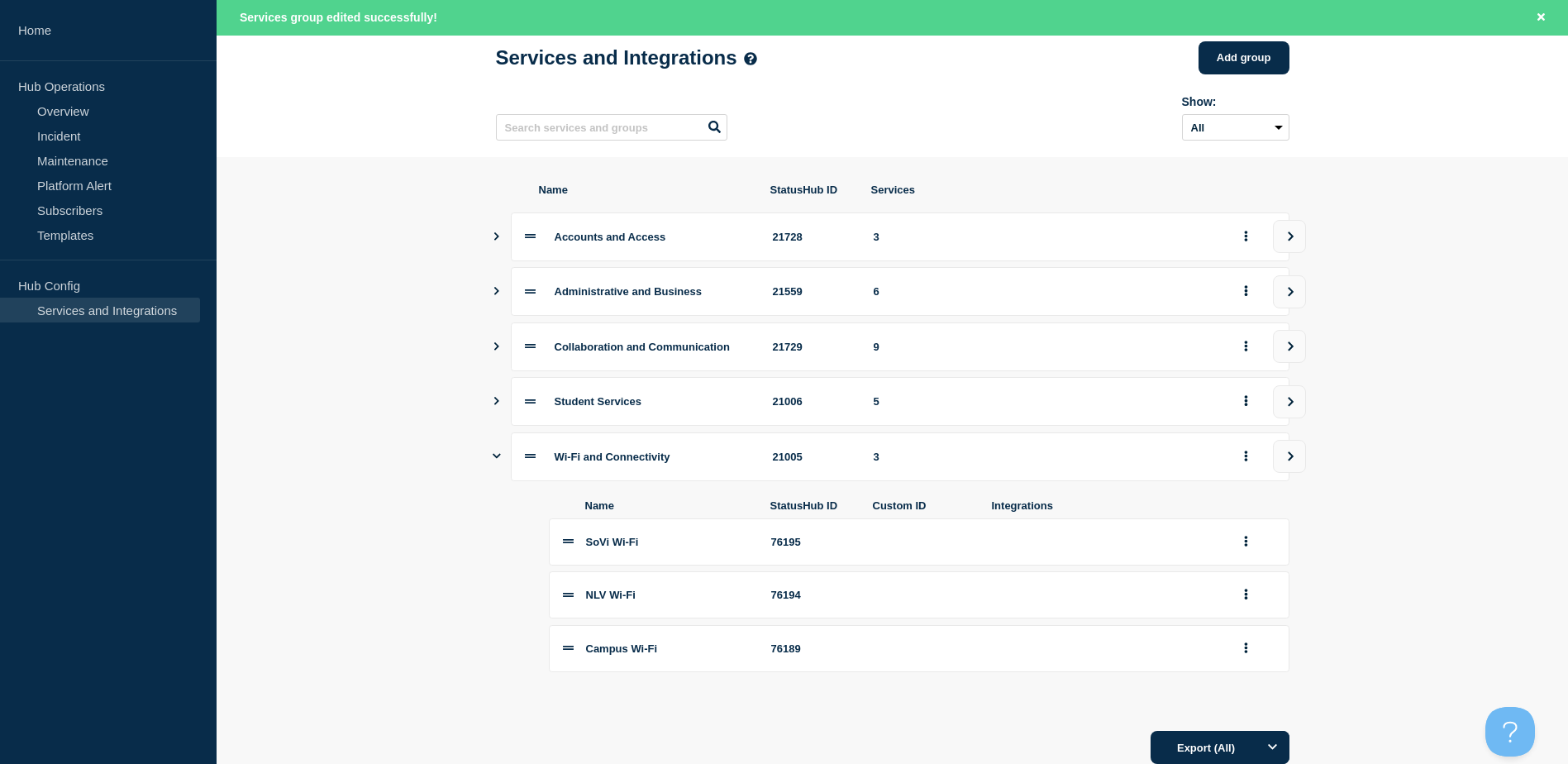
scroll to position [148, 0]
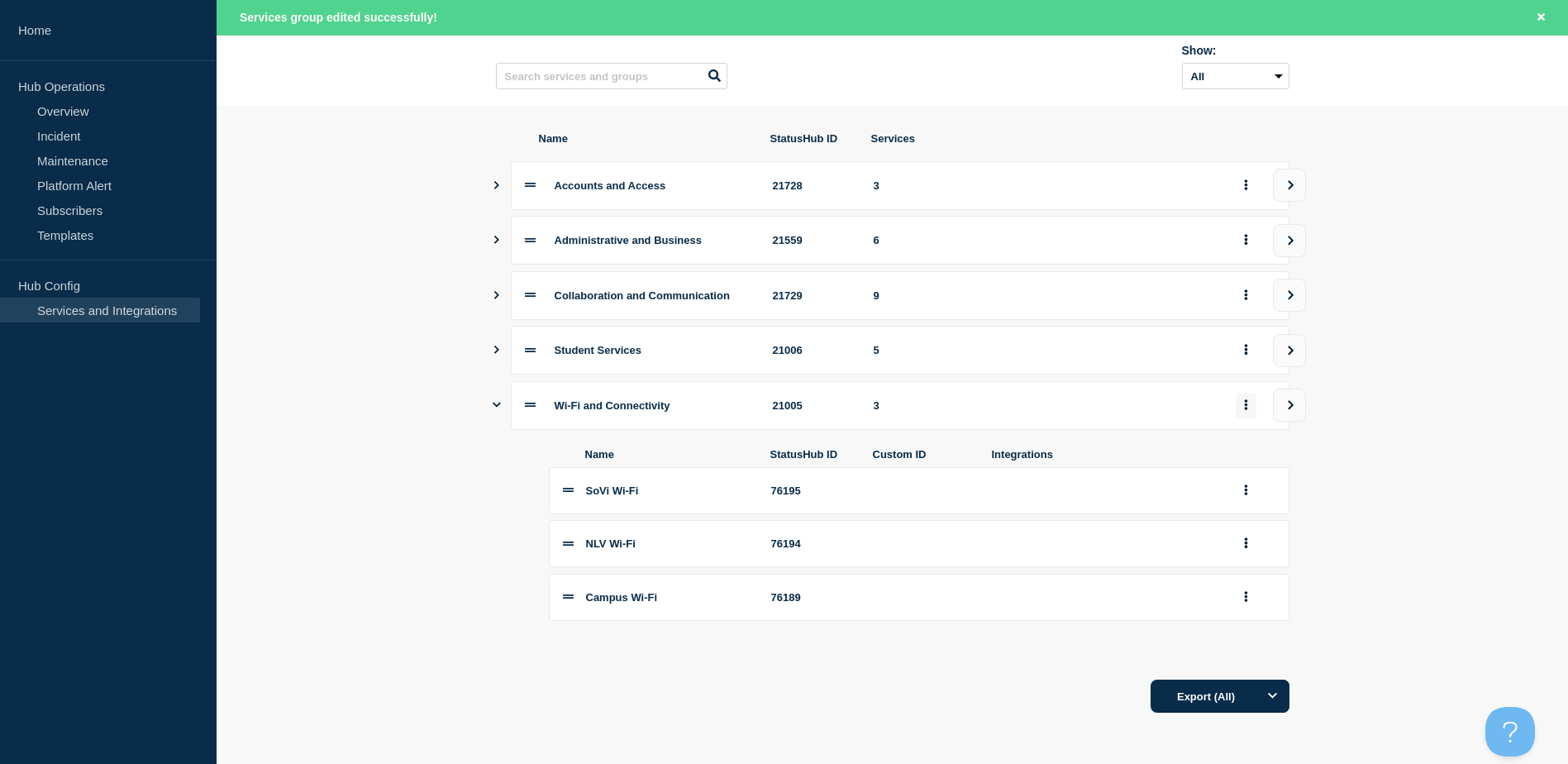
click at [1242, 408] on button "group actions" at bounding box center [1246, 405] width 21 height 25
click at [1236, 431] on button "Edit" at bounding box center [1255, 443] width 82 height 25
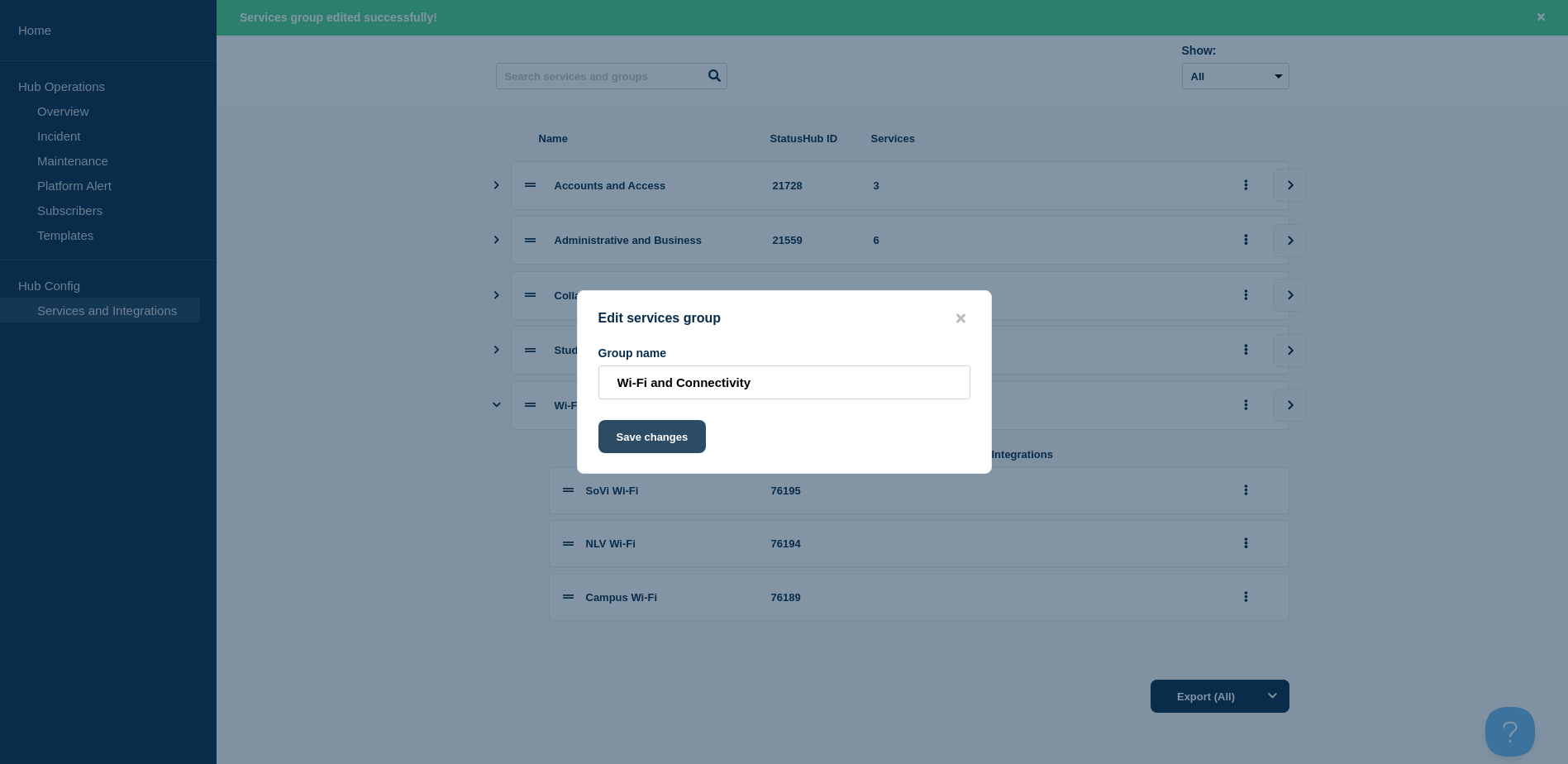
click at [667, 441] on button "Save changes" at bounding box center [653, 436] width 109 height 33
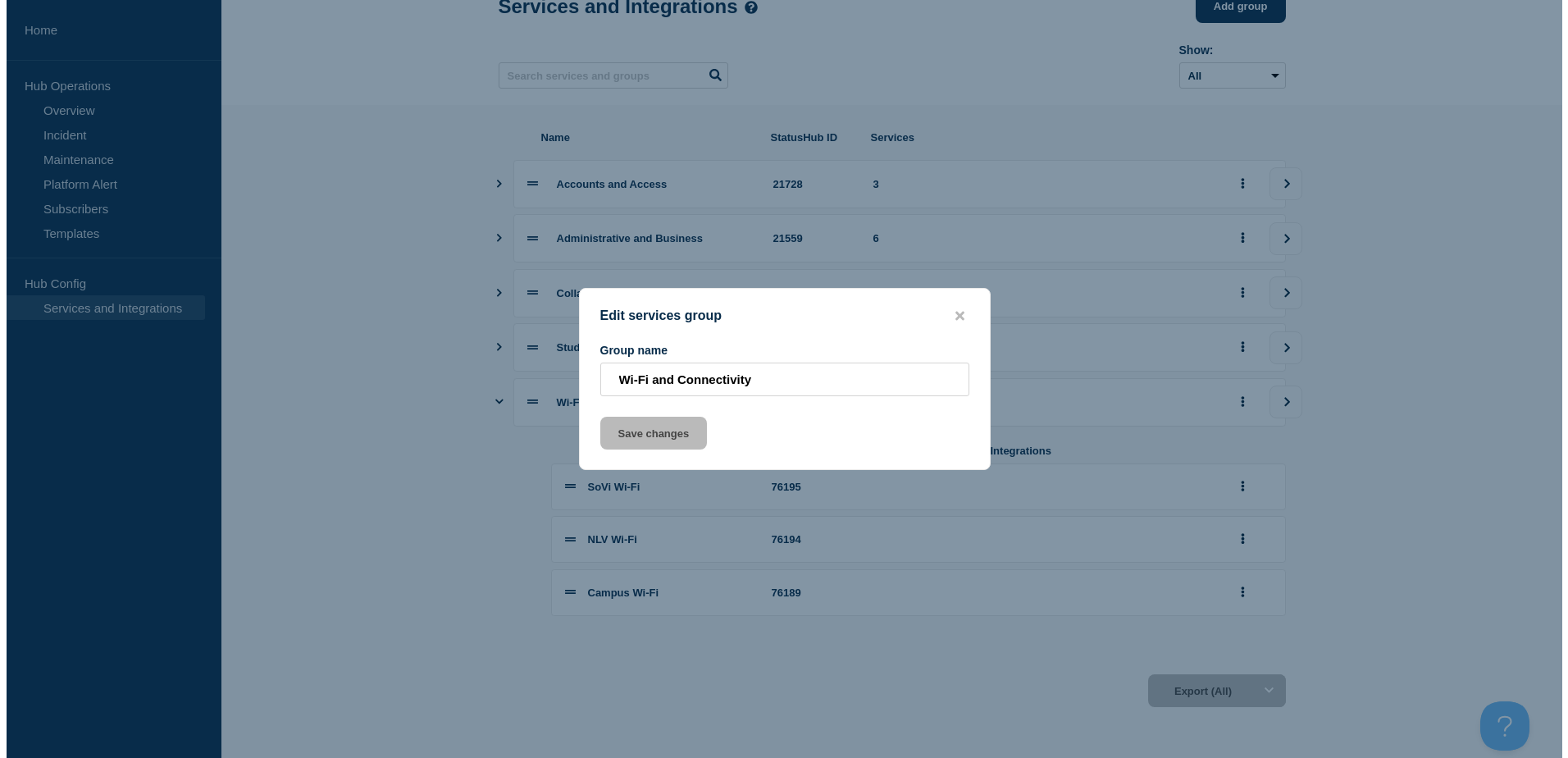
scroll to position [0, 0]
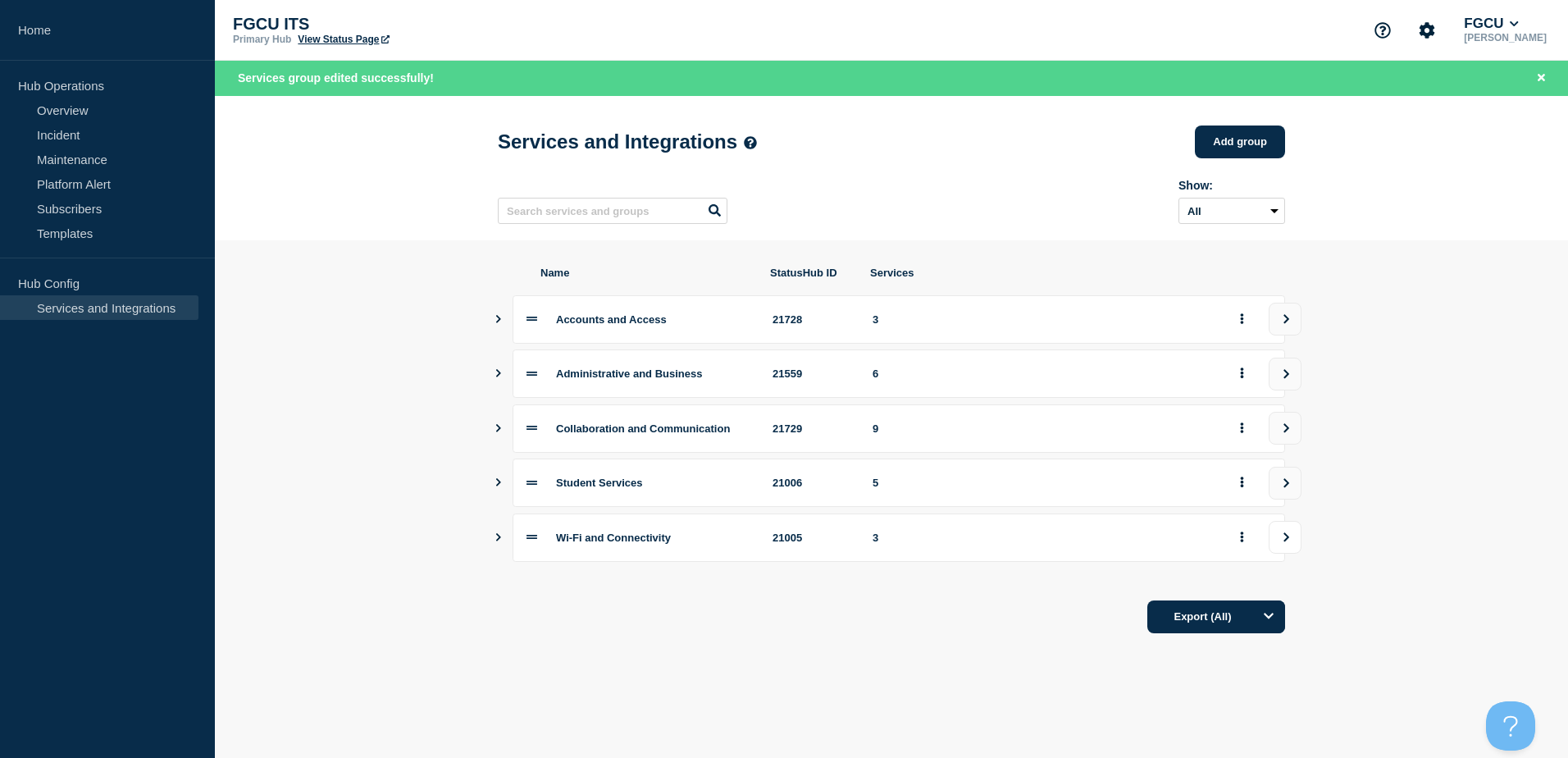
click at [1290, 537] on button "view group" at bounding box center [1285, 537] width 33 height 33
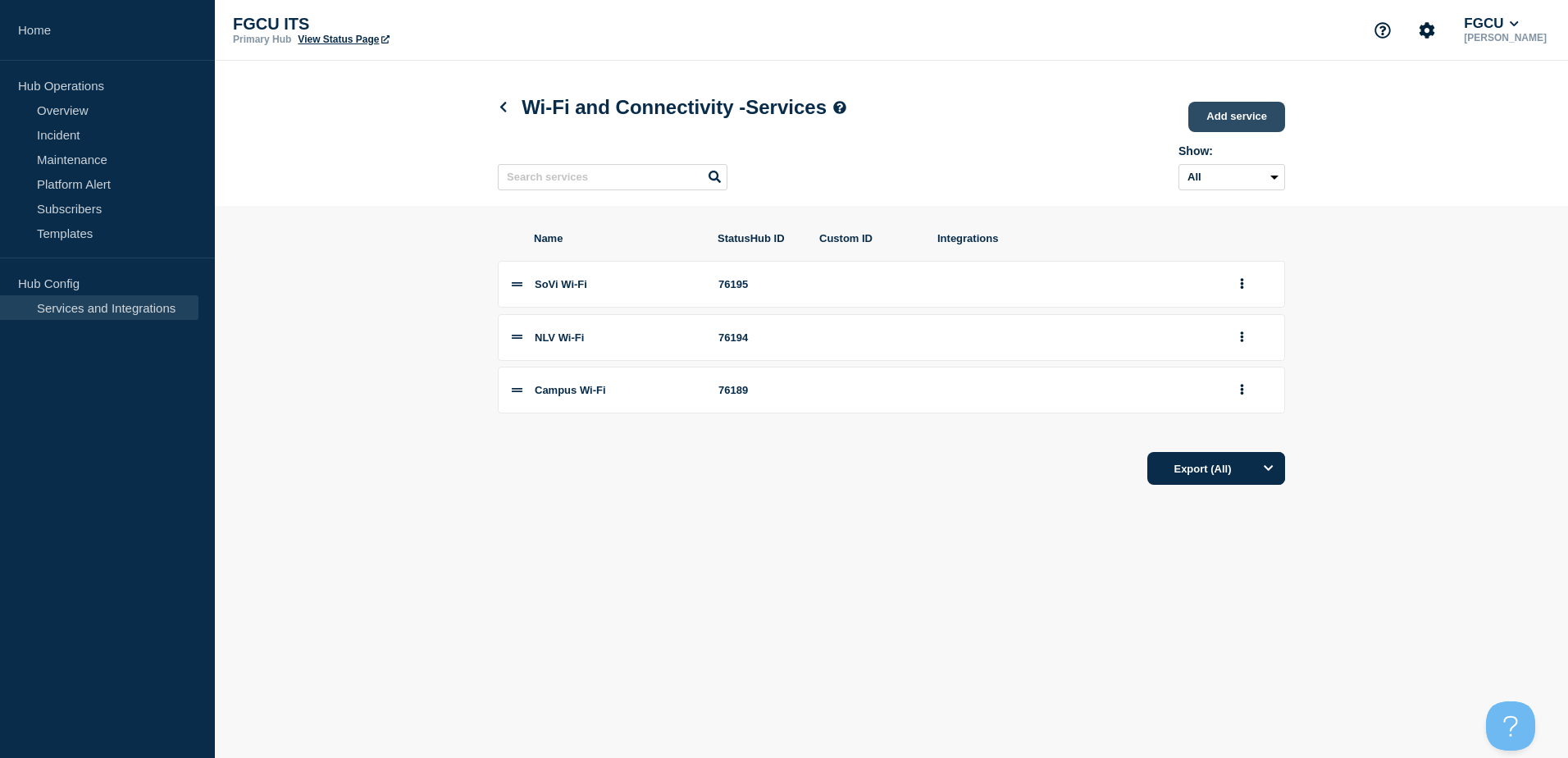
click at [1236, 113] on link "Add service" at bounding box center [1236, 116] width 96 height 30
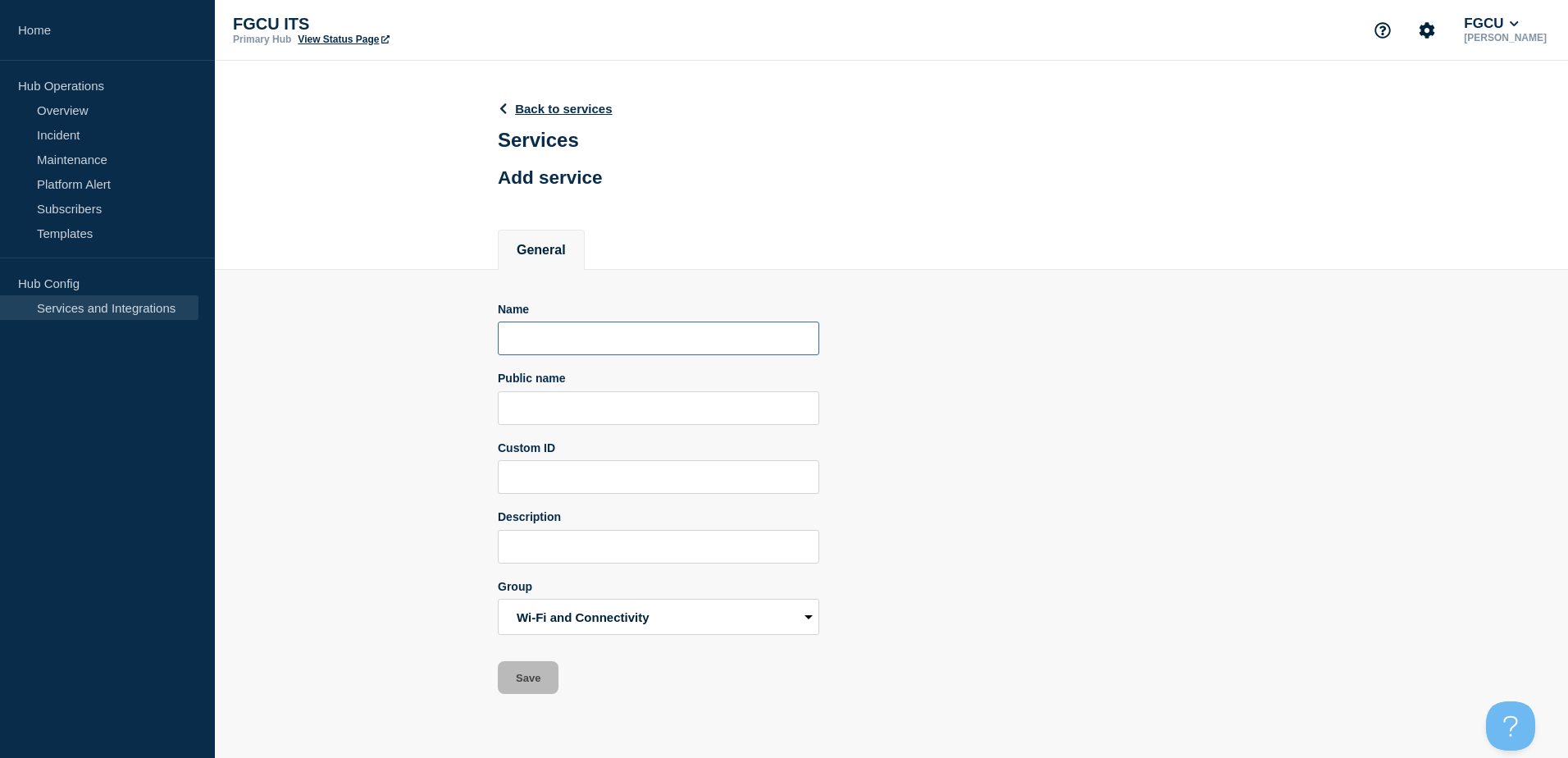
click at [630, 341] on input "Name" at bounding box center [659, 338] width 322 height 34
click at [571, 416] on input "Public name" at bounding box center [659, 408] width 322 height 34
click at [650, 345] on input "Eduroam" at bounding box center [659, 338] width 322 height 34
type input "Eduroam"
drag, startPoint x: 615, startPoint y: 345, endPoint x: 369, endPoint y: 349, distance: 246.0
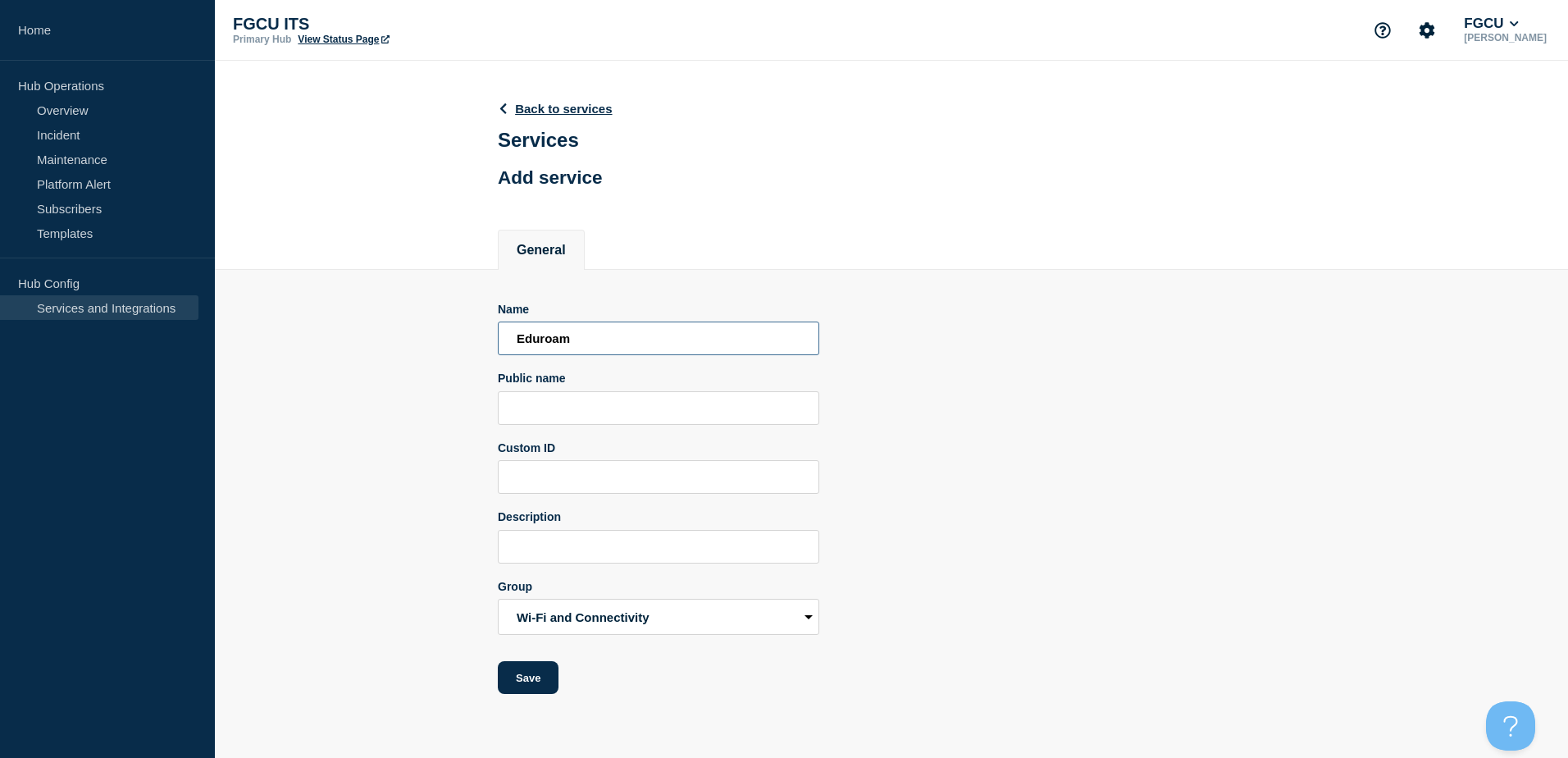
click at [369, 349] on section "Name Eduroam Public name Custom ID Description Group Accounts and Access Admini…" at bounding box center [891, 482] width 1353 height 425
click at [548, 400] on input "Public name" at bounding box center [659, 408] width 322 height 34
paste input "Eduroam"
type input "Eduroam"
click at [535, 685] on button "Save" at bounding box center [528, 677] width 61 height 33
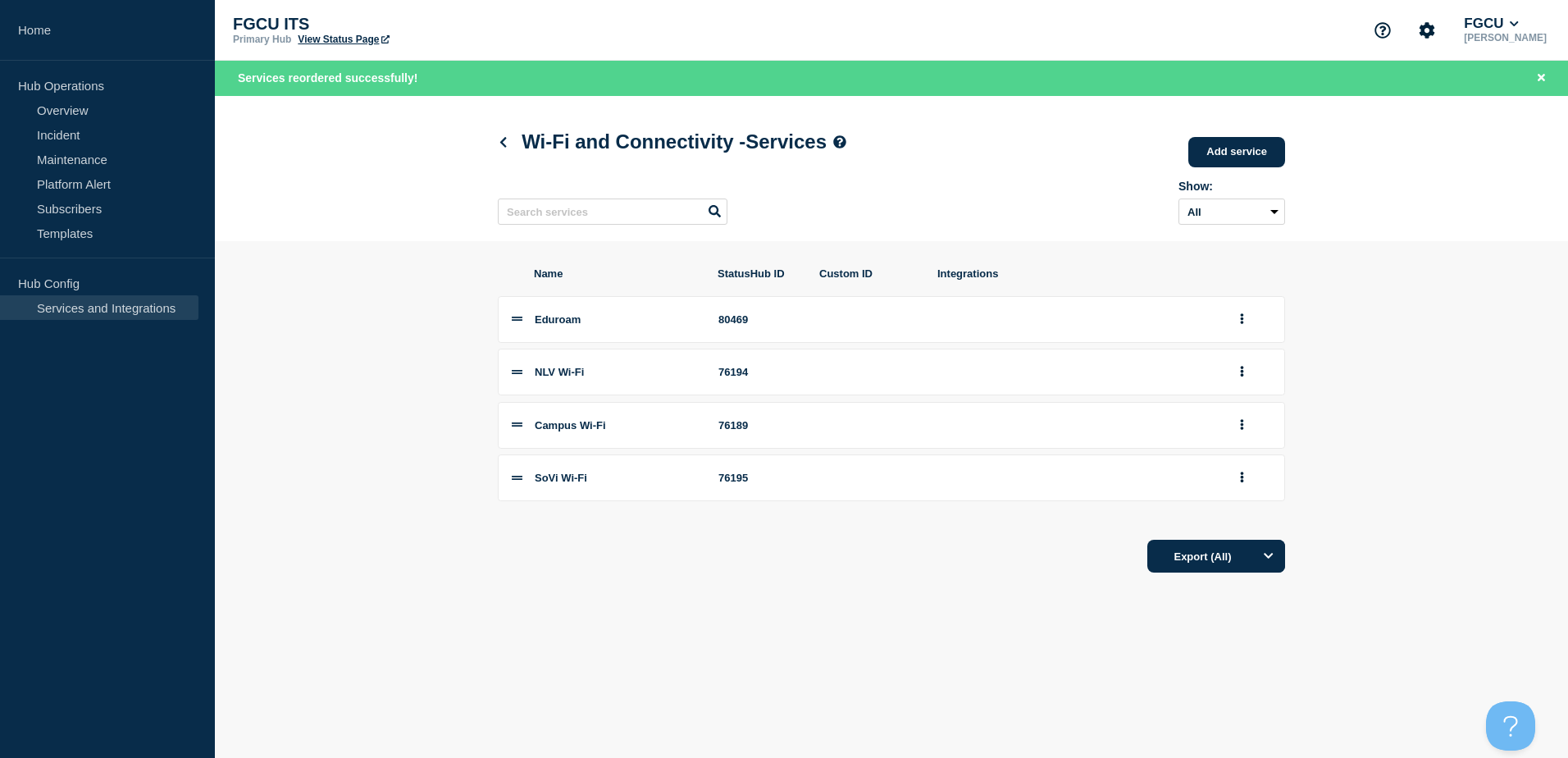
click at [983, 654] on body "Home Hub Operations Overview Incident Maintenance Platform Alert Subscribers Te…" at bounding box center [784, 379] width 1568 height 758
click at [502, 138] on icon at bounding box center [503, 143] width 12 height 10
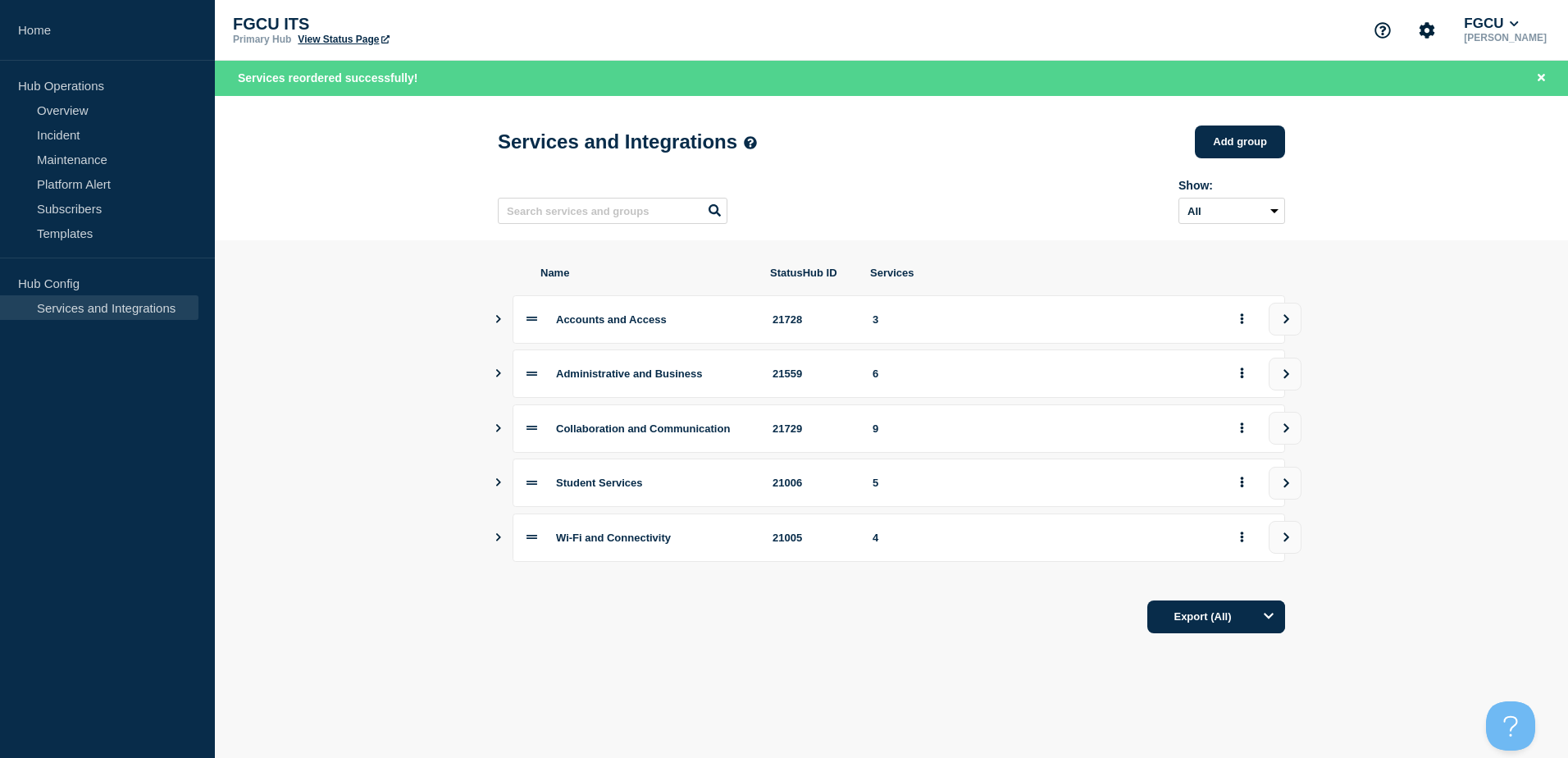
click at [500, 486] on icon "Show services" at bounding box center [498, 482] width 10 height 8
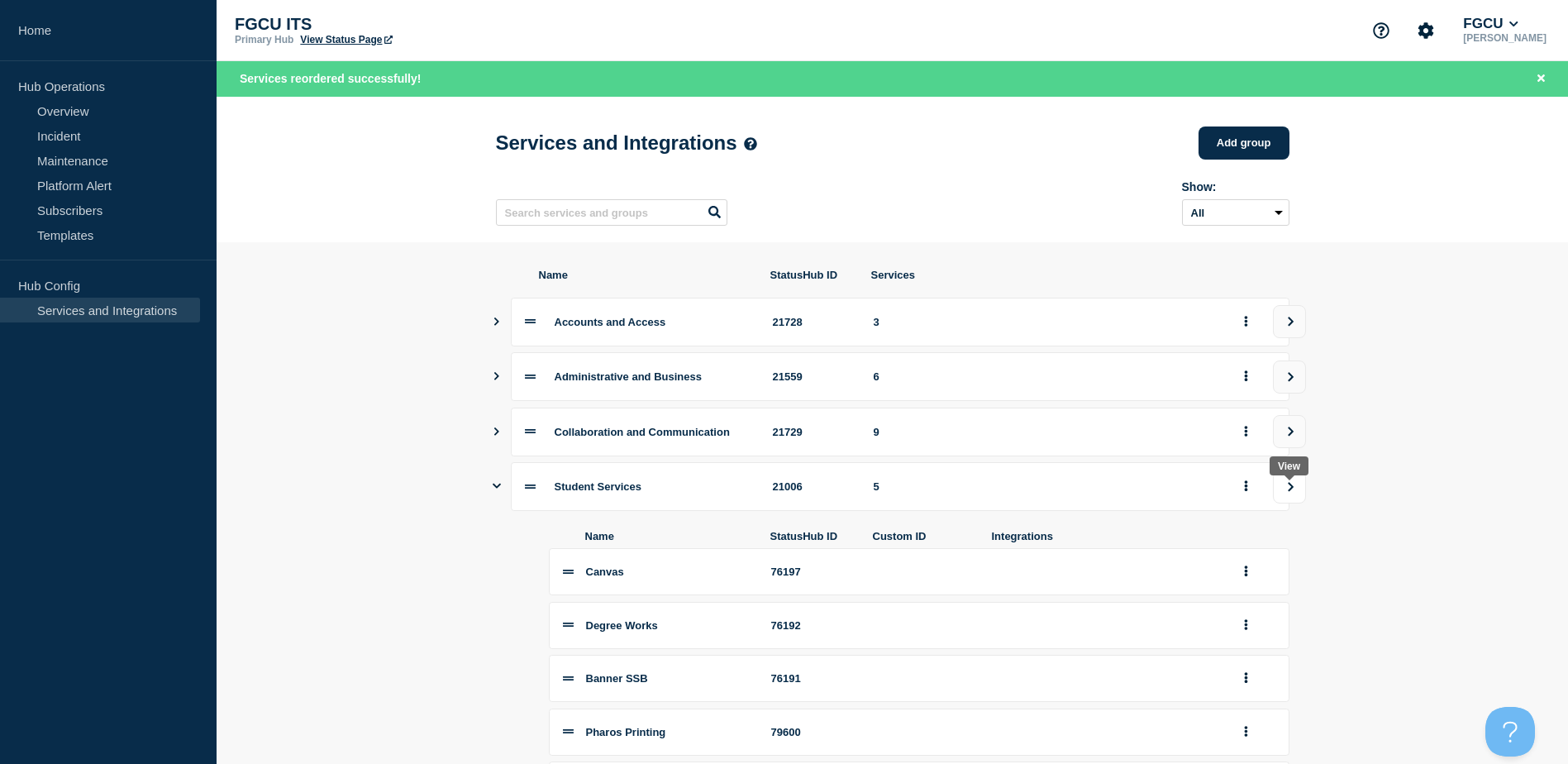
click at [1281, 492] on button "view group" at bounding box center [1289, 487] width 33 height 33
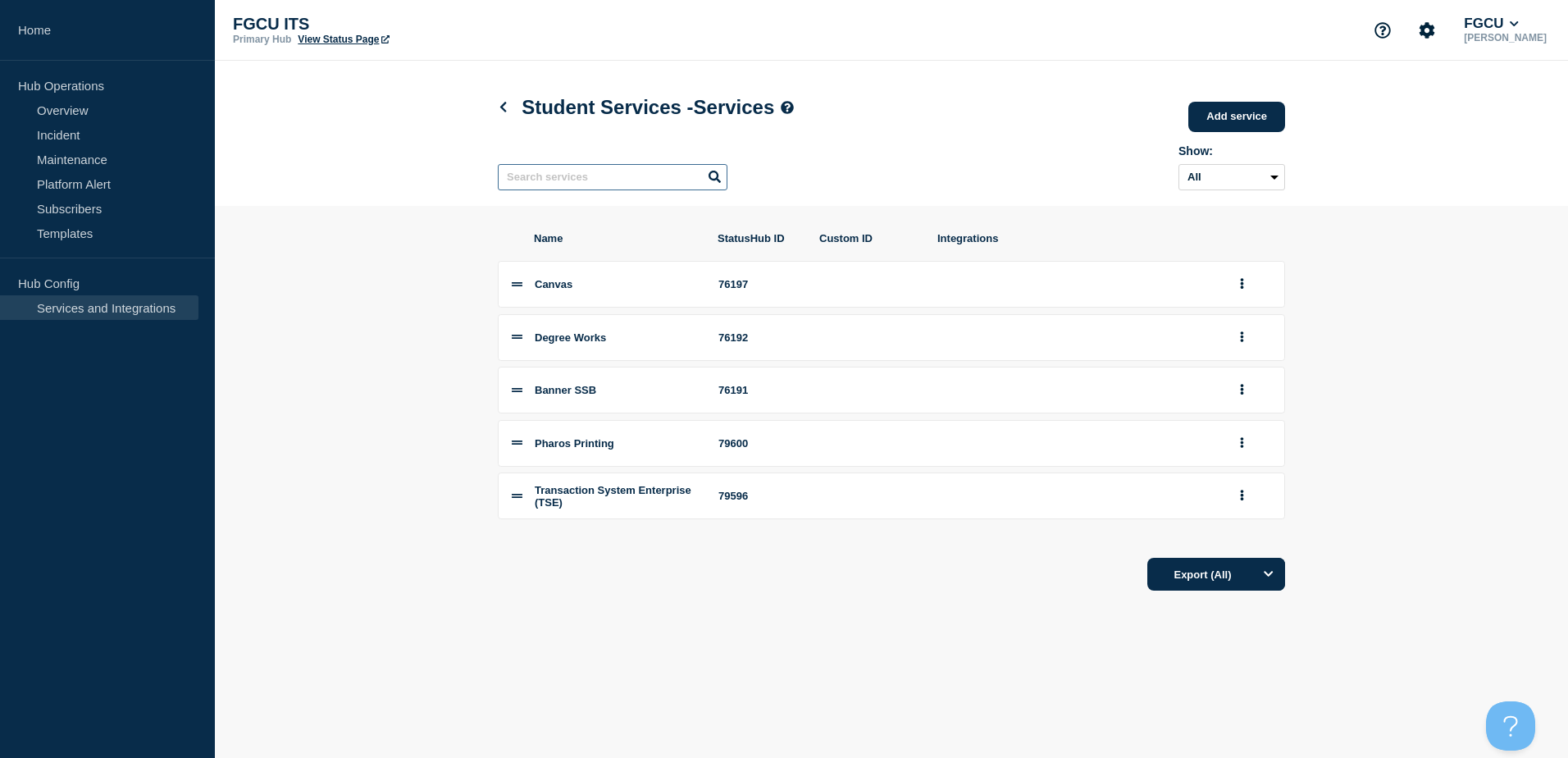
click at [664, 190] on input "text" at bounding box center [613, 177] width 229 height 26
click at [1263, 116] on link "Add service" at bounding box center [1236, 116] width 96 height 30
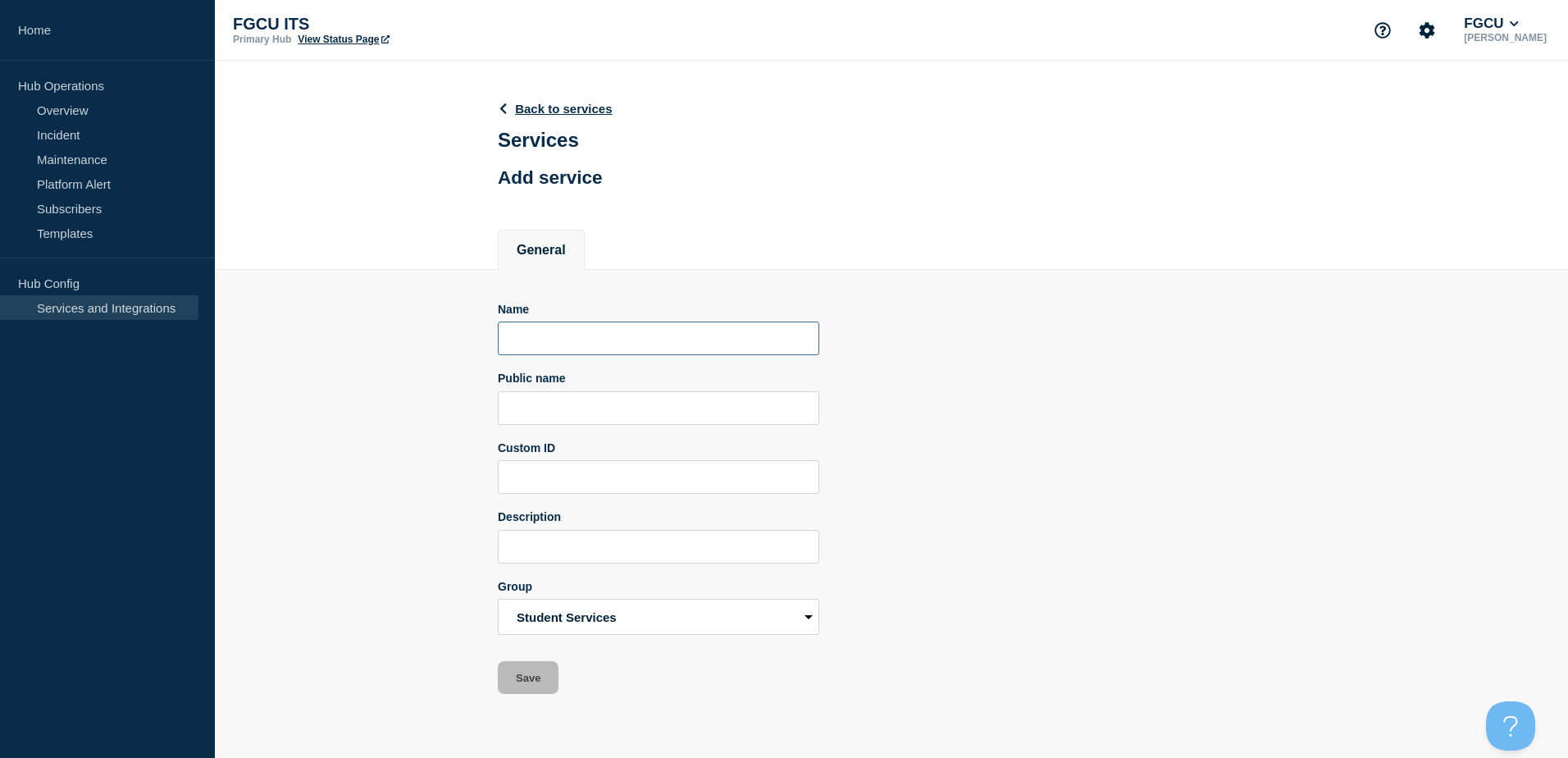
click at [596, 347] on input "Name" at bounding box center [659, 338] width 322 height 34
type input "StarRez"
drag, startPoint x: 601, startPoint y: 346, endPoint x: 346, endPoint y: 349, distance: 255.0
click at [346, 349] on section "Name StarRez Public name Custom ID Description Group Accounts and Access Admini…" at bounding box center [891, 482] width 1353 height 425
click at [558, 419] on input "Public name" at bounding box center [659, 408] width 322 height 34
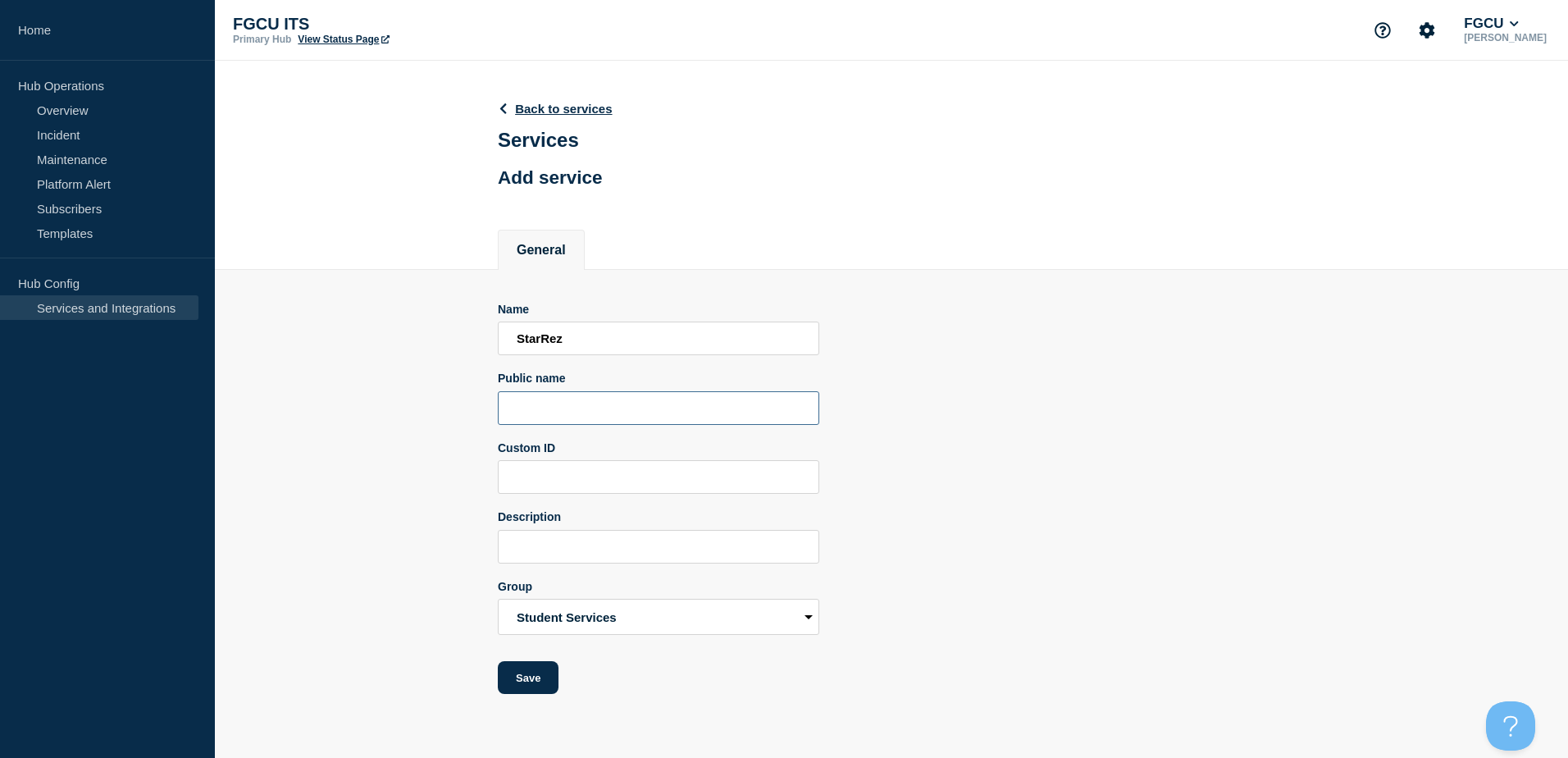
paste input "StarRez"
type input "StarRez"
click at [564, 558] on input "Description" at bounding box center [659, 546] width 322 height 34
paste input "StarRez"
click at [566, 550] on input "StarRez Housing" at bounding box center [659, 546] width 322 height 34
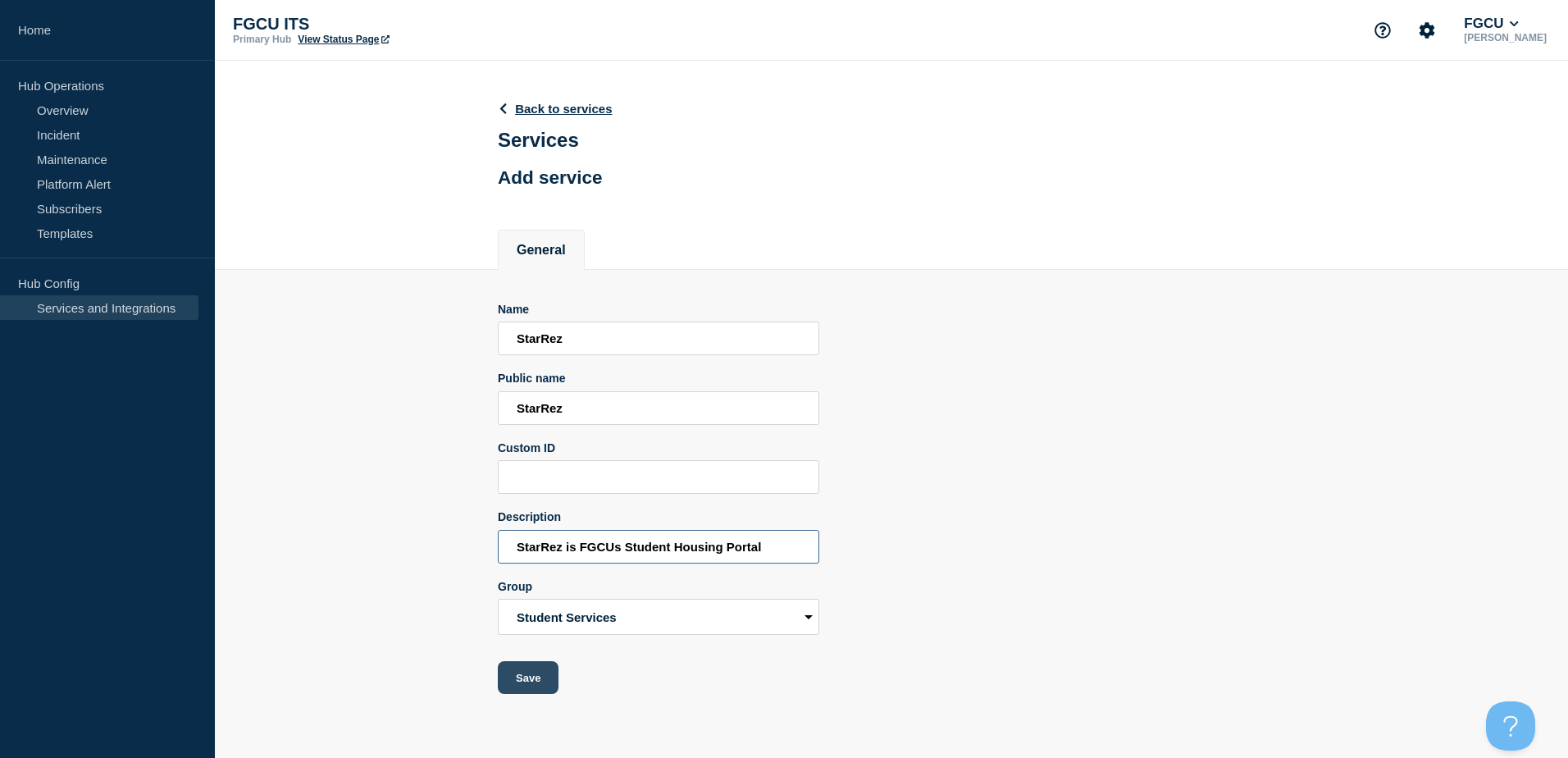
type input "StarRez is FGCUs Student Housing Portal"
click at [548, 683] on button "Save" at bounding box center [528, 677] width 61 height 33
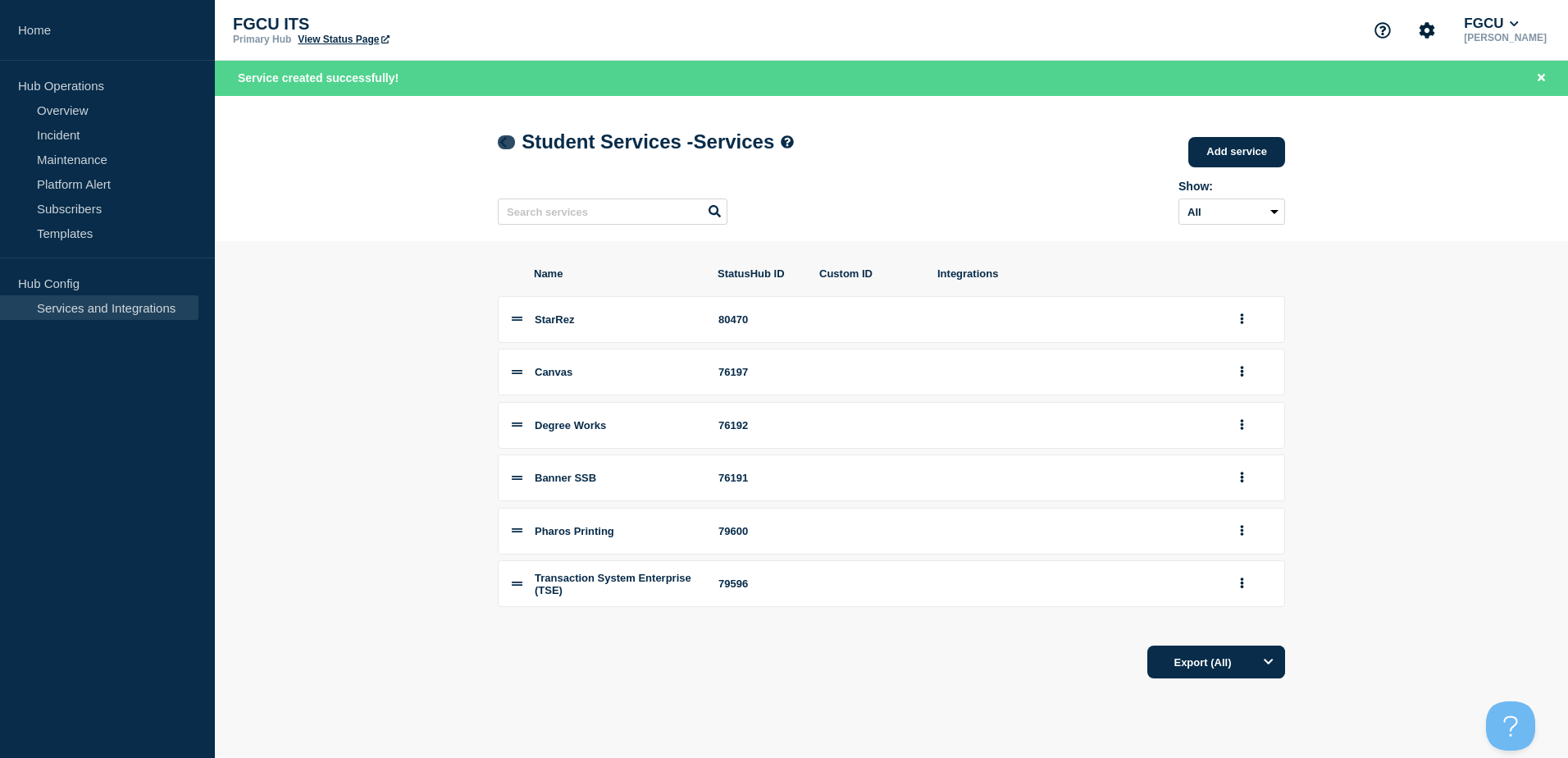
click at [511, 144] on link at bounding box center [507, 143] width 17 height 14
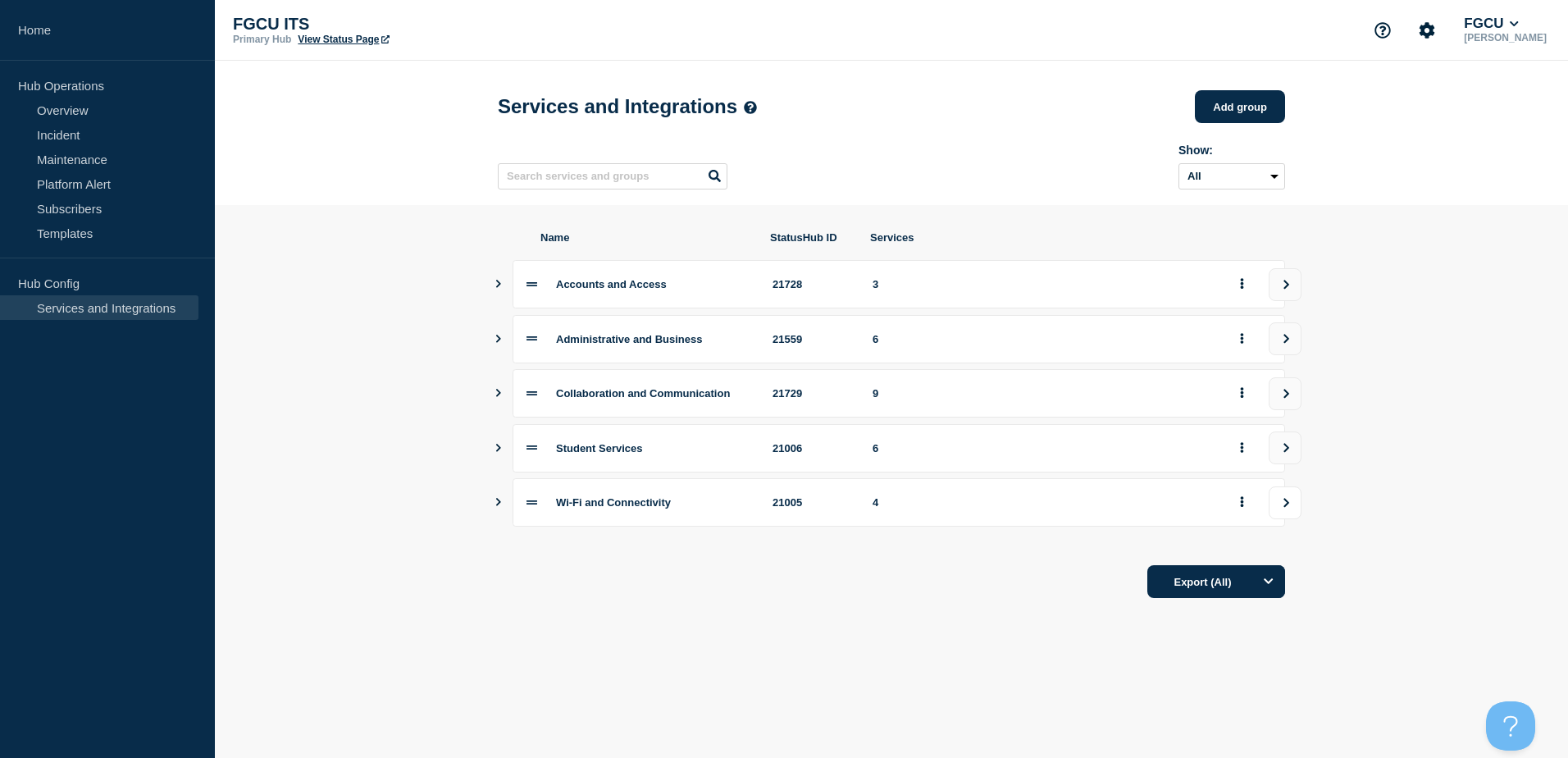
click at [1285, 507] on icon "view group" at bounding box center [1286, 502] width 6 height 9
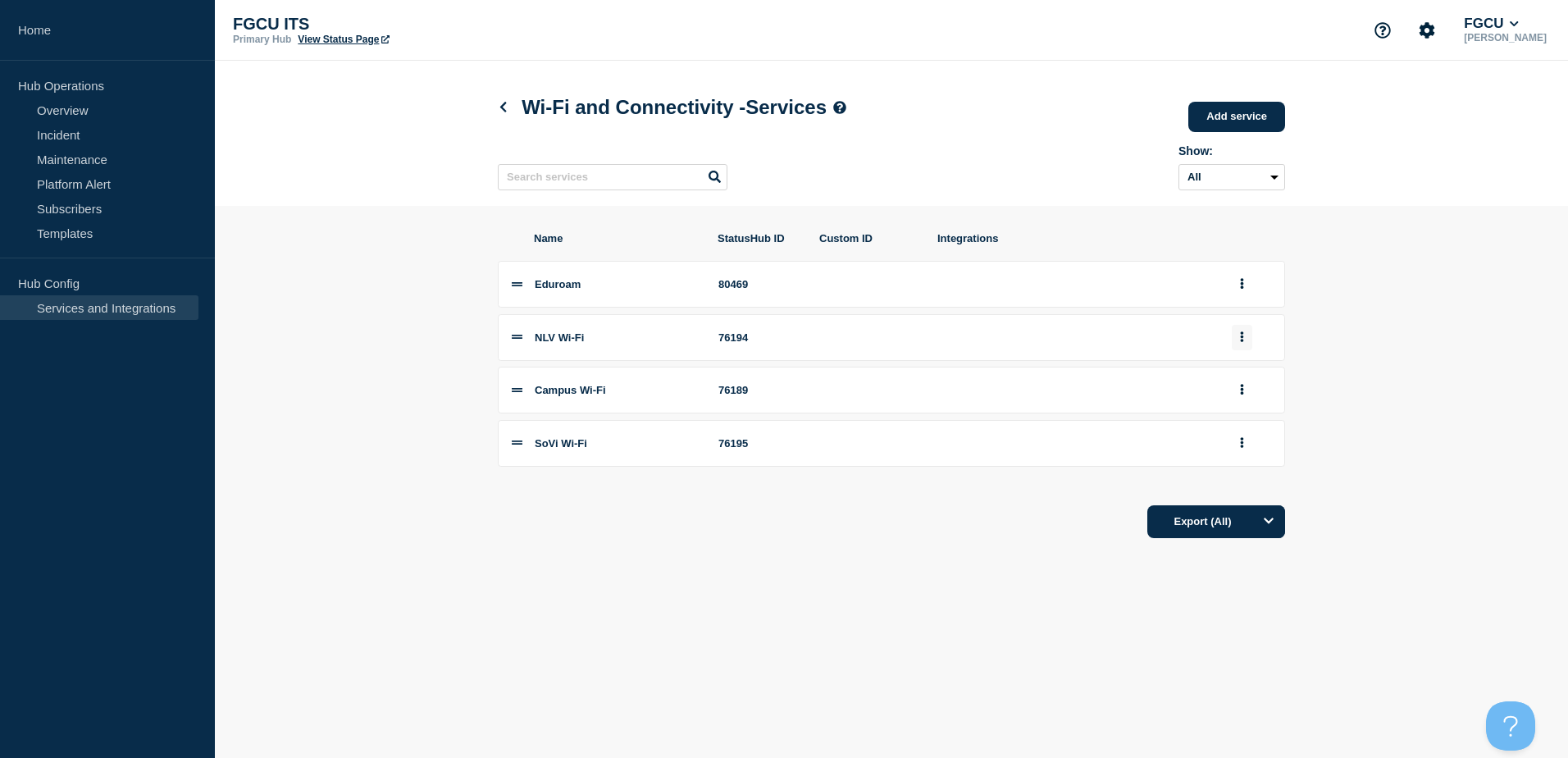
click at [1245, 343] on button "group actions" at bounding box center [1242, 337] width 21 height 25
click at [1234, 371] on button "Edit" at bounding box center [1251, 367] width 82 height 25
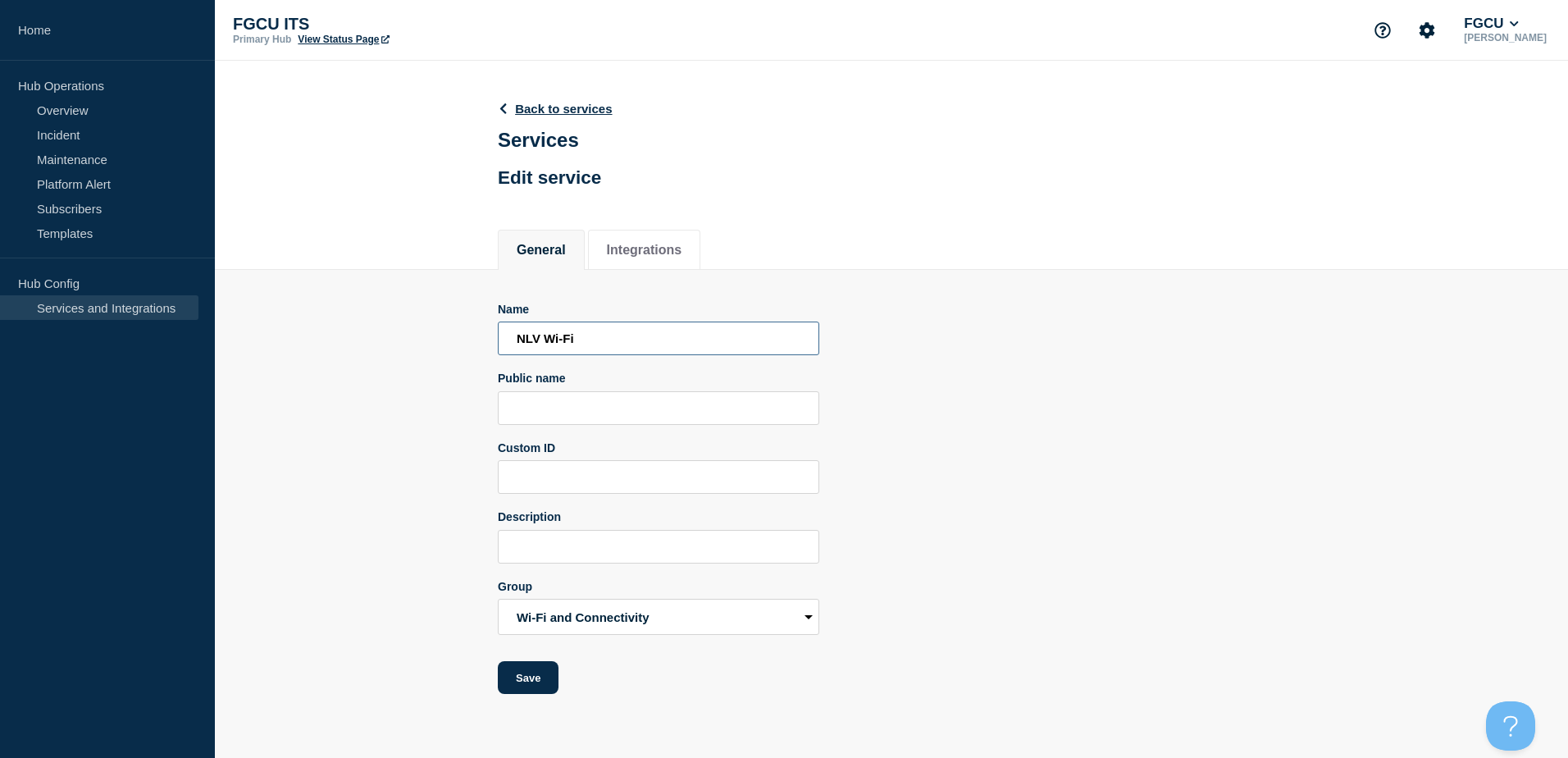
drag, startPoint x: 538, startPoint y: 341, endPoint x: 526, endPoint y: 342, distance: 12.0
click at [526, 342] on input "NLV Wi-Fi" at bounding box center [659, 338] width 322 height 34
click at [686, 343] on input "[GEOGRAPHIC_DATA] Wi-Fi" at bounding box center [659, 338] width 322 height 34
drag, startPoint x: 645, startPoint y: 345, endPoint x: 413, endPoint y: 350, distance: 232.1
click at [413, 350] on section "Name [GEOGRAPHIC_DATA] Wi-Fi Public name Custom ID Description Group Accounts a…" at bounding box center [891, 482] width 1353 height 425
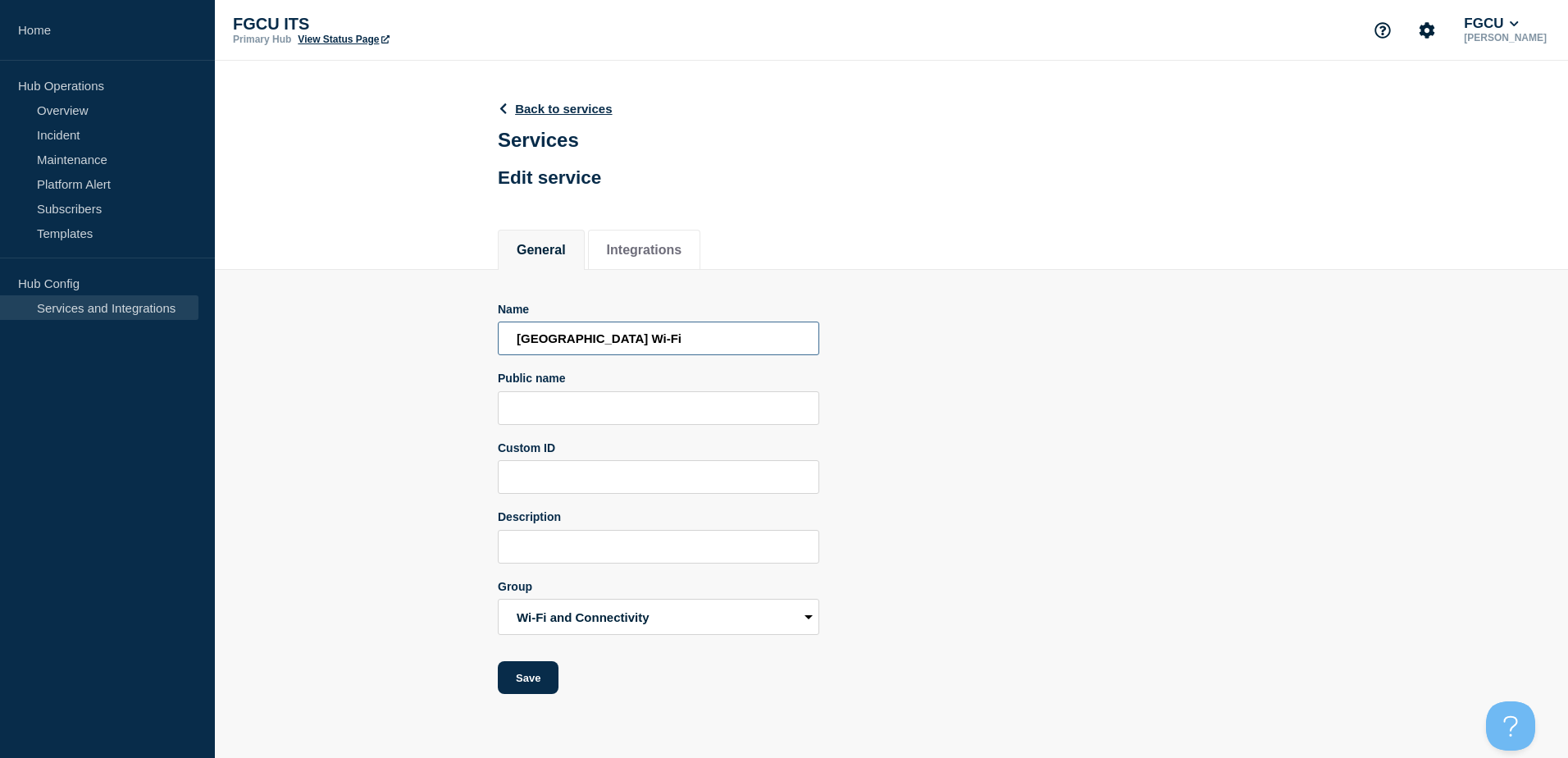
type input "[GEOGRAPHIC_DATA] Wi-Fi"
click at [608, 415] on input "Public name" at bounding box center [659, 408] width 322 height 34
paste input "[GEOGRAPHIC_DATA] Wi-Fi"
type input "[GEOGRAPHIC_DATA] Wi-Fi"
drag, startPoint x: 680, startPoint y: 344, endPoint x: 628, endPoint y: 360, distance: 54.4
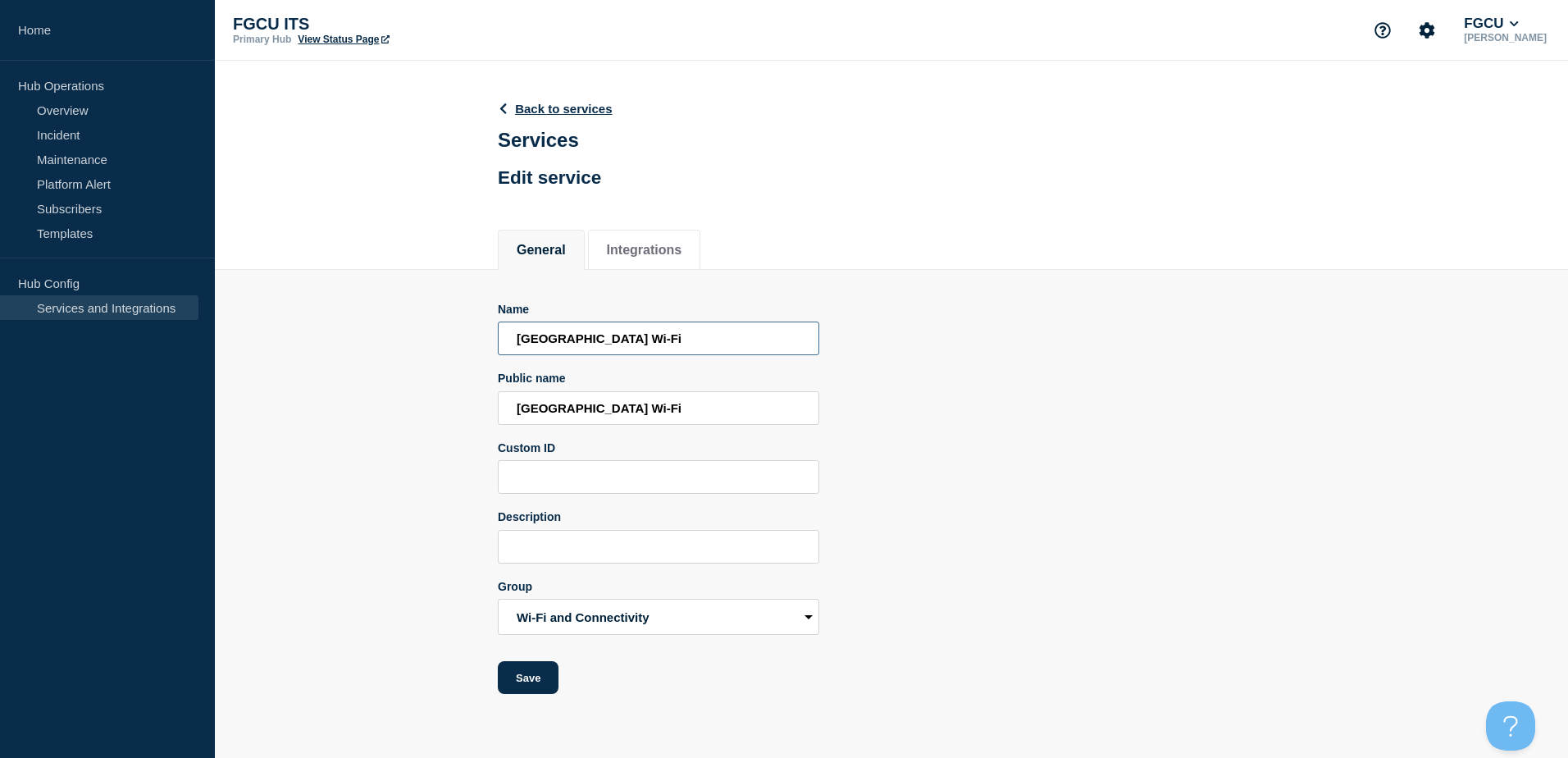
click at [628, 360] on form "Name [GEOGRAPHIC_DATA] Wi-Fi Public name [GEOGRAPHIC_DATA] Wi-Fi Custom ID Desc…" at bounding box center [659, 498] width 322 height 392
drag, startPoint x: 747, startPoint y: 344, endPoint x: 435, endPoint y: 331, distance: 312.3
click at [435, 331] on section "Name [GEOGRAPHIC_DATA] Internet/Network Public name [GEOGRAPHIC_DATA] Wi-Fi Cus…" at bounding box center [891, 482] width 1353 height 425
type input "[GEOGRAPHIC_DATA] Internet/Network"
click at [683, 414] on input "[GEOGRAPHIC_DATA] Wi-Fi" at bounding box center [659, 408] width 322 height 34
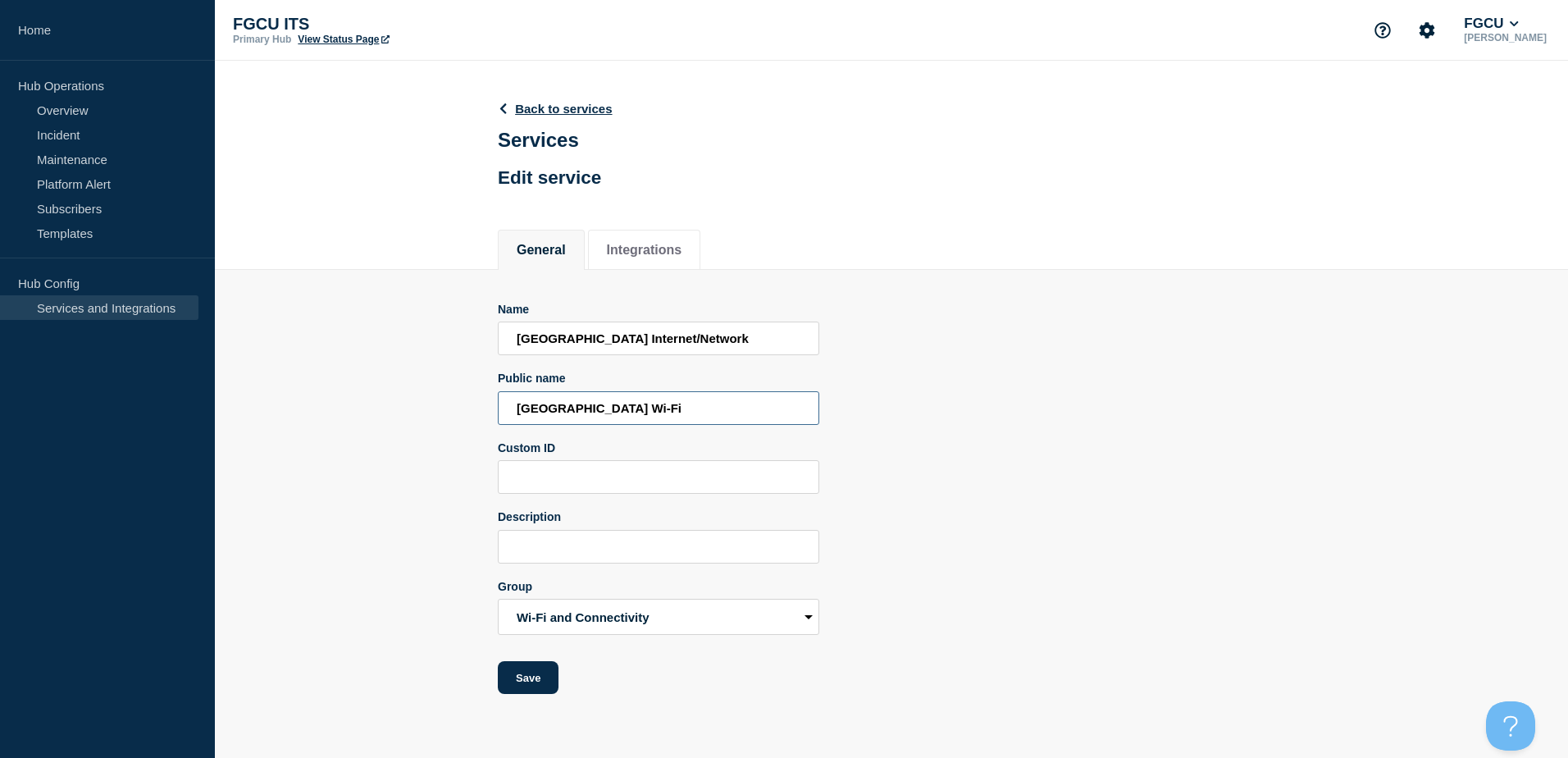
drag, startPoint x: 700, startPoint y: 413, endPoint x: 286, endPoint y: 387, distance: 414.8
click at [286, 387] on section "Name [GEOGRAPHIC_DATA] Internet/Network Public name [GEOGRAPHIC_DATA] Wi-Fi Cus…" at bounding box center [891, 482] width 1353 height 425
paste input "Internet/Network"
type input "[GEOGRAPHIC_DATA] Internet/Network"
click at [620, 556] on input "Description" at bounding box center [659, 546] width 322 height 34
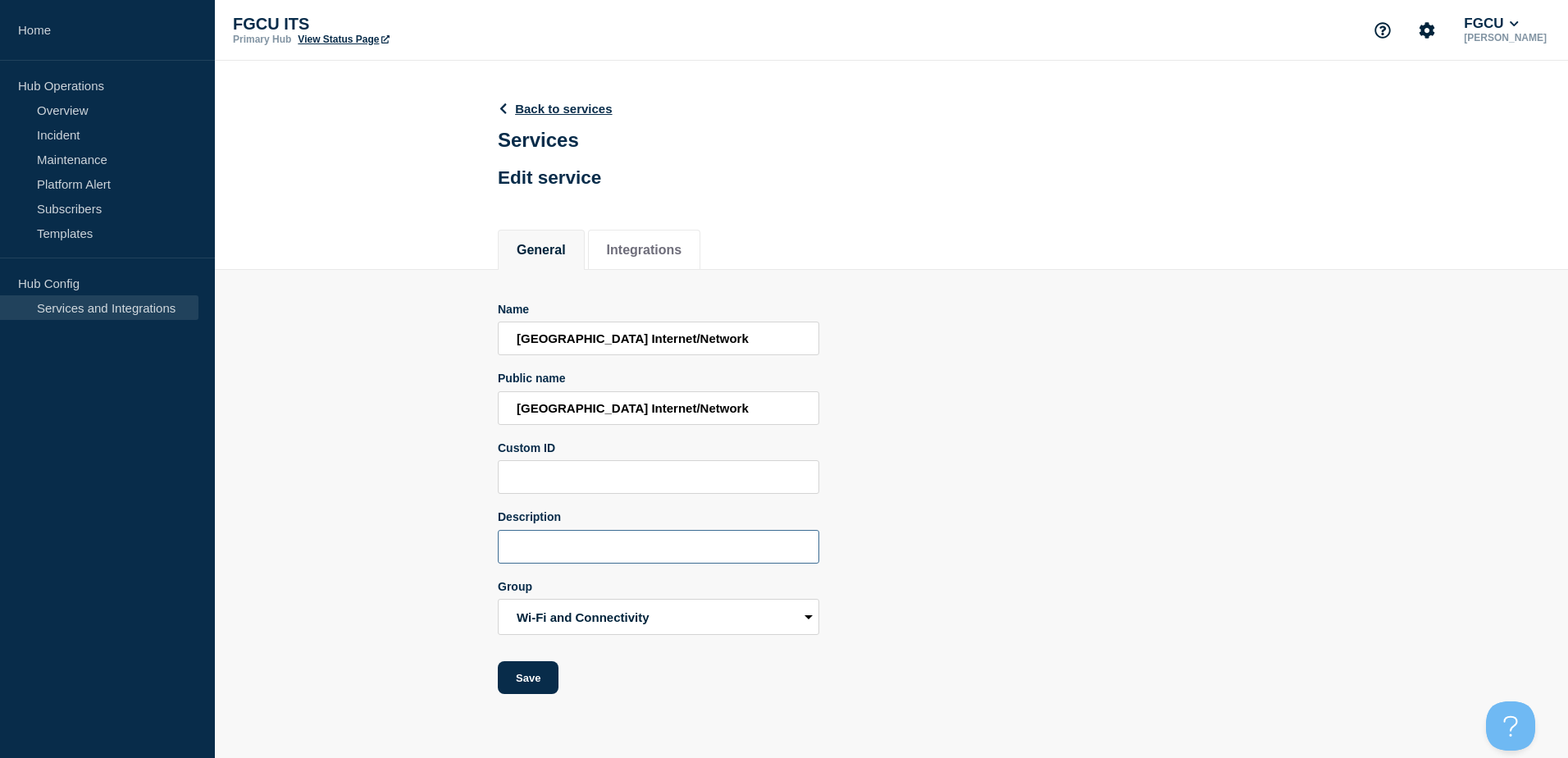
paste input "[GEOGRAPHIC_DATA] Internet/Network"
type input "[GEOGRAPHIC_DATA] Internet/Network services including Wi-Fi."
click at [758, 341] on input "[GEOGRAPHIC_DATA] Internet/Network" at bounding box center [659, 338] width 322 height 34
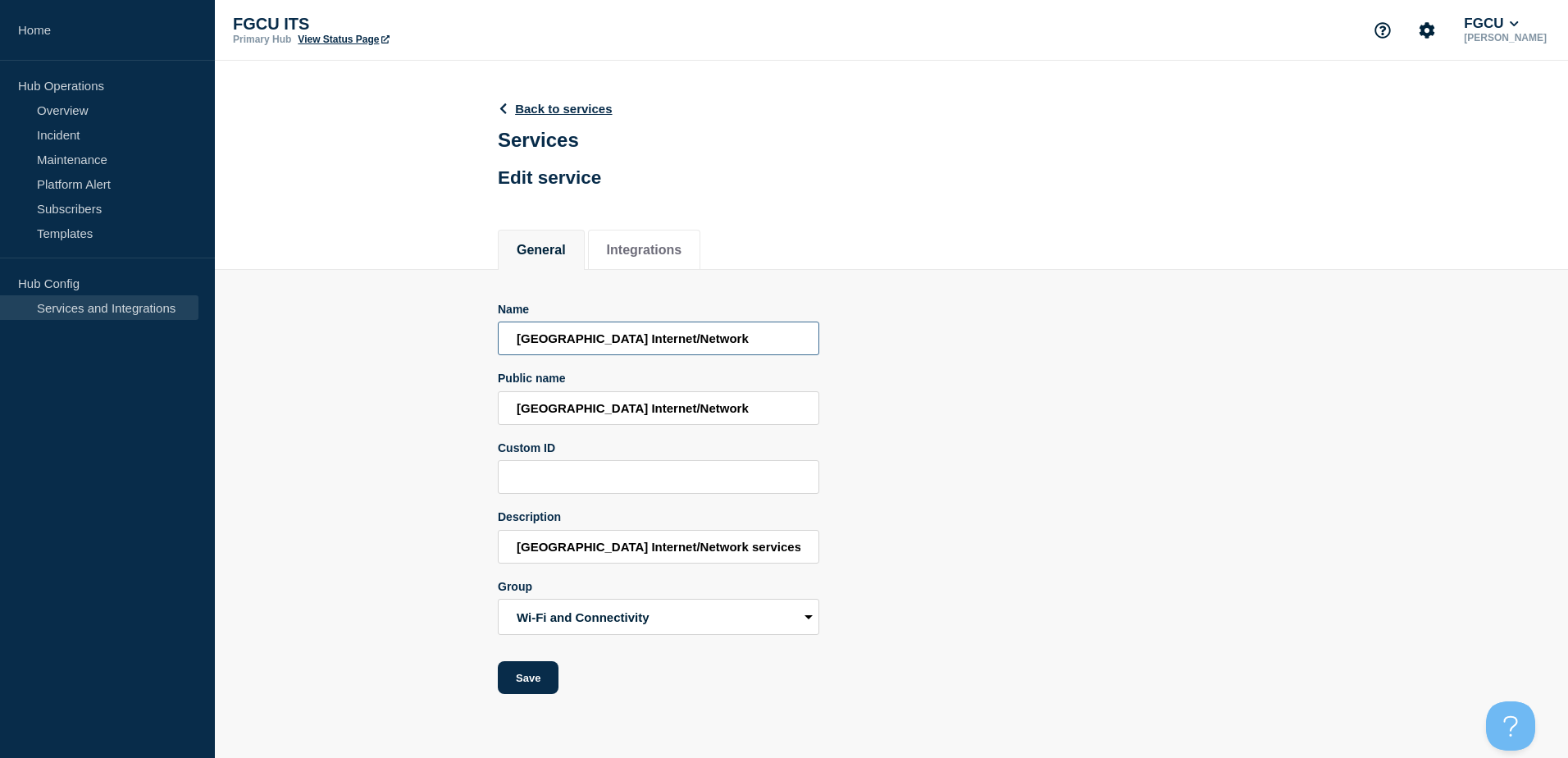
drag, startPoint x: 760, startPoint y: 343, endPoint x: 290, endPoint y: 340, distance: 470.0
click at [290, 340] on section "Name [GEOGRAPHIC_DATA] Internet/Network Public name [GEOGRAPHIC_DATA] Internet/…" at bounding box center [891, 482] width 1353 height 425
click at [528, 678] on button "Save" at bounding box center [528, 677] width 61 height 33
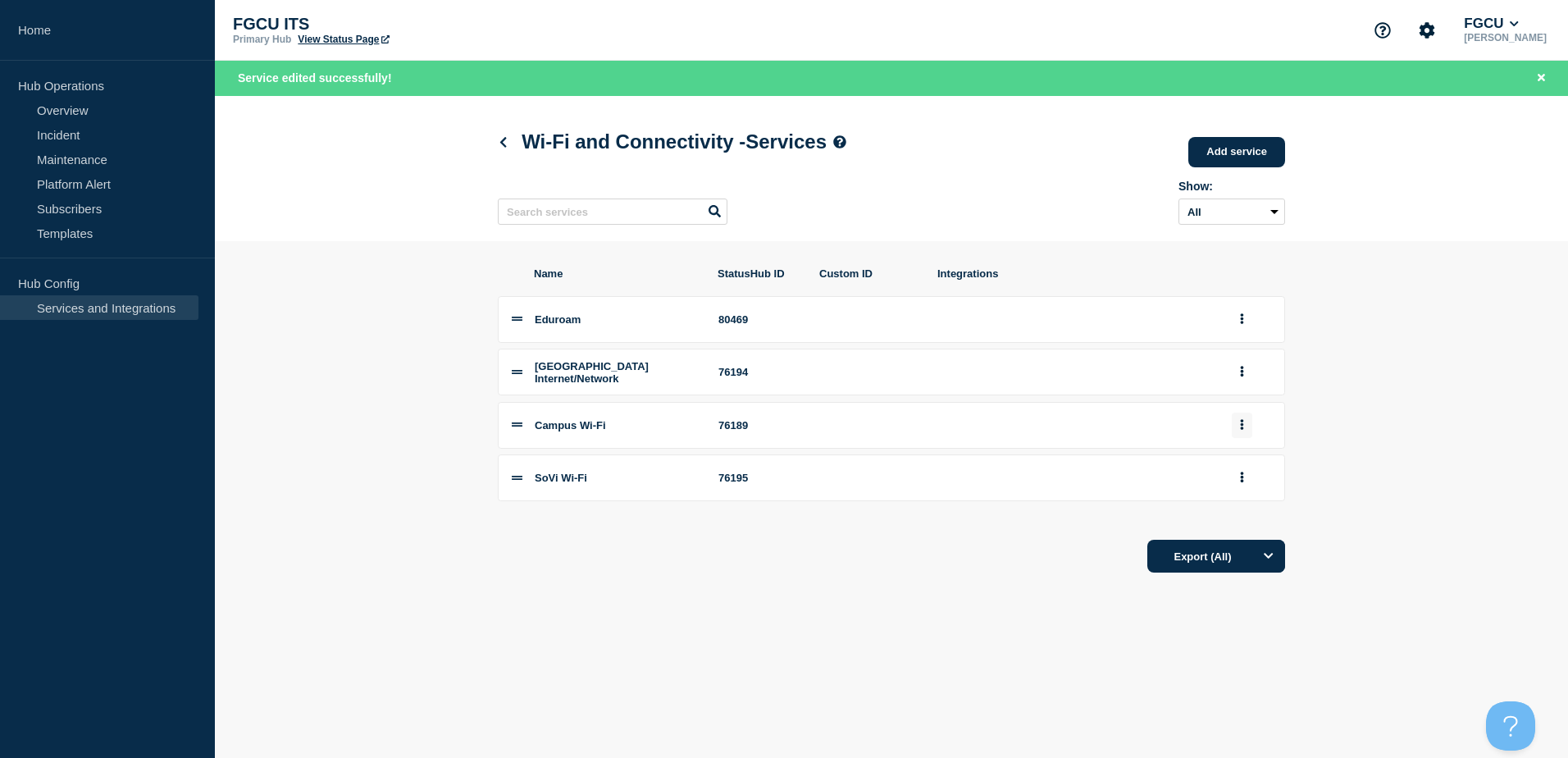
click at [1243, 429] on icon "group actions" at bounding box center [1241, 424] width 4 height 10
click at [1259, 462] on button "Edit" at bounding box center [1251, 455] width 82 height 25
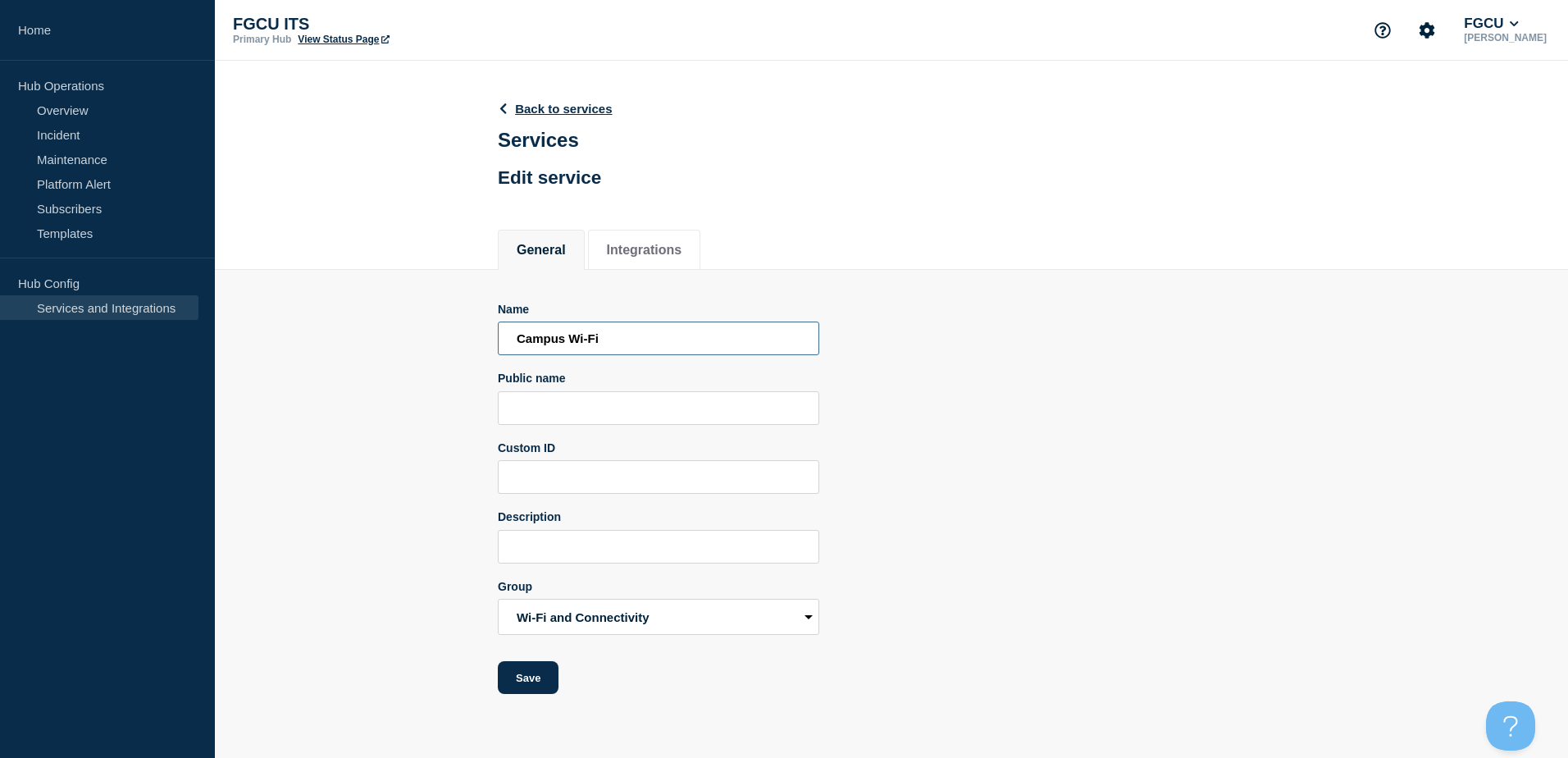
drag, startPoint x: 630, startPoint y: 348, endPoint x: 465, endPoint y: 348, distance: 165.0
click at [465, 348] on section "Name Campus Wi-Fi Public name Custom ID Description Group Accounts and Access A…" at bounding box center [891, 482] width 1353 height 425
type input "m"
type input "[GEOGRAPHIC_DATA]"
click at [555, 418] on input "Public name" at bounding box center [659, 408] width 322 height 34
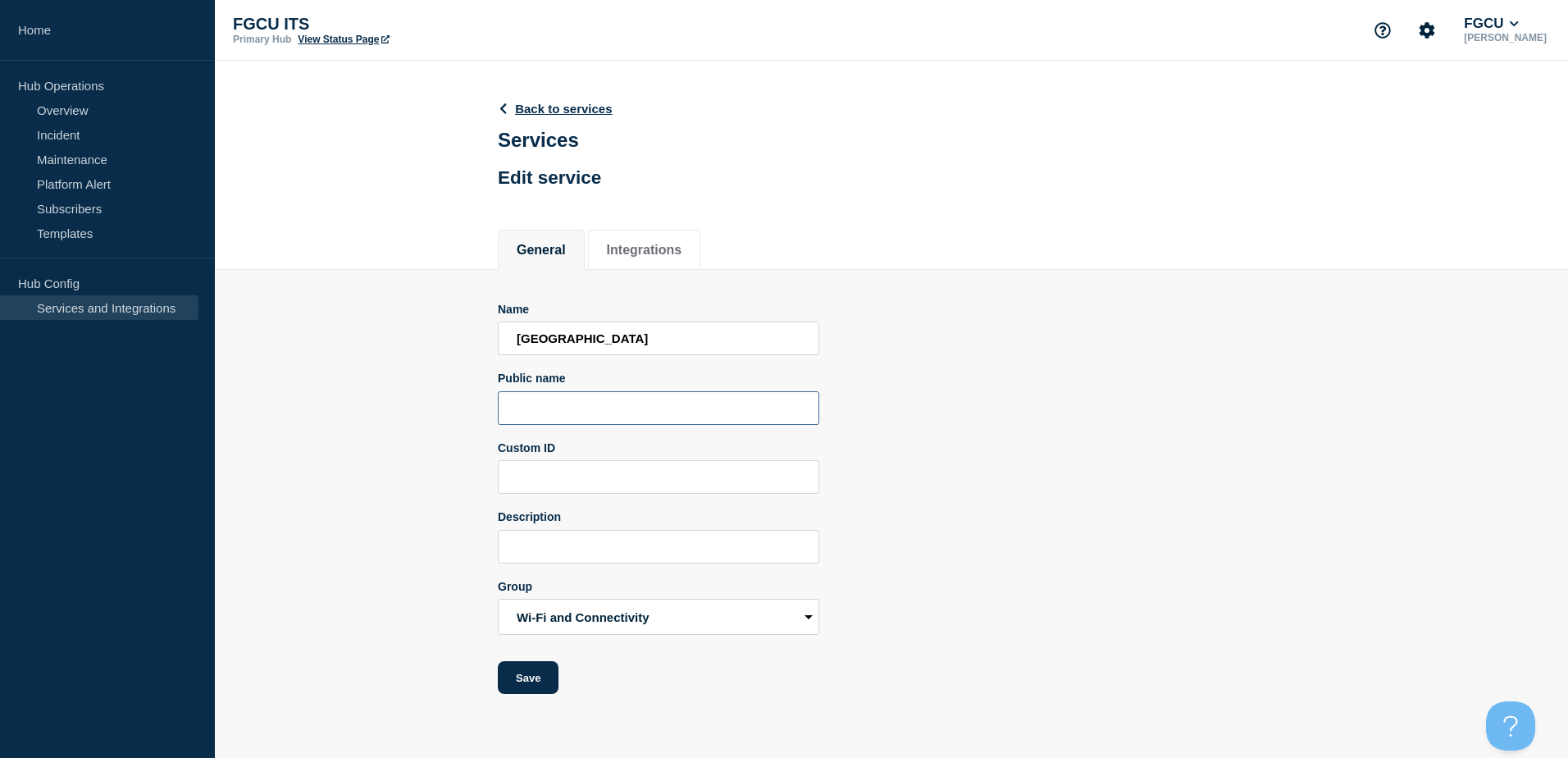
paste input "[GEOGRAPHIC_DATA] Internet/Network"
drag, startPoint x: 627, startPoint y: 413, endPoint x: 822, endPoint y: 420, distance: 195.1
click at [822, 420] on div "Name Main Campus Public name [GEOGRAPHIC_DATA] Internet/Network Custom ID Descr…" at bounding box center [892, 498] width 787 height 392
type input "[GEOGRAPHIC_DATA]"
click at [685, 341] on input "[GEOGRAPHIC_DATA]" at bounding box center [659, 338] width 322 height 34
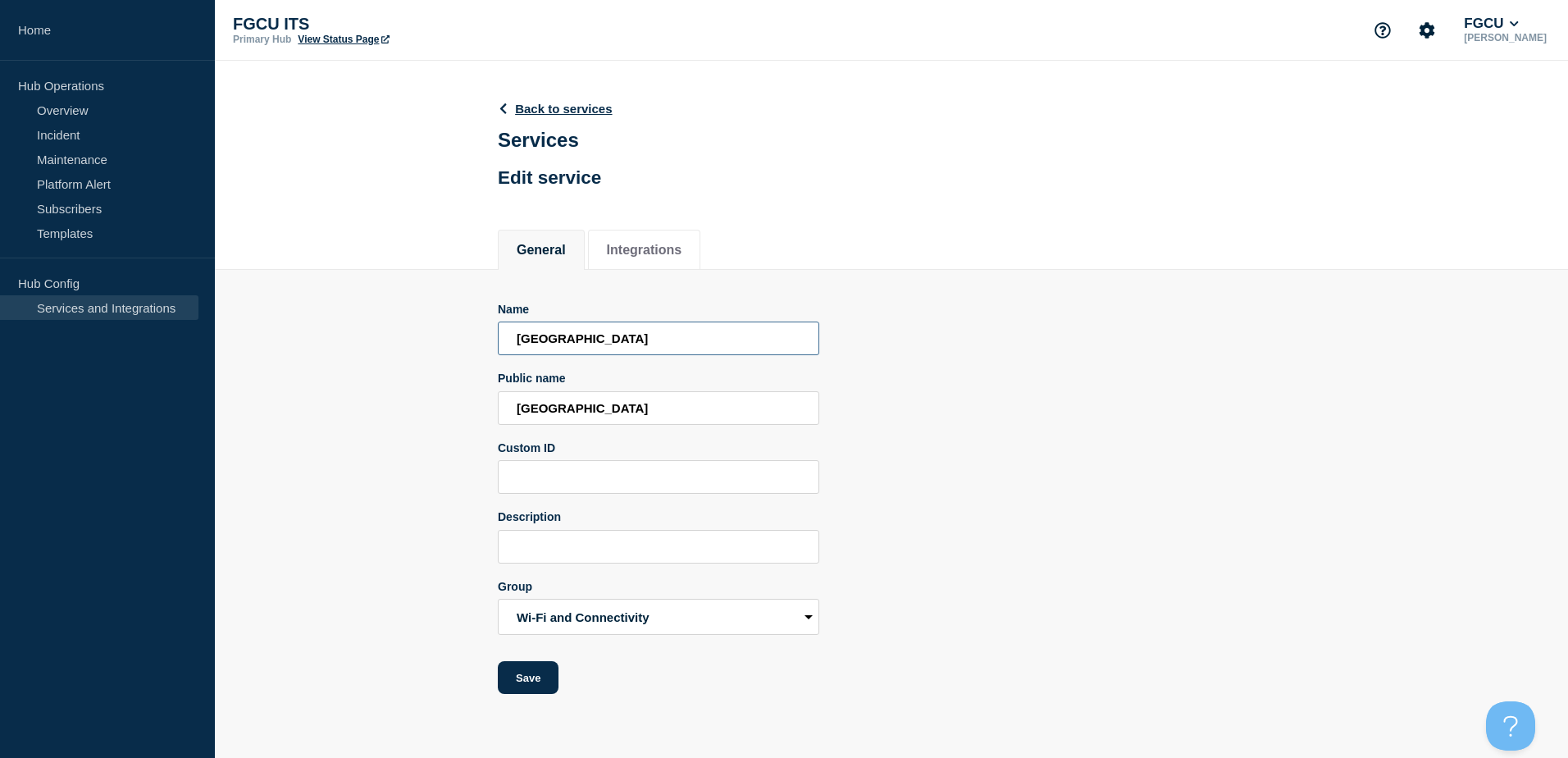
paste input "Internet/Network"
type input "Main Campus Internet/Network"
click at [676, 414] on input "[GEOGRAPHIC_DATA]" at bounding box center [659, 408] width 322 height 34
drag, startPoint x: 694, startPoint y: 422, endPoint x: 388, endPoint y: 420, distance: 306.0
click at [388, 420] on section "Name Main Campus Internet/Network Public name [GEOGRAPHIC_DATA] Custom ID Descr…" at bounding box center [891, 482] width 1353 height 425
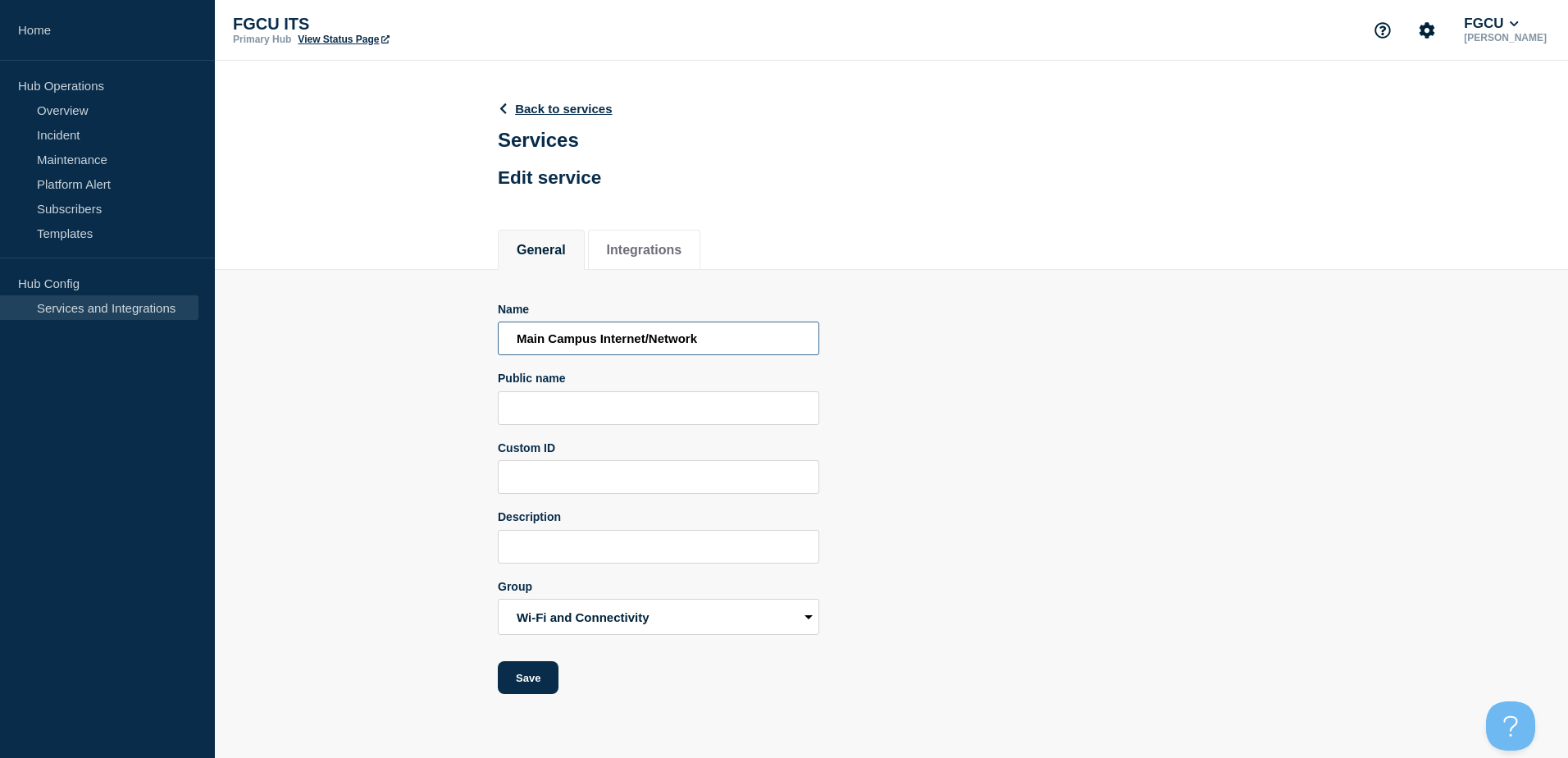
click at [718, 344] on input "Main Campus Internet/Network" at bounding box center [659, 338] width 322 height 34
drag, startPoint x: 721, startPoint y: 344, endPoint x: 229, endPoint y: 344, distance: 492.0
click at [229, 344] on section "Name Main Campus Internet/Network Public name Custom ID Description Group Accou…" at bounding box center [891, 482] width 1353 height 425
click at [623, 410] on input "Public name" at bounding box center [659, 408] width 322 height 34
paste input "Main Campus Internet/Network"
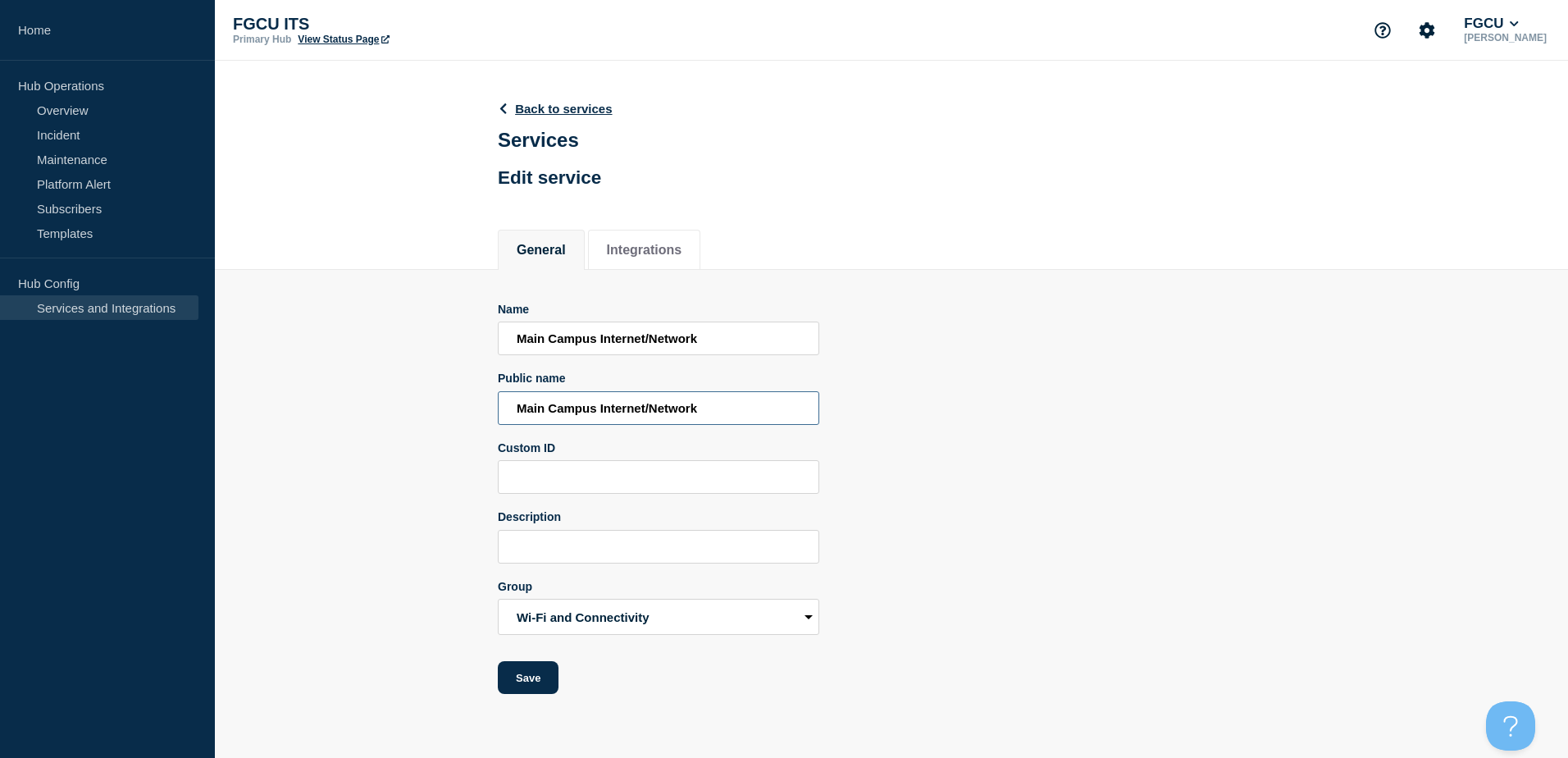
type input "Main Campus Internet/Network"
click at [587, 552] on input "Description" at bounding box center [659, 546] width 322 height 34
paste input "Main Campus Internet/Network"
type input "Main Campus Internet/Network including Wi-Fi."
click at [989, 566] on div "Name Main Campus Internet/Network Public name Main Campus Internet/Network Cust…" at bounding box center [892, 498] width 787 height 392
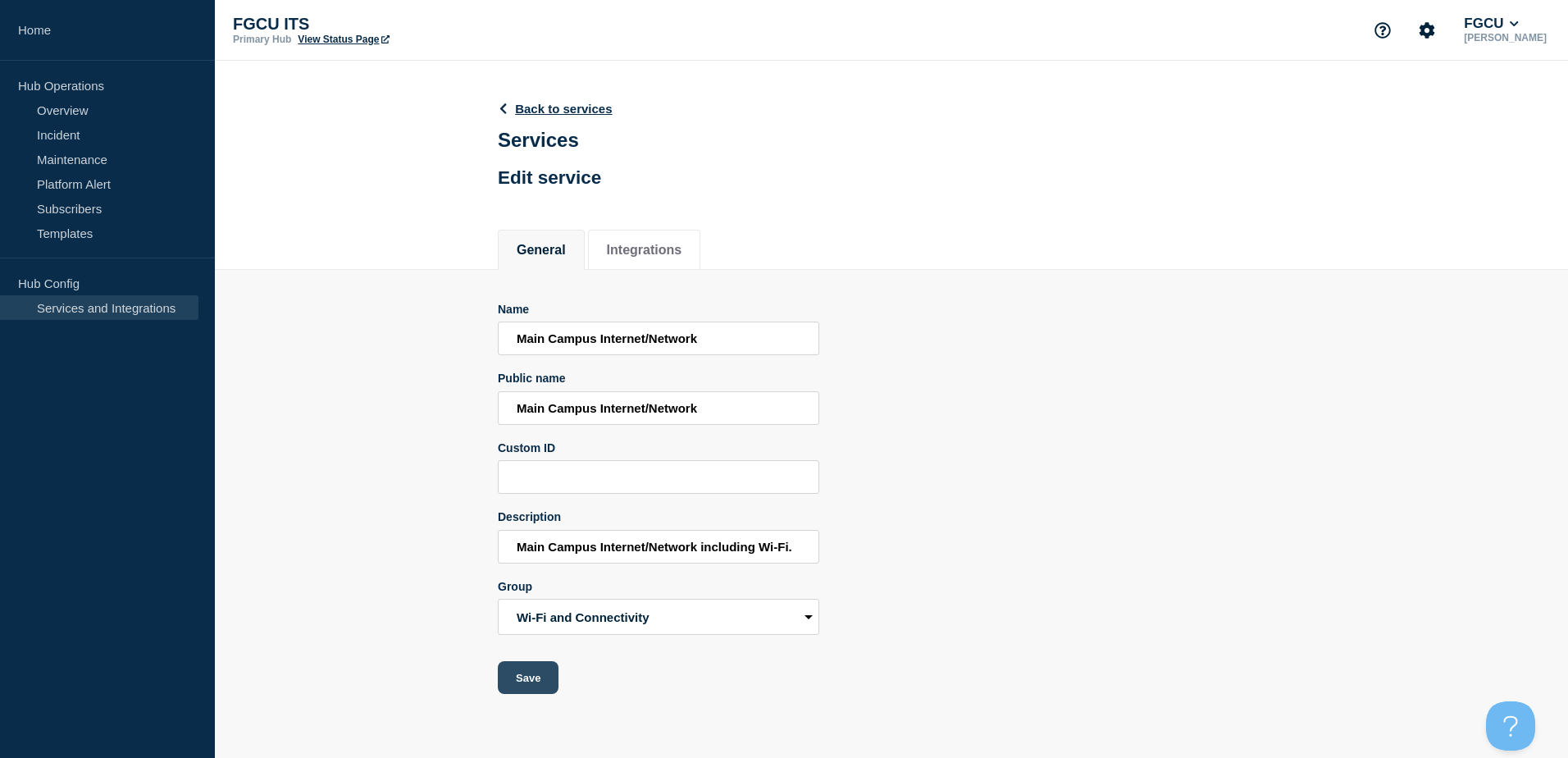
click at [531, 679] on button "Save" at bounding box center [528, 677] width 61 height 33
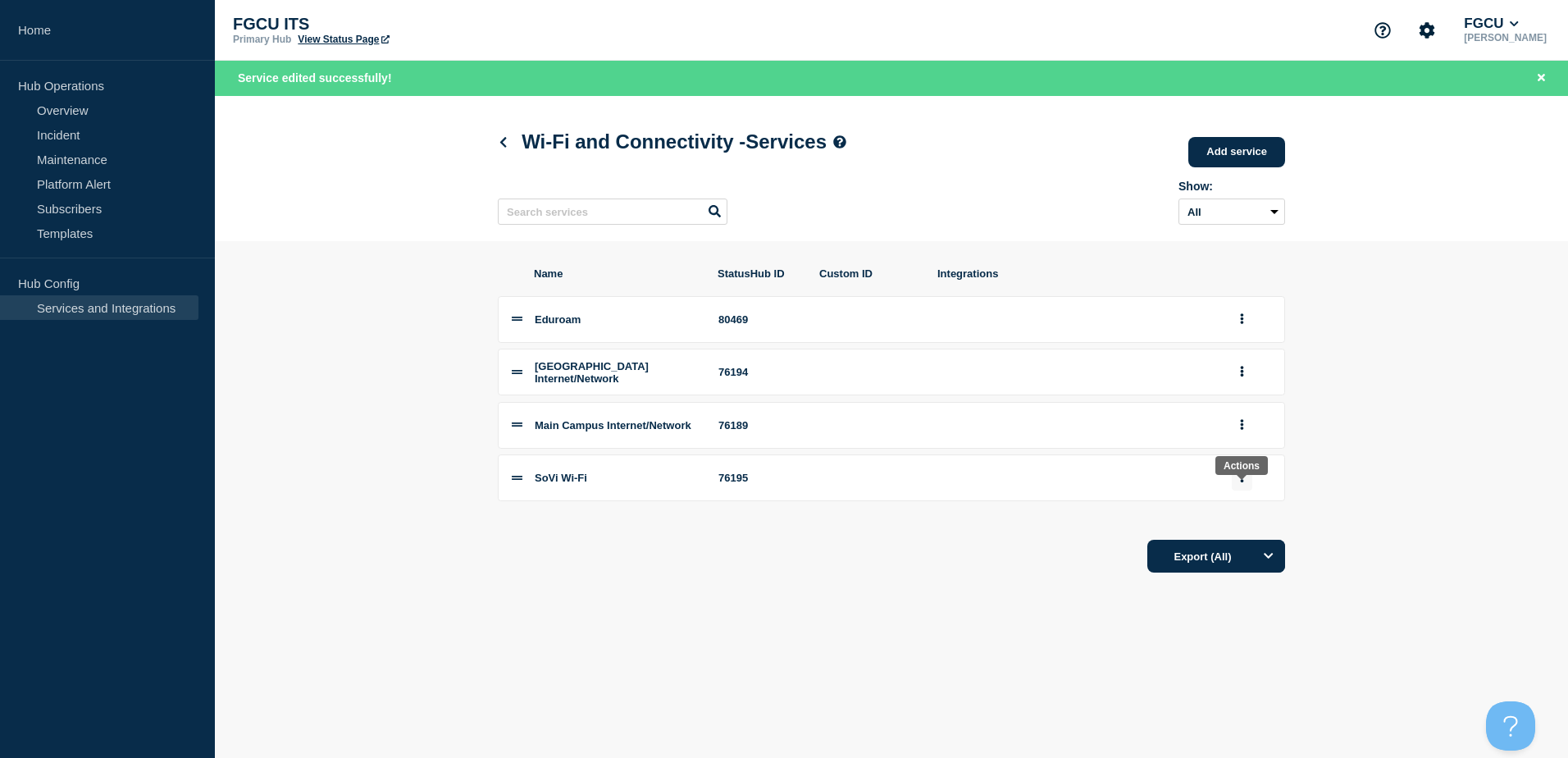
click at [1245, 489] on button "group actions" at bounding box center [1242, 477] width 21 height 25
click at [1234, 520] on button "Edit" at bounding box center [1251, 507] width 82 height 25
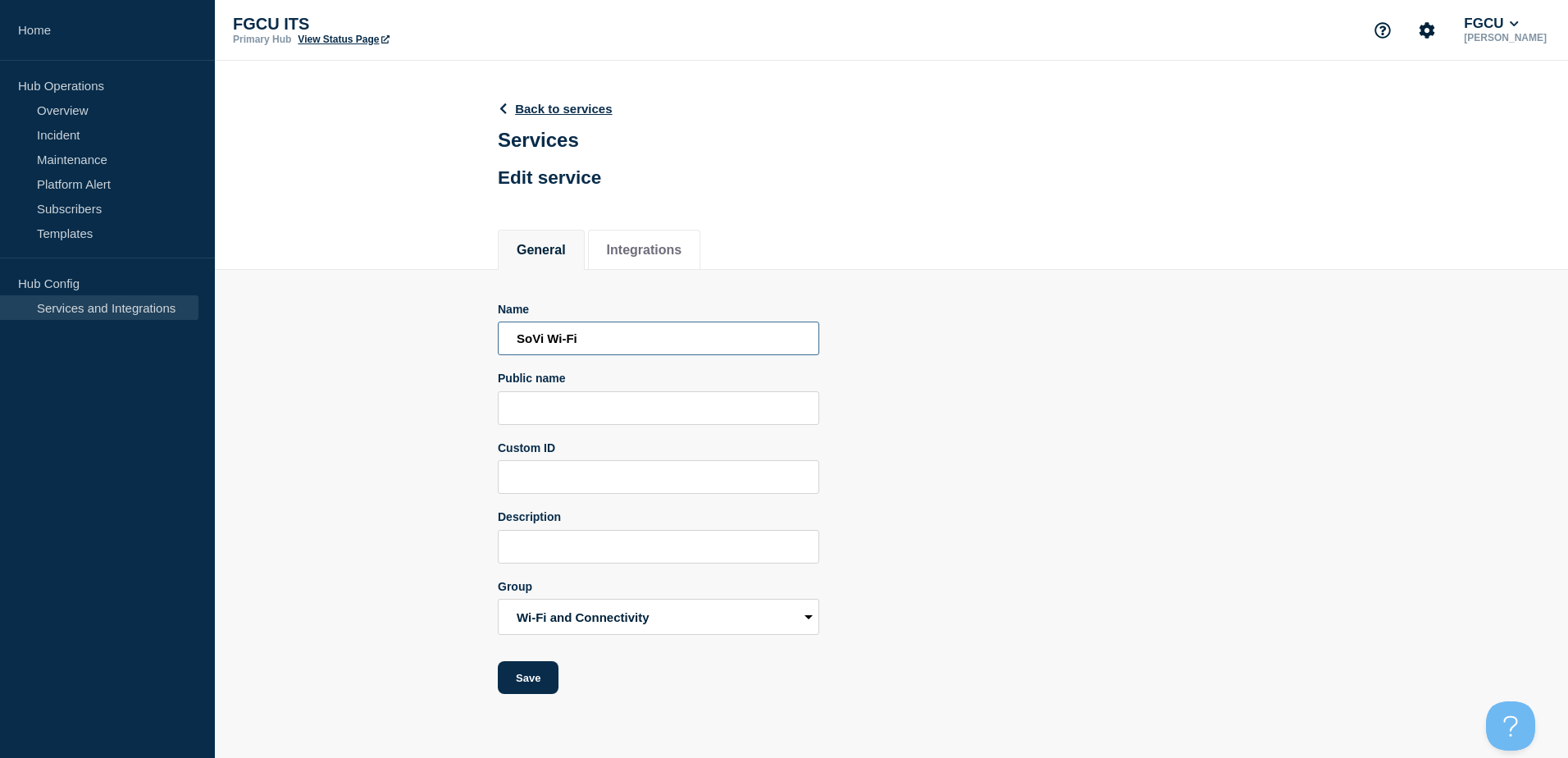
drag, startPoint x: 543, startPoint y: 345, endPoint x: 531, endPoint y: 345, distance: 12.0
click at [531, 345] on input "SoVi Wi-Fi" at bounding box center [659, 338] width 322 height 34
click at [635, 343] on input "SoVi Wi-Fi" at bounding box center [659, 338] width 322 height 34
drag, startPoint x: 616, startPoint y: 342, endPoint x: 341, endPoint y: 348, distance: 275.1
click at [341, 348] on section "Name SoVi Wi-Fi Public name Custom ID Description Group Accounts and Access Adm…" at bounding box center [891, 482] width 1353 height 425
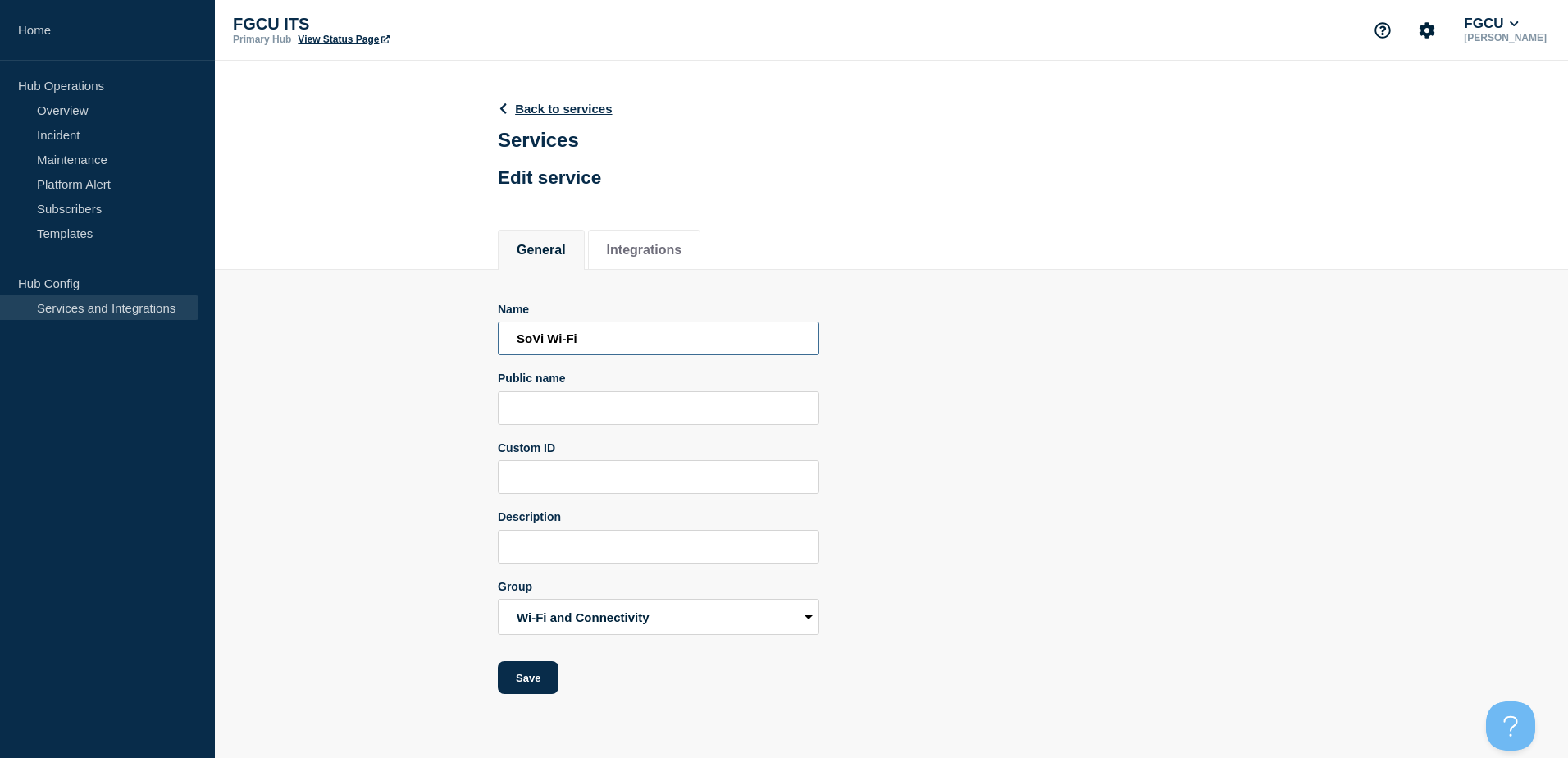
paste input "Main Campus Internet/Network"
drag, startPoint x: 596, startPoint y: 342, endPoint x: 459, endPoint y: 344, distance: 137.0
click at [459, 344] on section "Name Main Campus Internet/Network Public name Custom ID Description Group Accou…" at bounding box center [891, 482] width 1353 height 425
click at [730, 349] on input "South Village Internet/Network" at bounding box center [659, 338] width 322 height 34
drag, startPoint x: 692, startPoint y: 336, endPoint x: 232, endPoint y: 317, distance: 460.4
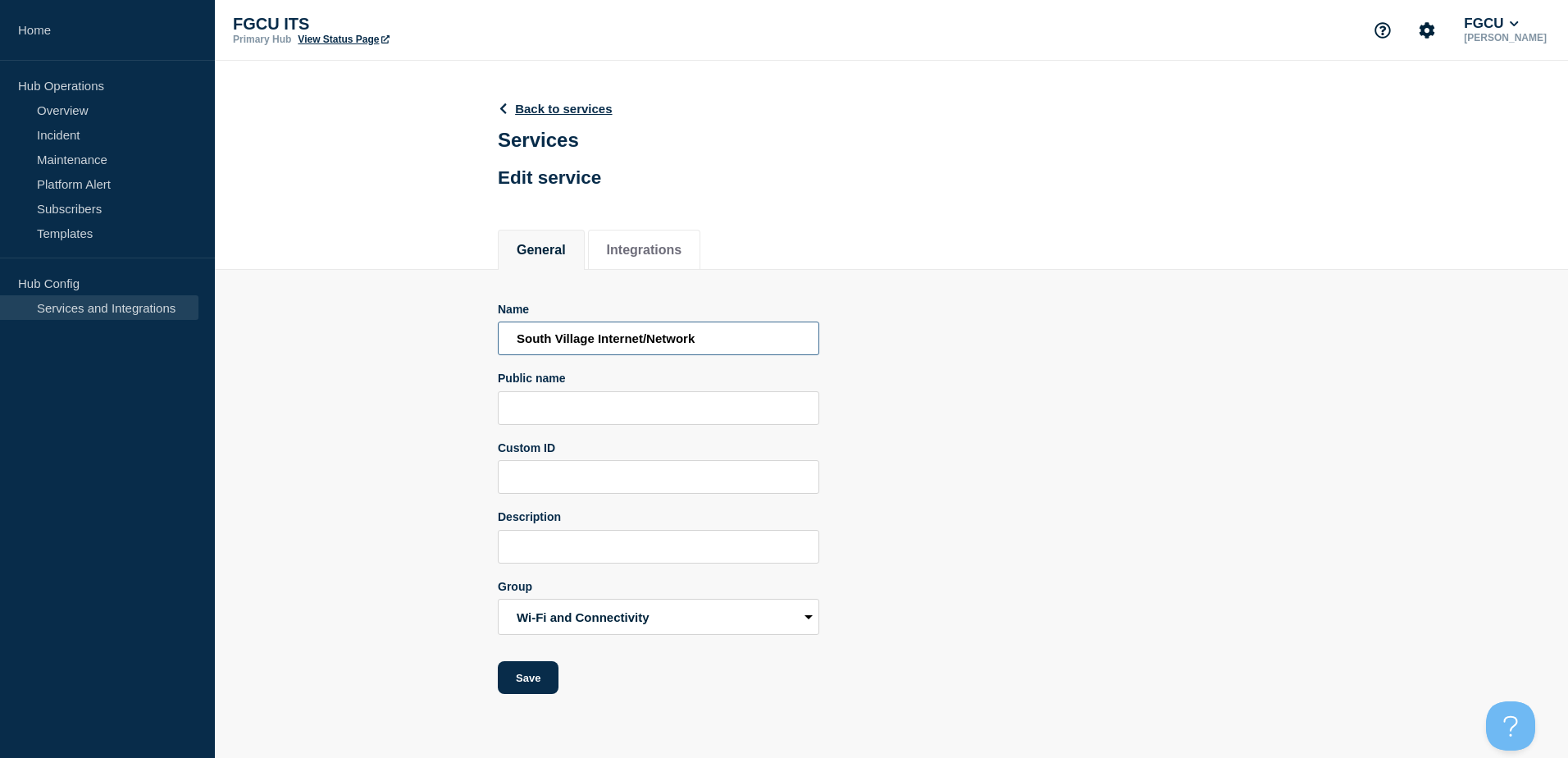
click at [249, 314] on section "Name South Village Internet/Network Public name Custom ID Description Group Acc…" at bounding box center [891, 482] width 1353 height 425
type input "South Village Internet/Network"
click at [565, 400] on input "Public name" at bounding box center [659, 408] width 322 height 34
paste input "South Village Internet/Network"
type input "South Village Internet/Network"
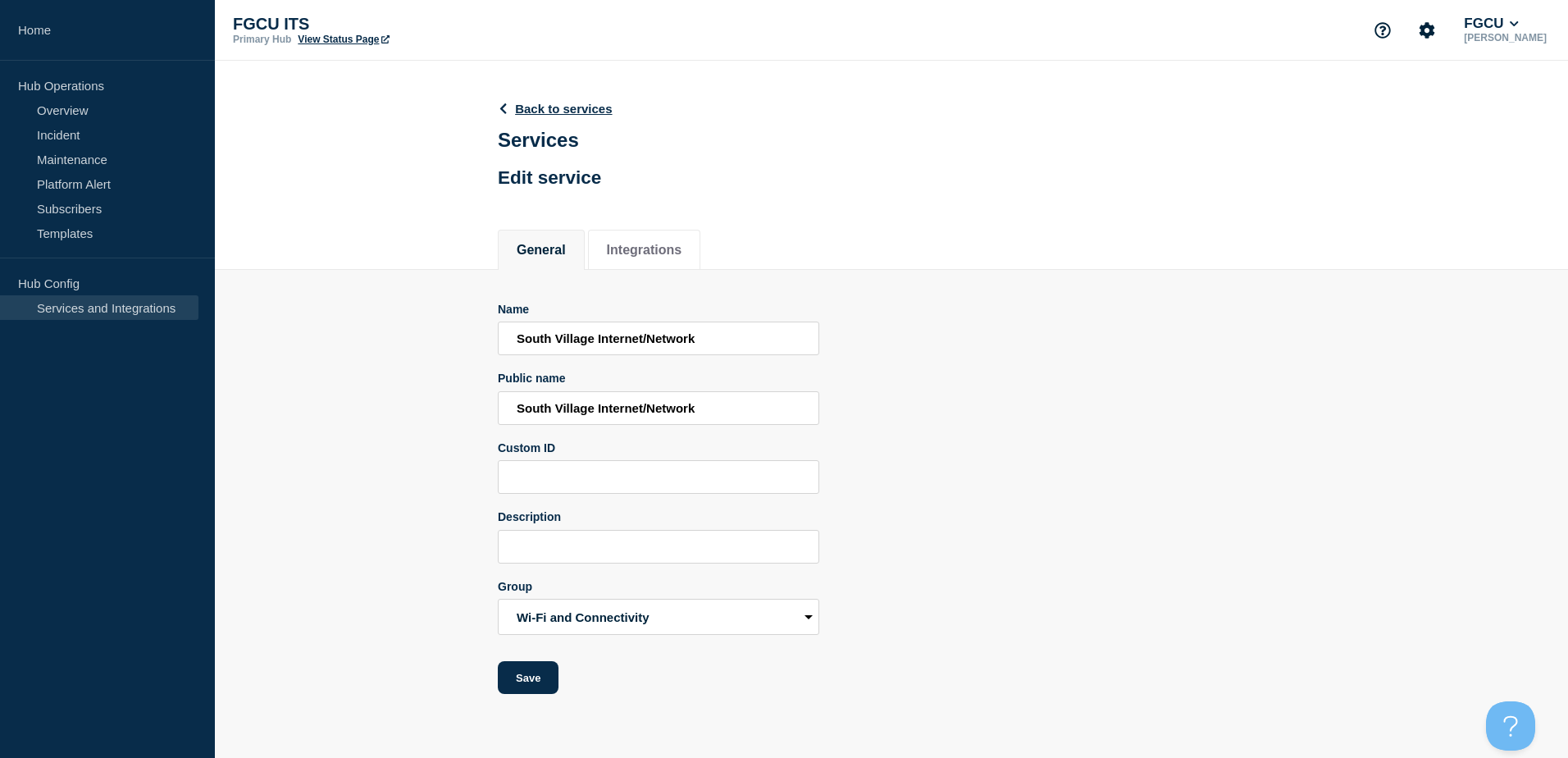
click at [1005, 428] on div "Name South Village Internet/Network Public name South Village Internet/Network …" at bounding box center [892, 498] width 787 height 392
click at [590, 556] on input "Description" at bounding box center [659, 546] width 322 height 34
paste input "South Village Internet/Network"
type input "South Village Internet/Network including W-Fi."
click at [522, 671] on button "Save" at bounding box center [528, 677] width 61 height 33
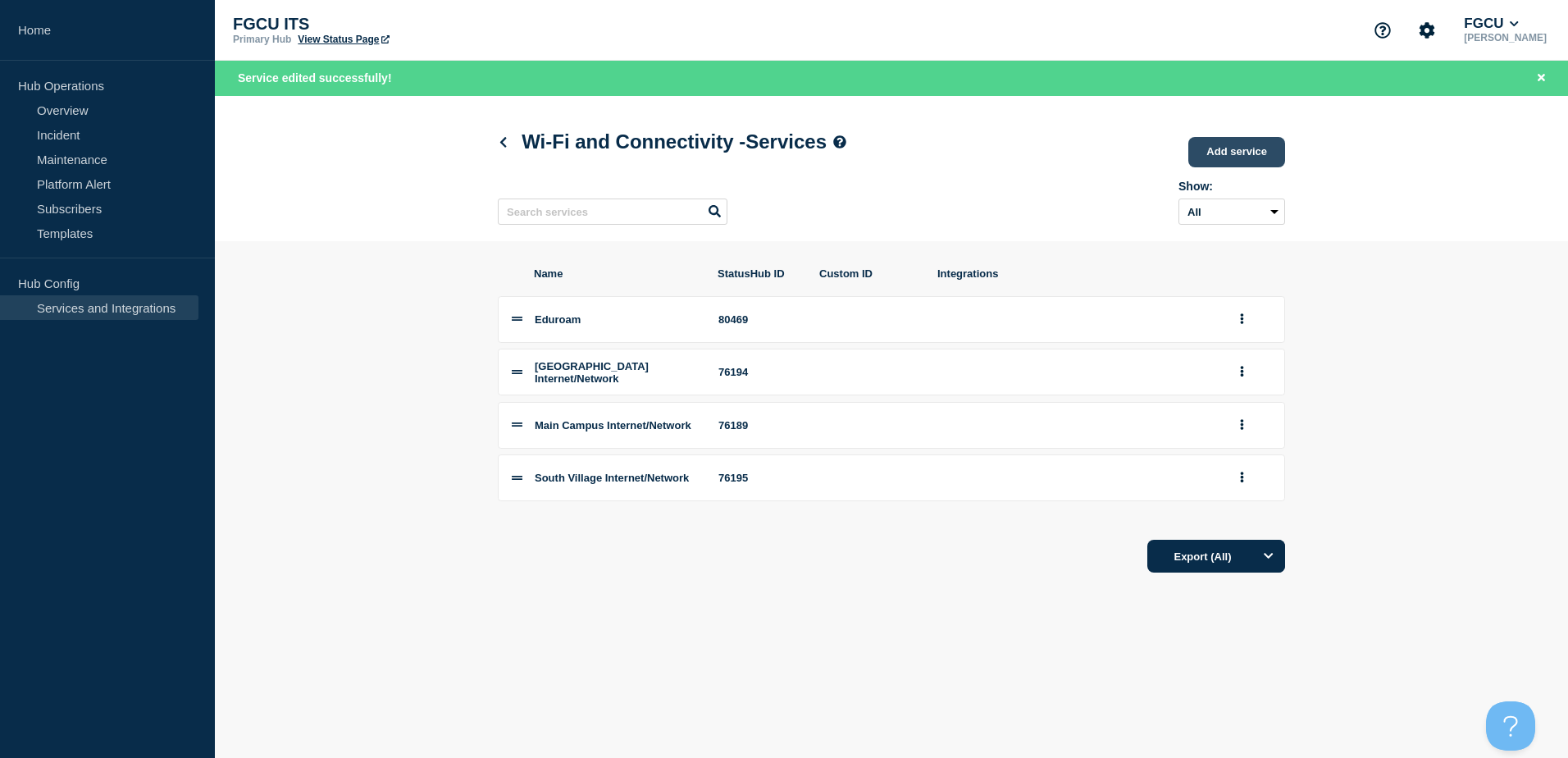
click at [1239, 147] on link "Add service" at bounding box center [1236, 152] width 96 height 30
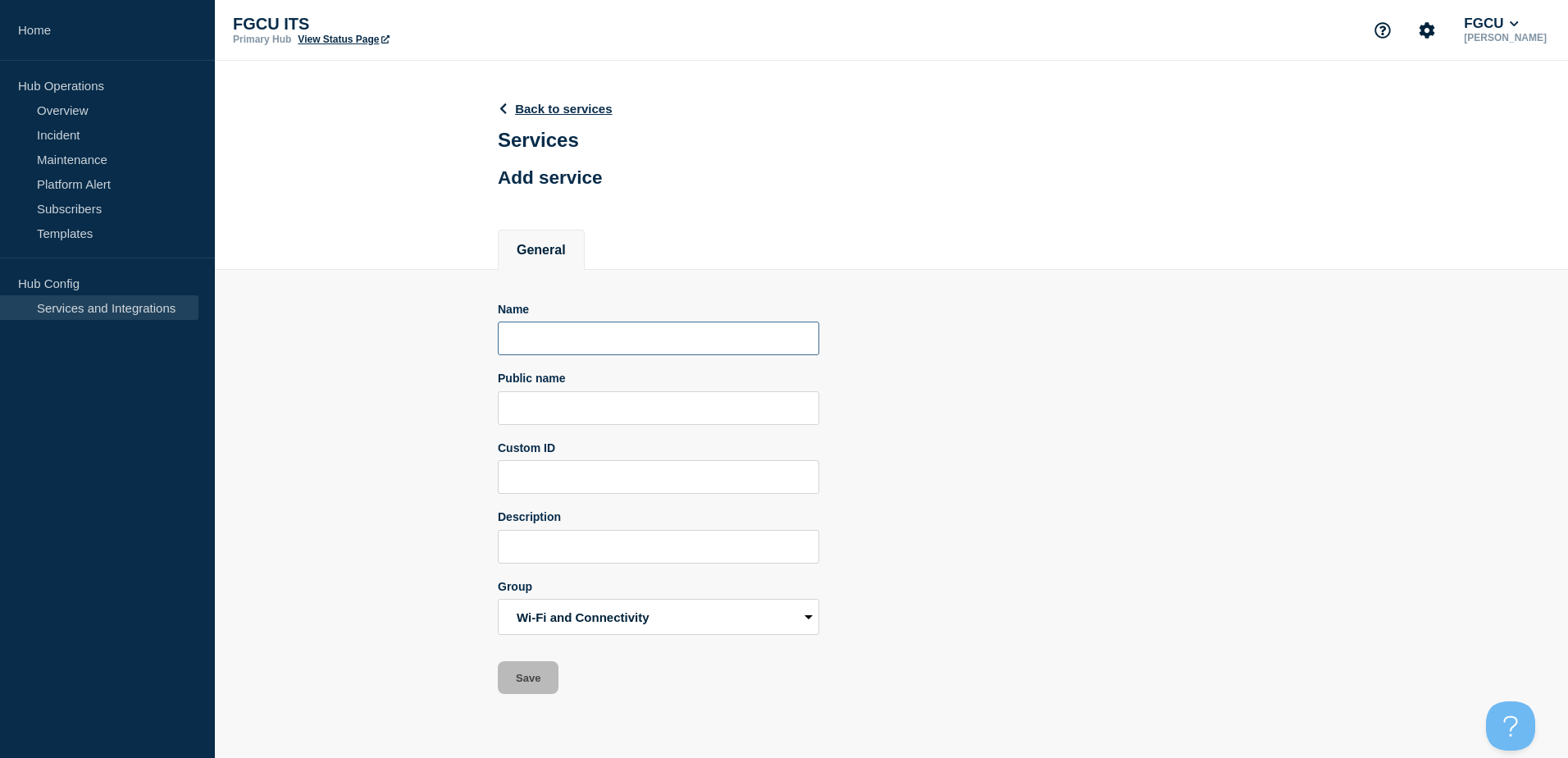
click at [547, 335] on input "Name" at bounding box center [659, 338] width 322 height 34
paste input "South Village Internet/Network"
drag, startPoint x: 593, startPoint y: 340, endPoint x: 353, endPoint y: 336, distance: 240.0
click at [353, 336] on section "Name South Village Internet/Network Public name Custom ID Description Group Acc…" at bounding box center [891, 482] width 1353 height 425
drag, startPoint x: 723, startPoint y: 342, endPoint x: 93, endPoint y: 277, distance: 633.3
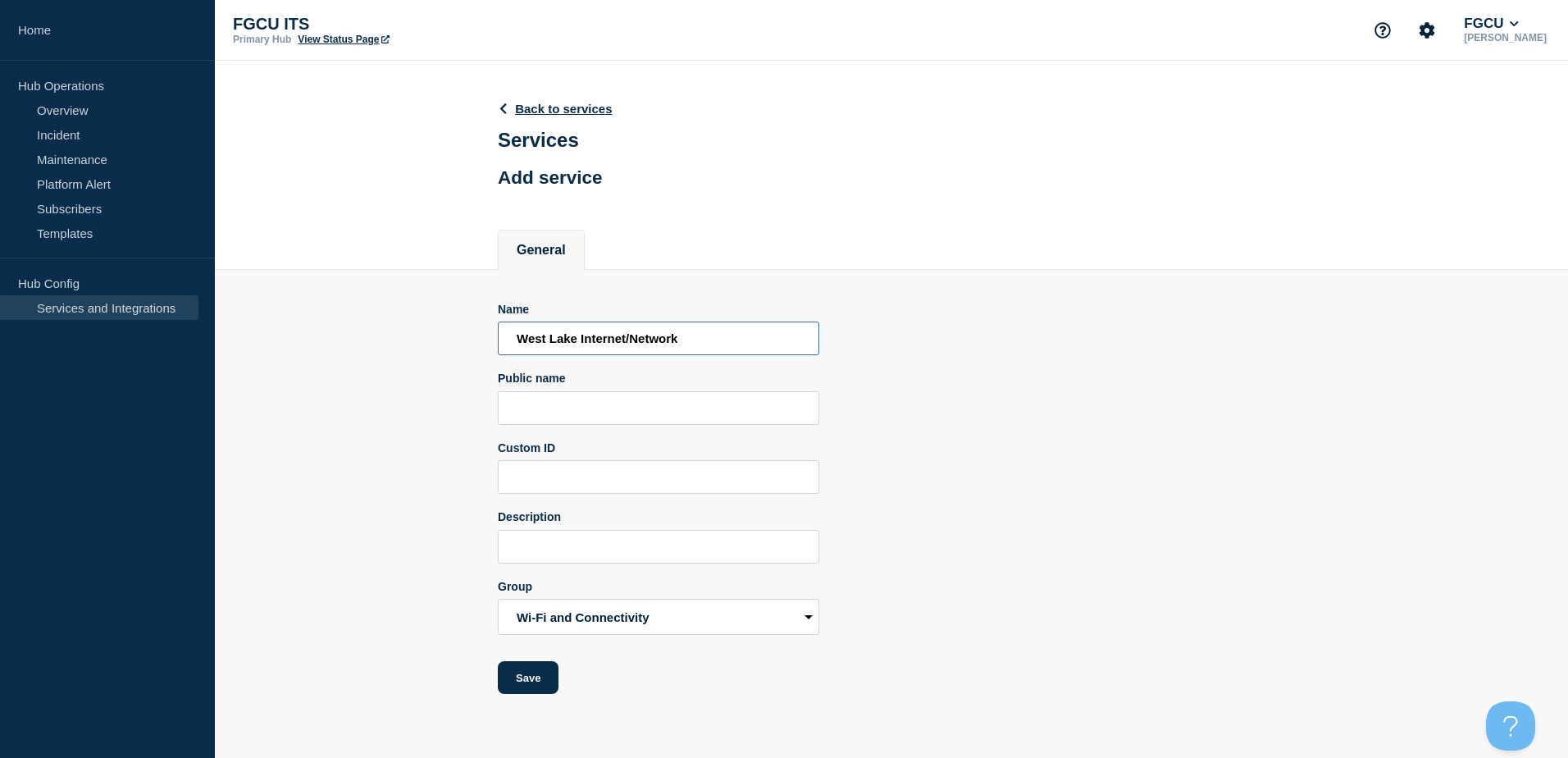
click at [106, 277] on div "Home Hub Operations Overview Incident Maintenance Platform Alert Subscribers Te…" at bounding box center [784, 359] width 1568 height 718
type input "West Lake Internet/Network"
click at [591, 411] on input "Public name" at bounding box center [659, 408] width 322 height 34
paste input "West Lake Internet/Network"
type input "West Lake Internet/Network"
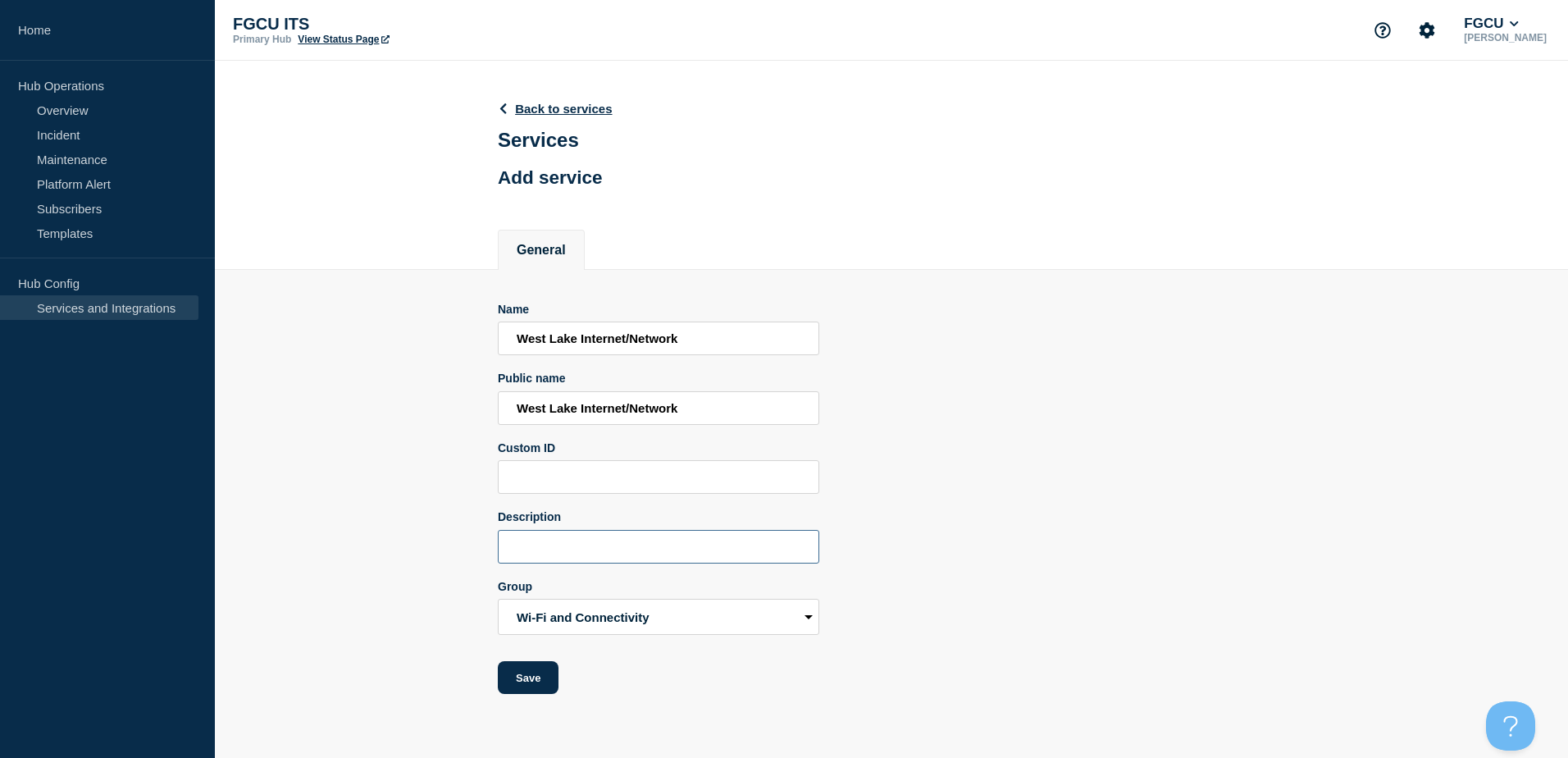
click at [608, 543] on input "Description" at bounding box center [659, 546] width 322 height 34
paste input "West Lake Internet/Network"
type input "West Lake Internet/Network including Wi-Fi."
click at [553, 685] on button "Save" at bounding box center [528, 677] width 61 height 33
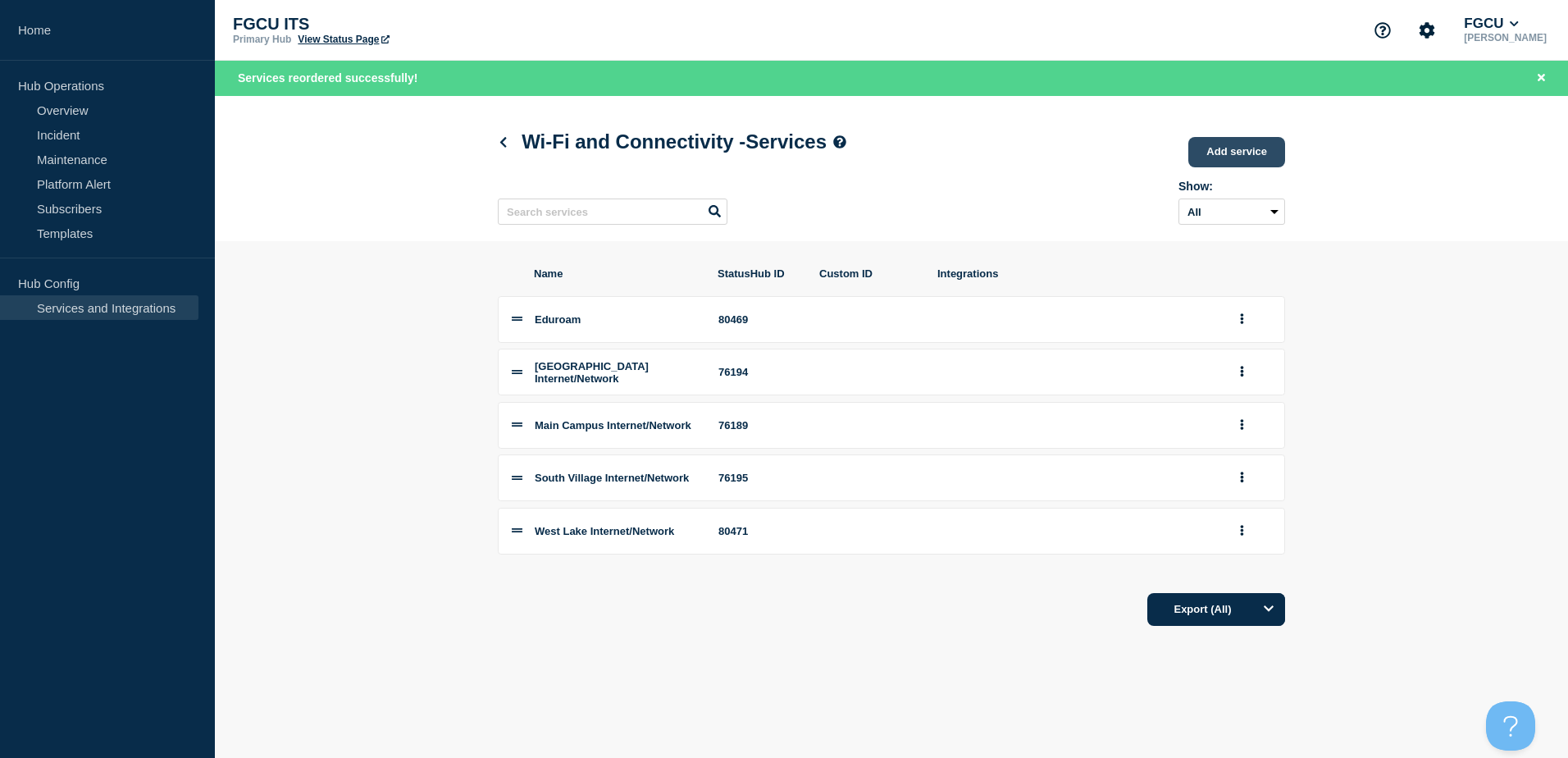
click at [1226, 150] on link "Add service" at bounding box center [1236, 152] width 96 height 30
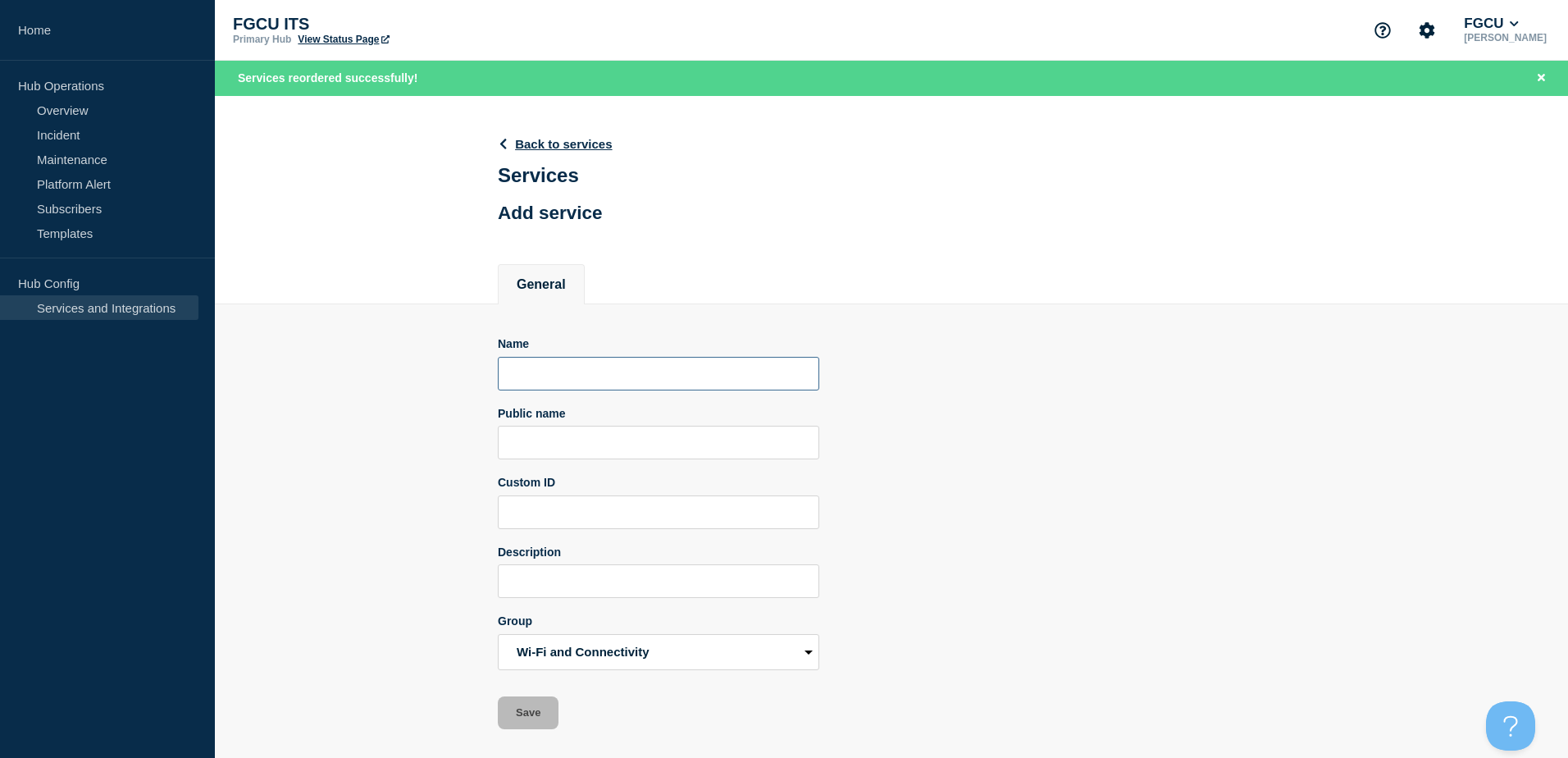
click at [585, 375] on input "Name" at bounding box center [659, 373] width 322 height 34
drag, startPoint x: 641, startPoint y: 379, endPoint x: 442, endPoint y: 376, distance: 199.0
click at [442, 376] on section "Name ISP Public name Custom ID Description Group Accounts and Access Administra…" at bounding box center [891, 516] width 1353 height 425
type input "f"
type input "[US_STATE]"
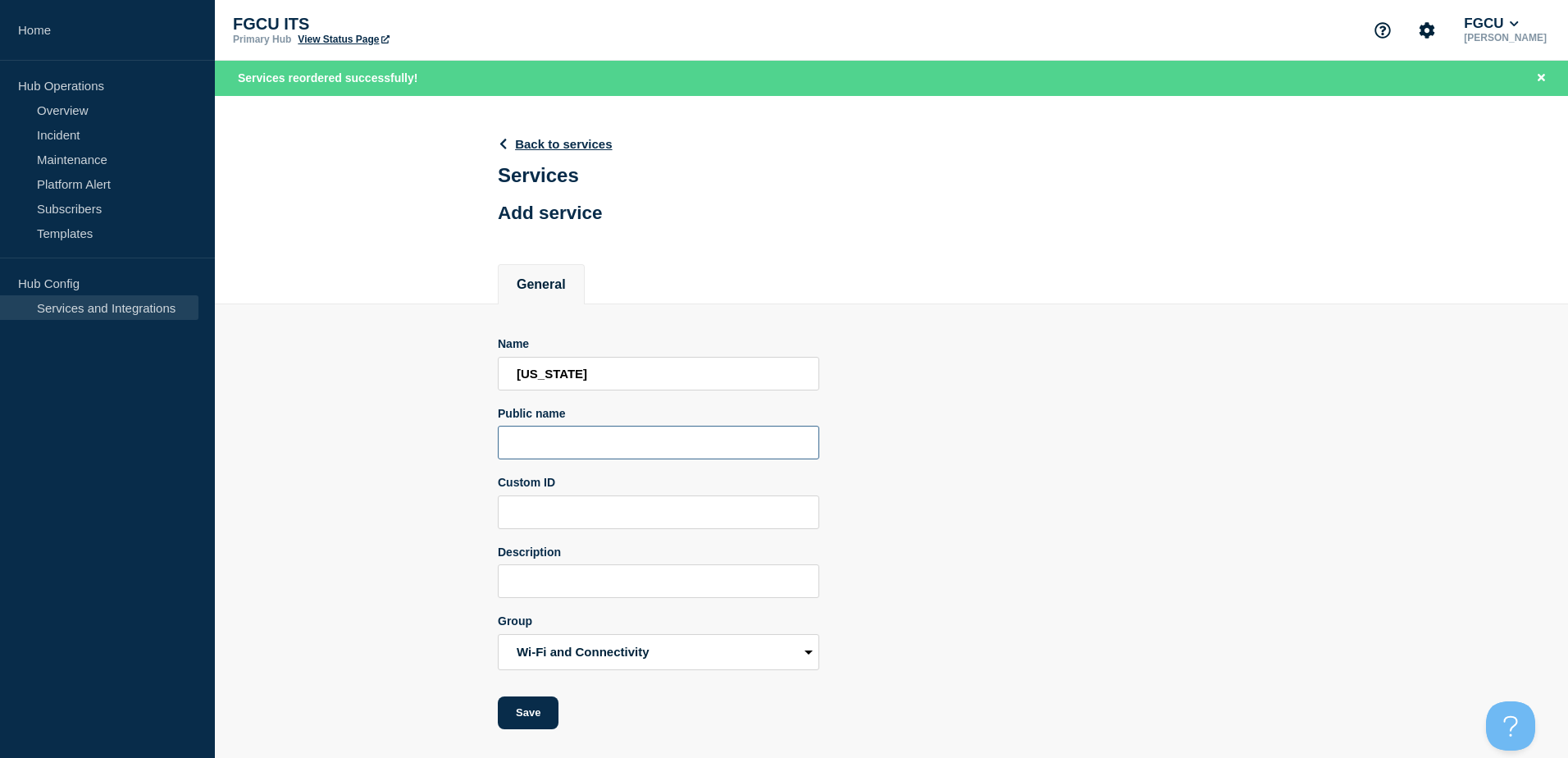
click at [567, 442] on input "Public name" at bounding box center [659, 442] width 322 height 34
paste input "[US_STATE] LambdaRail [URL][DOMAIN_NAME]"
drag, startPoint x: 787, startPoint y: 451, endPoint x: 634, endPoint y: 443, distance: 153.2
click at [634, 443] on input "[US_STATE] LambdaRail [URL][DOMAIN_NAME]" at bounding box center [659, 442] width 322 height 34
type input "[US_STATE] LambdaRail"
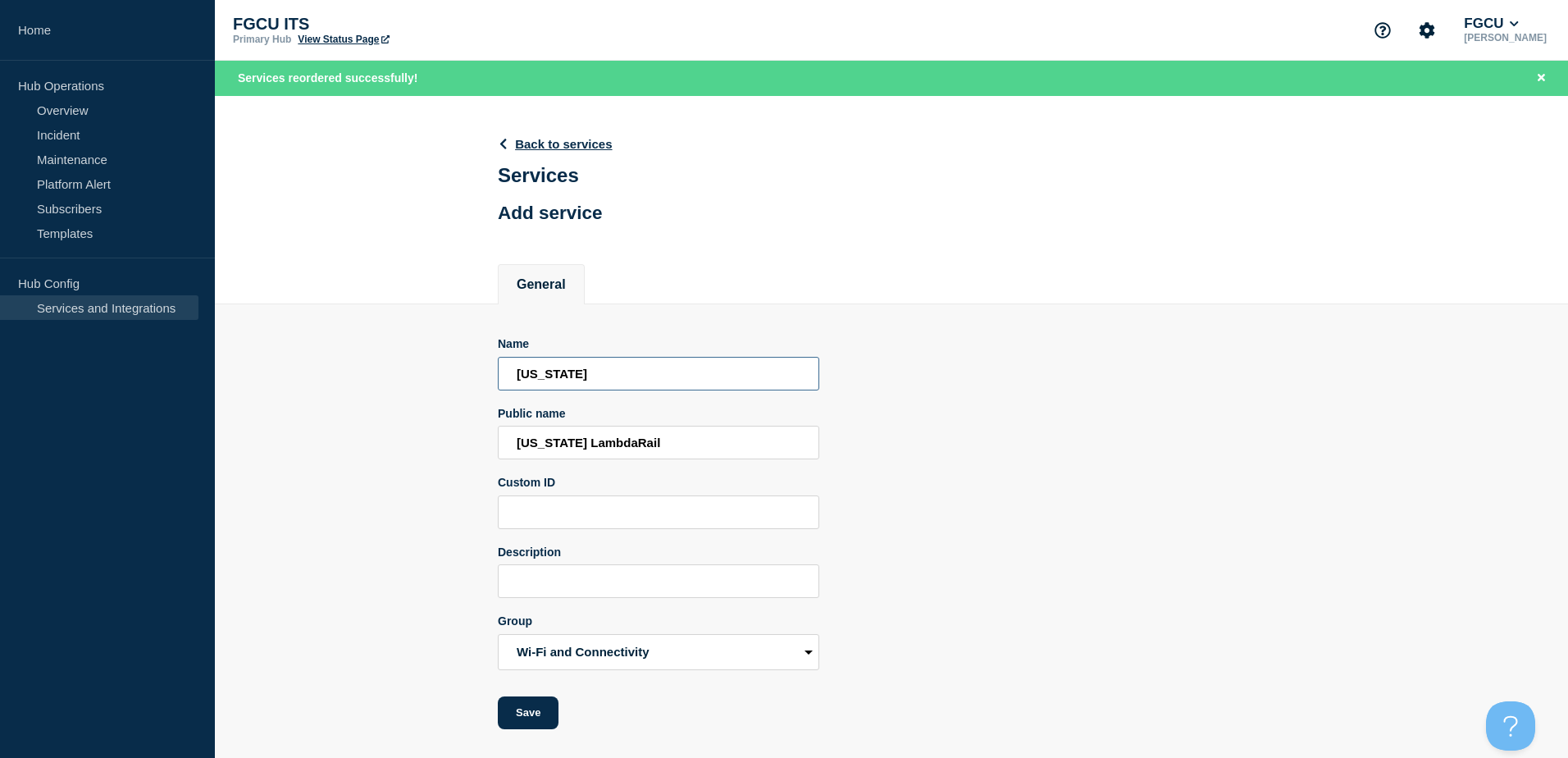
click at [609, 382] on input "[US_STATE]" at bounding box center [659, 373] width 322 height 34
drag, startPoint x: 609, startPoint y: 382, endPoint x: 382, endPoint y: 365, distance: 227.6
click at [382, 366] on section "Name [US_STATE] Public name [US_STATE] LambdaRail Custom ID Description Group A…" at bounding box center [891, 516] width 1353 height 425
paste input "LambdaRail"
type input "[US_STATE] LambdaRail"
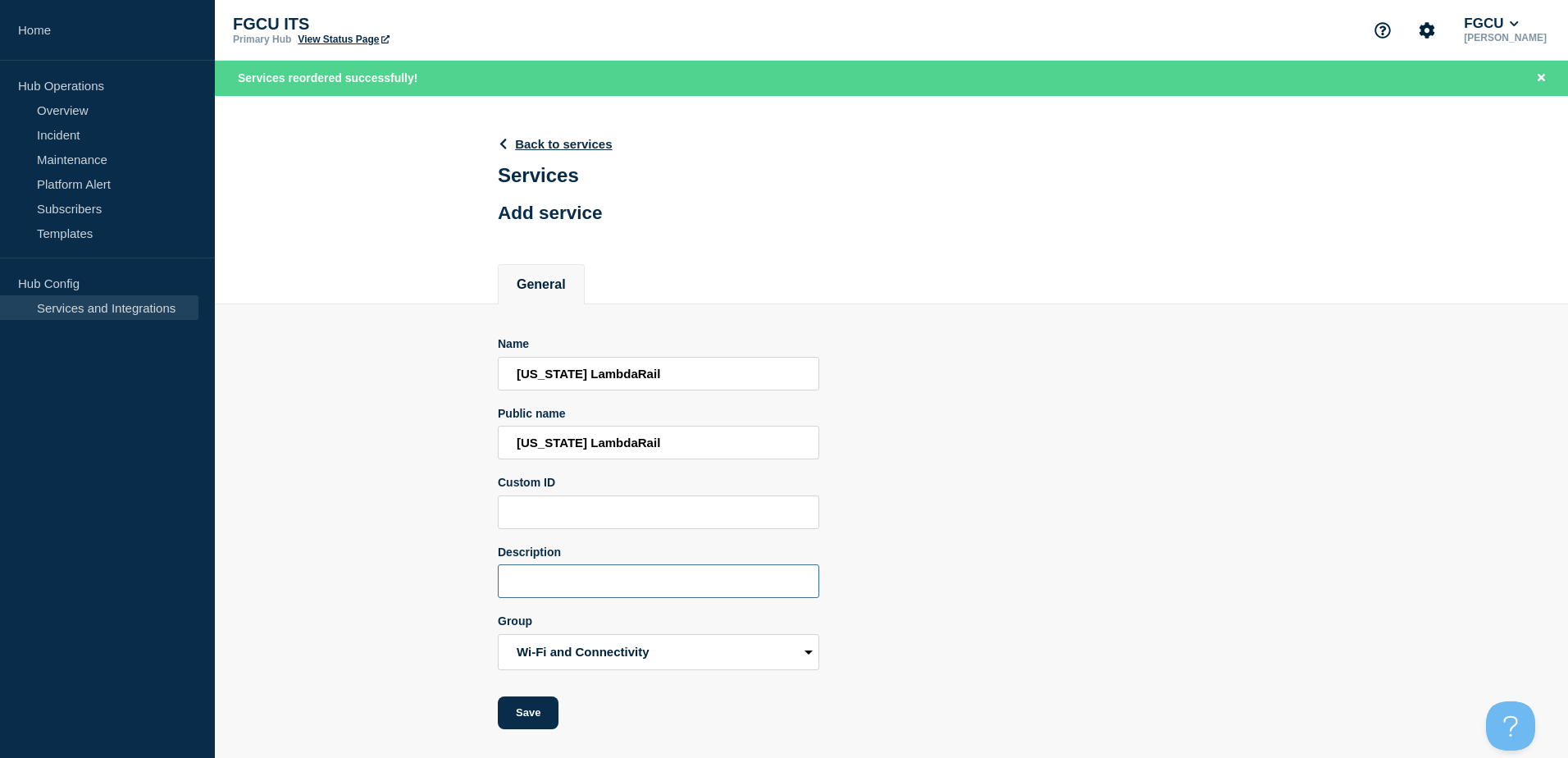
click at [596, 590] on input "Description" at bounding box center [659, 581] width 322 height 34
paste input "[US_STATE] LambdaRail"
type input "[US_STATE] LambdaRail is FGCU's main Internet Service Provider."
click at [538, 717] on button "Save" at bounding box center [528, 713] width 61 height 33
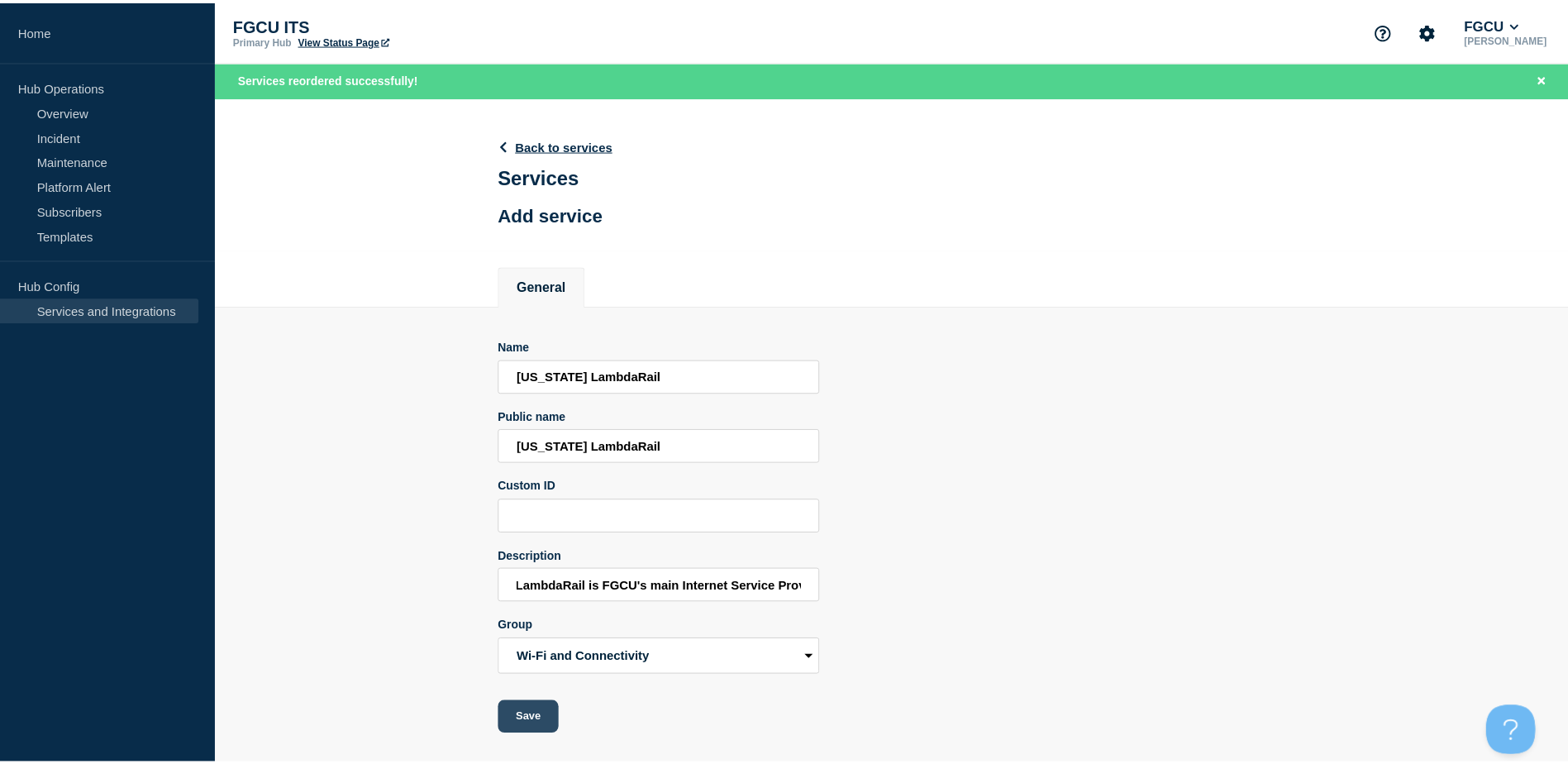
scroll to position [0, 0]
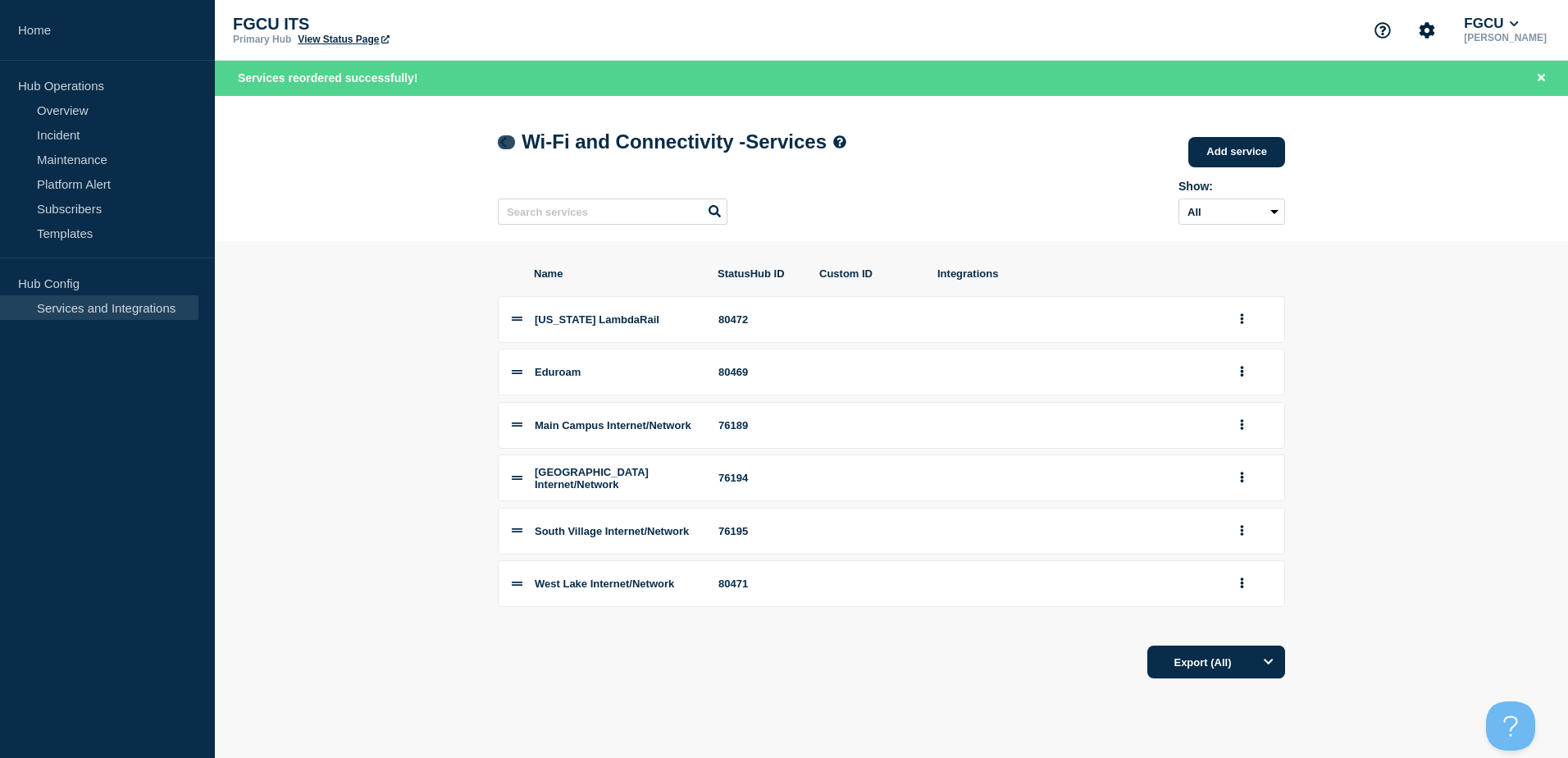
click at [506, 143] on icon at bounding box center [503, 143] width 12 height 10
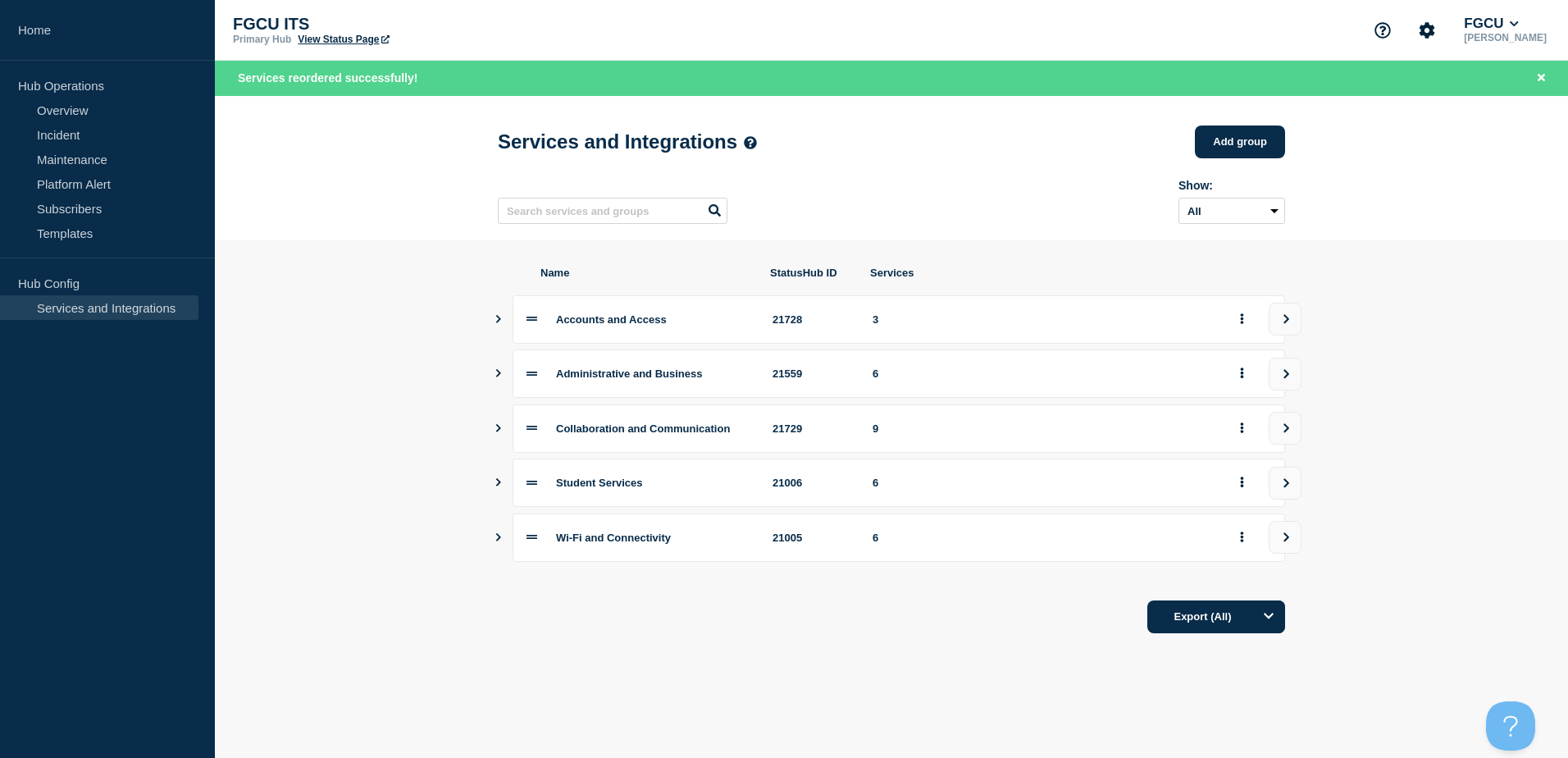
click at [496, 486] on icon "Show services" at bounding box center [498, 482] width 10 height 8
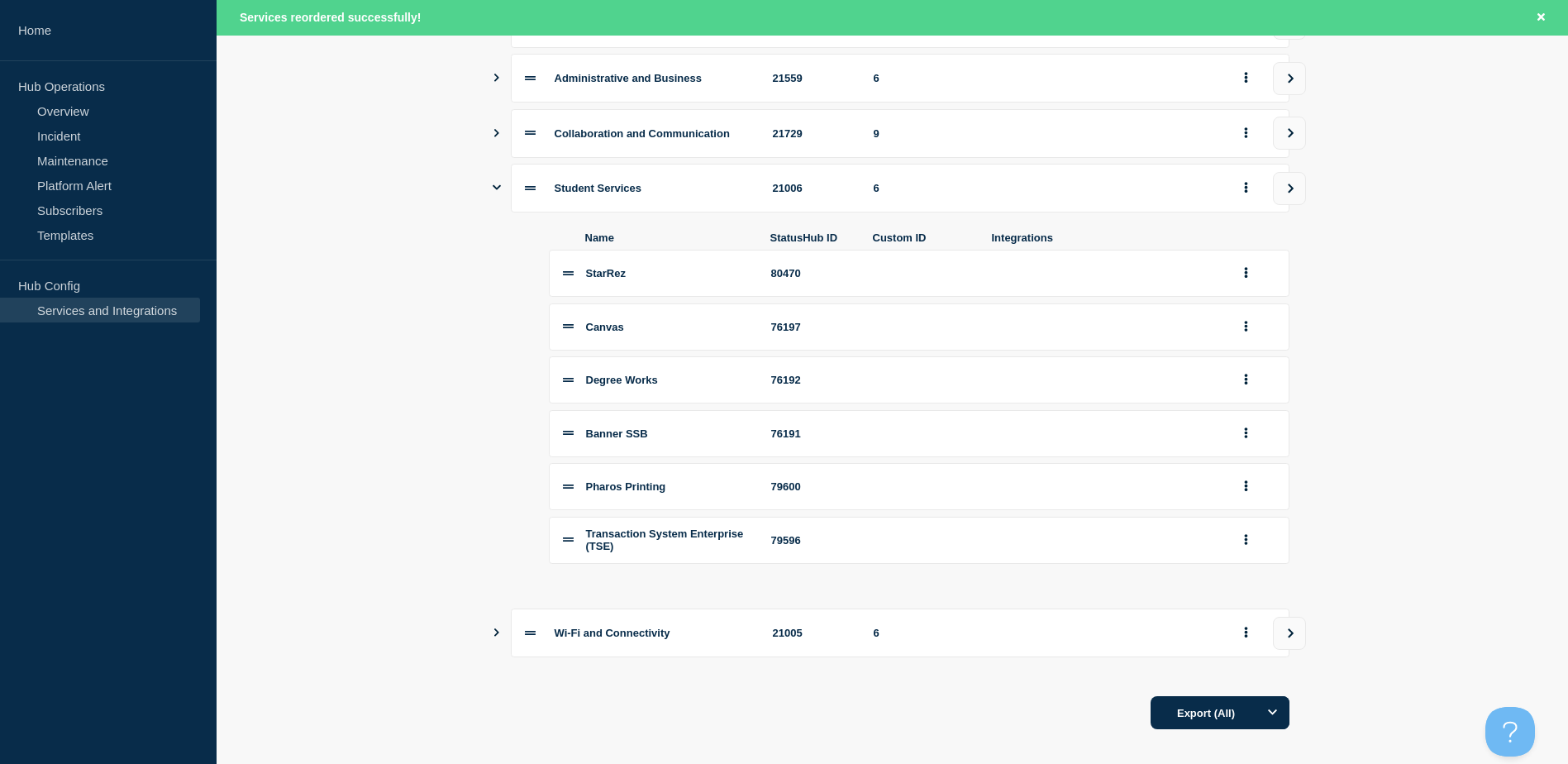
scroll to position [330, 0]
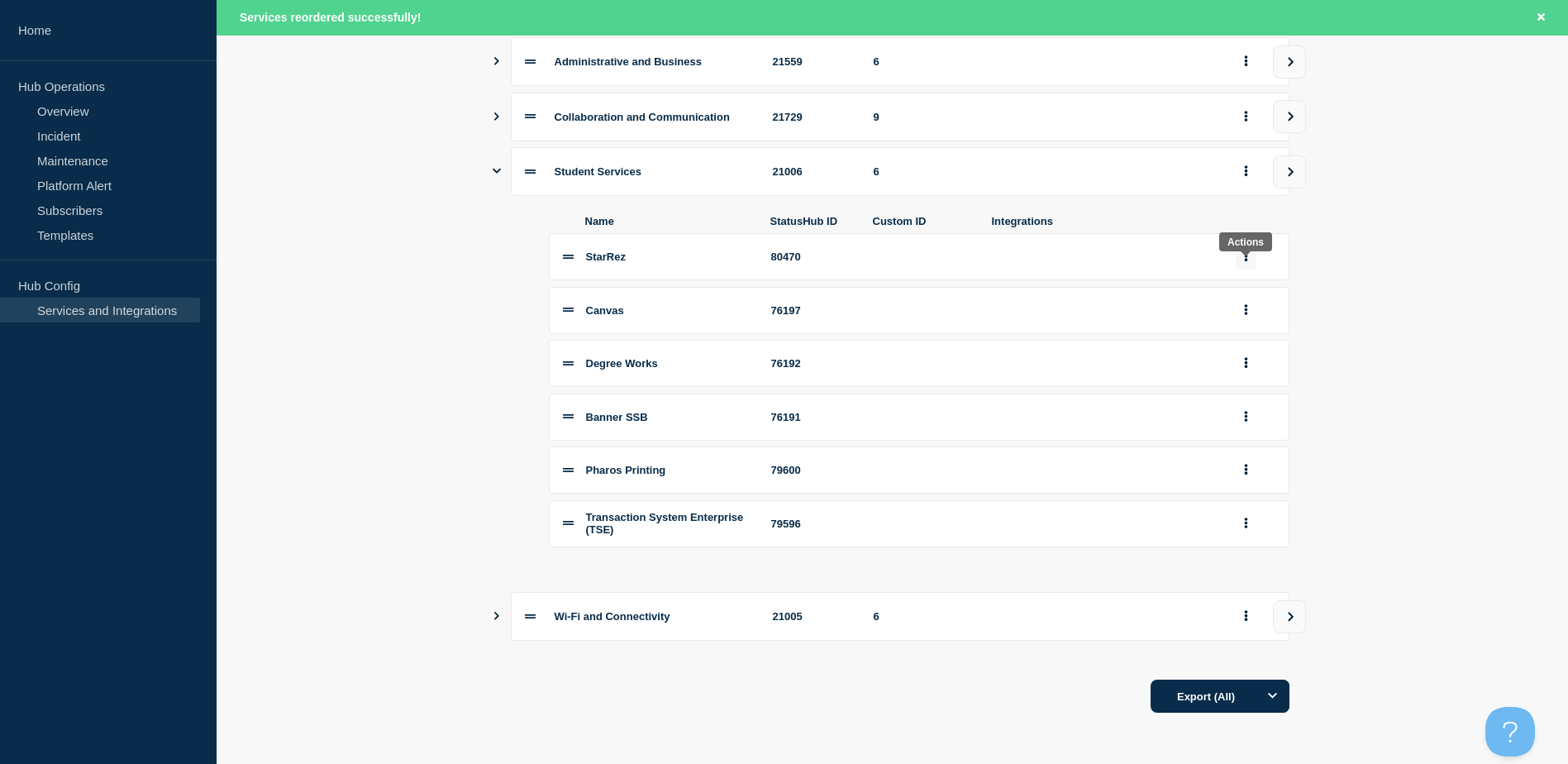
click at [1245, 257] on icon "group actions" at bounding box center [1246, 257] width 4 height 11
click at [1246, 285] on button "Edit" at bounding box center [1255, 286] width 82 height 25
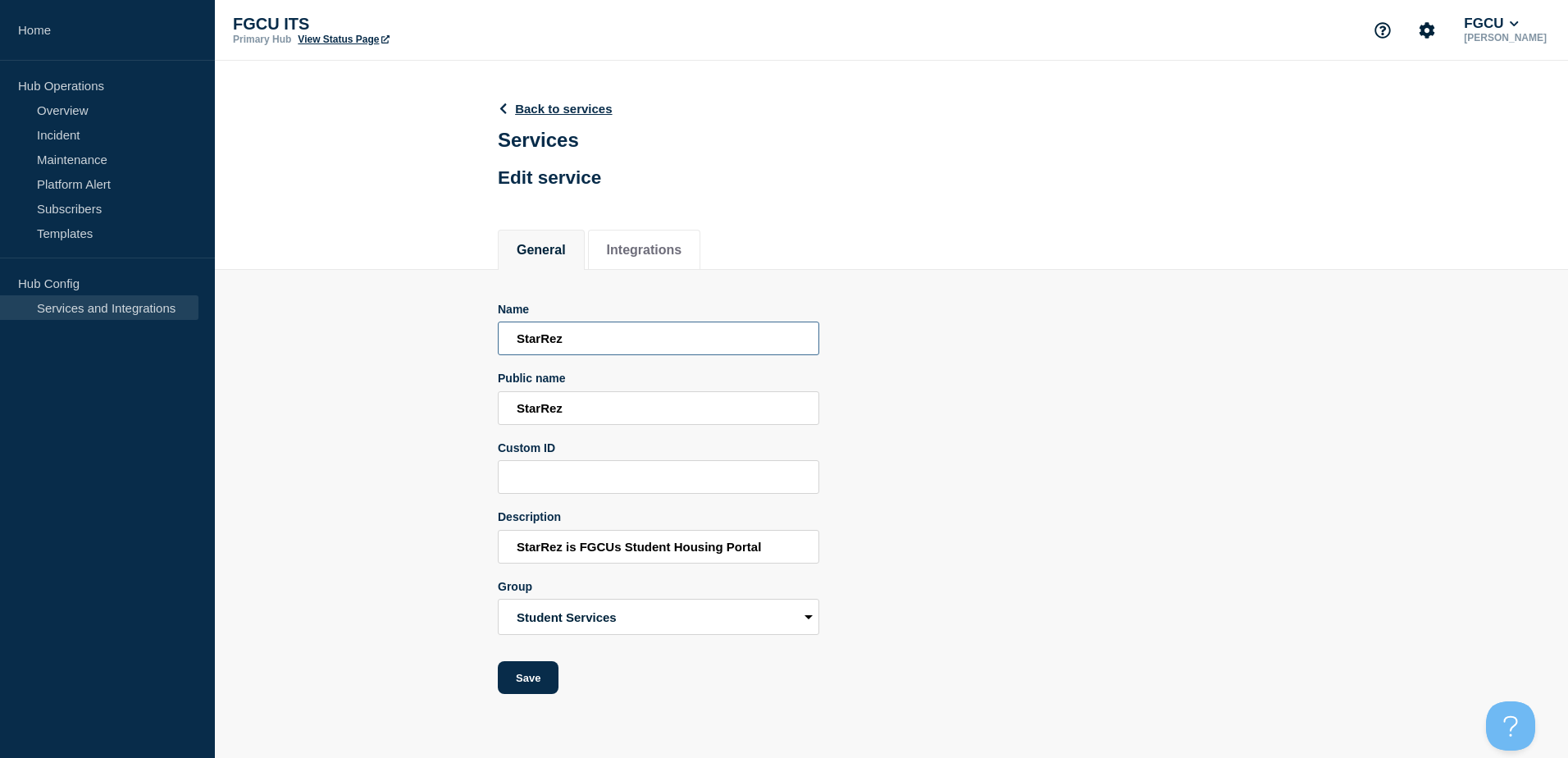
drag, startPoint x: 584, startPoint y: 344, endPoint x: 298, endPoint y: 356, distance: 286.3
click at [298, 356] on section "Name StarRez Public name StarRez Custom ID Description StarRez is FGCUs Student…" at bounding box center [891, 482] width 1353 height 425
drag, startPoint x: 609, startPoint y: 412, endPoint x: 352, endPoint y: 413, distance: 257.0
click at [352, 413] on section "Name StarRez Public name StarRez Custom ID Description StarRez is FGCUs Student…" at bounding box center [891, 482] width 1353 height 425
type input "Housing Portal (StarRez)"
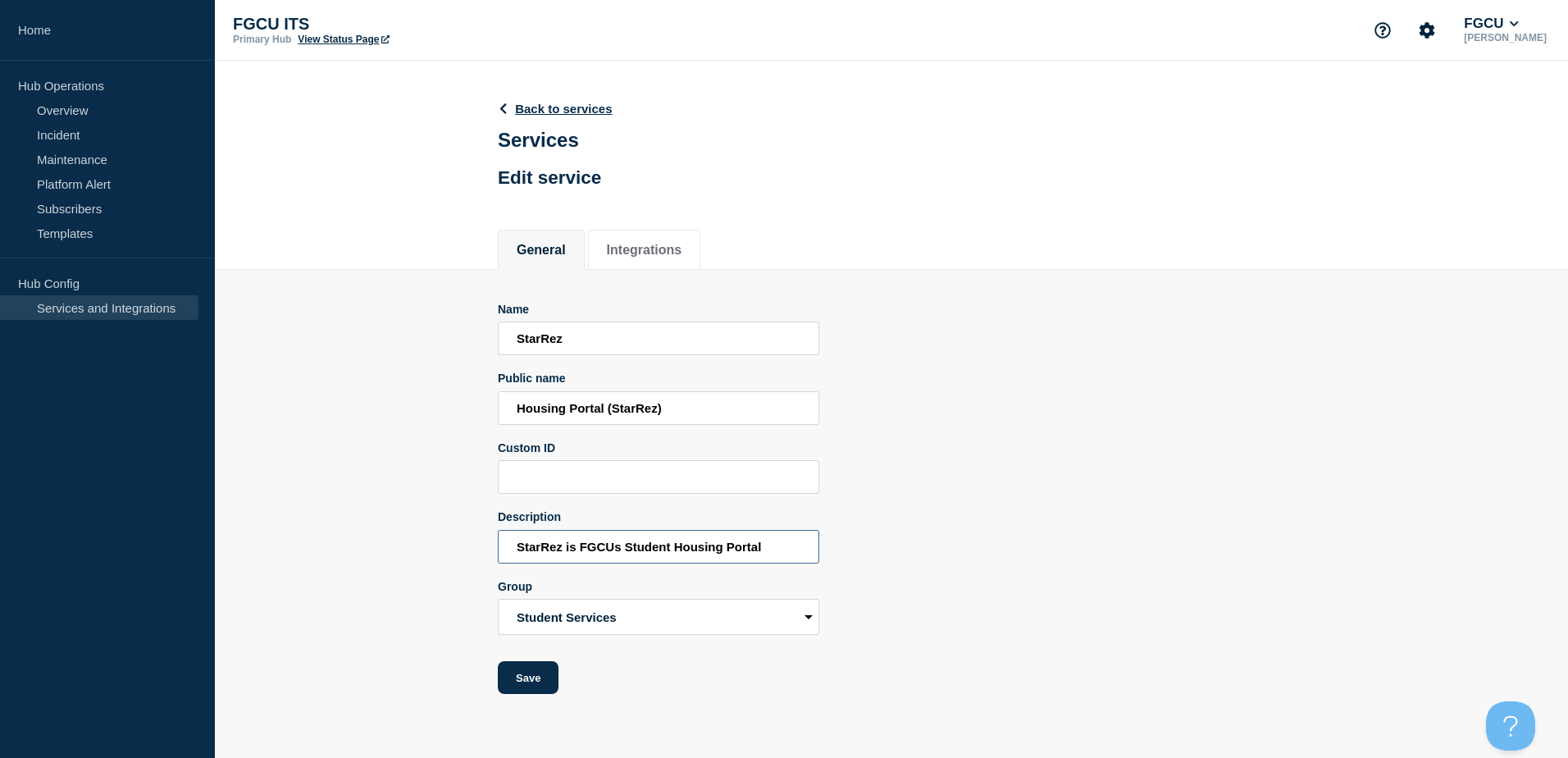
click at [790, 553] on input "StarRez is FGCUs Student Housing Portal" at bounding box center [659, 546] width 322 height 34
type input "StarRez is FGCUs Student Housing Portal."
click at [994, 624] on div "Name StarRez Public name Housing Portal (StarRez) Custom ID Description StarRez…" at bounding box center [892, 498] width 787 height 392
click at [535, 682] on button "Save" at bounding box center [528, 677] width 61 height 33
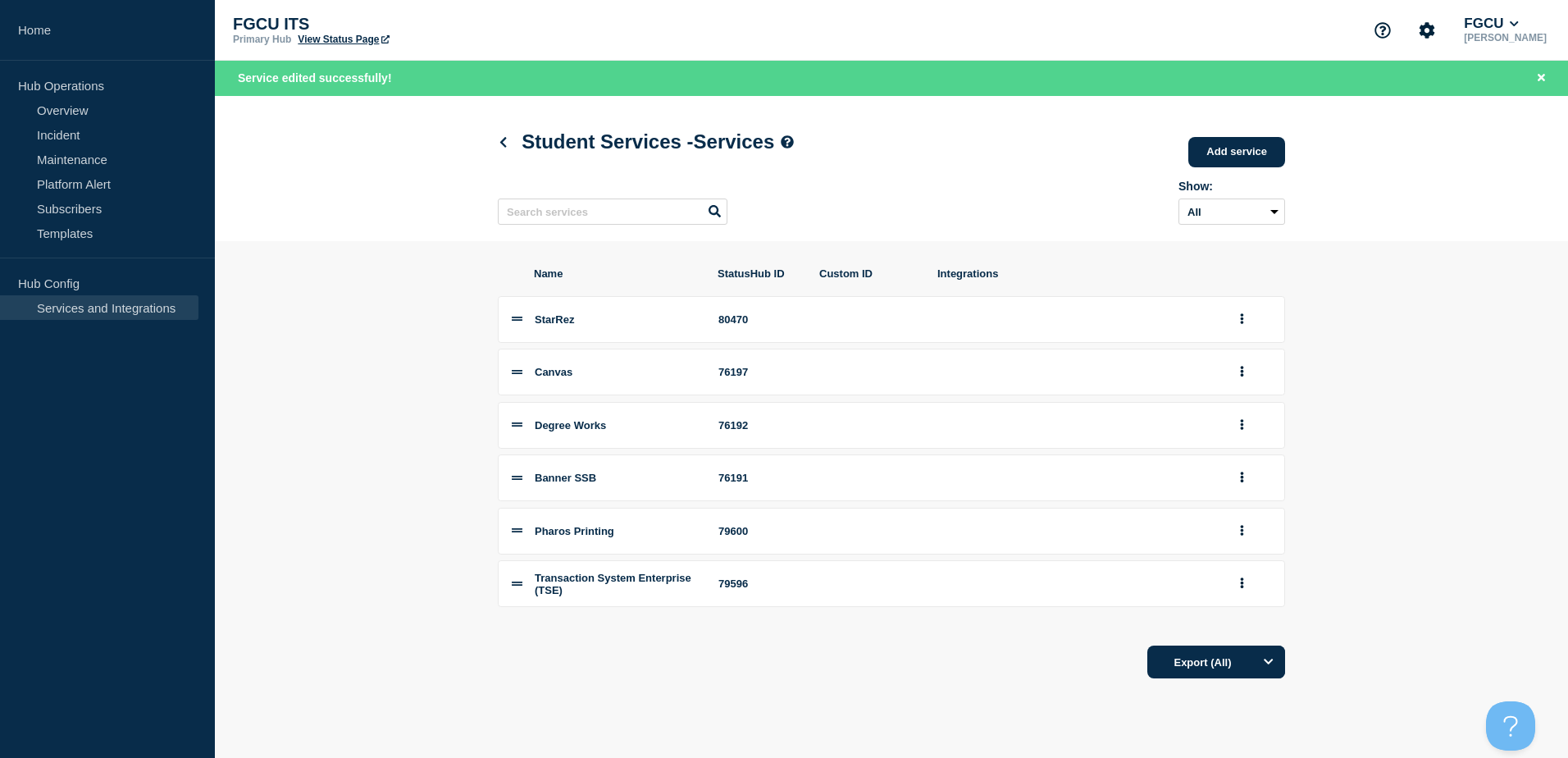
click at [668, 680] on div "Export (All)" at bounding box center [892, 656] width 787 height 47
click at [641, 592] on div "Transaction System Enterprise (TSE)" at bounding box center [616, 584] width 164 height 24
click at [628, 596] on span "Transaction System Enterprise (TSE)" at bounding box center [613, 584] width 156 height 24
click at [518, 588] on icon at bounding box center [517, 583] width 10 height 10
click at [631, 587] on span "Transaction System Enterprise (TSE)" at bounding box center [613, 584] width 156 height 24
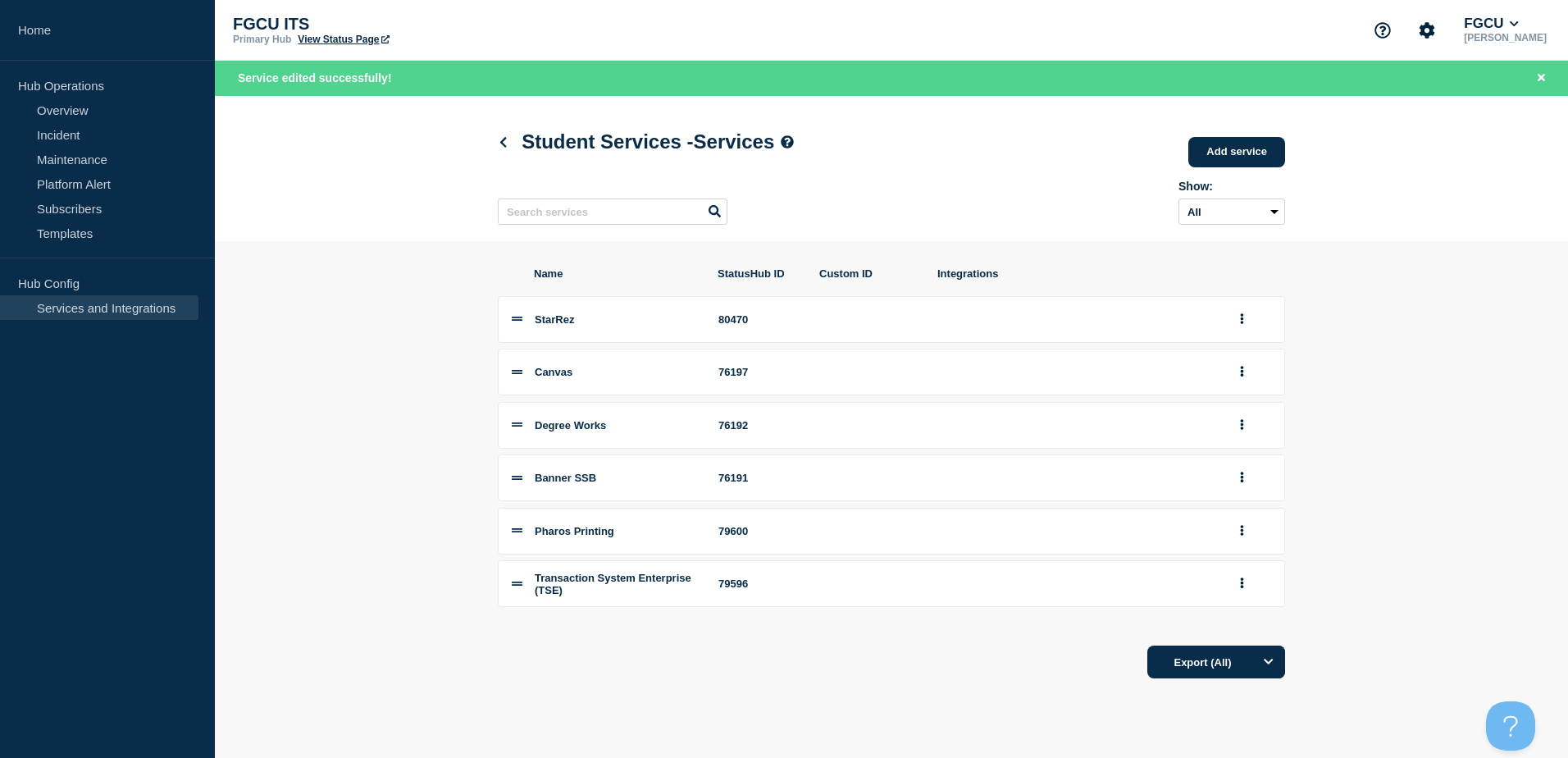
drag, startPoint x: 631, startPoint y: 587, endPoint x: 648, endPoint y: 602, distance: 22.7
click at [651, 596] on div "Transaction System Enterprise (TSE)" at bounding box center [616, 584] width 164 height 24
click at [1241, 588] on icon "group actions" at bounding box center [1242, 583] width 3 height 10
click at [1254, 651] on button "Delete" at bounding box center [1251, 641] width 82 height 25
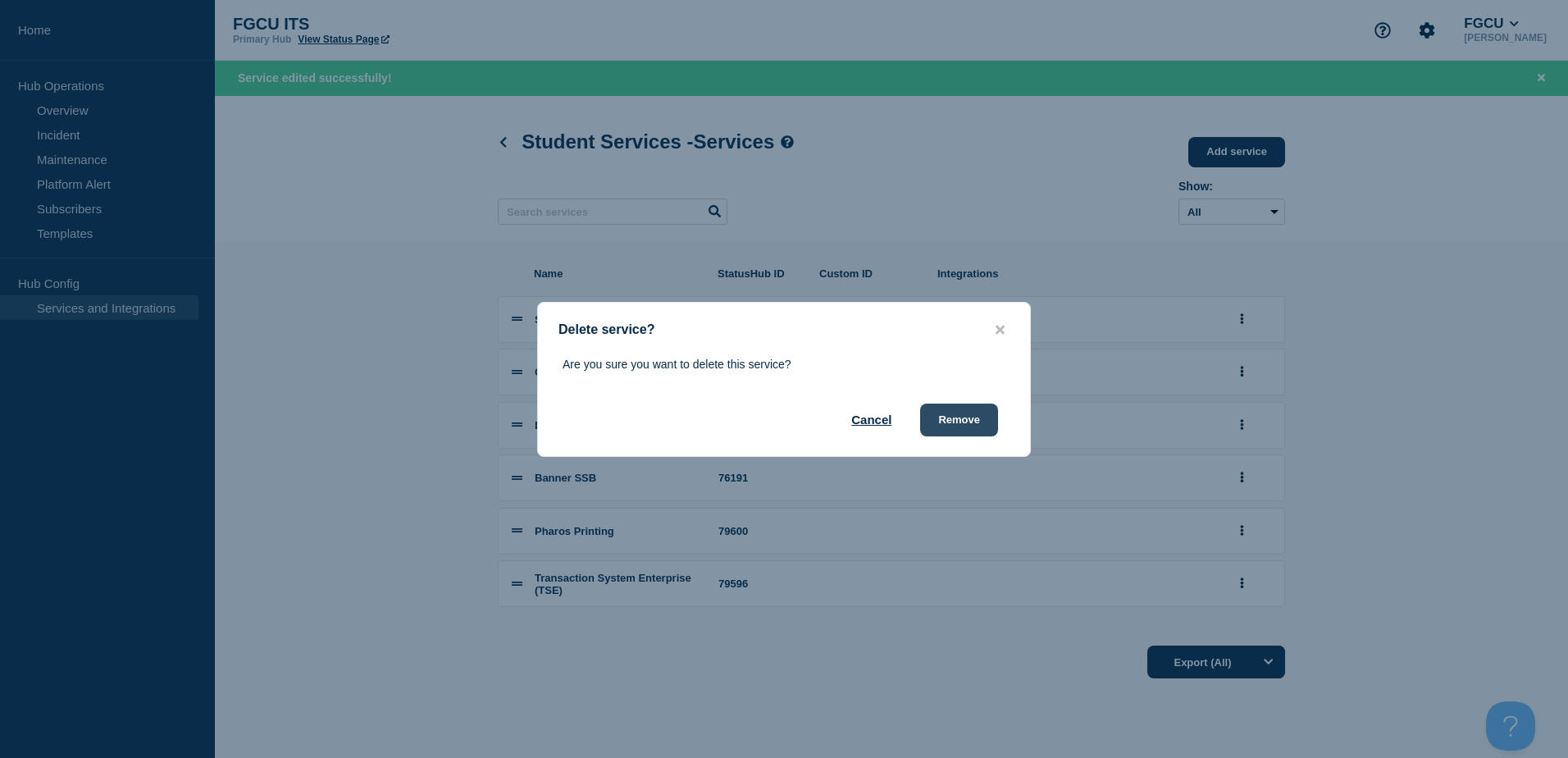
click at [955, 414] on button "Remove" at bounding box center [960, 420] width 78 height 33
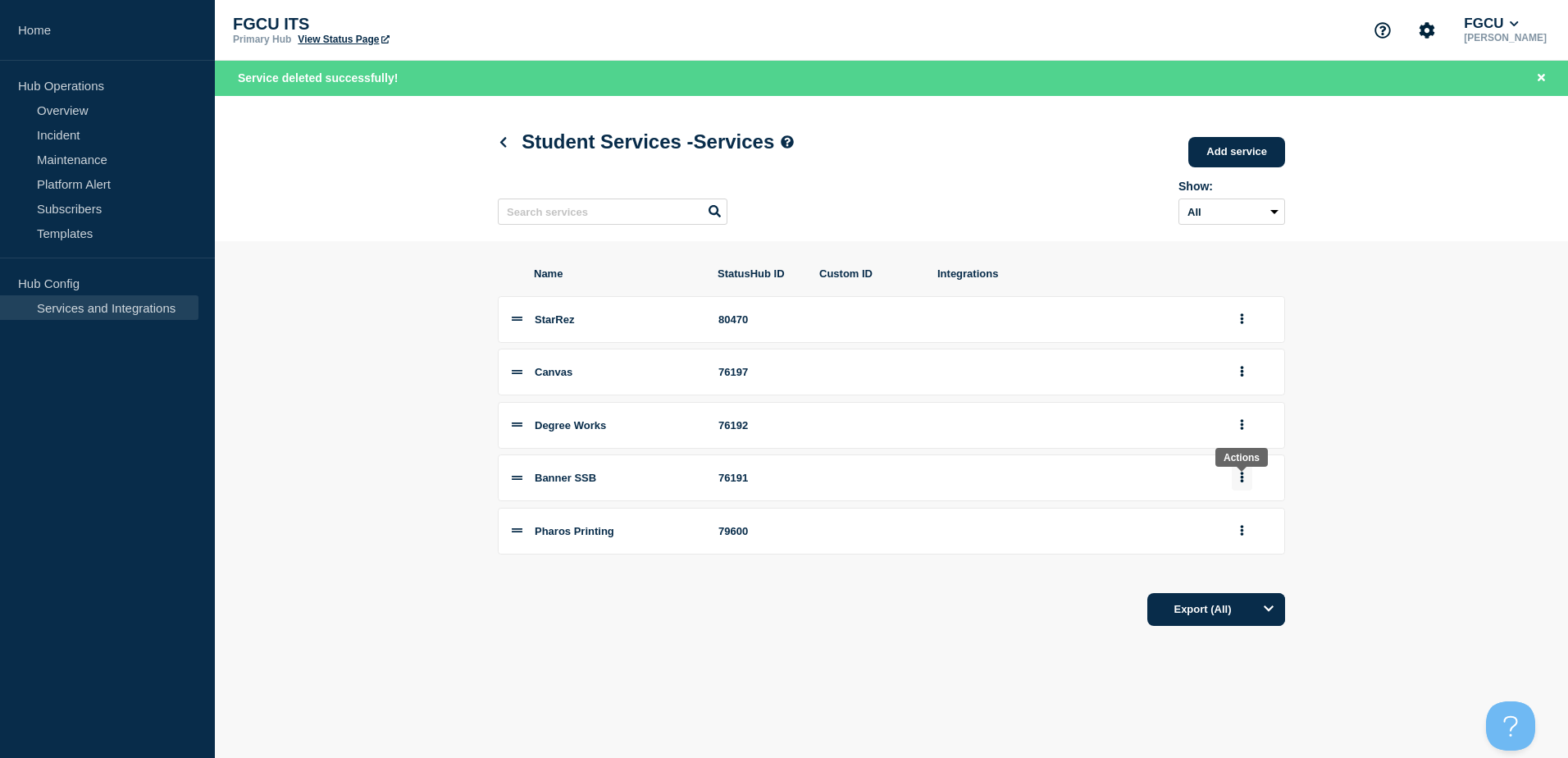
click at [1248, 480] on button "group actions" at bounding box center [1242, 477] width 21 height 25
click at [1225, 511] on button "Edit" at bounding box center [1251, 507] width 82 height 25
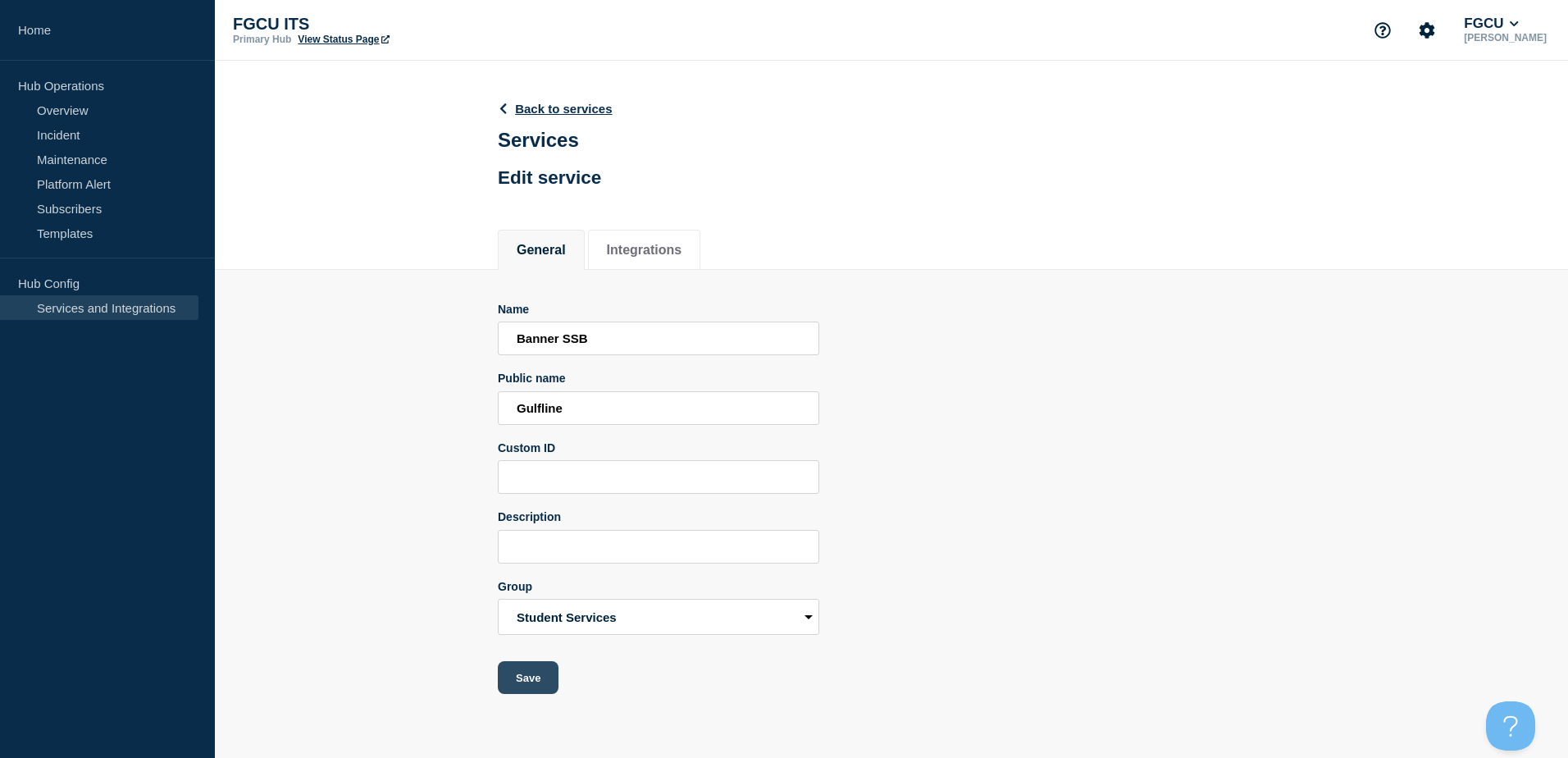
click at [541, 687] on button "Save" at bounding box center [528, 677] width 61 height 33
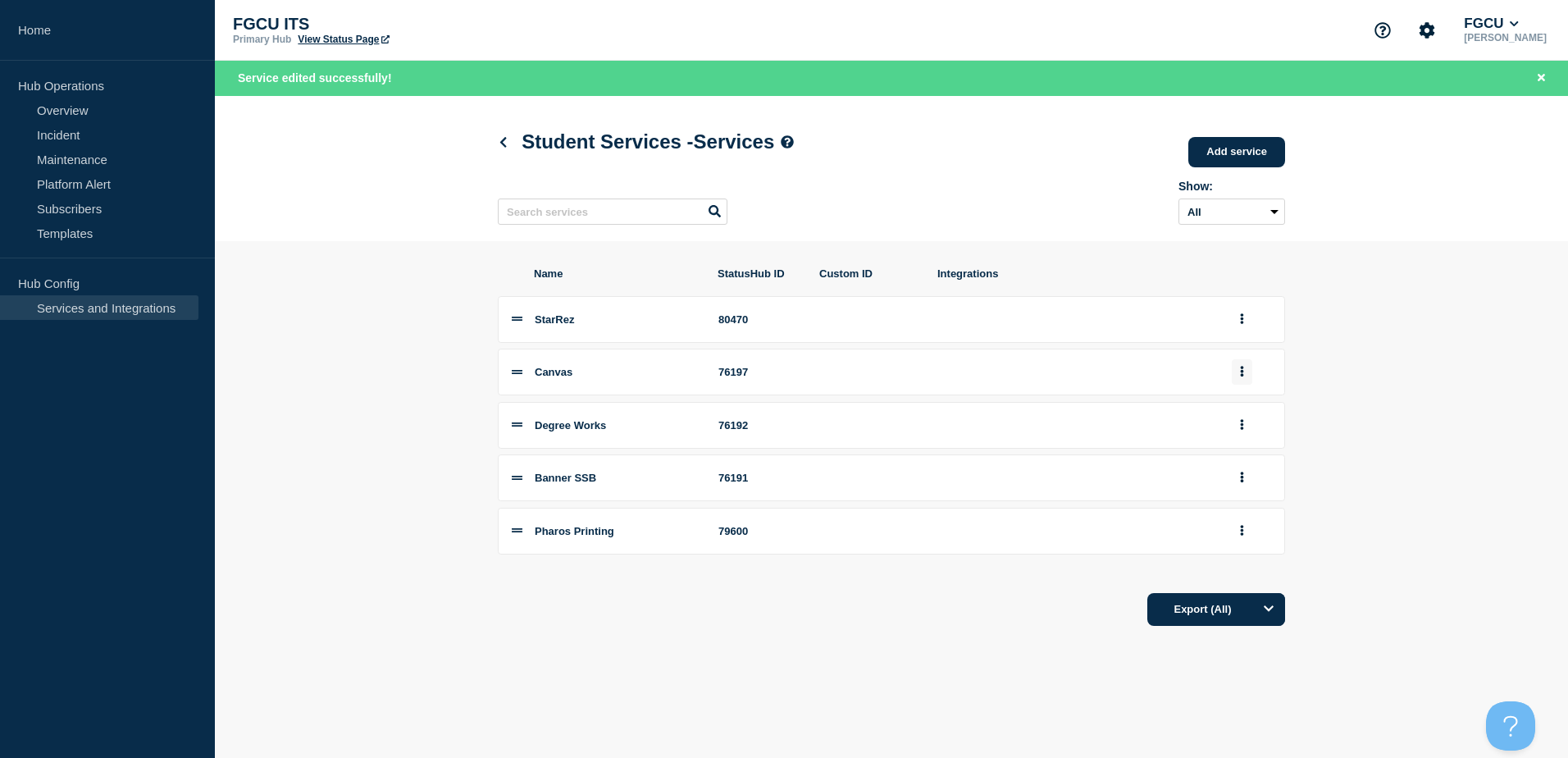
click at [1236, 376] on button "group actions" at bounding box center [1242, 371] width 21 height 25
click at [1259, 408] on button "Edit" at bounding box center [1251, 401] width 82 height 25
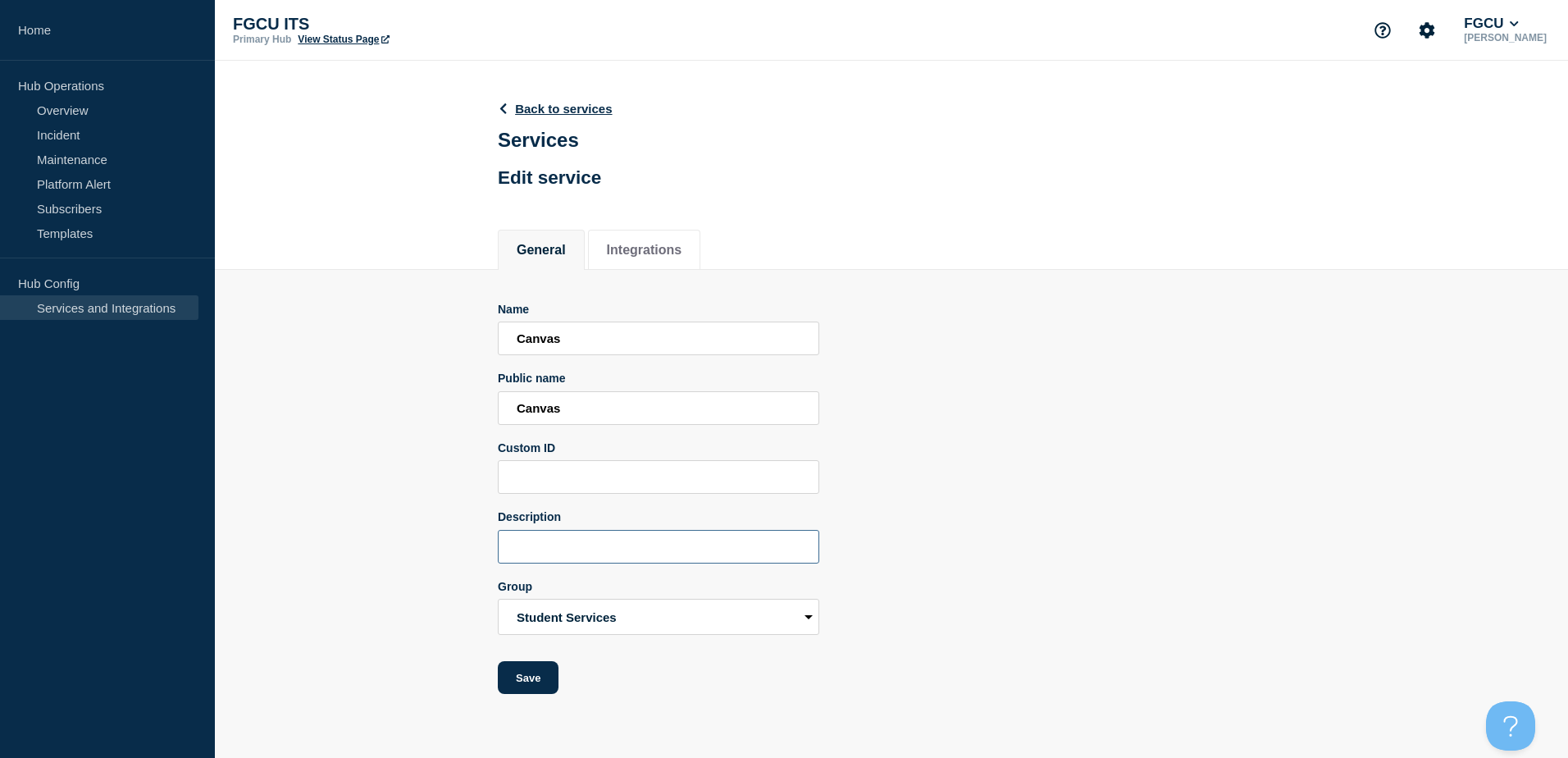
click at [555, 549] on input "Description" at bounding box center [659, 546] width 322 height 34
click at [805, 549] on input "Canvas is FGCU's Learning Management System" at bounding box center [659, 546] width 322 height 34
click at [781, 552] on input "Canvas is FGCU's Learning Management System" at bounding box center [659, 546] width 322 height 34
type input "Canvas is FGCU's Learning Management System."
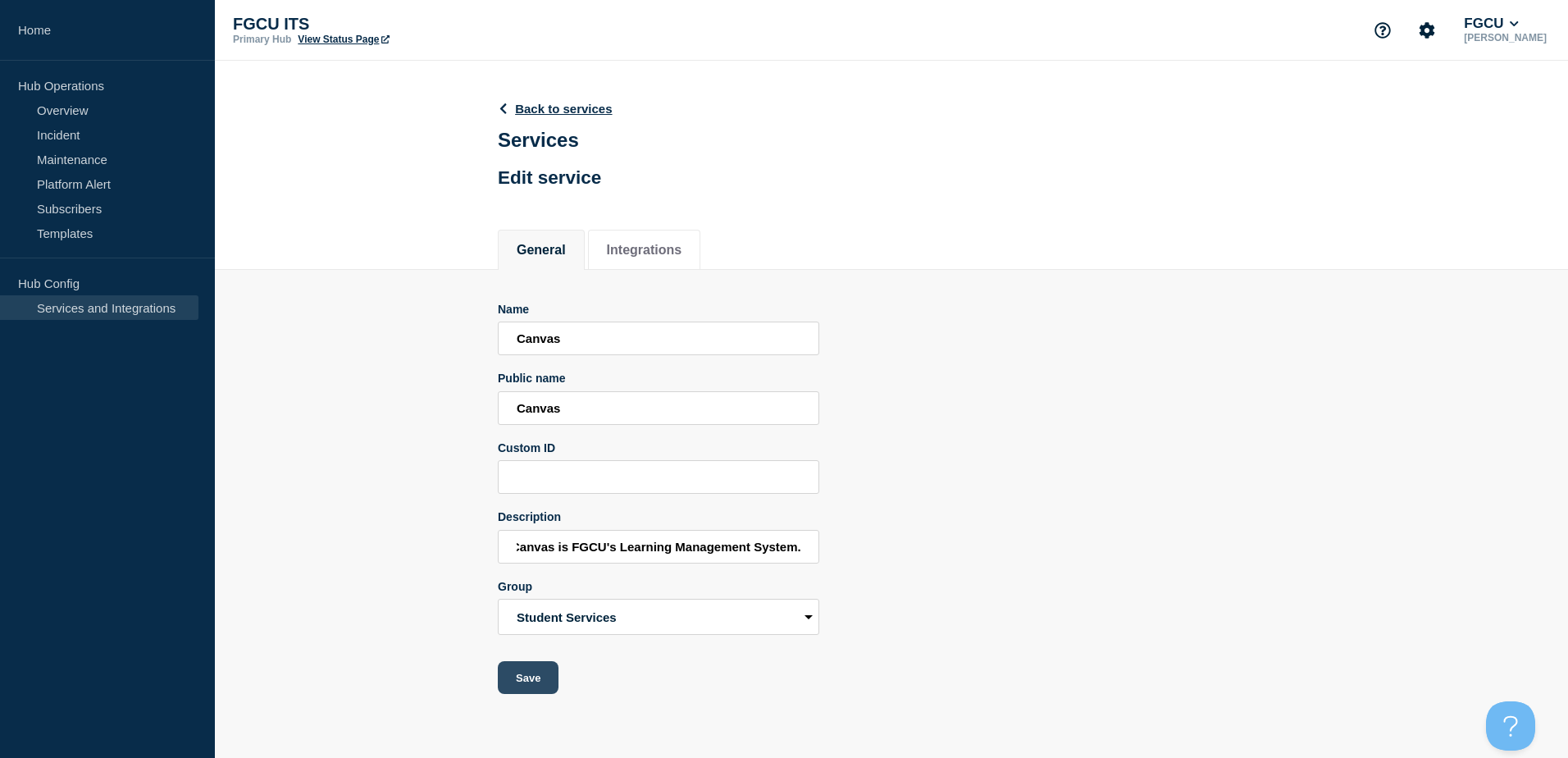
click at [535, 677] on button "Save" at bounding box center [528, 677] width 61 height 33
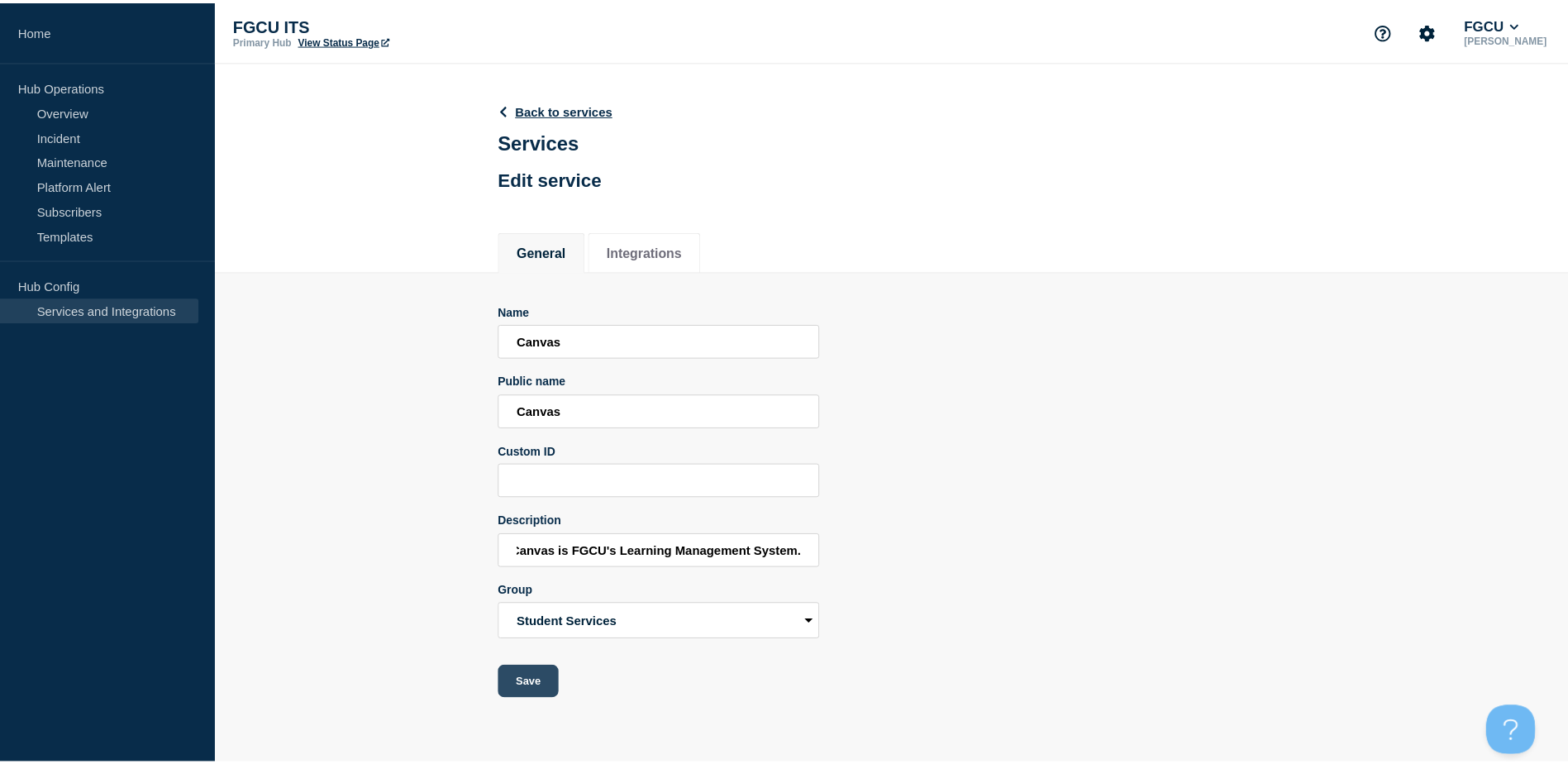
scroll to position [0, 0]
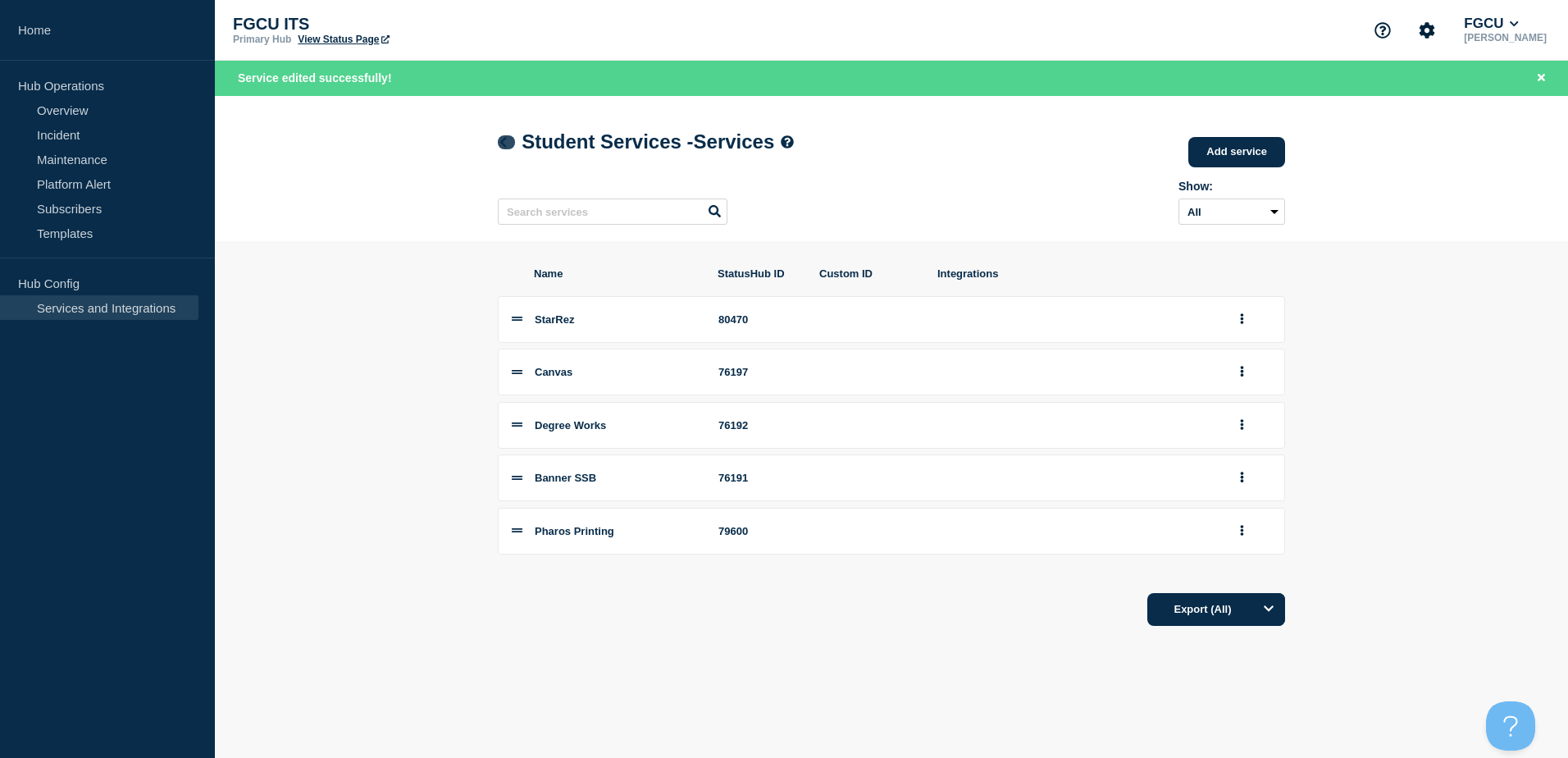
click at [502, 144] on icon at bounding box center [503, 143] width 7 height 10
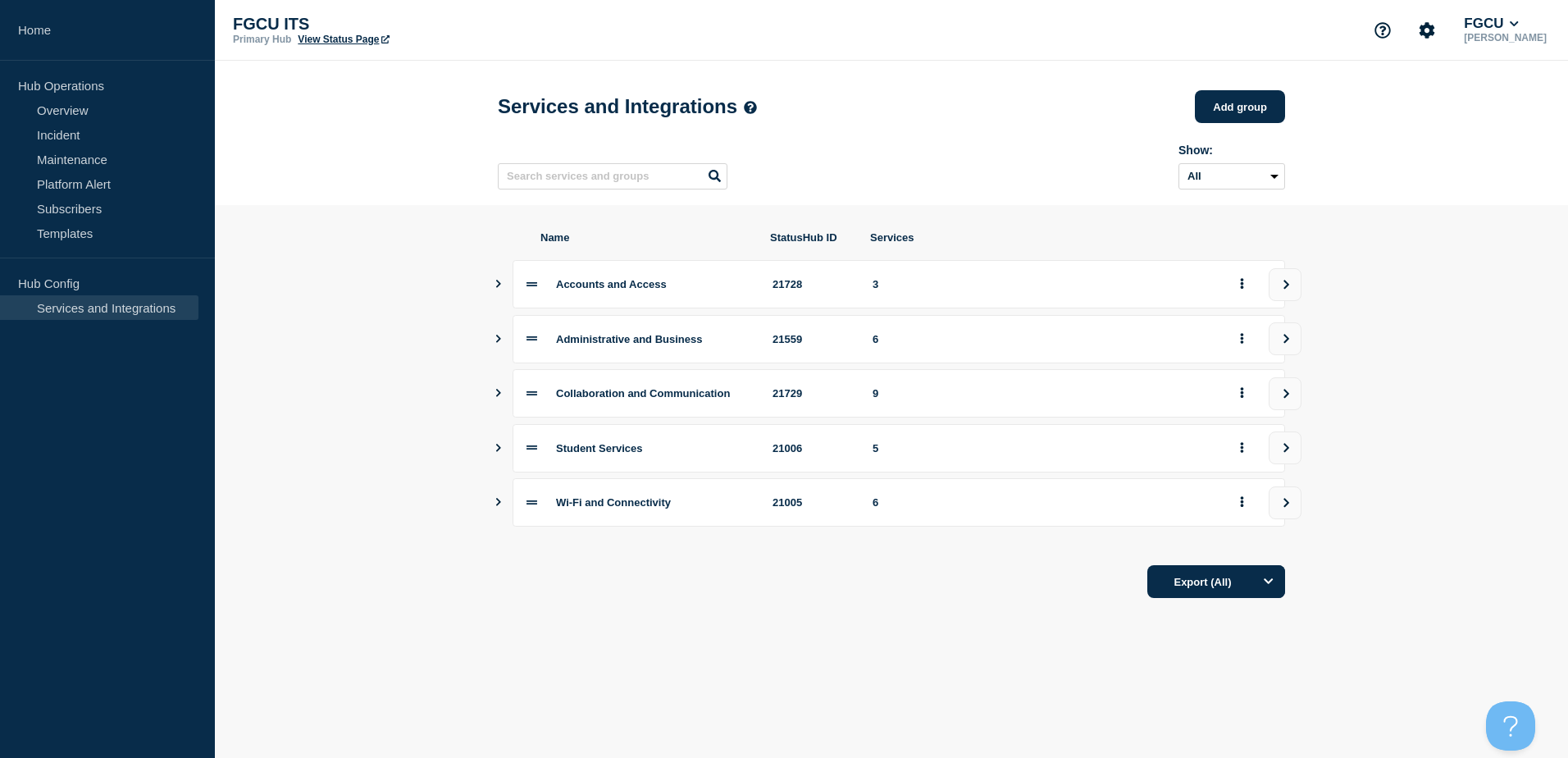
click at [500, 397] on icon "Show services" at bounding box center [498, 392] width 10 height 8
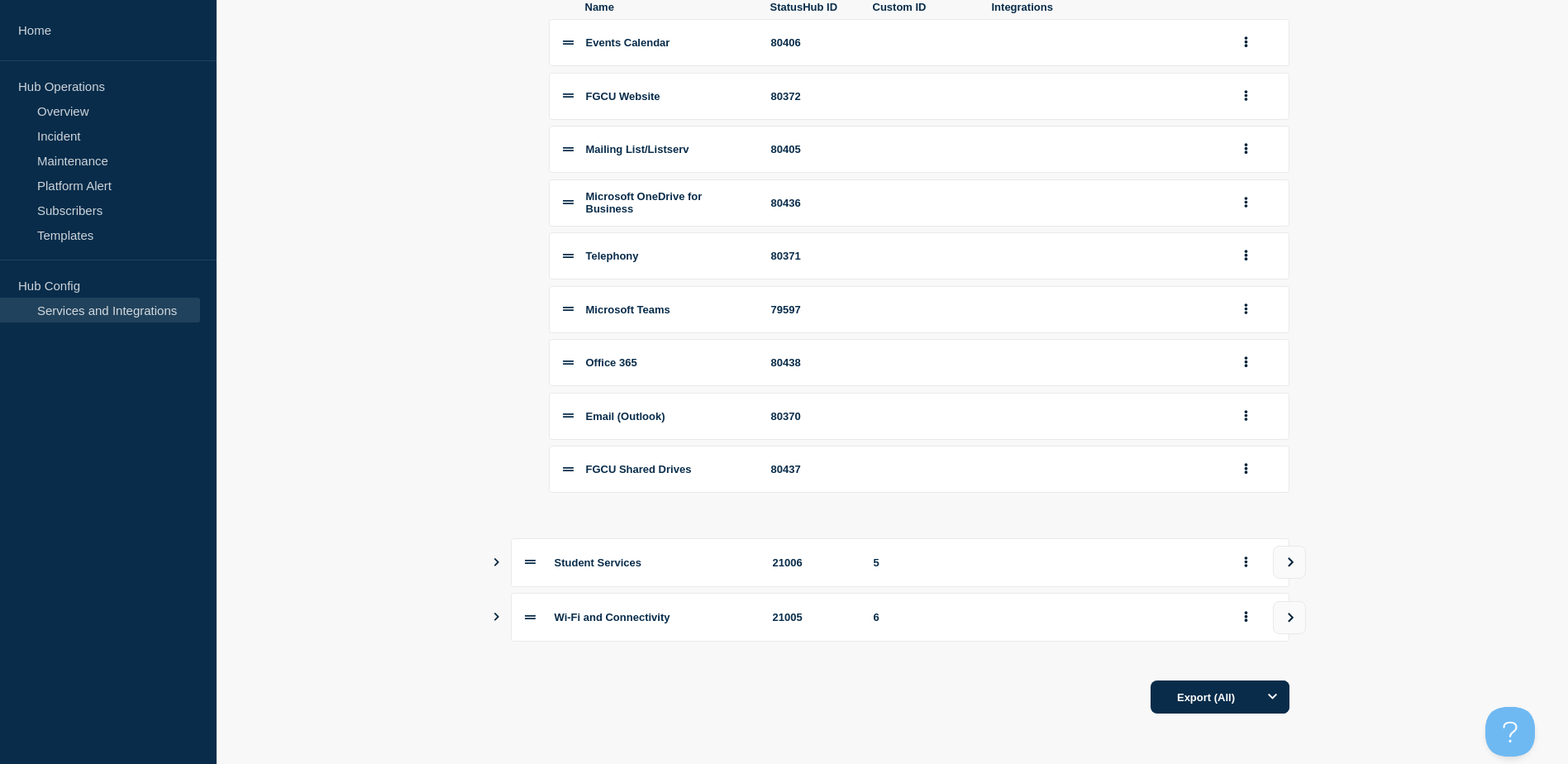
scroll to position [456, 0]
click at [485, 562] on section "Name StatusHub ID Services Accounts and Access 21728 3 Administrative and Busin…" at bounding box center [892, 252] width 1351 height 972
click at [495, 560] on icon "Show services" at bounding box center [496, 561] width 11 height 8
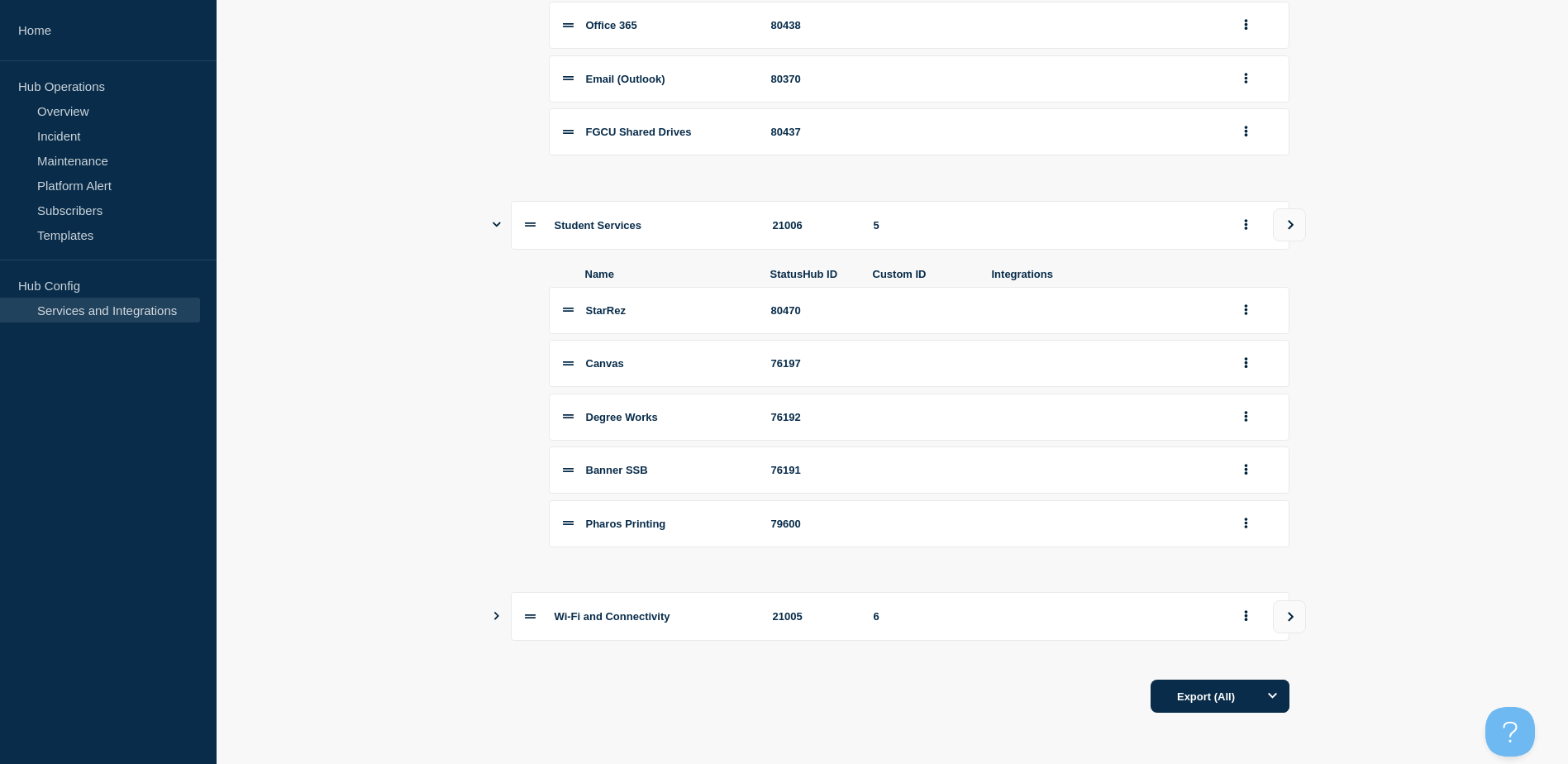
scroll to position [795, 0]
click at [504, 621] on div "Wi-Fi and Connectivity 21005 6" at bounding box center [893, 616] width 794 height 49
click at [497, 615] on icon "Show services" at bounding box center [497, 615] width 5 height 8
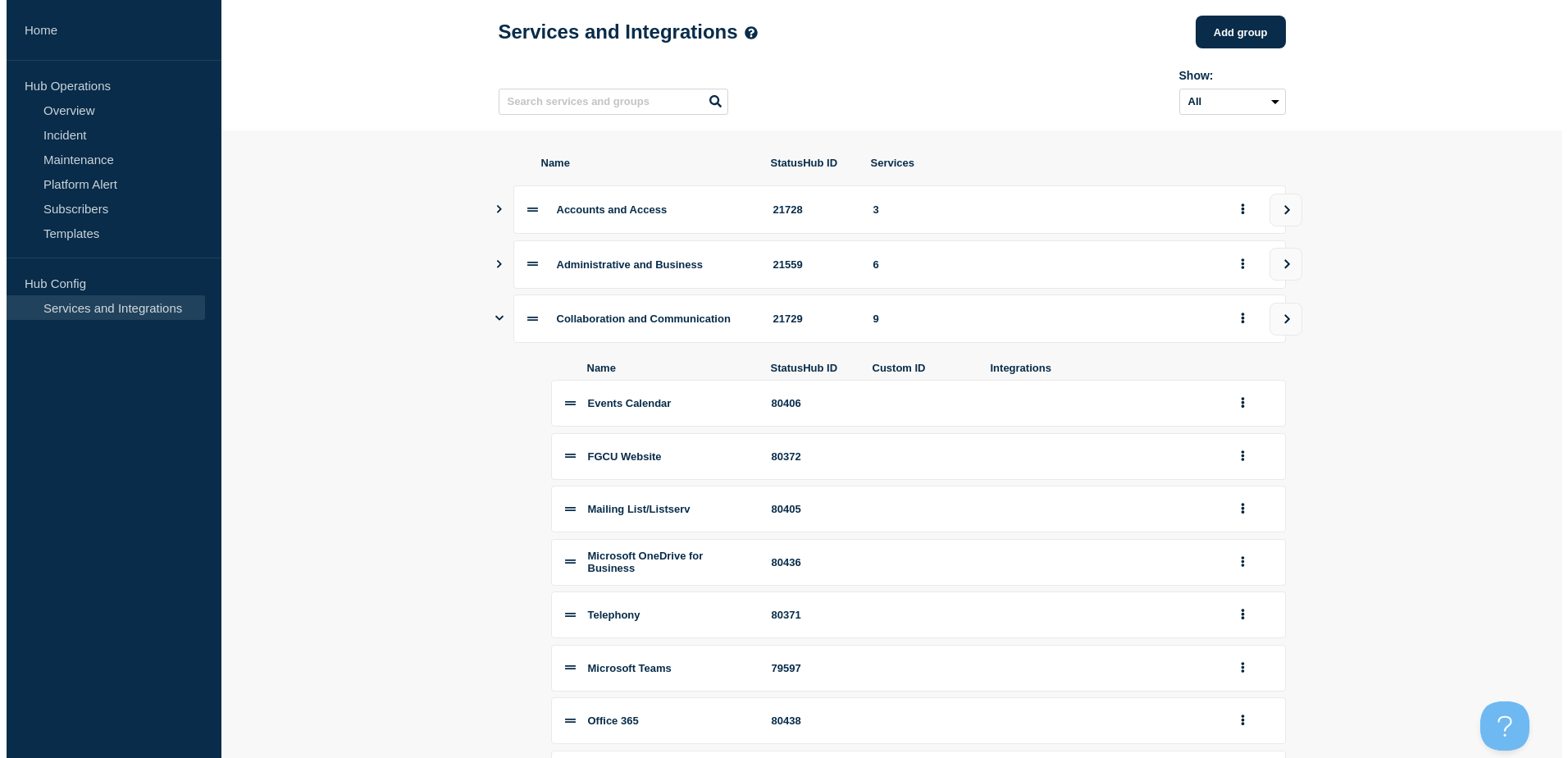
scroll to position [0, 0]
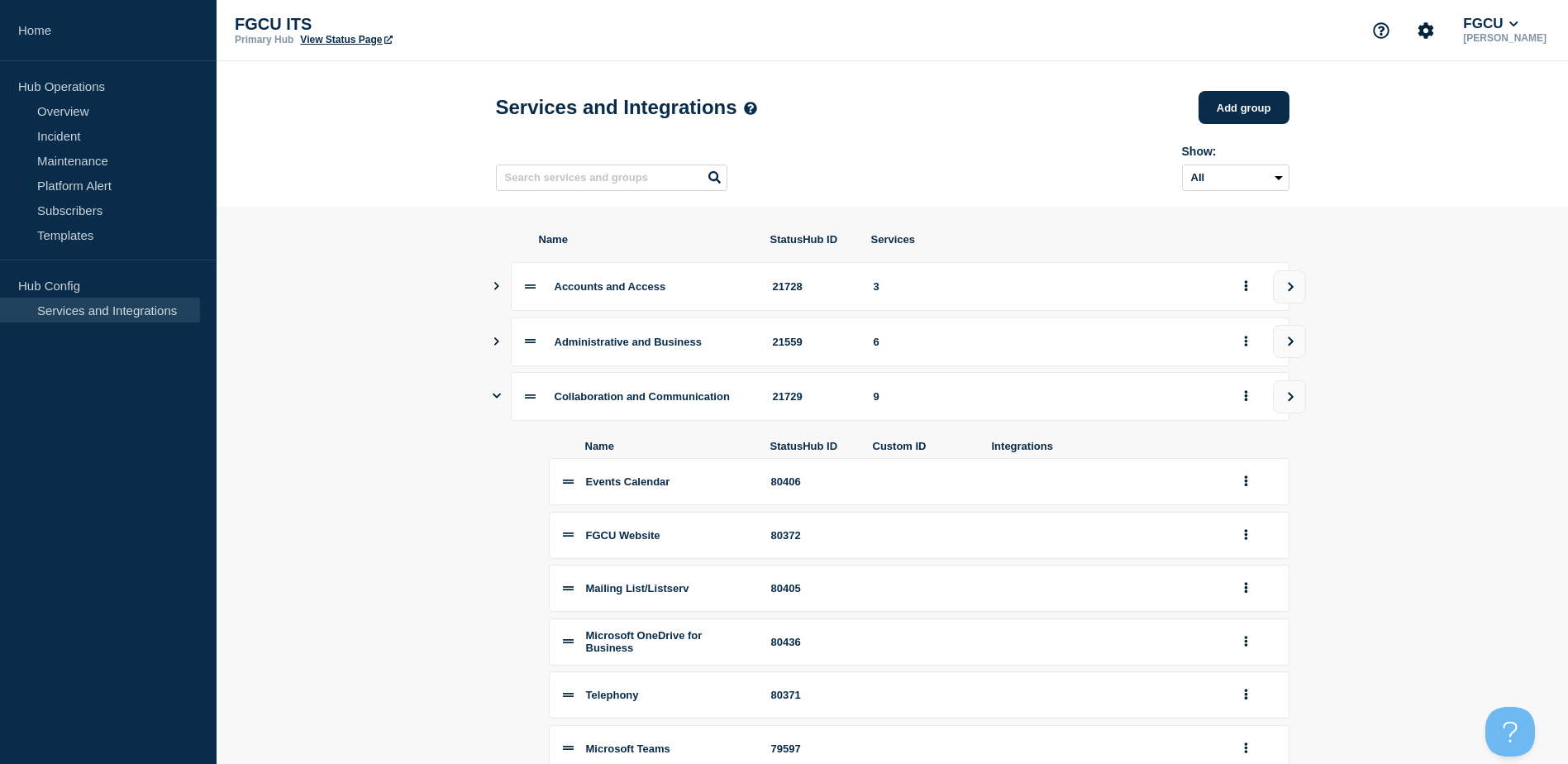
click at [499, 400] on icon "Show services" at bounding box center [496, 395] width 8 height 11
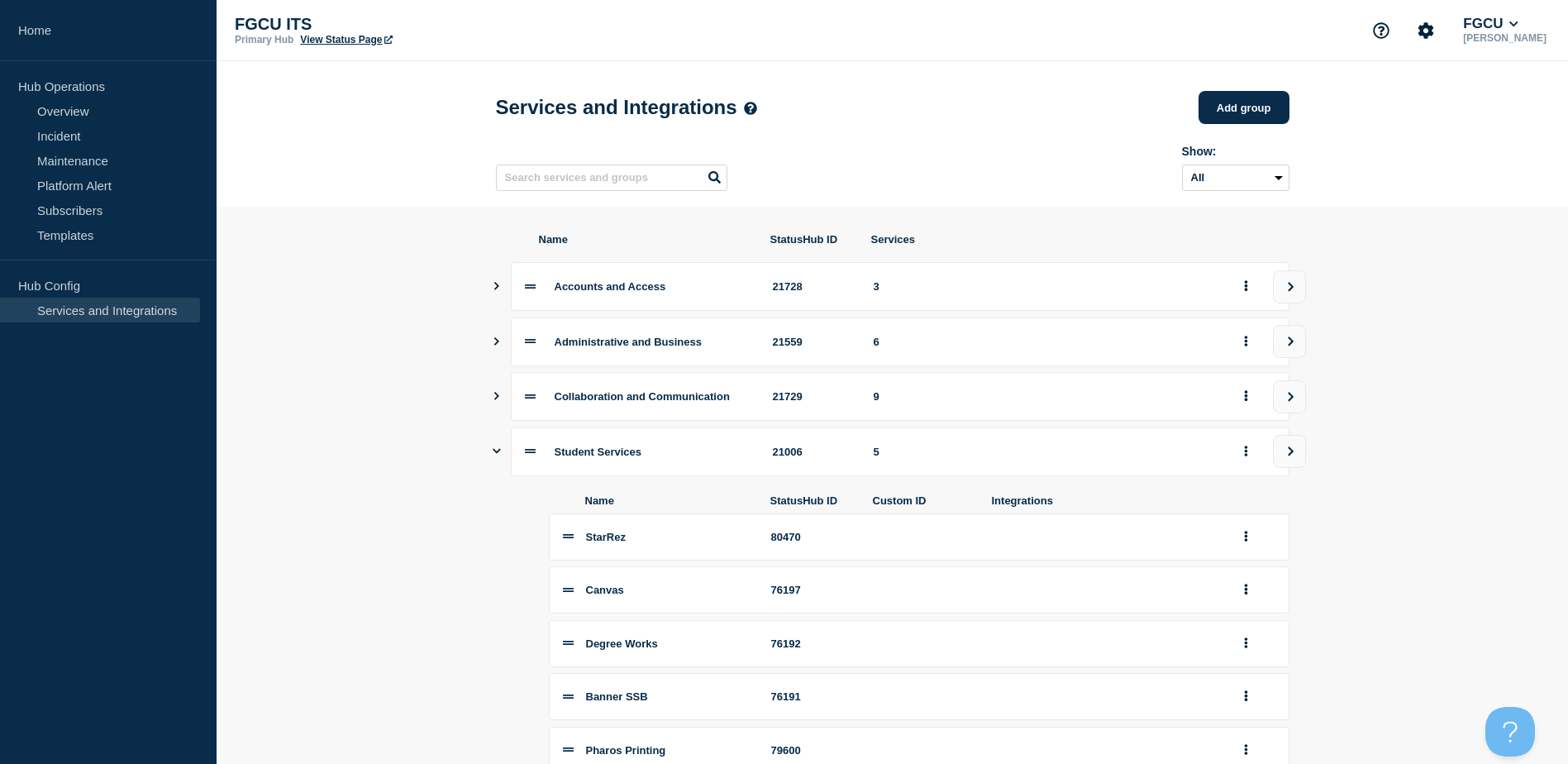
click at [501, 458] on div "Student Services 21006 5" at bounding box center [893, 452] width 794 height 49
click at [498, 456] on icon "Show services" at bounding box center [496, 451] width 8 height 11
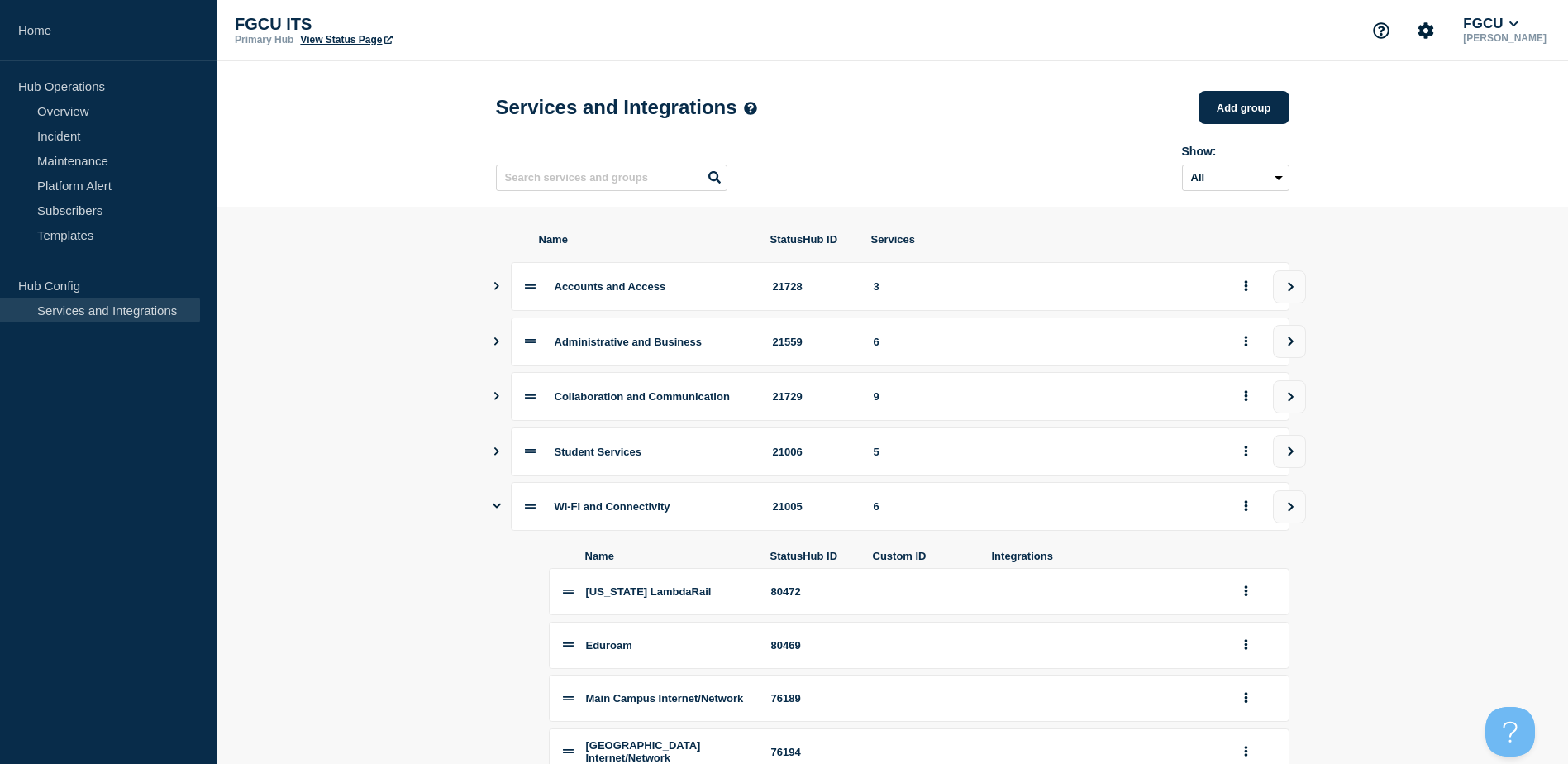
click at [498, 511] on icon "Show services" at bounding box center [496, 506] width 8 height 11
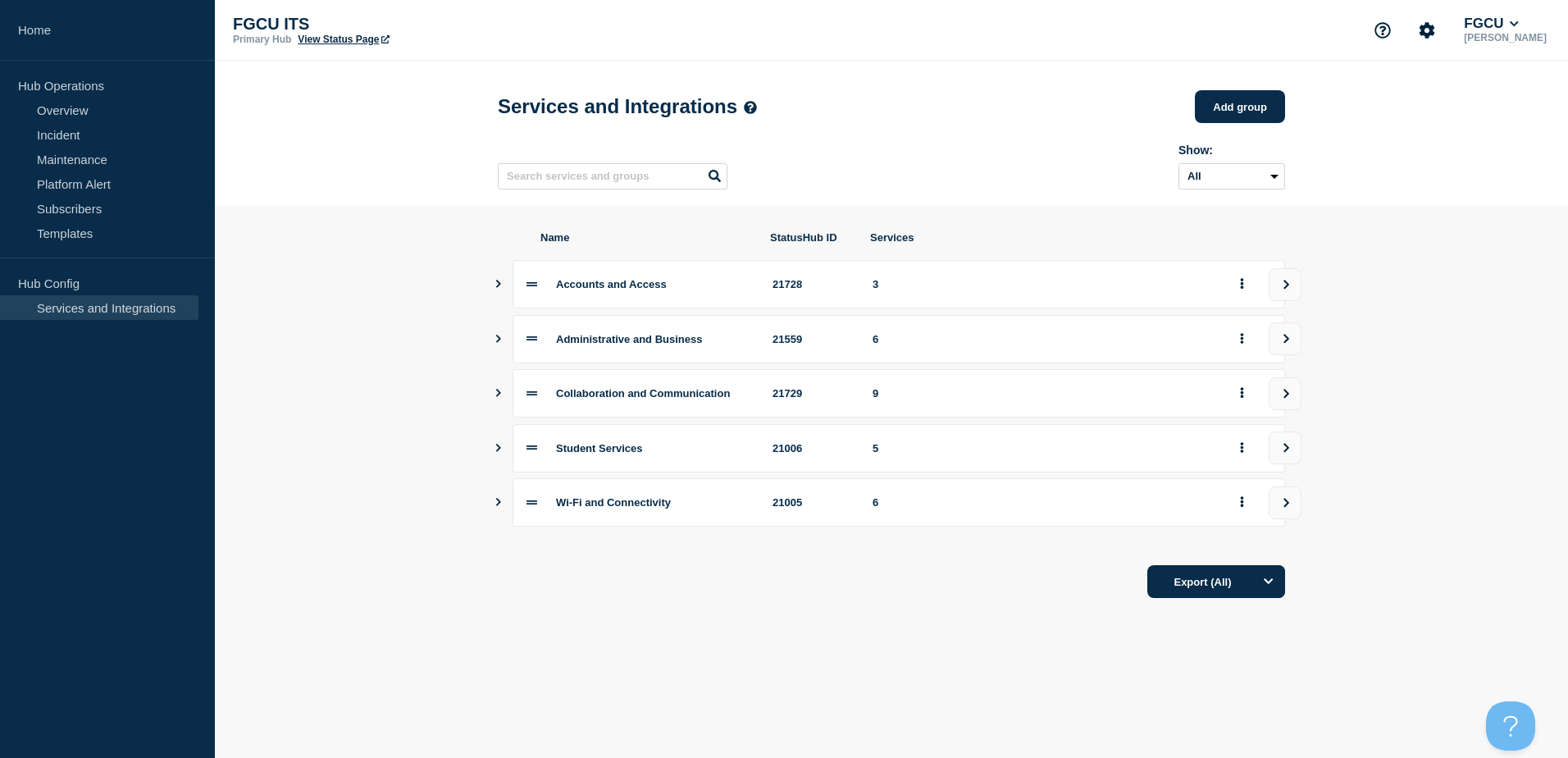
click at [494, 285] on icon "Show services" at bounding box center [498, 283] width 10 height 8
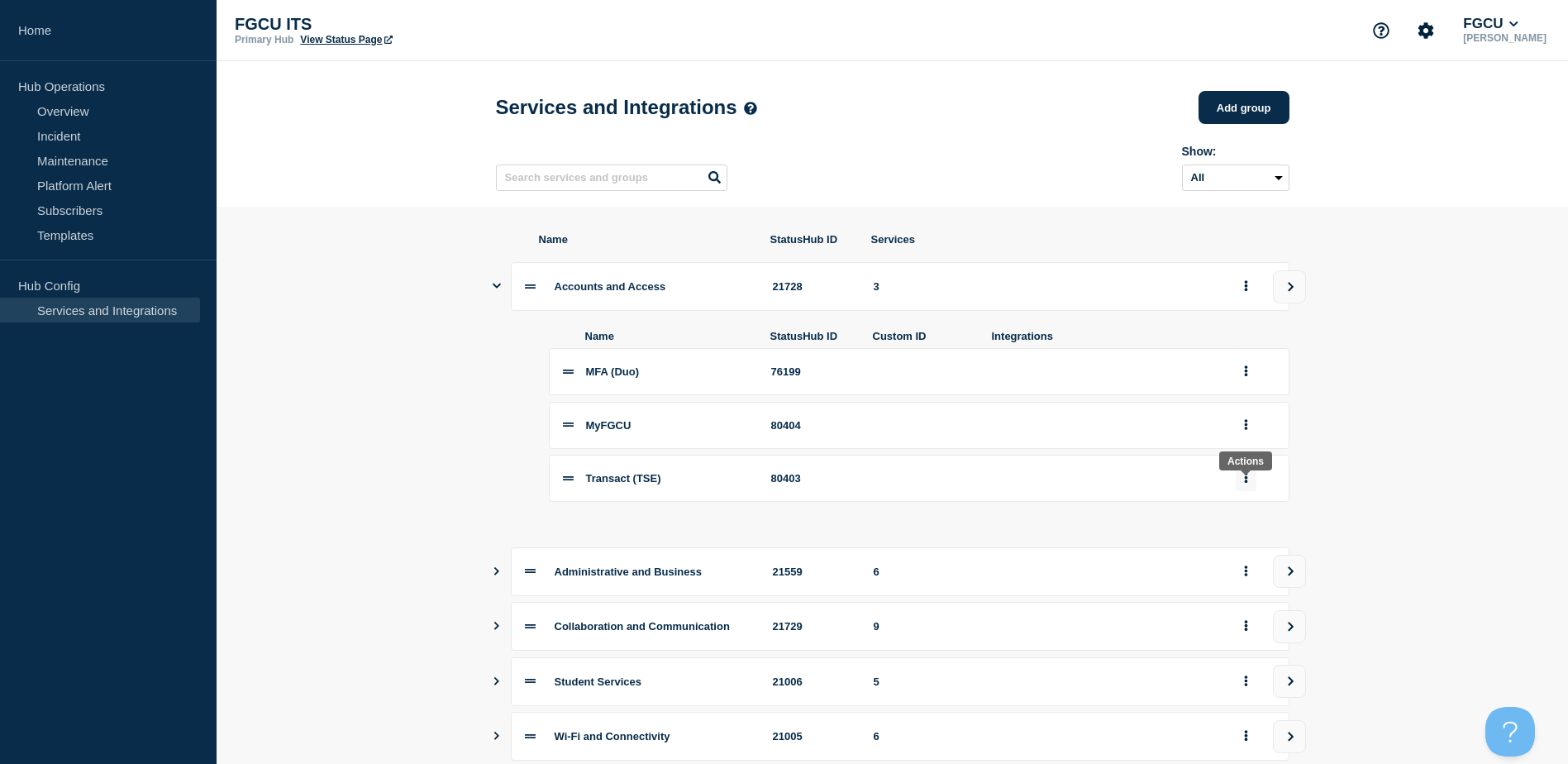
click at [1249, 485] on button "group actions" at bounding box center [1246, 478] width 21 height 25
click at [1234, 516] on button "Edit" at bounding box center [1255, 507] width 82 height 25
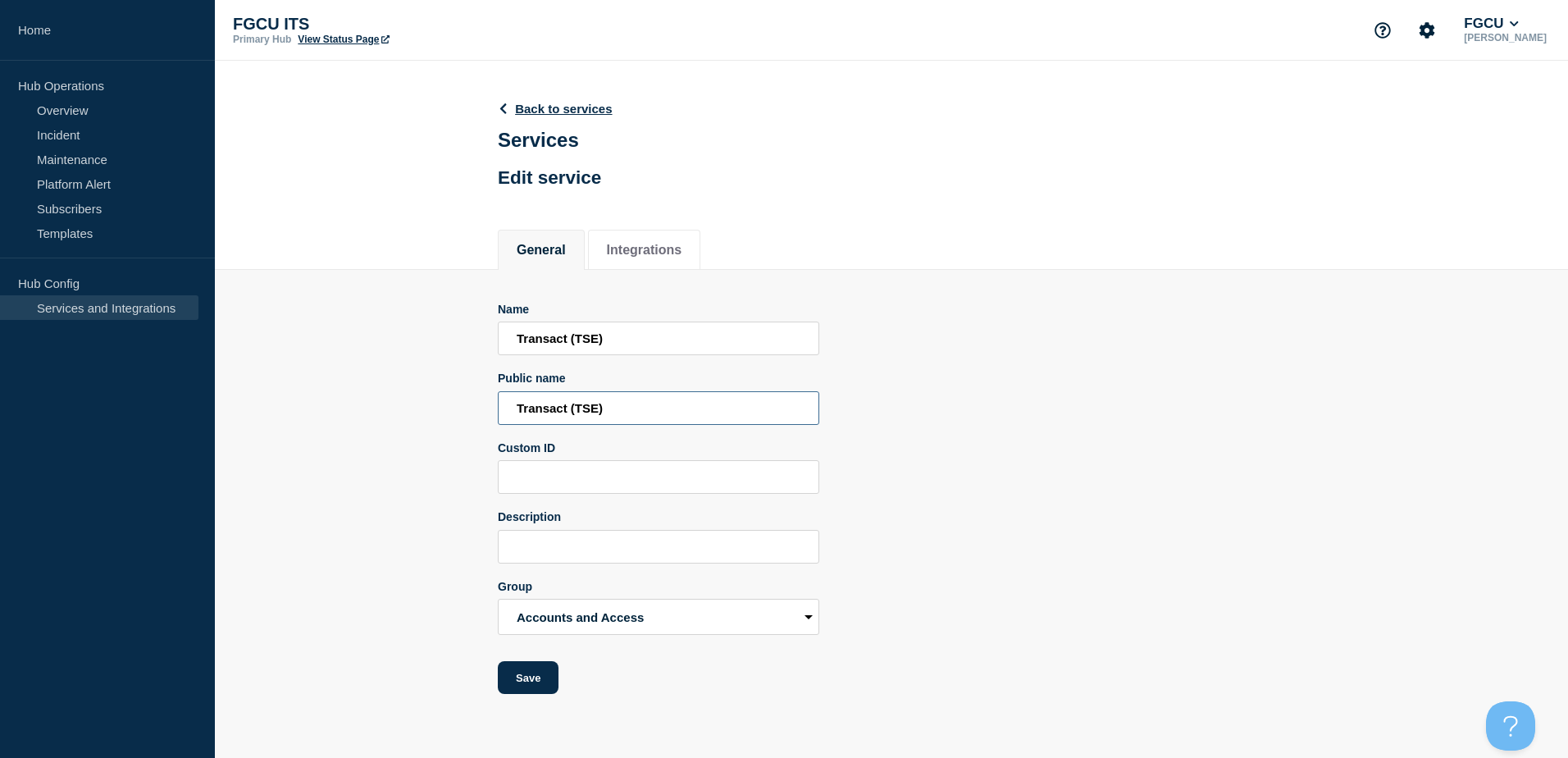
drag, startPoint x: 621, startPoint y: 416, endPoint x: 384, endPoint y: 407, distance: 237.2
click at [384, 407] on section "Name Transact (TSE) Public name Transact (TSE) Custom ID Description Group Acco…" at bounding box center [891, 482] width 1353 height 425
click at [685, 410] on input "Eagle Card Transactions" at bounding box center [659, 408] width 322 height 34
drag, startPoint x: 655, startPoint y: 408, endPoint x: 579, endPoint y: 410, distance: 76.0
click at [579, 410] on input "Eagle Card Transactions" at bounding box center [659, 408] width 322 height 34
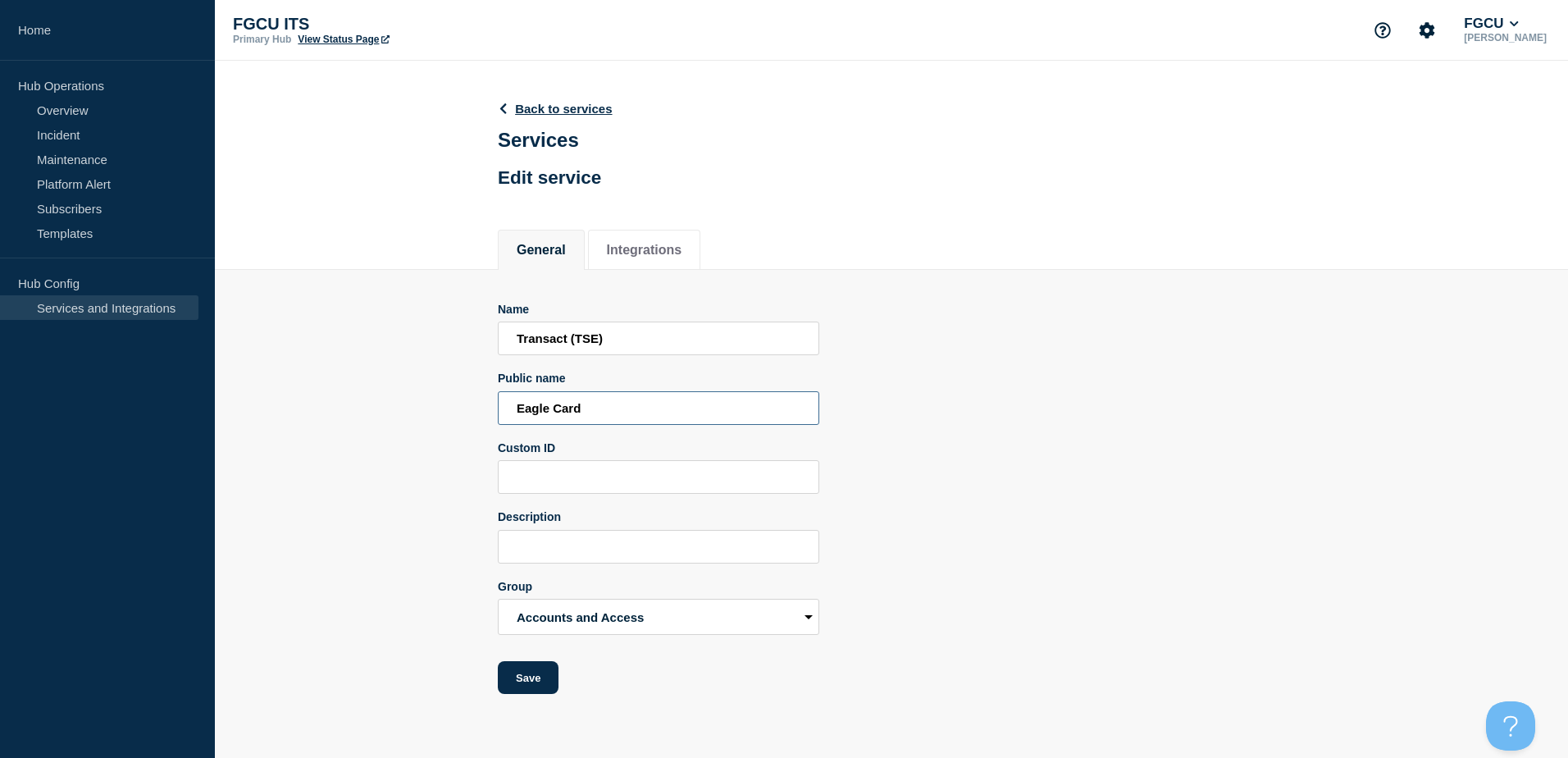
type input "Eagle Card"
click at [618, 555] on input "Description" at bounding box center [659, 546] width 322 height 34
click at [620, 555] on input "Transact (TSE) is FGCU's Eagle Card services." at bounding box center [659, 546] width 322 height 34
drag, startPoint x: 620, startPoint y: 553, endPoint x: 438, endPoint y: 555, distance: 182.0
click at [438, 555] on section "Name Transact (TSE) Public name Eagle Card Custom ID Description Transact (TSE)…" at bounding box center [891, 482] width 1353 height 425
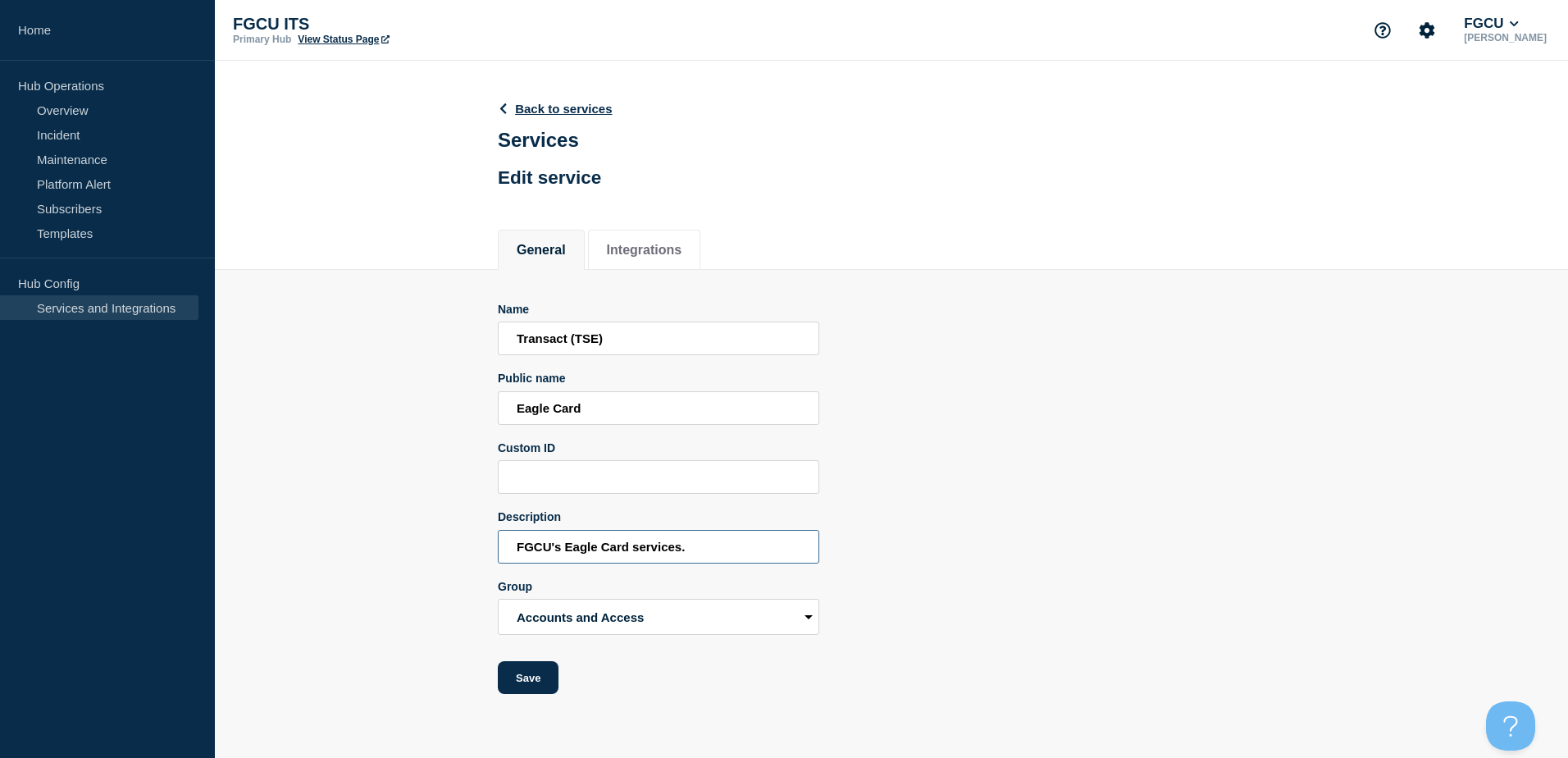
click at [694, 549] on input "FGCU's Eagle Card services." at bounding box center [659, 546] width 322 height 34
click at [635, 550] on input "FGCU's Eagle Card services." at bounding box center [659, 546] width 322 height 34
drag, startPoint x: 739, startPoint y: 553, endPoint x: 698, endPoint y: 555, distance: 41.0
click at [698, 555] on input "FGCU's Eagle Card transaction/billing services." at bounding box center [659, 546] width 322 height 34
click at [630, 549] on input "FGCU's Eagle Card transaction services." at bounding box center [659, 546] width 322 height 34
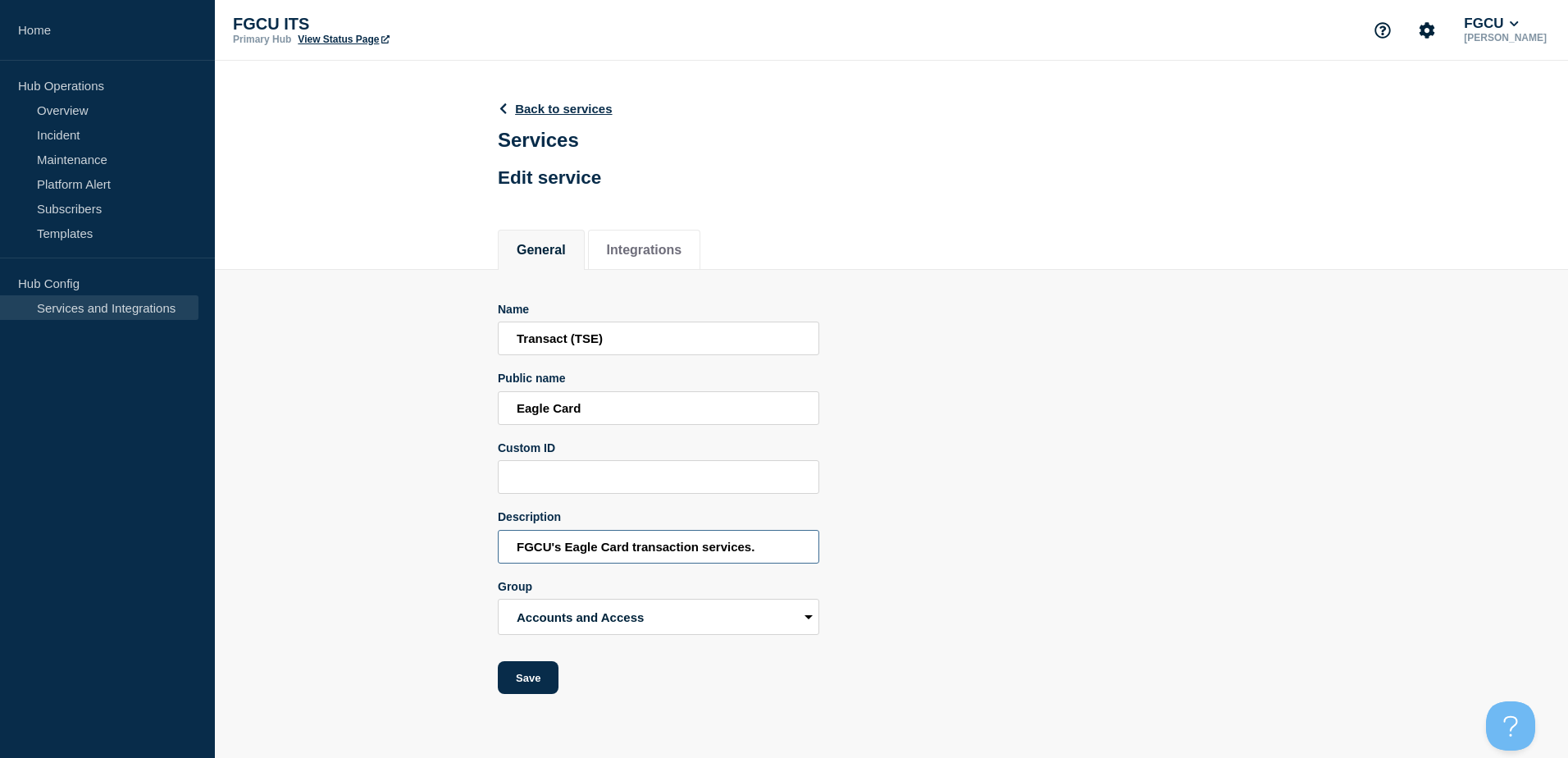
click at [725, 549] on input "FGCU's Eagle Card transaction services." at bounding box center [659, 546] width 322 height 34
click at [1173, 588] on div "Name Transact (TSE) Public name Eagle Card Custom ID Description FGCU's Eagle C…" at bounding box center [892, 498] width 787 height 392
click at [747, 549] on input "FGCU's Eagle Card transaction services." at bounding box center [659, 546] width 322 height 34
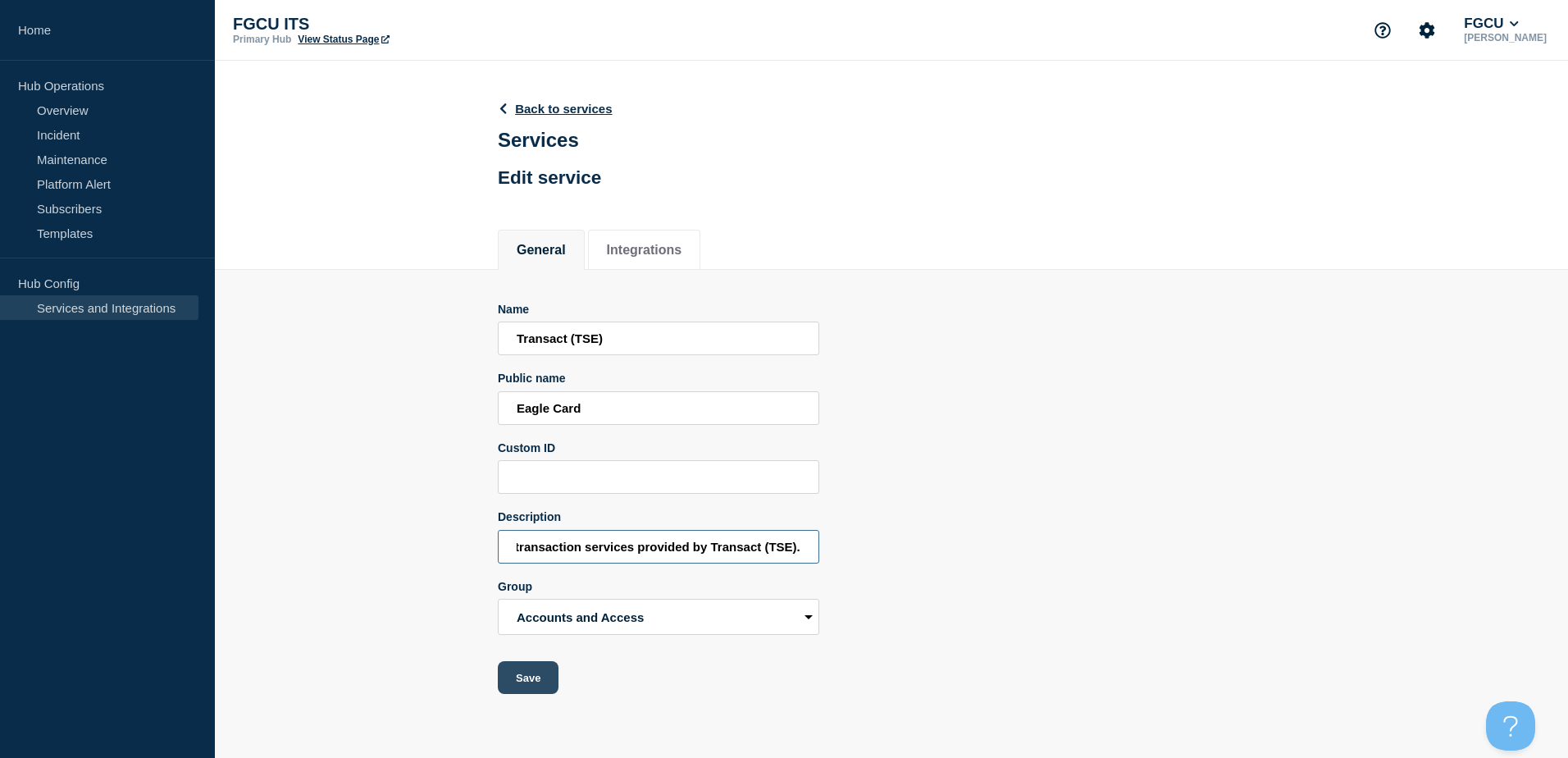
type input "FGCU's Eagle Card transaction services provided by Transact (TSE).."
click at [530, 681] on button "Save" at bounding box center [528, 677] width 61 height 33
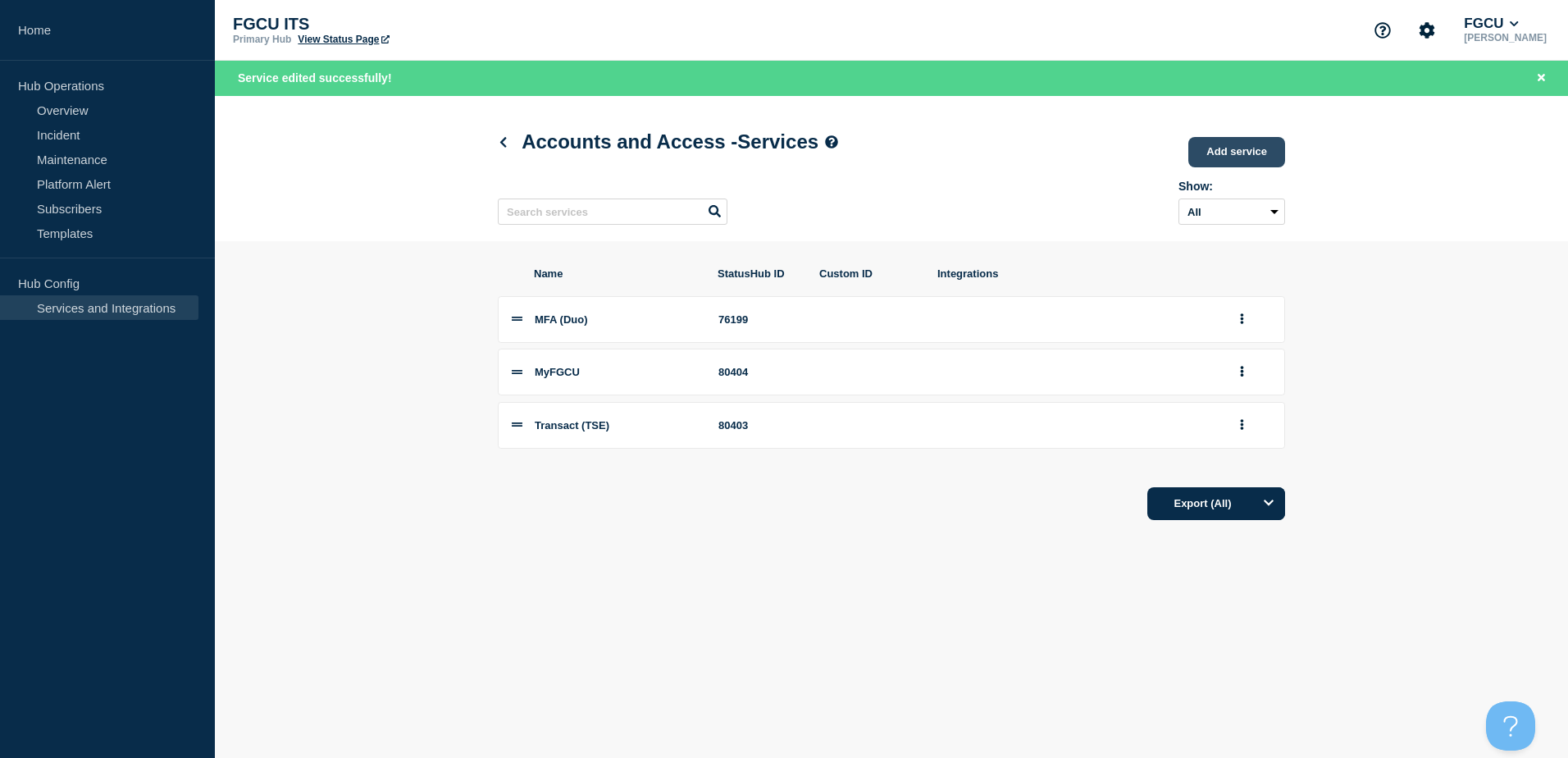
click at [1228, 151] on link "Add service" at bounding box center [1236, 152] width 96 height 30
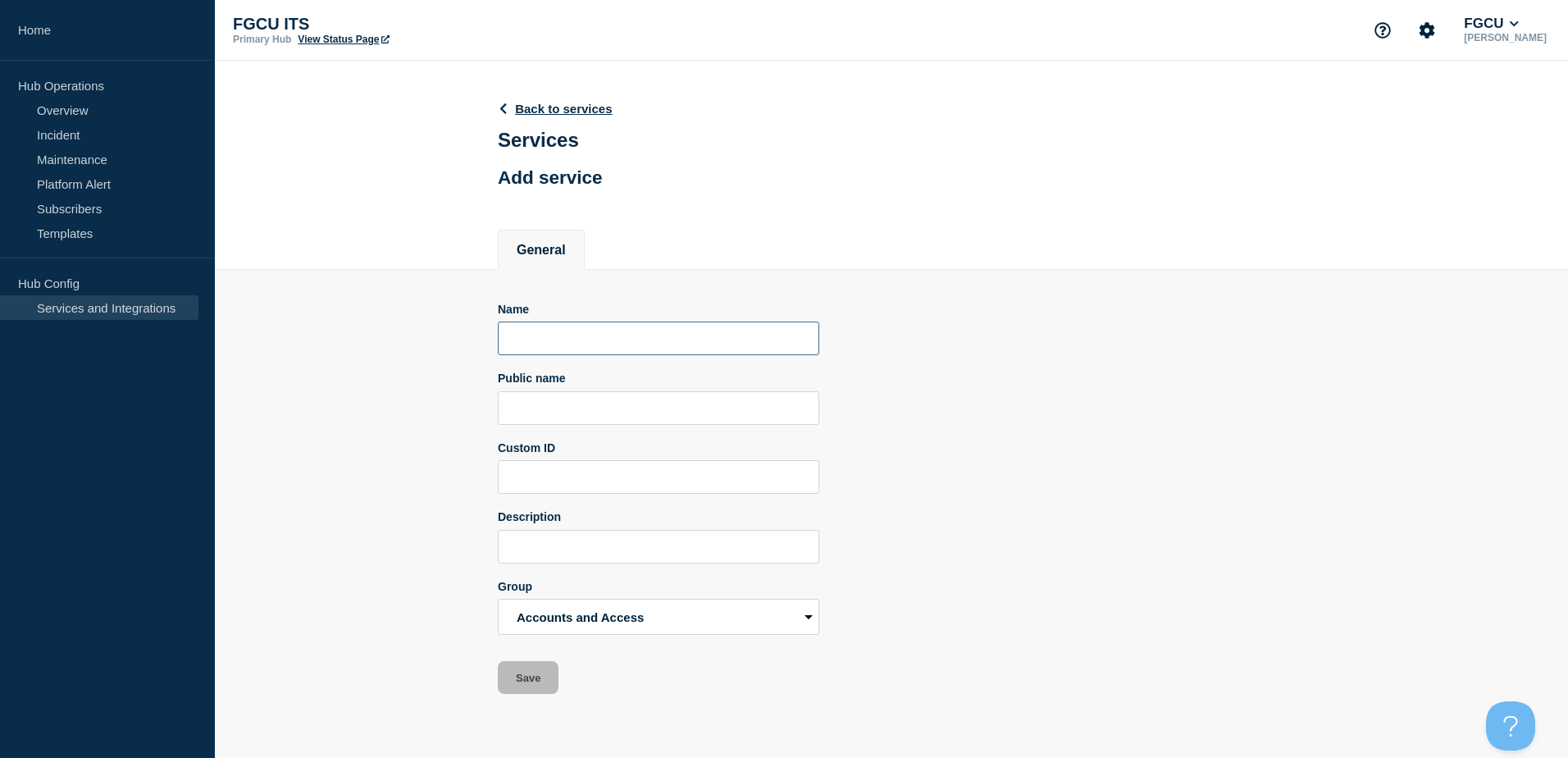
click at [583, 341] on input "Name" at bounding box center [659, 338] width 322 height 34
type input "r"
type input "Touchnet"
click at [683, 422] on input "Credit Card Processing" at bounding box center [659, 408] width 322 height 34
drag, startPoint x: 692, startPoint y: 411, endPoint x: 443, endPoint y: 424, distance: 249.3
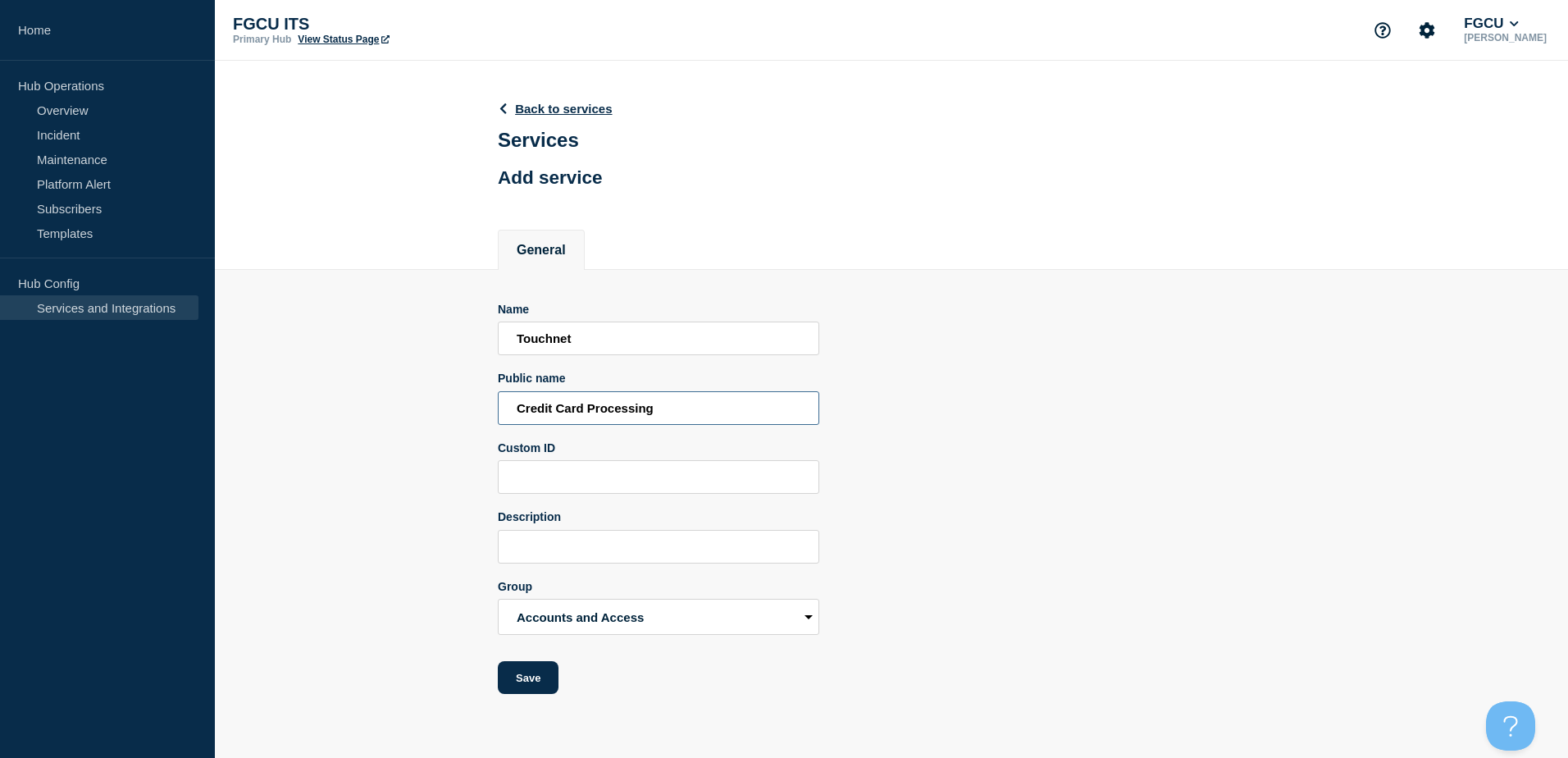
click at [443, 424] on section "Name Touchnet Public name Credit Card Processing Custom ID Description Group Ac…" at bounding box center [891, 482] width 1353 height 425
type input "Credit Card Processing"
click at [577, 483] on input "Custom ID" at bounding box center [659, 476] width 322 height 34
paste input "[US_STATE] LambdaRail"
drag, startPoint x: 668, startPoint y: 413, endPoint x: 475, endPoint y: 411, distance: 193.0
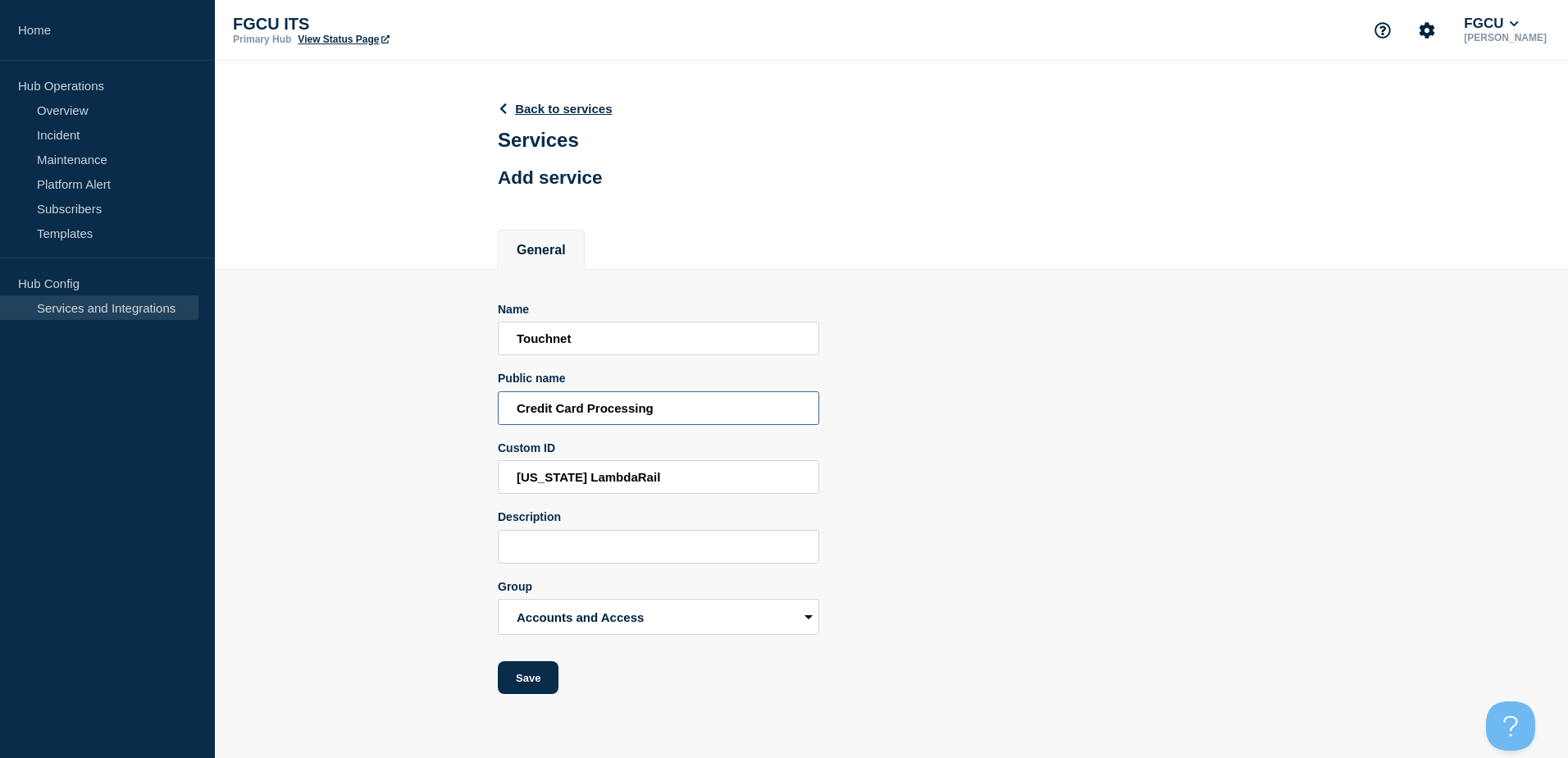
click at [475, 411] on section "Name Touchnet Public name Credit Card Processing Custom ID [US_STATE] LambdaRai…" at bounding box center [891, 482] width 1353 height 425
click at [674, 486] on input "[US_STATE] LambdaRail" at bounding box center [659, 476] width 322 height 34
drag, startPoint x: 541, startPoint y: 482, endPoint x: 420, endPoint y: 484, distance: 121.0
click at [420, 484] on section "Name Touchnet Public name Credit Card Processing Custom ID [US_STATE] LambdaRai…" at bounding box center [891, 482] width 1353 height 425
paste input "Credit Card Processing"
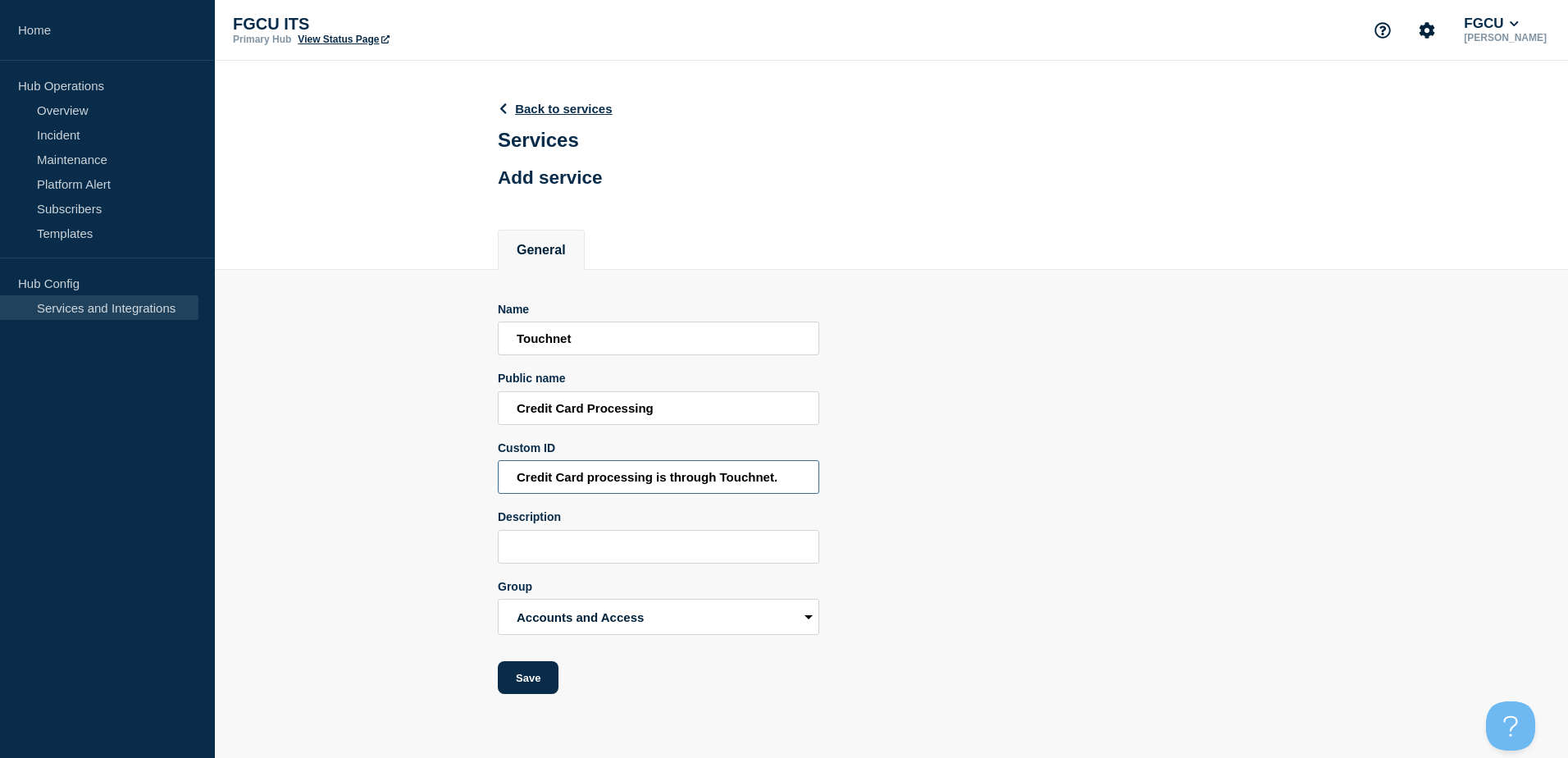
click at [703, 482] on input "Credit Card processing is through Touchnet." at bounding box center [659, 476] width 322 height 34
click at [810, 483] on input "Credit Card processing is provided by Touchnet." at bounding box center [659, 476] width 322 height 34
type input "Credit Card processing is provided by Touchnet."
click at [535, 681] on button "Save" at bounding box center [528, 677] width 61 height 33
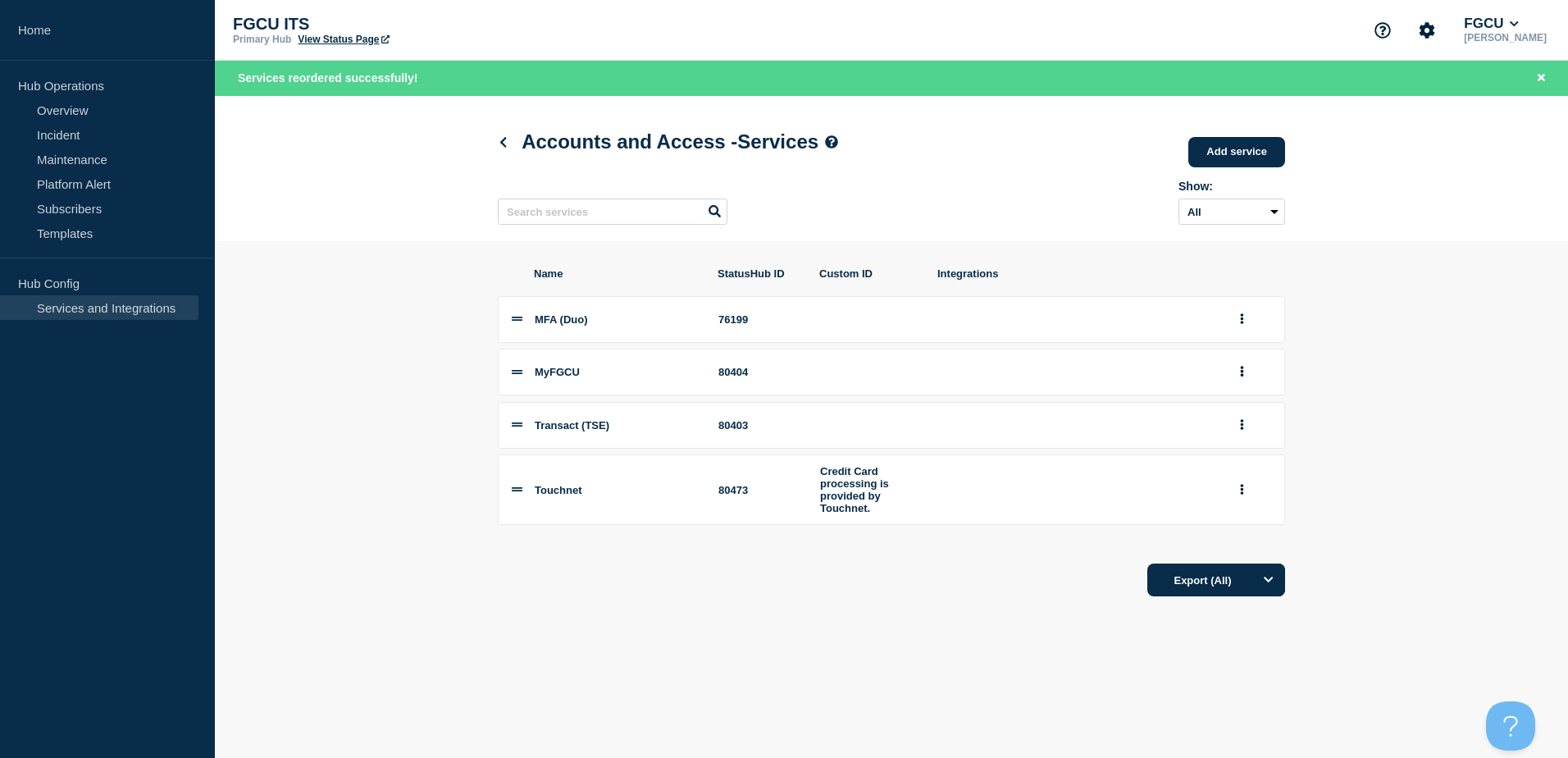
click at [633, 588] on div "Export (All)" at bounding box center [892, 575] width 787 height 47
click at [1246, 152] on link "Add service" at bounding box center [1236, 152] width 96 height 30
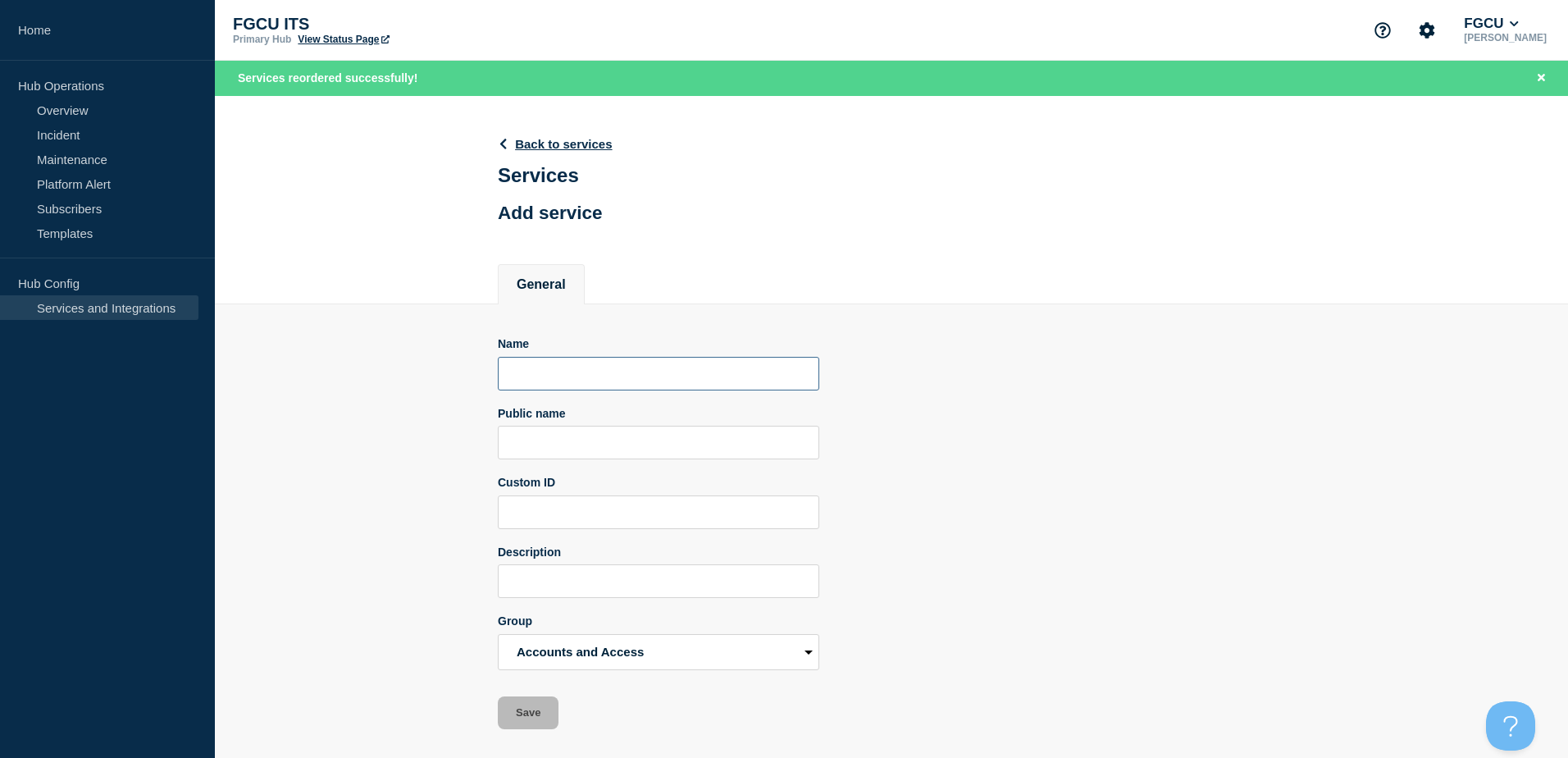
click at [641, 380] on input "Name" at bounding box center [659, 373] width 322 height 34
type input "S"
click at [601, 449] on input "Public name" at bounding box center [659, 442] width 322 height 34
type input "Single Sign-On"
click at [597, 389] on input "Name" at bounding box center [659, 373] width 322 height 34
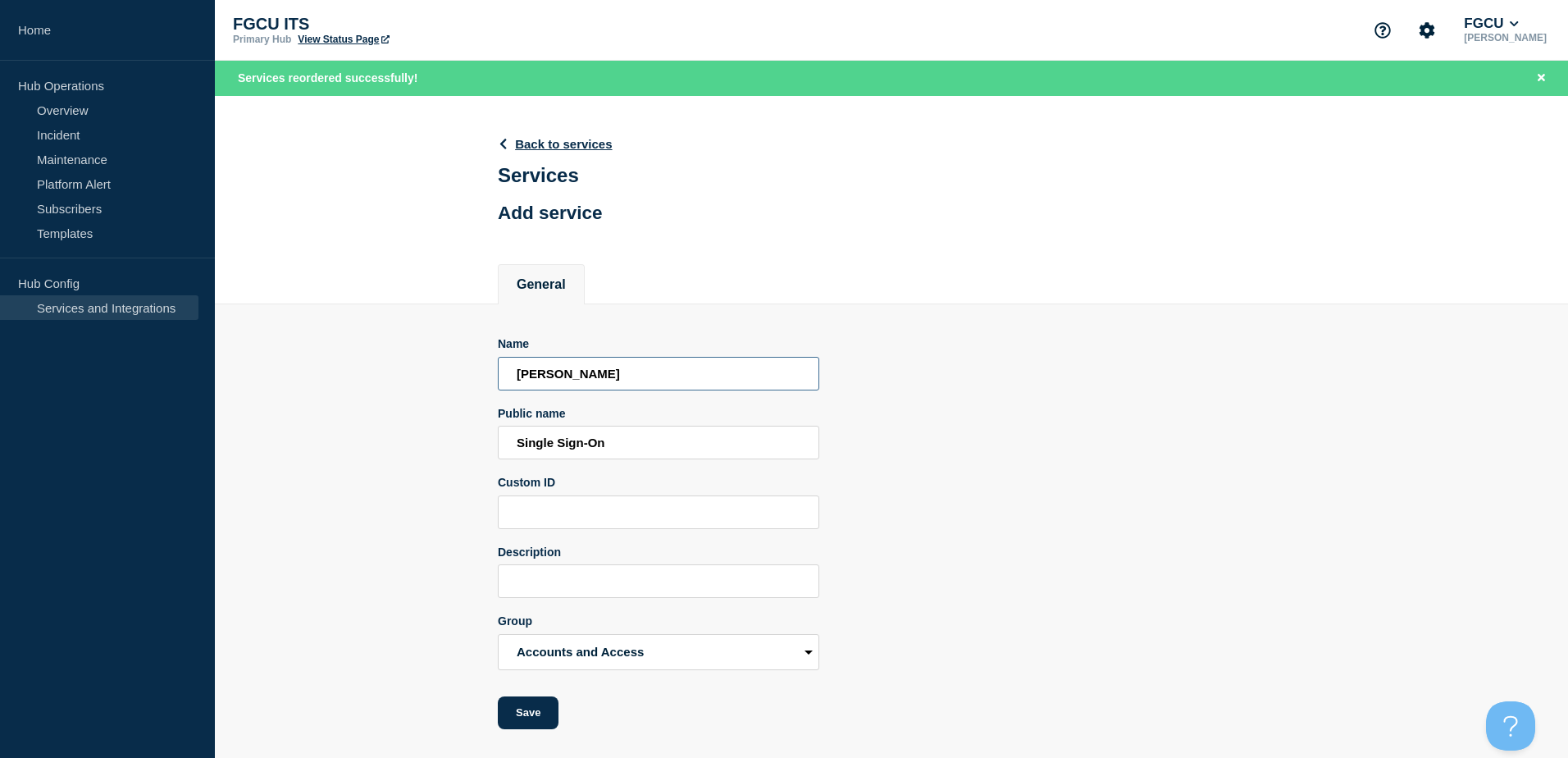
click at [614, 370] on input "[PERSON_NAME]" at bounding box center [659, 373] width 322 height 34
click at [707, 367] on input "[PERSON_NAME] Identity Services" at bounding box center [659, 373] width 322 height 34
drag, startPoint x: 701, startPoint y: 376, endPoint x: 301, endPoint y: 403, distance: 400.9
click at [301, 403] on section "Name [PERSON_NAME] Identity Services Public name Single Sign-On Custom ID Descr…" at bounding box center [891, 516] width 1353 height 425
type input "SSO"
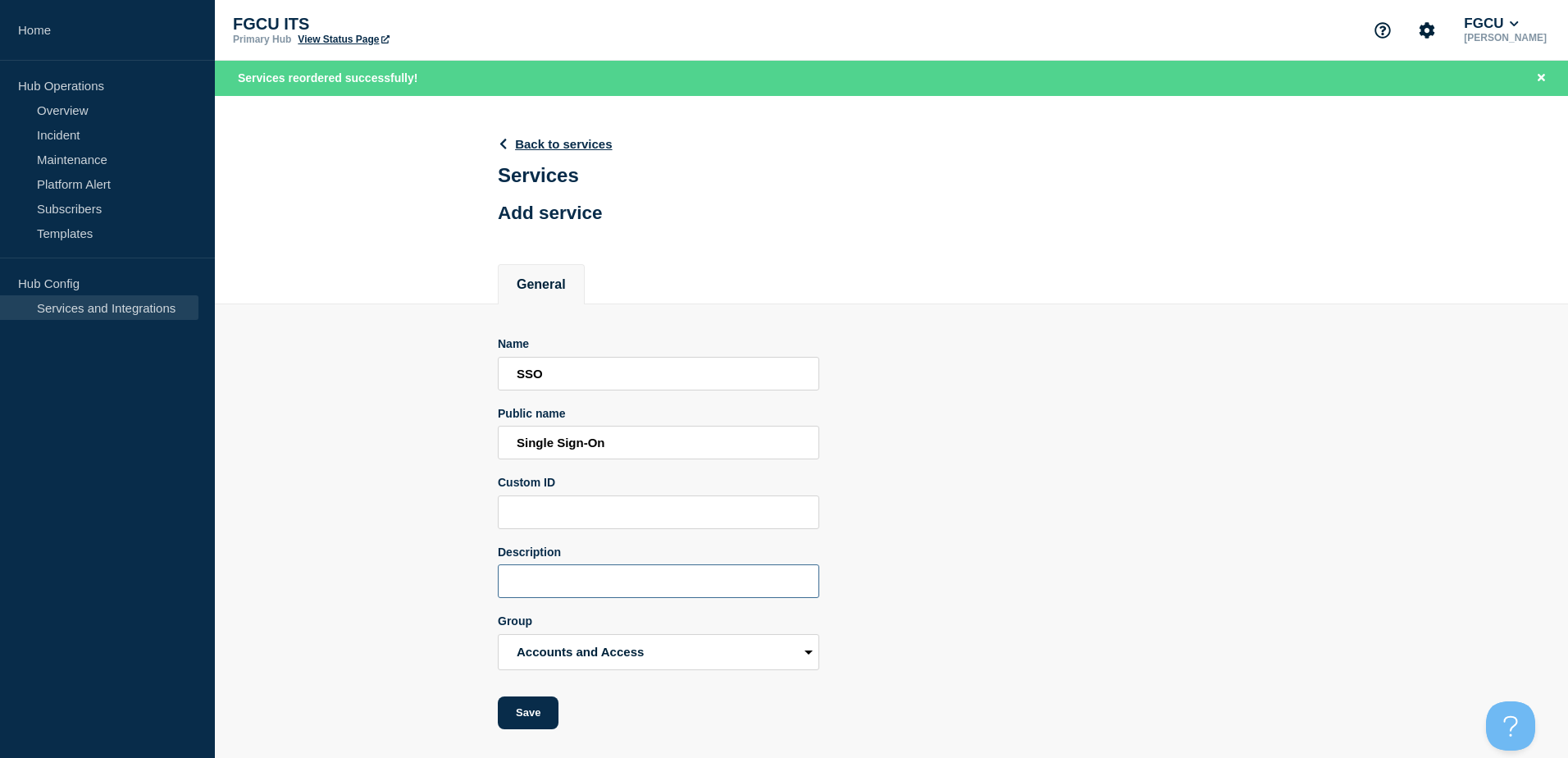
click at [587, 582] on input "Description" at bounding box center [659, 581] width 322 height 34
type input "f"
type input "FGCU's single sign-on."
click at [532, 716] on button "Save" at bounding box center [528, 713] width 61 height 33
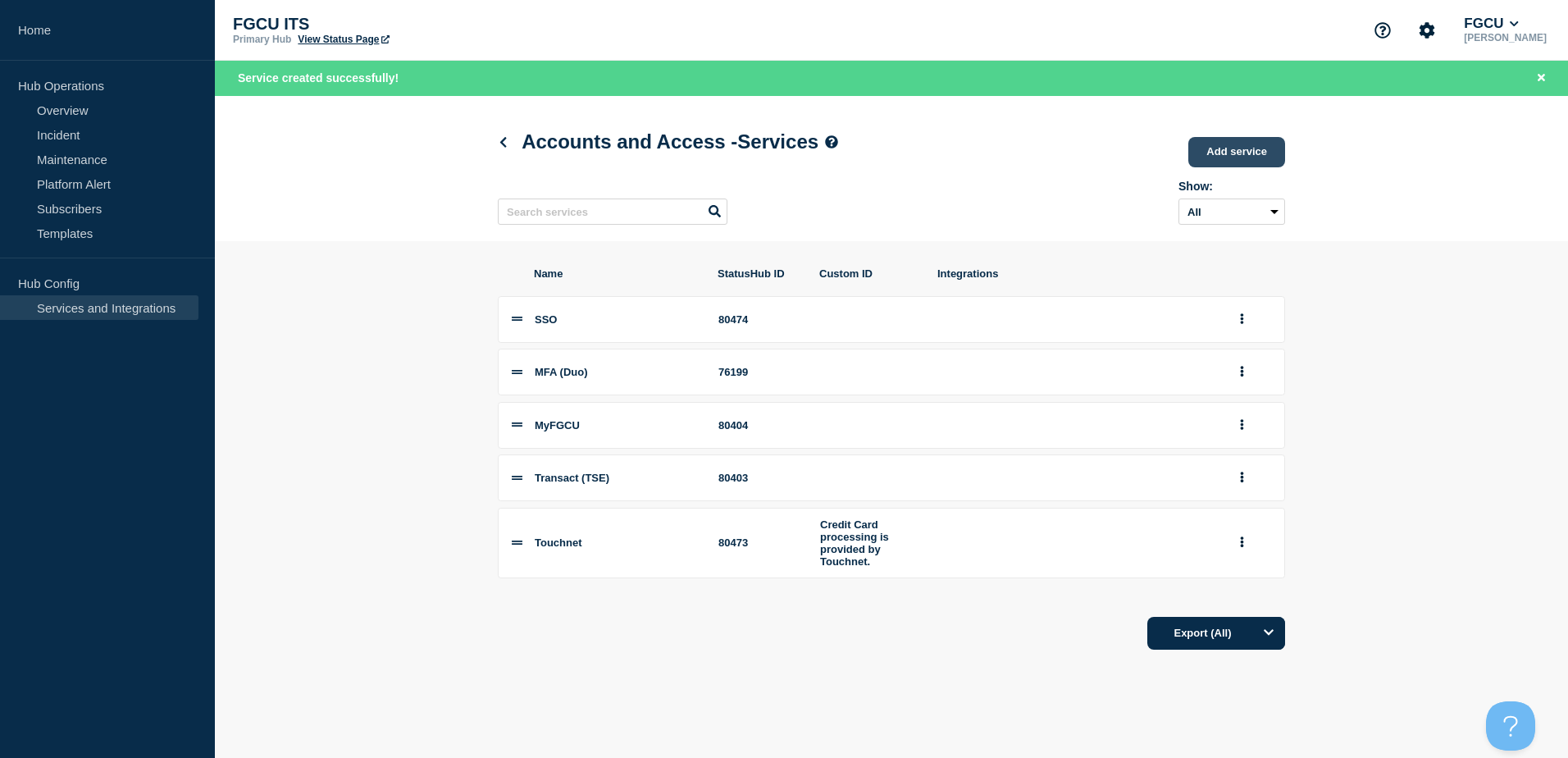
click at [1232, 154] on link "Add service" at bounding box center [1236, 152] width 96 height 30
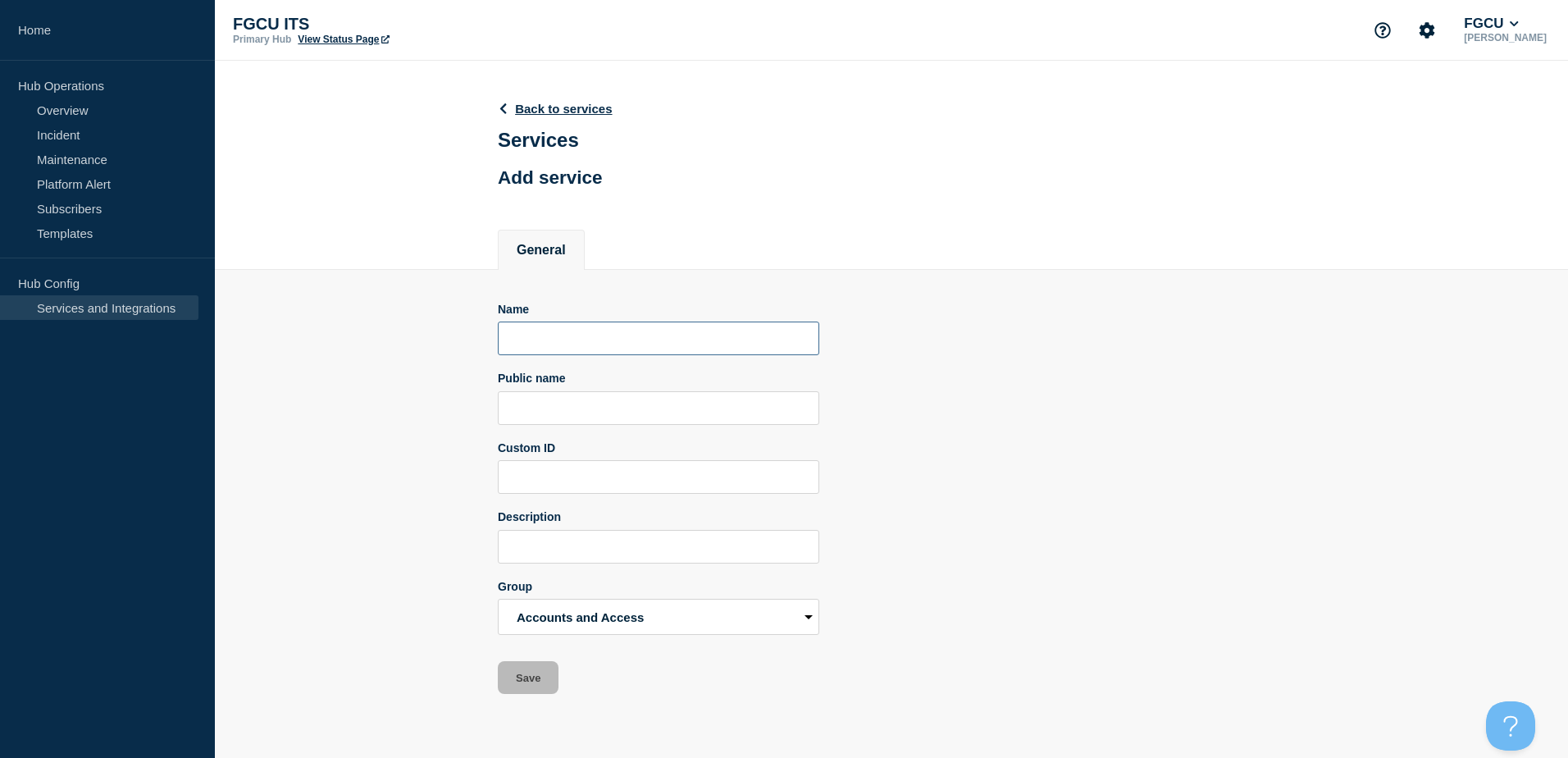
click at [601, 338] on input "Name" at bounding box center [659, 338] width 322 height 34
type input "A"
click at [706, 338] on input "[PERSON_NAME] Identity Management" at bounding box center [659, 338] width 322 height 34
type input "[PERSON_NAME] Identity Management"
click at [604, 403] on input "Public name" at bounding box center [659, 408] width 322 height 34
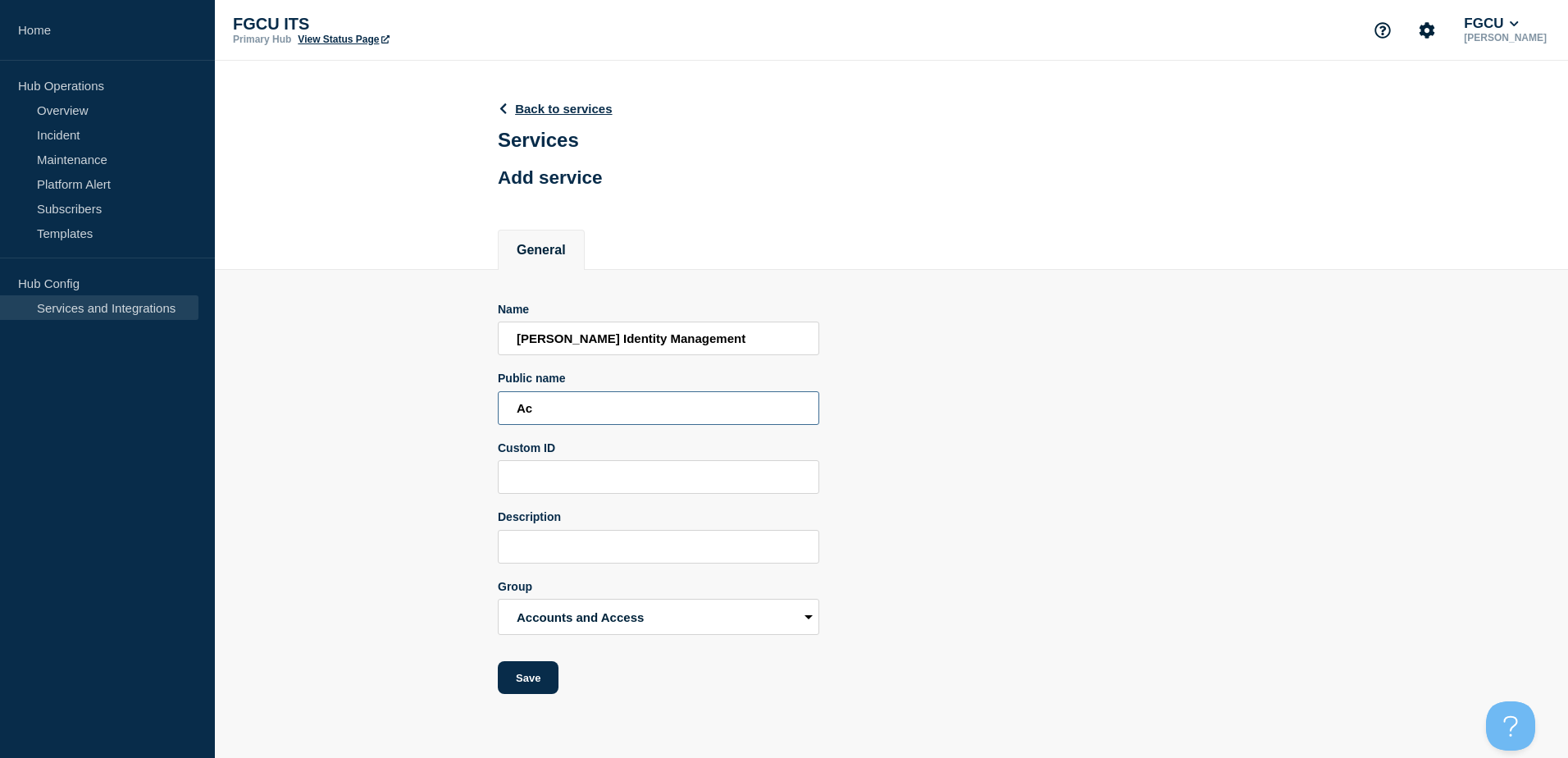
type input "A"
type input "F"
click at [675, 445] on div "Custom ID" at bounding box center [659, 448] width 322 height 13
click at [554, 413] on input "Accoutn Provisioing" at bounding box center [659, 408] width 322 height 34
type input "Account Provisioning"
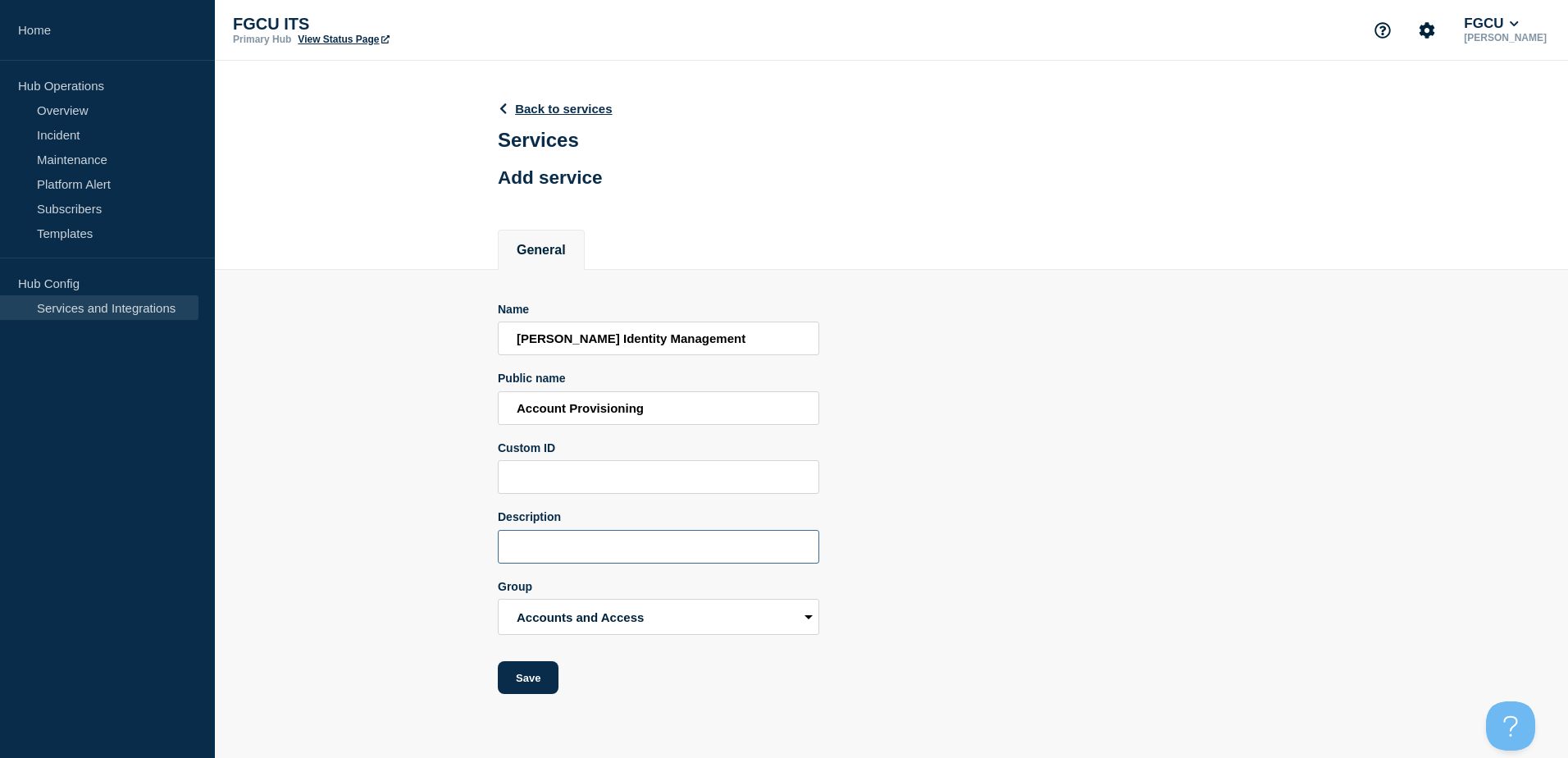
click at [604, 549] on input "Description" at bounding box center [659, 546] width 322 height 34
type input "FGCU's access/account provisioning to applications and systems."
click at [938, 586] on div "Name [PERSON_NAME] Identity Management Public name Account Provisioning Custom …" at bounding box center [892, 498] width 787 height 392
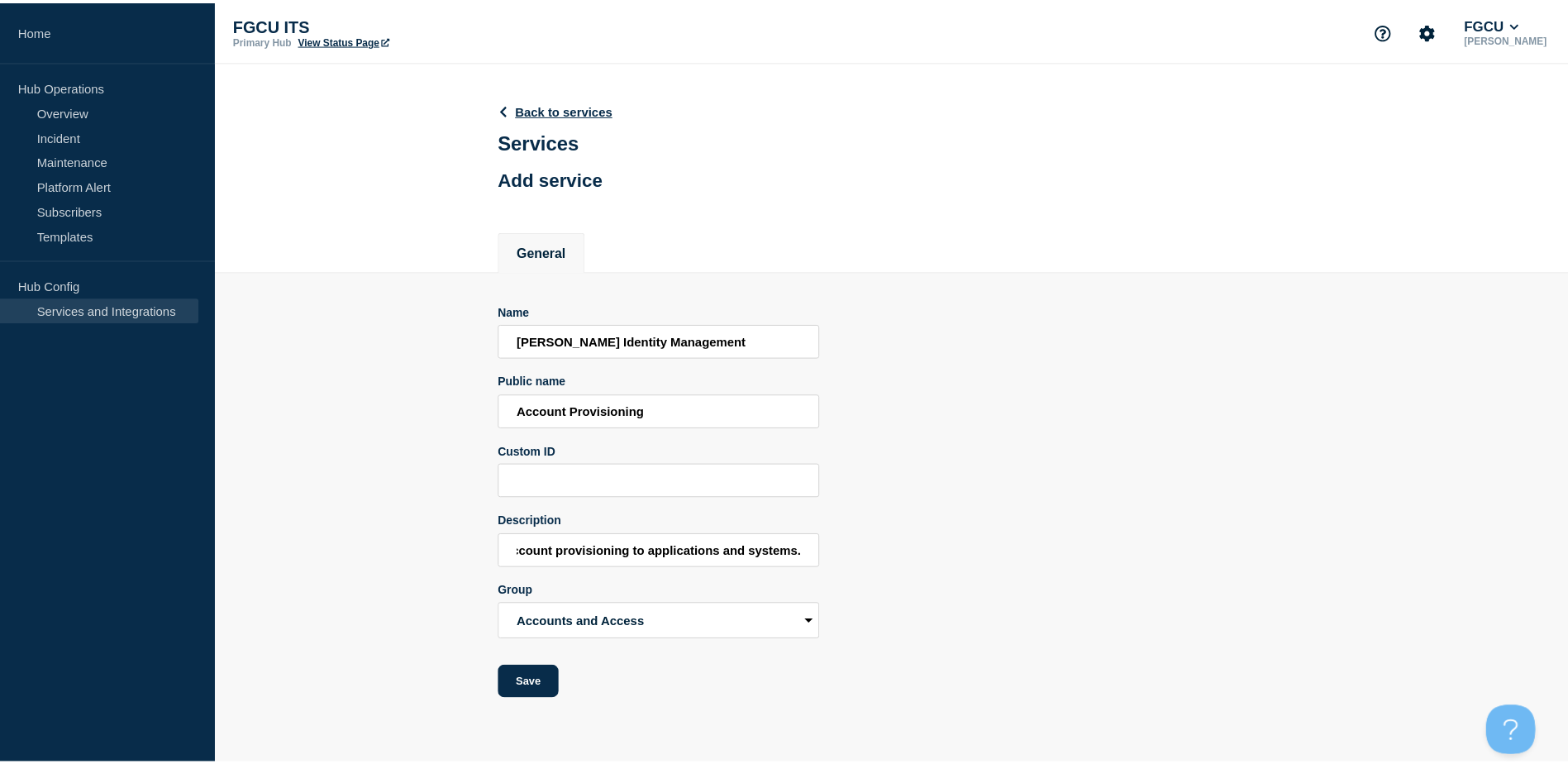
scroll to position [0, 0]
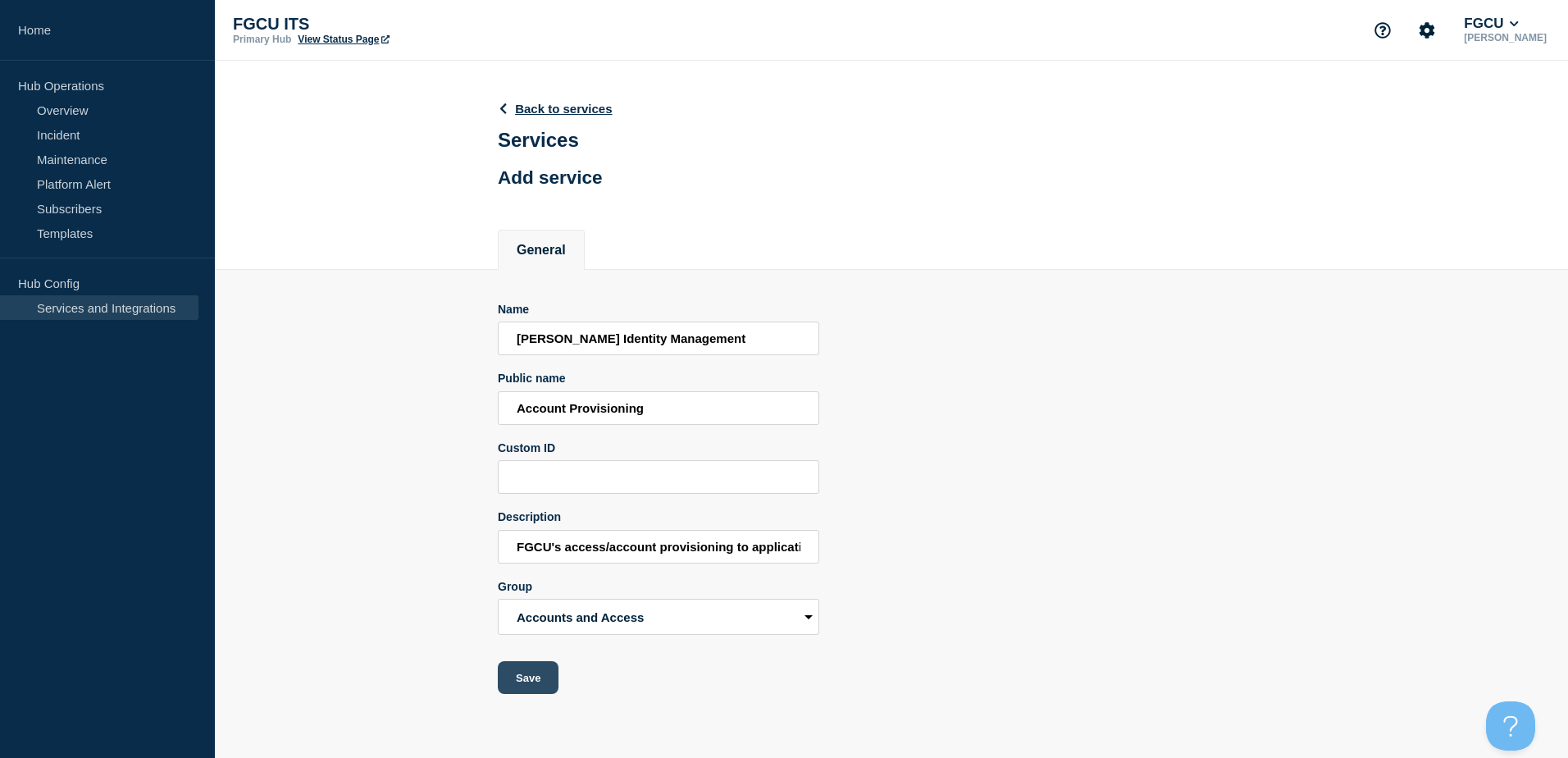
click at [518, 690] on button "Save" at bounding box center [528, 677] width 61 height 33
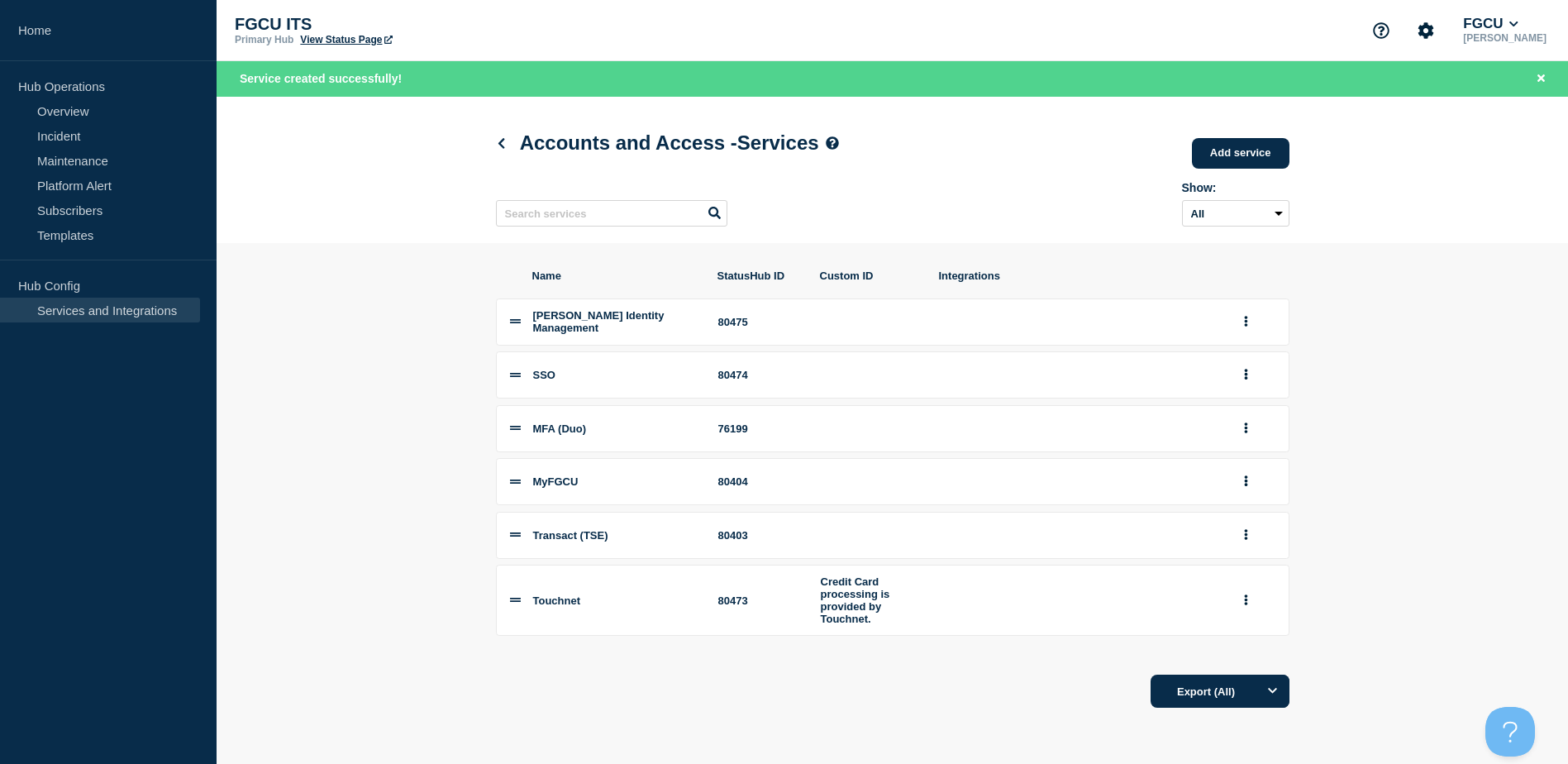
drag, startPoint x: 884, startPoint y: 623, endPoint x: 834, endPoint y: 624, distance: 50.0
click at [884, 623] on div "Credit Card processing is provided by Touchnet." at bounding box center [870, 600] width 99 height 50
click at [1241, 613] on button "group actions" at bounding box center [1246, 600] width 21 height 25
click at [1259, 470] on button "Edit" at bounding box center [1255, 458] width 82 height 25
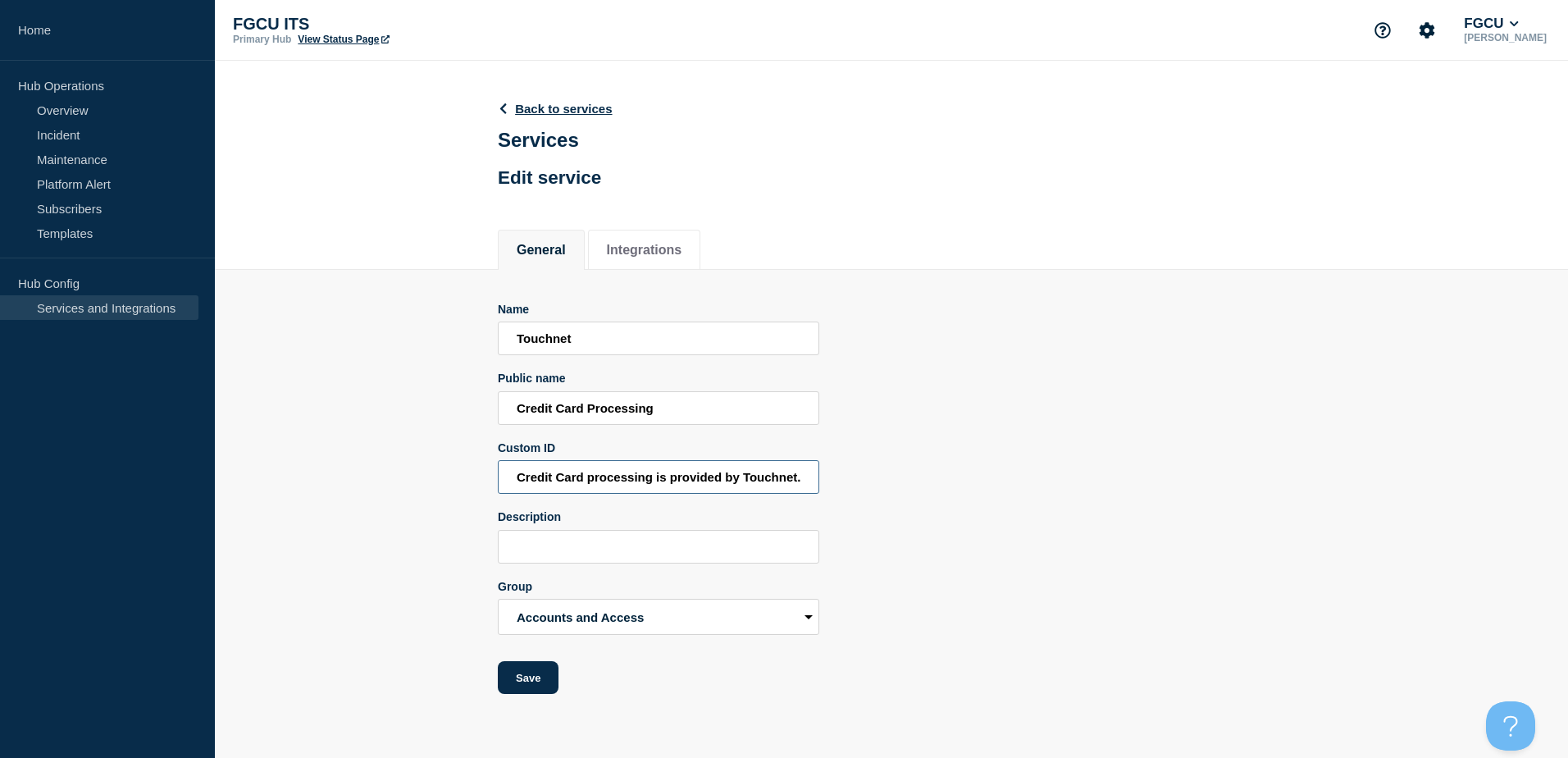
click at [761, 480] on input "Credit Card processing is provided by Touchnet." at bounding box center [659, 476] width 322 height 34
click at [667, 546] on input "Description" at bounding box center [659, 546] width 322 height 34
paste input "Credit Card processing is provided by Touchnet."
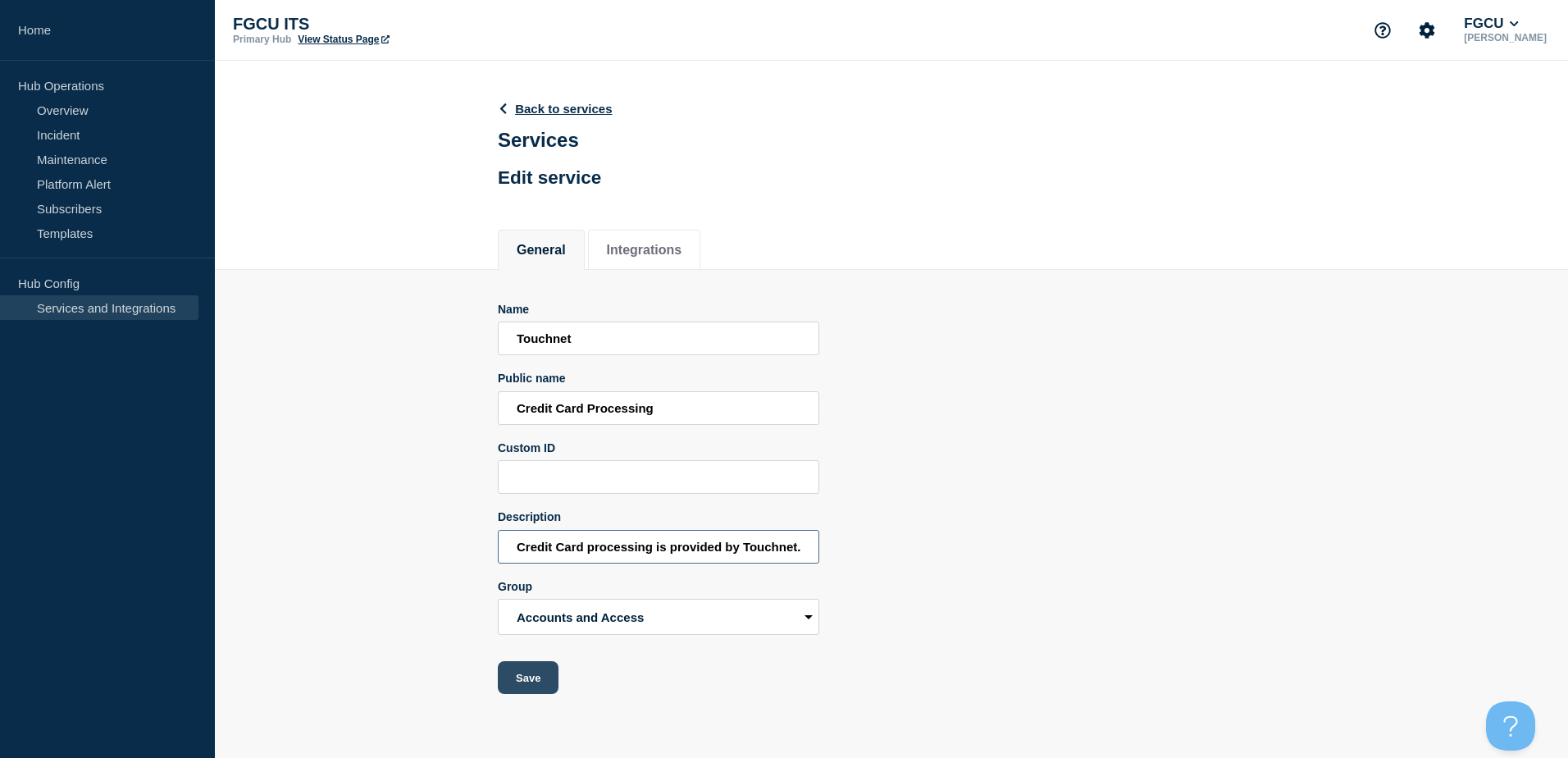
type input "Credit Card processing is provided by Touchnet."
click at [529, 678] on button "Save" at bounding box center [528, 677] width 61 height 33
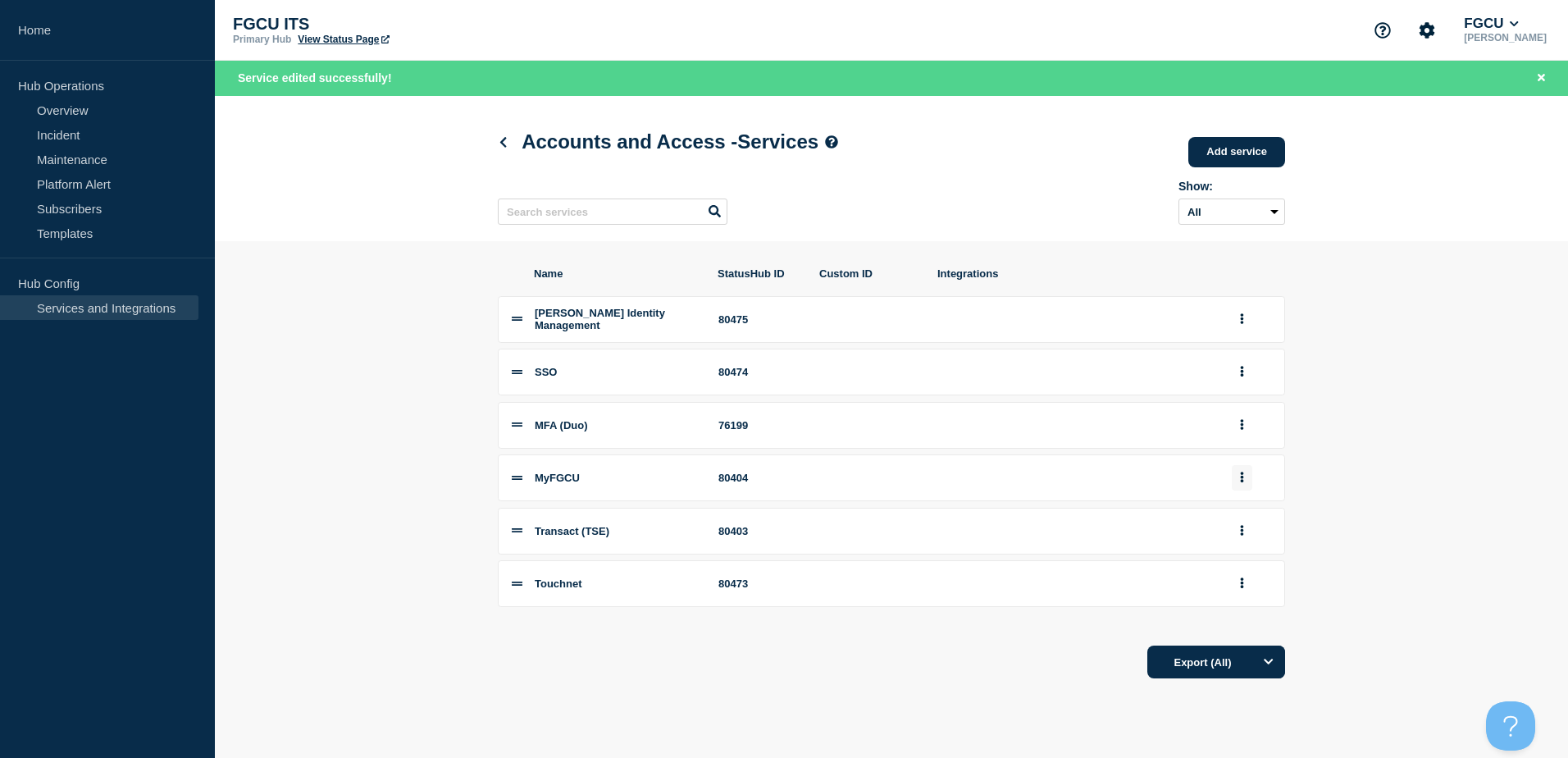
click at [1244, 486] on button "group actions" at bounding box center [1242, 477] width 21 height 25
click at [1251, 519] on button "Edit" at bounding box center [1251, 507] width 82 height 25
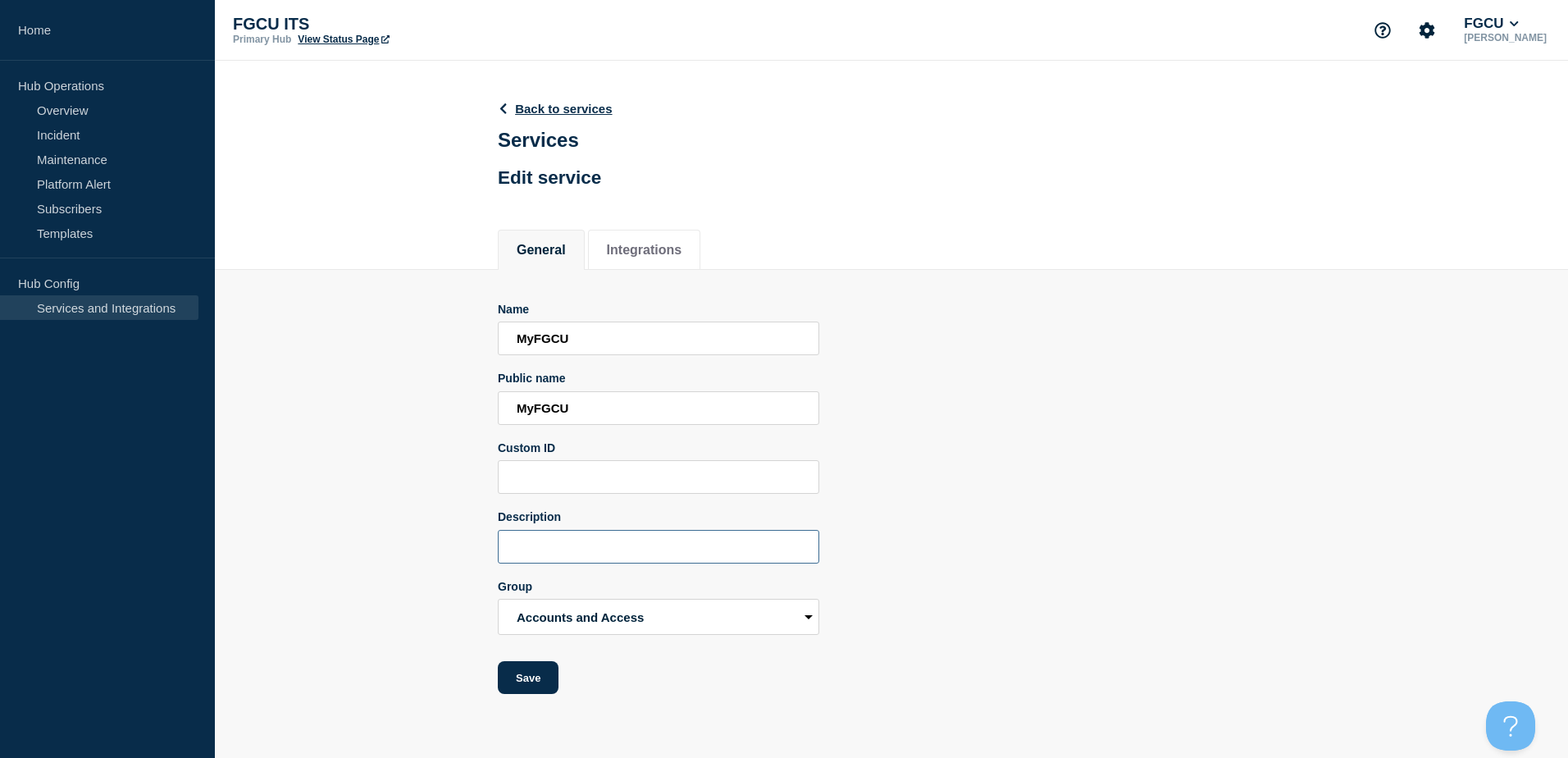
click at [568, 548] on input "Description" at bounding box center [659, 546] width 322 height 34
click at [717, 555] on input "FGCU's Mobile/Web App" at bounding box center [659, 546] width 322 height 34
drag, startPoint x: 610, startPoint y: 548, endPoint x: 566, endPoint y: 548, distance: 44.0
click at [566, 548] on input "FGCU's Mobile/Web App" at bounding box center [659, 546] width 322 height 34
click at [588, 551] on input "FGCU's Web App" at bounding box center [659, 546] width 322 height 34
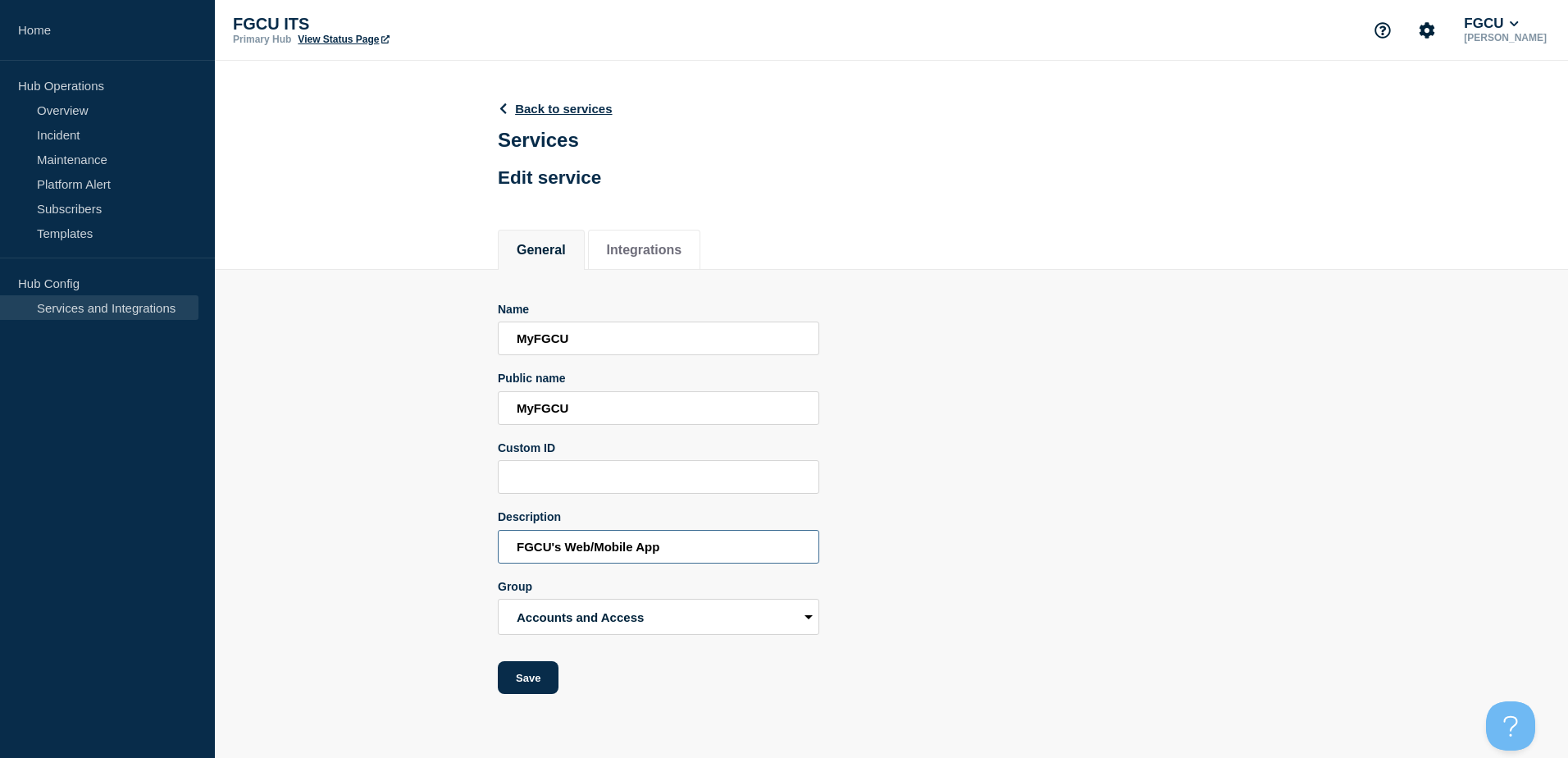
type input "FGCU's Web/Mobile App"
click at [940, 555] on div "Name MyFGCU Public name MyFGCU Custom ID Description FGCU's Web/Mobile App Grou…" at bounding box center [892, 498] width 787 height 392
click at [525, 686] on button "Save" at bounding box center [528, 677] width 61 height 33
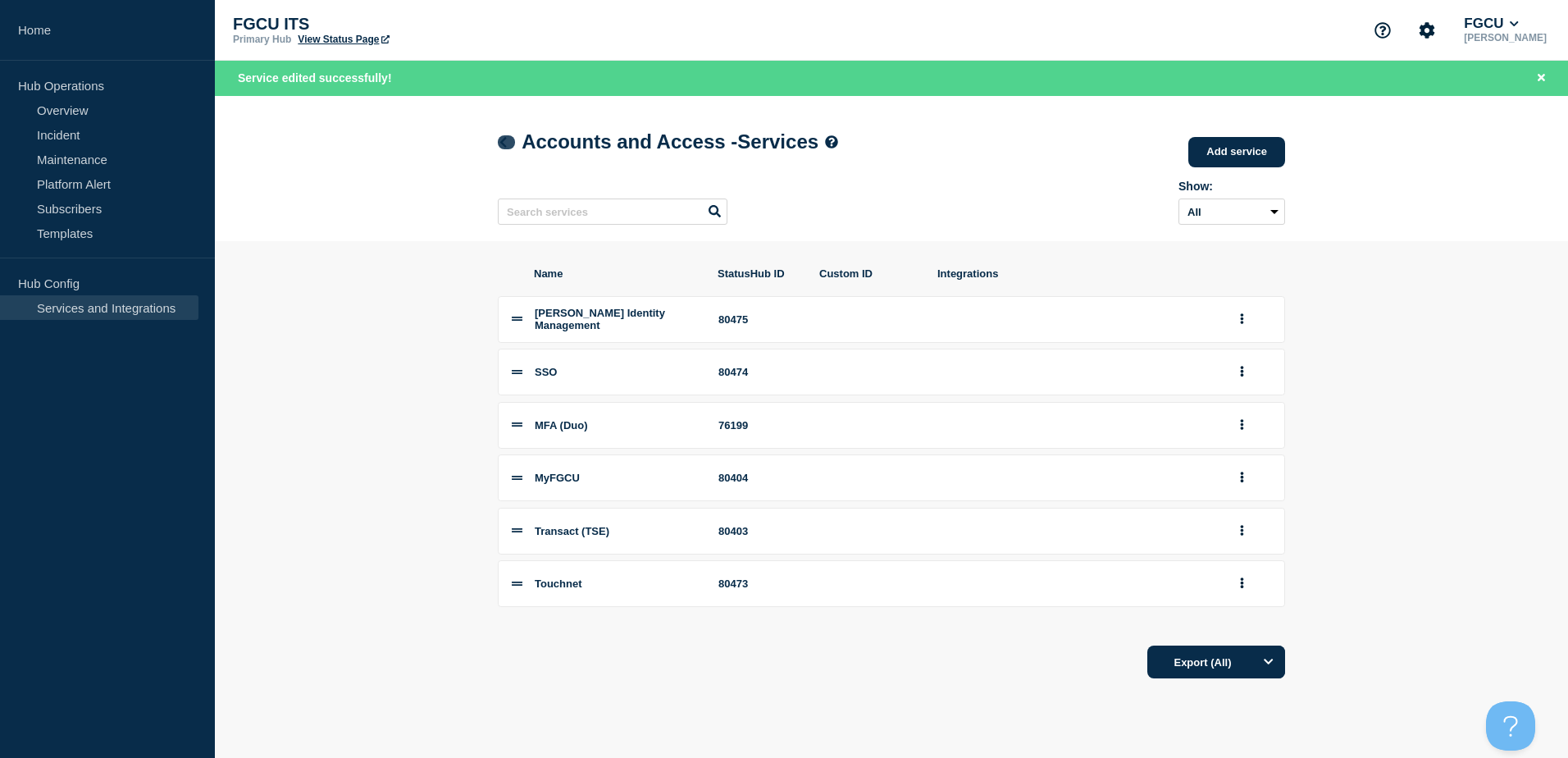
click at [497, 138] on icon at bounding box center [503, 143] width 12 height 10
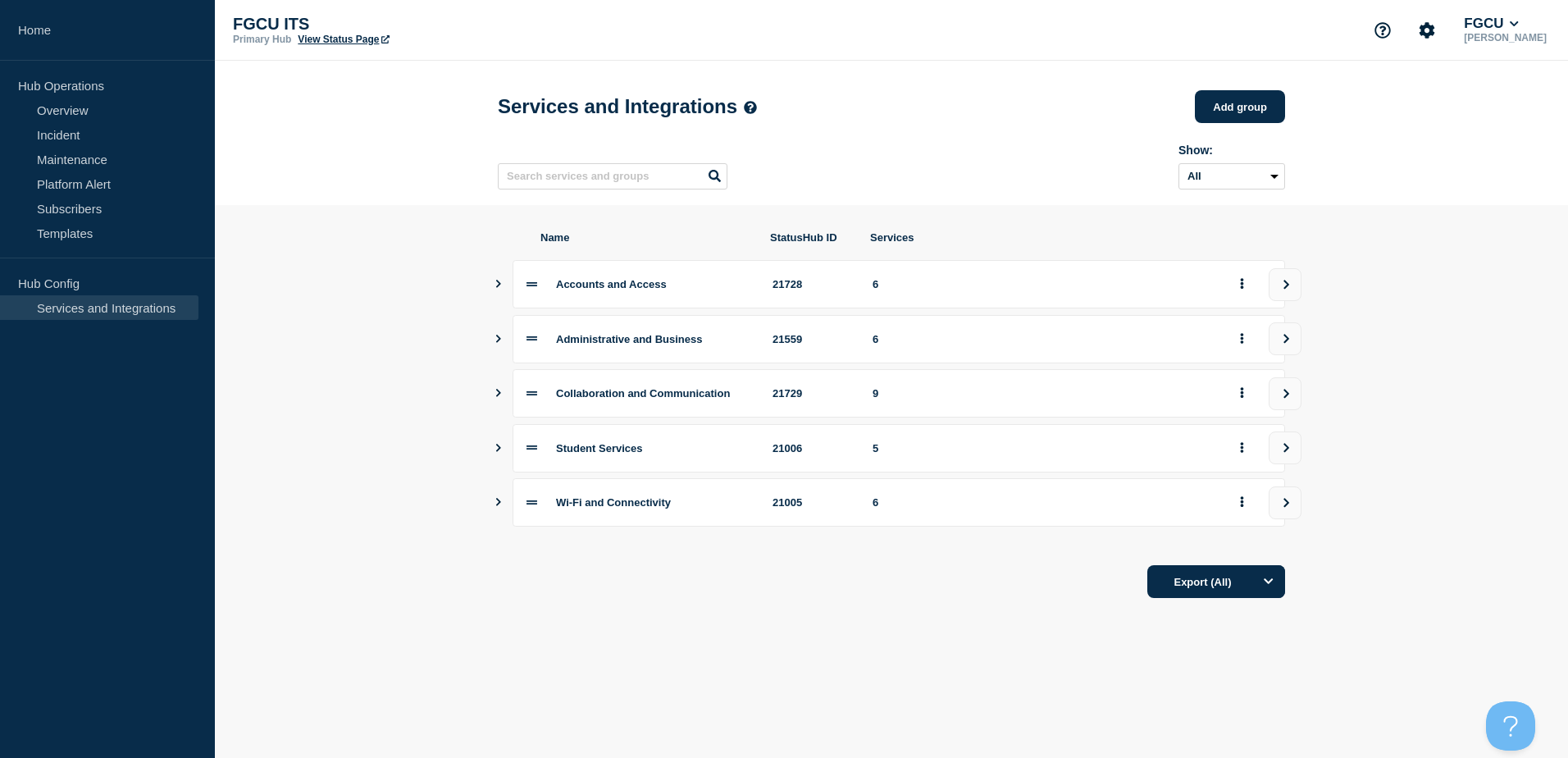
click at [499, 342] on icon "Show services" at bounding box center [498, 338] width 10 height 8
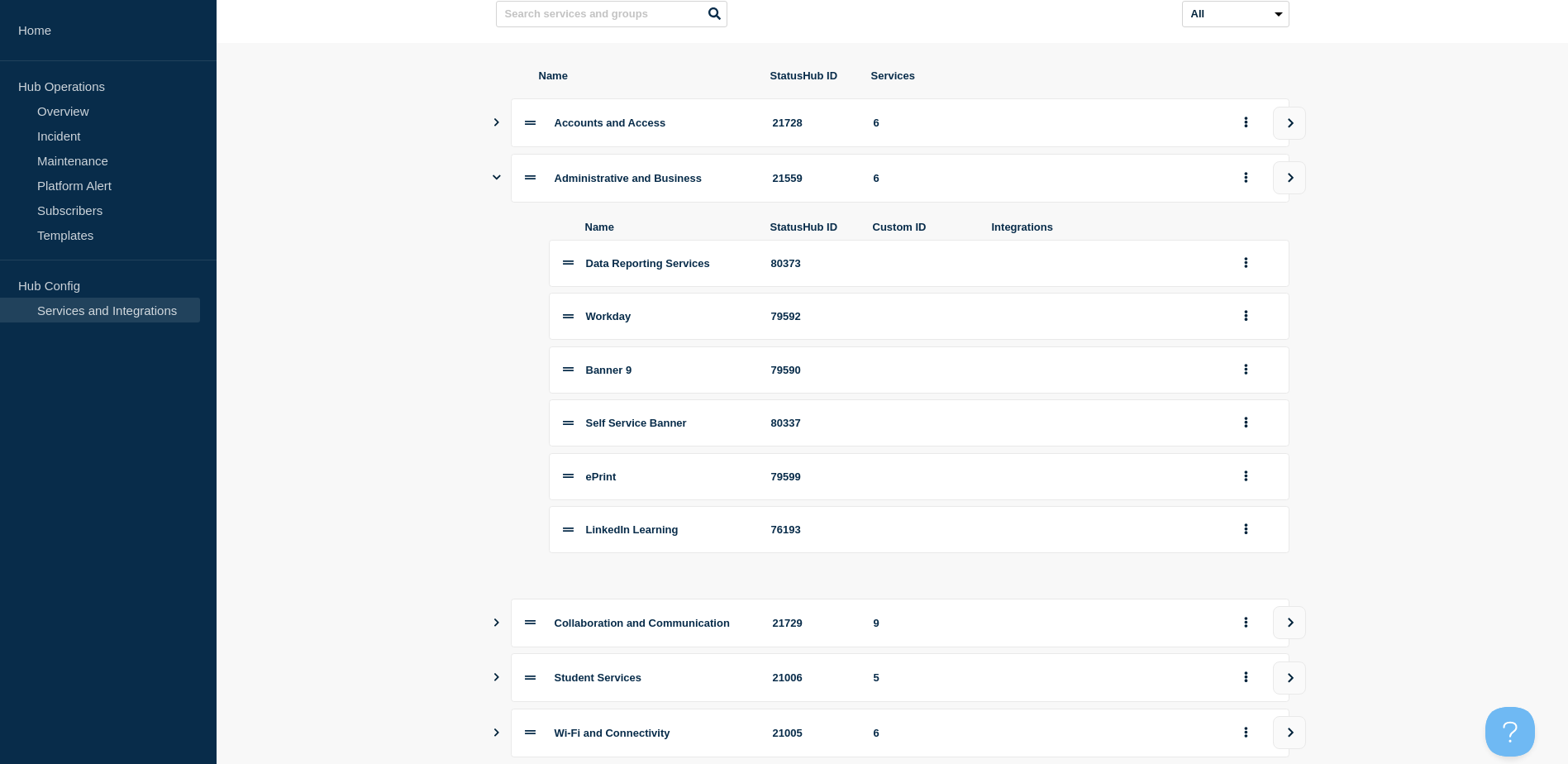
scroll to position [166, 0]
click at [1245, 427] on icon "group actions" at bounding box center [1246, 421] width 4 height 11
click at [1242, 490] on button "Delete" at bounding box center [1255, 476] width 82 height 25
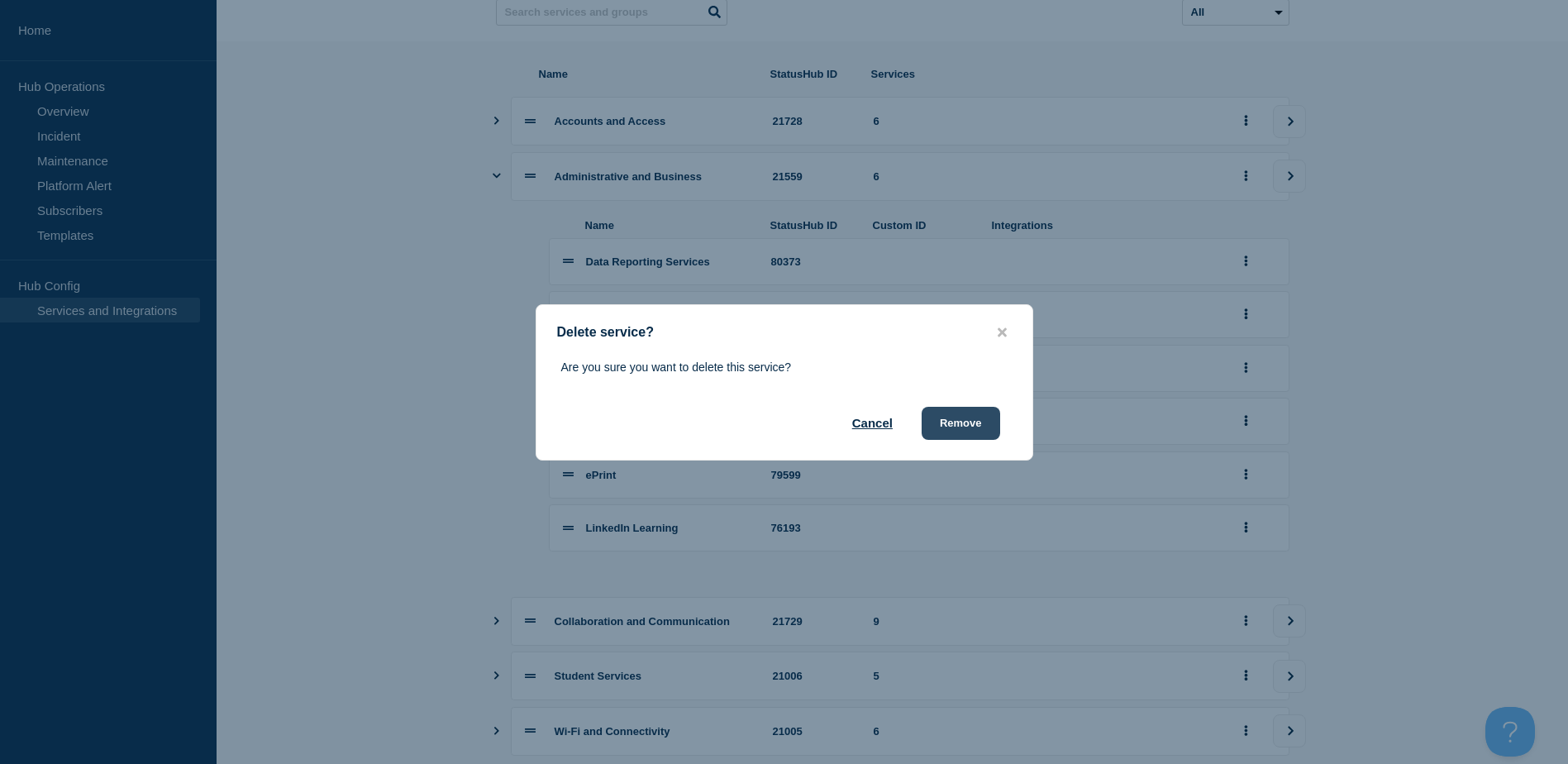
click at [960, 425] on button "Remove" at bounding box center [961, 423] width 79 height 33
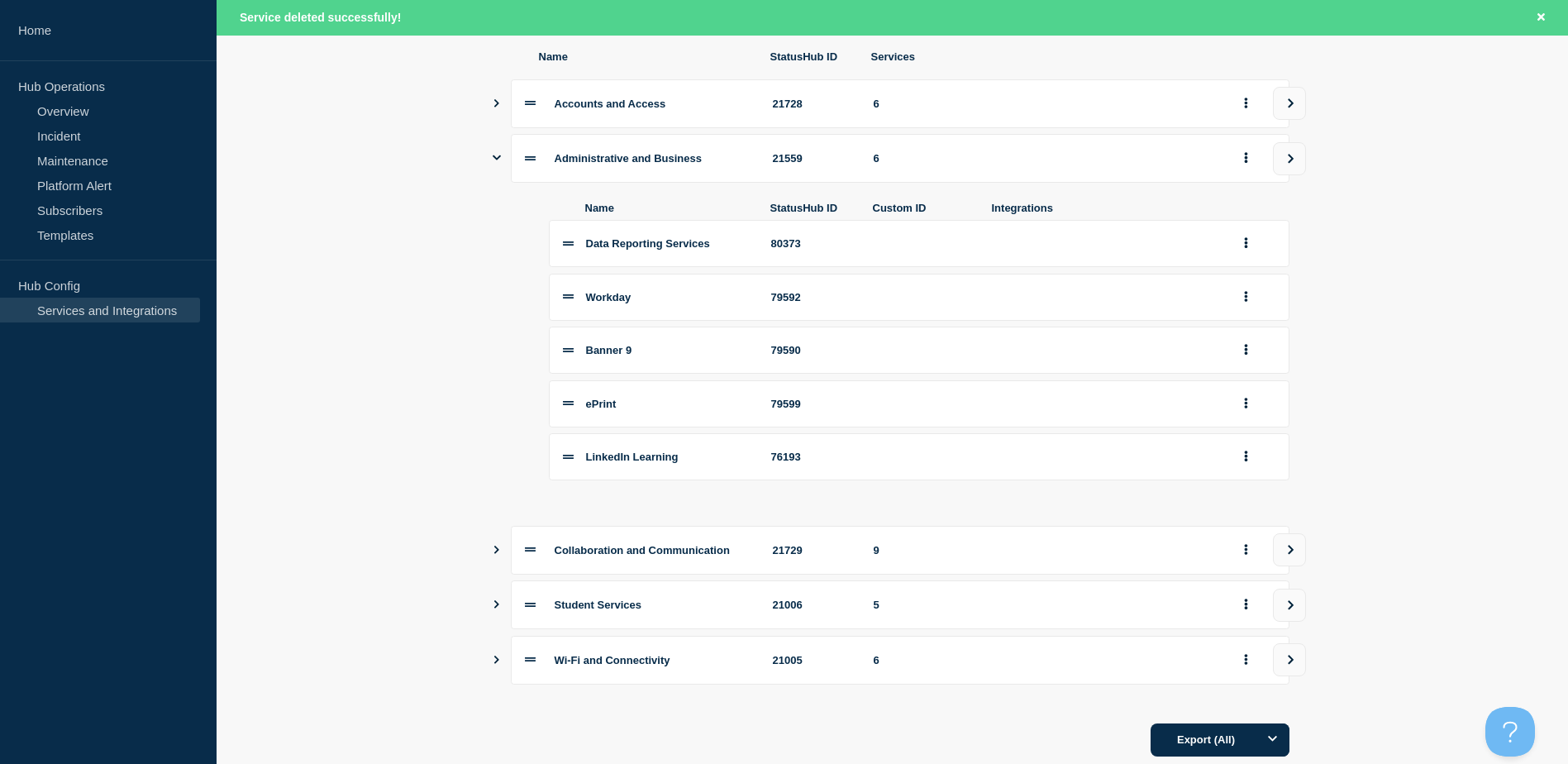
scroll to position [191, 0]
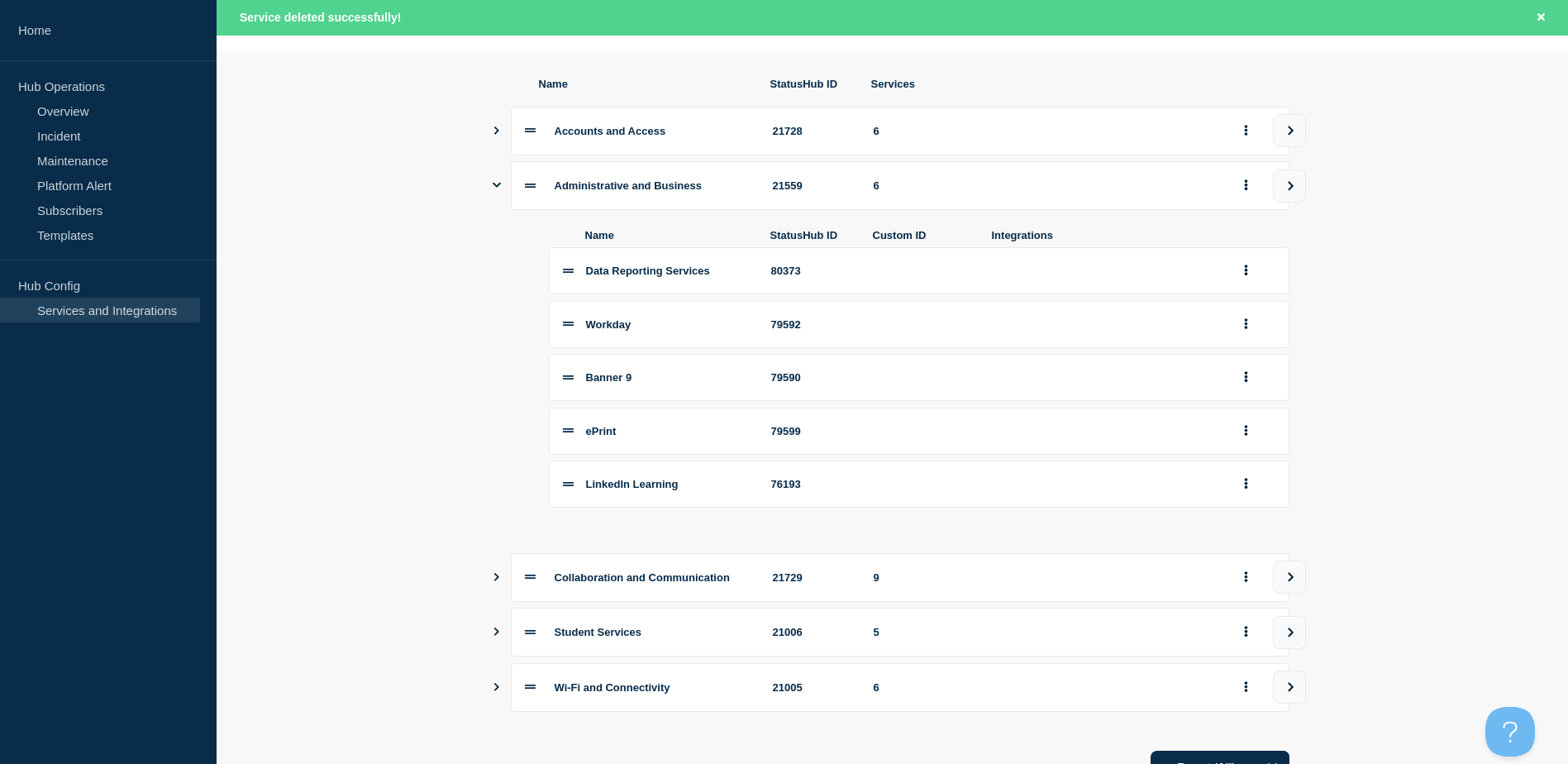
click at [495, 187] on icon "Show services" at bounding box center [496, 185] width 8 height 5
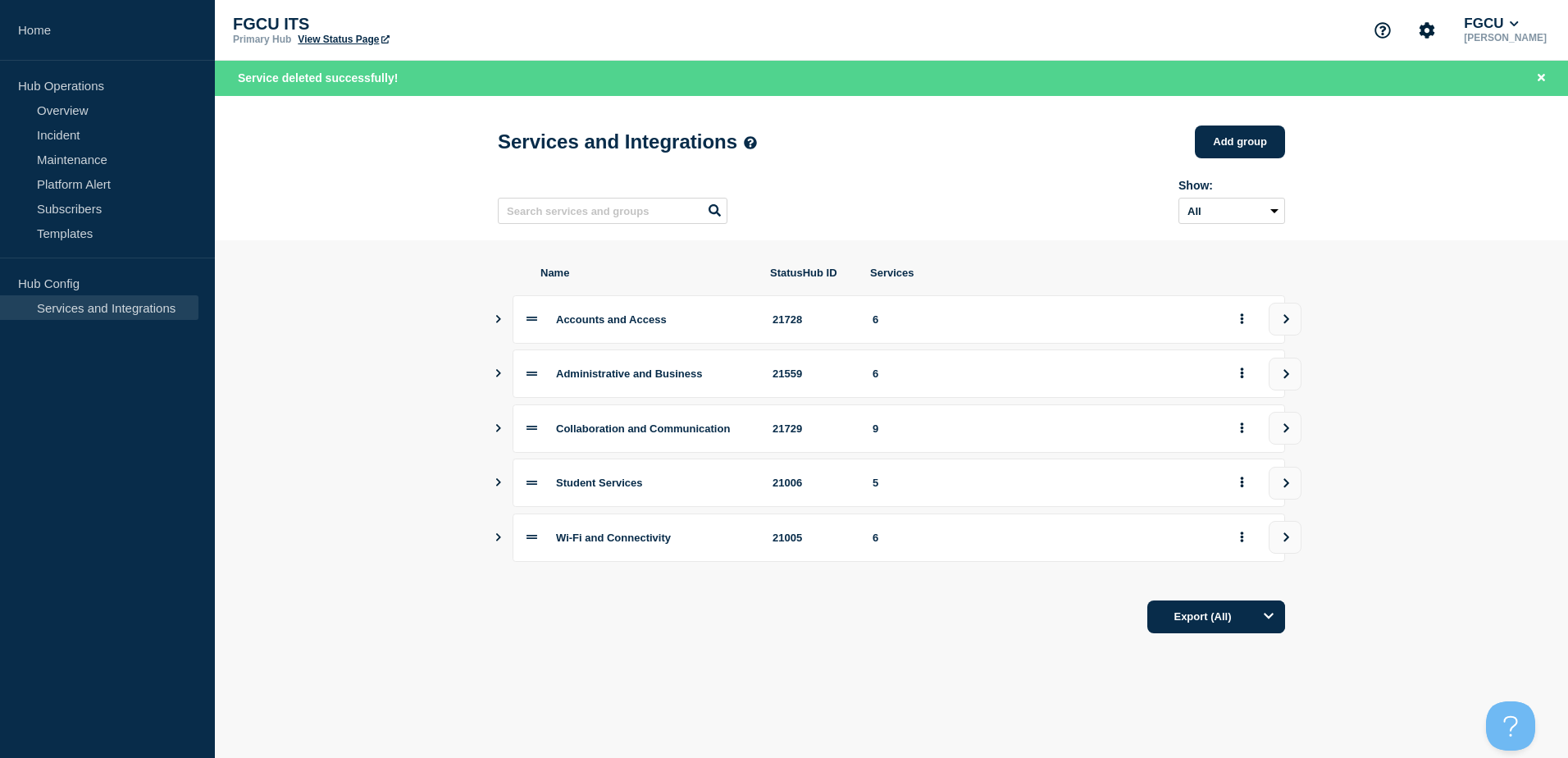
click at [503, 377] on icon "Show services" at bounding box center [498, 373] width 10 height 8
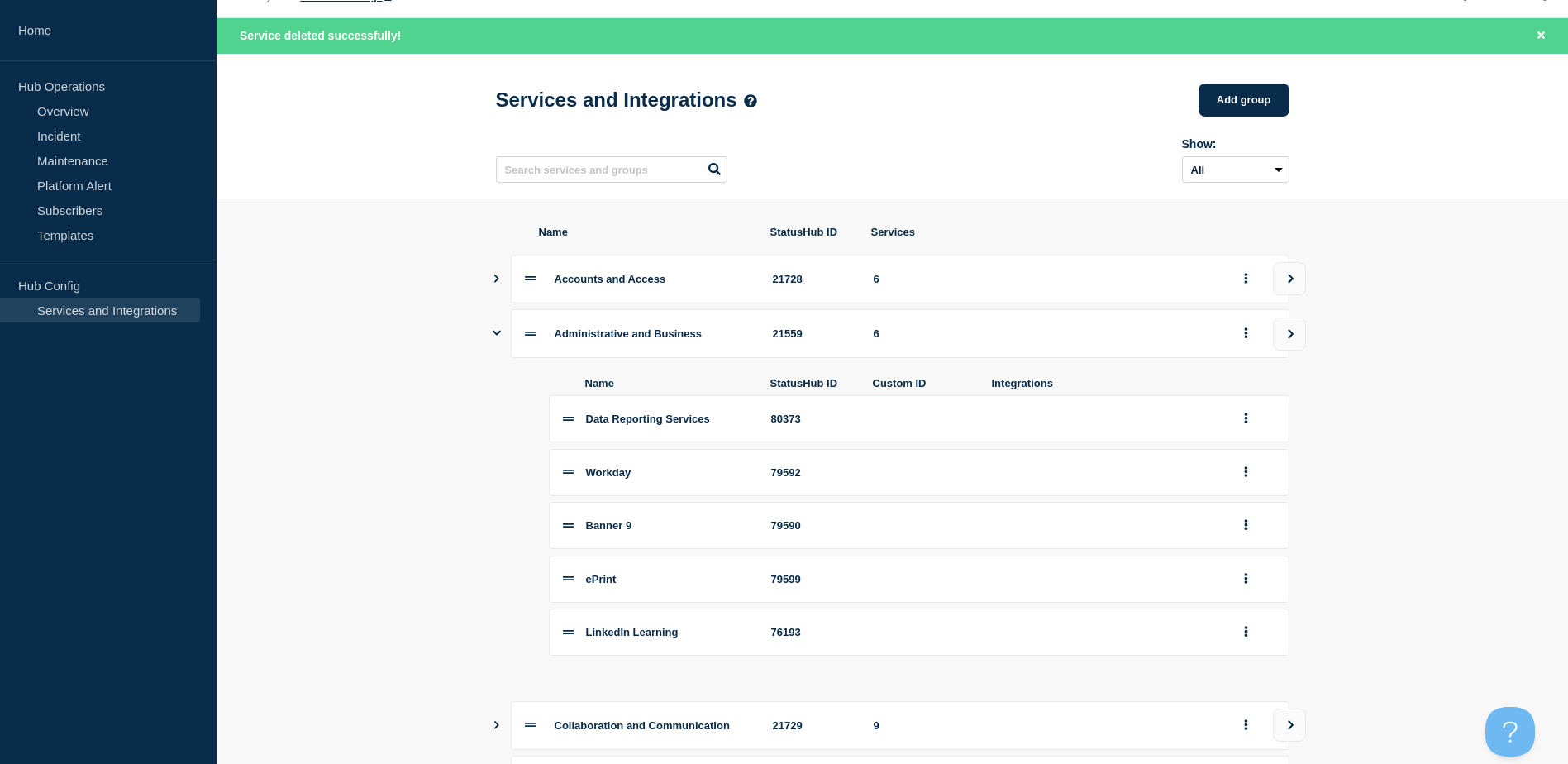
scroll to position [82, 0]
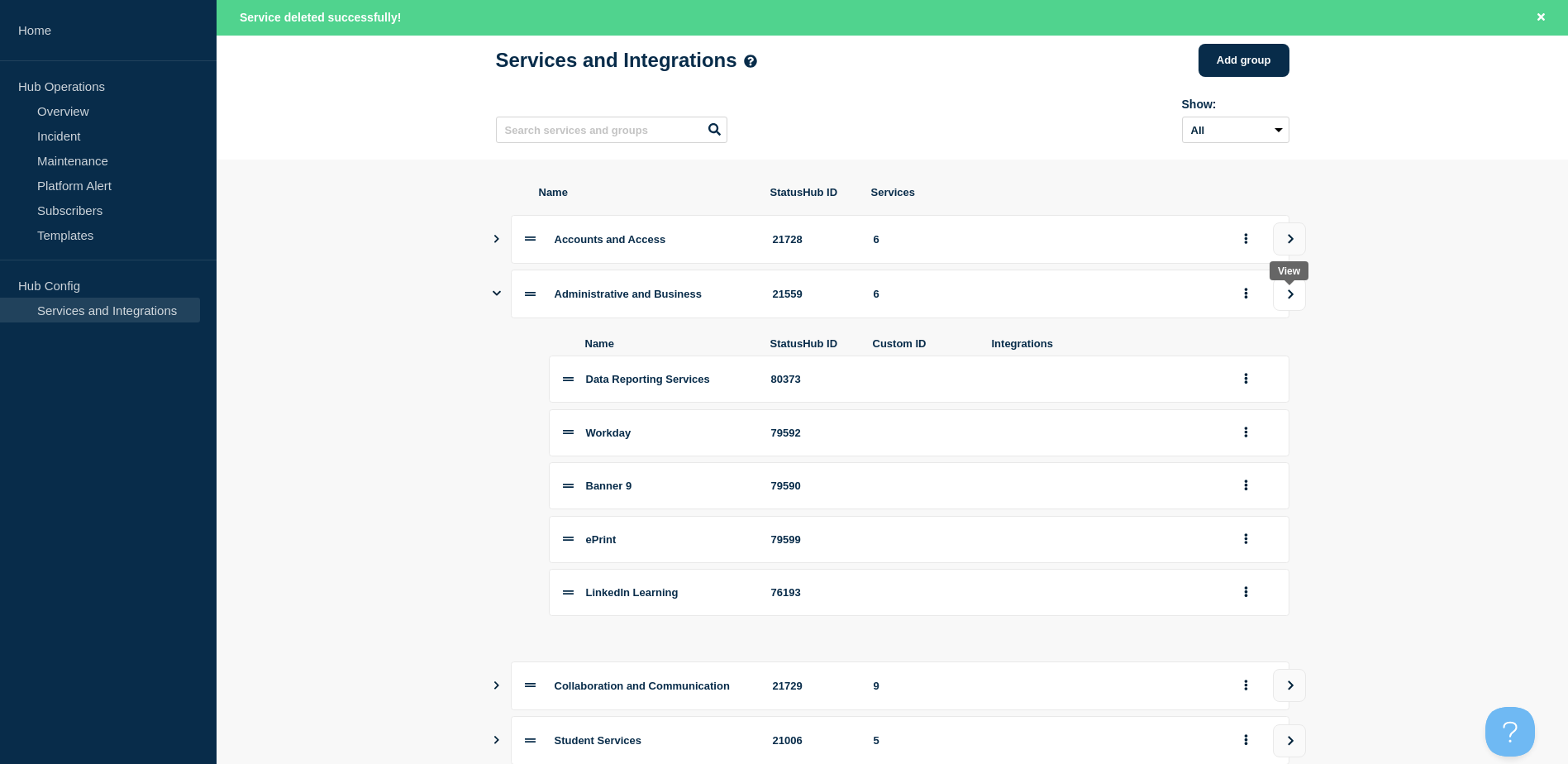
click at [1289, 299] on icon "view group" at bounding box center [1290, 294] width 6 height 9
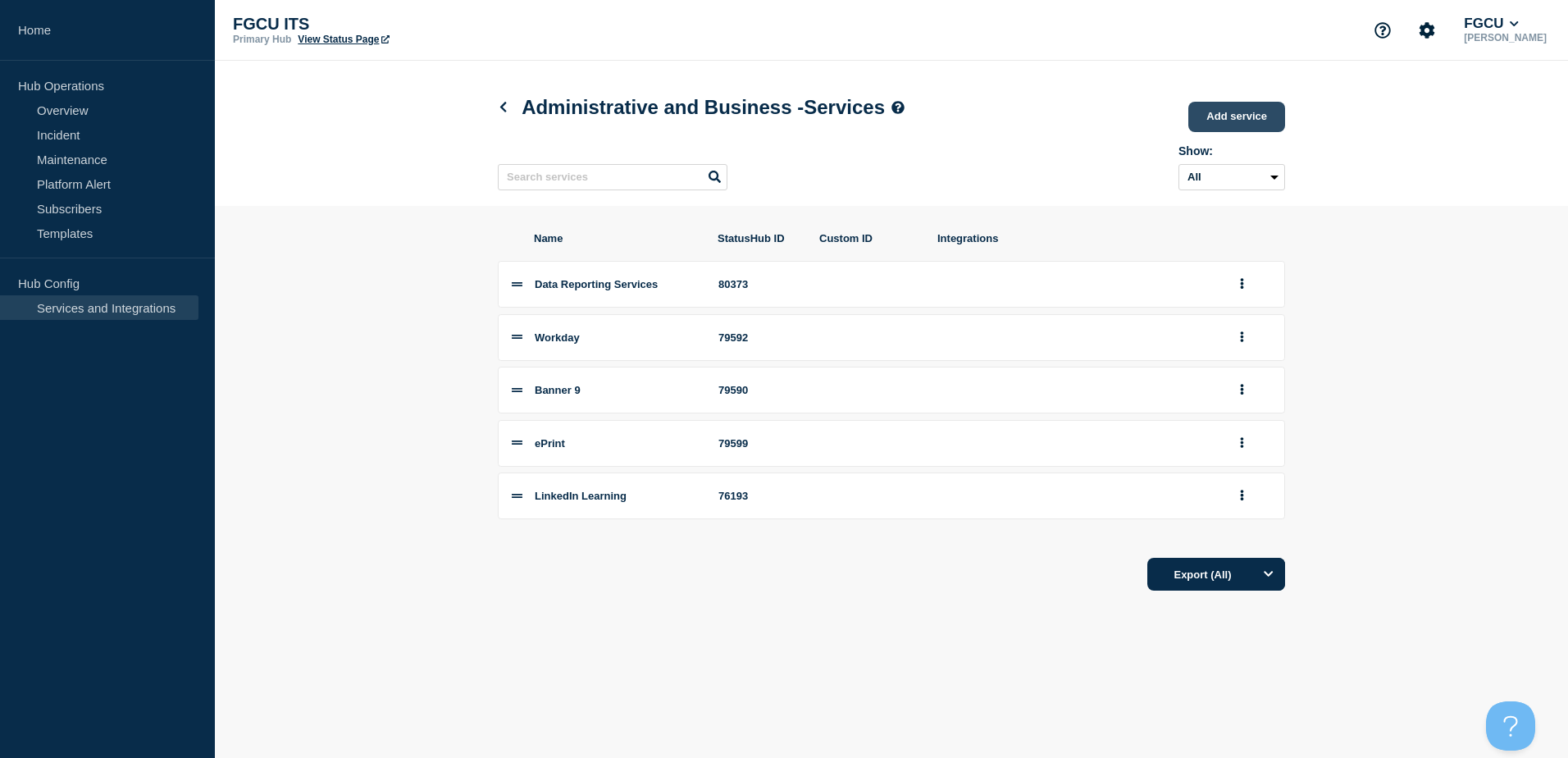
click at [1255, 120] on link "Add service" at bounding box center [1236, 116] width 96 height 30
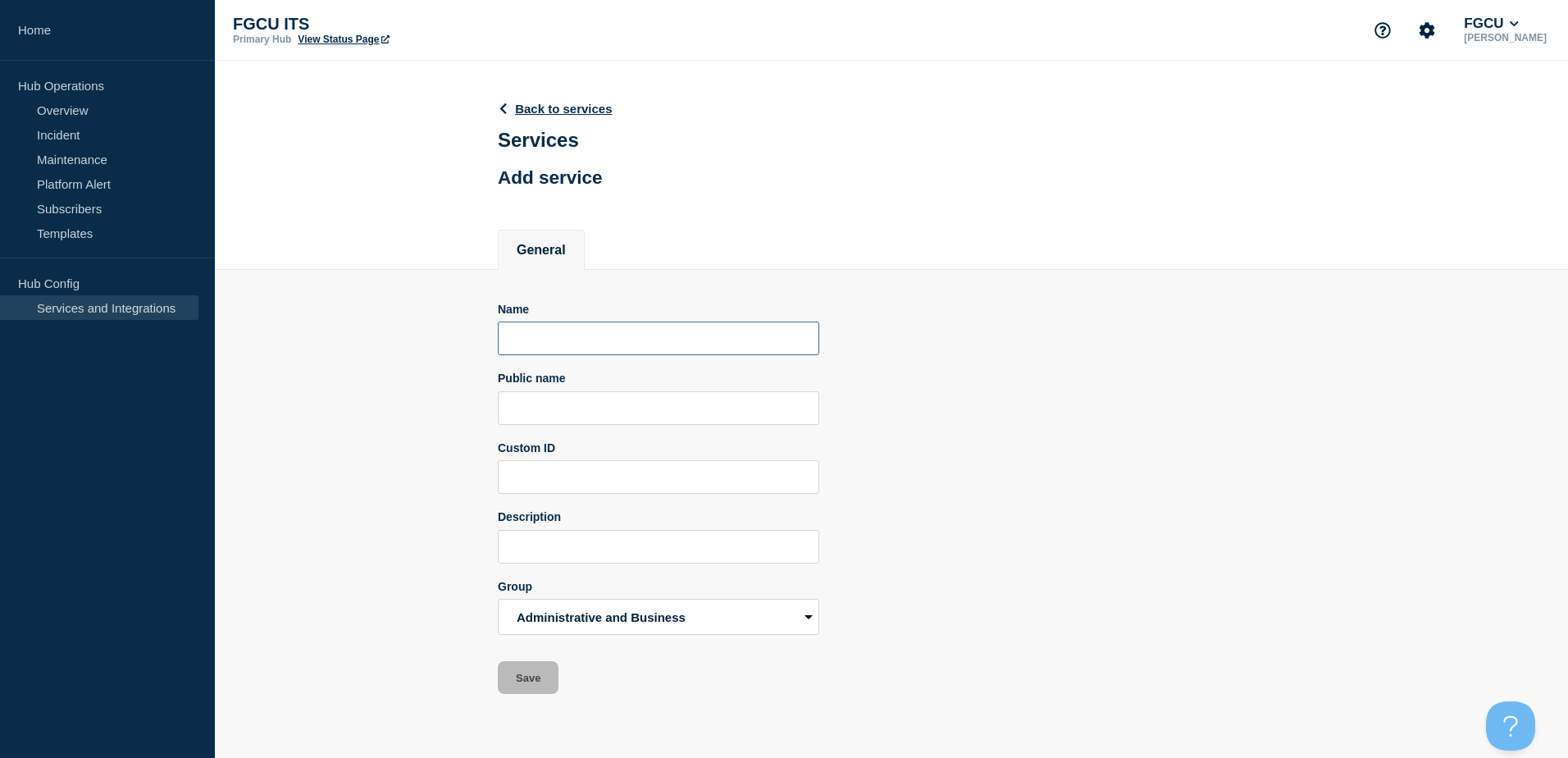
click at [531, 342] on input "Name" at bounding box center [659, 338] width 322 height 34
type input "Banner Self Service"
click at [591, 422] on input "Public name" at bounding box center [659, 408] width 322 height 34
drag, startPoint x: 646, startPoint y: 341, endPoint x: 341, endPoint y: 340, distance: 305.0
click at [341, 340] on section "Name Banner Self Service Public name Custom ID Description Group Accounts and A…" at bounding box center [891, 482] width 1353 height 425
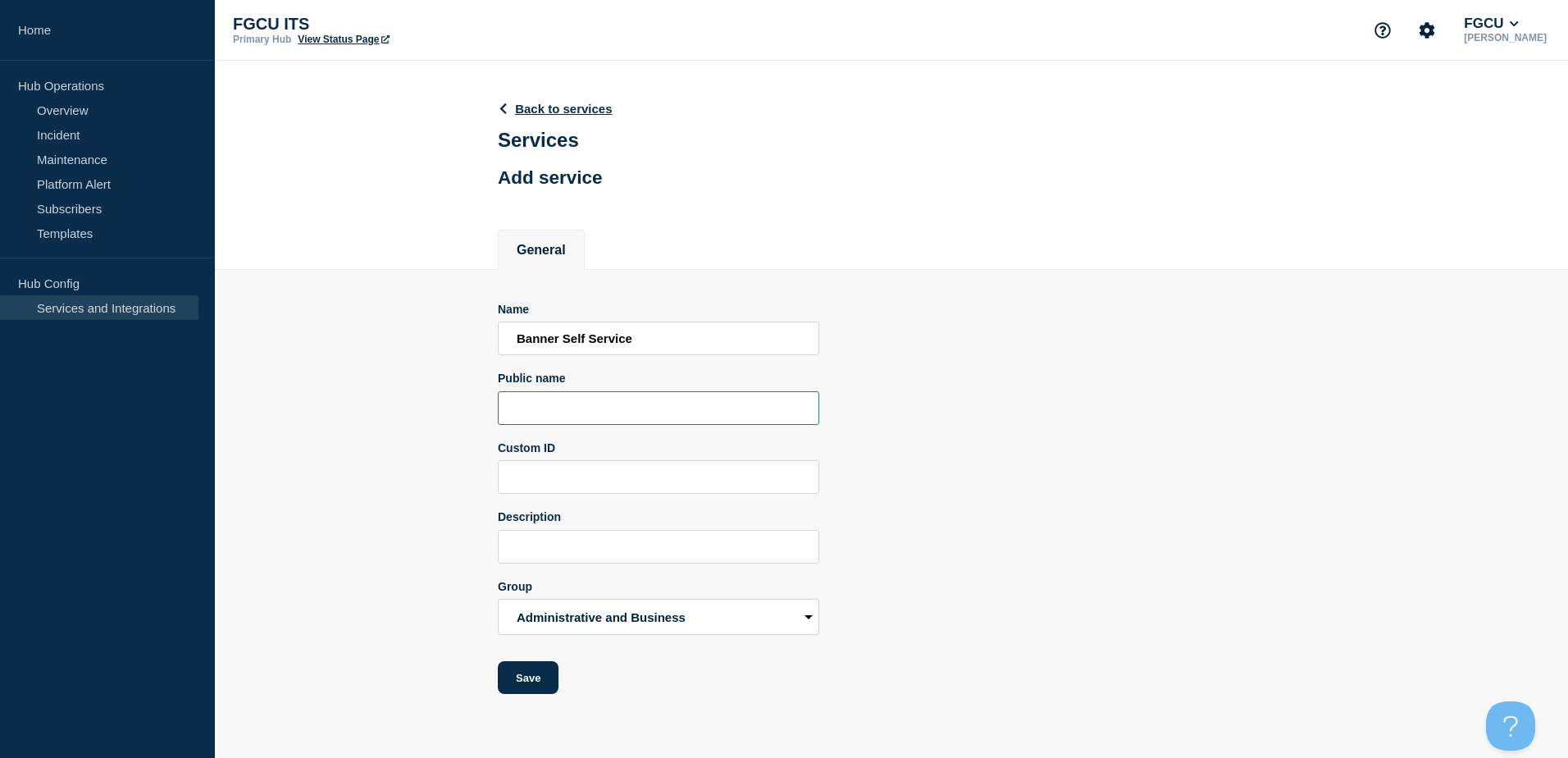
click at [640, 415] on input "Public name" at bounding box center [659, 408] width 322 height 34
paste input "Banner Self Service"
type input "Banner Self Service"
click at [644, 557] on input "Description" at bounding box center [659, 546] width 322 height 34
click at [588, 338] on input "Banner Self Service" at bounding box center [659, 338] width 322 height 34
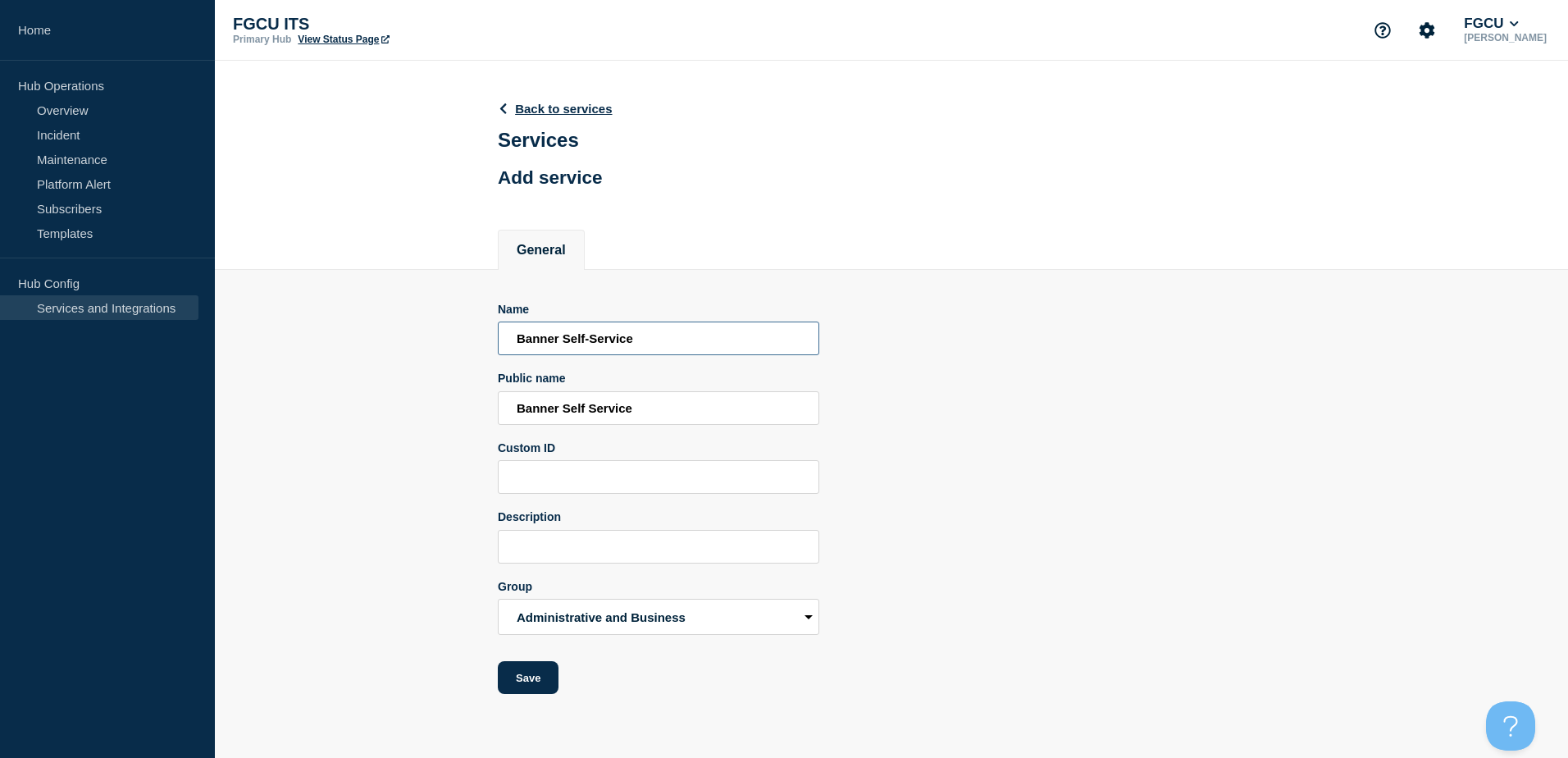
type input "Banner Self-Service"
click at [589, 409] on input "Banner Self Service" at bounding box center [659, 408] width 322 height 34
type input "Banner Self-Service"
click at [603, 478] on input "Custom ID" at bounding box center [659, 476] width 322 height 34
paste input "Banner Self Service"
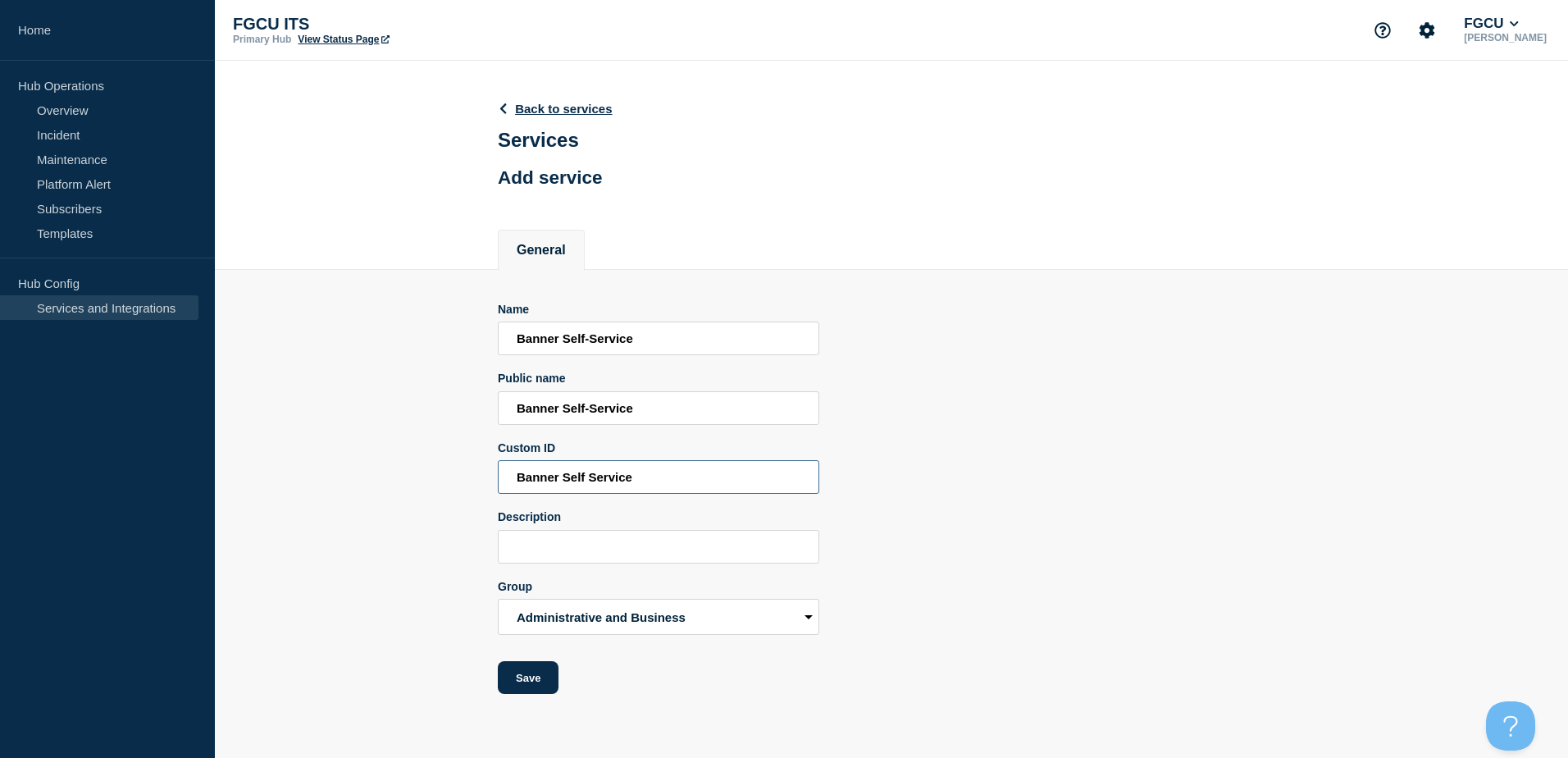
click at [590, 481] on input "Banner Self Service" at bounding box center [659, 476] width 322 height 34
click at [654, 482] on input "Banner Self-Service" at bounding box center [659, 476] width 322 height 34
type input "Banner Self-Service for student"
click at [544, 108] on link "Back to services" at bounding box center [555, 109] width 115 height 14
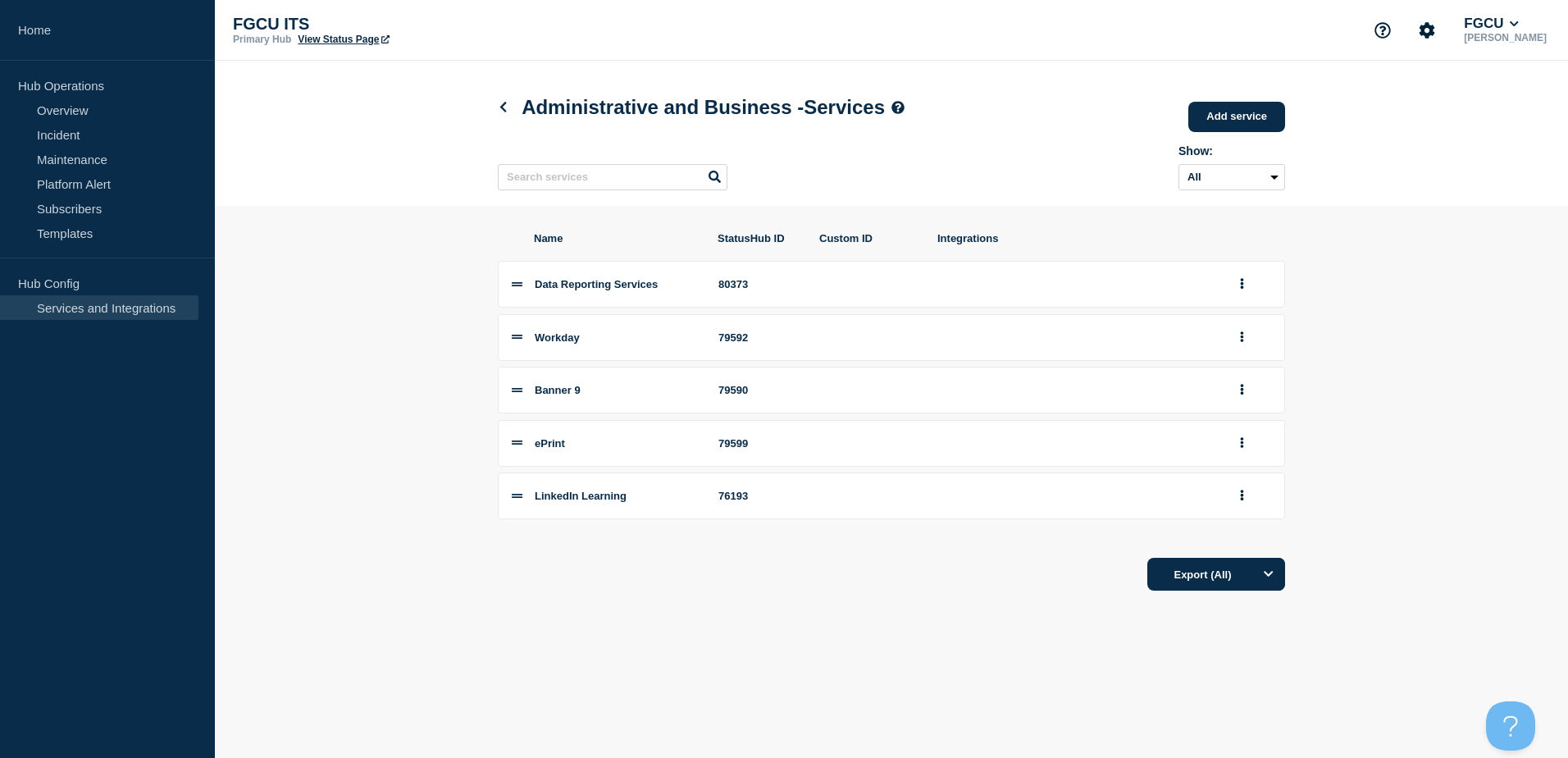
click at [755, 599] on div "Name StatusHub ID Custom ID Integrations Data Reporting Services 80373 Workday …" at bounding box center [892, 411] width 787 height 411
click at [56, 113] on link "Overview" at bounding box center [99, 110] width 198 height 24
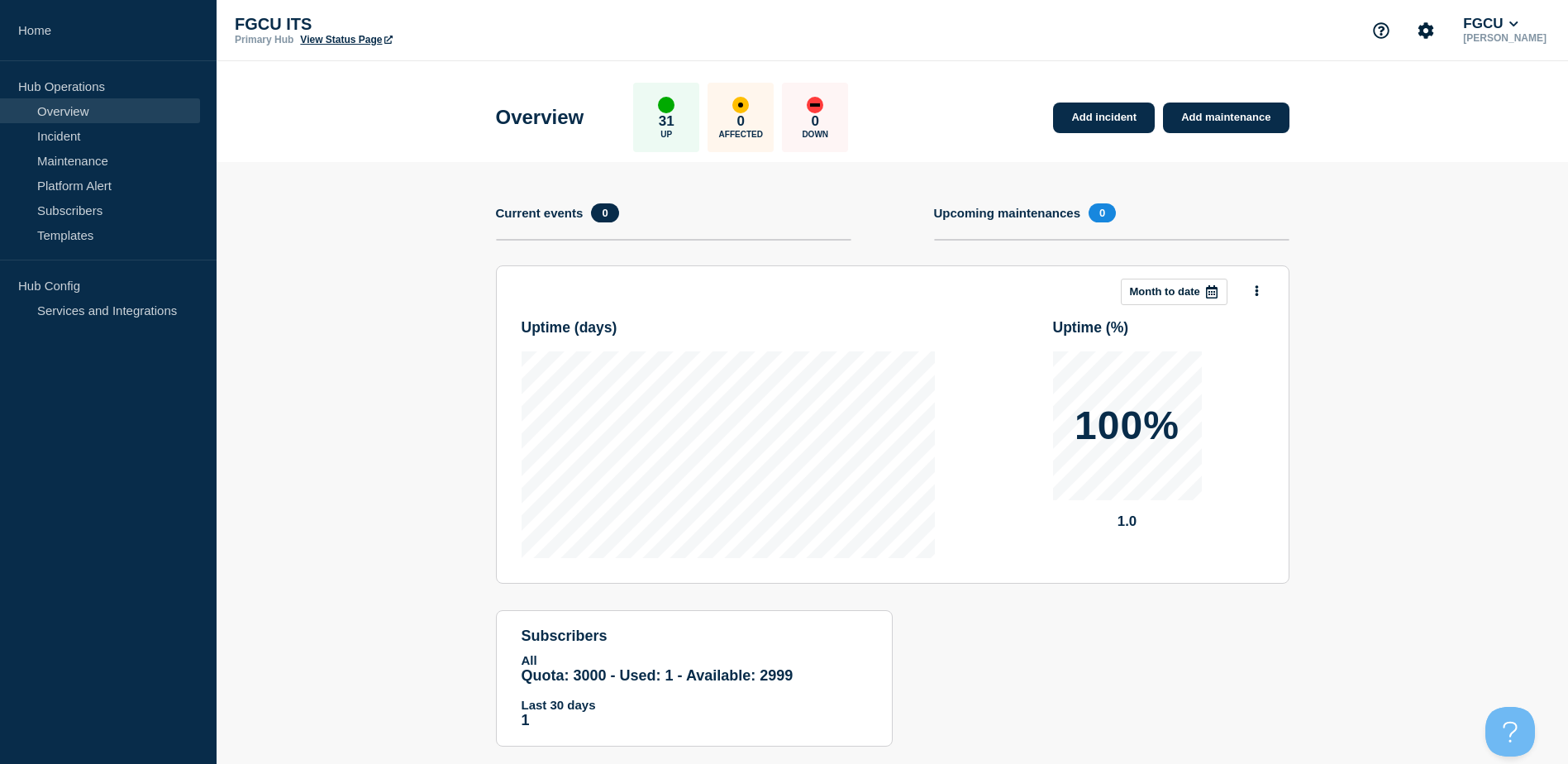
click at [130, 331] on li "Hub Config Services and Integrations" at bounding box center [108, 303] width 216 height 62
click at [133, 302] on link "Services and Integrations" at bounding box center [100, 310] width 200 height 25
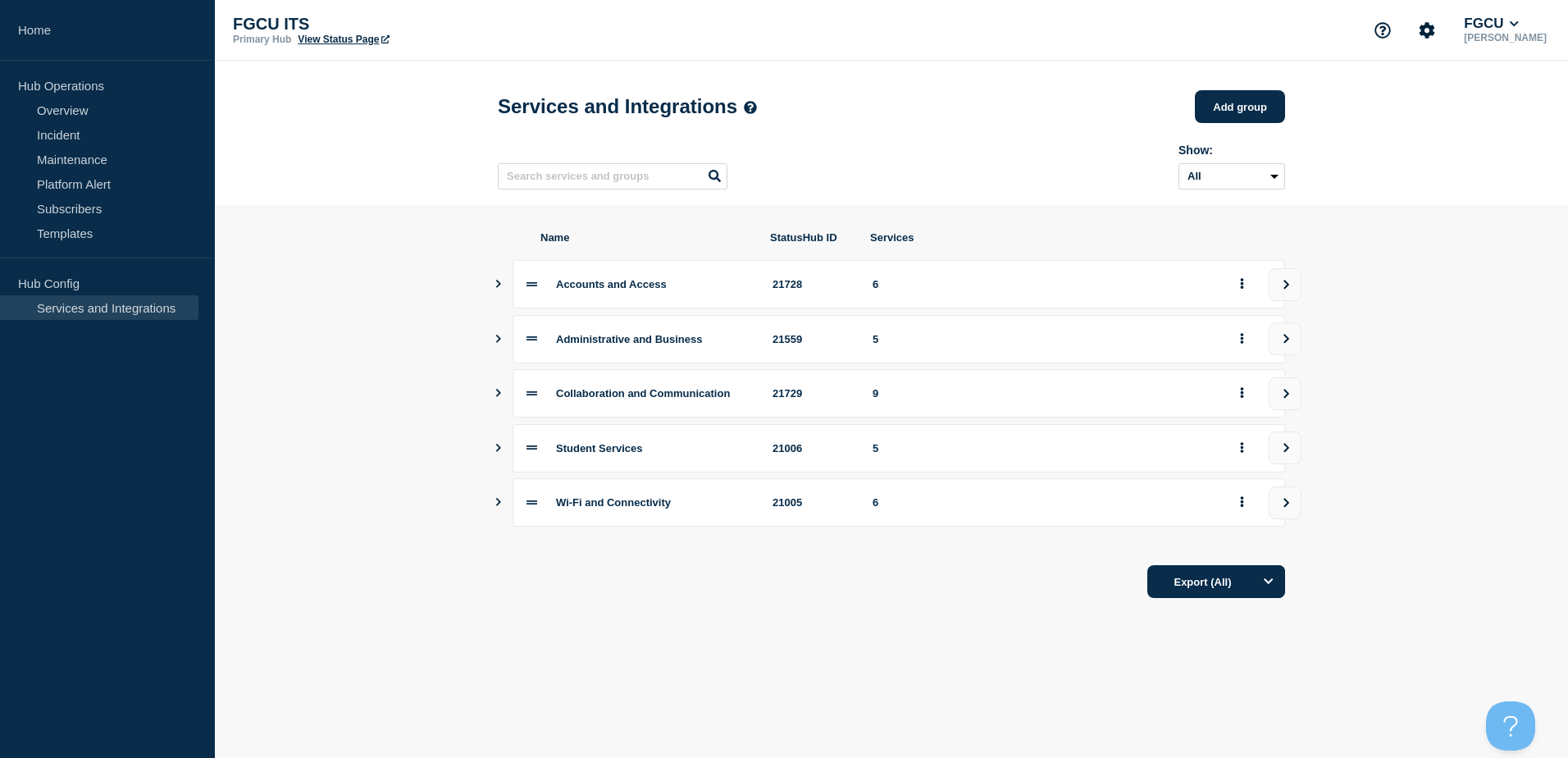
click at [501, 342] on icon "Show services" at bounding box center [498, 338] width 10 height 8
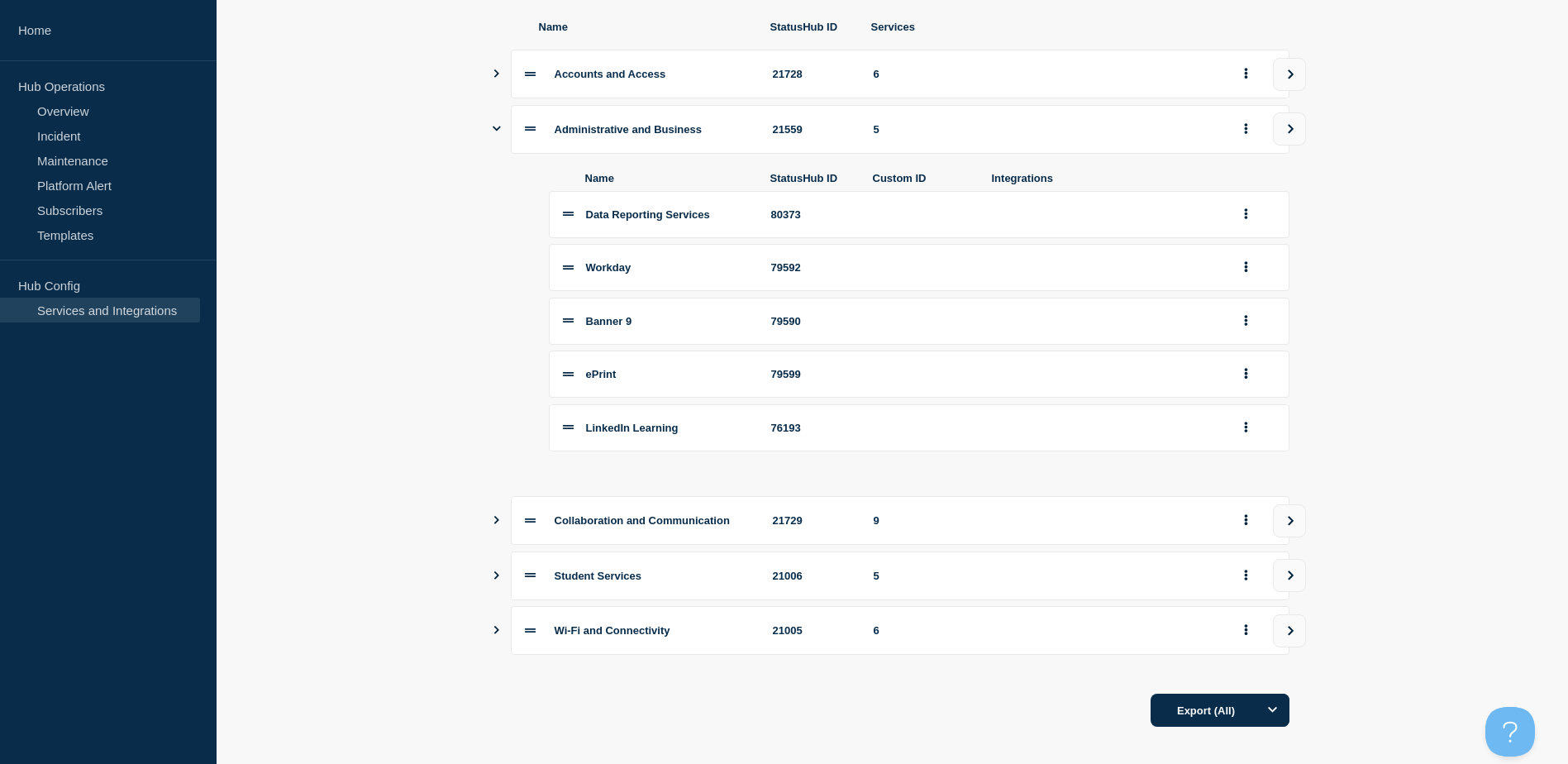
scroll to position [238, 0]
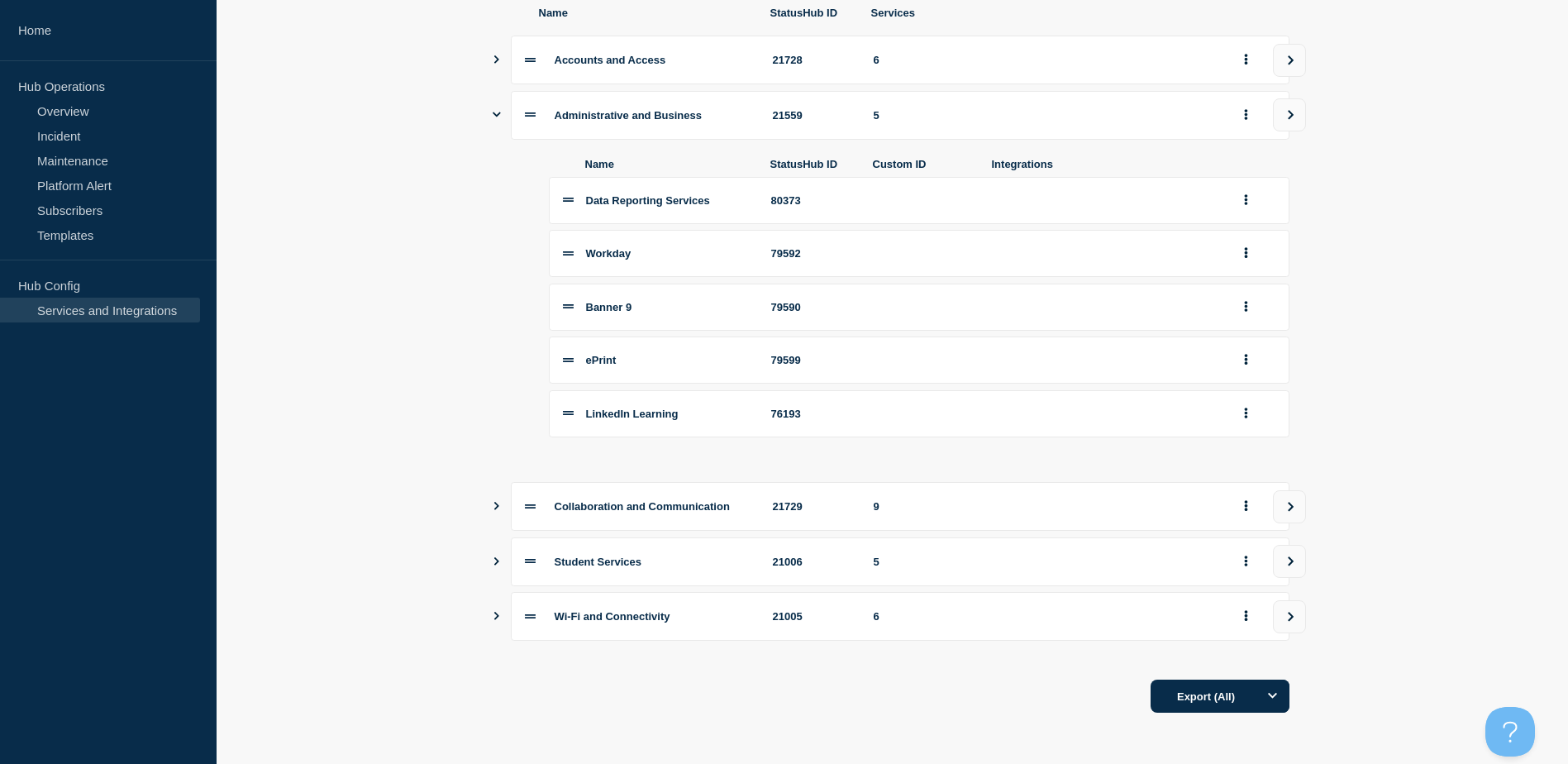
click at [495, 504] on icon "Show services" at bounding box center [496, 506] width 11 height 8
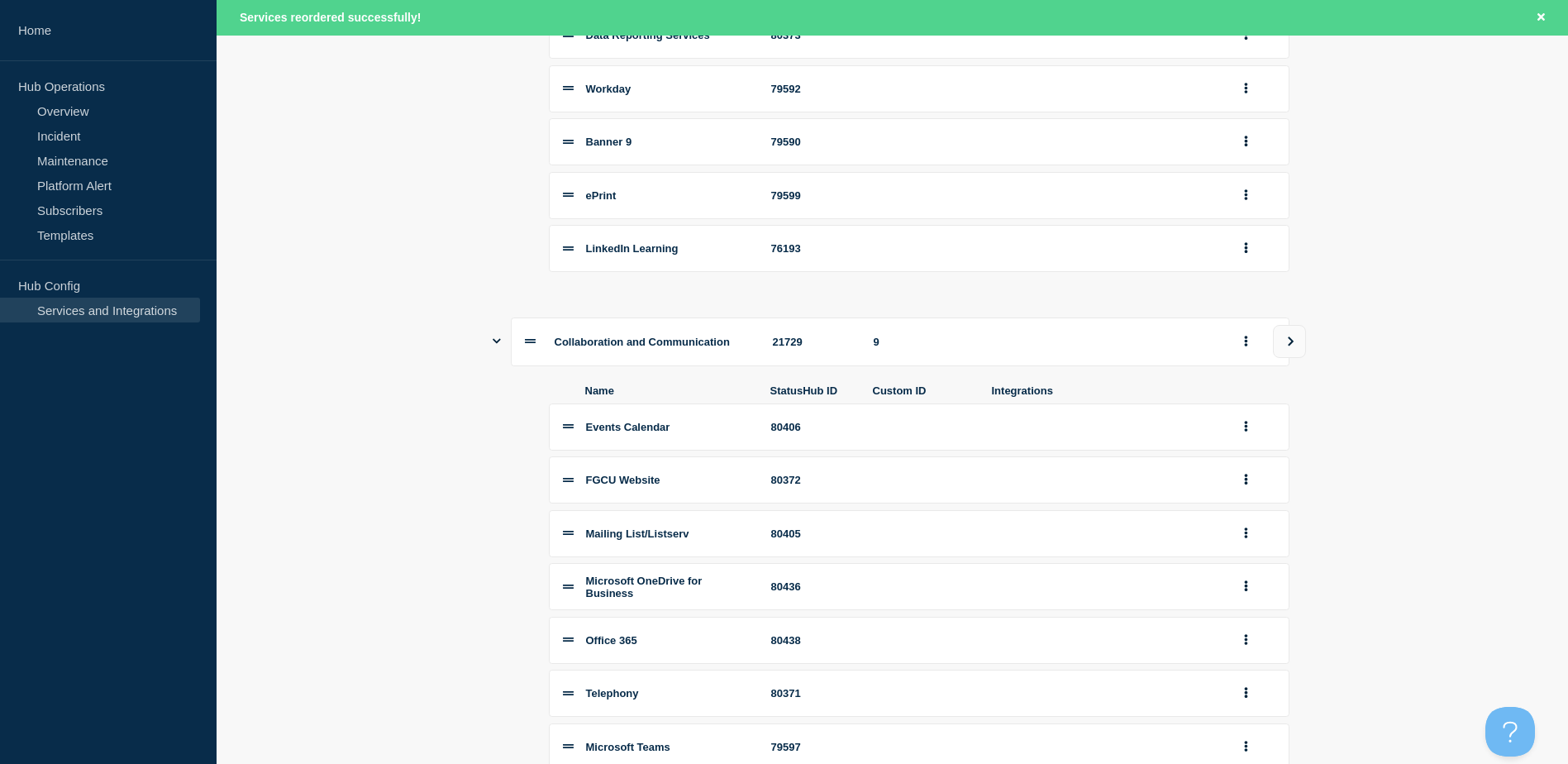
scroll to position [416, 0]
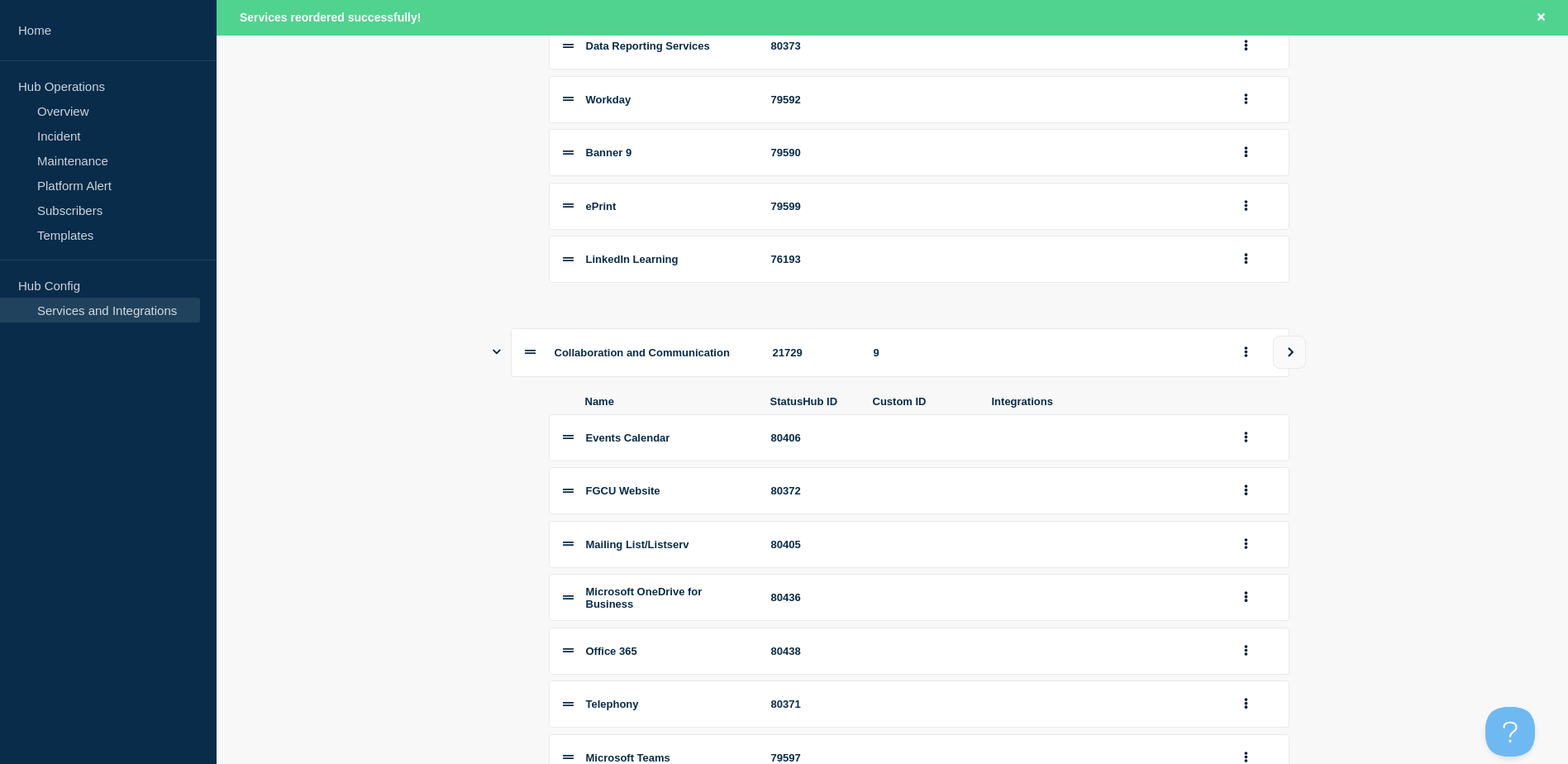
click at [497, 357] on icon "Show services" at bounding box center [496, 351] width 8 height 11
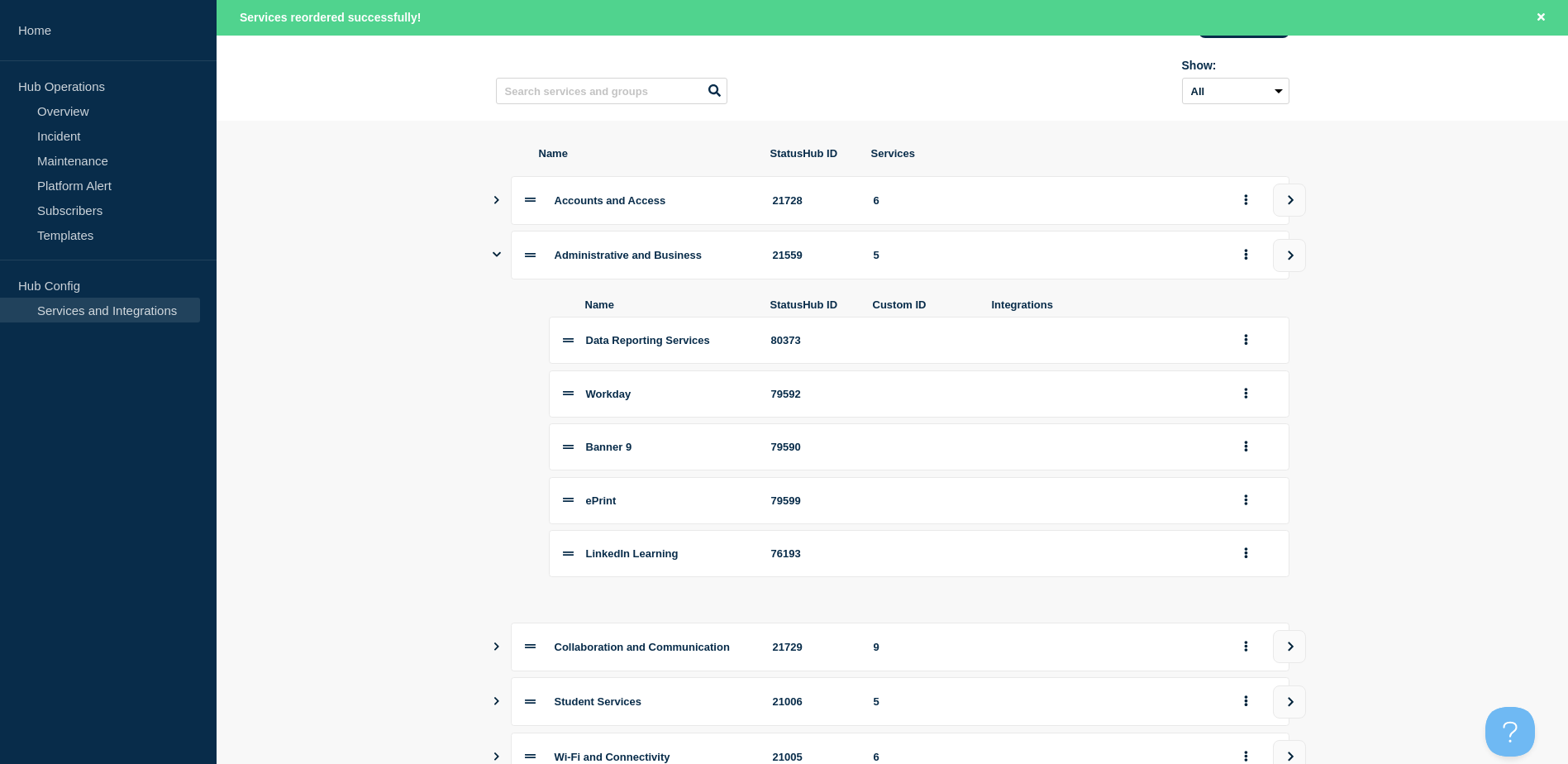
scroll to position [109, 0]
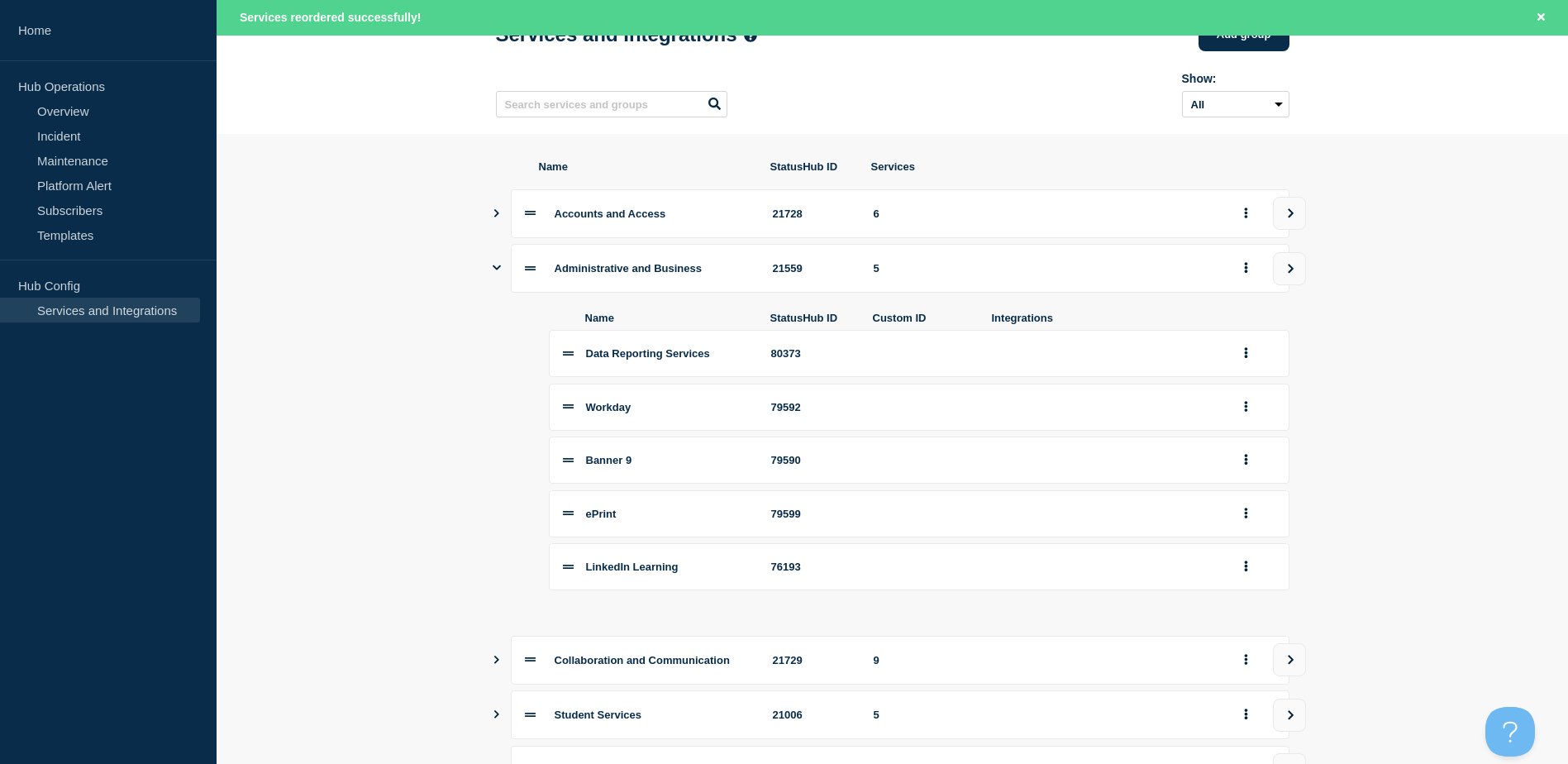
click at [497, 270] on icon "Show services" at bounding box center [496, 267] width 8 height 11
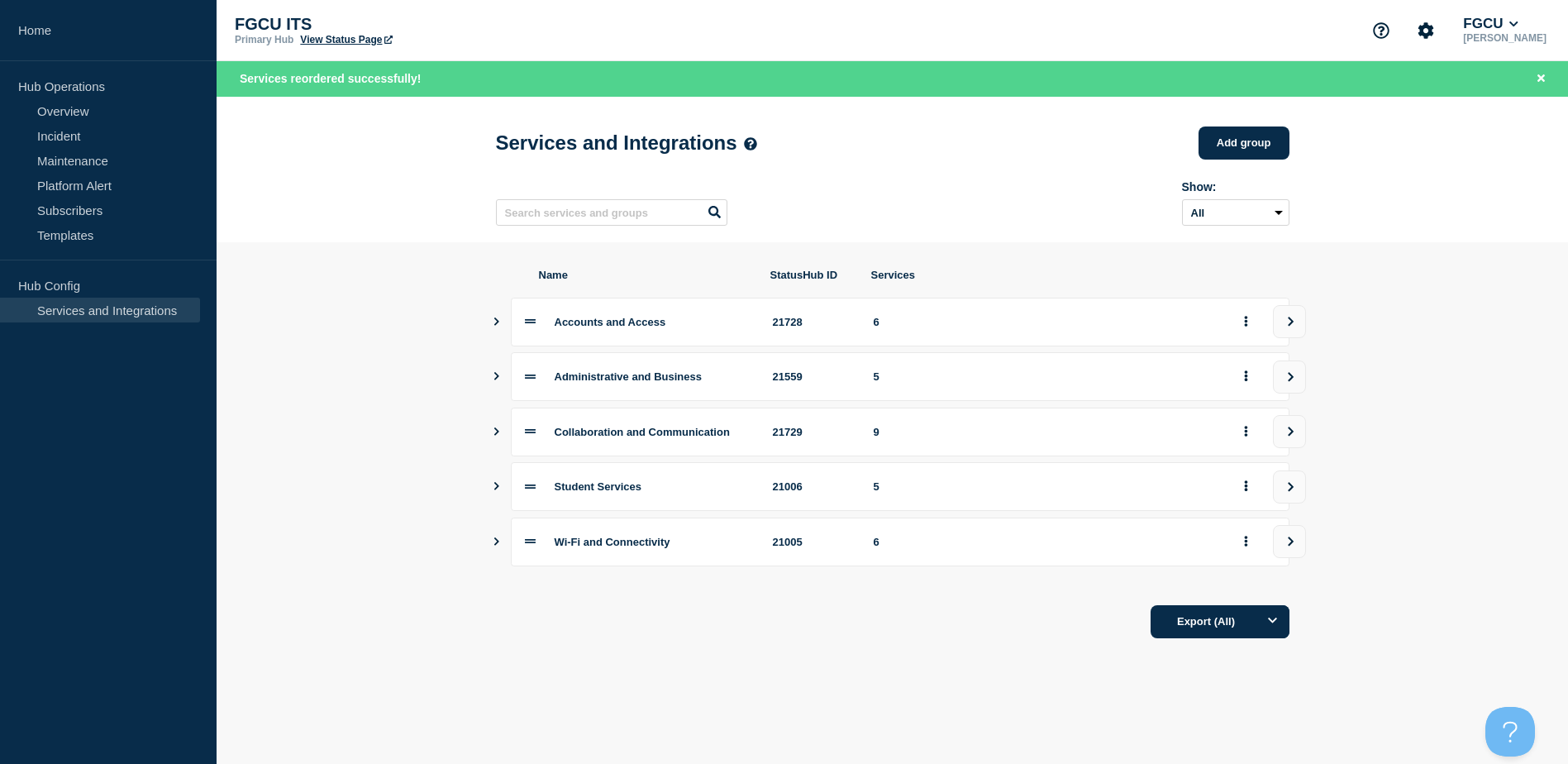
scroll to position [0, 0]
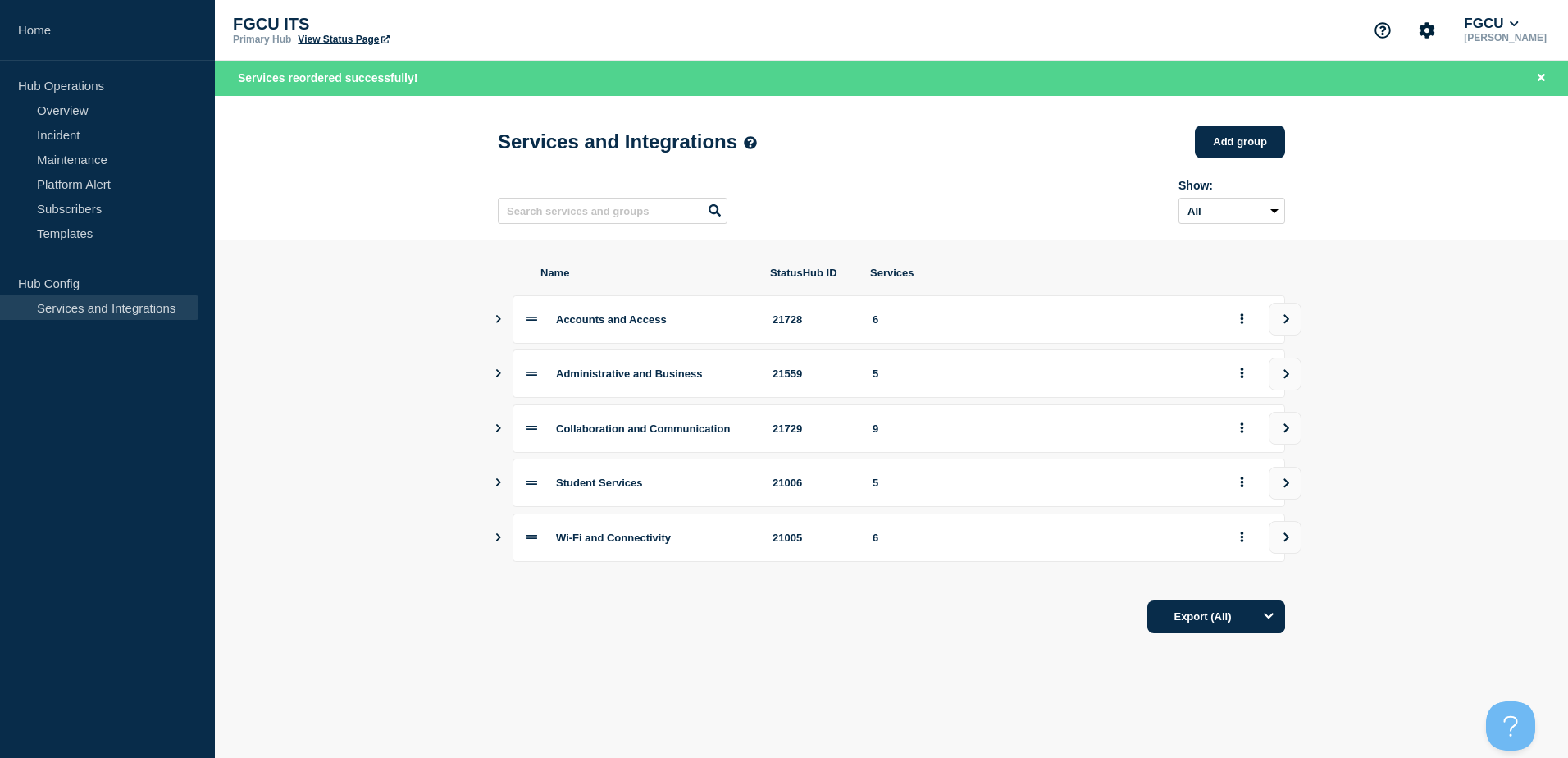
click at [502, 486] on icon "Show services" at bounding box center [498, 482] width 10 height 8
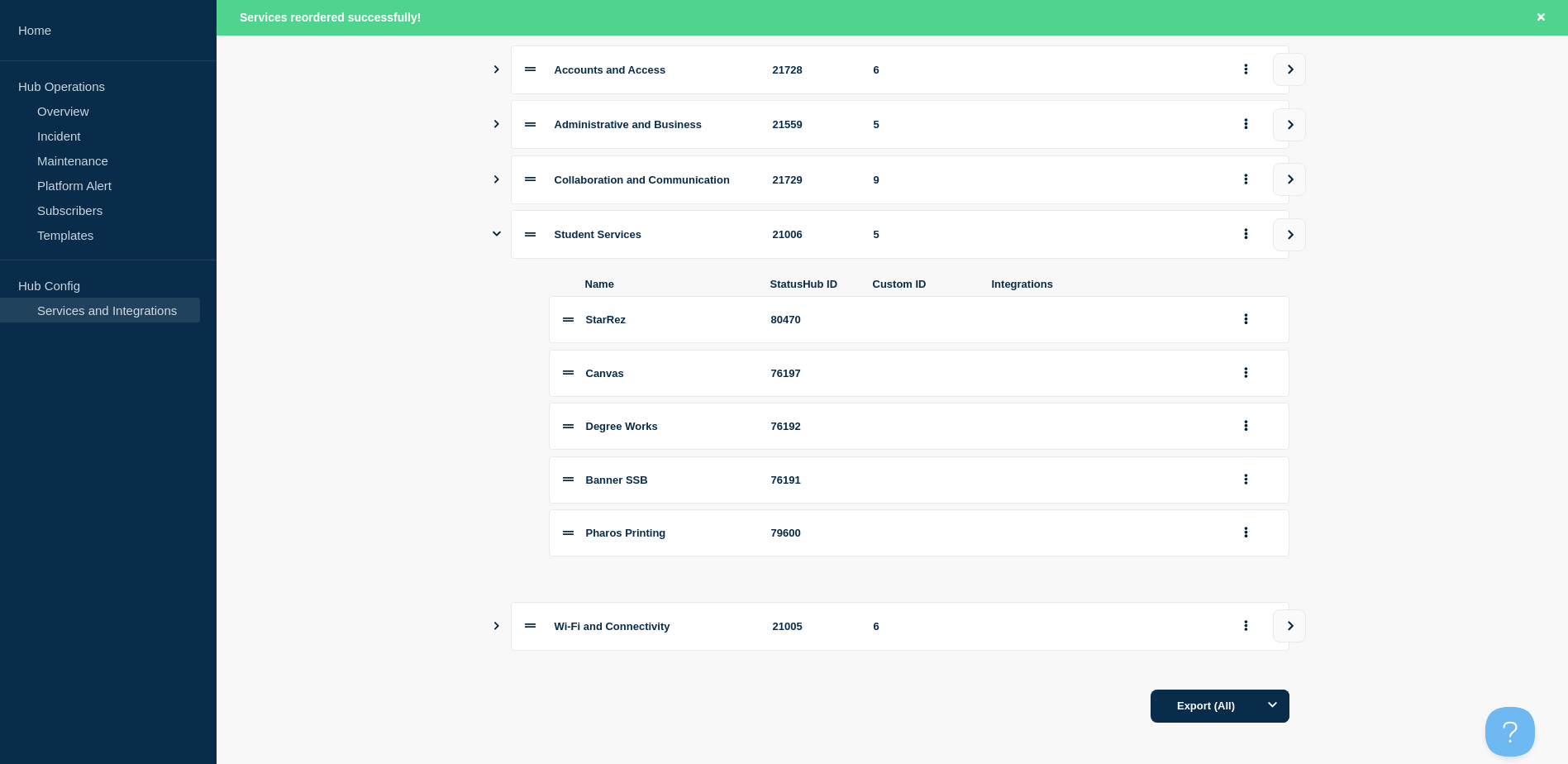
scroll to position [273, 0]
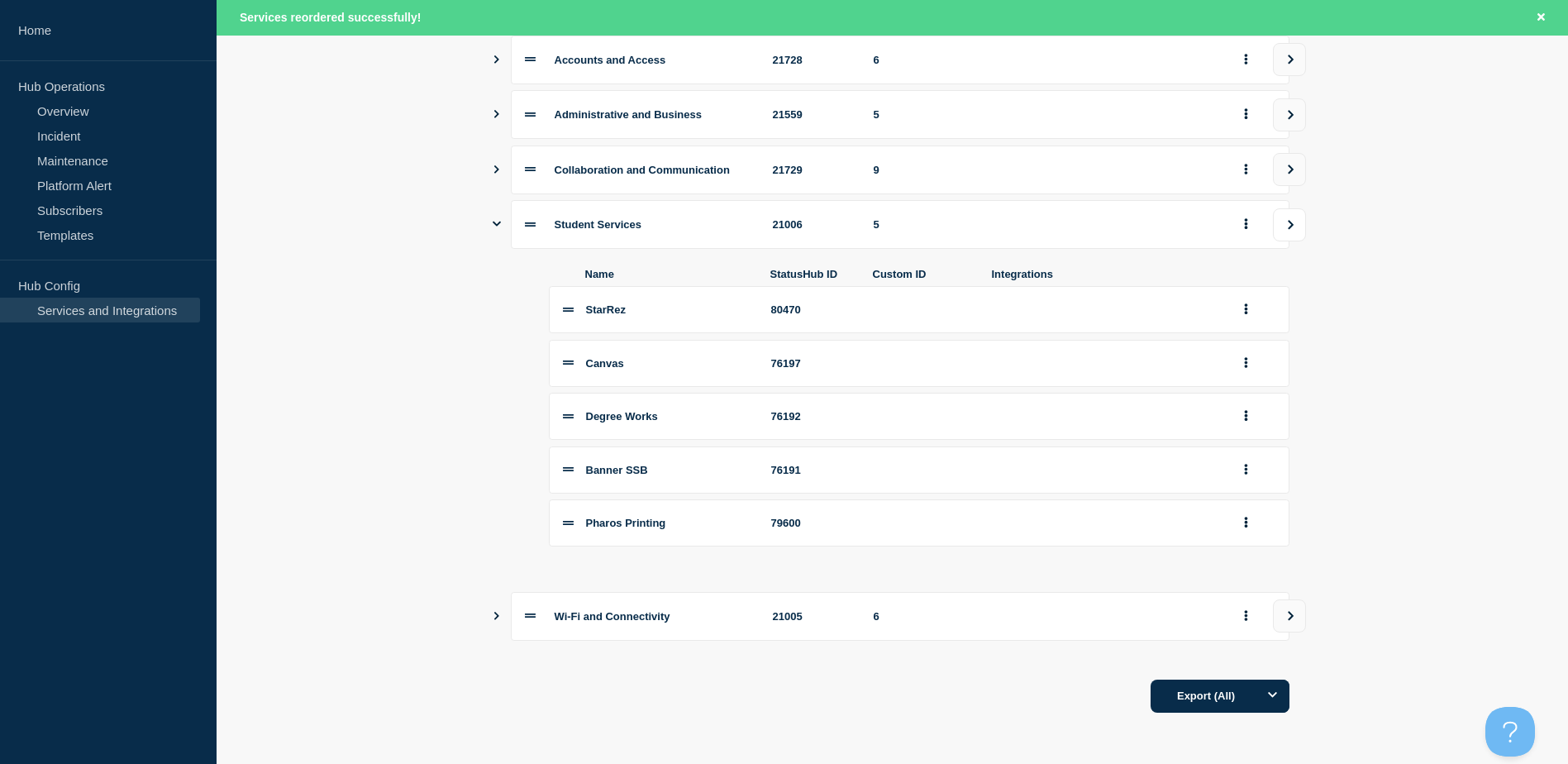
click at [1295, 226] on icon "view group" at bounding box center [1290, 224] width 11 height 10
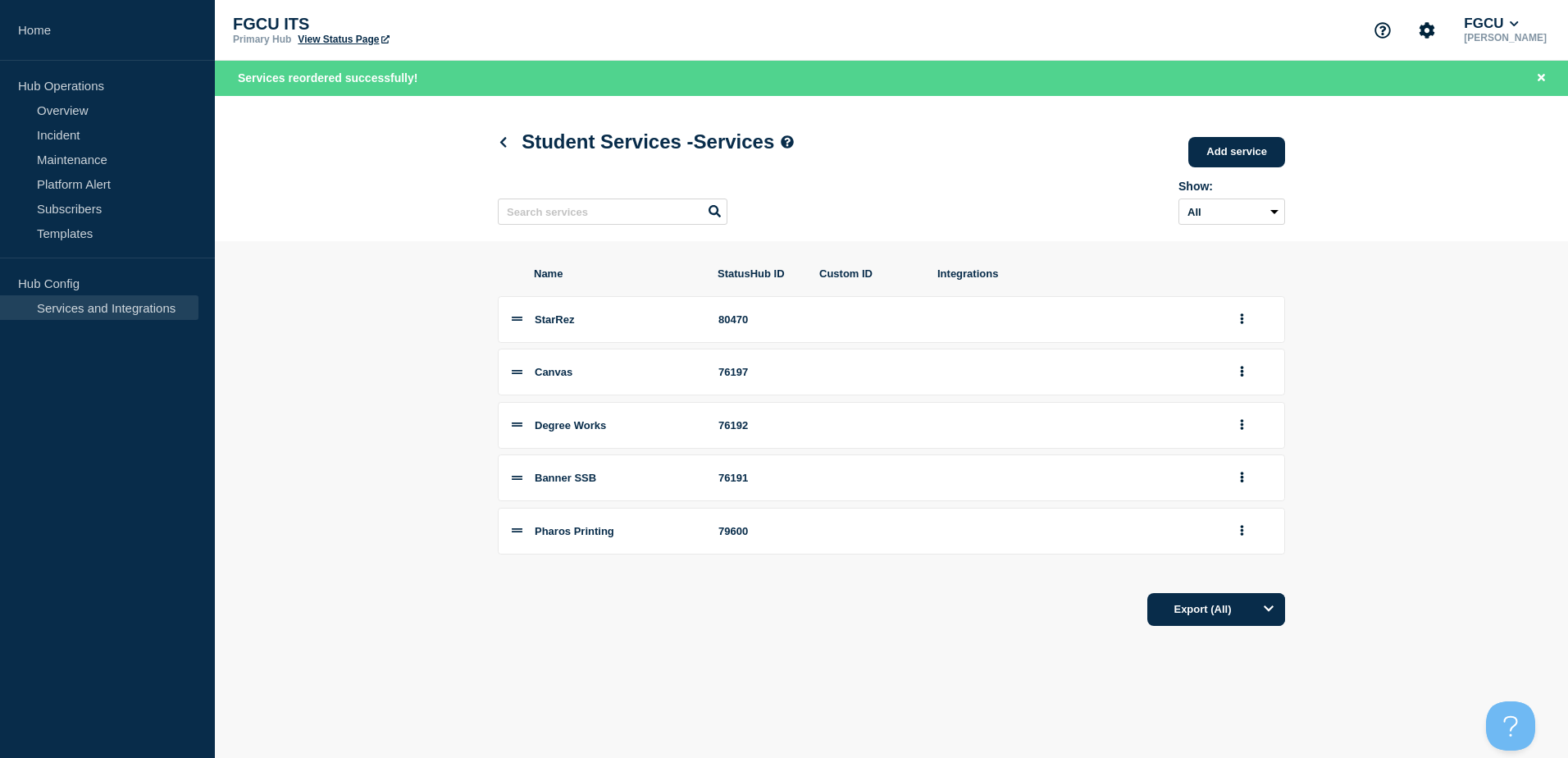
drag, startPoint x: 334, startPoint y: 163, endPoint x: 326, endPoint y: 160, distance: 8.5
click at [334, 163] on header "Student Services - Services Add service Here you can create & manage services t…" at bounding box center [891, 168] width 1353 height 145
click at [104, 308] on link "Services and Integrations" at bounding box center [99, 308] width 198 height 24
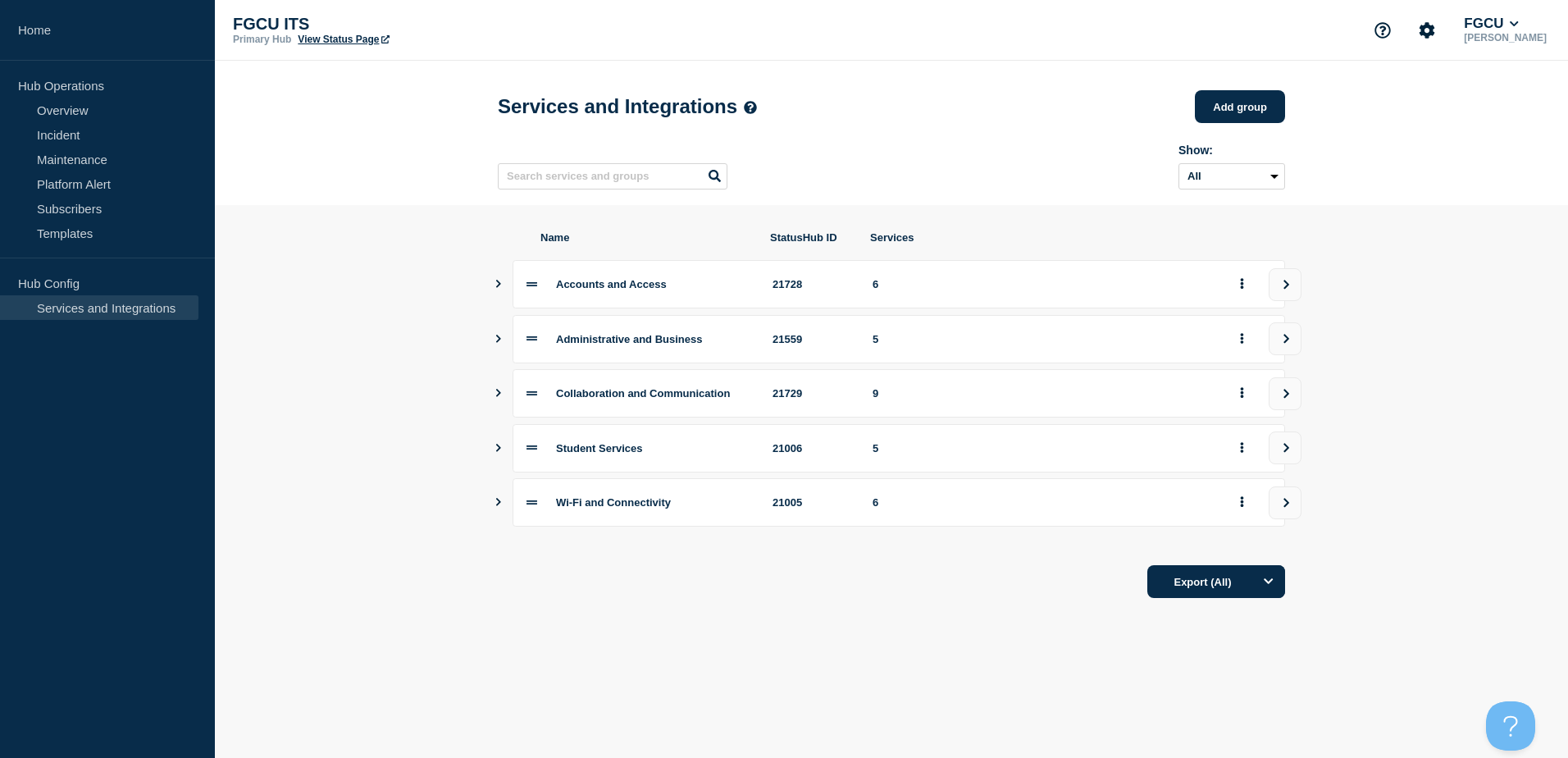
click at [428, 571] on section "Name StatusHub ID Services Accounts and Access 21728 6 Administrative and Busin…" at bounding box center [891, 415] width 1353 height 419
click at [399, 381] on section "Name StatusHub ID Services Accounts and Access 21728 6 Administrative and Busin…" at bounding box center [891, 415] width 1353 height 419
click at [494, 506] on icon "Show services" at bounding box center [498, 502] width 10 height 8
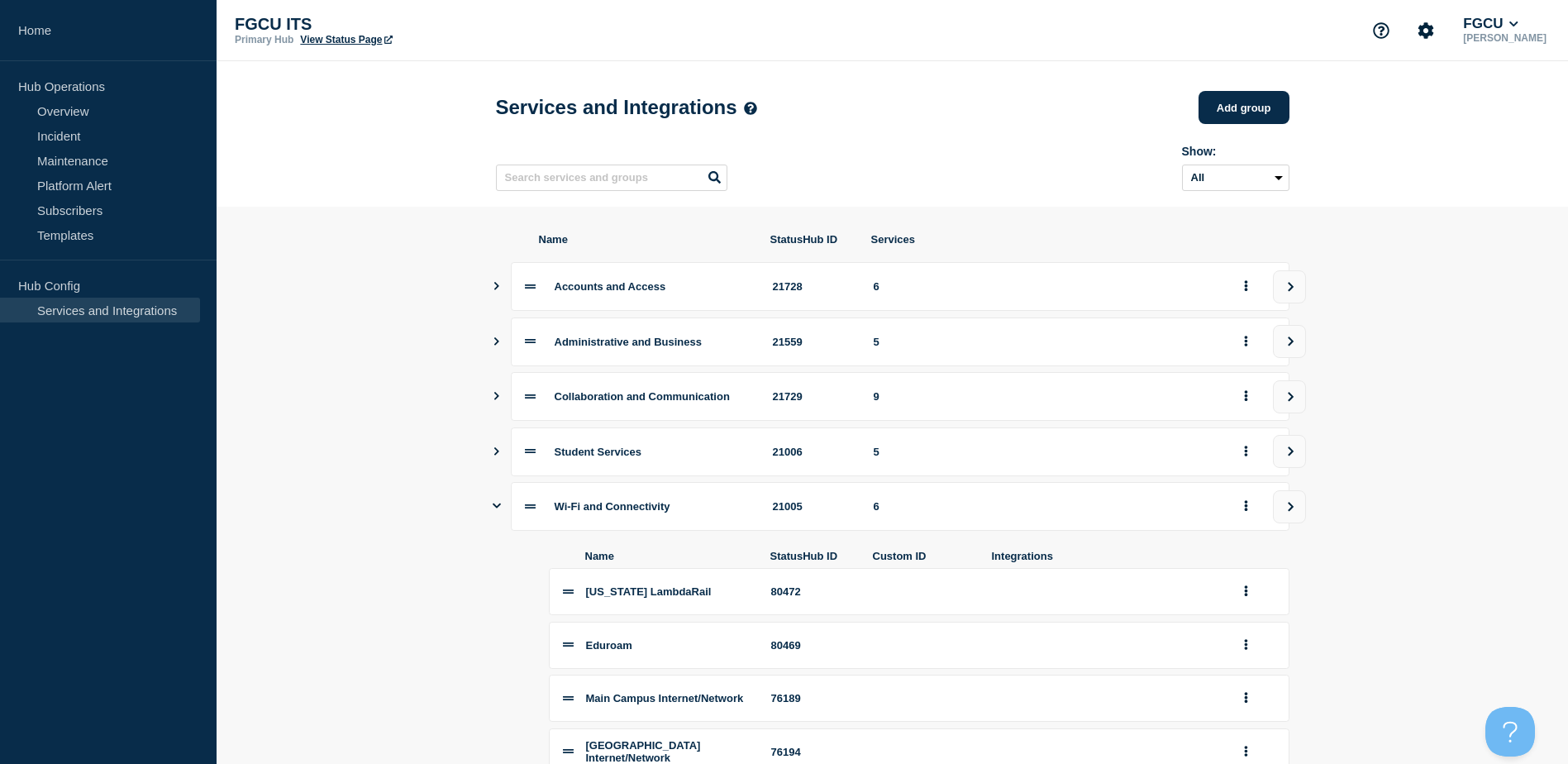
click at [498, 508] on icon "Show services" at bounding box center [496, 506] width 8 height 5
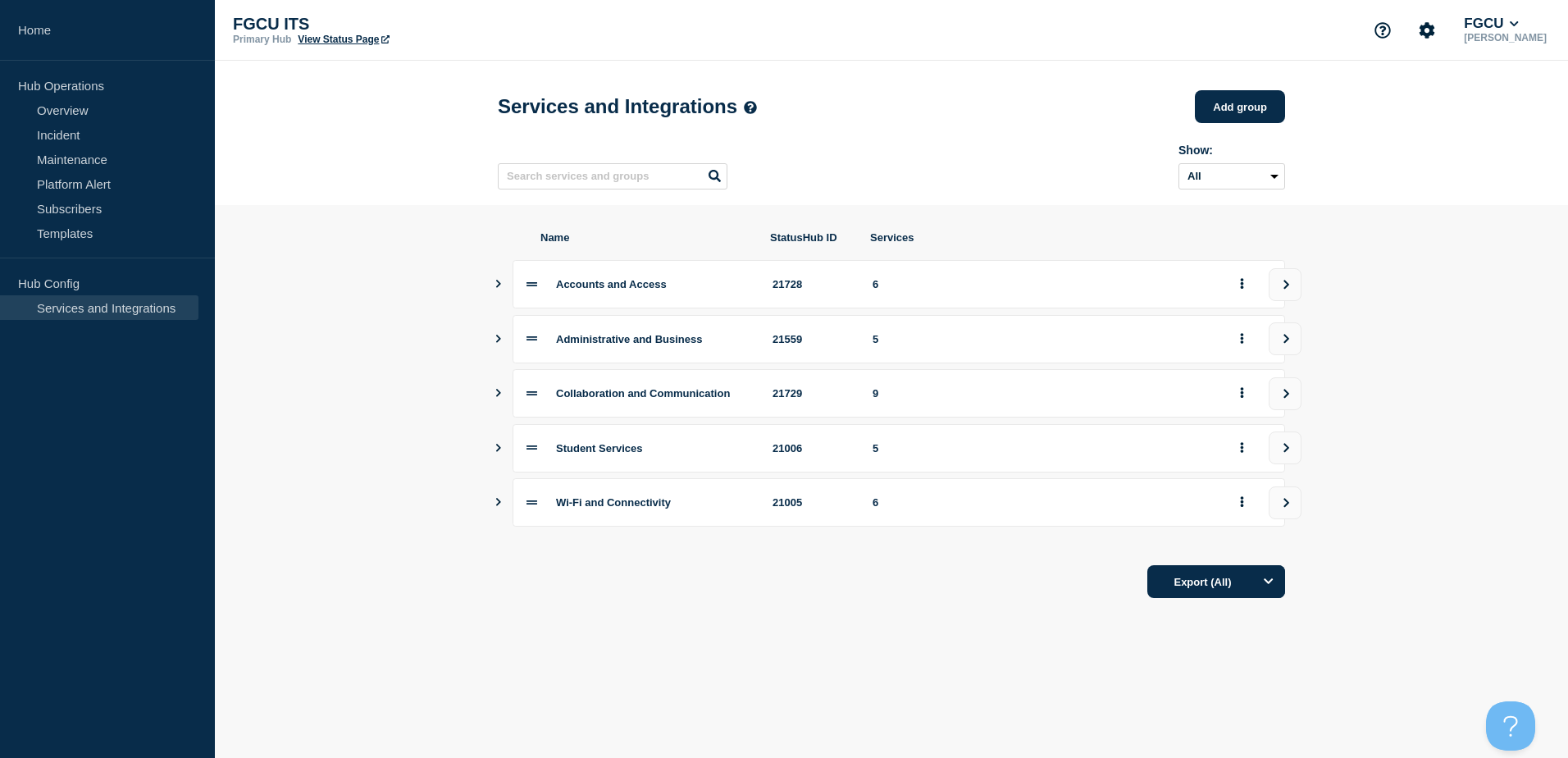
click at [501, 452] on icon "Show services" at bounding box center [498, 447] width 10 height 8
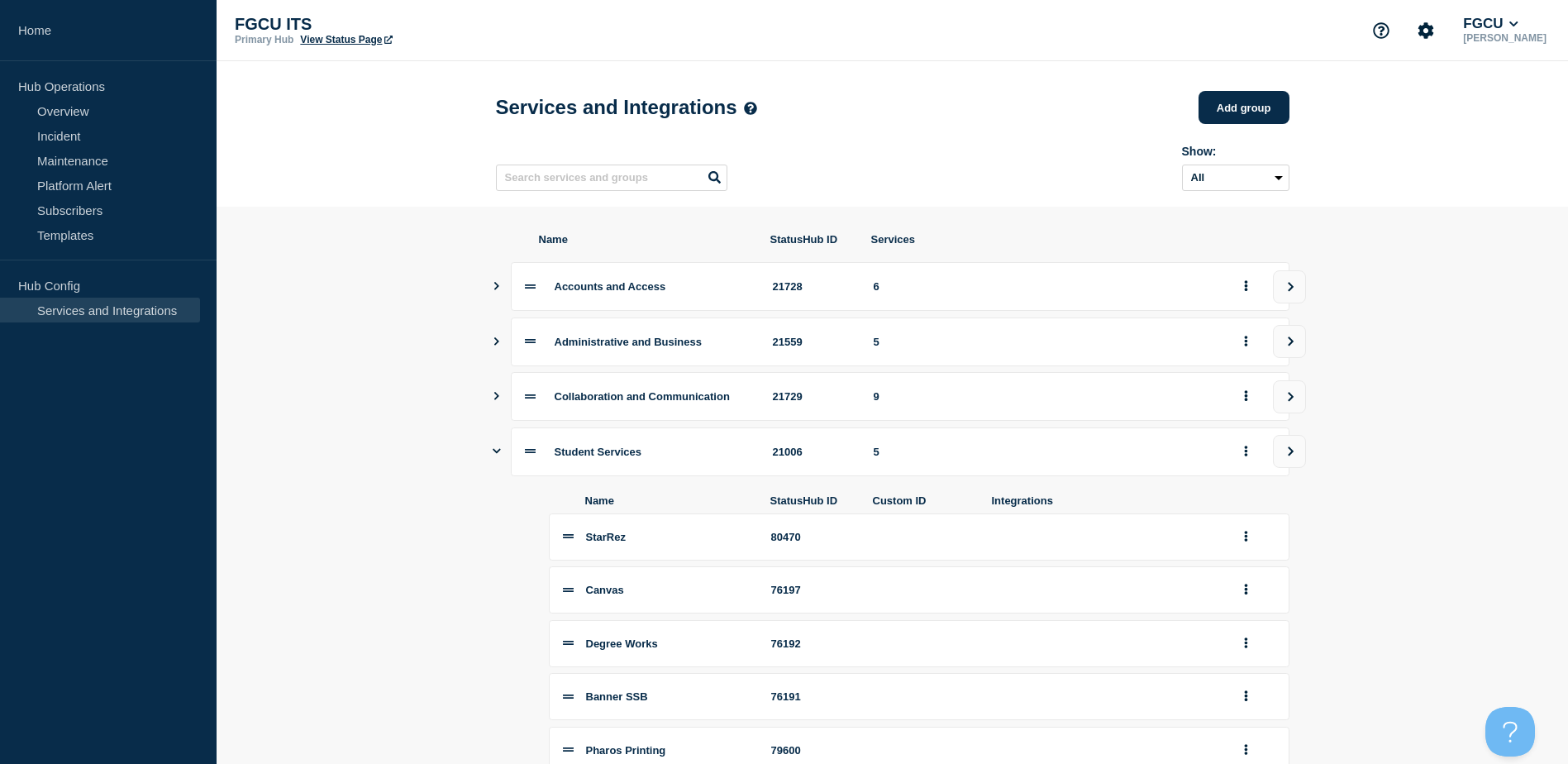
click at [494, 456] on icon "Show services" at bounding box center [496, 451] width 8 height 11
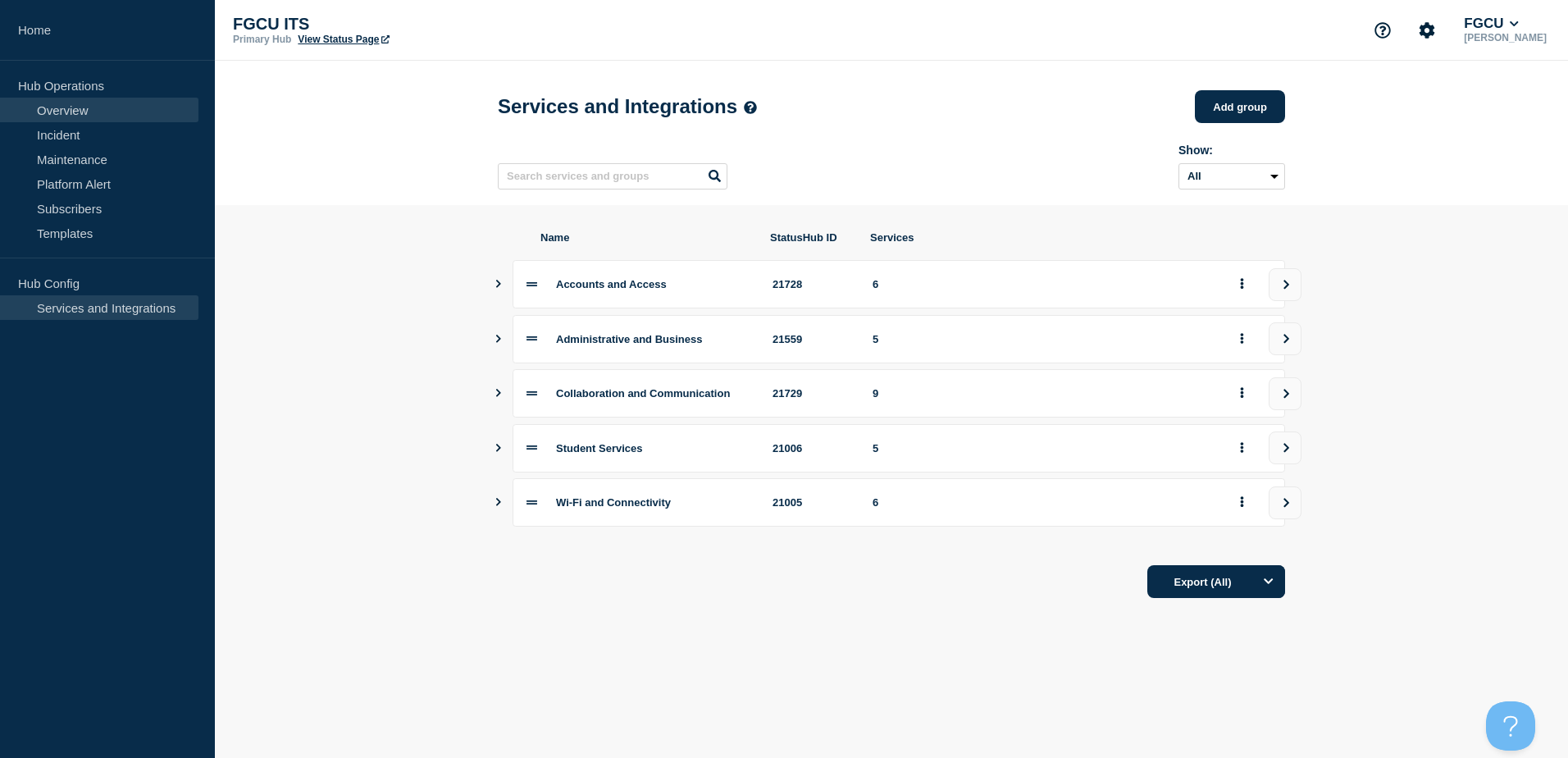
click at [80, 109] on link "Overview" at bounding box center [99, 110] width 198 height 24
